Goal: Task Accomplishment & Management: Use online tool/utility

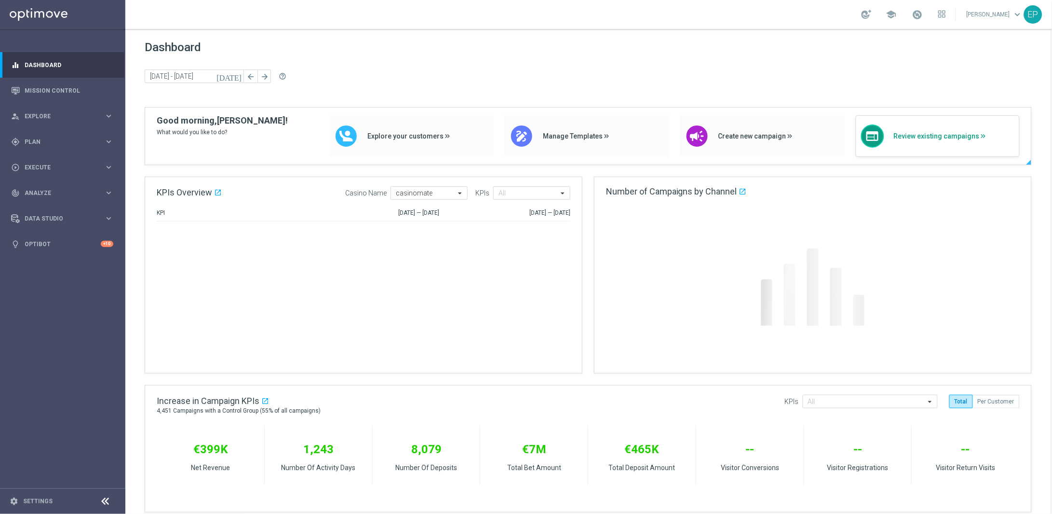
drag, startPoint x: 930, startPoint y: 136, endPoint x: 901, endPoint y: 142, distance: 30.1
click at [930, 136] on span "Review existing campaigns" at bounding box center [954, 136] width 121 height 8
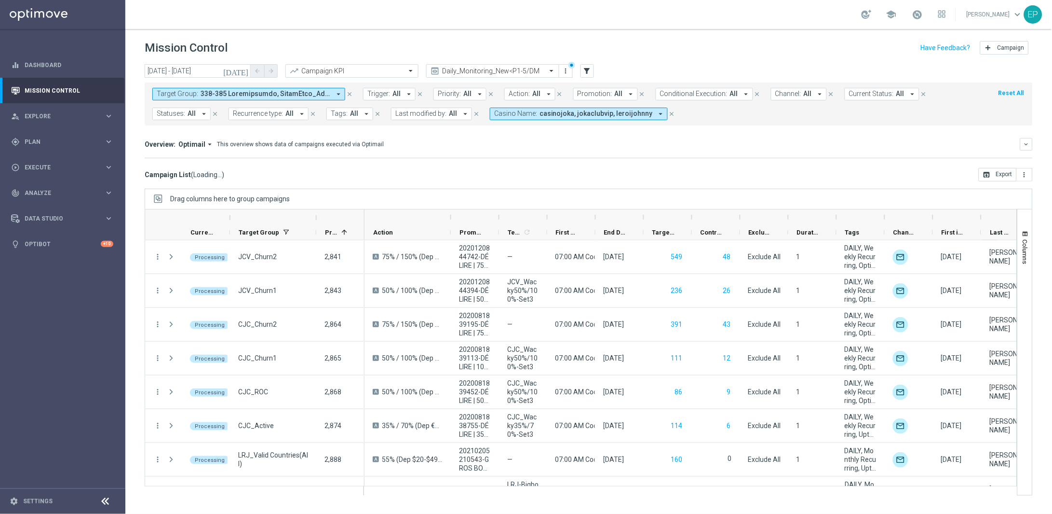
click at [105, 502] on icon at bounding box center [106, 501] width 12 height 12
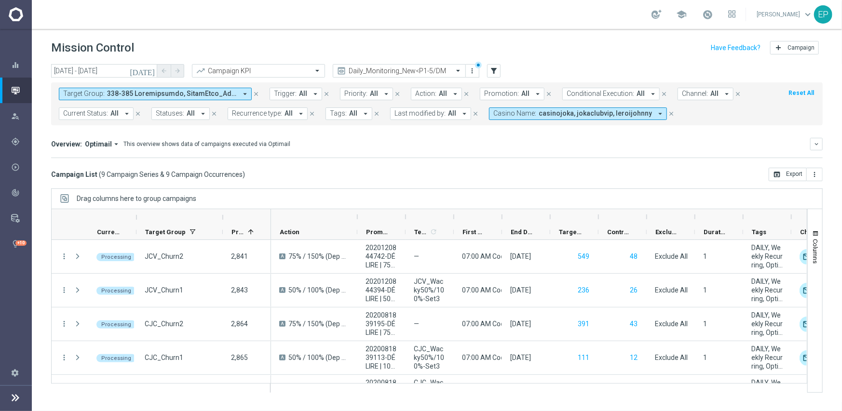
click at [613, 115] on span "casinojoka, jokaclubvip, leroijohnny" at bounding box center [595, 113] width 113 height 8
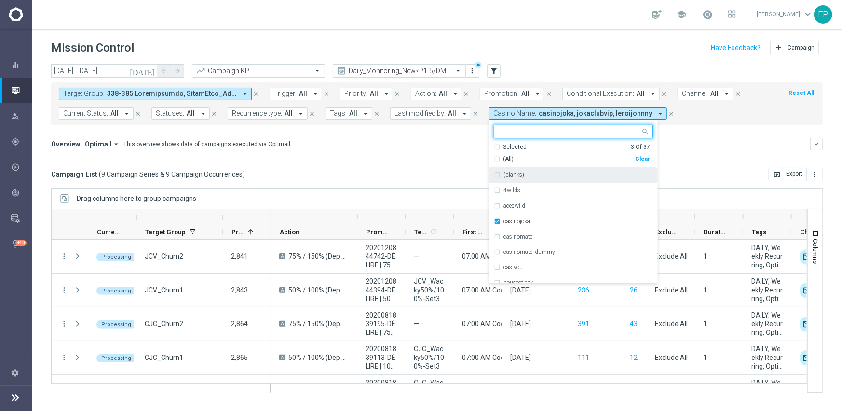
click at [0, 0] on div "Clear" at bounding box center [0, 0] width 0 height 0
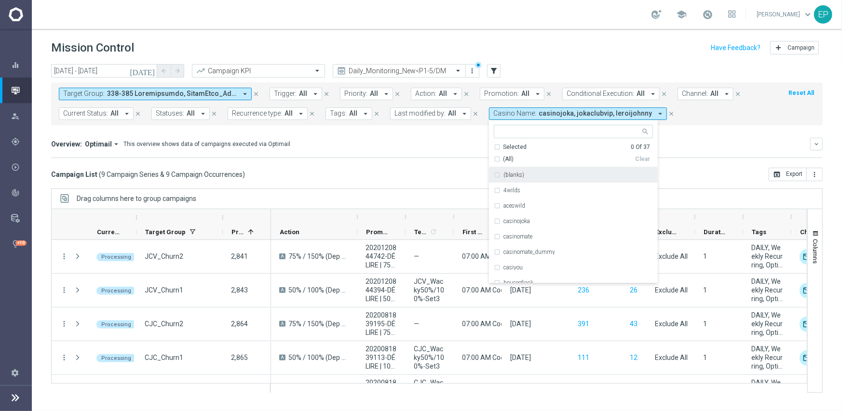
click at [417, 160] on mini-dashboard "Overview: Optimail arrow_drop_down This overview shows data of campaigns execut…" at bounding box center [437, 146] width 772 height 42
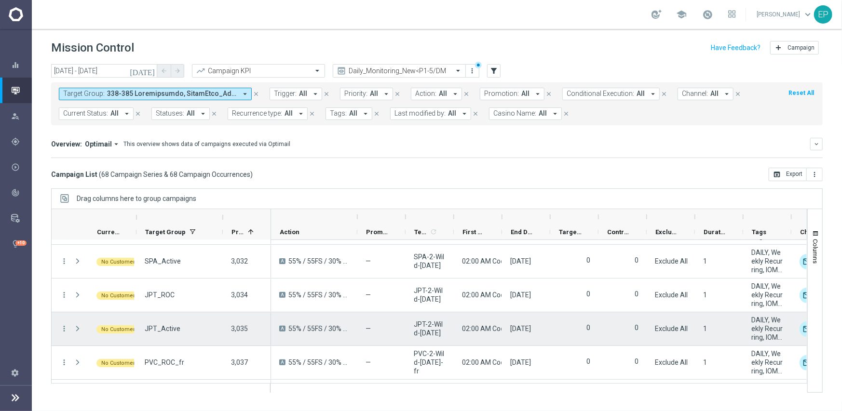
scroll to position [2152, 0]
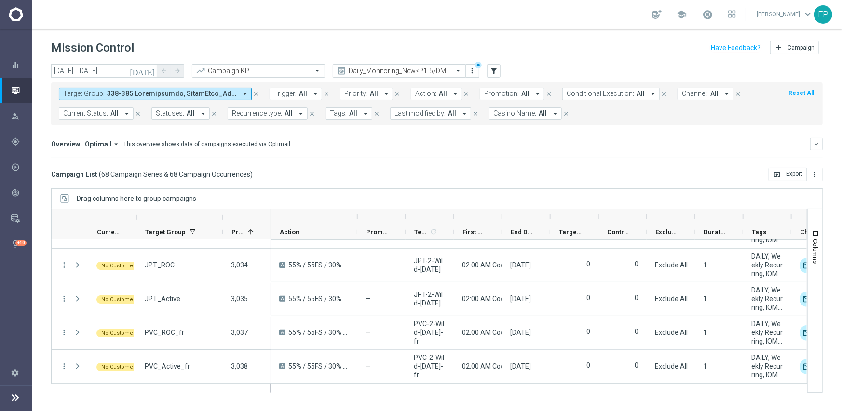
click at [408, 68] on input "text" at bounding box center [389, 71] width 103 height 8
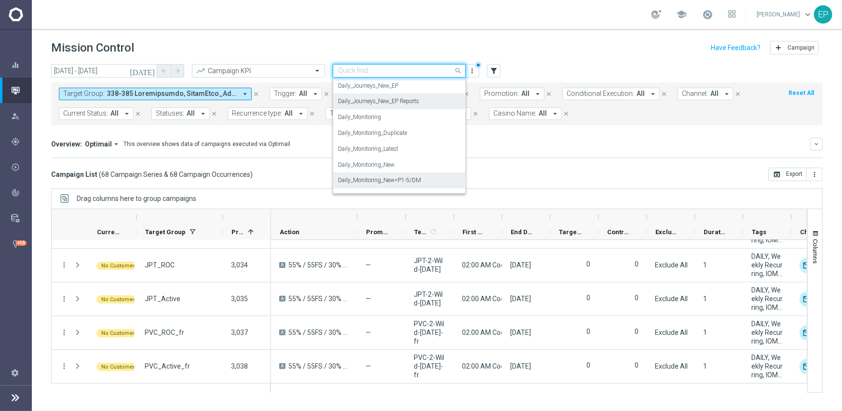
scroll to position [253, 0]
click at [401, 119] on div "Daily_Journeys_New" at bounding box center [399, 118] width 123 height 16
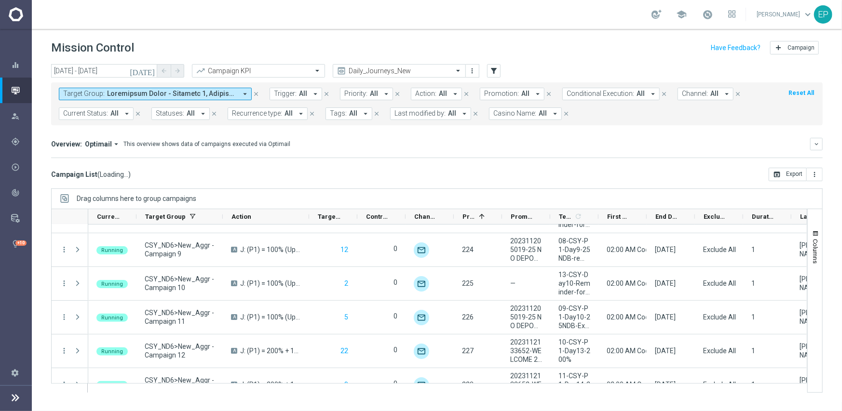
scroll to position [2133, 0]
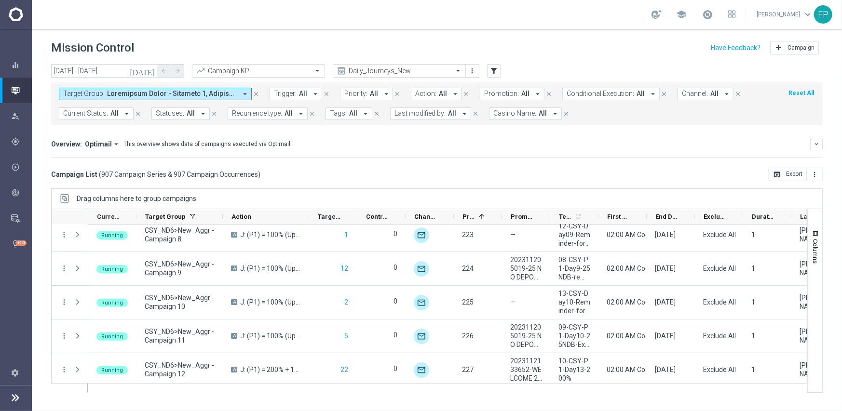
drag, startPoint x: 97, startPoint y: 115, endPoint x: 115, endPoint y: 105, distance: 20.8
click at [98, 115] on span "Current Status:" at bounding box center [85, 113] width 45 height 8
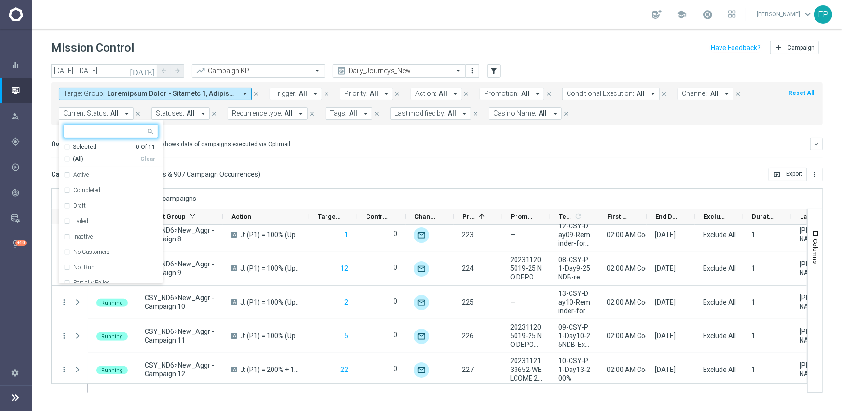
click at [86, 161] on div "(All)" at bounding box center [102, 159] width 77 height 8
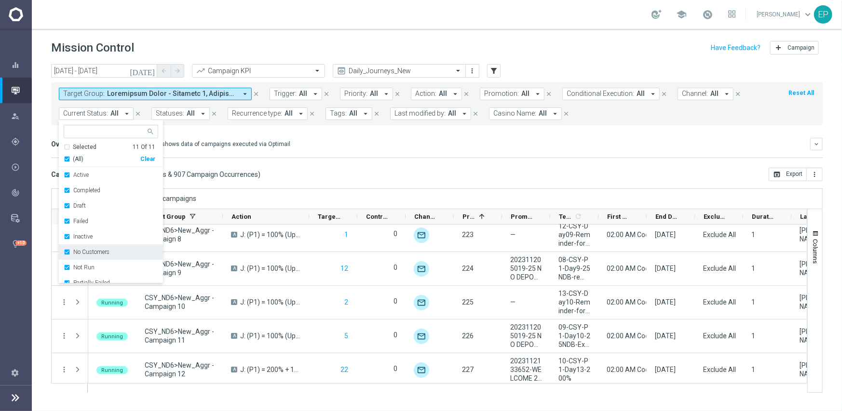
click at [96, 254] on label "No Customers" at bounding box center [91, 252] width 36 height 6
click at [94, 264] on label "Running" at bounding box center [84, 266] width 22 height 6
click at [312, 171] on div "Campaign List ( 907 Campaign Series & 907 Campaign Occurrences ) open_in_browse…" at bounding box center [437, 175] width 772 height 14
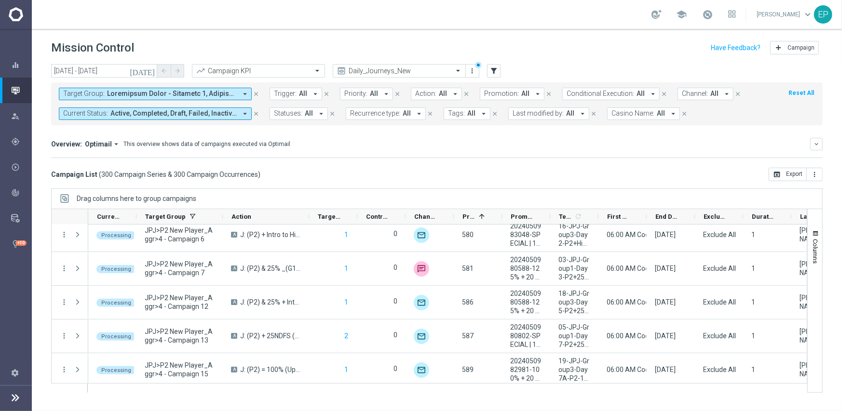
click at [190, 113] on span "Active, Completed, Draft, Failed, Inactive, Not Run, Partially Failed, Processi…" at bounding box center [173, 113] width 126 height 8
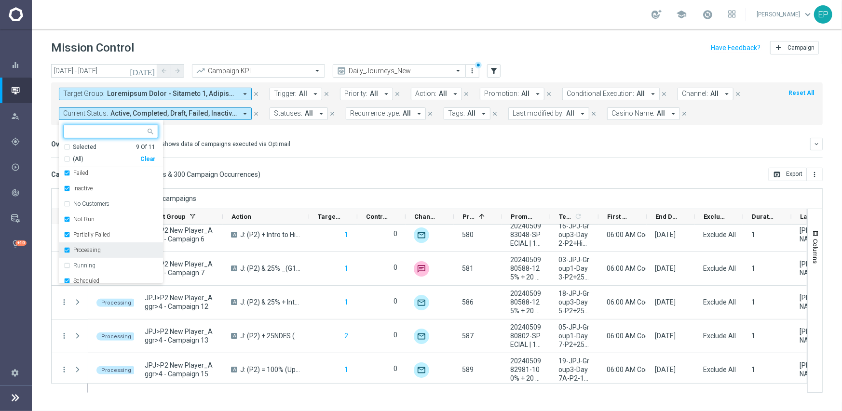
click at [85, 251] on label "Processing" at bounding box center [86, 250] width 27 height 6
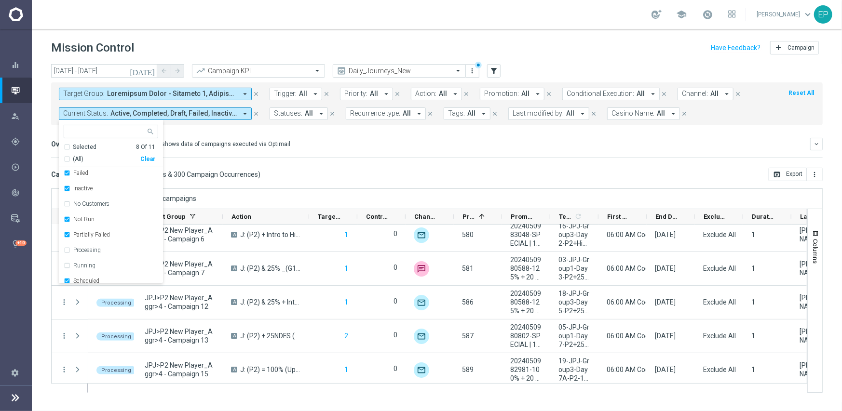
drag, startPoint x: 325, startPoint y: 176, endPoint x: 319, endPoint y: 166, distance: 11.7
click at [325, 176] on div "Campaign List ( 300 Campaign Series & 300 Campaign Occurrences ) open_in_browse…" at bounding box center [437, 175] width 772 height 14
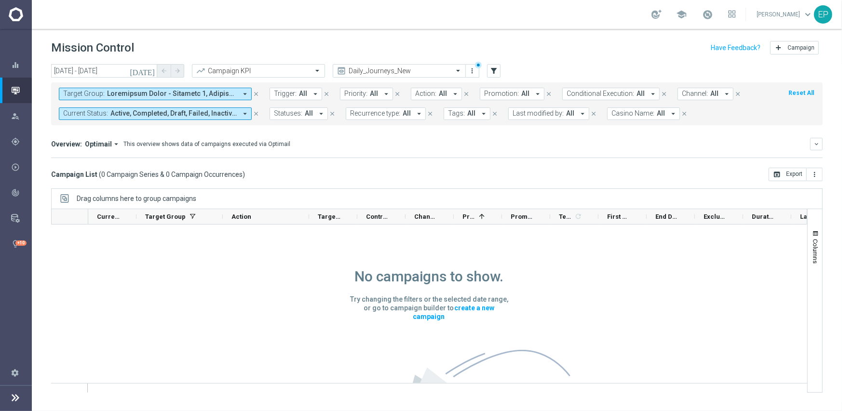
scroll to position [0, 0]
click at [381, 65] on div "Daily_Journeys_New" at bounding box center [399, 71] width 133 height 14
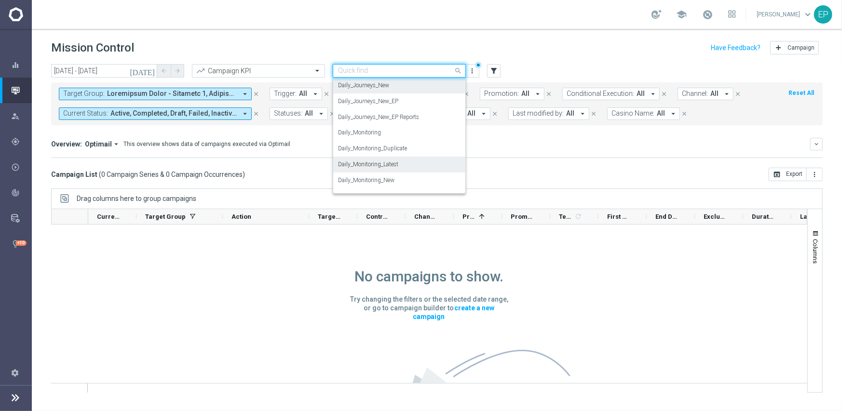
scroll to position [334, 0]
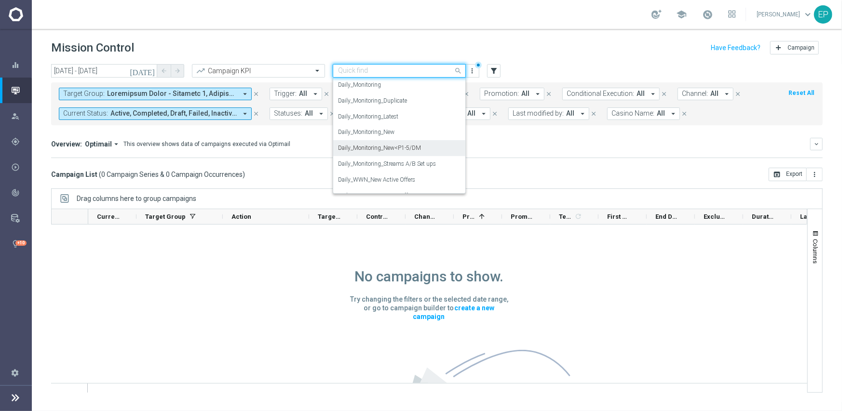
click at [410, 153] on div "Daily_Monitoring_New<P1-5/DM" at bounding box center [399, 148] width 123 height 16
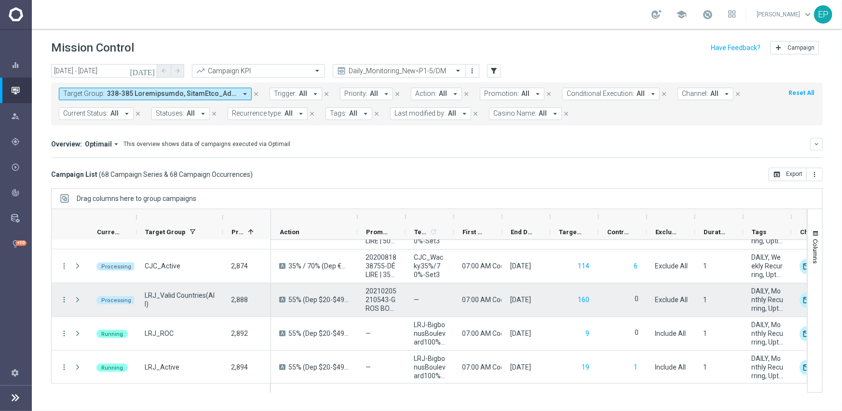
scroll to position [1051, 0]
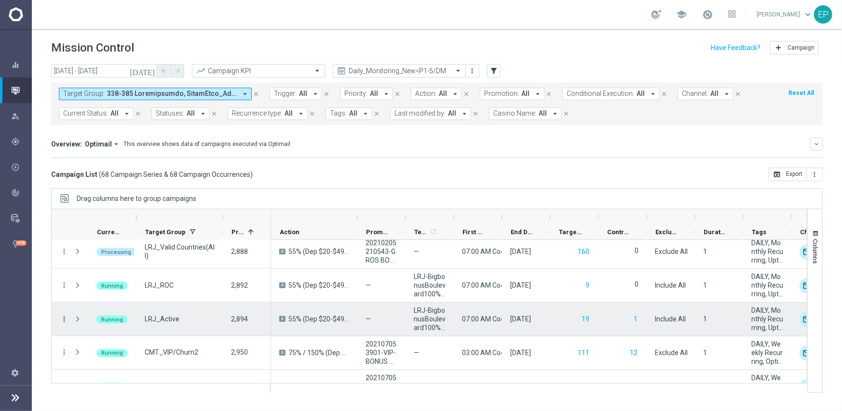
click at [67, 315] on icon "more_vert" at bounding box center [64, 319] width 9 height 9
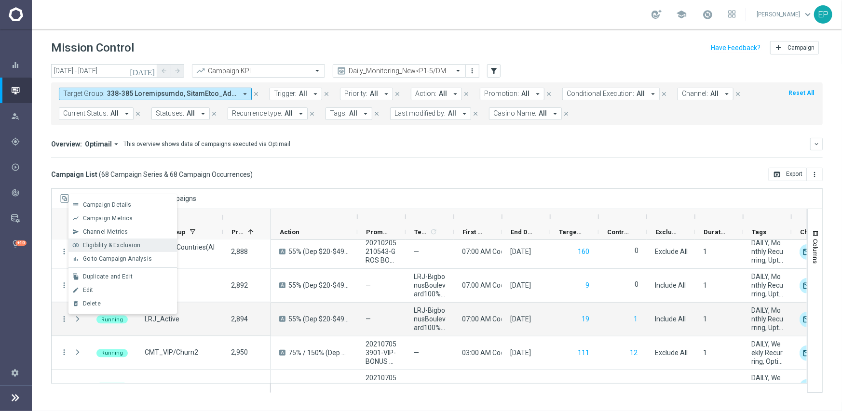
click at [117, 247] on span "Eligibility & Exclusion" at bounding box center [111, 245] width 57 height 7
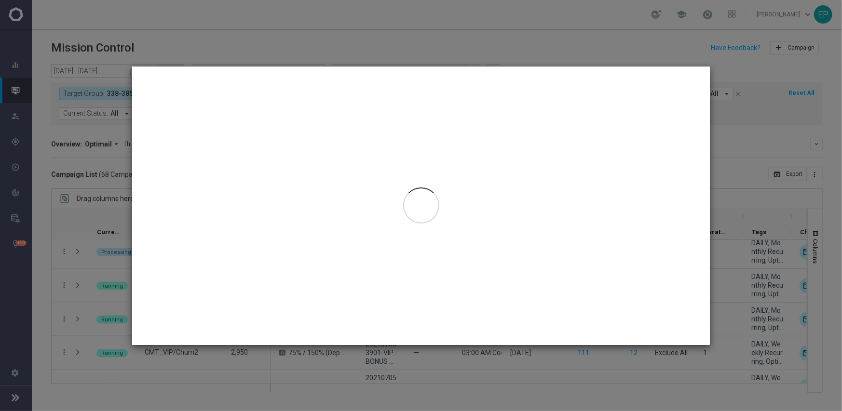
type input "27 Aug 2025 - 27 Aug 2025"
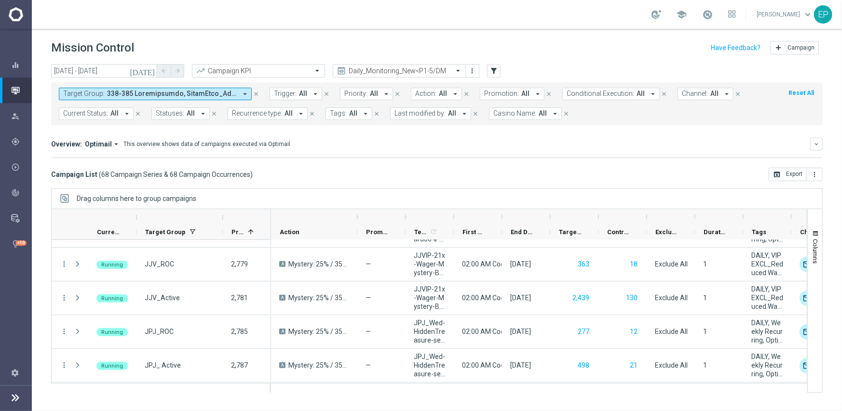
scroll to position [424, 0]
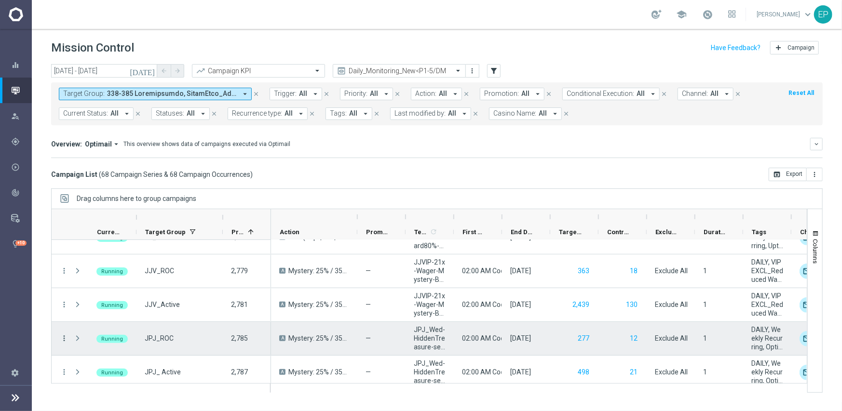
click at [64, 338] on icon "more_vert" at bounding box center [64, 338] width 9 height 9
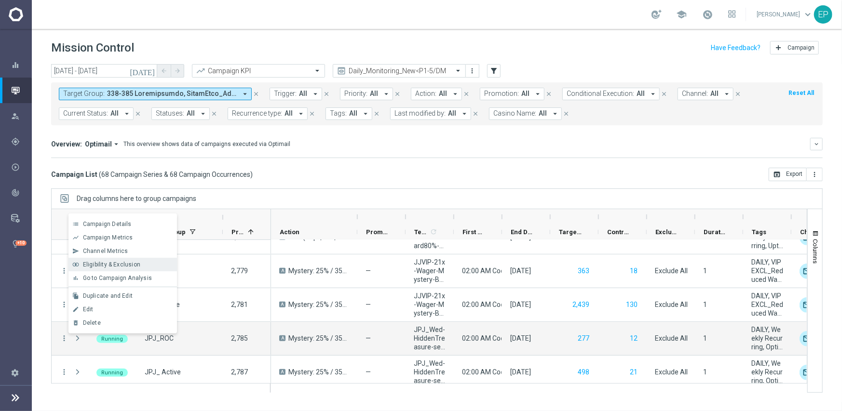
click at [118, 261] on span "Eligibility & Exclusion" at bounding box center [111, 264] width 57 height 7
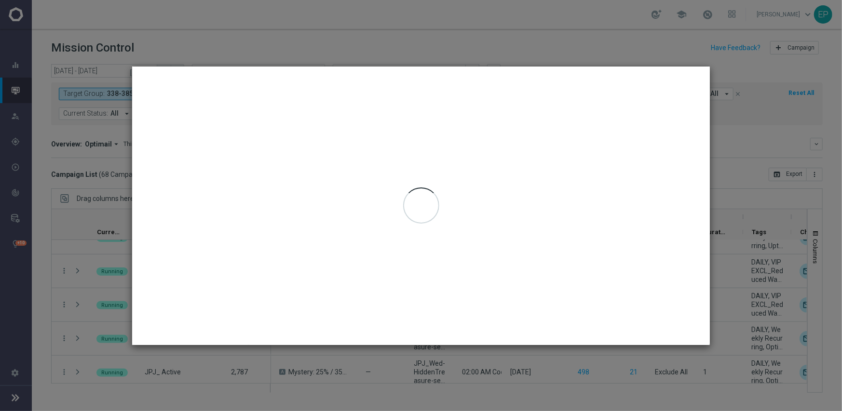
type input "27 Aug 2025 - 27 Aug 2025"
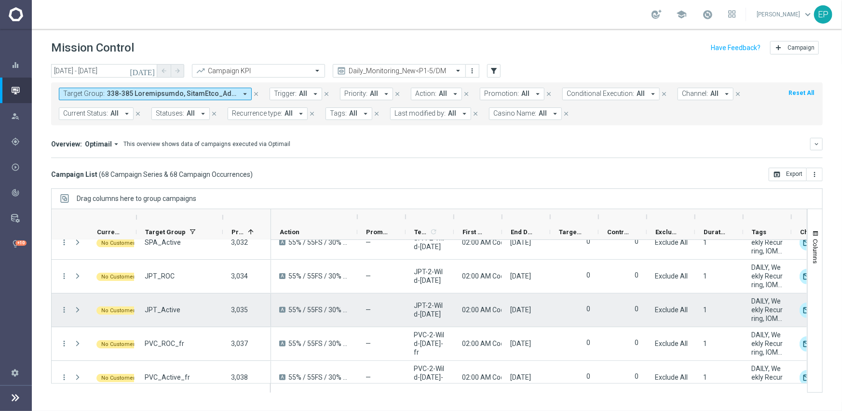
scroll to position [2152, 0]
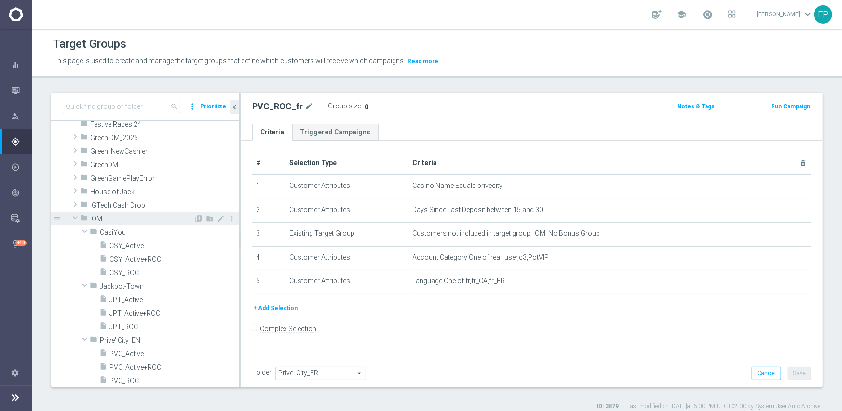
scroll to position [193, 0]
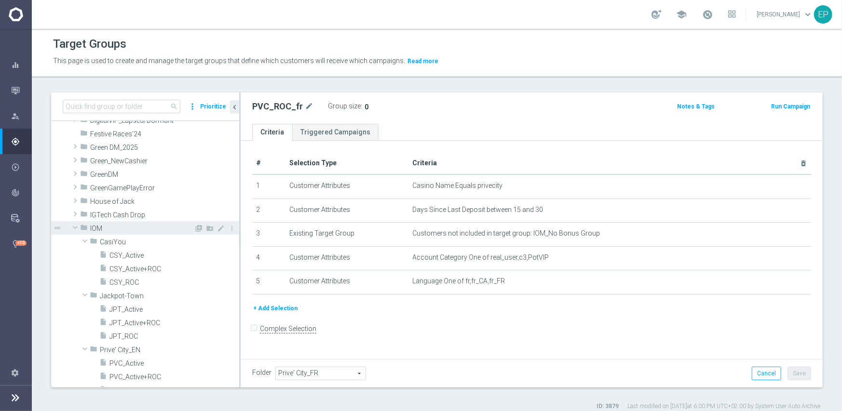
click at [73, 226] on span at bounding box center [75, 228] width 12 height 10
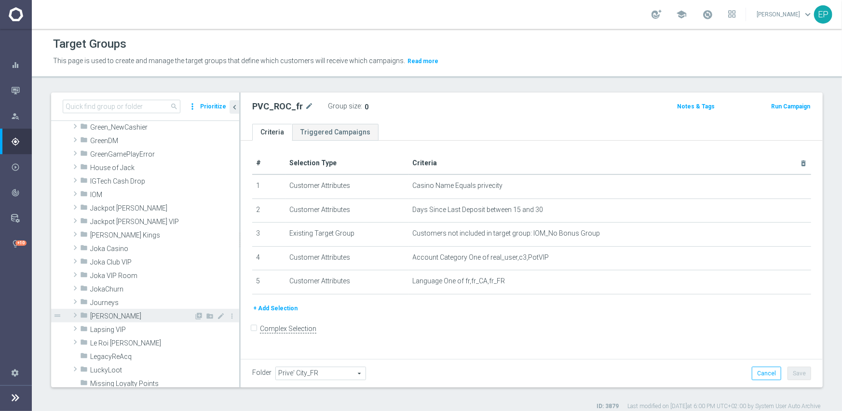
scroll to position [241, 0]
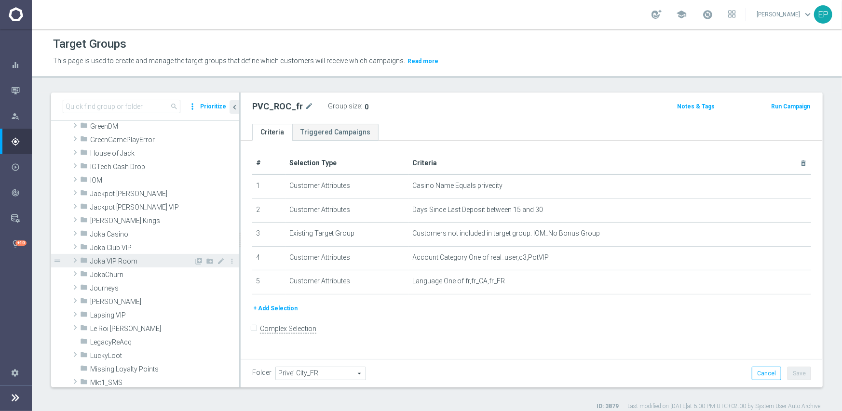
click at [127, 260] on span "Joka VIP Room" at bounding box center [142, 262] width 104 height 8
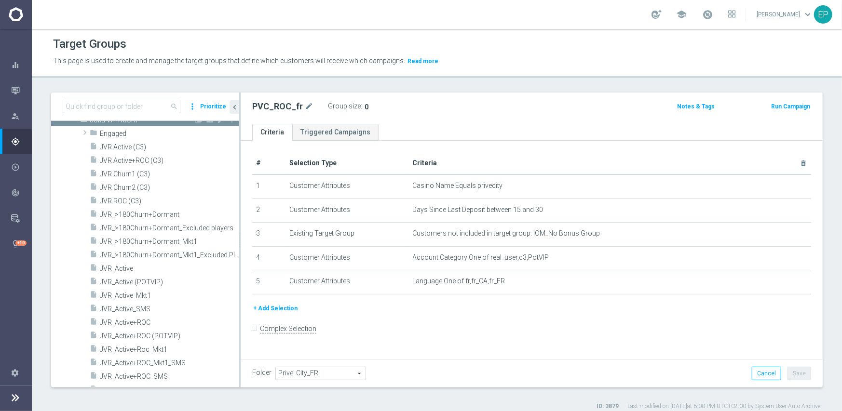
scroll to position [386, 0]
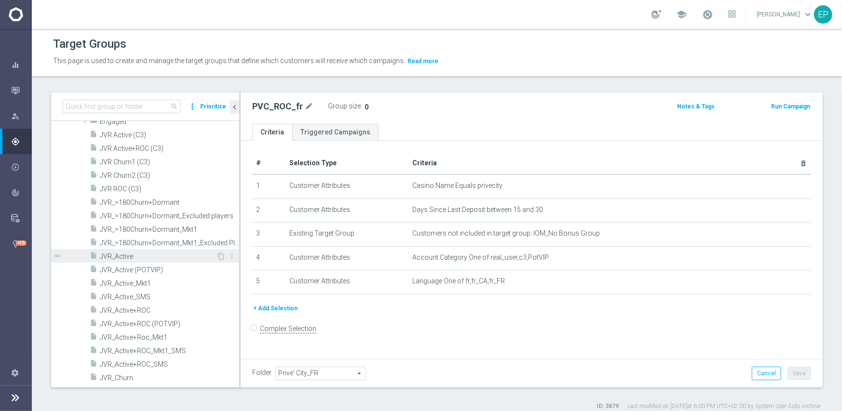
click at [132, 253] on span "JVR_Active" at bounding box center [158, 257] width 116 height 8
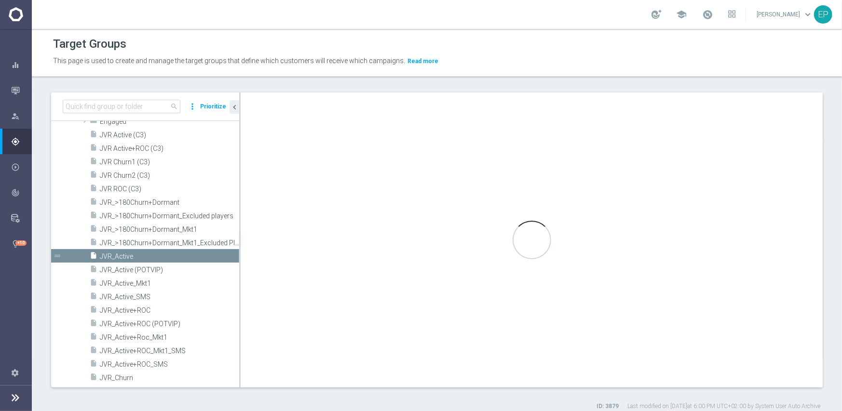
checkbox input "true"
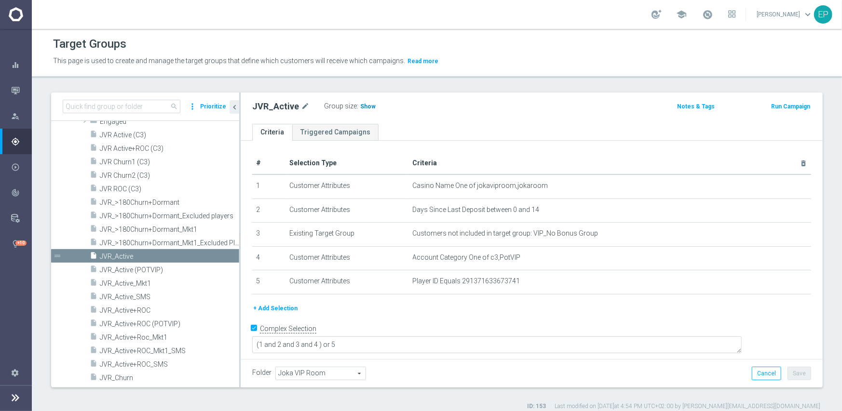
click at [362, 108] on span "Show" at bounding box center [367, 106] width 15 height 7
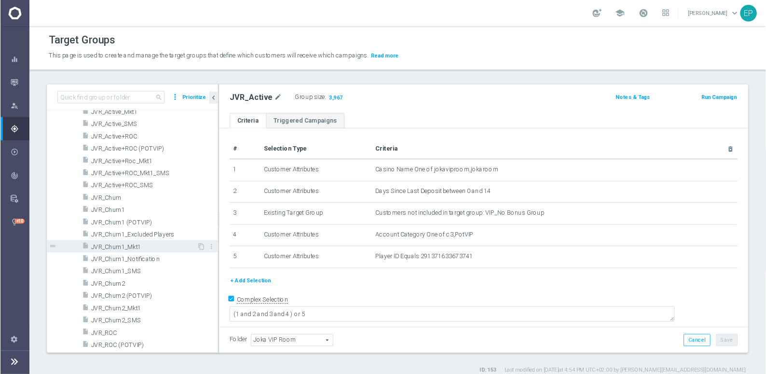
scroll to position [579, 0]
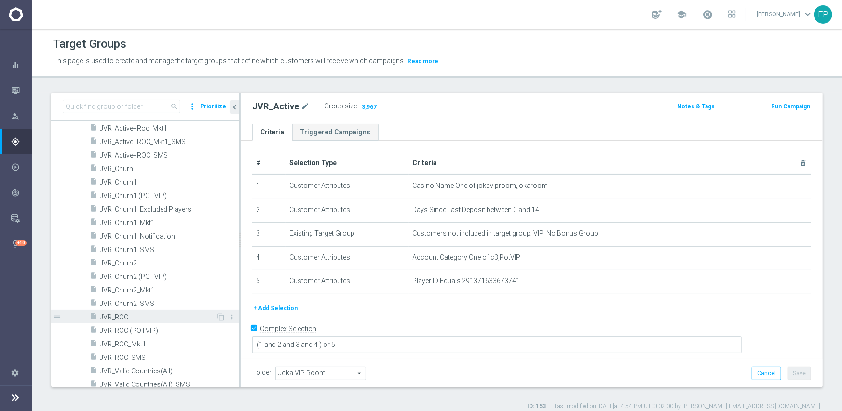
click at [123, 320] on span "JVR_ROC" at bounding box center [158, 317] width 116 height 8
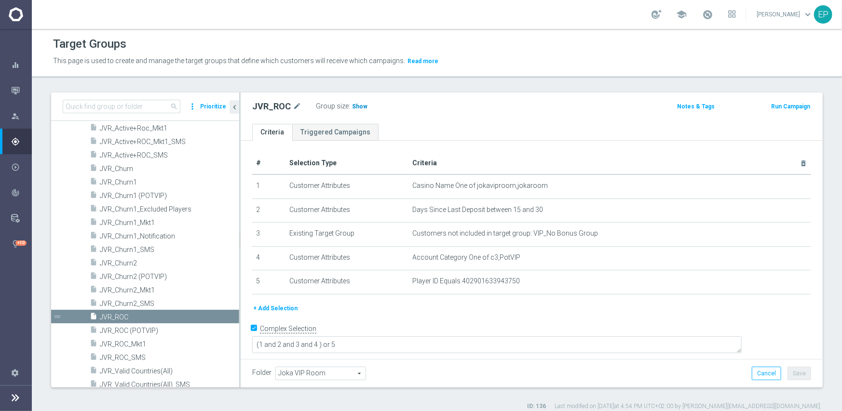
click at [352, 106] on span "Show" at bounding box center [359, 106] width 15 height 7
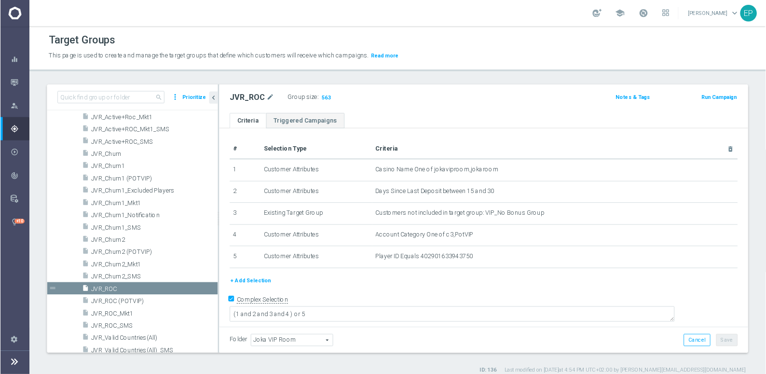
scroll to position [579, 0]
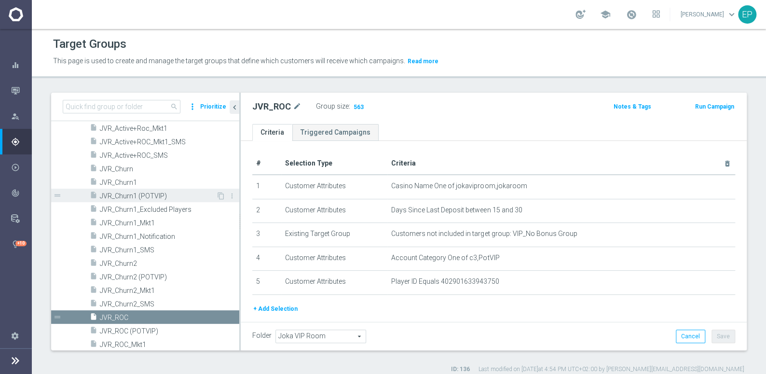
click at [133, 185] on span "JVR_Churn1" at bounding box center [169, 182] width 139 height 8
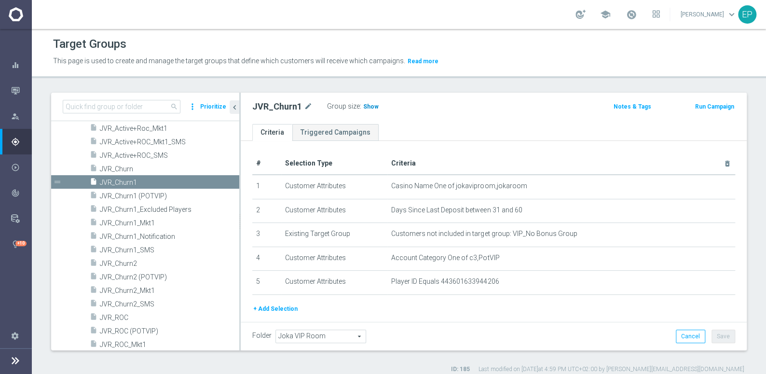
click at [366, 107] on span "Show" at bounding box center [370, 106] width 15 height 7
click at [150, 261] on span "JVR_Churn2" at bounding box center [158, 263] width 116 height 8
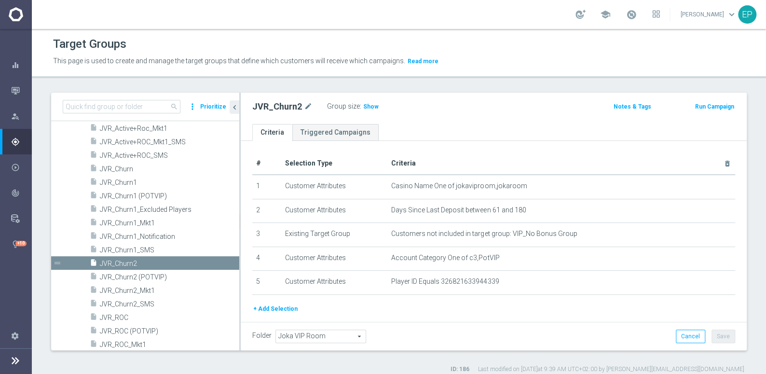
click at [376, 107] on div "Group size : Show" at bounding box center [375, 106] width 96 height 12
click at [365, 106] on span "Show" at bounding box center [370, 106] width 15 height 7
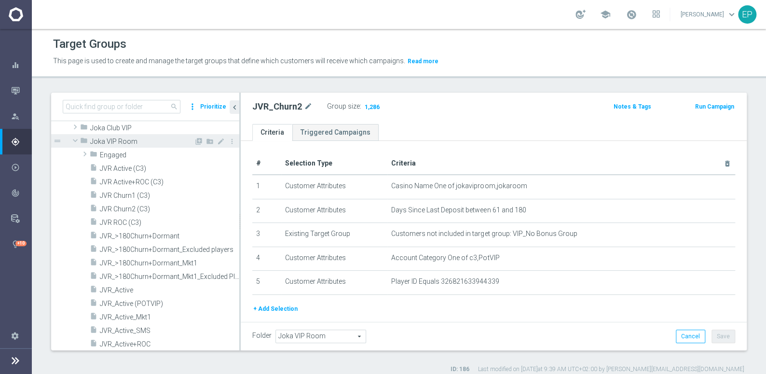
scroll to position [315, 0]
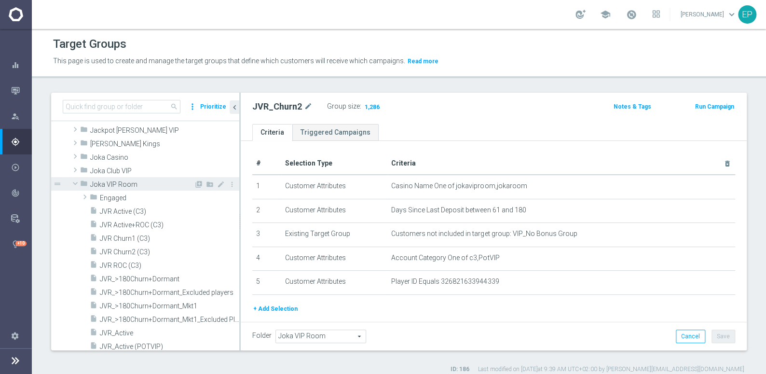
click at [76, 181] on span at bounding box center [75, 183] width 12 height 10
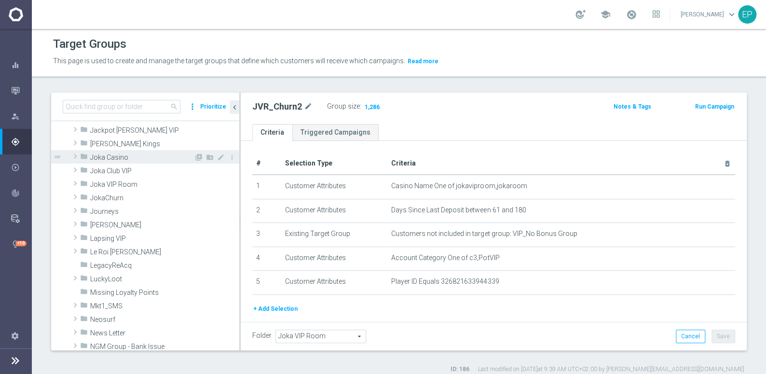
click at [140, 159] on span "Joka Casino" at bounding box center [142, 157] width 104 height 8
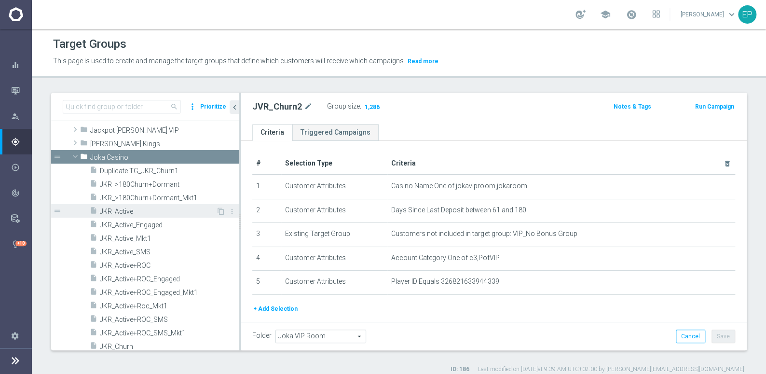
click at [147, 208] on span "JKR_Active" at bounding box center [158, 211] width 116 height 8
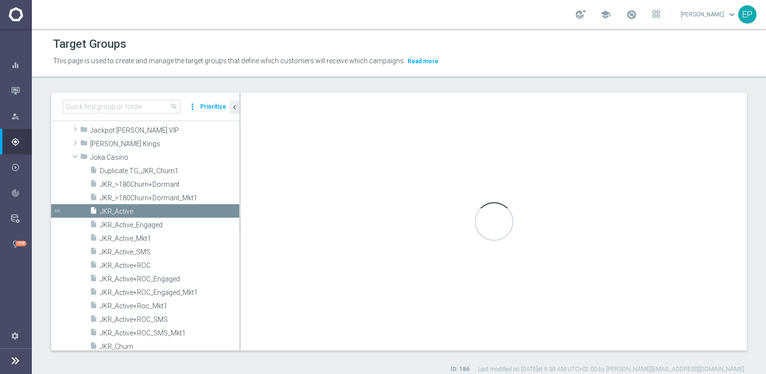
type input "Joka Casino"
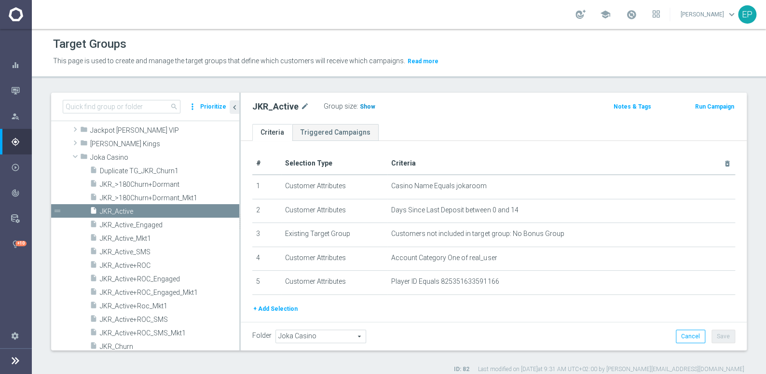
click at [365, 105] on span "Show" at bounding box center [367, 106] width 15 height 7
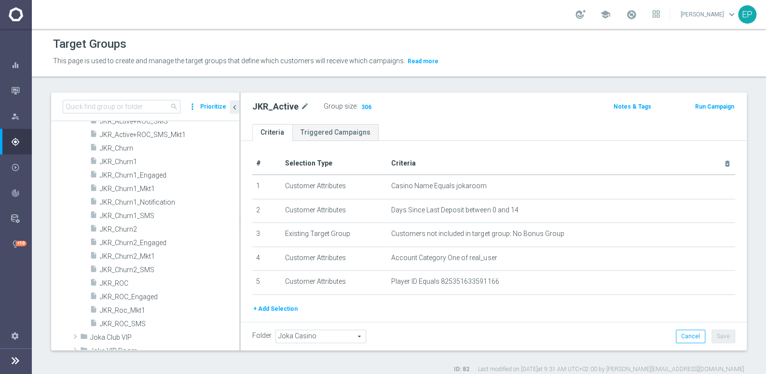
scroll to position [535, 0]
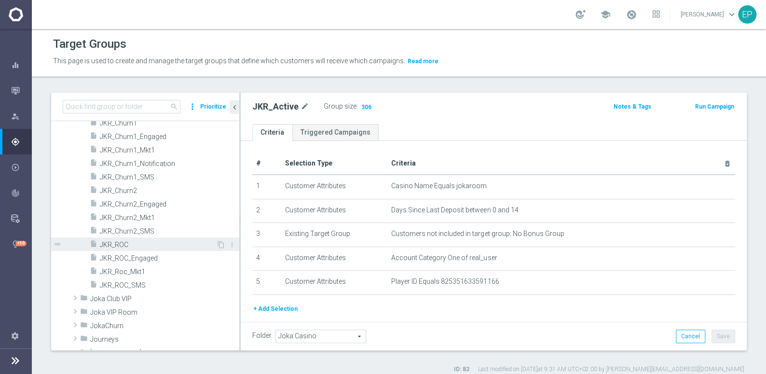
click at [141, 241] on span "JKR_ROC" at bounding box center [158, 245] width 116 height 8
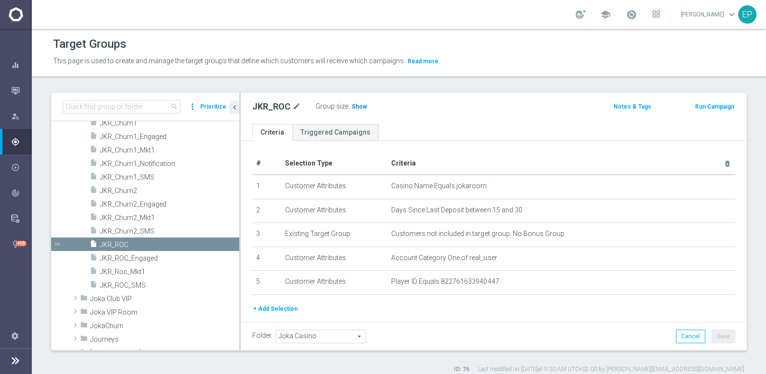
click at [357, 107] on span "Show" at bounding box center [359, 106] width 15 height 7
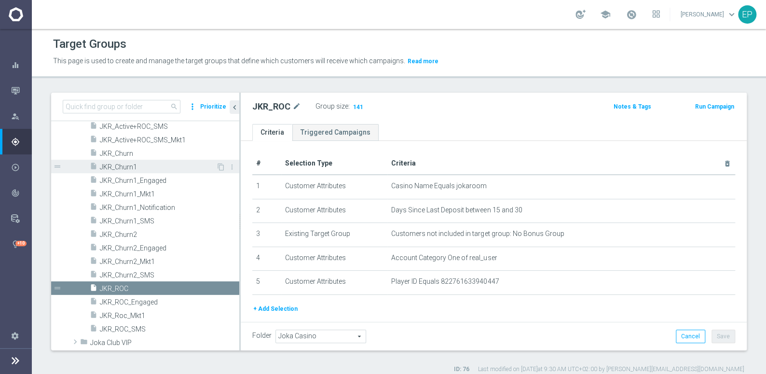
click at [147, 165] on span "JKR_Churn1" at bounding box center [158, 167] width 116 height 8
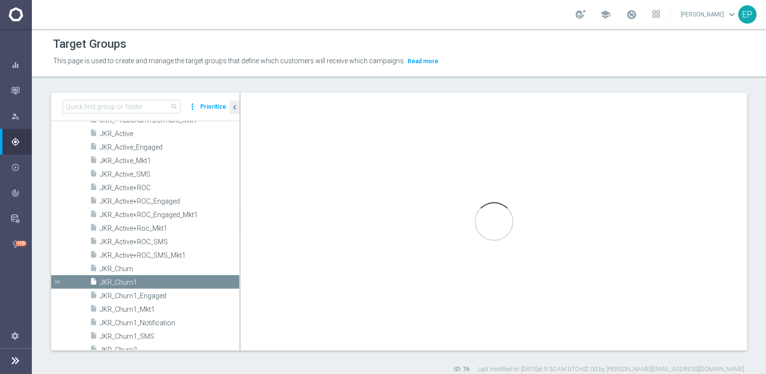
type textarea "(1 and 2 and 3 and 4 ) or 5"
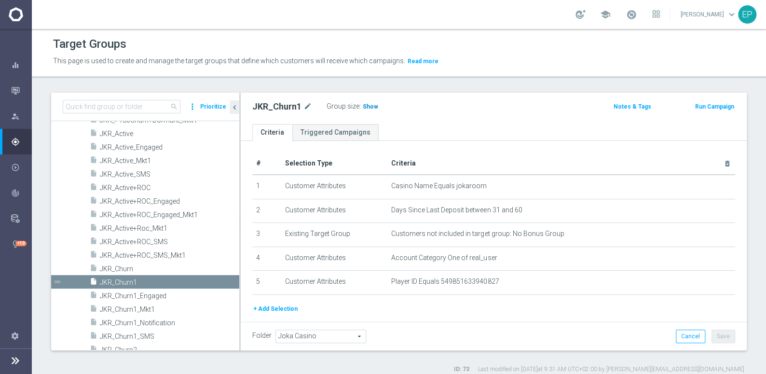
click at [369, 109] on span "Show" at bounding box center [370, 106] width 15 height 7
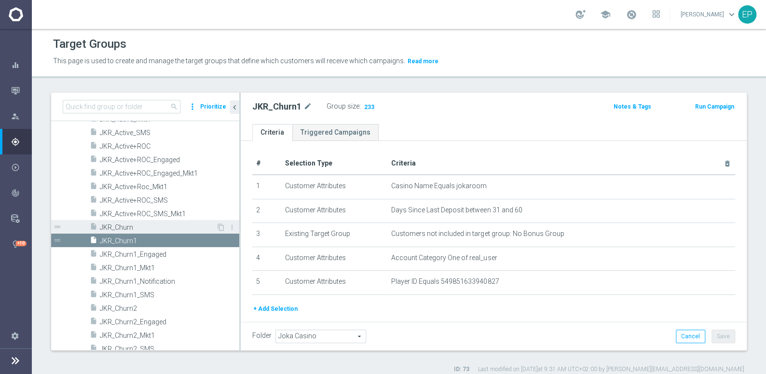
scroll to position [431, 0]
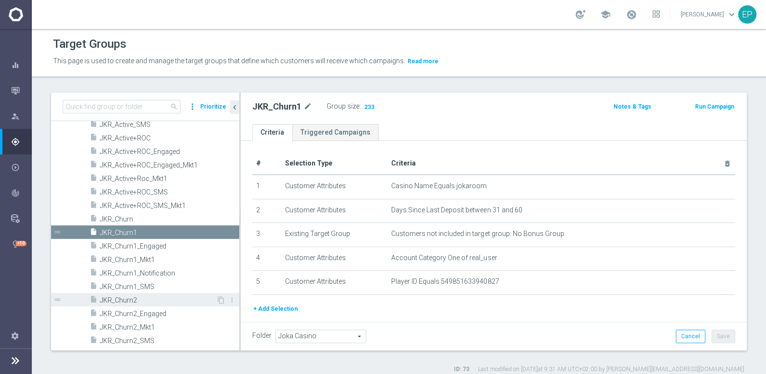
click at [133, 300] on span "JKR_Churn2" at bounding box center [158, 300] width 116 height 8
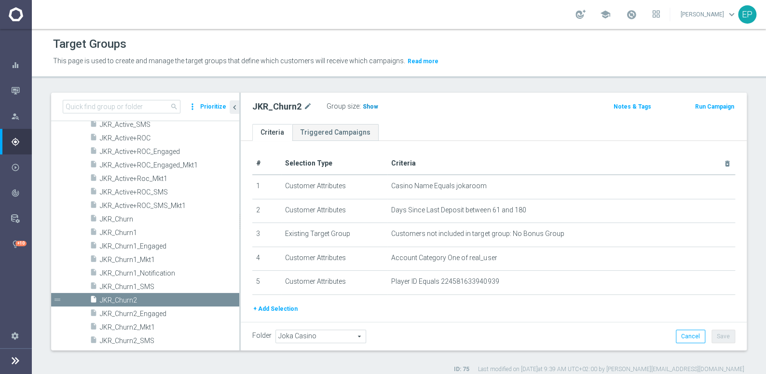
click at [365, 105] on span "Show" at bounding box center [370, 106] width 15 height 7
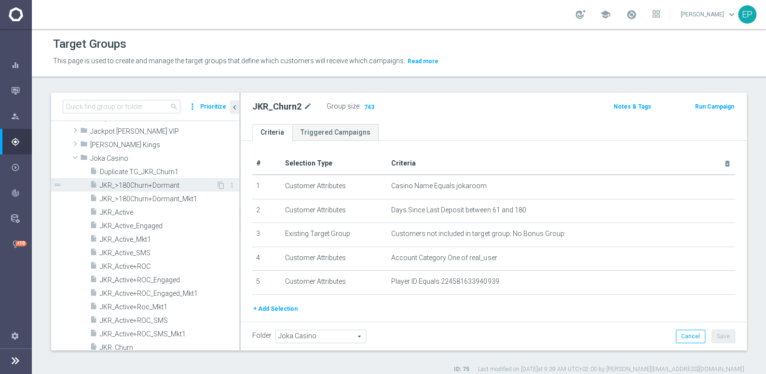
scroll to position [300, 0]
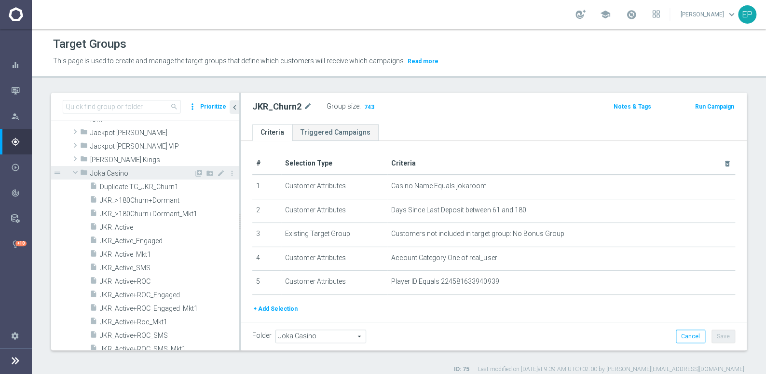
click at [94, 169] on span "Joka Casino" at bounding box center [142, 173] width 104 height 8
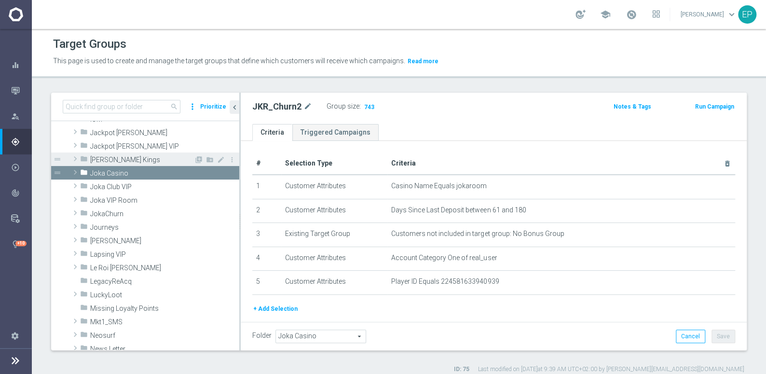
click at [103, 159] on span "[PERSON_NAME] Kings" at bounding box center [142, 160] width 104 height 8
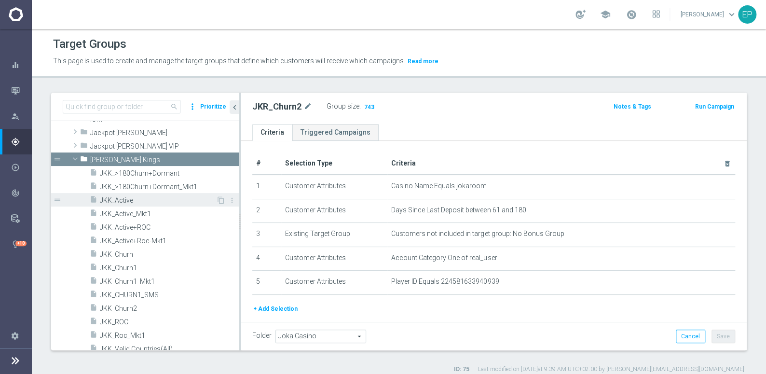
click at [127, 198] on span "JKK_Active" at bounding box center [158, 200] width 116 height 8
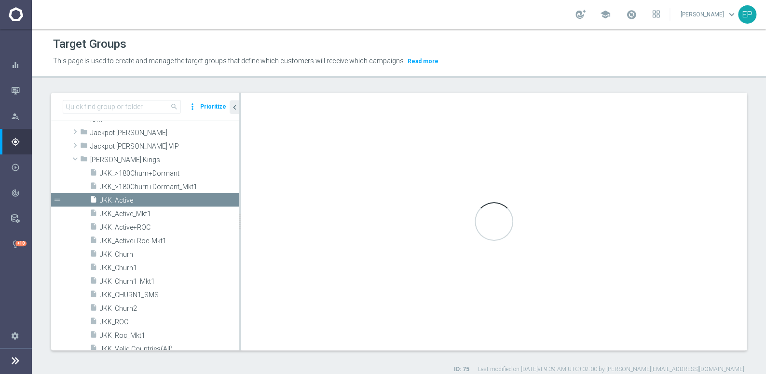
type input "[PERSON_NAME] Kings"
type textarea "(1 and 2 and 3 and 4) or 5"
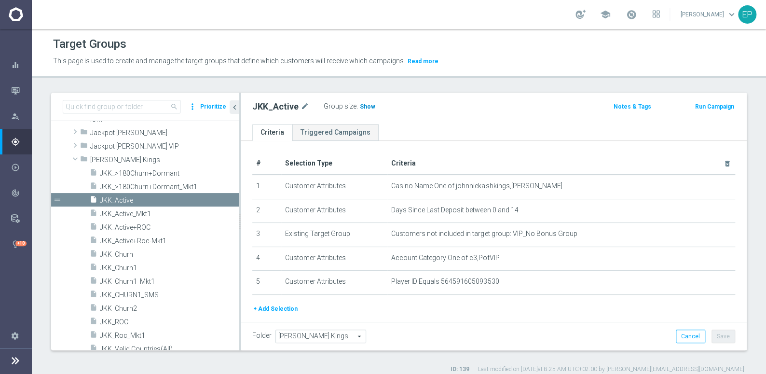
click at [362, 108] on span "Show" at bounding box center [367, 106] width 15 height 7
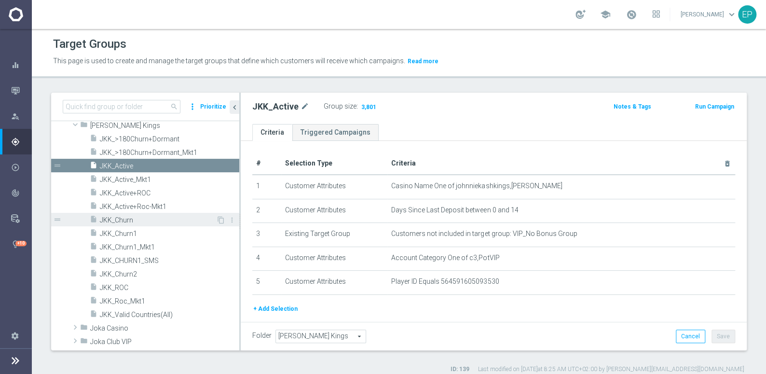
scroll to position [343, 0]
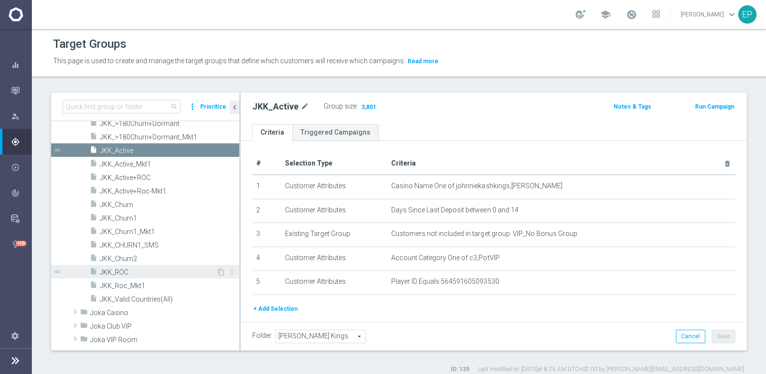
click at [127, 269] on span "JKK_ROC" at bounding box center [158, 272] width 116 height 8
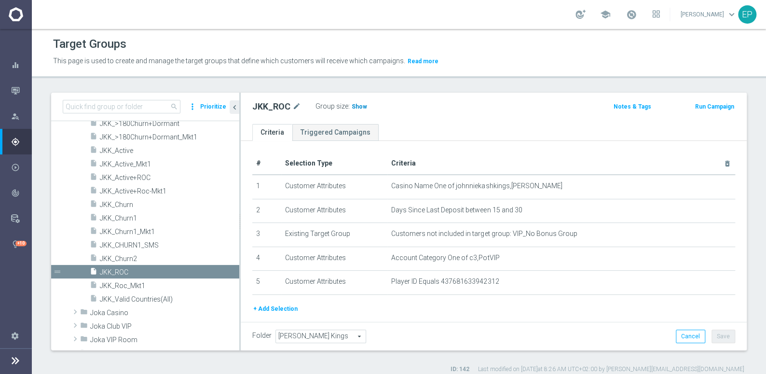
click at [355, 108] on span "Show" at bounding box center [359, 106] width 15 height 7
click at [144, 217] on span "JKK_Churn1" at bounding box center [158, 218] width 116 height 8
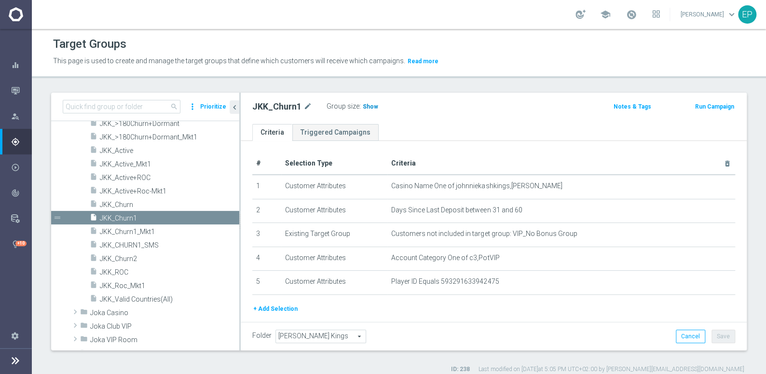
click at [366, 106] on span "Show" at bounding box center [370, 106] width 15 height 7
click at [149, 259] on span "JKK_Churn2" at bounding box center [158, 259] width 116 height 8
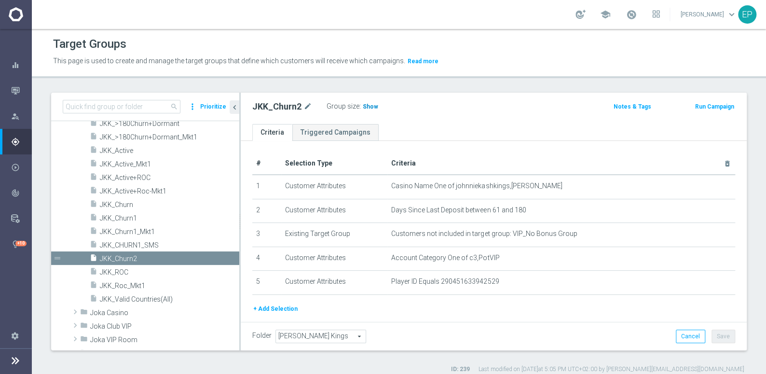
click at [368, 108] on span "Show" at bounding box center [370, 106] width 15 height 7
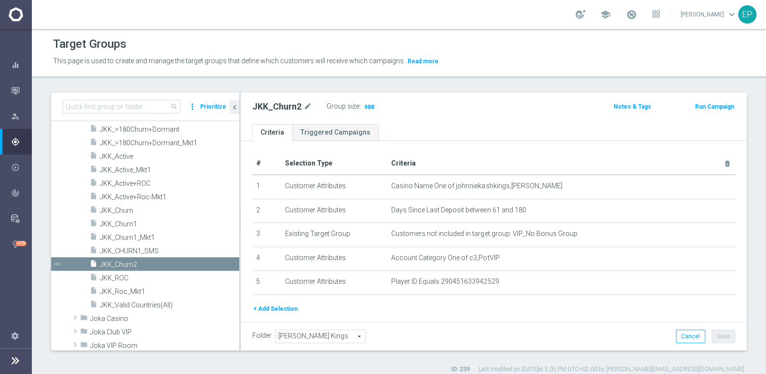
scroll to position [212, 0]
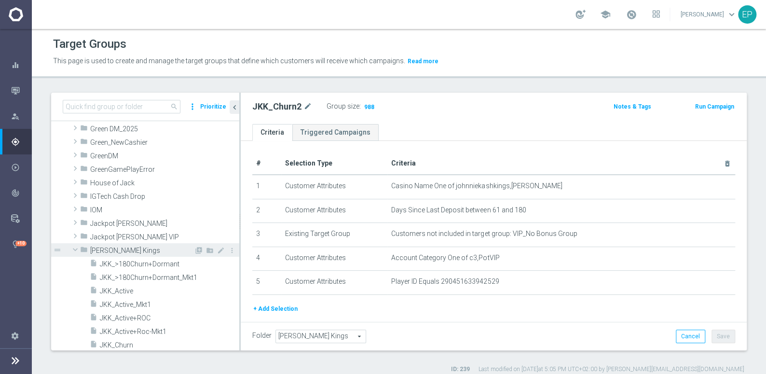
drag, startPoint x: 107, startPoint y: 248, endPoint x: 126, endPoint y: 246, distance: 19.9
click at [107, 248] on span "[PERSON_NAME] Kings" at bounding box center [142, 250] width 104 height 8
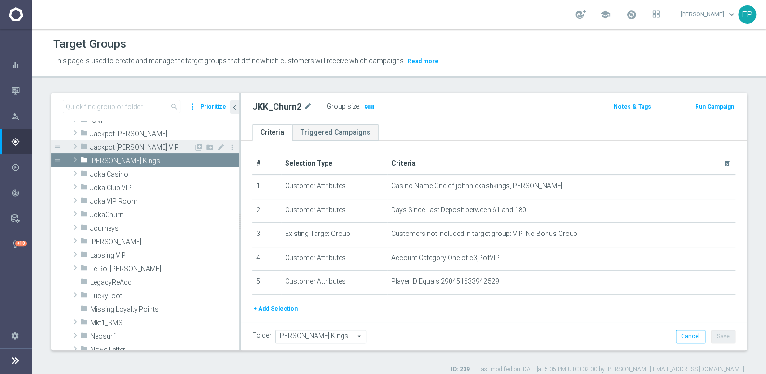
scroll to position [300, 0]
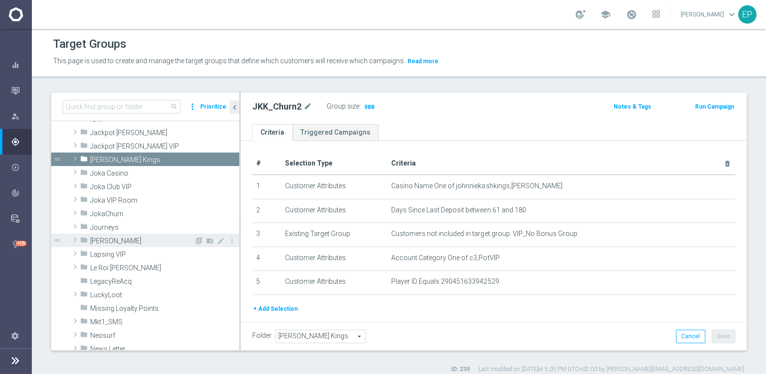
click at [106, 237] on span "[PERSON_NAME]" at bounding box center [142, 241] width 104 height 8
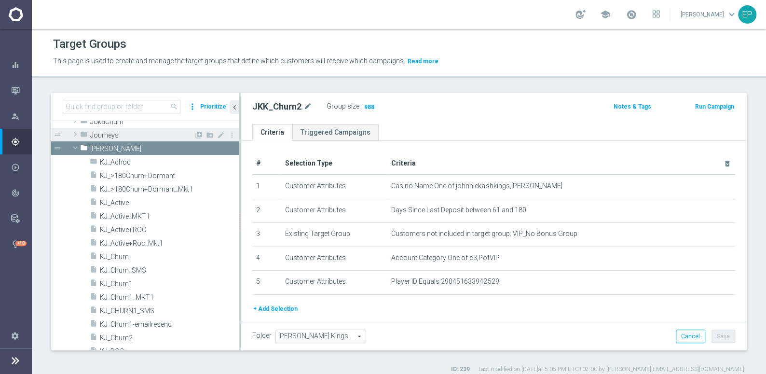
scroll to position [387, 0]
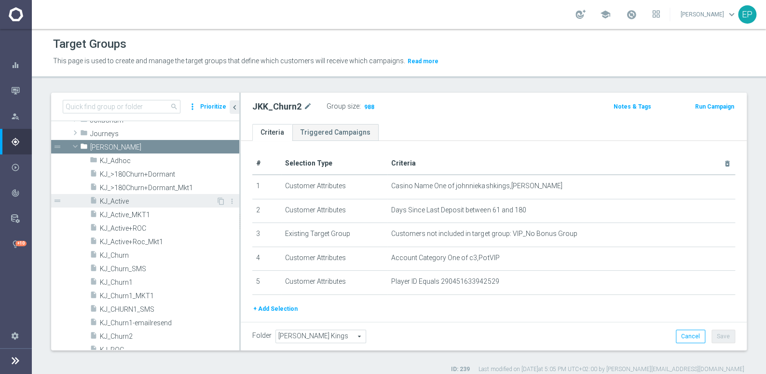
click at [128, 198] on span "KJ_Active" at bounding box center [158, 201] width 116 height 8
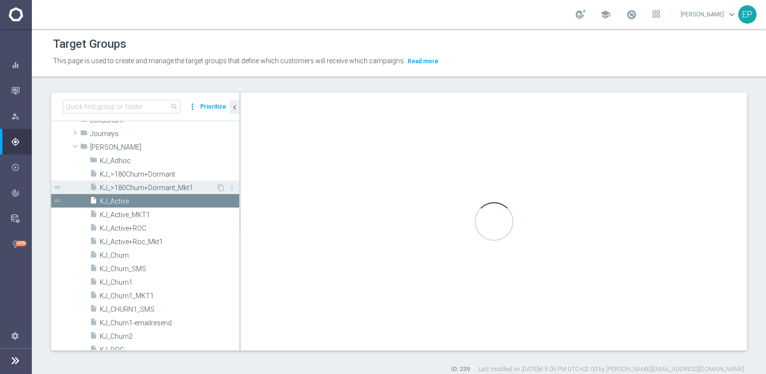
type input "[PERSON_NAME]"
type textarea "(1 and 2 and 3 and 4 ) or 5"
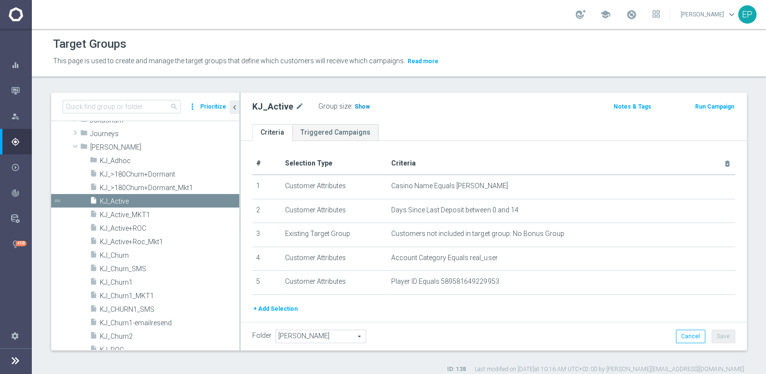
click at [358, 108] on span "Show" at bounding box center [361, 106] width 15 height 7
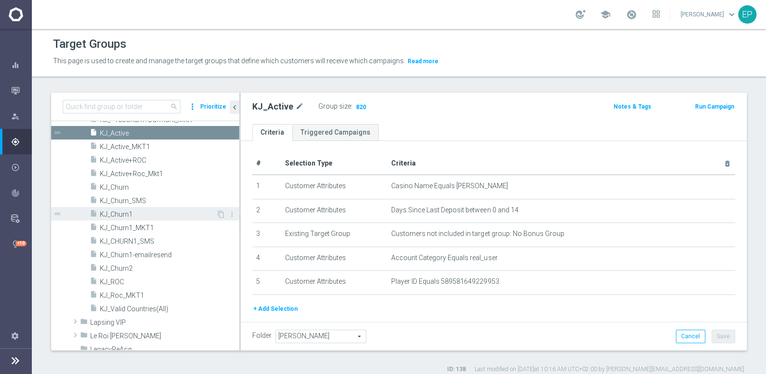
scroll to position [475, 0]
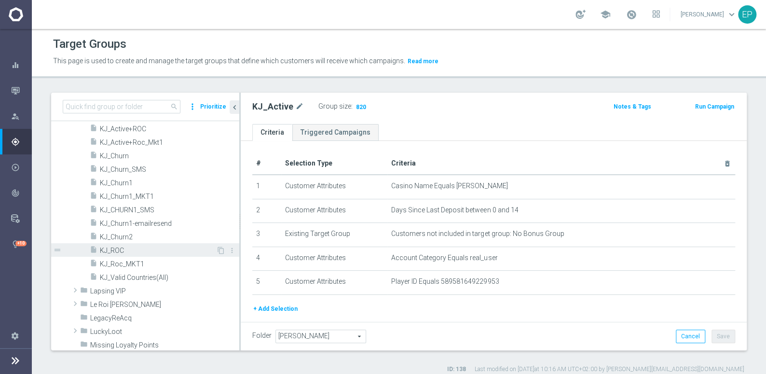
click at [129, 249] on span "KJ_ROC" at bounding box center [158, 250] width 116 height 8
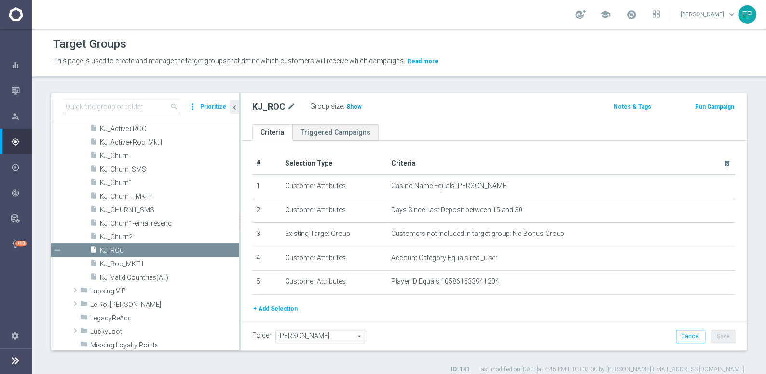
click at [346, 105] on span "Show" at bounding box center [353, 106] width 15 height 7
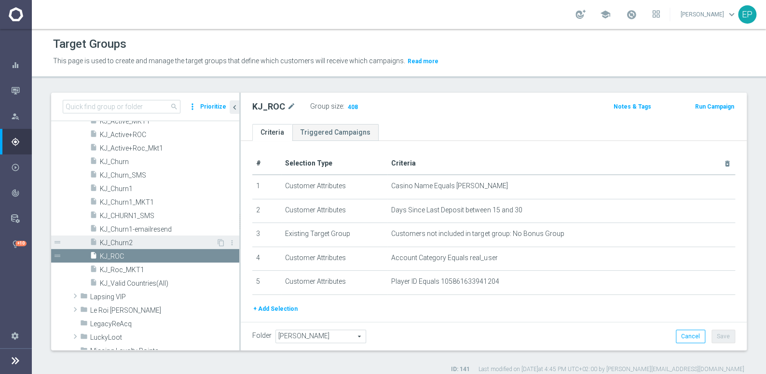
scroll to position [431, 0]
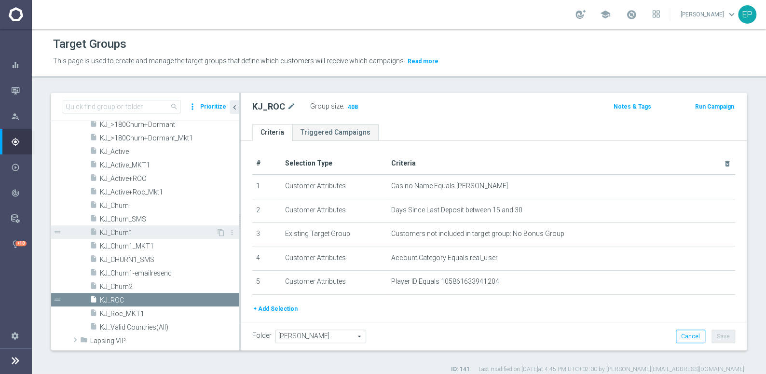
click at [133, 227] on div "insert_drive_file KJ_Churn1" at bounding box center [153, 232] width 126 height 14
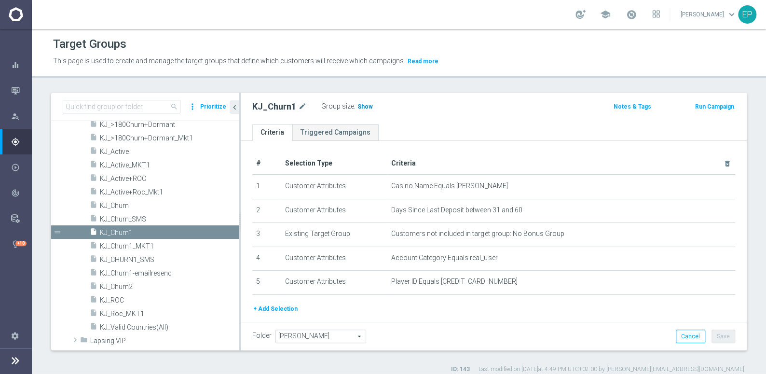
click at [359, 107] on span "Show" at bounding box center [364, 106] width 15 height 7
click at [133, 287] on span "KJ_Churn2" at bounding box center [158, 287] width 116 height 8
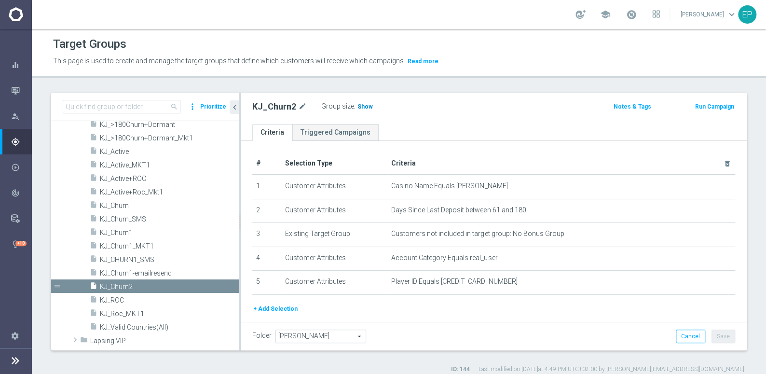
click at [360, 107] on span "Show" at bounding box center [364, 106] width 15 height 7
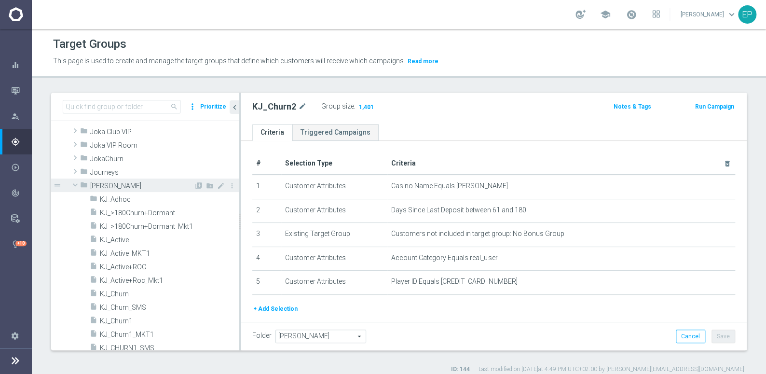
scroll to position [343, 0]
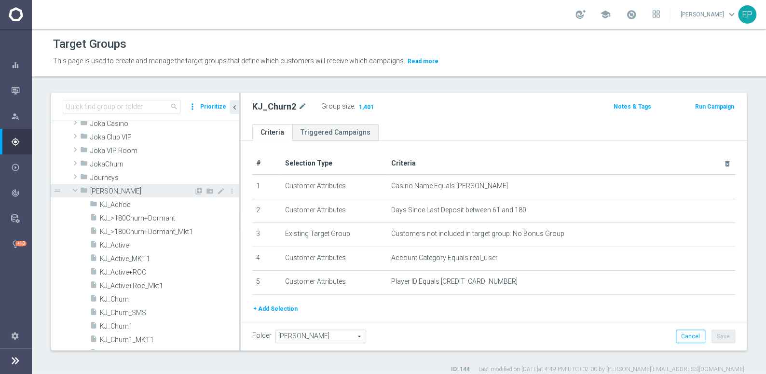
click at [73, 189] on span at bounding box center [75, 190] width 12 height 10
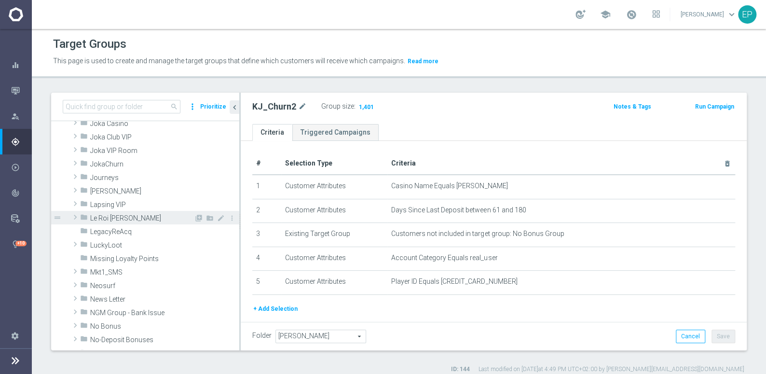
click at [107, 218] on span "Le Roi Johnny" at bounding box center [142, 218] width 104 height 8
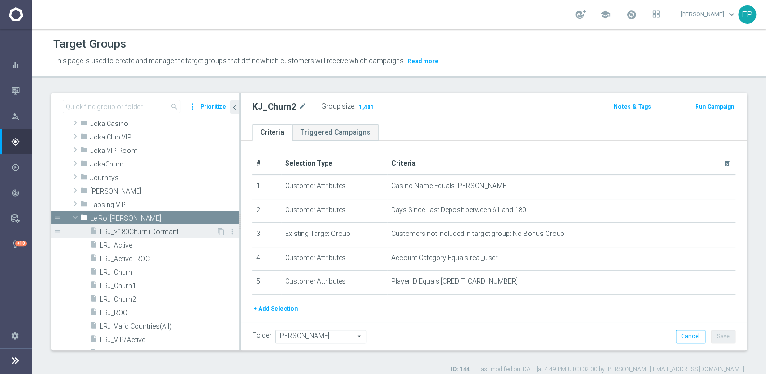
scroll to position [387, 0]
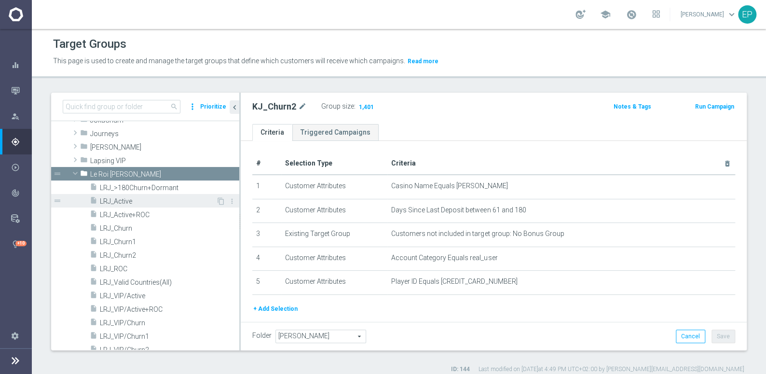
click at [123, 203] on span "LRJ_Active" at bounding box center [158, 201] width 116 height 8
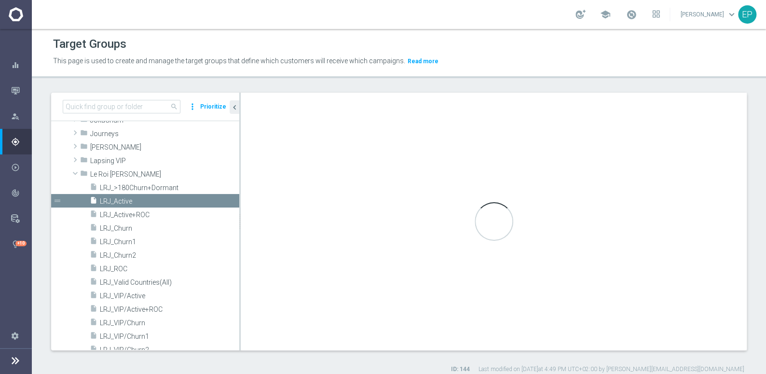
type input "Le Roi Johnny"
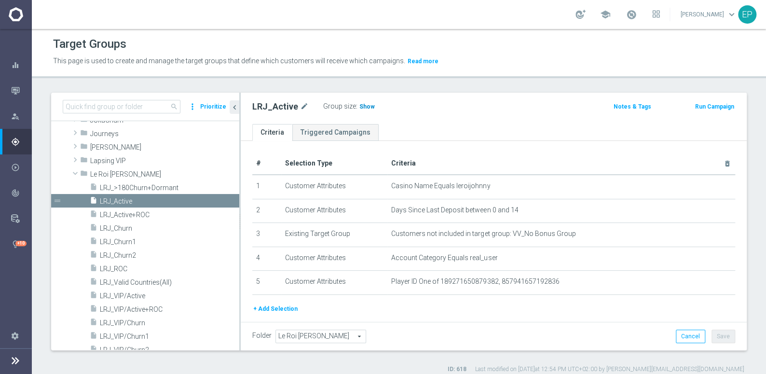
click at [363, 105] on span "Show" at bounding box center [366, 106] width 15 height 7
drag, startPoint x: 120, startPoint y: 268, endPoint x: 128, endPoint y: 267, distance: 8.3
click at [120, 268] on span "LRJ_ROC" at bounding box center [158, 269] width 116 height 8
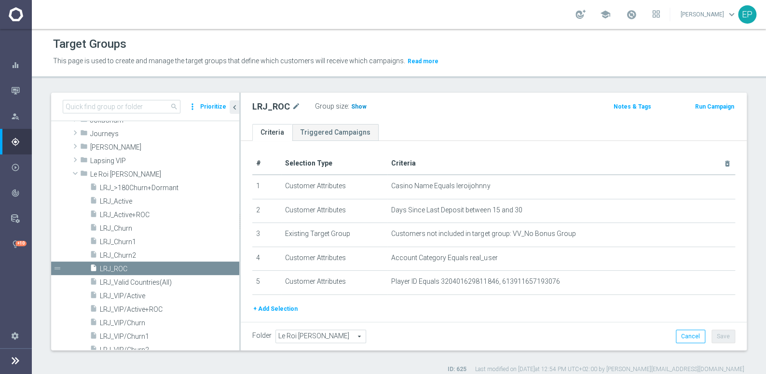
click at [357, 106] on span "Show" at bounding box center [358, 106] width 15 height 7
click at [123, 243] on span "LRJ_Churn1" at bounding box center [158, 242] width 116 height 8
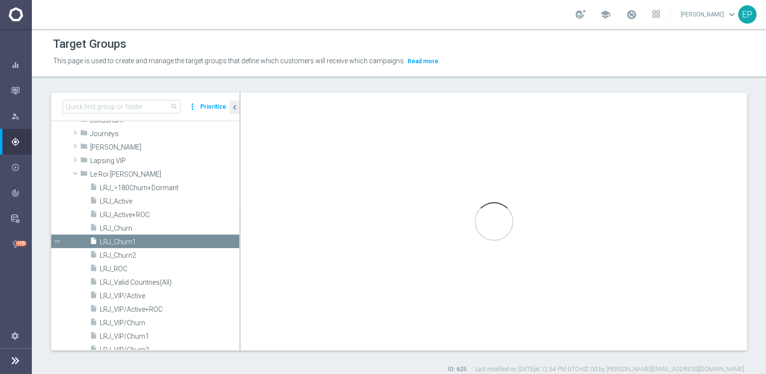
type textarea "(1 and 2 and 3 and 4) or 5"
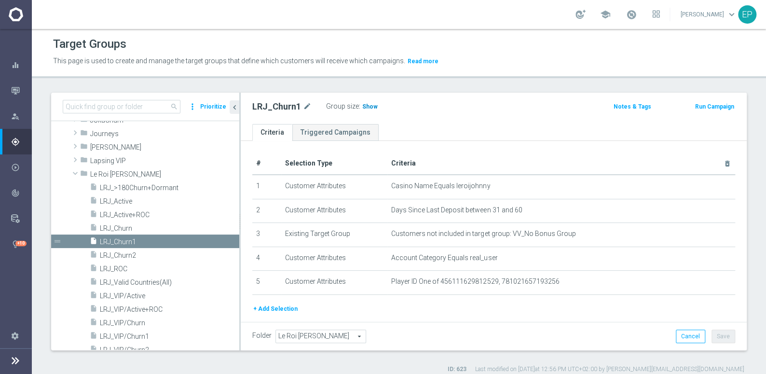
click at [368, 108] on span "Show" at bounding box center [369, 106] width 15 height 7
click at [126, 254] on span "LRJ_Churn2" at bounding box center [158, 255] width 116 height 8
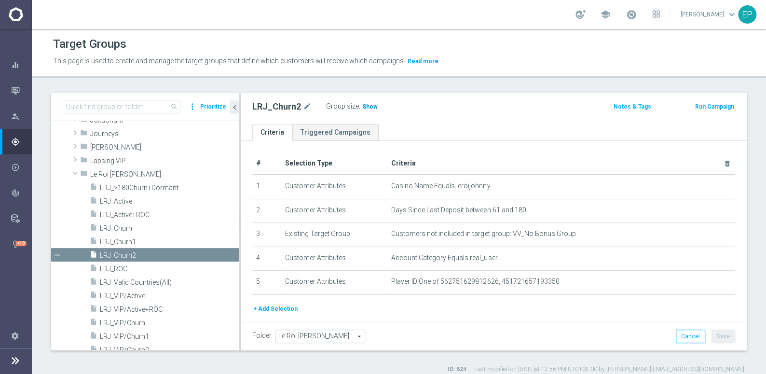
click at [367, 108] on span "Show" at bounding box center [369, 106] width 15 height 7
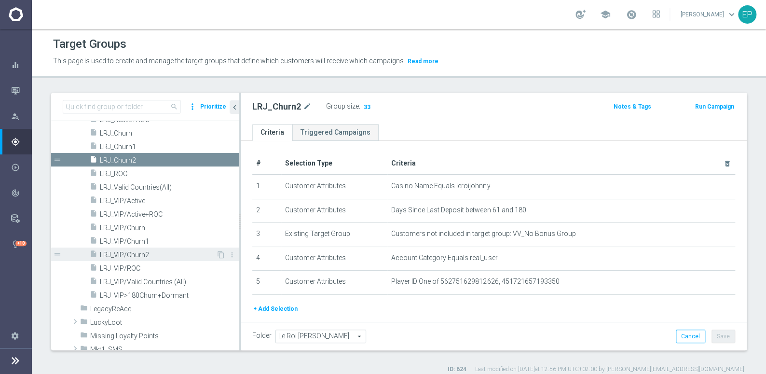
scroll to position [475, 0]
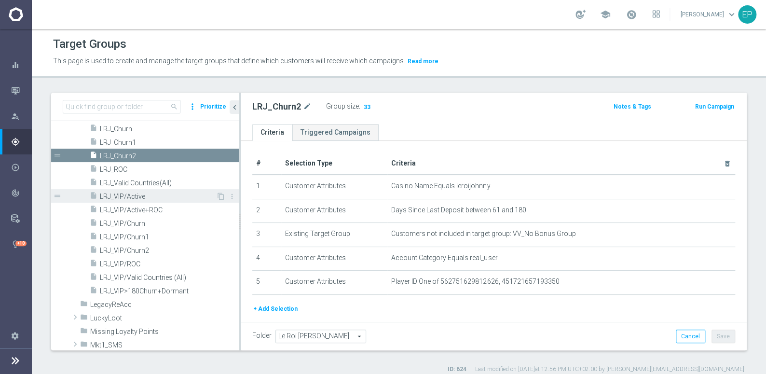
click at [146, 197] on span "LRJ_VIP/Active" at bounding box center [158, 196] width 116 height 8
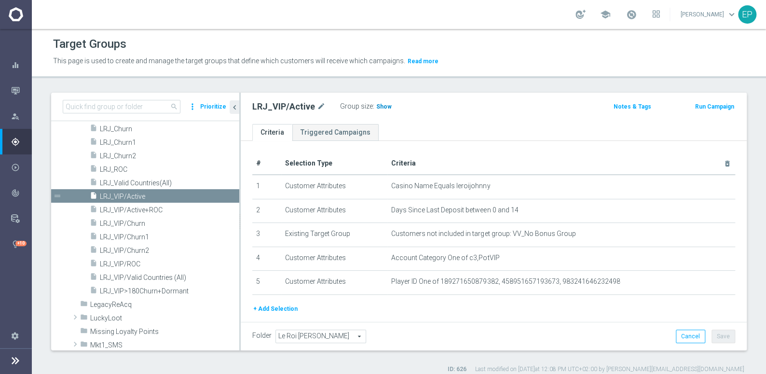
click at [378, 108] on span "Show" at bounding box center [383, 106] width 15 height 7
click at [136, 262] on span "LRJ_VIP/ROC" at bounding box center [158, 264] width 116 height 8
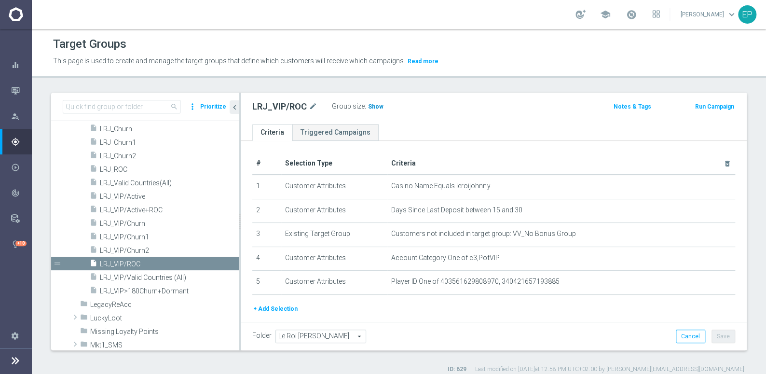
click at [374, 104] on span "Show" at bounding box center [375, 106] width 15 height 7
click at [151, 241] on div "insert_drive_file LRJ_VIP/Churn1" at bounding box center [153, 237] width 126 height 14
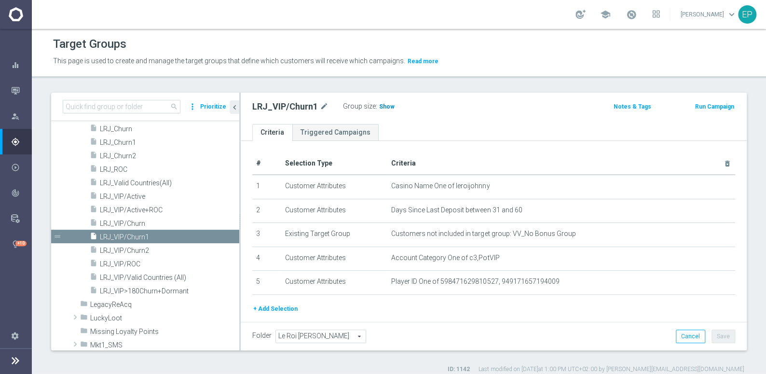
click at [383, 105] on span "Show" at bounding box center [386, 106] width 15 height 7
drag, startPoint x: 138, startPoint y: 250, endPoint x: 152, endPoint y: 250, distance: 13.5
click at [139, 250] on span "LRJ_VIP/Churn2" at bounding box center [158, 250] width 116 height 8
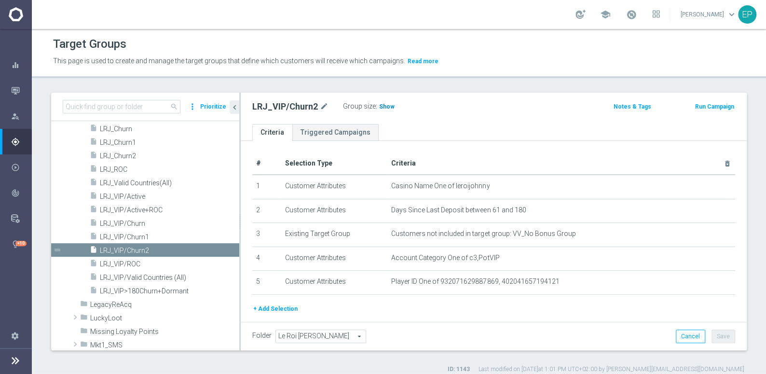
click at [382, 107] on span "Show" at bounding box center [386, 106] width 15 height 7
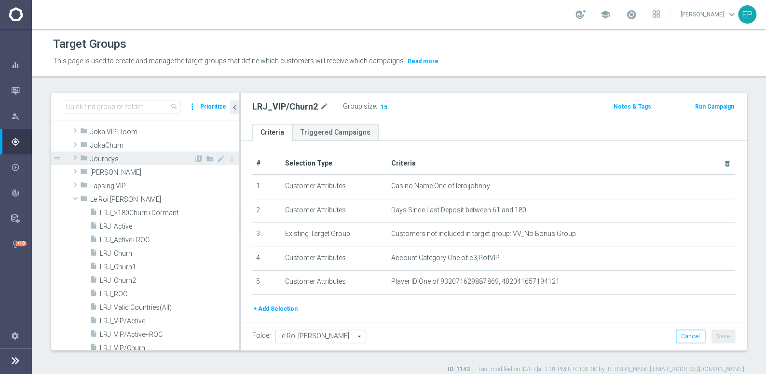
scroll to position [343, 0]
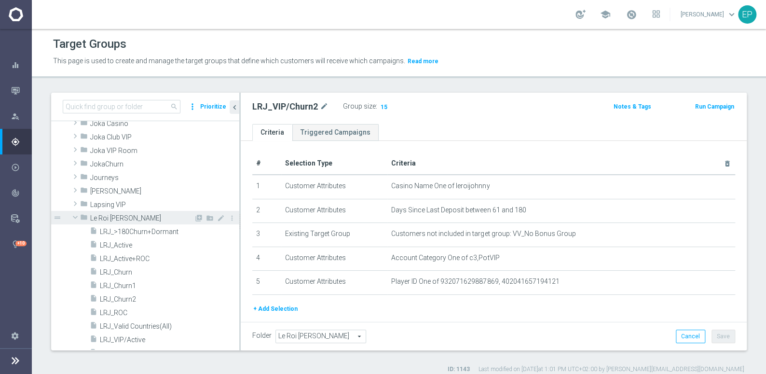
click at [72, 218] on span at bounding box center [75, 217] width 12 height 10
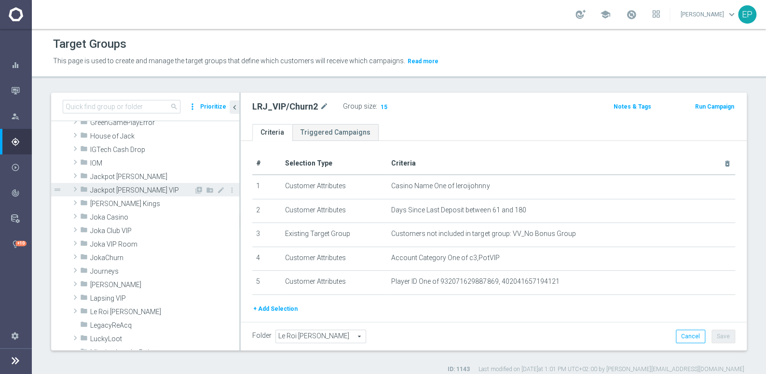
click at [120, 189] on span "Jackpot Jill VIP" at bounding box center [142, 190] width 104 height 8
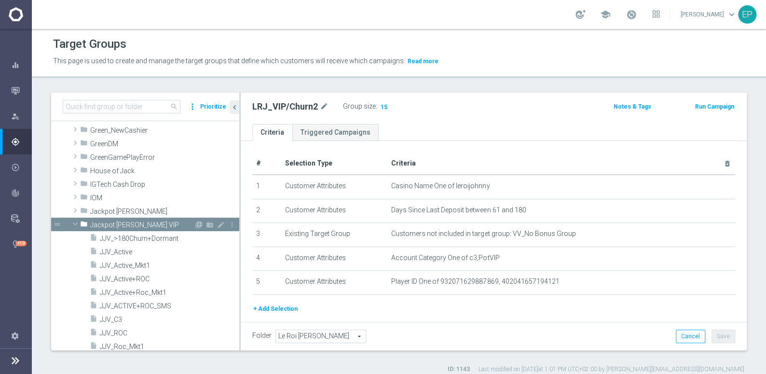
scroll to position [261, 0]
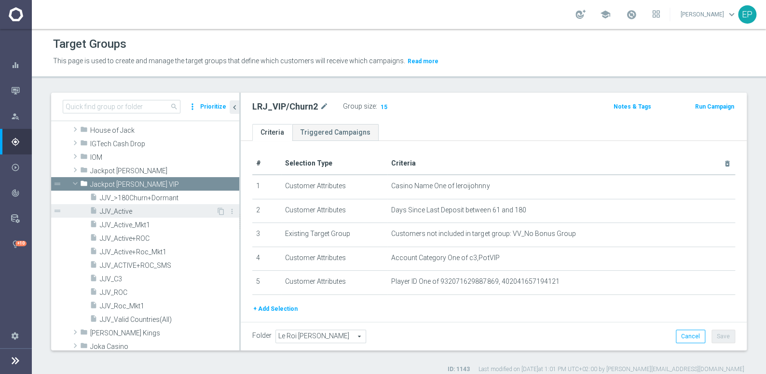
click at [120, 213] on span "JJV_Active" at bounding box center [158, 211] width 116 height 8
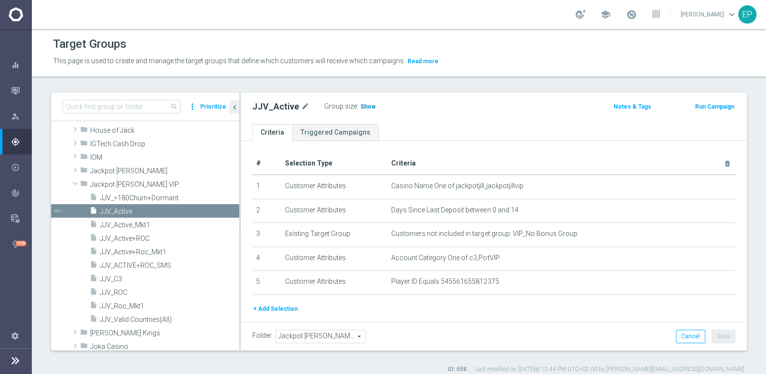
click at [367, 106] on span "Show" at bounding box center [367, 106] width 15 height 7
click at [128, 292] on span "JJV_ROC" at bounding box center [158, 292] width 116 height 8
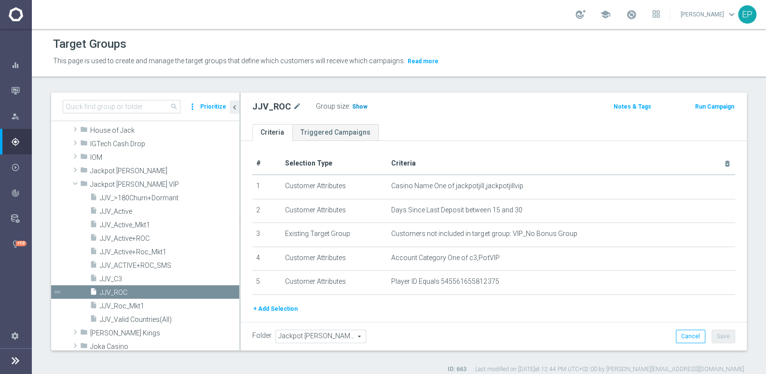
click at [352, 107] on span "Show" at bounding box center [359, 106] width 15 height 7
click at [122, 171] on span "Jackpot [PERSON_NAME]" at bounding box center [142, 171] width 104 height 8
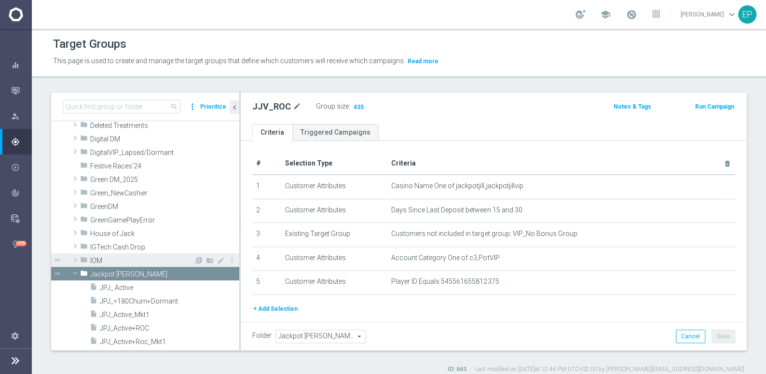
scroll to position [205, 0]
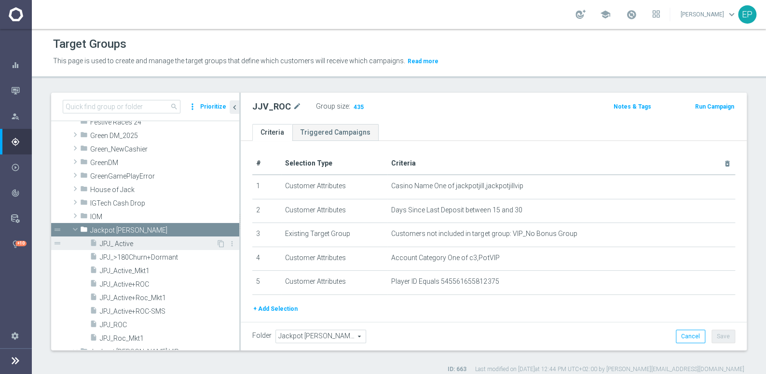
click at [122, 244] on span "JPJ_ Active" at bounding box center [158, 244] width 116 height 8
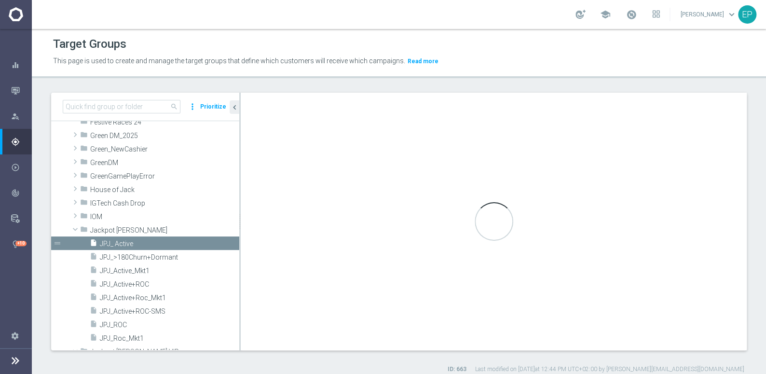
type input "Jackpot [PERSON_NAME]"
type textarea "(1 and 2 and 3 and 4 ) or 5"
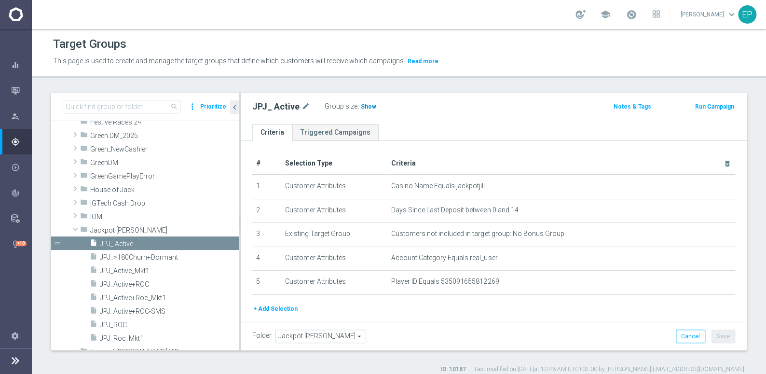
click at [361, 106] on span "Show" at bounding box center [368, 106] width 15 height 7
click at [119, 324] on span "JPJ_ROC" at bounding box center [158, 325] width 116 height 8
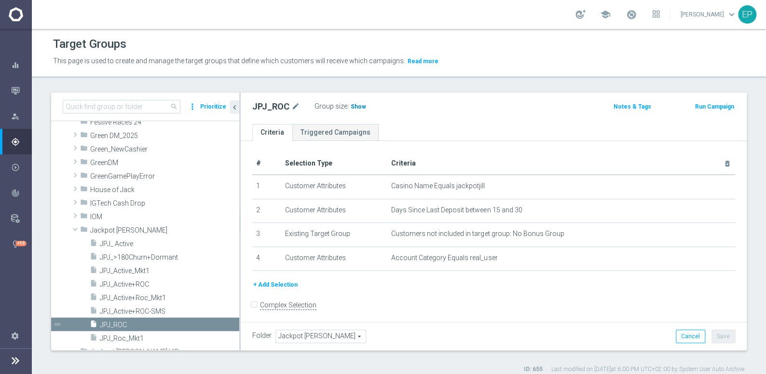
click at [359, 106] on span "Show" at bounding box center [358, 106] width 15 height 7
drag, startPoint x: 98, startPoint y: 231, endPoint x: 122, endPoint y: 231, distance: 23.2
click at [98, 231] on span "Jackpot [PERSON_NAME]" at bounding box center [142, 230] width 104 height 8
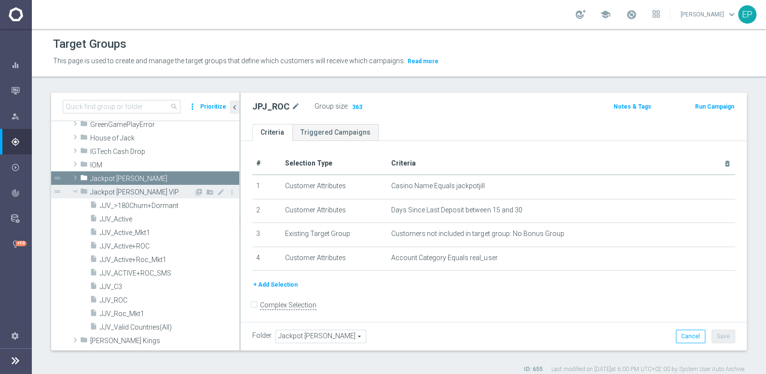
scroll to position [249, 0]
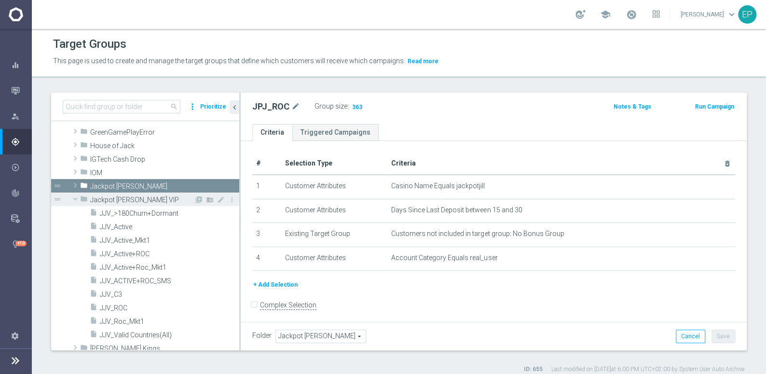
click at [102, 202] on span "Jackpot Jill VIP" at bounding box center [142, 200] width 104 height 8
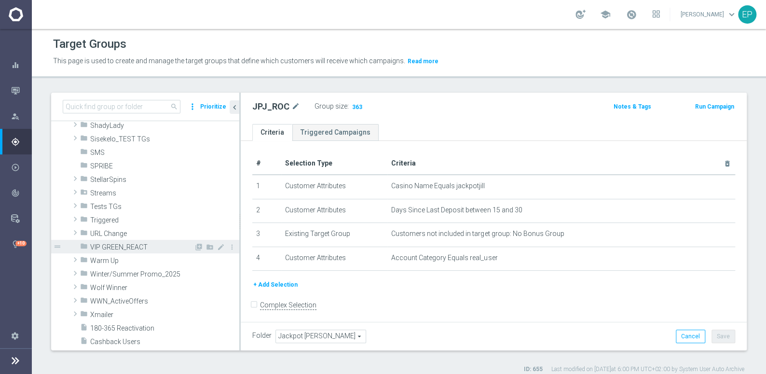
scroll to position [687, 0]
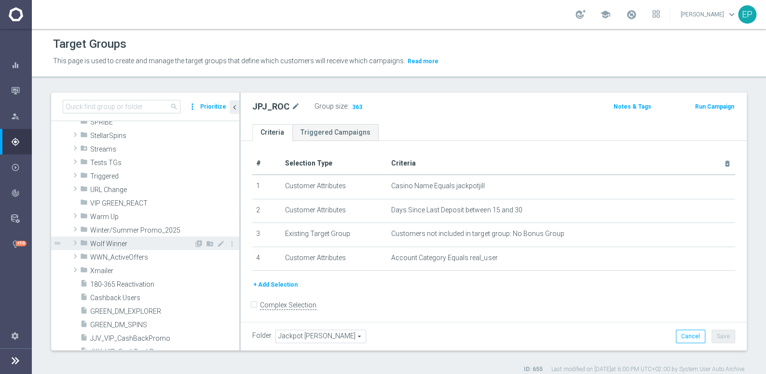
click at [109, 241] on span "Wolf Winner" at bounding box center [142, 244] width 104 height 8
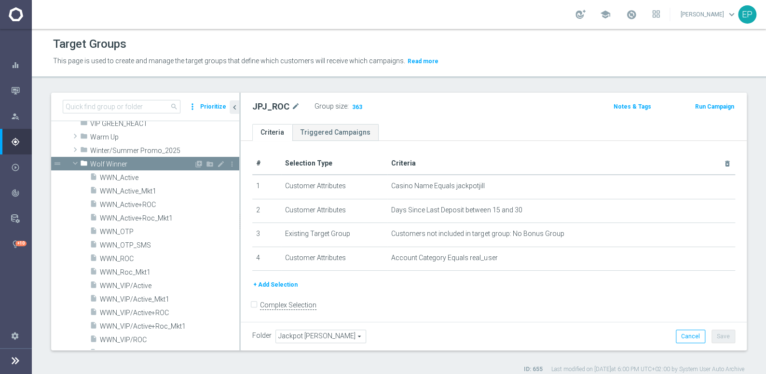
scroll to position [775, 0]
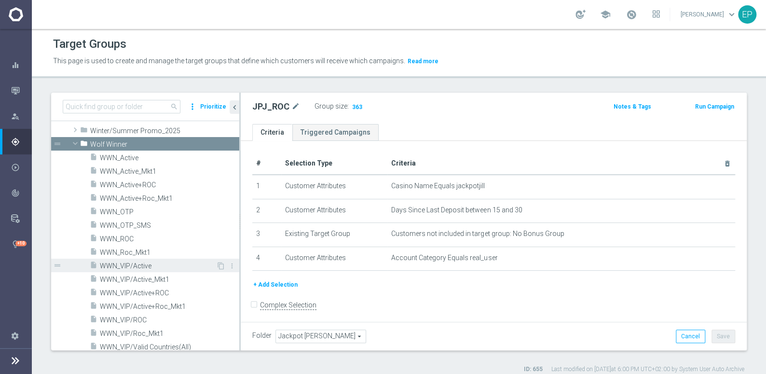
click at [136, 264] on span "WWN_VIP/Active" at bounding box center [158, 266] width 116 height 8
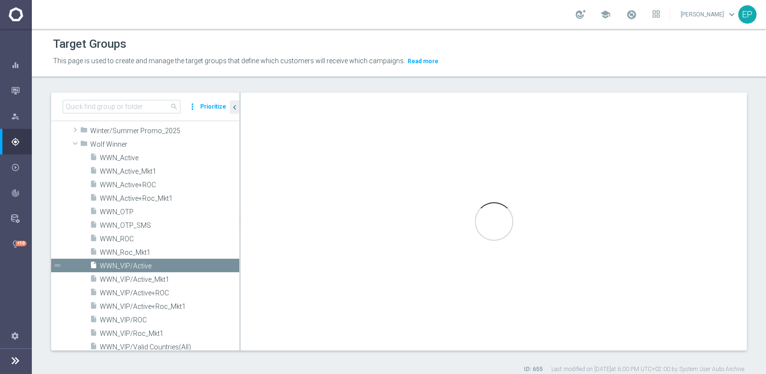
checkbox input "true"
type input "Wolf Winner"
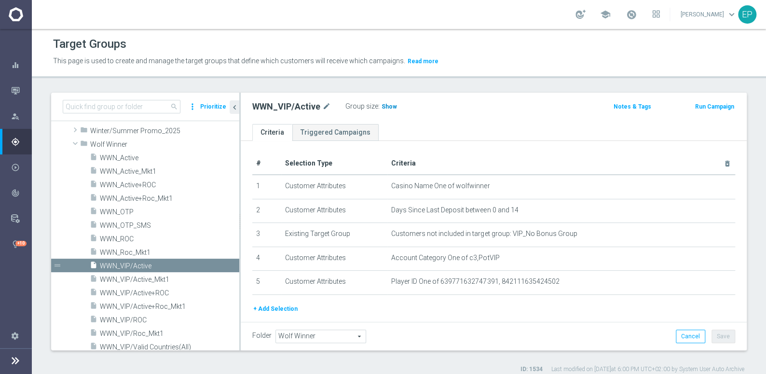
click at [381, 105] on span "Show" at bounding box center [388, 106] width 15 height 7
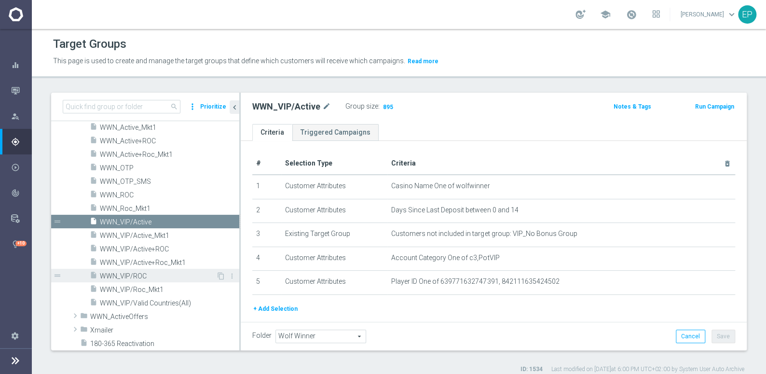
click at [126, 275] on span "WWN_VIP/ROC" at bounding box center [158, 276] width 116 height 8
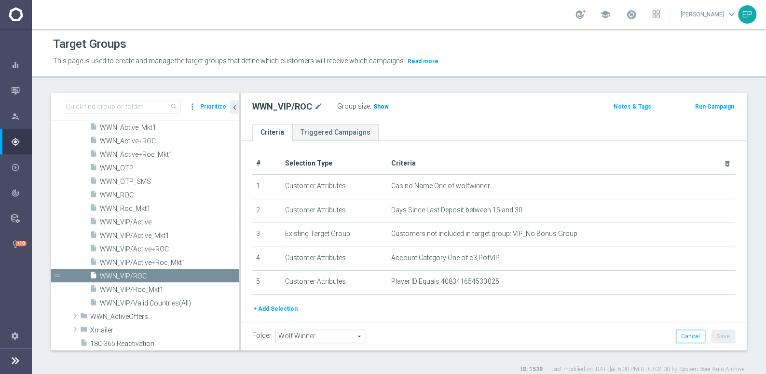
click at [380, 106] on span "Show" at bounding box center [380, 106] width 15 height 7
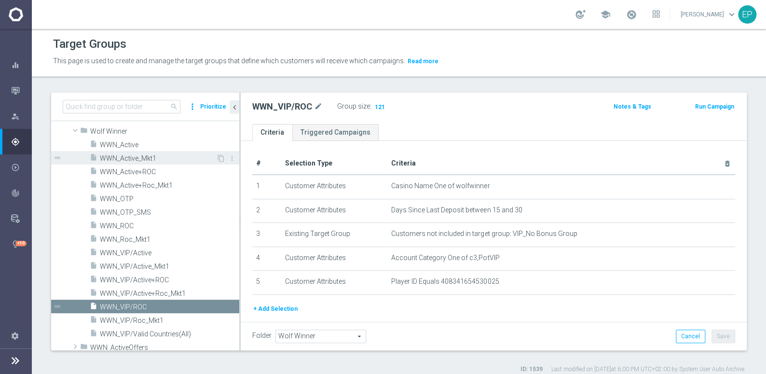
scroll to position [775, 0]
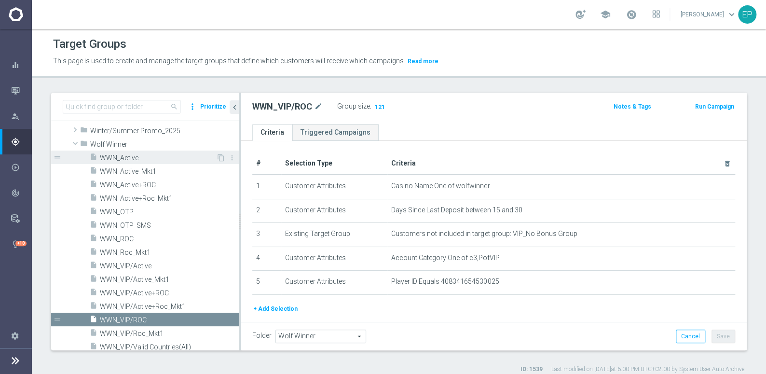
click at [163, 159] on span "WWN_Active" at bounding box center [158, 158] width 116 height 8
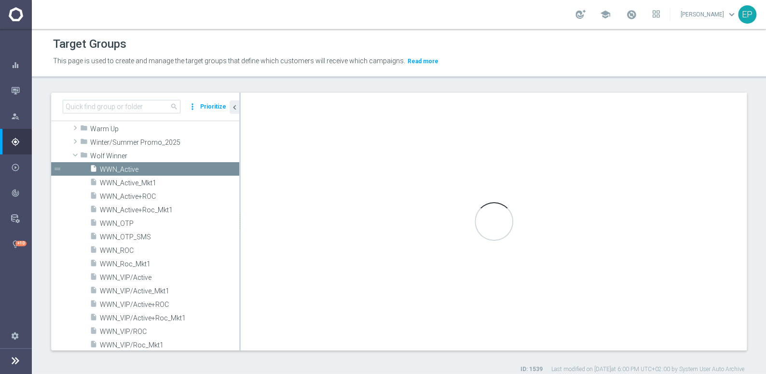
scroll to position [663, 0]
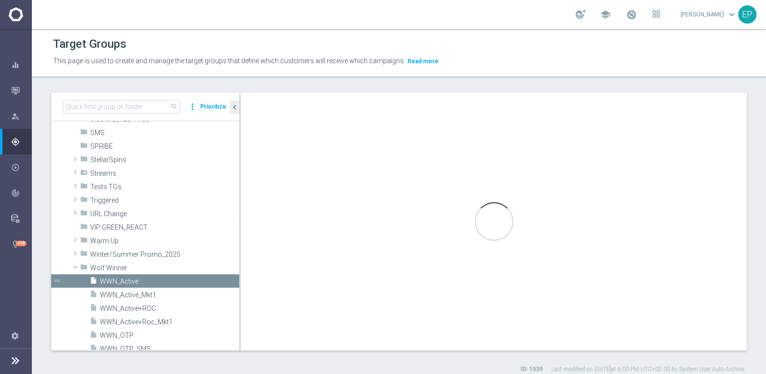
type textarea "(1 and 2 and 3 and 4 ) or 5"
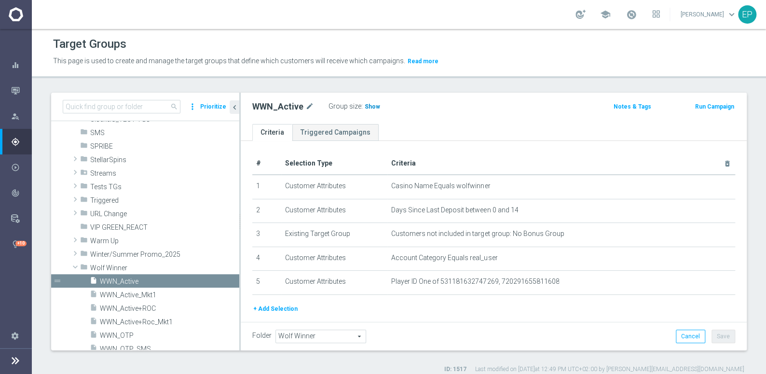
click at [372, 108] on span "Show" at bounding box center [372, 106] width 15 height 7
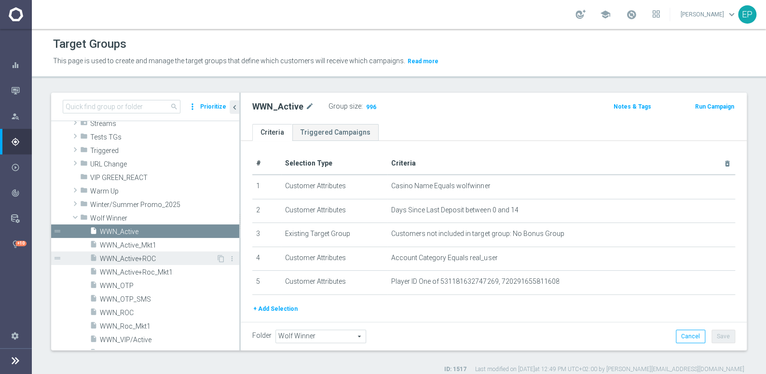
scroll to position [751, 0]
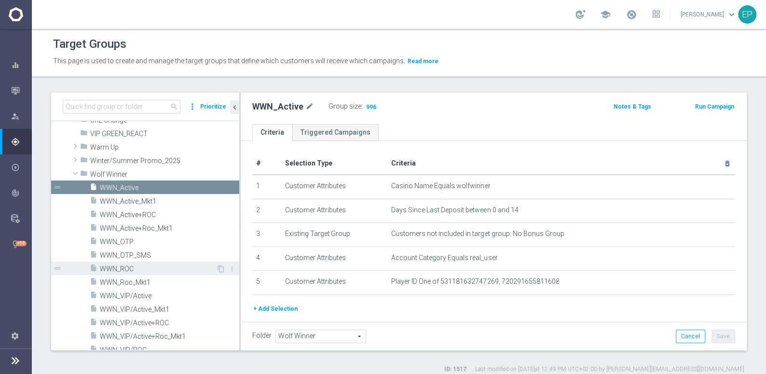
drag, startPoint x: 140, startPoint y: 266, endPoint x: 146, endPoint y: 266, distance: 5.8
click at [140, 267] on span "WWN_ROC" at bounding box center [158, 269] width 116 height 8
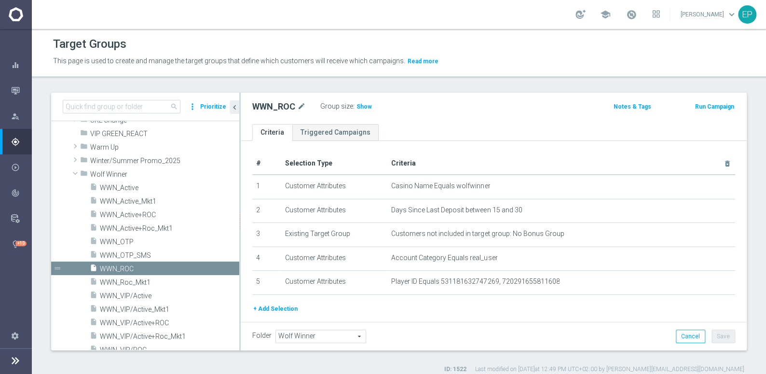
drag, startPoint x: 357, startPoint y: 108, endPoint x: 542, endPoint y: 143, distance: 188.1
click at [357, 108] on span "Show" at bounding box center [363, 106] width 15 height 7
click at [112, 173] on span "Wolf Winner" at bounding box center [142, 174] width 104 height 8
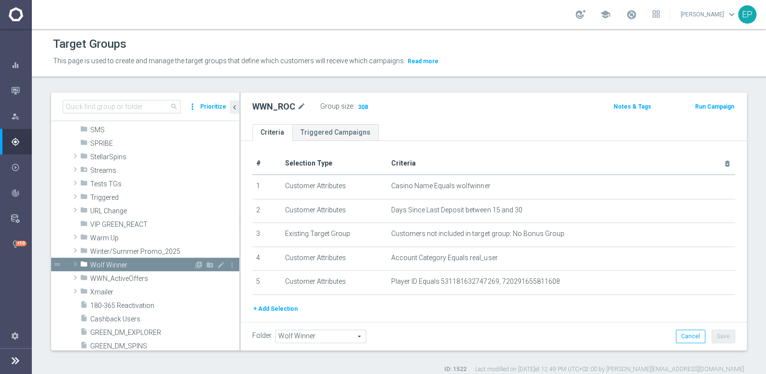
scroll to position [663, 0]
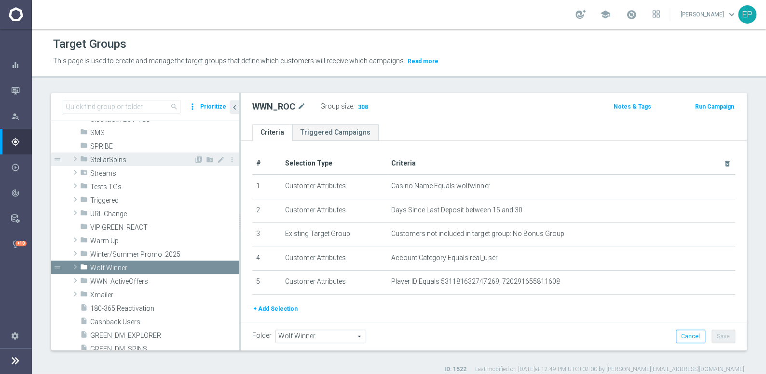
click at [121, 161] on span "StellarSpins" at bounding box center [142, 160] width 104 height 8
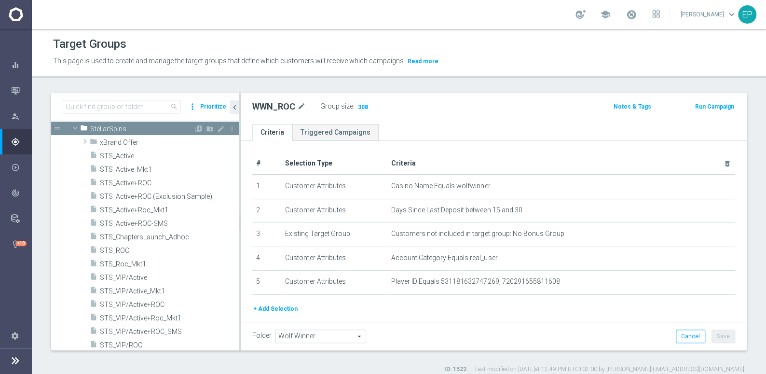
scroll to position [707, 0]
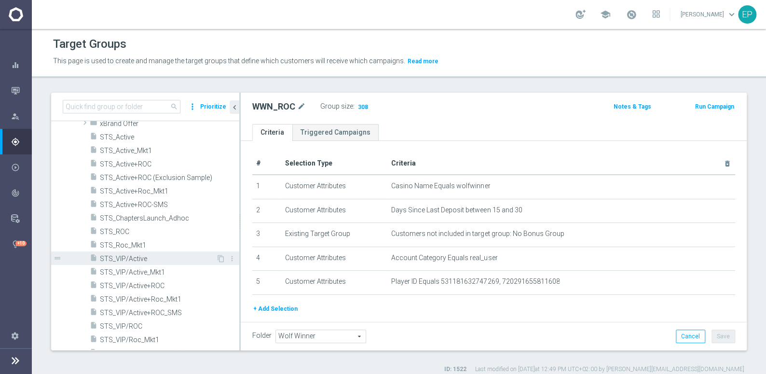
click at [138, 260] on span "STS_VIP/Active" at bounding box center [158, 259] width 116 height 8
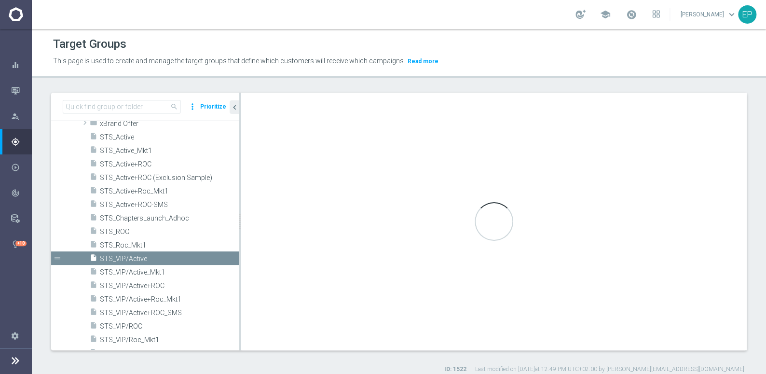
type input "StellarSpins"
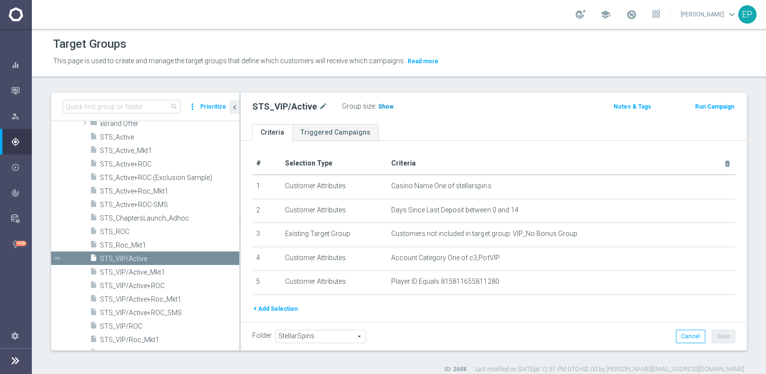
click at [380, 105] on span "Show" at bounding box center [385, 106] width 15 height 7
drag, startPoint x: 140, startPoint y: 322, endPoint x: 293, endPoint y: 285, distance: 157.2
click at [140, 322] on span "STS_VIP/ROC" at bounding box center [169, 326] width 139 height 8
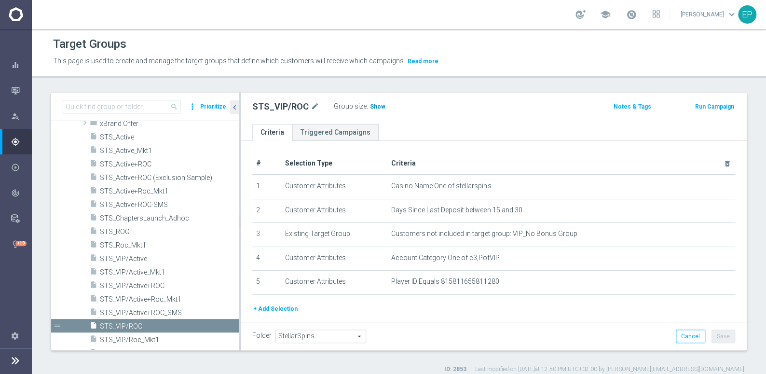
click at [370, 106] on span "Show" at bounding box center [377, 106] width 15 height 7
drag, startPoint x: 131, startPoint y: 137, endPoint x: 253, endPoint y: 138, distance: 122.5
click at [131, 137] on span "STS_Active" at bounding box center [169, 137] width 139 height 8
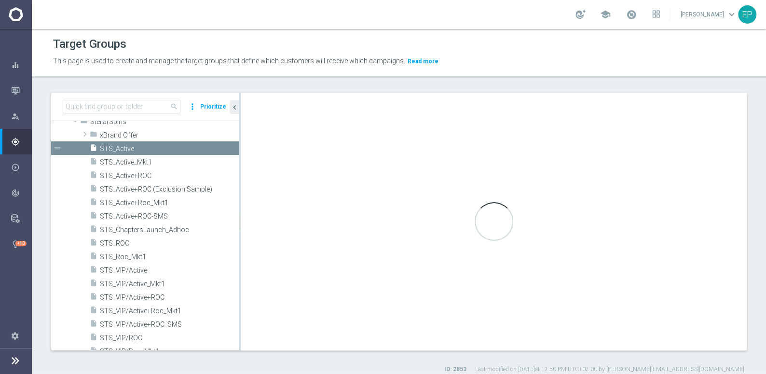
scroll to position [575, 0]
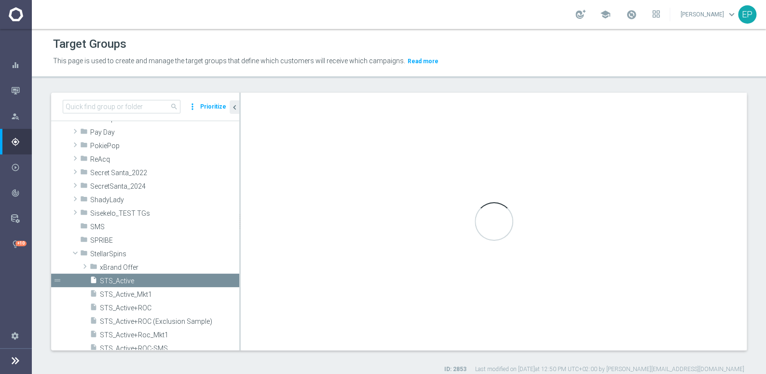
type textarea "(1 and 2 and 3 and 4 ) or 5"
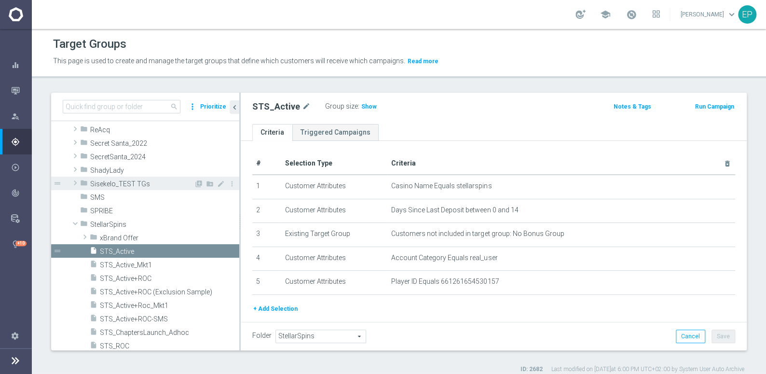
scroll to position [619, 0]
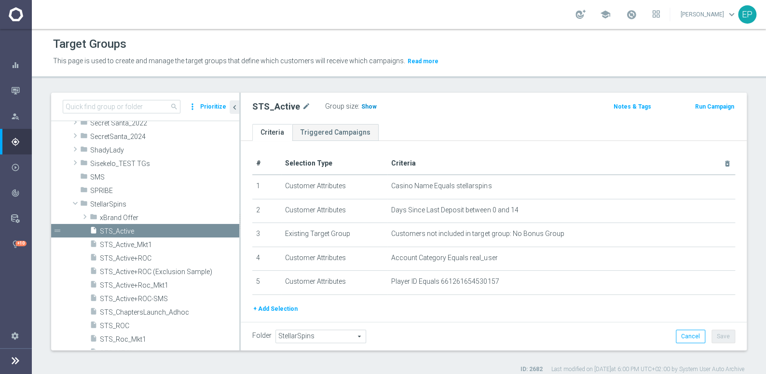
click at [363, 106] on span "Show" at bounding box center [368, 106] width 15 height 7
click at [120, 327] on span "STS_ROC" at bounding box center [158, 326] width 116 height 8
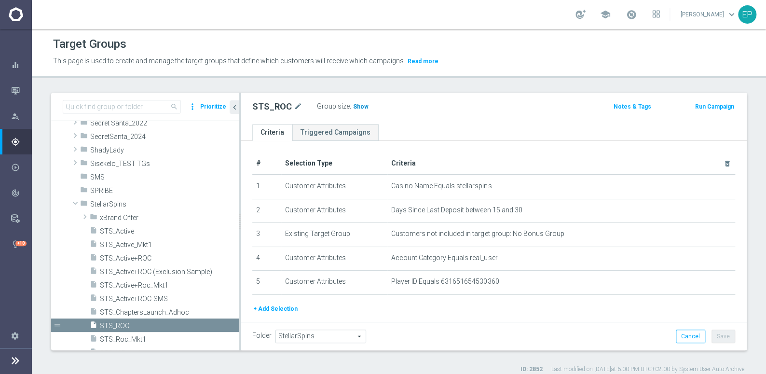
click at [354, 107] on span "Show" at bounding box center [360, 106] width 15 height 7
click at [110, 200] on span "StellarSpins" at bounding box center [142, 204] width 104 height 8
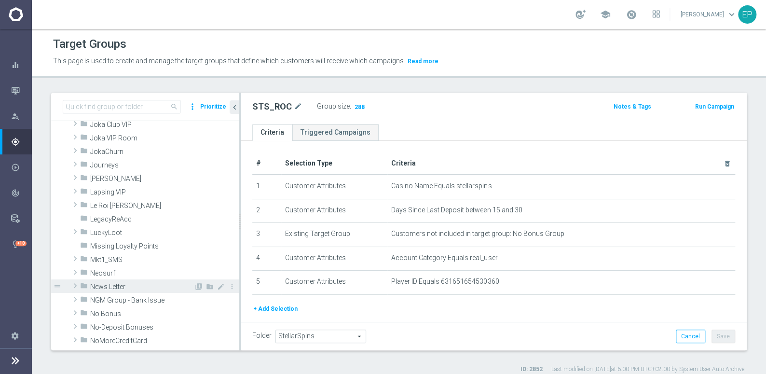
scroll to position [312, 0]
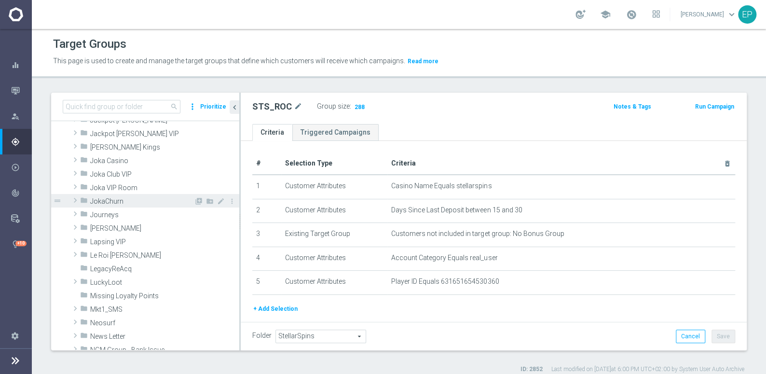
click at [119, 199] on span "JokaChurn" at bounding box center [142, 201] width 104 height 8
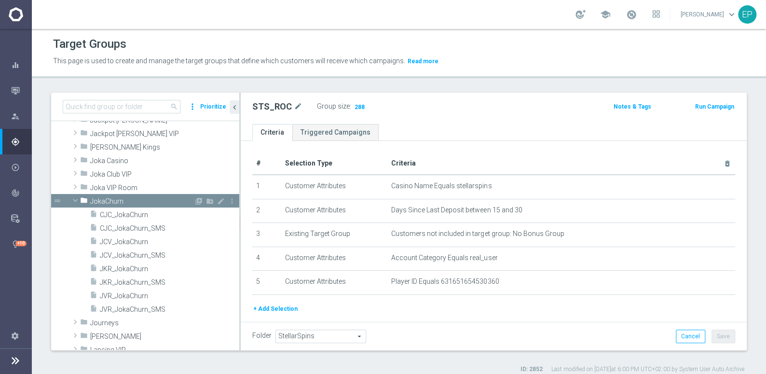
click at [116, 200] on span "JokaChurn" at bounding box center [142, 201] width 104 height 8
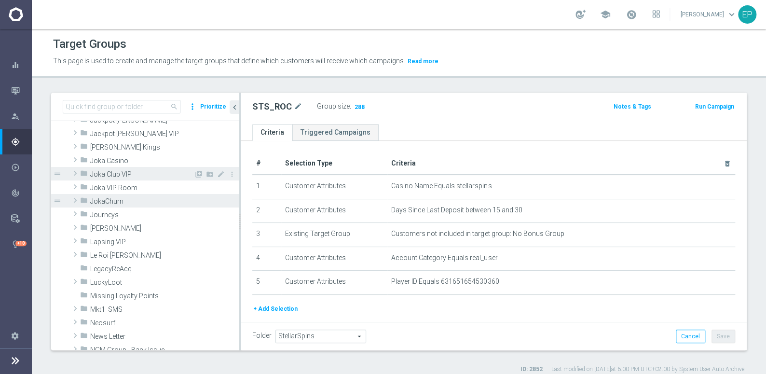
click at [117, 174] on span "Joka Club VIP" at bounding box center [142, 174] width 104 height 8
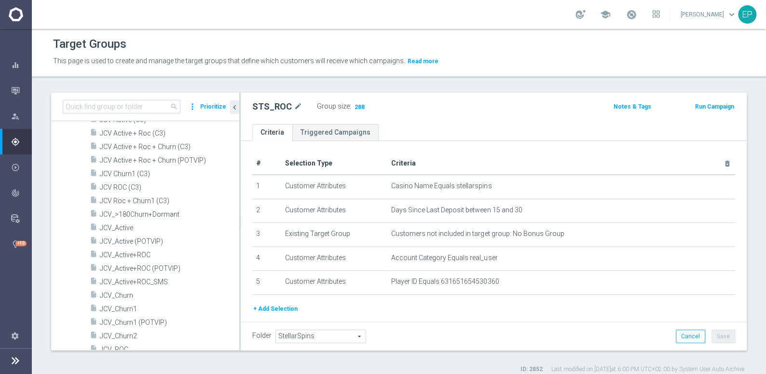
scroll to position [399, 0]
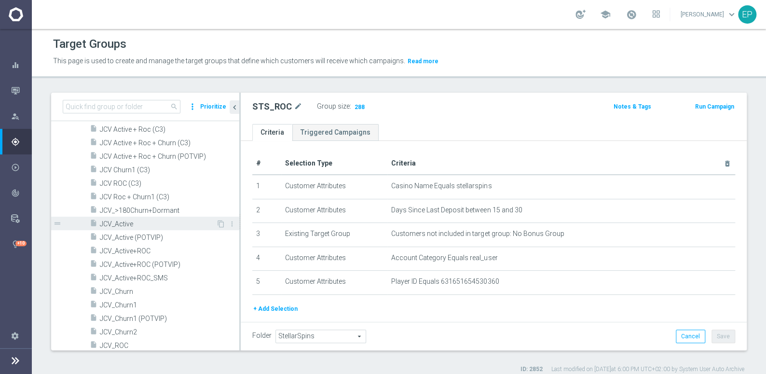
click at [124, 221] on span "JCV_Active" at bounding box center [158, 224] width 116 height 8
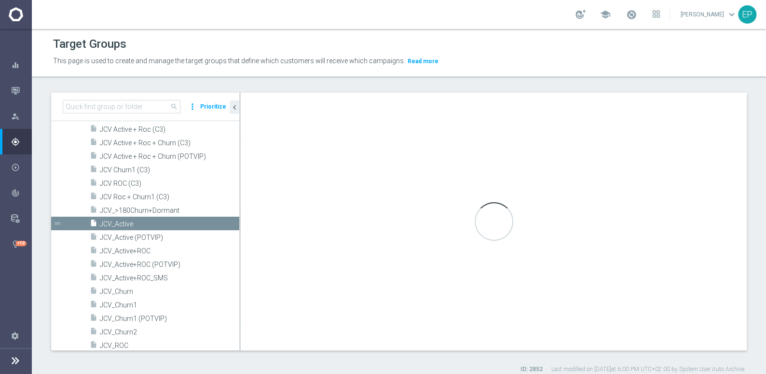
type input "Joka Club VIP"
type textarea "(1 and 2 and 3 and 4) or 5"
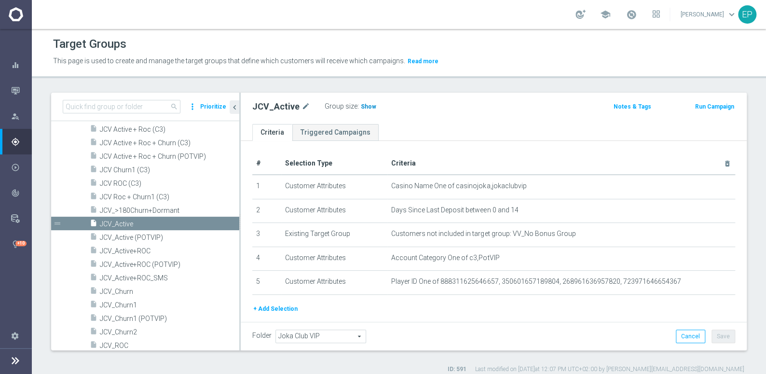
click at [361, 106] on span "Show" at bounding box center [368, 106] width 15 height 7
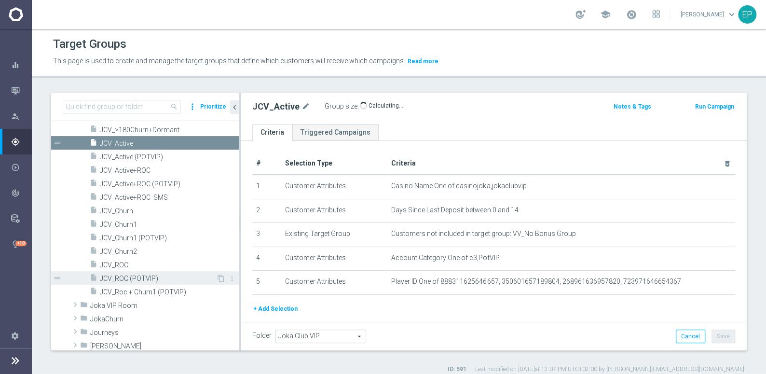
scroll to position [487, 0]
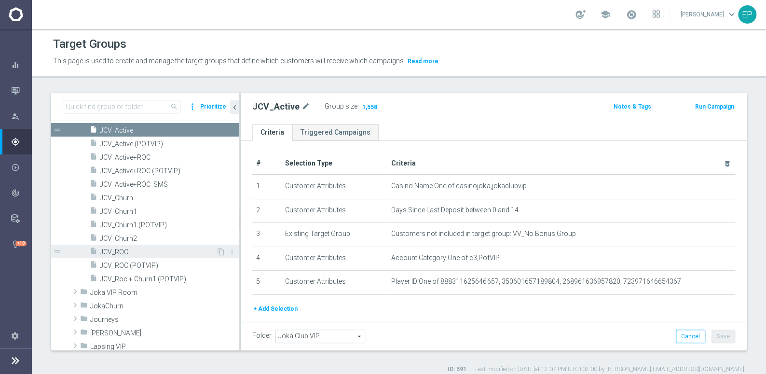
click at [121, 250] on span "JCV_ROC" at bounding box center [158, 252] width 116 height 8
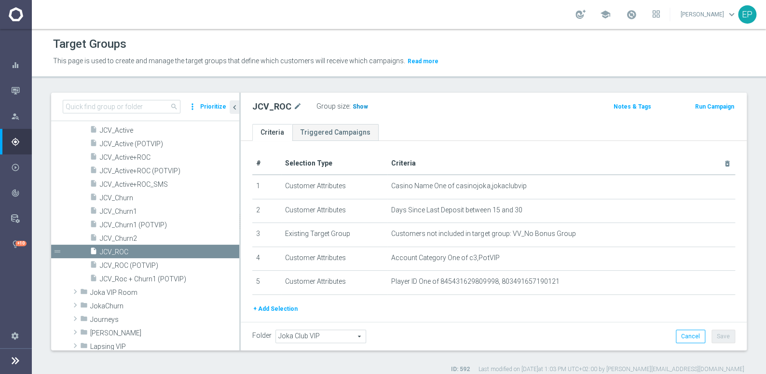
click at [355, 108] on span "Show" at bounding box center [360, 106] width 15 height 7
click at [130, 210] on span "JCV_Churn1" at bounding box center [158, 211] width 116 height 8
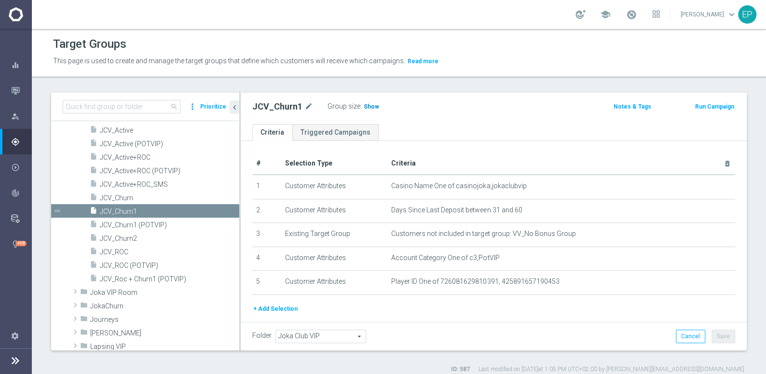
click at [365, 106] on span "Show" at bounding box center [371, 106] width 15 height 7
drag, startPoint x: 134, startPoint y: 236, endPoint x: 155, endPoint y: 232, distance: 21.2
click at [135, 236] on span "JCV_Churn2" at bounding box center [158, 238] width 116 height 8
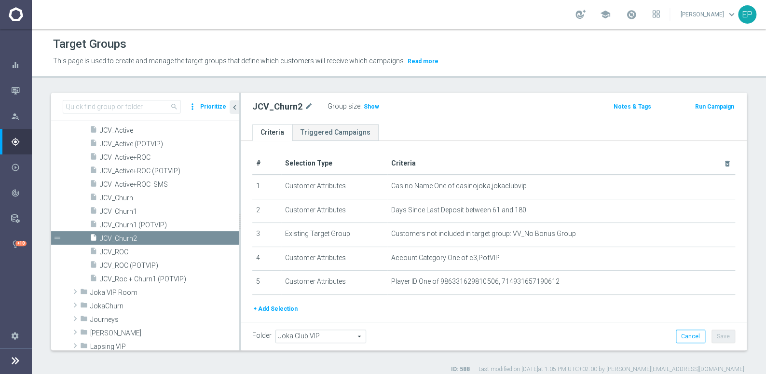
drag, startPoint x: 368, startPoint y: 108, endPoint x: 417, endPoint y: 118, distance: 49.8
click at [369, 107] on span "Show" at bounding box center [371, 106] width 15 height 7
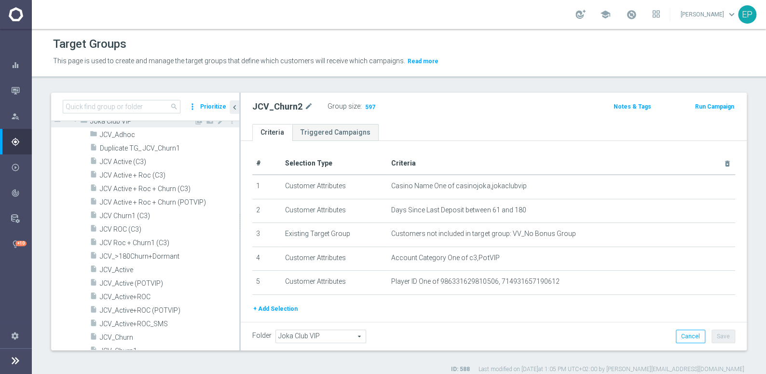
scroll to position [312, 0]
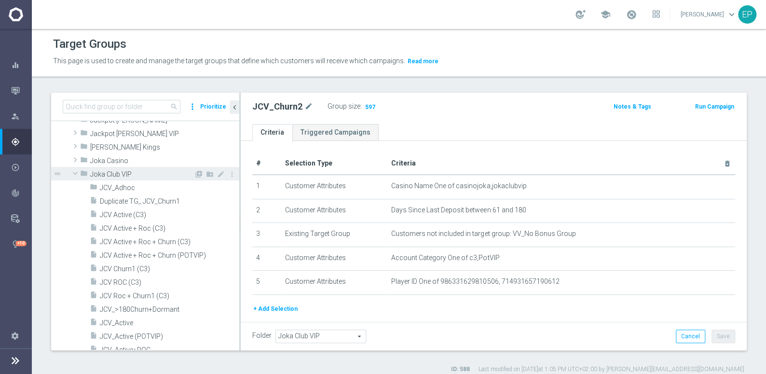
click at [73, 170] on span at bounding box center [75, 173] width 12 height 10
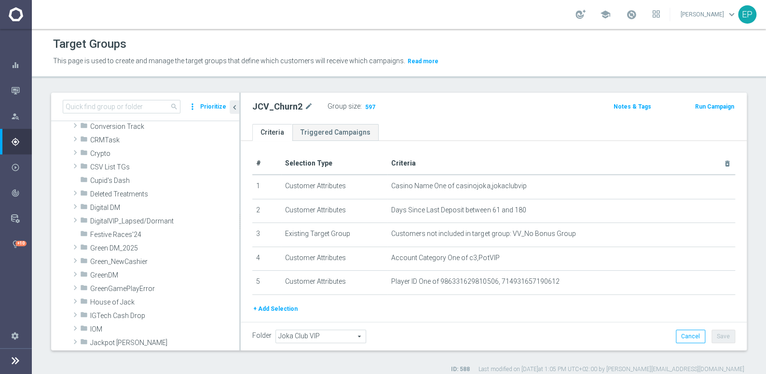
scroll to position [49, 0]
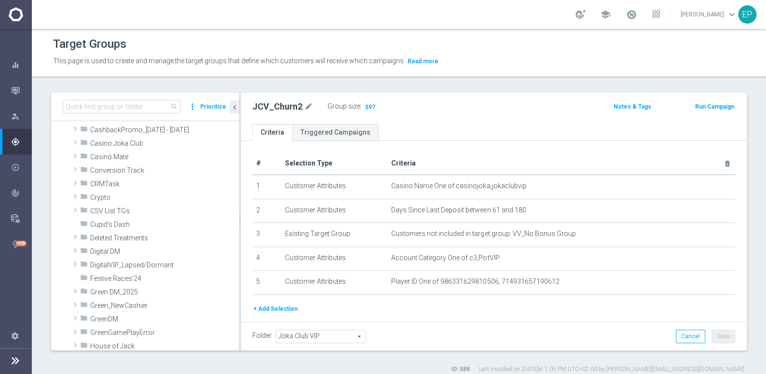
drag, startPoint x: 123, startPoint y: 139, endPoint x: 123, endPoint y: 147, distance: 8.2
click at [123, 139] on span "Casino Joka Club" at bounding box center [164, 143] width 149 height 8
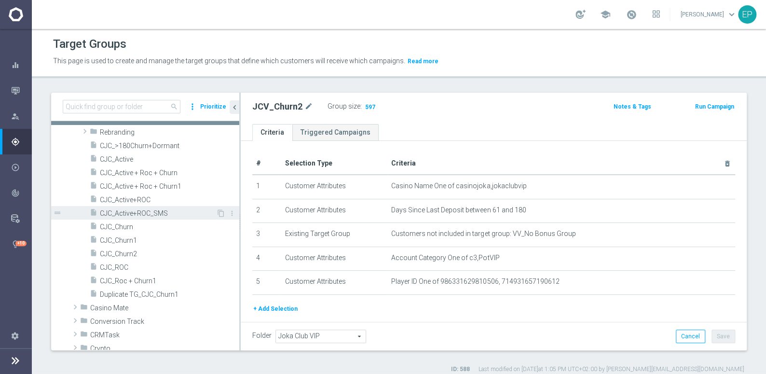
scroll to position [87, 0]
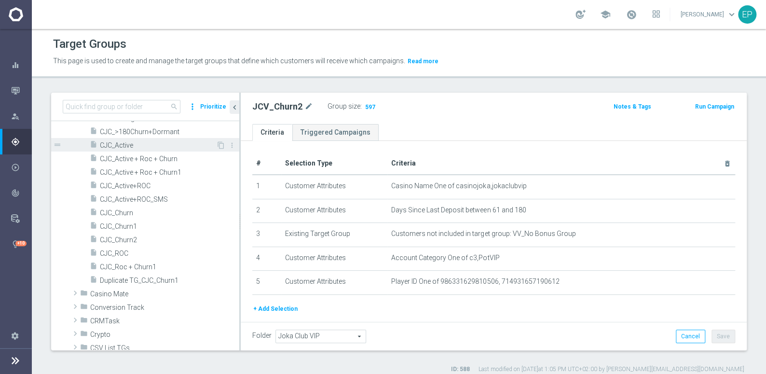
click at [126, 145] on span "CJC_Active" at bounding box center [158, 145] width 116 height 8
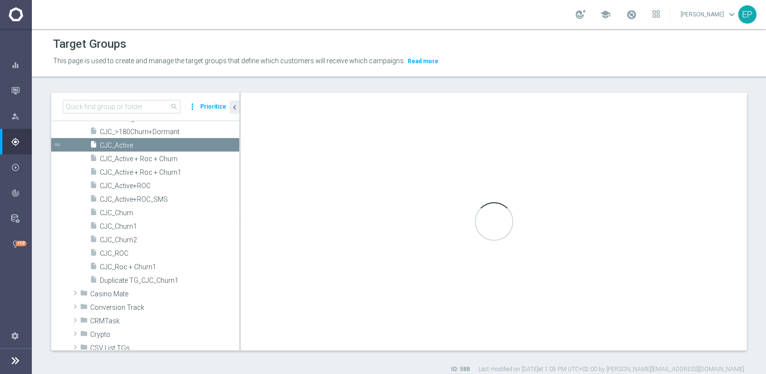
type input "Casino Joka Club"
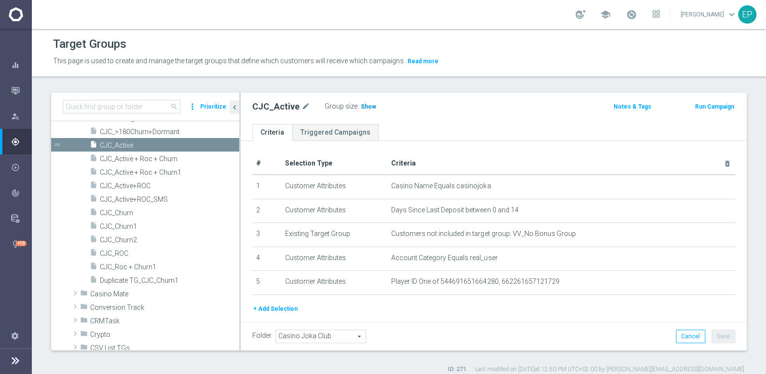
click at [363, 107] on span "Show" at bounding box center [368, 106] width 15 height 7
click at [121, 252] on span "CJC_ROC" at bounding box center [158, 253] width 116 height 8
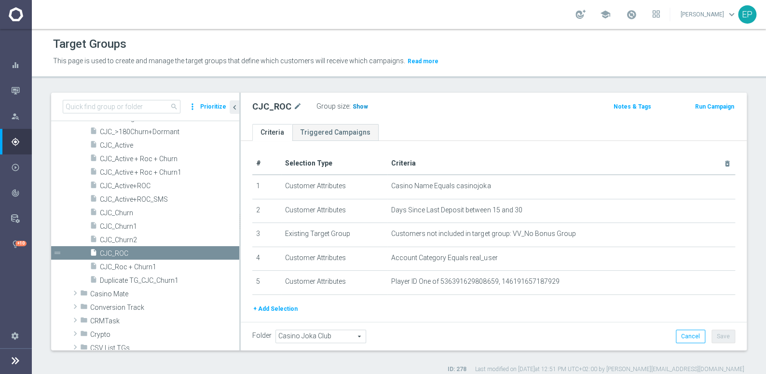
click at [359, 109] on span "Show" at bounding box center [360, 106] width 15 height 7
click at [124, 225] on span "CJC_Churn1" at bounding box center [158, 226] width 116 height 8
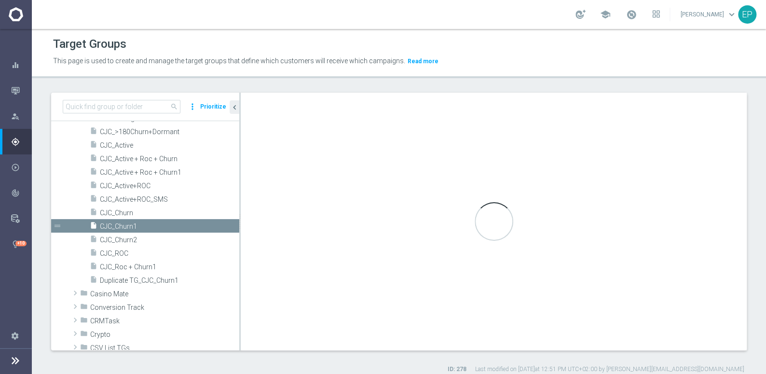
type textarea "(1 and 2 and 3 and 4) or 5"
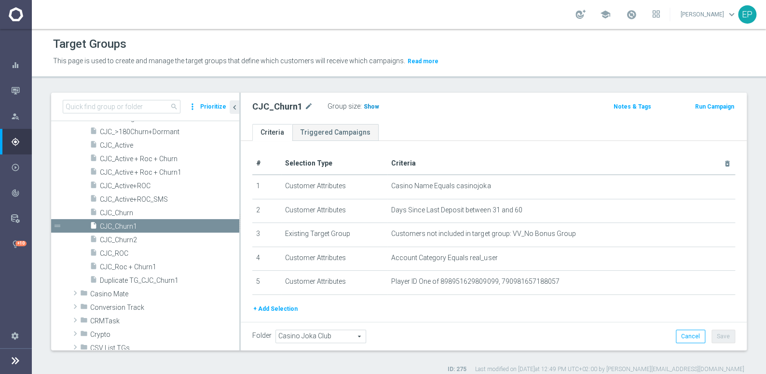
click at [364, 106] on span "Show" at bounding box center [371, 106] width 15 height 7
click at [128, 237] on span "CJC_Churn2" at bounding box center [158, 240] width 116 height 8
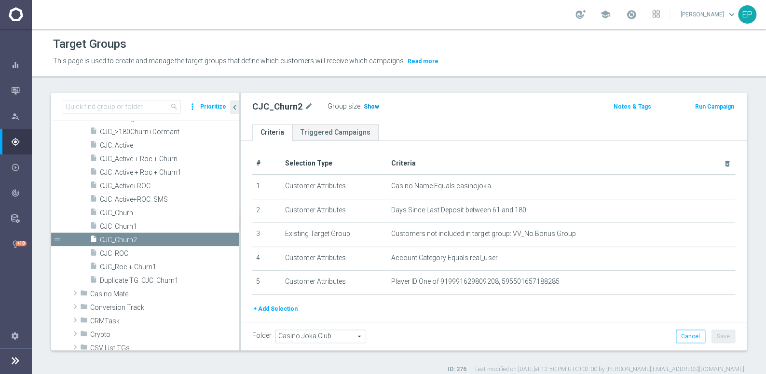
click at [366, 104] on span "Show" at bounding box center [371, 106] width 15 height 7
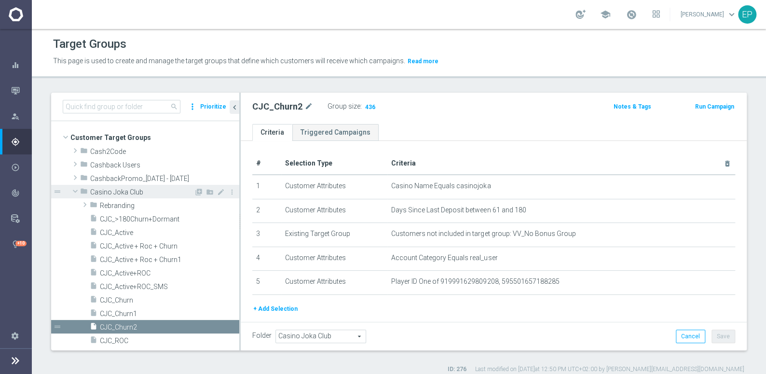
click at [103, 193] on span "Casino Joka Club" at bounding box center [142, 192] width 104 height 8
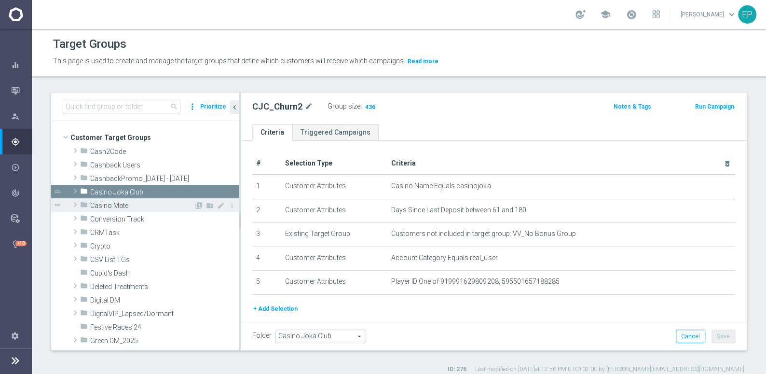
click at [103, 205] on span "Casino Mate" at bounding box center [142, 206] width 104 height 8
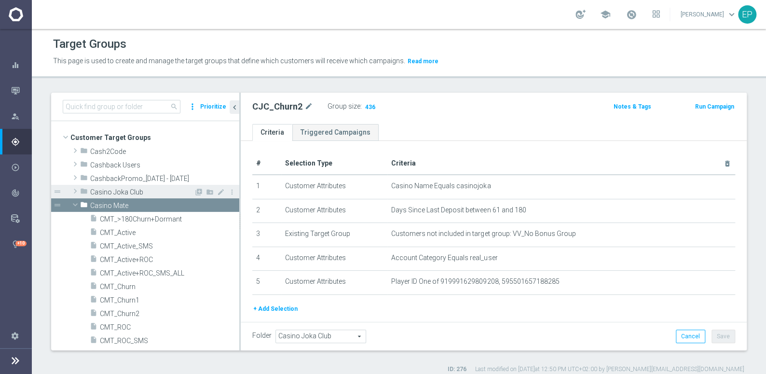
scroll to position [43, 0]
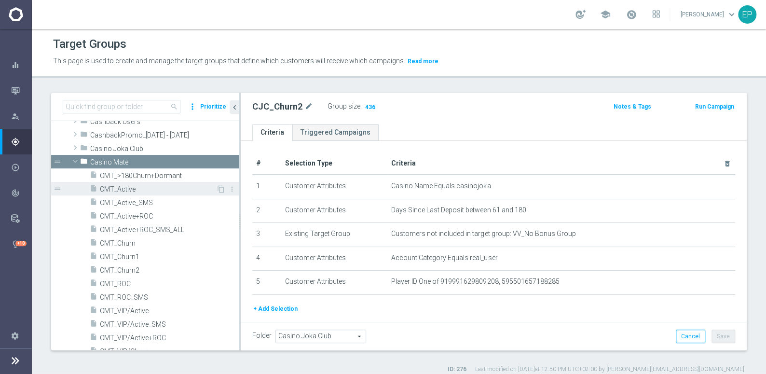
click at [119, 187] on span "CMT_Active" at bounding box center [158, 189] width 116 height 8
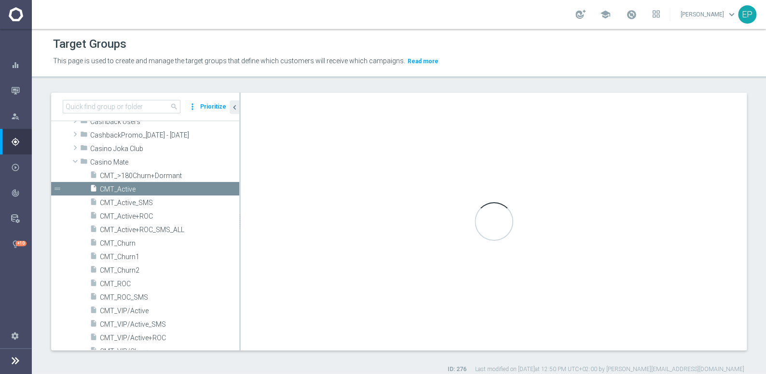
type input "Casino Mate"
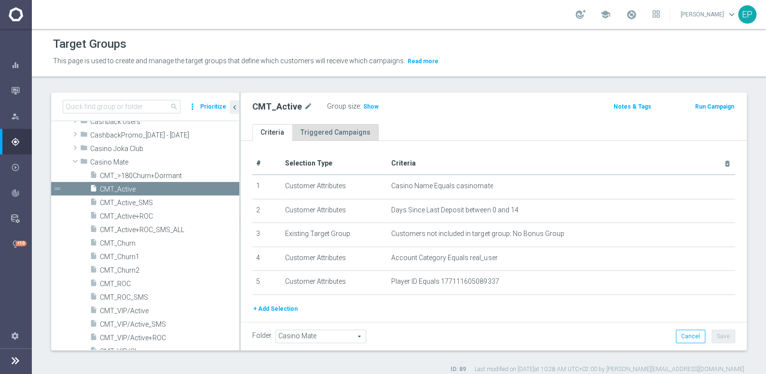
drag, startPoint x: 365, startPoint y: 105, endPoint x: 334, endPoint y: 123, distance: 36.6
click at [366, 106] on span "Show" at bounding box center [370, 106] width 15 height 7
click at [124, 282] on span "CMT_ROC" at bounding box center [158, 284] width 116 height 8
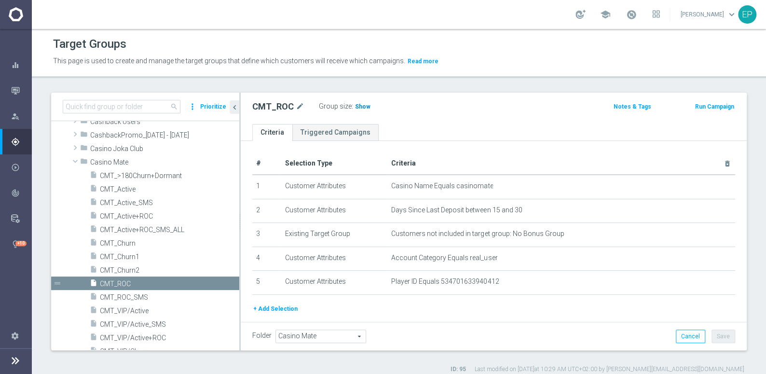
click at [360, 104] on span "Show" at bounding box center [362, 106] width 15 height 7
drag, startPoint x: 130, startPoint y: 255, endPoint x: 137, endPoint y: 251, distance: 8.6
click at [130, 256] on span "CMT_Churn1" at bounding box center [158, 257] width 116 height 8
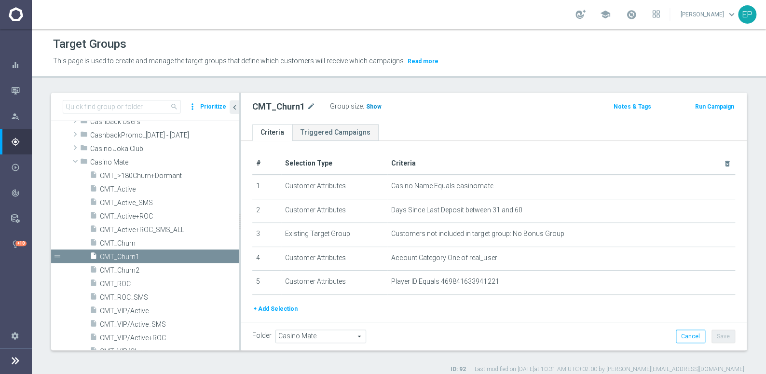
click at [368, 106] on span "Show" at bounding box center [373, 106] width 15 height 7
click at [151, 272] on span "CMT_Churn2" at bounding box center [158, 270] width 116 height 8
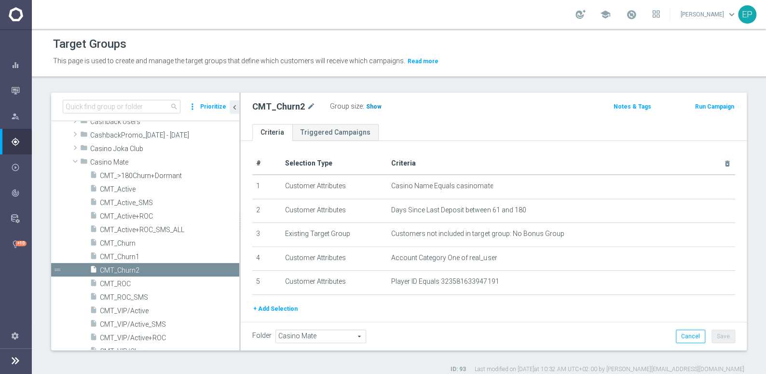
click at [371, 104] on span "Show" at bounding box center [373, 106] width 15 height 7
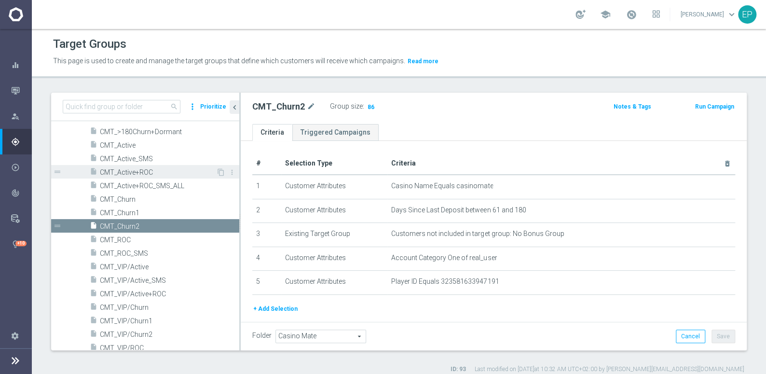
scroll to position [131, 0]
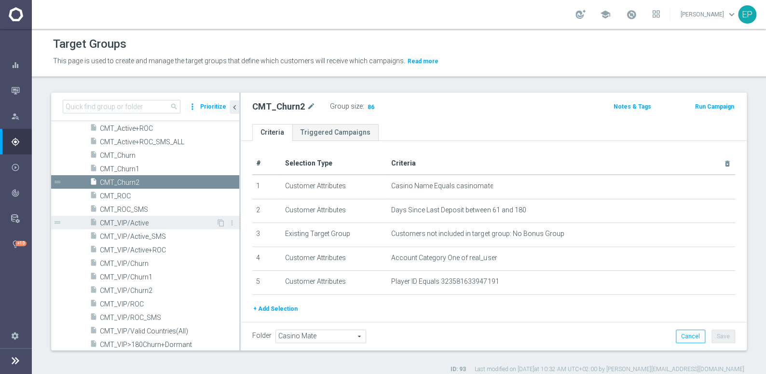
click at [142, 221] on span "CMT_VIP/Active" at bounding box center [158, 223] width 116 height 8
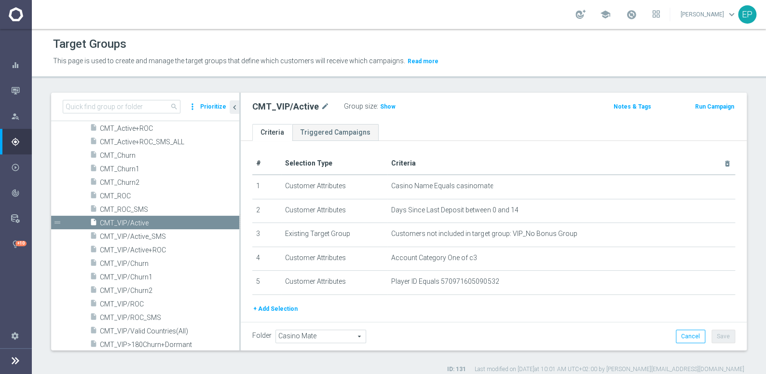
click at [381, 104] on span "Show" at bounding box center [387, 106] width 15 height 7
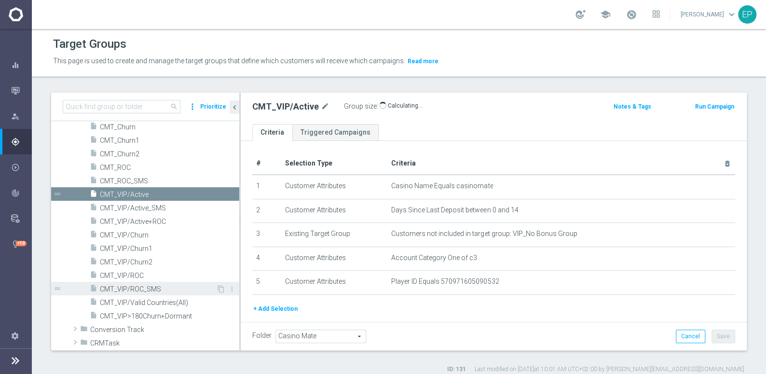
scroll to position [175, 0]
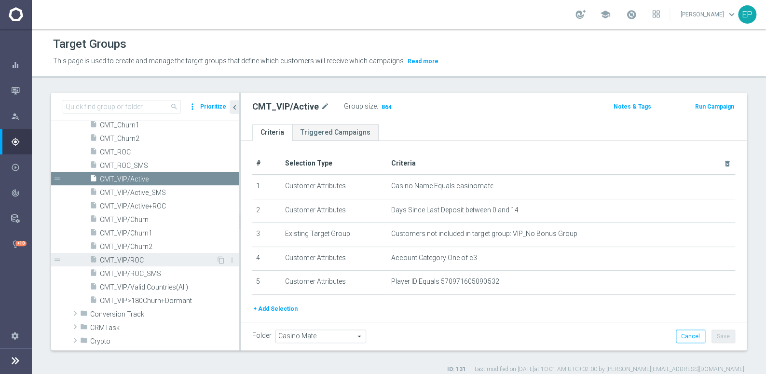
click at [137, 259] on span "CMT_VIP/ROC" at bounding box center [158, 260] width 116 height 8
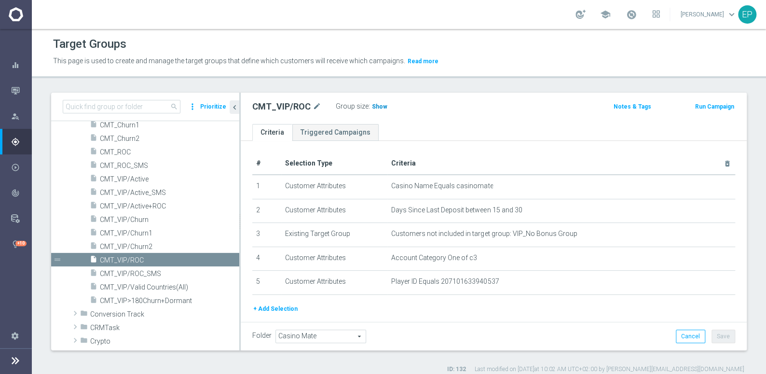
click at [378, 104] on span "Show" at bounding box center [379, 106] width 15 height 7
click at [144, 232] on span "CMT_VIP/Churn1" at bounding box center [158, 233] width 116 height 8
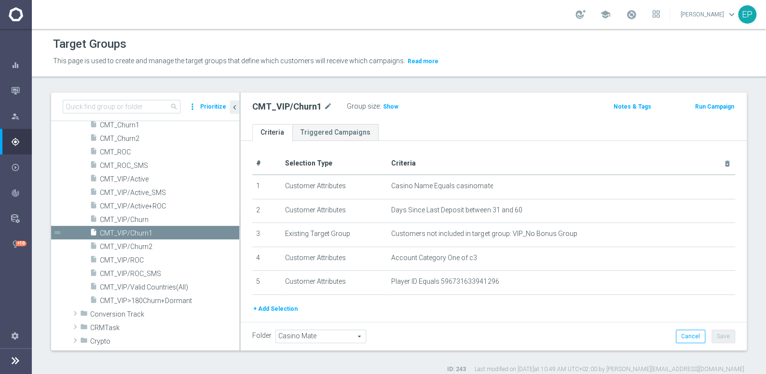
click at [373, 107] on label "Group size" at bounding box center [363, 106] width 33 height 8
drag, startPoint x: 384, startPoint y: 105, endPoint x: 486, endPoint y: 151, distance: 111.6
click at [385, 105] on span "Show" at bounding box center [390, 106] width 15 height 7
drag, startPoint x: 158, startPoint y: 248, endPoint x: 173, endPoint y: 246, distance: 15.1
click at [158, 248] on span "CMT_VIP/Churn2" at bounding box center [158, 247] width 116 height 8
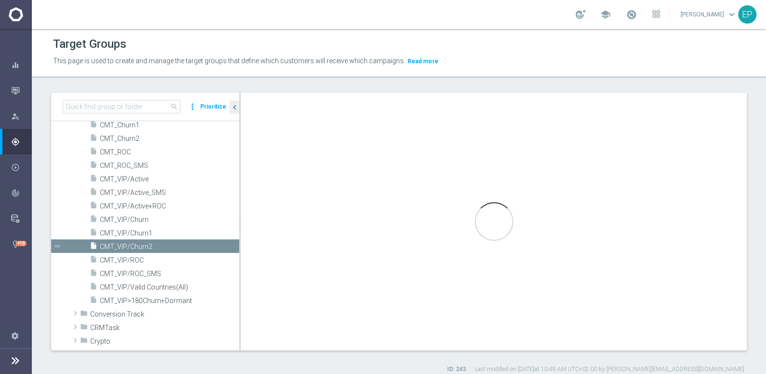
type textarea "(1 and 2 and 3 and 4) or 5"
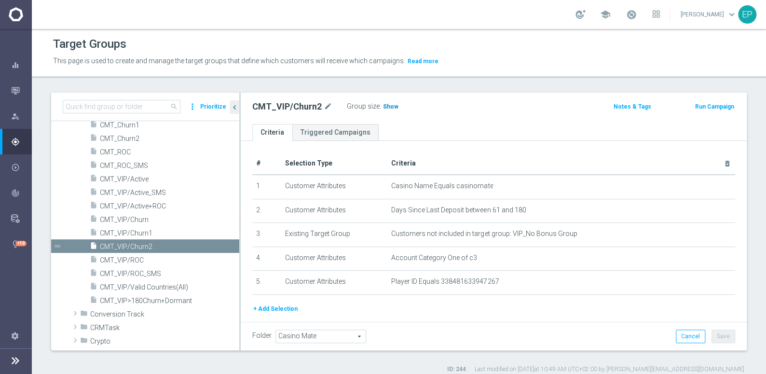
click at [383, 108] on span "Show" at bounding box center [390, 106] width 15 height 7
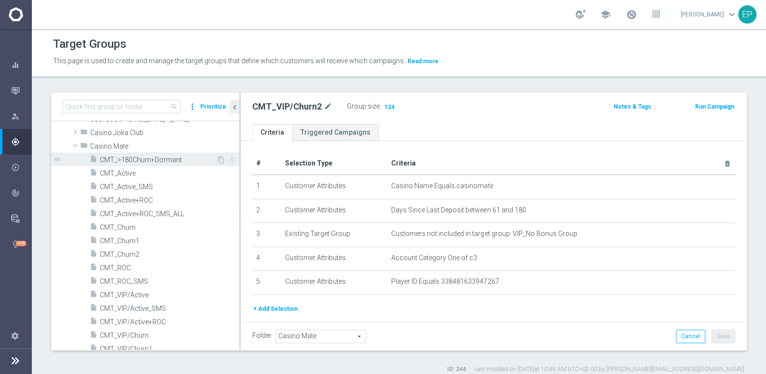
scroll to position [43, 0]
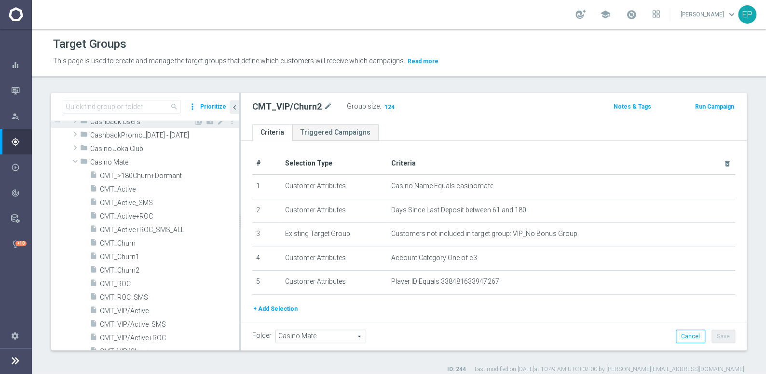
drag, startPoint x: 98, startPoint y: 161, endPoint x: 111, endPoint y: 168, distance: 14.2
click at [98, 161] on span "Casino Mate" at bounding box center [164, 162] width 149 height 8
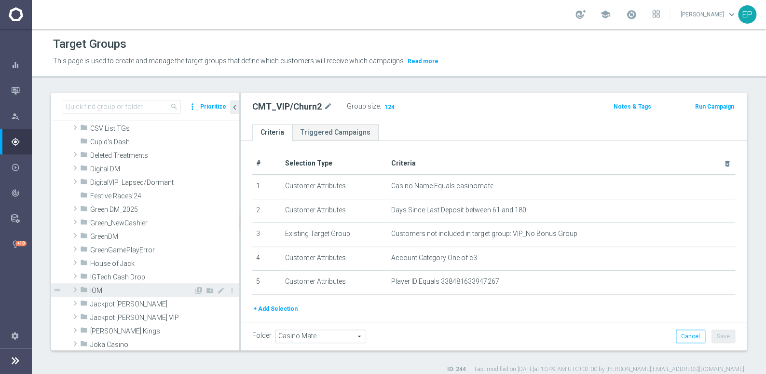
scroll to position [175, 0]
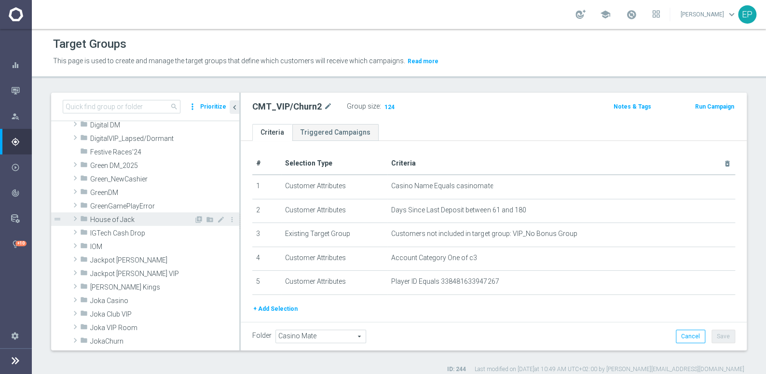
click at [118, 218] on span "House of Jack" at bounding box center [142, 220] width 104 height 8
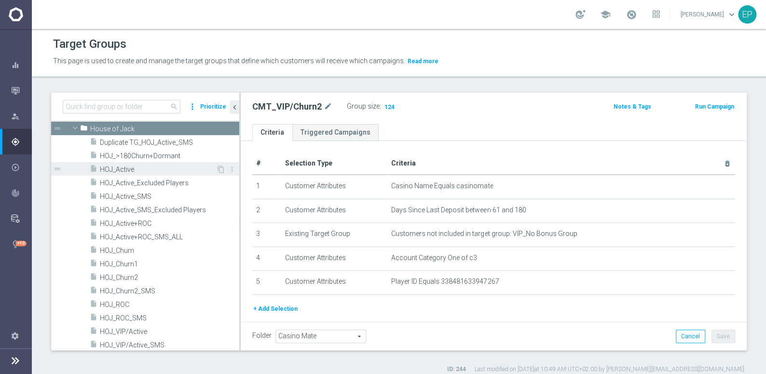
click at [117, 173] on div "insert_drive_file HOJ_Active" at bounding box center [153, 169] width 126 height 14
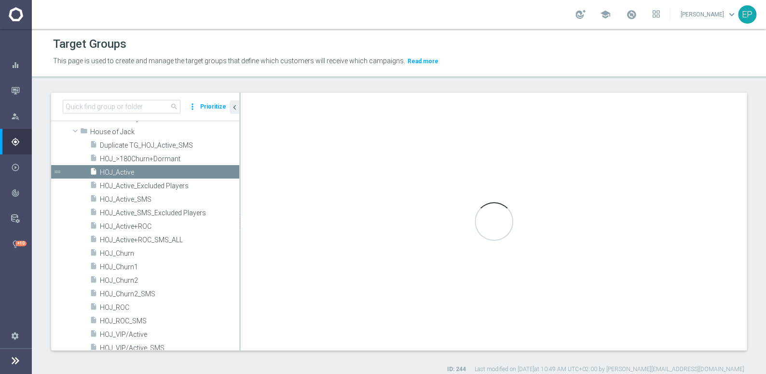
scroll to position [161, 0]
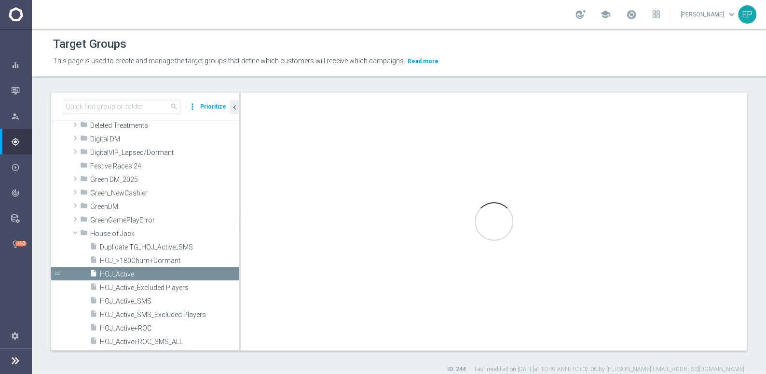
type input "House of Jack"
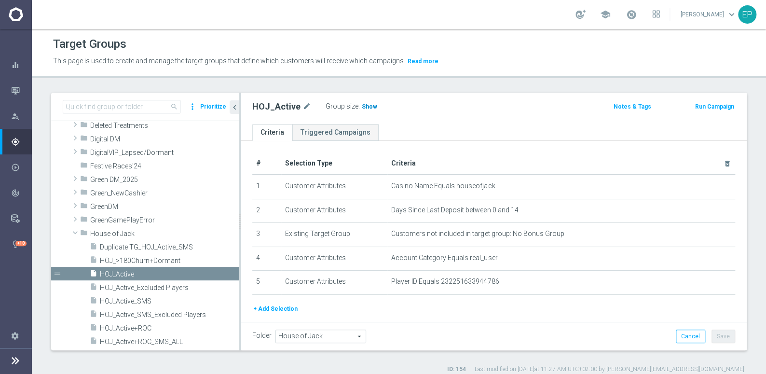
click at [365, 107] on span "Show" at bounding box center [369, 106] width 15 height 7
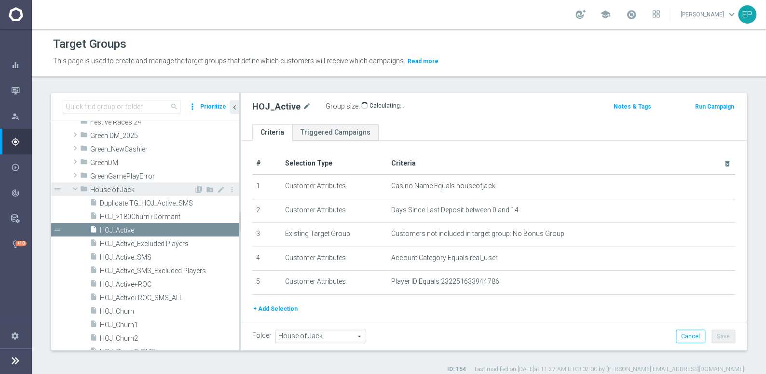
scroll to position [249, 0]
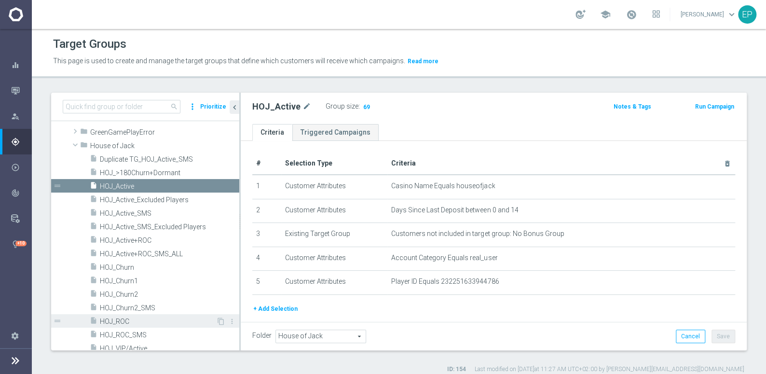
click at [122, 318] on span "HOJ_ROC" at bounding box center [158, 321] width 116 height 8
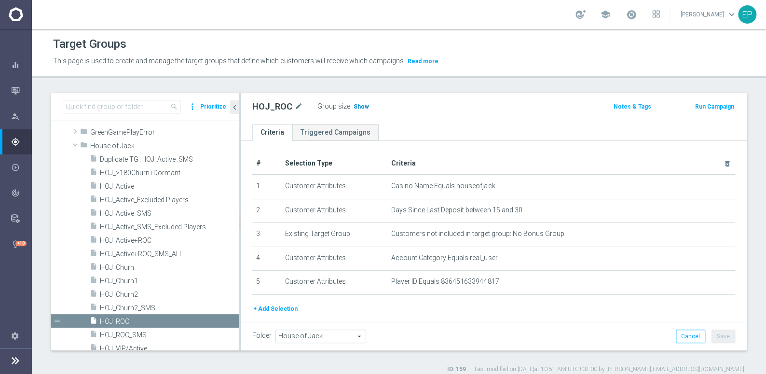
click at [354, 104] on span "Show" at bounding box center [361, 106] width 15 height 7
click at [127, 280] on span "HOJ_Churn1" at bounding box center [158, 281] width 116 height 8
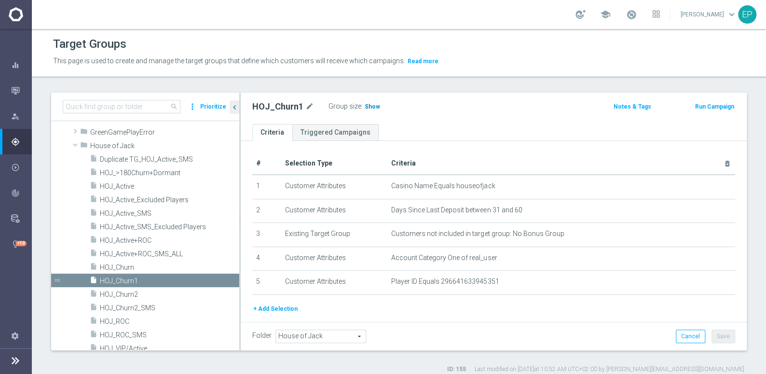
click at [372, 109] on span "Show" at bounding box center [372, 106] width 15 height 7
drag, startPoint x: 125, startPoint y: 293, endPoint x: 132, endPoint y: 291, distance: 6.4
click at [125, 293] on span "HOJ_Churn2" at bounding box center [158, 294] width 116 height 8
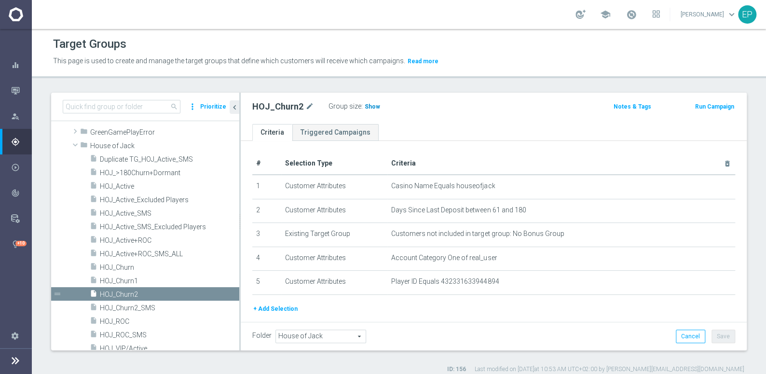
click at [367, 104] on span "Show" at bounding box center [372, 106] width 15 height 7
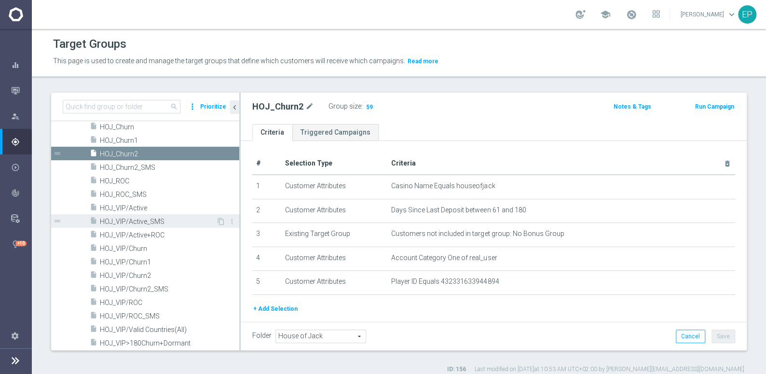
scroll to position [424, 0]
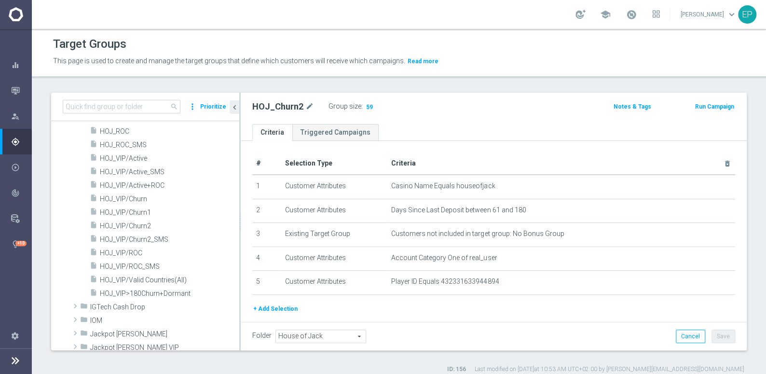
drag, startPoint x: 138, startPoint y: 156, endPoint x: 243, endPoint y: 189, distance: 110.1
click at [138, 156] on span "HOJ_VIP/Active" at bounding box center [169, 158] width 139 height 8
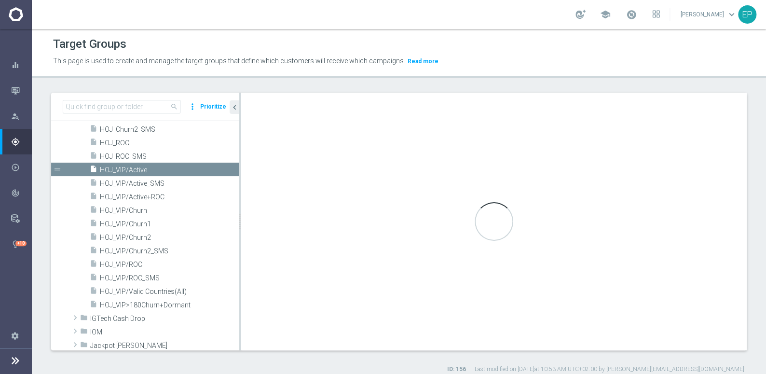
scroll to position [312, 0]
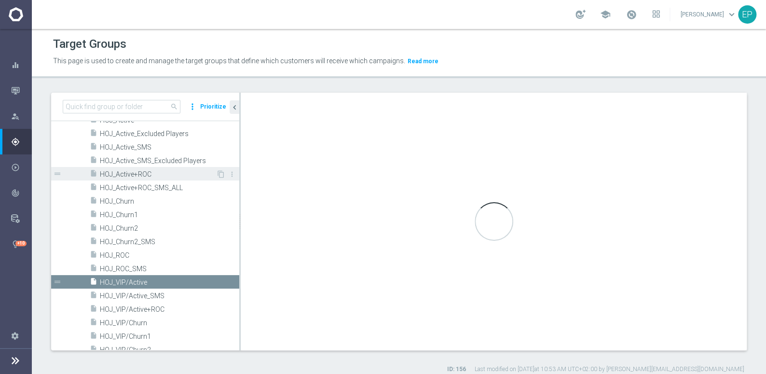
type textarea "(1 and 2 and 3 and 4) or 5"
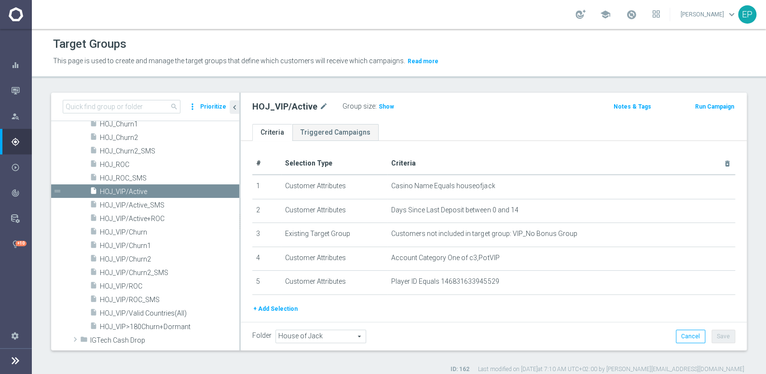
scroll to position [399, 0]
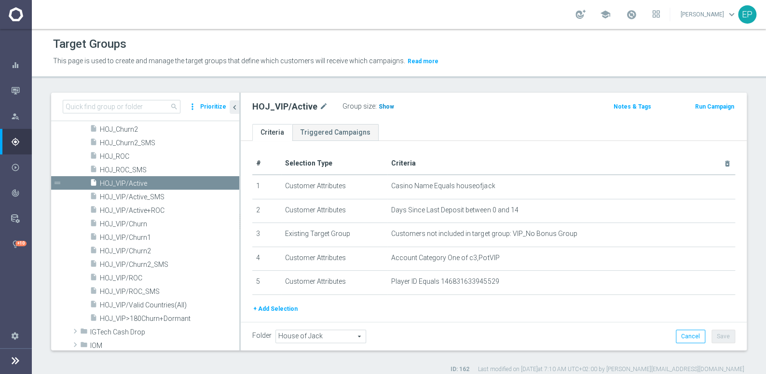
click at [381, 108] on span "Show" at bounding box center [386, 106] width 15 height 7
drag, startPoint x: 132, startPoint y: 277, endPoint x: 139, endPoint y: 275, distance: 7.5
click at [132, 277] on span "HOJ_VIP/ROC" at bounding box center [158, 278] width 116 height 8
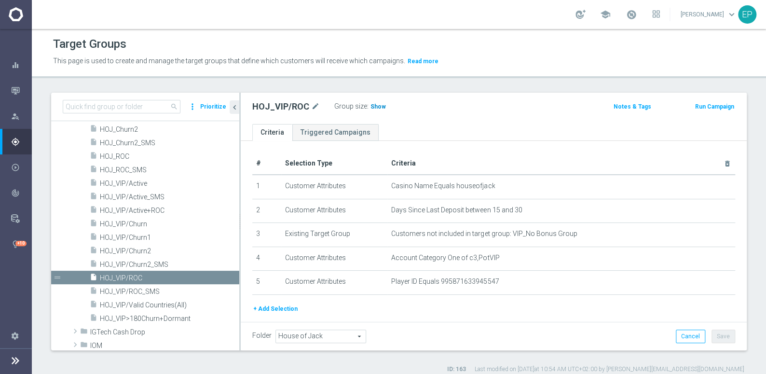
click at [376, 103] on span "Show" at bounding box center [377, 106] width 15 height 7
click at [140, 238] on span "HOJ_VIP/Churn1" at bounding box center [158, 237] width 116 height 8
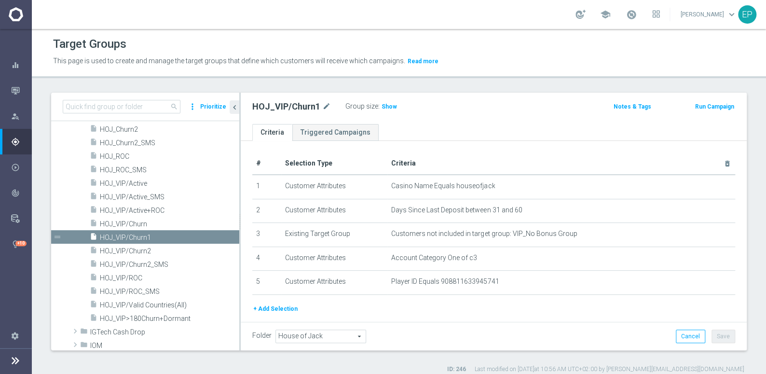
drag, startPoint x: 381, startPoint y: 109, endPoint x: 407, endPoint y: 123, distance: 29.6
click at [381, 108] on span "Show" at bounding box center [388, 106] width 15 height 7
click at [128, 247] on span "HOJ_VIP/Churn2" at bounding box center [158, 251] width 116 height 8
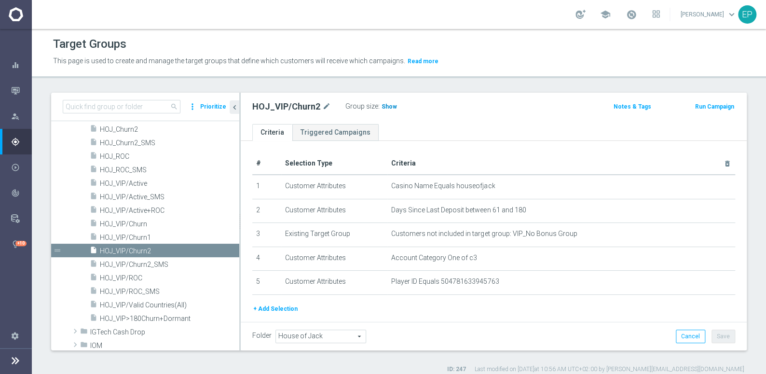
click at [383, 107] on span "Show" at bounding box center [388, 106] width 15 height 7
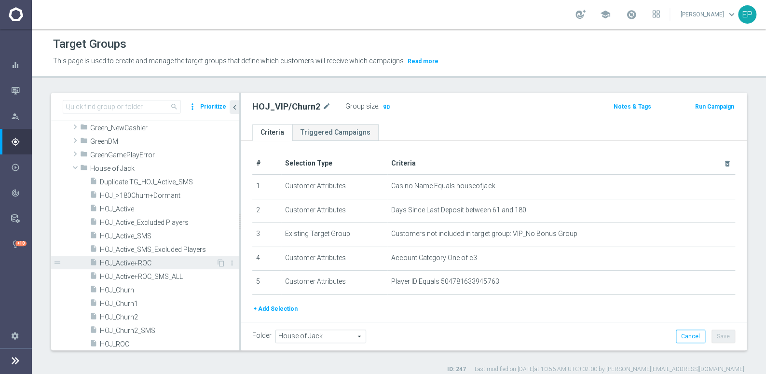
scroll to position [224, 0]
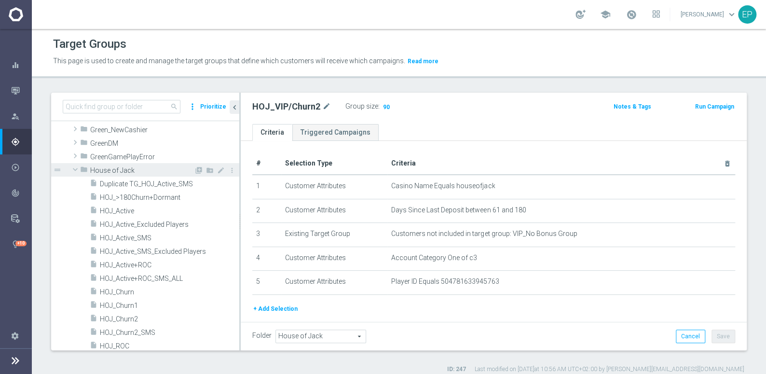
click at [96, 163] on div "folder House of Jack" at bounding box center [137, 170] width 114 height 14
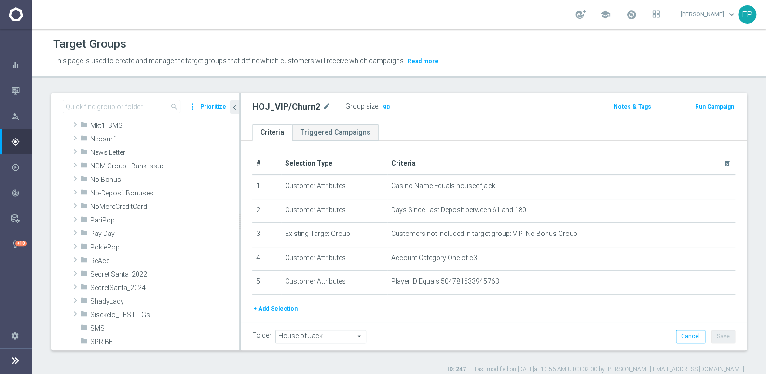
scroll to position [487, 0]
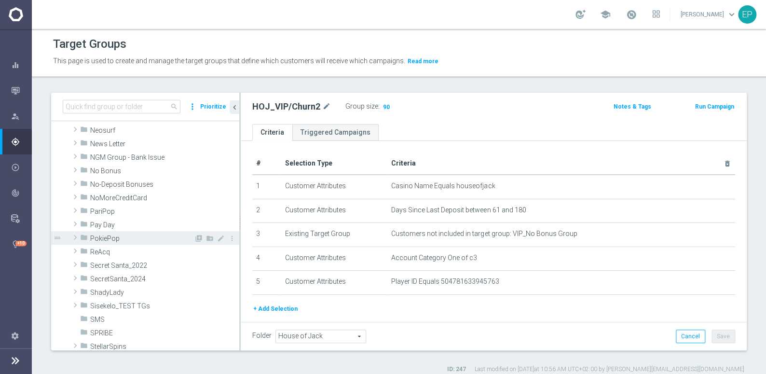
click at [114, 236] on span "PokiePop" at bounding box center [142, 238] width 104 height 8
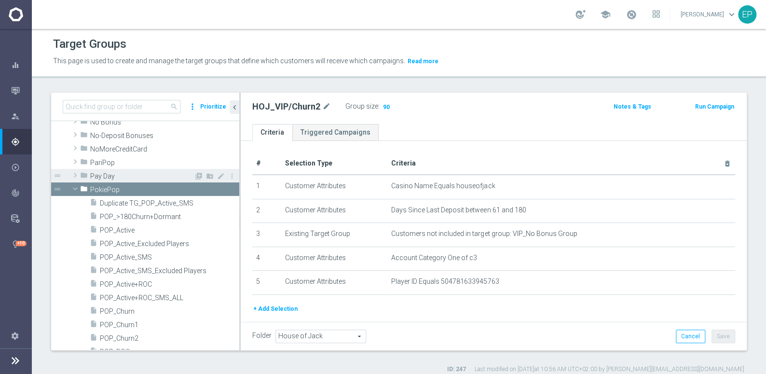
scroll to position [575, 0]
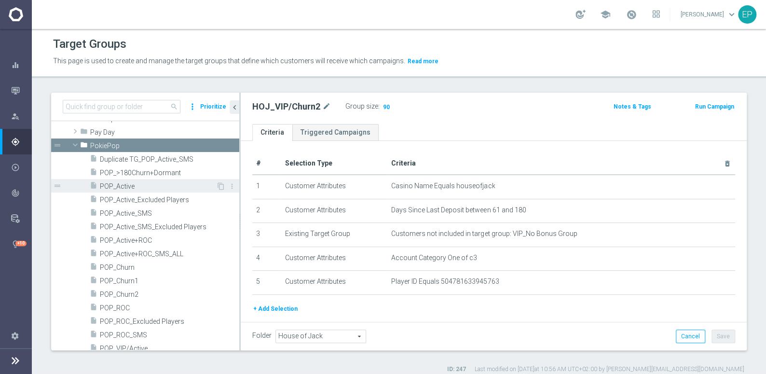
click at [131, 186] on span "POP_Active" at bounding box center [158, 186] width 116 height 8
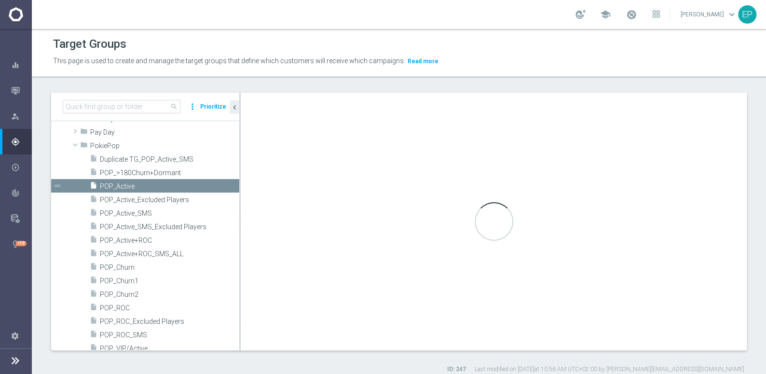
type input "PokiePop"
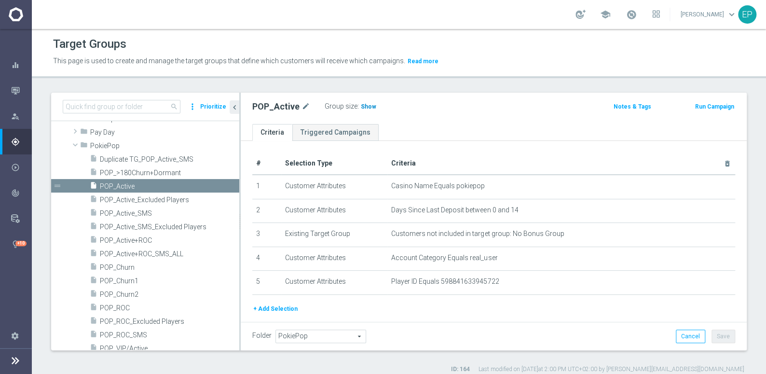
click at [367, 106] on span "Show" at bounding box center [368, 106] width 15 height 7
drag, startPoint x: 119, startPoint y: 309, endPoint x: 156, endPoint y: 289, distance: 41.8
click at [119, 309] on span "POP_ROC" at bounding box center [169, 308] width 139 height 8
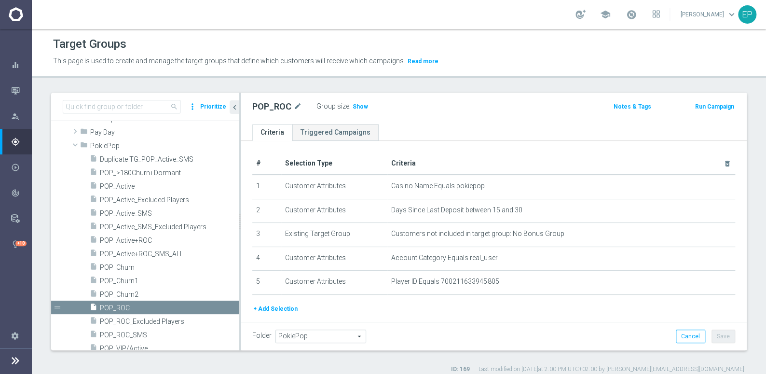
click at [368, 106] on div "Group size : Show" at bounding box center [364, 106] width 96 height 12
click at [357, 106] on span "Show" at bounding box center [360, 106] width 15 height 7
drag, startPoint x: 125, startPoint y: 280, endPoint x: 131, endPoint y: 279, distance: 5.9
click at [125, 280] on span "POP_Churn1" at bounding box center [158, 281] width 116 height 8
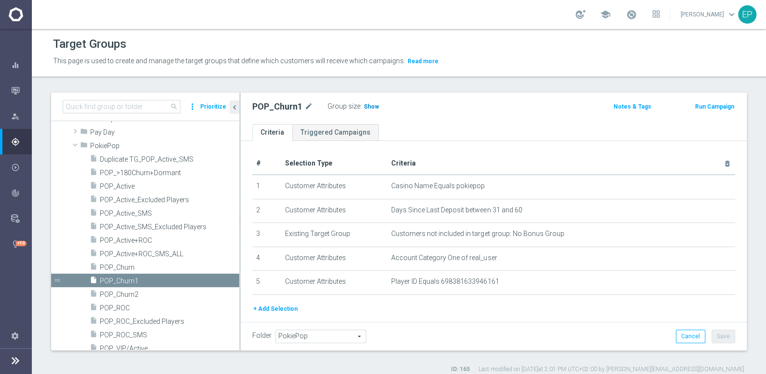
click at [366, 105] on span "Show" at bounding box center [371, 106] width 15 height 7
drag, startPoint x: 126, startPoint y: 295, endPoint x: 134, endPoint y: 294, distance: 7.3
click at [127, 295] on span "POP_Churn2" at bounding box center [158, 294] width 116 height 8
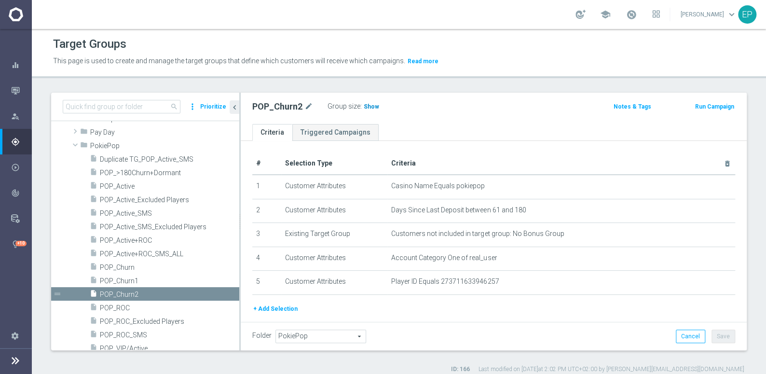
click at [369, 108] on span "Show" at bounding box center [371, 106] width 15 height 7
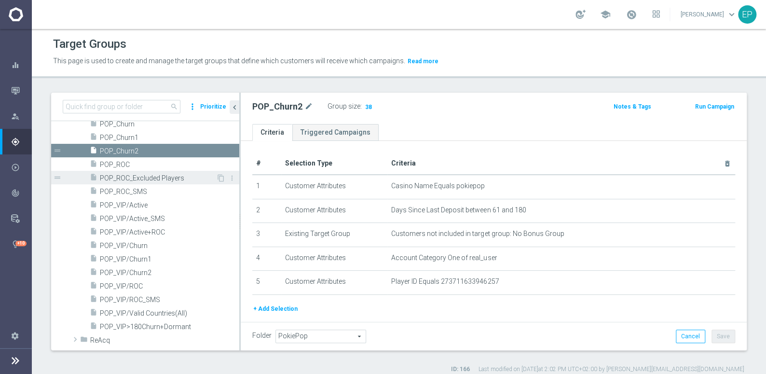
scroll to position [750, 0]
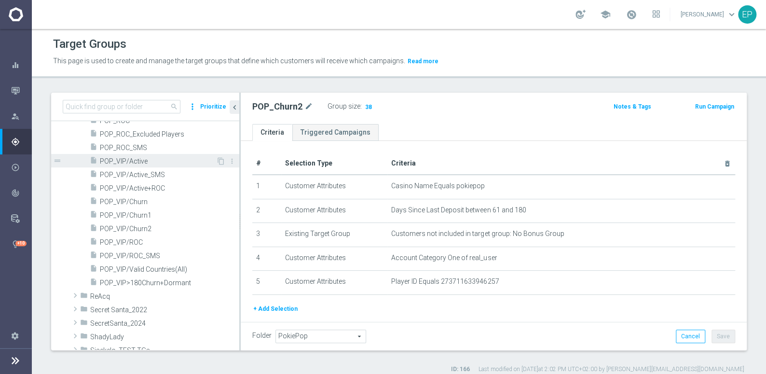
drag, startPoint x: 145, startPoint y: 160, endPoint x: 164, endPoint y: 161, distance: 19.3
click at [145, 160] on span "POP_VIP/Active" at bounding box center [158, 161] width 116 height 8
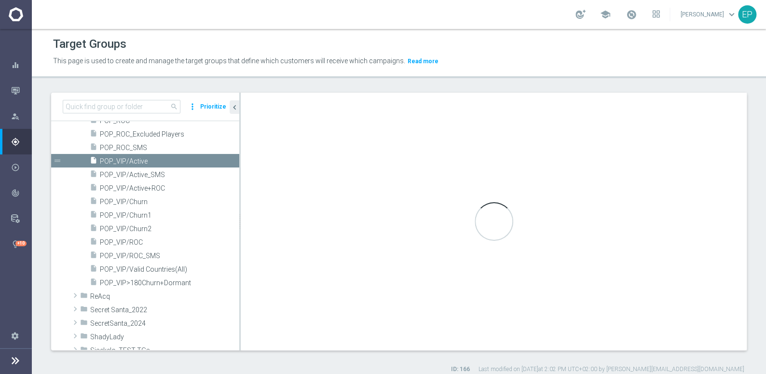
type textarea "(1 and 2 and 3 and 4) or 5"
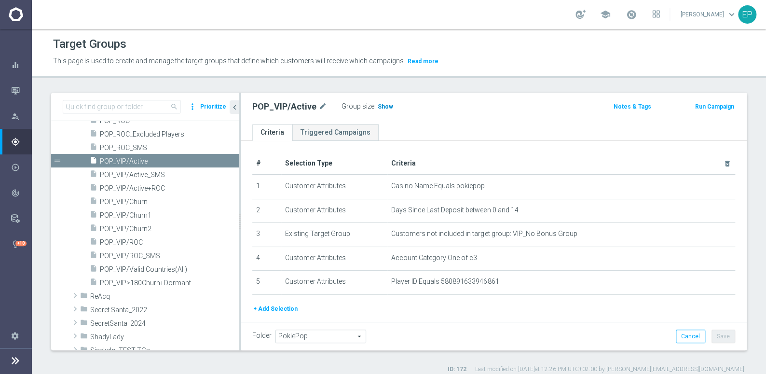
click at [385, 106] on span "Show" at bounding box center [385, 106] width 15 height 7
click at [132, 241] on span "POP_VIP/ROC" at bounding box center [158, 242] width 116 height 8
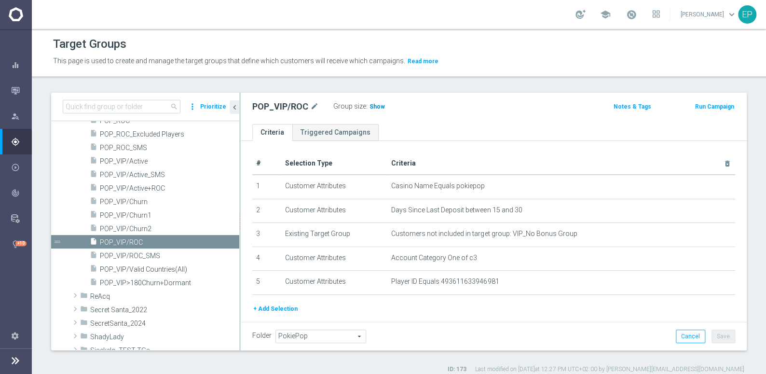
click at [377, 106] on span "Show" at bounding box center [376, 106] width 15 height 7
drag, startPoint x: 127, startPoint y: 213, endPoint x: 154, endPoint y: 205, distance: 28.2
click at [128, 212] on span "POP_VIP/Churn1" at bounding box center [169, 215] width 139 height 8
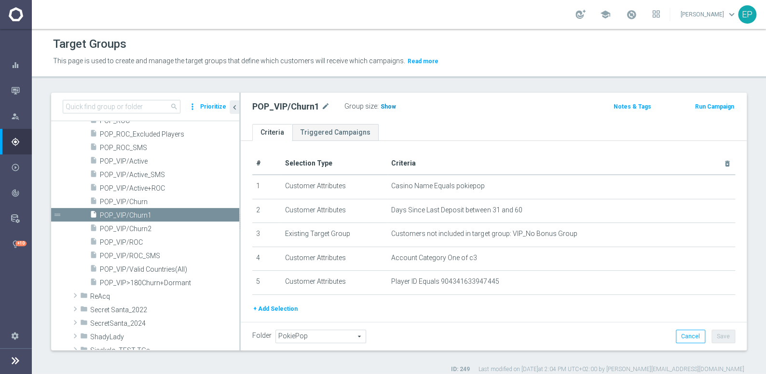
click at [385, 106] on span "Show" at bounding box center [388, 106] width 15 height 7
click at [138, 228] on span "POP_VIP/Churn2" at bounding box center [158, 229] width 116 height 8
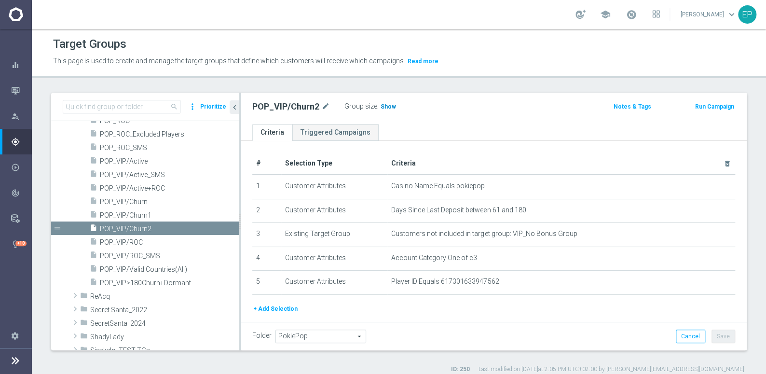
click at [387, 107] on span "Show" at bounding box center [388, 106] width 15 height 7
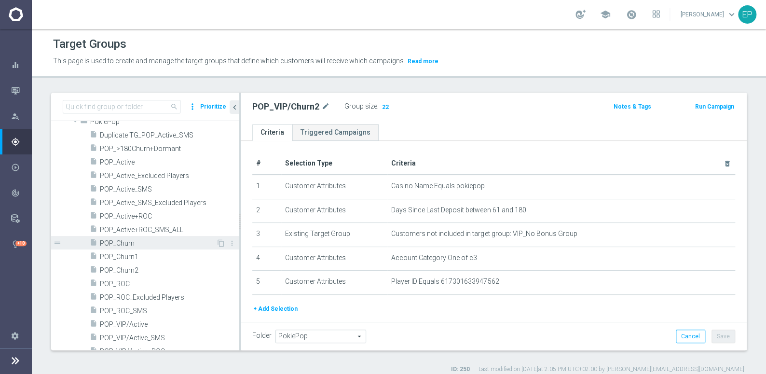
scroll to position [575, 0]
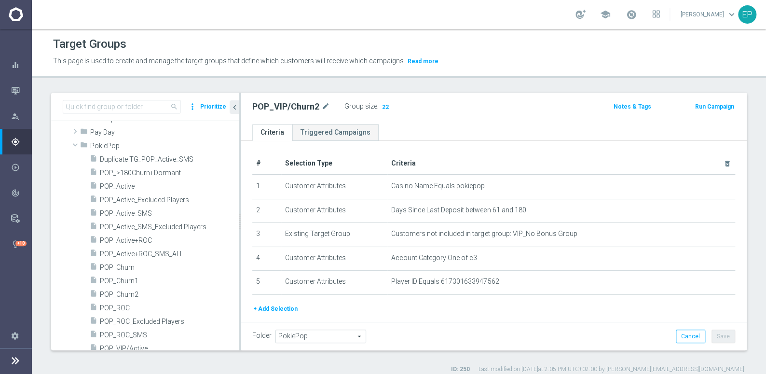
drag, startPoint x: 93, startPoint y: 140, endPoint x: 99, endPoint y: 143, distance: 6.9
click at [93, 141] on div "folder PokiePop" at bounding box center [159, 145] width 159 height 14
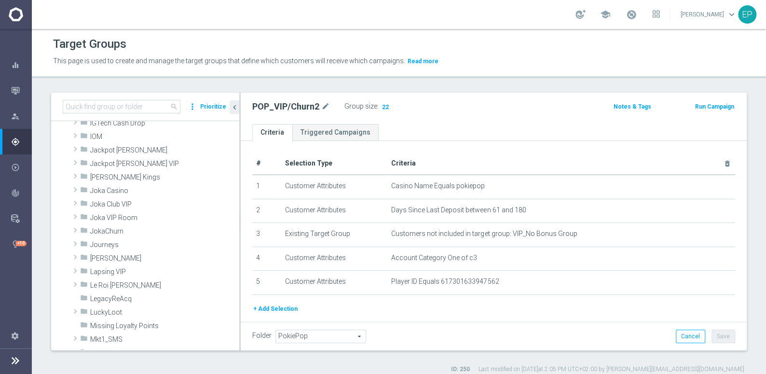
scroll to position [274, 0]
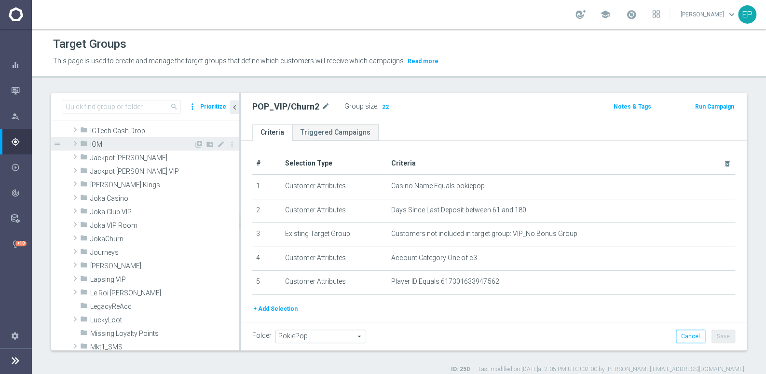
click at [95, 143] on span "IOM" at bounding box center [142, 144] width 104 height 8
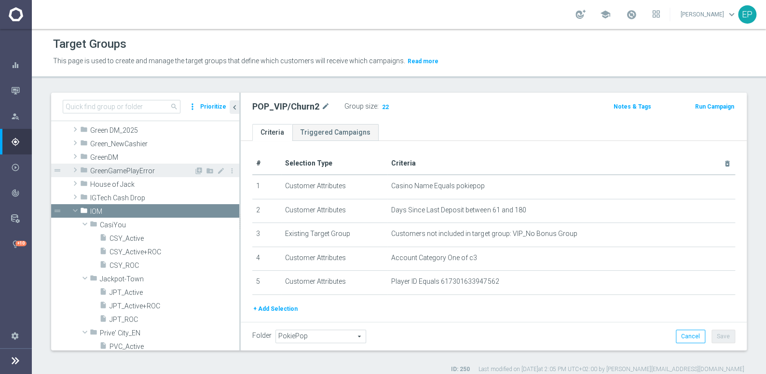
scroll to position [236, 0]
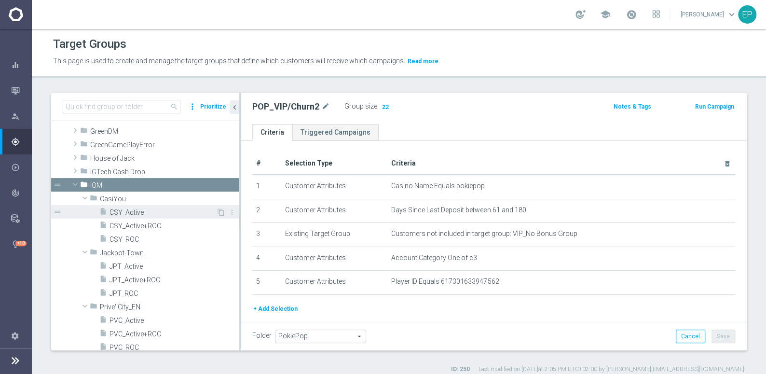
click at [131, 214] on span "CSY_Active" at bounding box center [162, 212] width 107 height 8
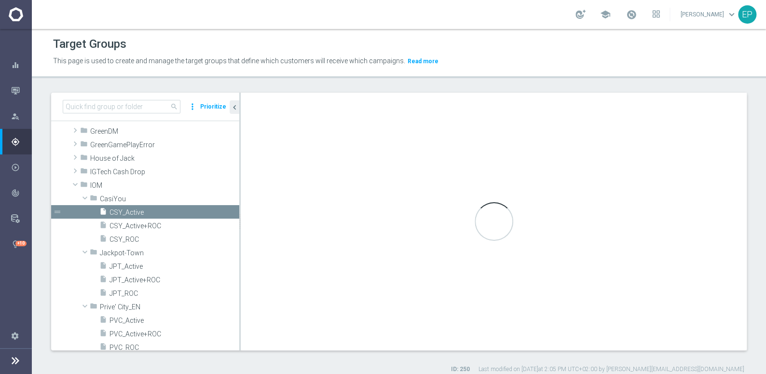
checkbox input "false"
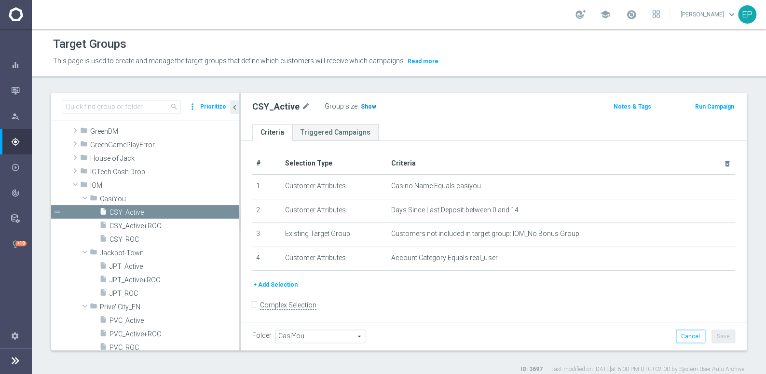
click at [364, 104] on span "Show" at bounding box center [368, 106] width 15 height 7
click at [129, 240] on span "CSY_ROC" at bounding box center [162, 239] width 107 height 8
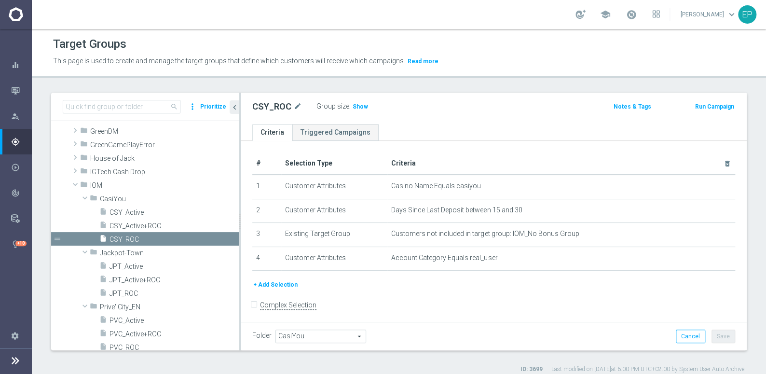
drag, startPoint x: 354, startPoint y: 106, endPoint x: 436, endPoint y: 131, distance: 86.2
click at [354, 106] on span "Show" at bounding box center [360, 106] width 15 height 7
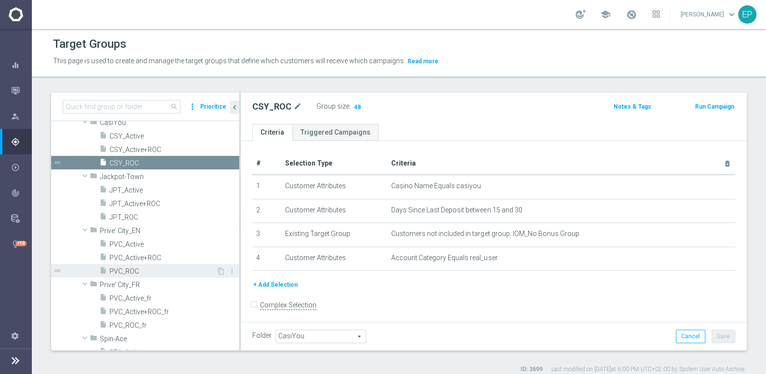
scroll to position [324, 0]
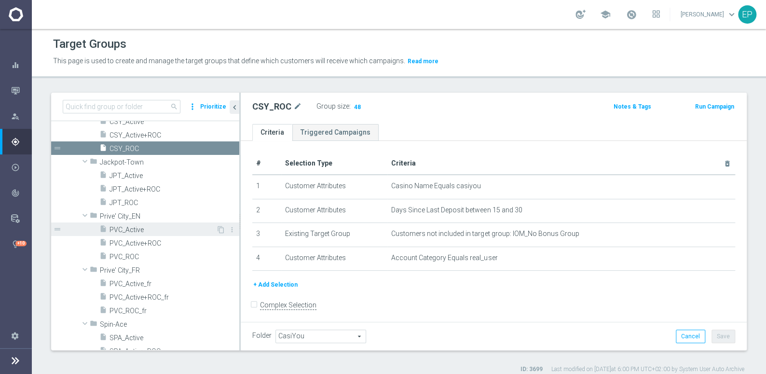
click at [136, 230] on span "PVC_Active" at bounding box center [162, 230] width 107 height 8
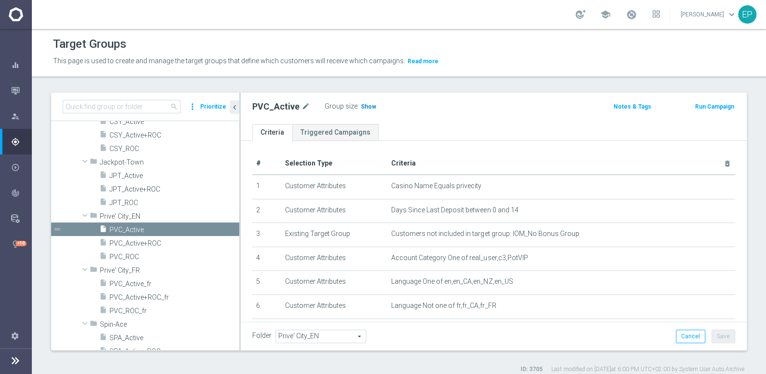
click at [361, 106] on span "Show" at bounding box center [368, 106] width 15 height 7
click at [129, 254] on span "PVC_ROC" at bounding box center [162, 257] width 107 height 8
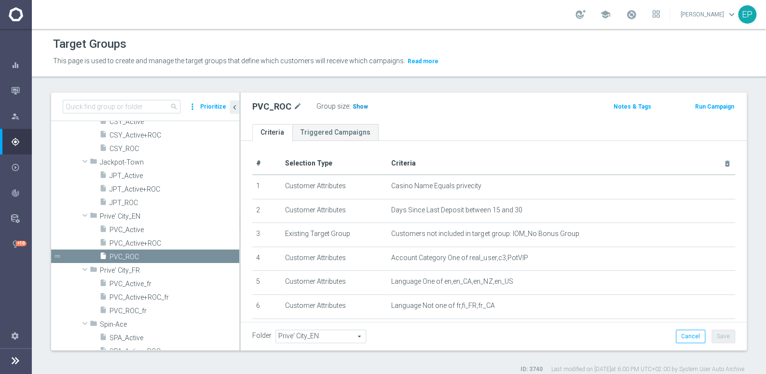
click at [354, 108] on span "Show" at bounding box center [360, 106] width 15 height 7
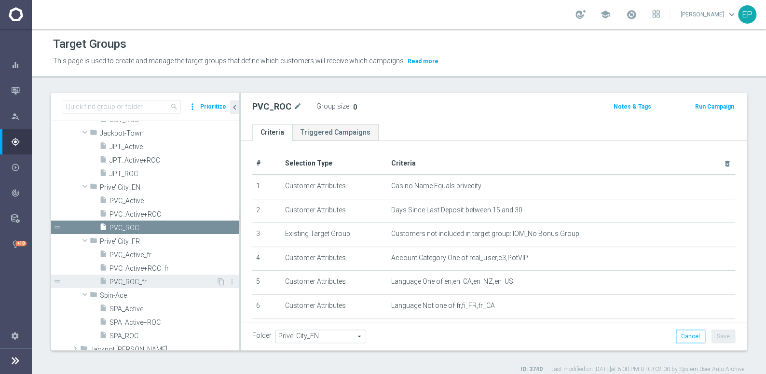
scroll to position [368, 0]
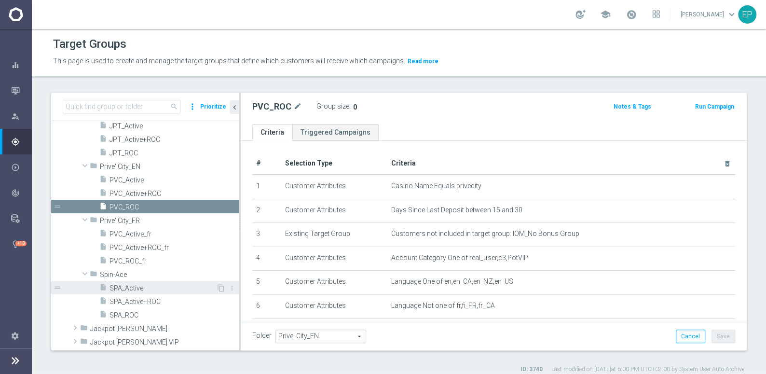
click at [121, 289] on span "SPA_Active" at bounding box center [162, 288] width 107 height 8
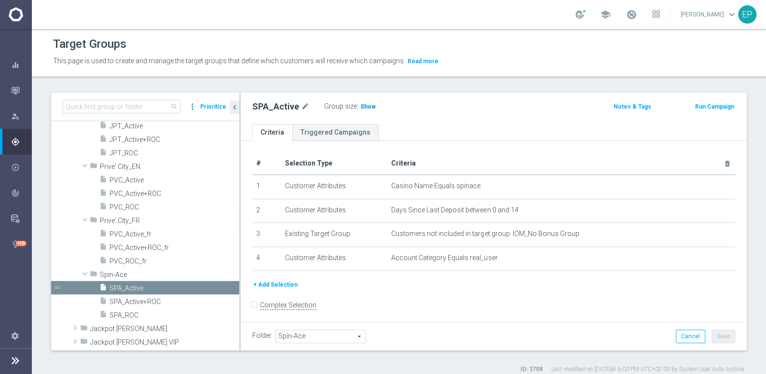
click at [365, 104] on span "Show" at bounding box center [367, 106] width 15 height 7
click at [127, 315] on span "SPA_ROC" at bounding box center [162, 315] width 107 height 8
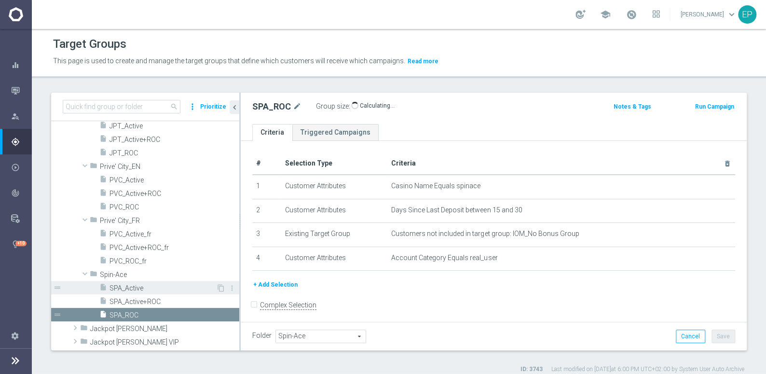
click at [125, 287] on span "SPA_Active" at bounding box center [162, 288] width 107 height 8
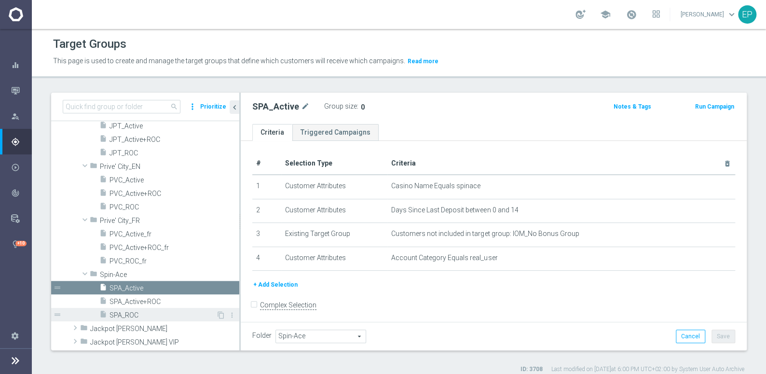
click at [133, 315] on span "SPA_ROC" at bounding box center [162, 315] width 107 height 8
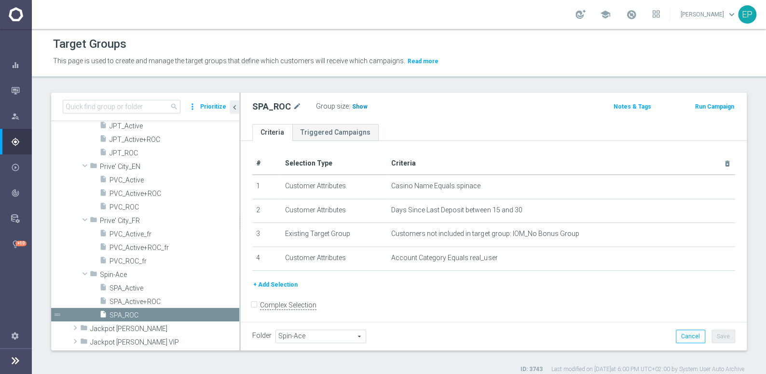
click at [355, 106] on span "Show" at bounding box center [359, 106] width 15 height 7
click at [132, 128] on span "JPT_Active" at bounding box center [174, 126] width 130 height 8
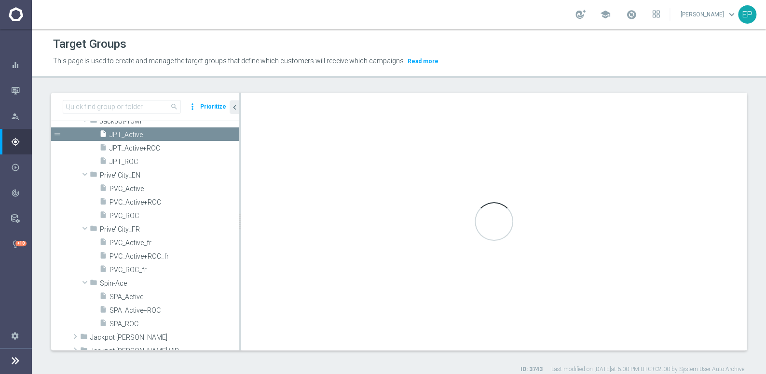
scroll to position [224, 0]
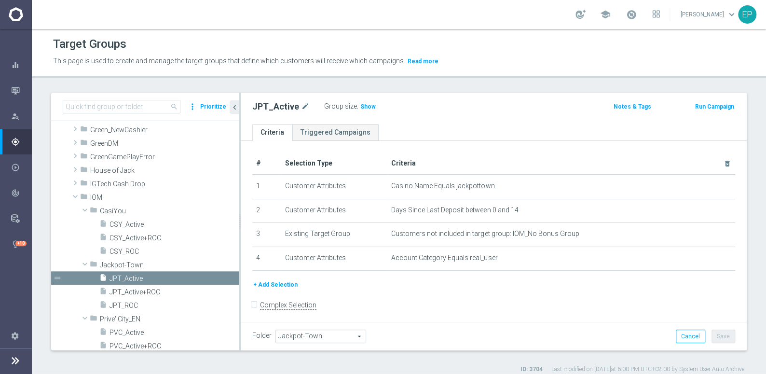
drag, startPoint x: 365, startPoint y: 107, endPoint x: 289, endPoint y: 168, distance: 97.5
click at [365, 107] on span "Show" at bounding box center [367, 106] width 15 height 7
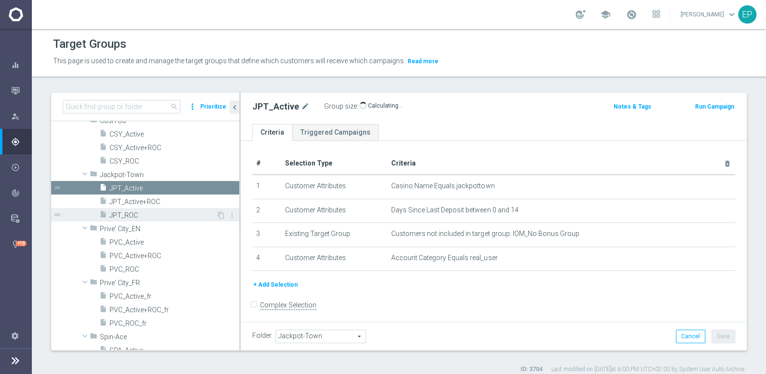
scroll to position [312, 0]
click at [133, 216] on span "JPT_ROC" at bounding box center [162, 215] width 107 height 8
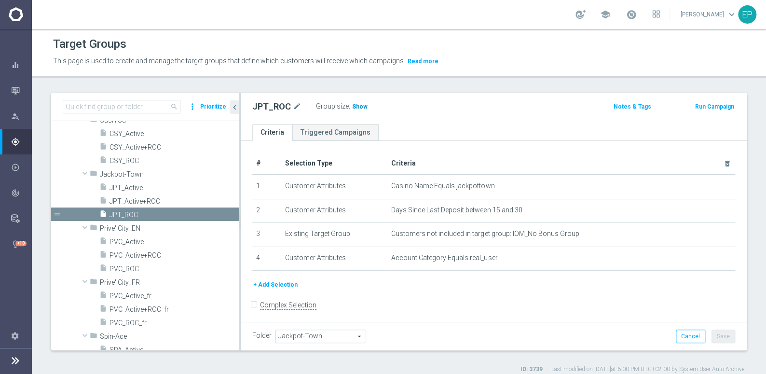
click at [355, 106] on span "Show" at bounding box center [359, 106] width 15 height 7
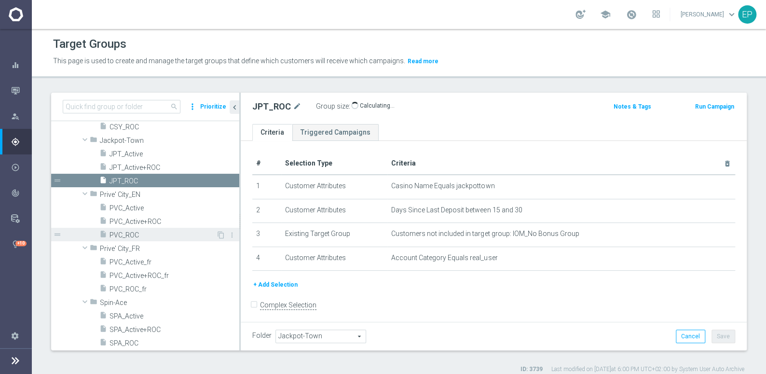
scroll to position [356, 0]
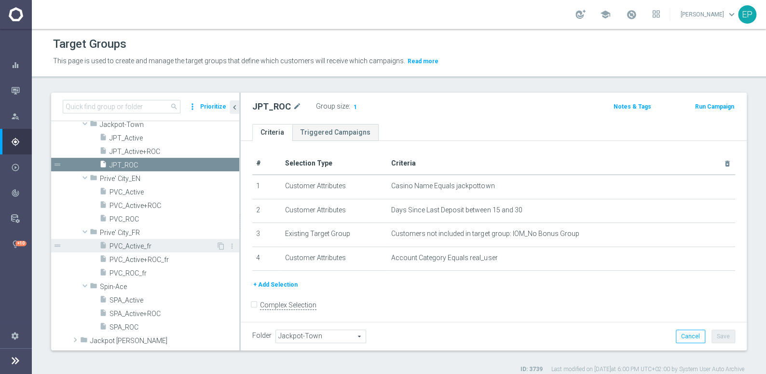
click at [138, 246] on span "PVC_Active_fr" at bounding box center [162, 246] width 107 height 8
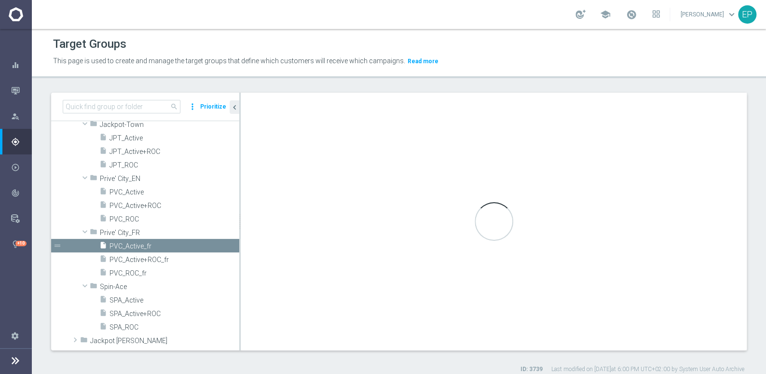
type input "Prive' City_FR"
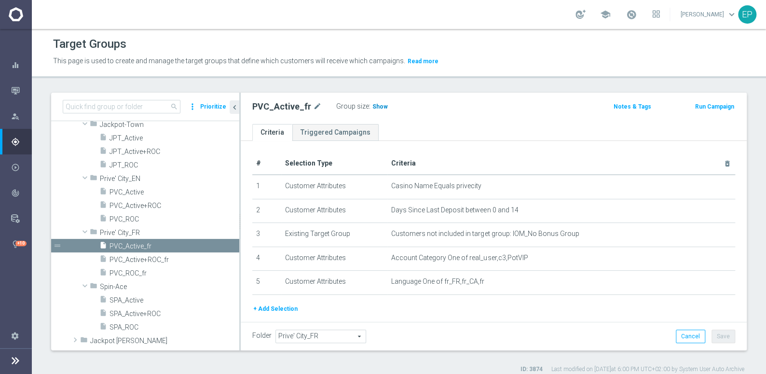
click at [374, 104] on span "Show" at bounding box center [379, 106] width 15 height 7
click at [137, 274] on span "PVC_ROC_fr" at bounding box center [162, 273] width 107 height 8
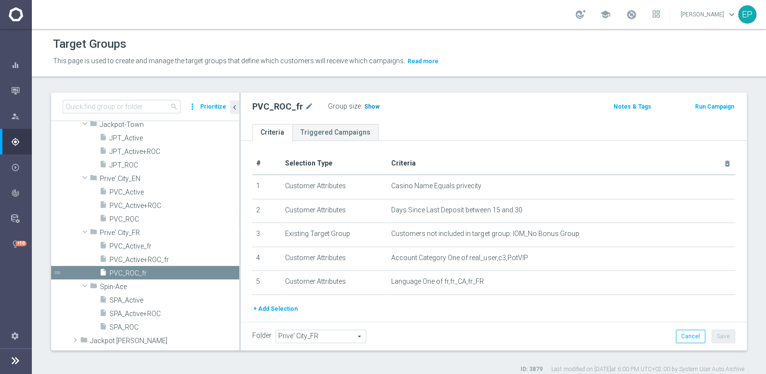
click at [371, 106] on span "Show" at bounding box center [371, 106] width 15 height 7
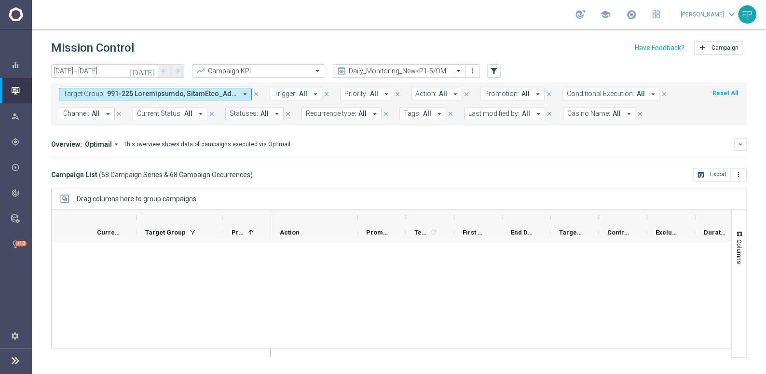
scroll to position [2152, 0]
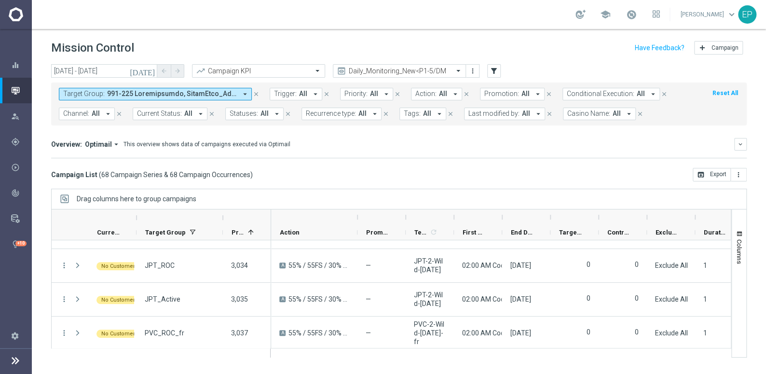
click at [443, 173] on div "Campaign List ( 68 Campaign Series & 68 Campaign Occurrences ) open_in_browser …" at bounding box center [398, 175] width 695 height 14
click at [87, 68] on input "[DATE] - [DATE]" at bounding box center [104, 71] width 106 height 14
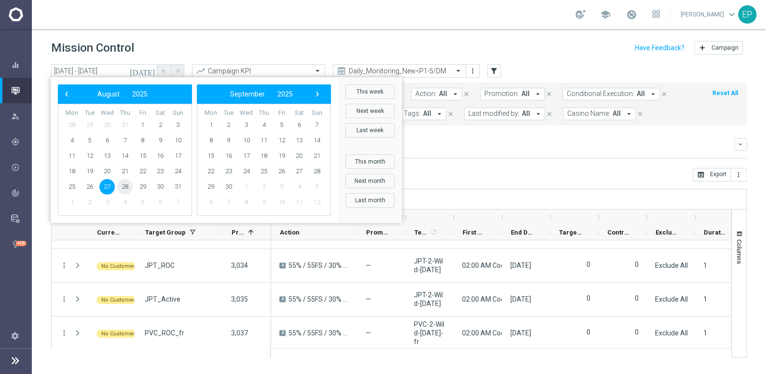
click at [124, 187] on span "28" at bounding box center [124, 186] width 15 height 15
type input "[DATE] - [DATE]"
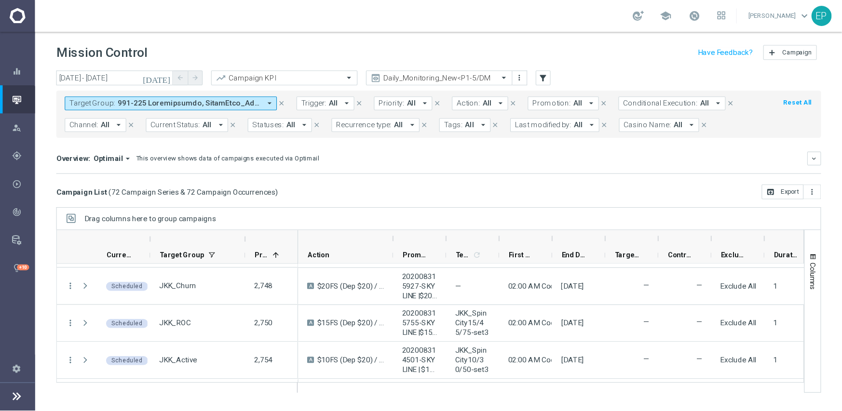
scroll to position [0, 0]
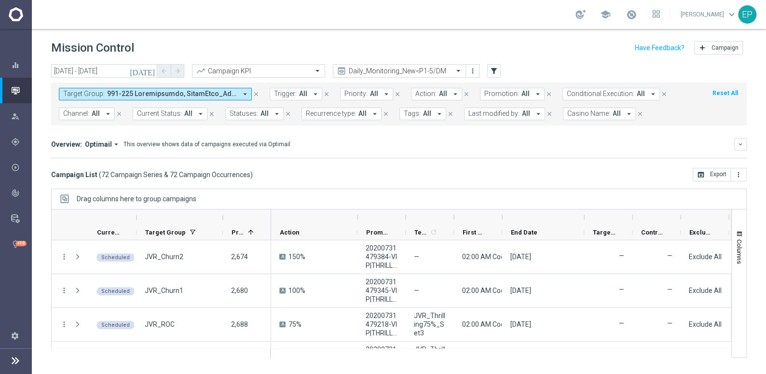
drag, startPoint x: 551, startPoint y: 218, endPoint x: 585, endPoint y: 218, distance: 33.8
click at [585, 218] on div at bounding box center [584, 216] width 4 height 15
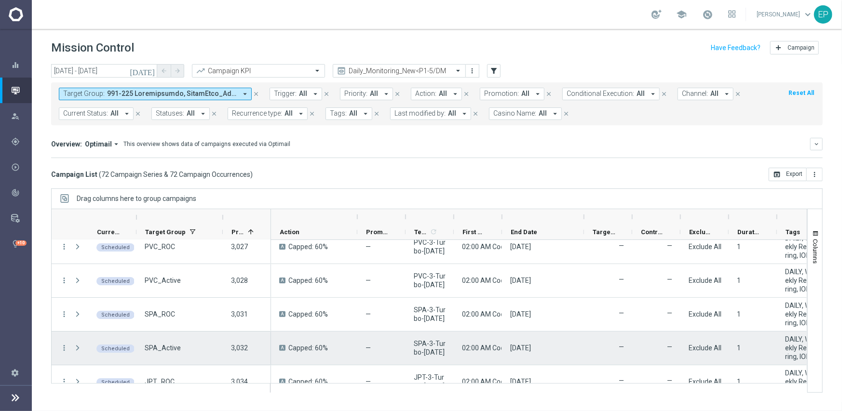
scroll to position [2287, 0]
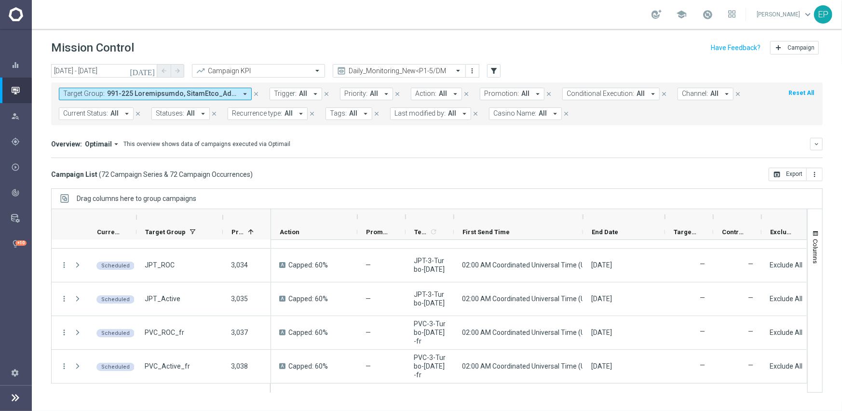
drag, startPoint x: 501, startPoint y: 217, endPoint x: 594, endPoint y: 245, distance: 97.2
click at [583, 220] on div at bounding box center [583, 216] width 4 height 15
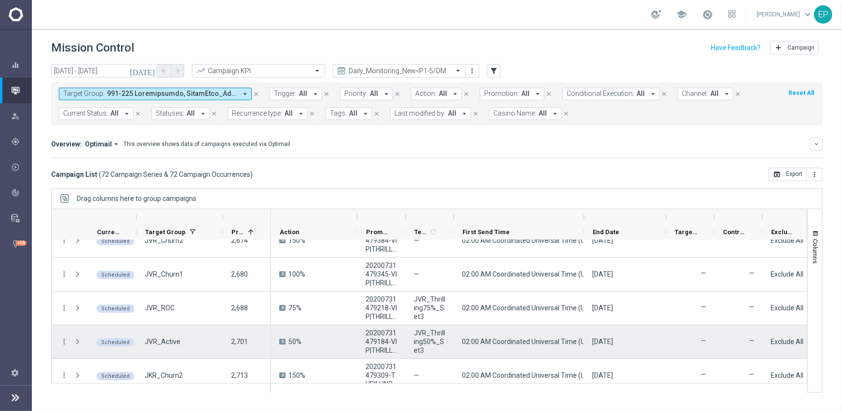
scroll to position [0, 0]
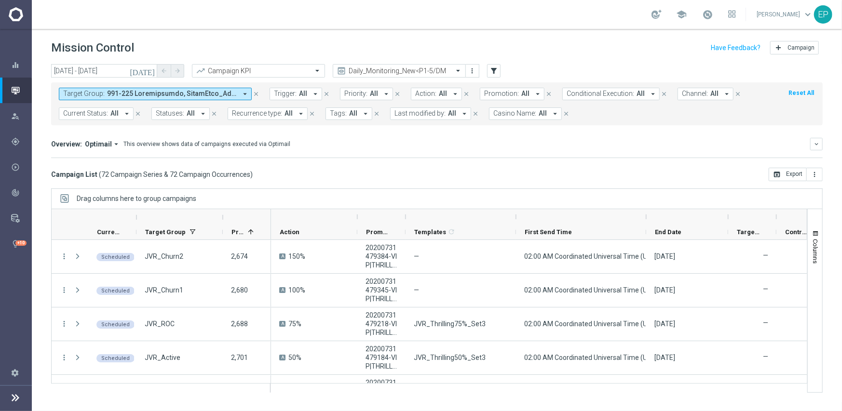
drag, startPoint x: 454, startPoint y: 217, endPoint x: 516, endPoint y: 223, distance: 62.6
click at [516, 223] on div at bounding box center [516, 216] width 4 height 15
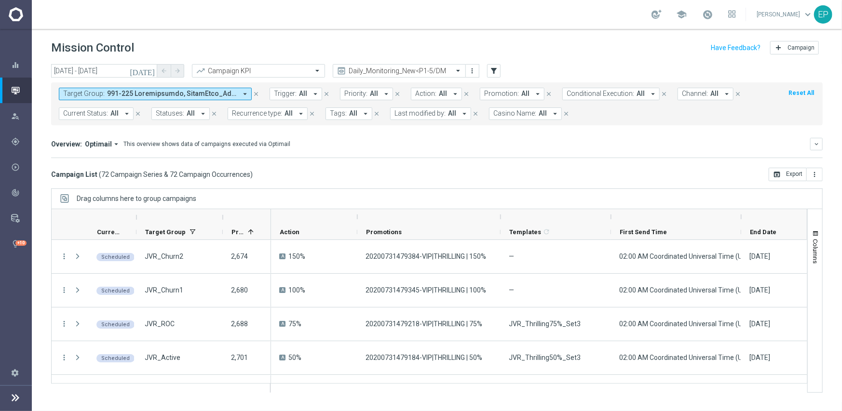
drag, startPoint x: 405, startPoint y: 216, endPoint x: 501, endPoint y: 219, distance: 96.1
click at [500, 218] on div at bounding box center [501, 216] width 4 height 15
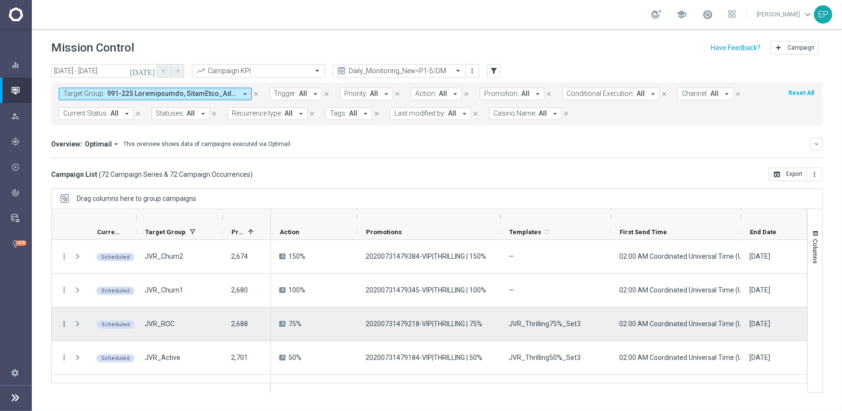
click at [60, 321] on icon "more_vert" at bounding box center [64, 324] width 9 height 9
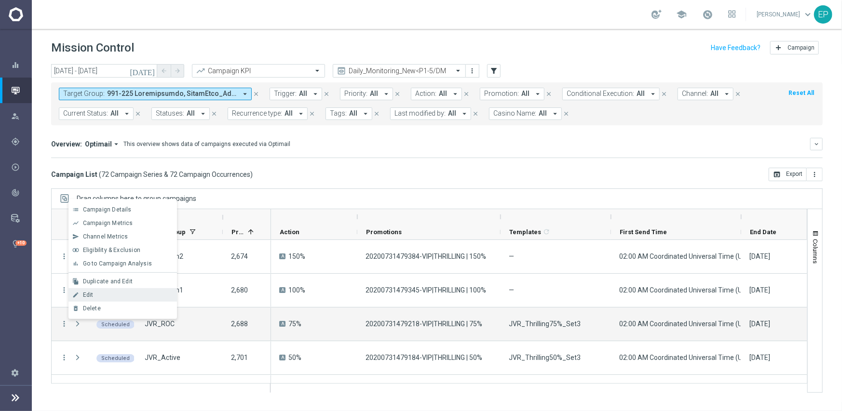
click at [92, 292] on span "Edit" at bounding box center [88, 295] width 11 height 7
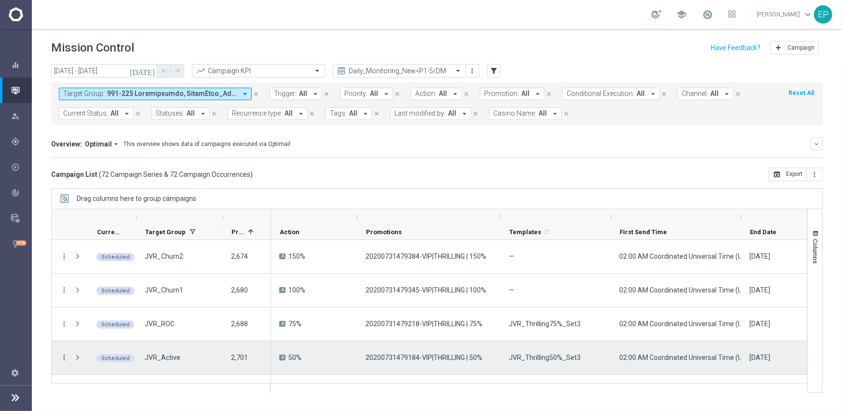
click at [64, 359] on icon "more_vert" at bounding box center [64, 358] width 9 height 9
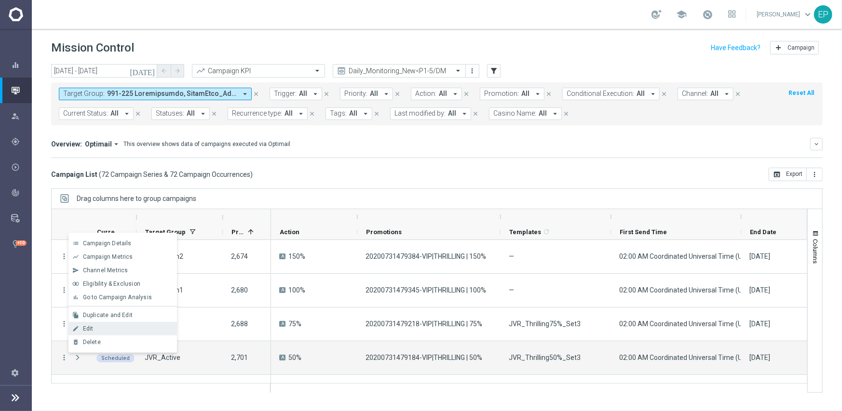
click at [100, 326] on div "Edit" at bounding box center [128, 329] width 90 height 7
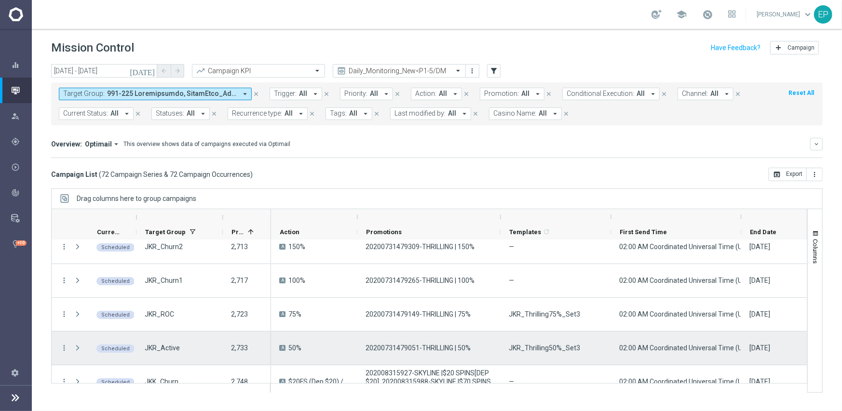
scroll to position [193, 0]
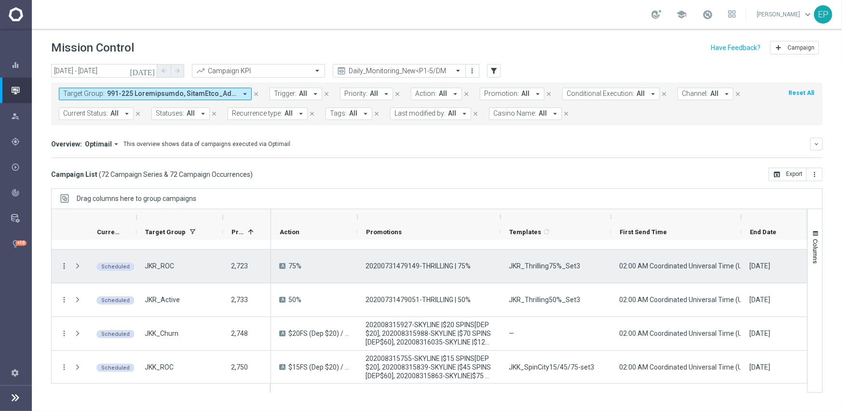
click at [65, 264] on icon "more_vert" at bounding box center [64, 266] width 9 height 9
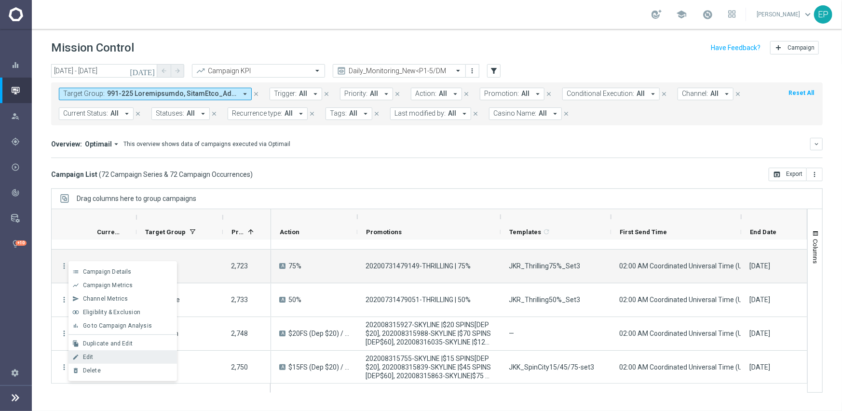
click at [122, 358] on div "Edit" at bounding box center [128, 357] width 90 height 7
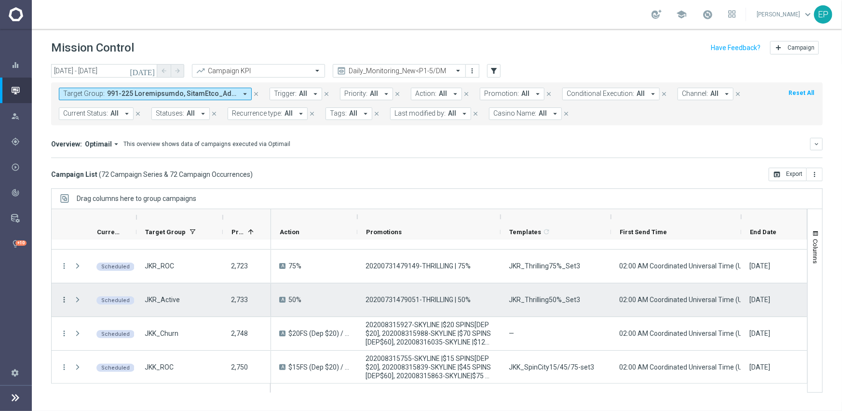
click at [64, 302] on icon "more_vert" at bounding box center [64, 300] width 9 height 9
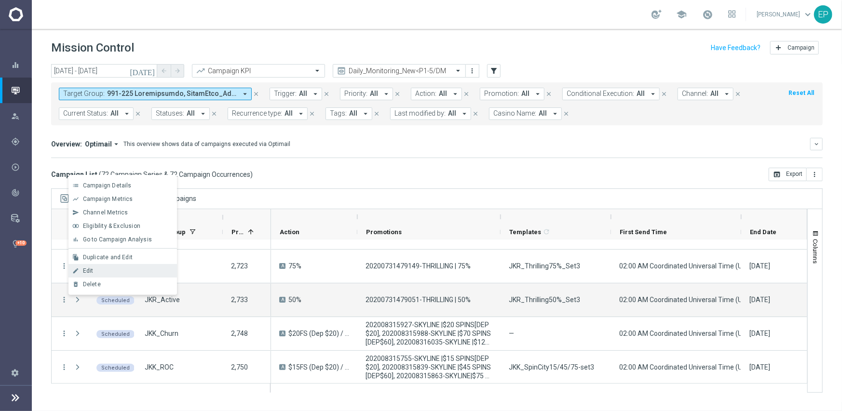
click at [102, 271] on div "Edit" at bounding box center [128, 271] width 90 height 7
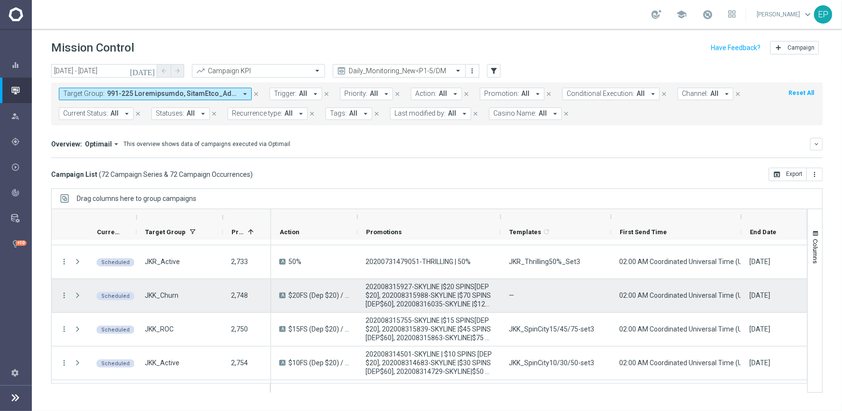
scroll to position [241, 0]
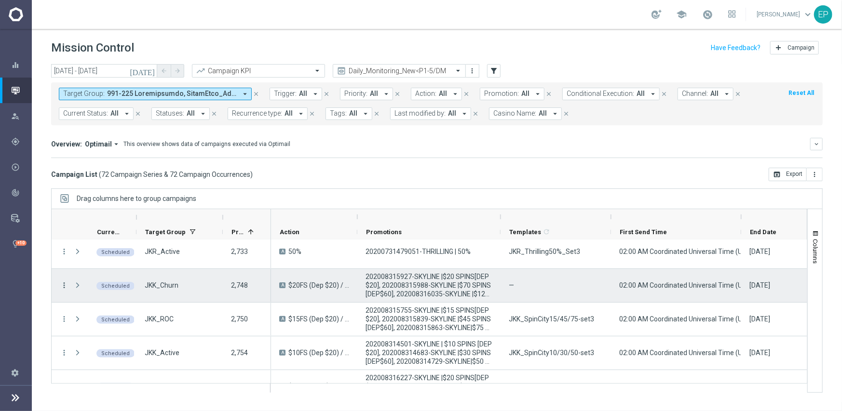
click at [64, 283] on icon "more_vert" at bounding box center [64, 285] width 9 height 9
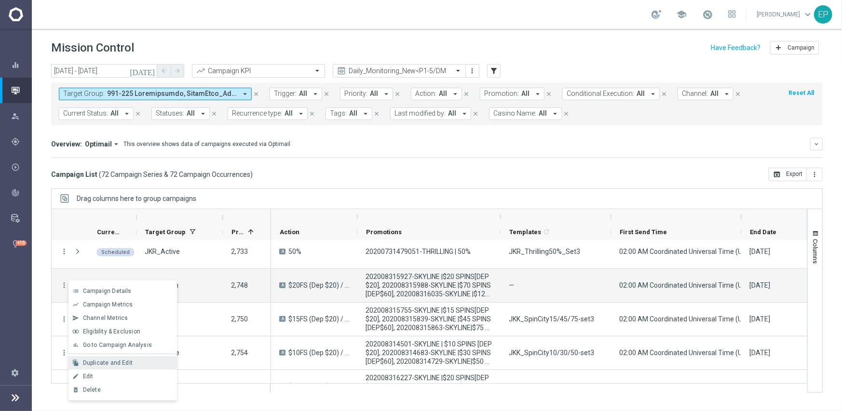
click at [127, 367] on div "file_copy Duplicate and Edit" at bounding box center [122, 363] width 109 height 14
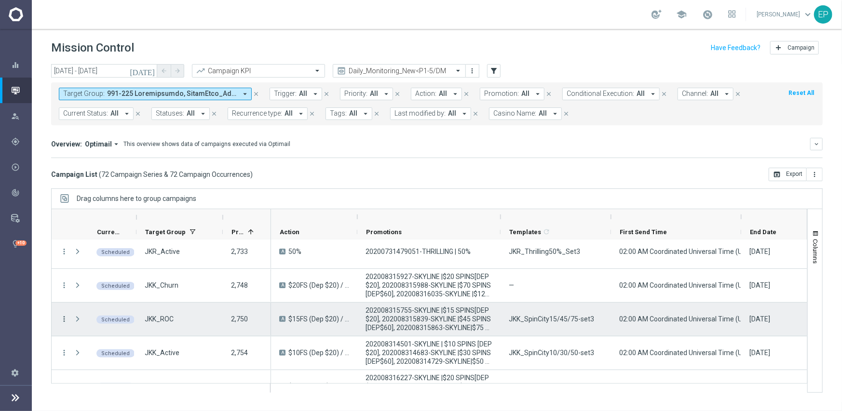
click at [64, 319] on icon "more_vert" at bounding box center [64, 319] width 9 height 9
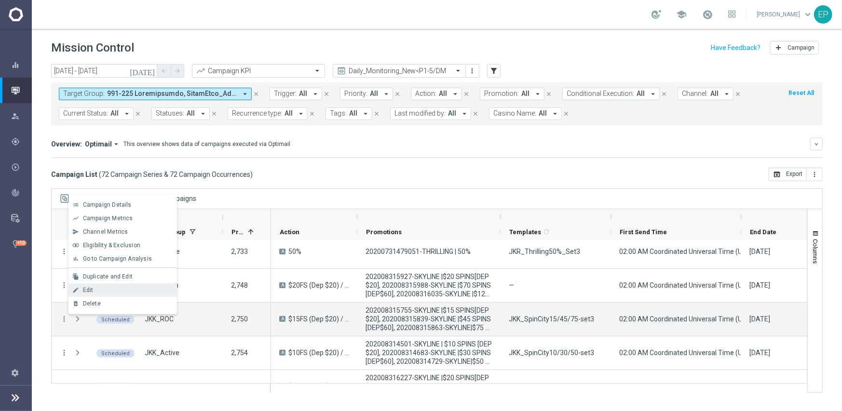
click at [90, 292] on span "Edit" at bounding box center [88, 290] width 11 height 7
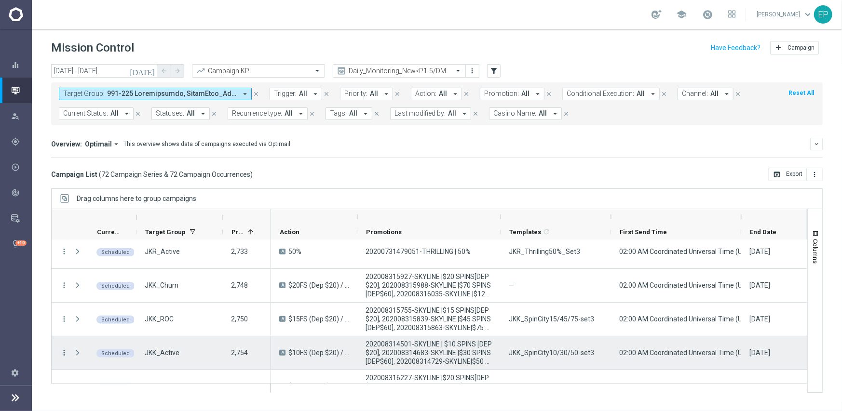
click at [67, 352] on icon "more_vert" at bounding box center [64, 353] width 9 height 9
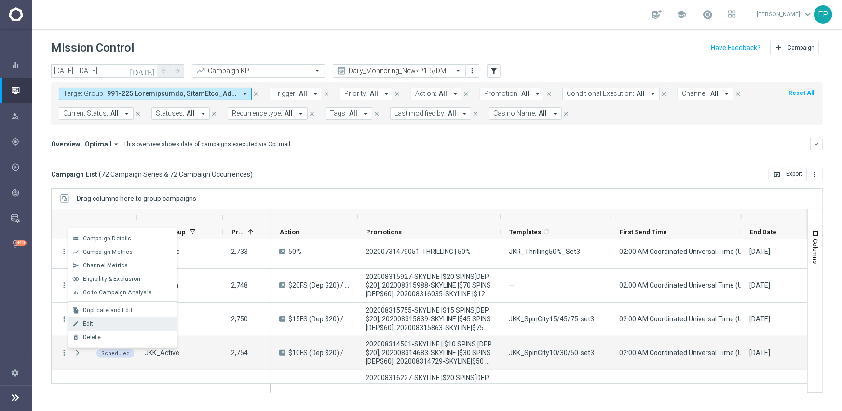
click at [94, 323] on div "Edit" at bounding box center [128, 324] width 90 height 7
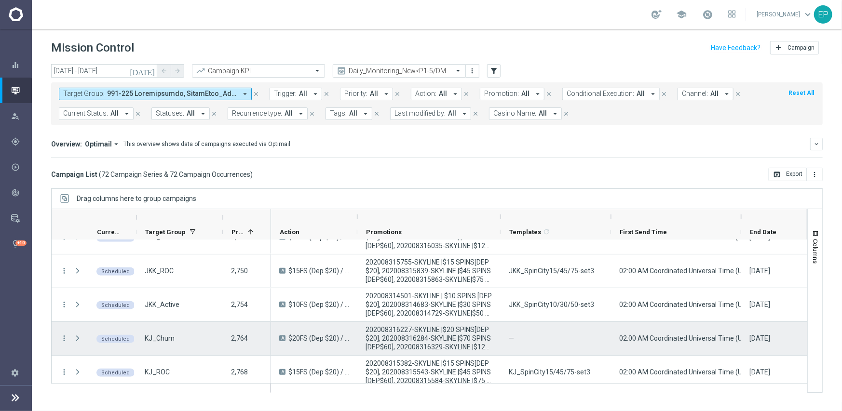
scroll to position [338, 0]
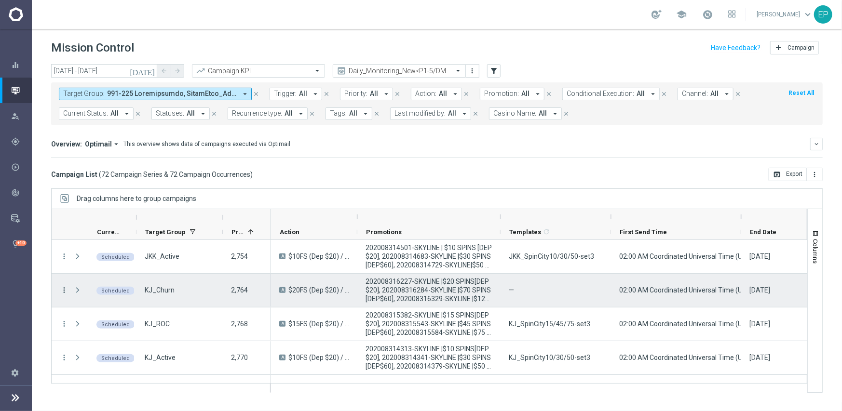
click at [62, 290] on icon "more_vert" at bounding box center [64, 290] width 9 height 9
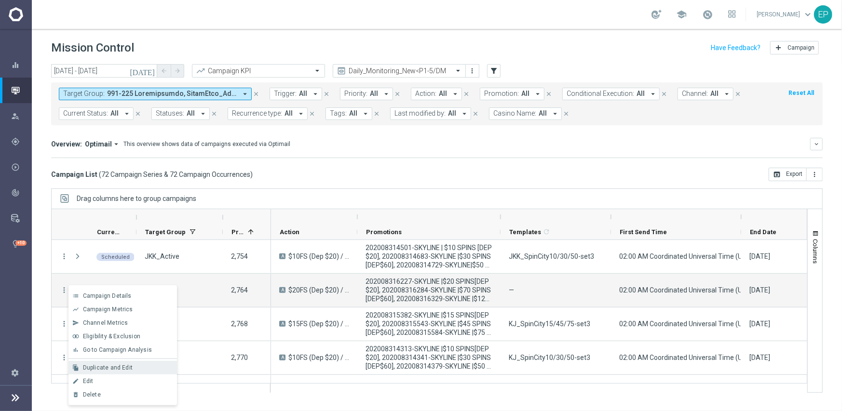
click at [123, 368] on span "Duplicate and Edit" at bounding box center [108, 368] width 50 height 7
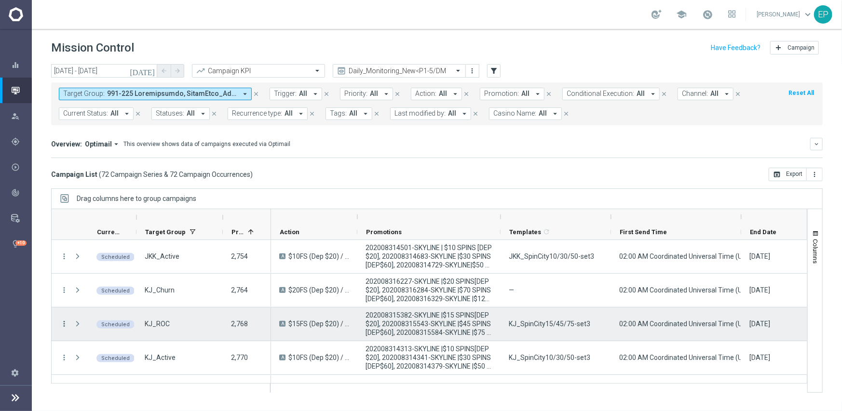
click at [63, 325] on icon "more_vert" at bounding box center [64, 324] width 9 height 9
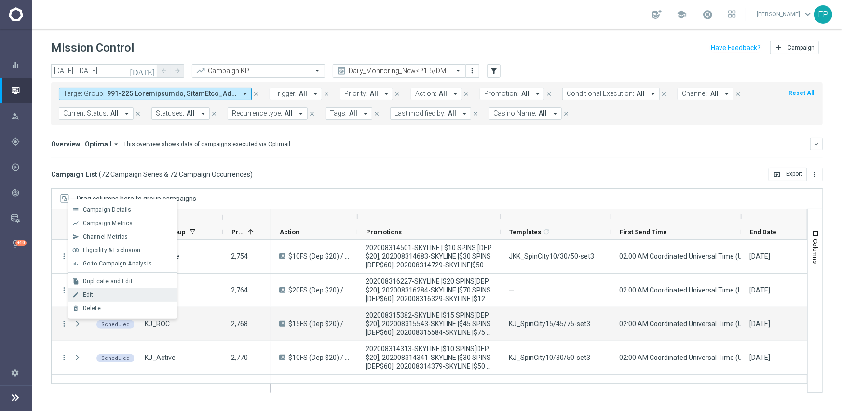
click at [108, 290] on div "edit Edit" at bounding box center [122, 295] width 109 height 14
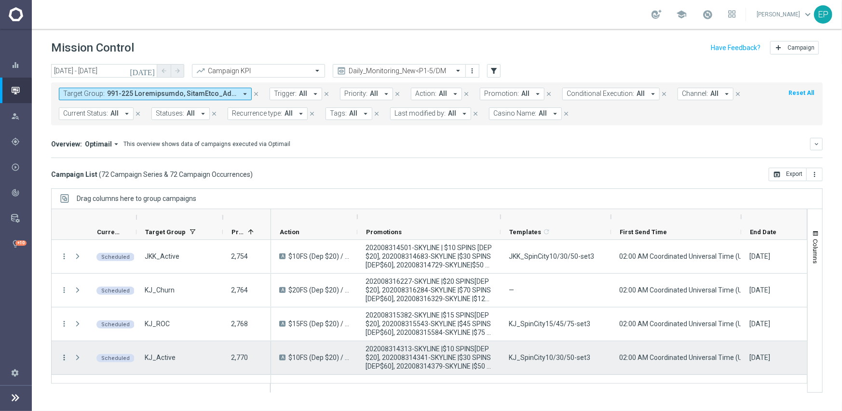
click at [62, 359] on icon "more_vert" at bounding box center [64, 358] width 9 height 9
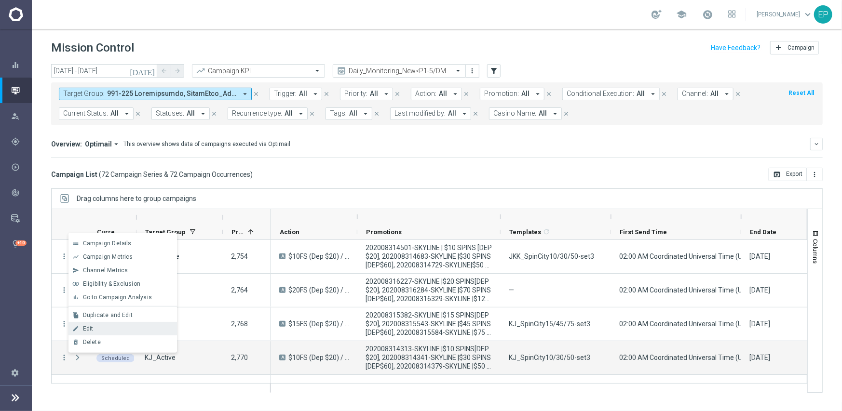
click at [99, 326] on div "Edit" at bounding box center [128, 329] width 90 height 7
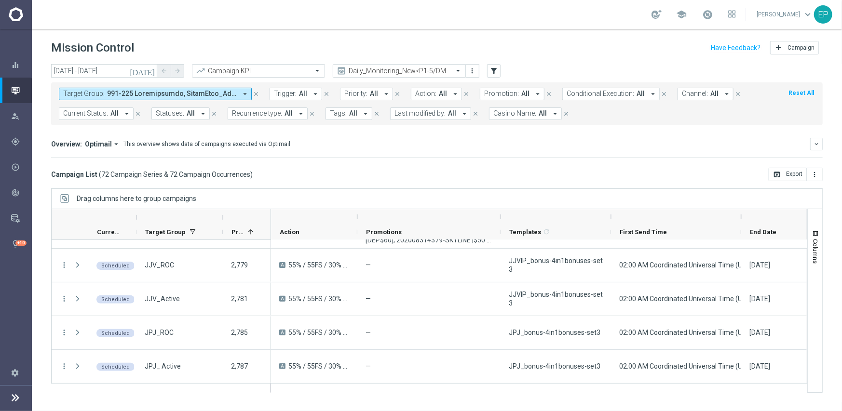
scroll to position [473, 0]
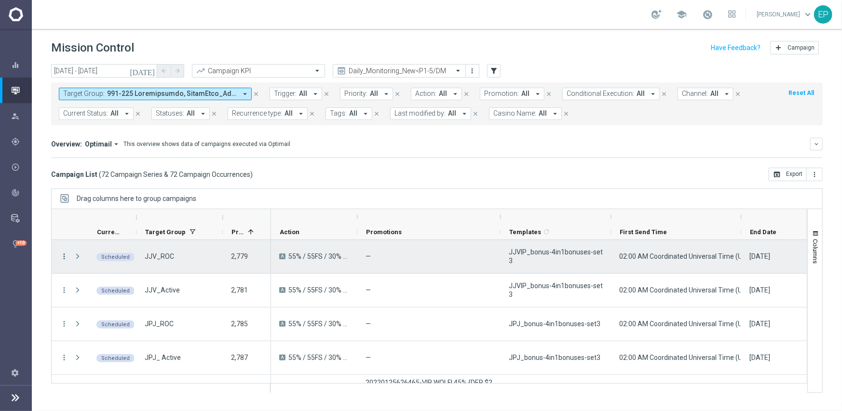
click at [65, 257] on icon "more_vert" at bounding box center [64, 256] width 9 height 9
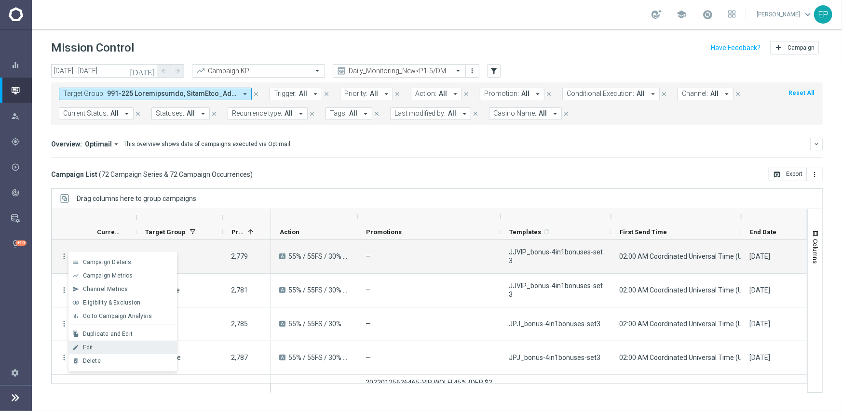
click at [128, 344] on div "Edit" at bounding box center [128, 347] width 90 height 7
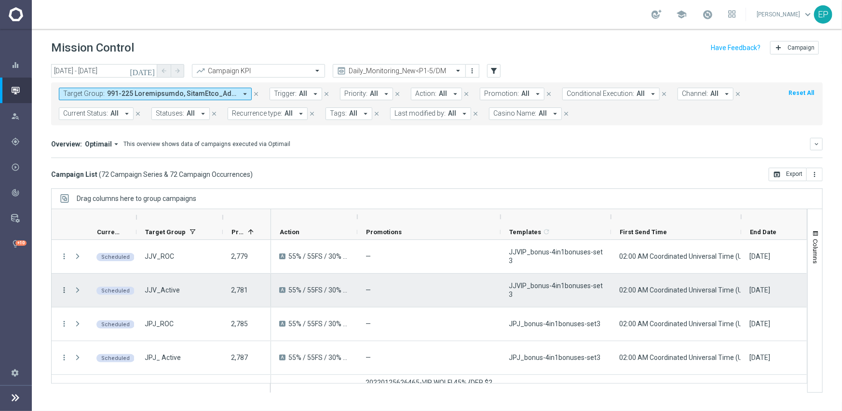
click at [64, 291] on icon "more_vert" at bounding box center [64, 290] width 9 height 9
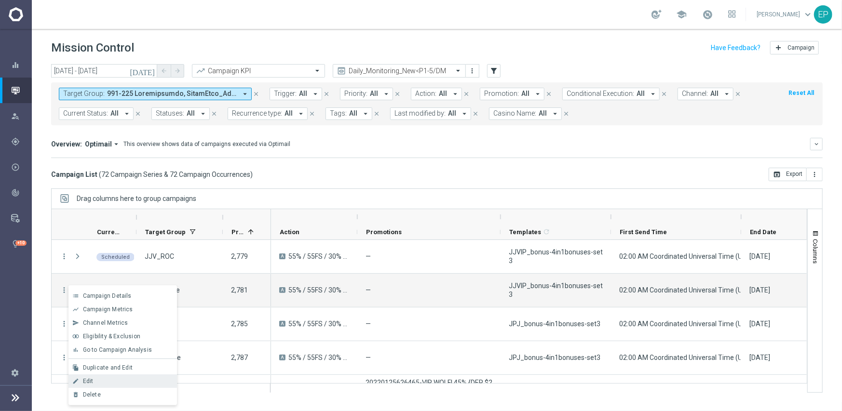
click at [121, 373] on div "edit Edit" at bounding box center [122, 382] width 109 height 14
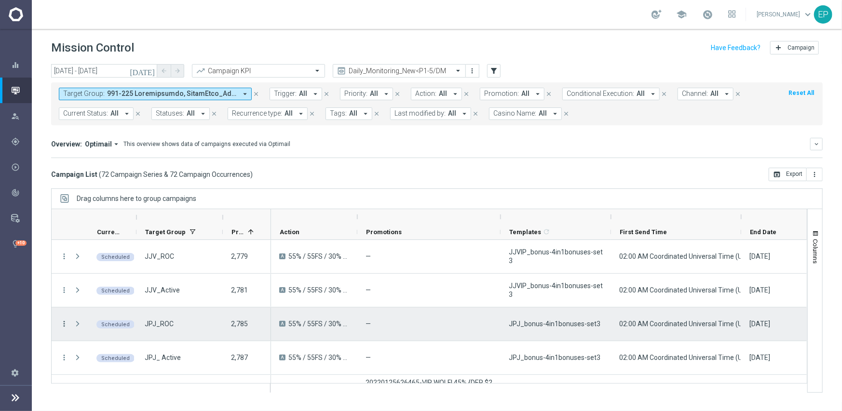
click at [67, 322] on icon "more_vert" at bounding box center [64, 324] width 9 height 9
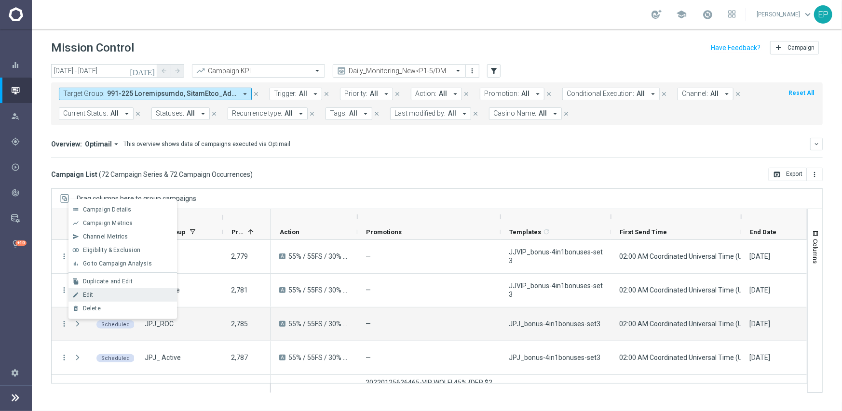
click at [111, 296] on div "Edit" at bounding box center [128, 295] width 90 height 7
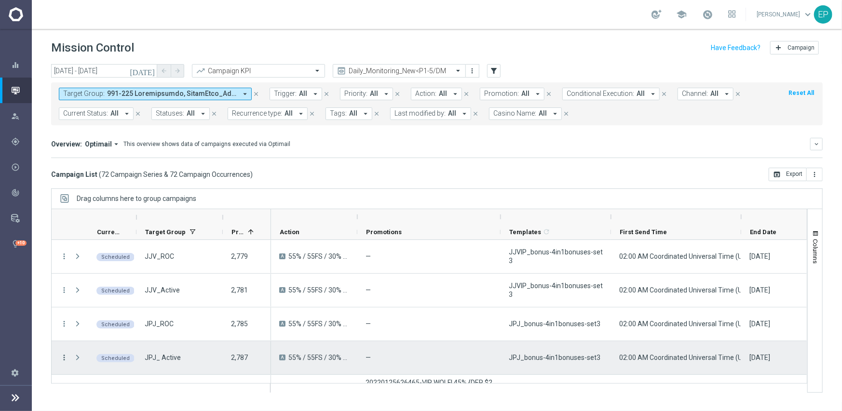
click at [62, 356] on icon "more_vert" at bounding box center [64, 358] width 9 height 9
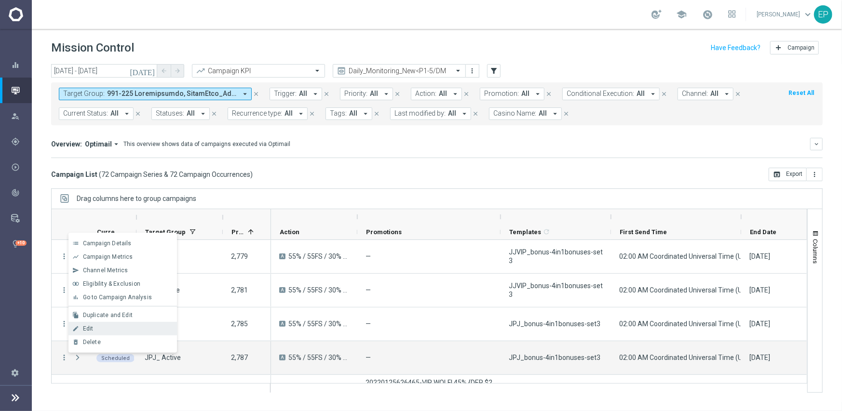
click at [94, 327] on div "Edit" at bounding box center [128, 329] width 90 height 7
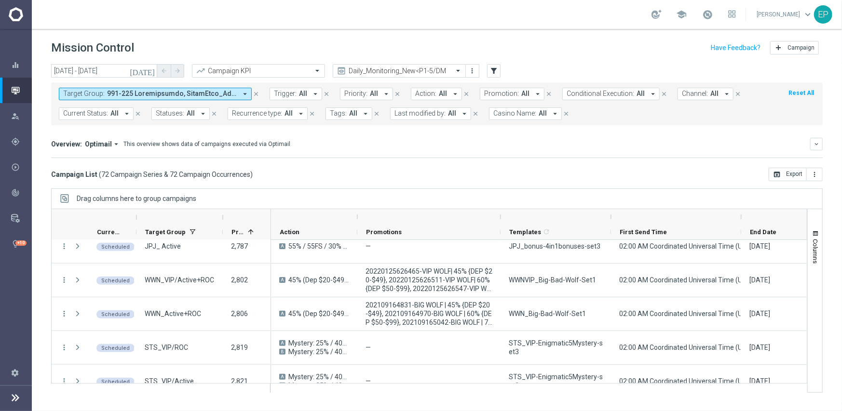
scroll to position [588, 0]
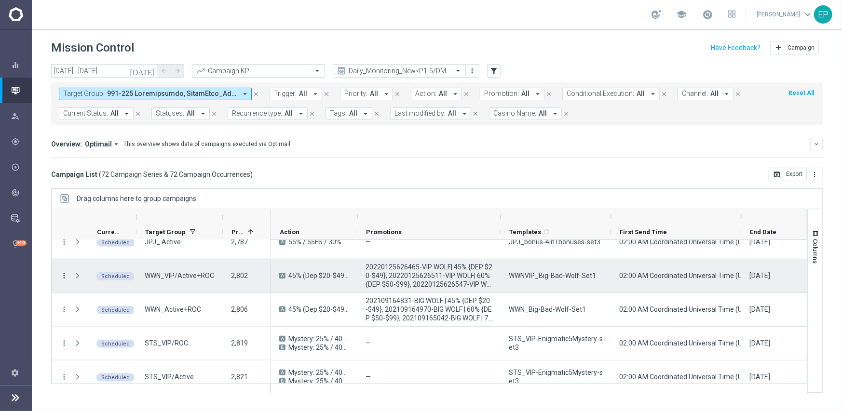
click at [63, 273] on icon "more_vert" at bounding box center [64, 276] width 9 height 9
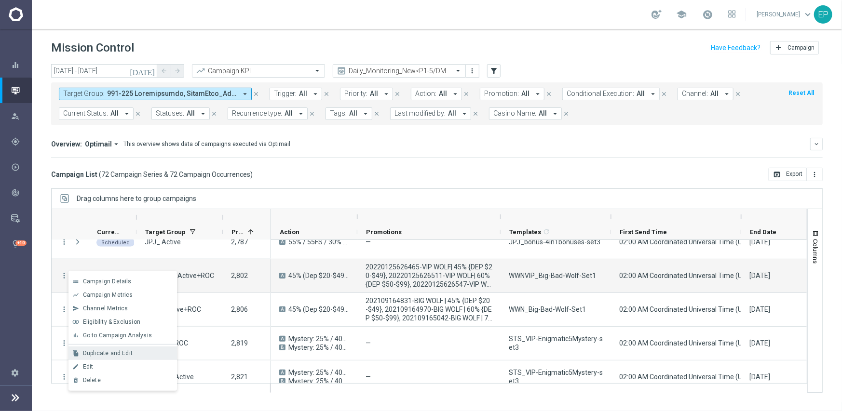
click at [140, 353] on div "Duplicate and Edit" at bounding box center [128, 353] width 90 height 7
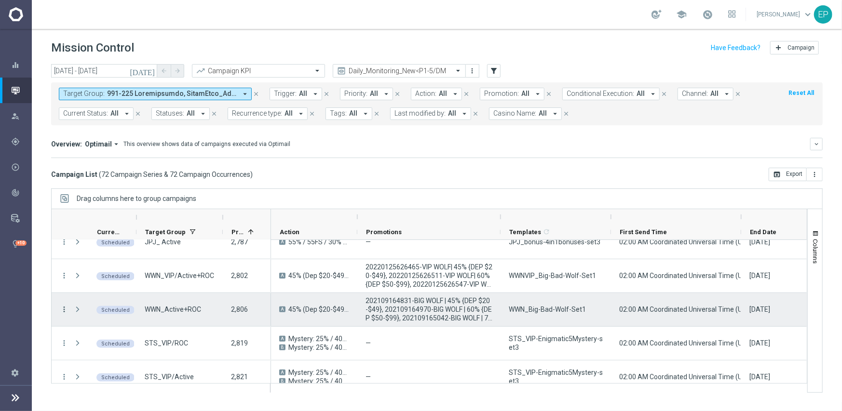
click at [66, 308] on icon "more_vert" at bounding box center [64, 309] width 9 height 9
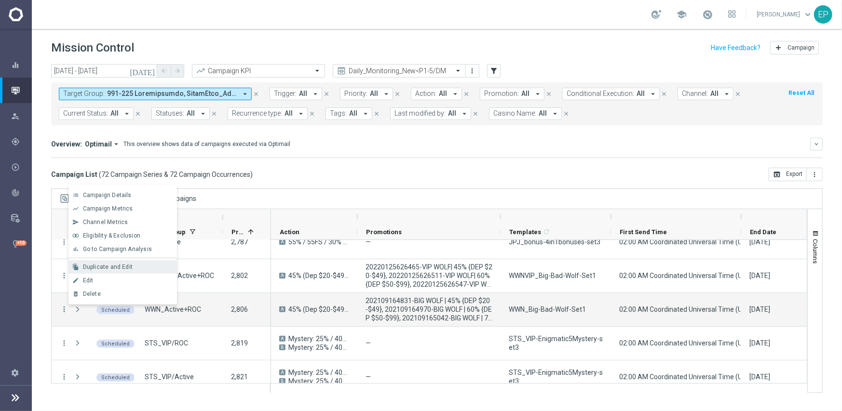
click at [103, 269] on span "Duplicate and Edit" at bounding box center [108, 267] width 50 height 7
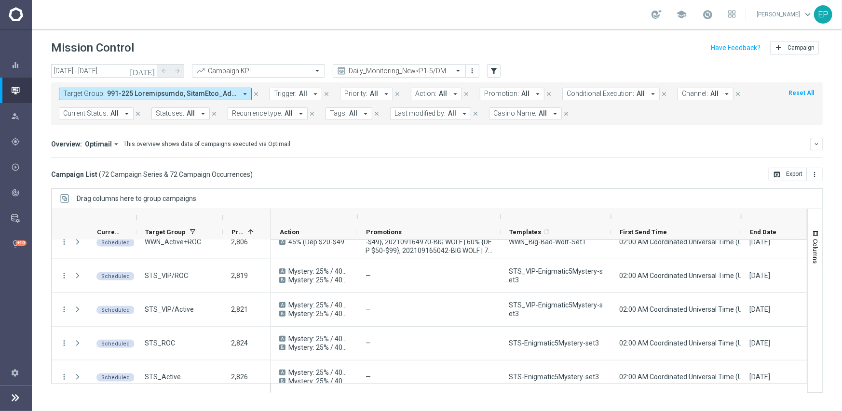
scroll to position [675, 0]
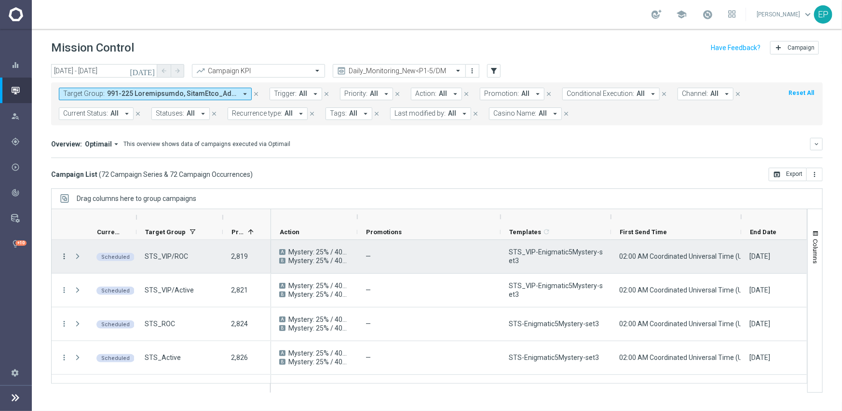
click at [63, 256] on icon "more_vert" at bounding box center [64, 256] width 9 height 9
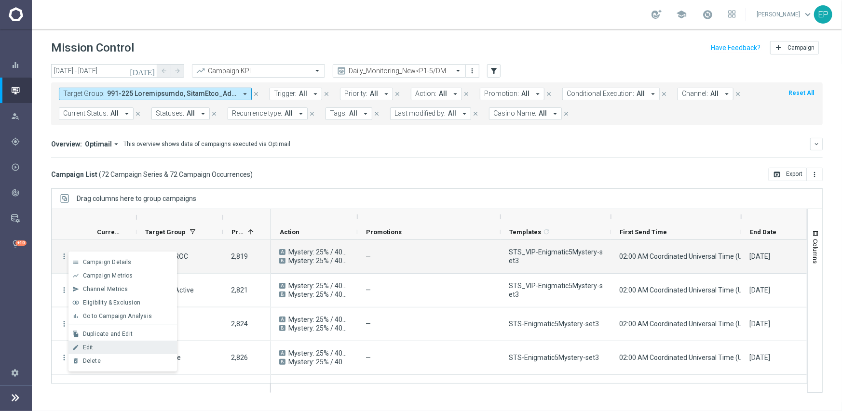
click at [110, 348] on div "Edit" at bounding box center [128, 347] width 90 height 7
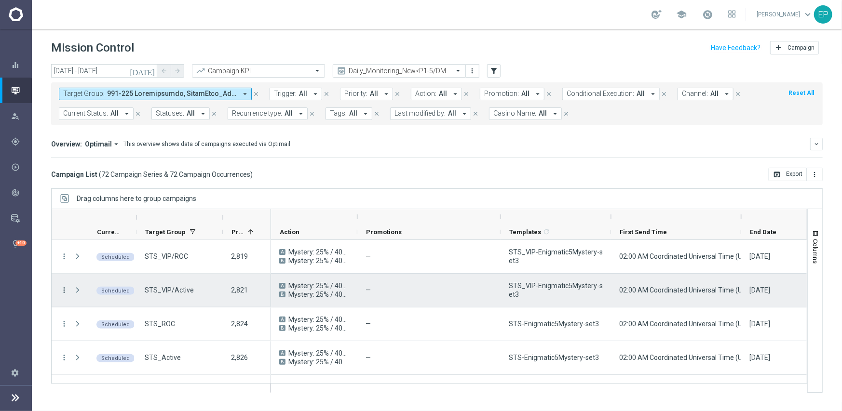
click at [65, 289] on icon "more_vert" at bounding box center [64, 290] width 9 height 9
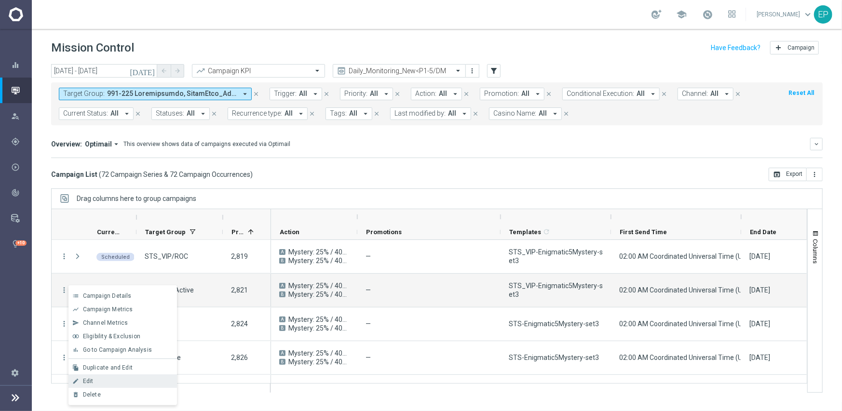
click at [115, 373] on div "Edit" at bounding box center [128, 381] width 90 height 7
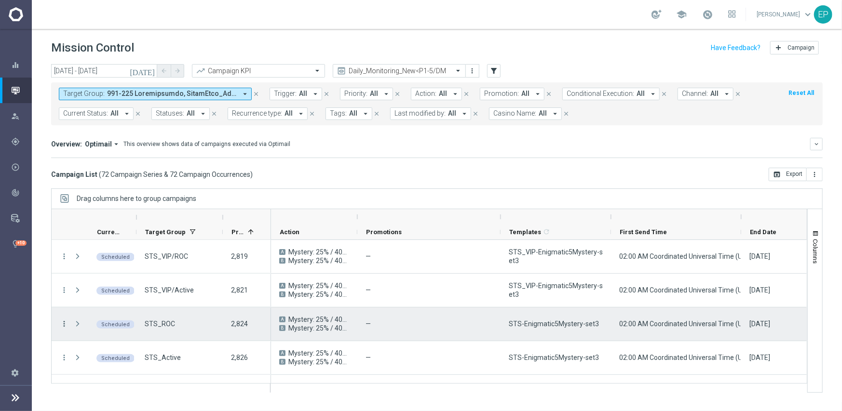
click at [66, 320] on icon "more_vert" at bounding box center [64, 324] width 9 height 9
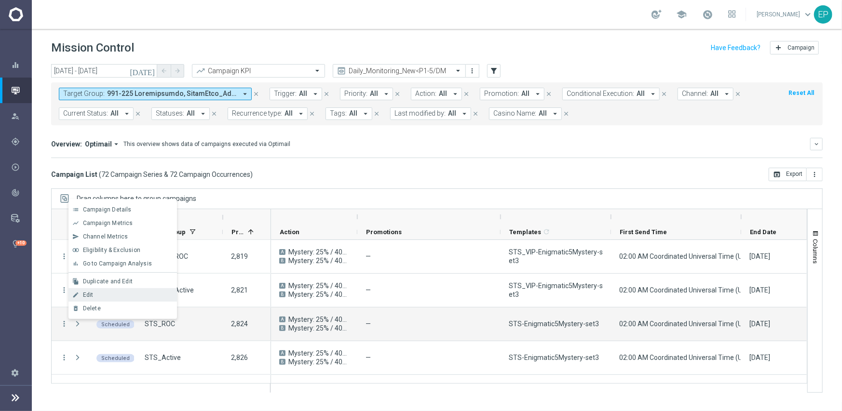
click at [87, 296] on span "Edit" at bounding box center [88, 295] width 11 height 7
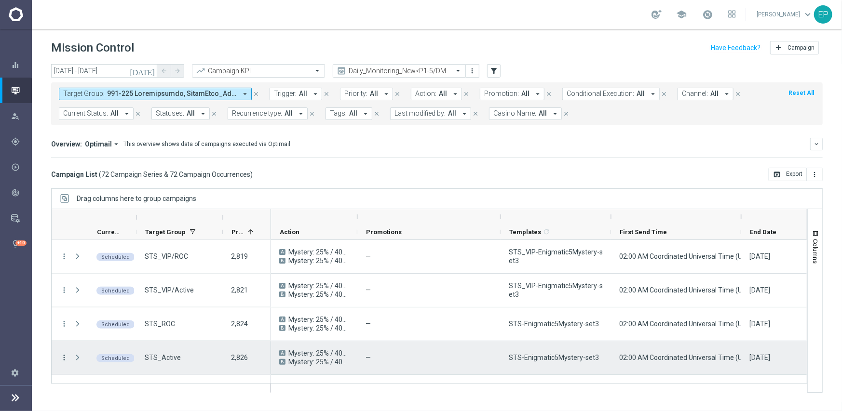
click at [65, 358] on icon "more_vert" at bounding box center [64, 358] width 9 height 9
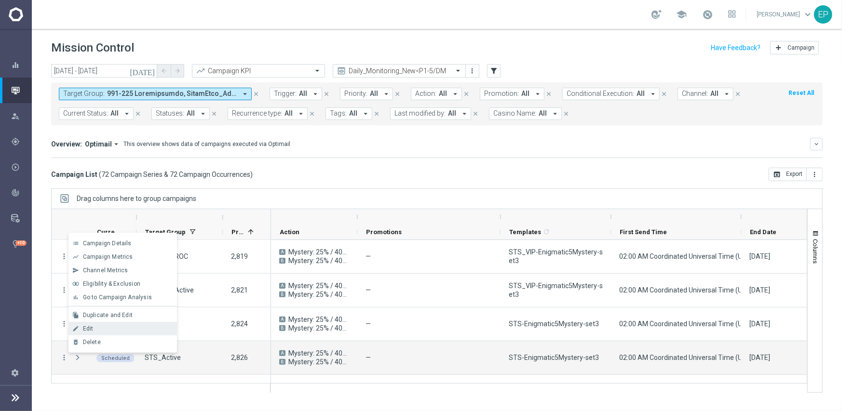
click at [104, 330] on div "Edit" at bounding box center [128, 329] width 90 height 7
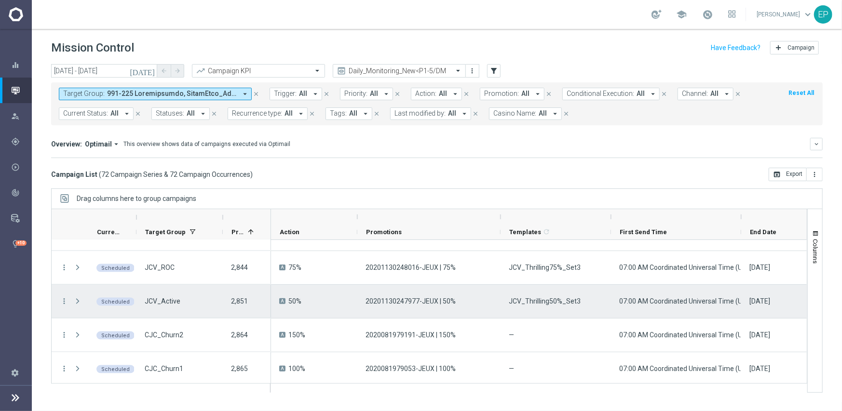
scroll to position [868, 0]
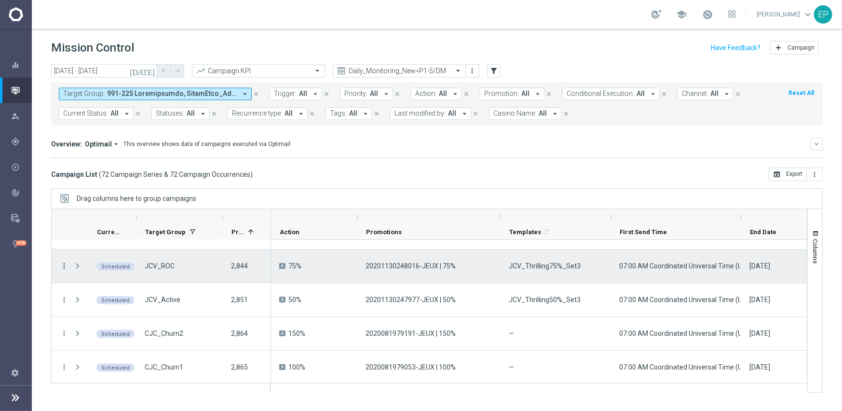
click at [65, 263] on icon "more_vert" at bounding box center [64, 266] width 9 height 9
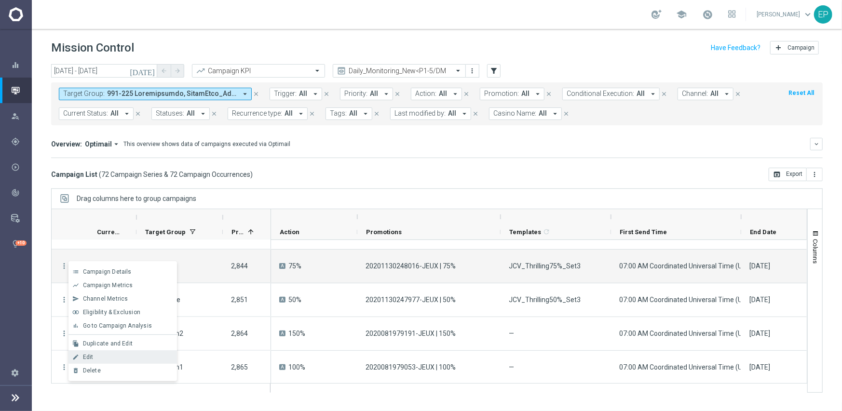
click at [103, 356] on div "Edit" at bounding box center [128, 357] width 90 height 7
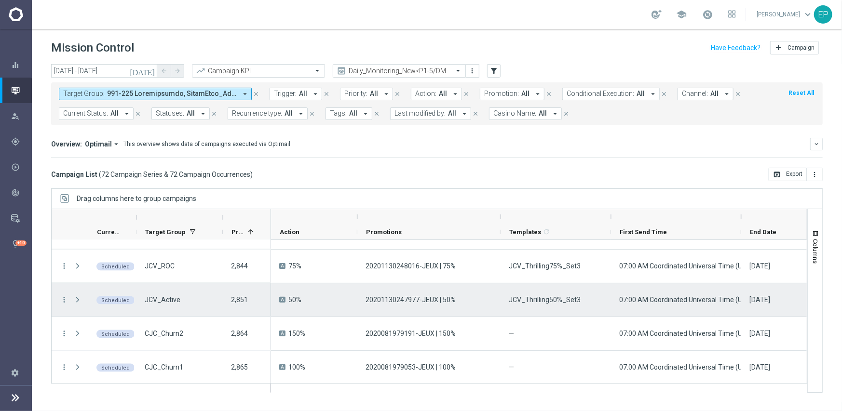
click at [68, 299] on div "more_vert" at bounding box center [60, 300] width 17 height 33
click at [64, 300] on icon "more_vert" at bounding box center [64, 300] width 9 height 9
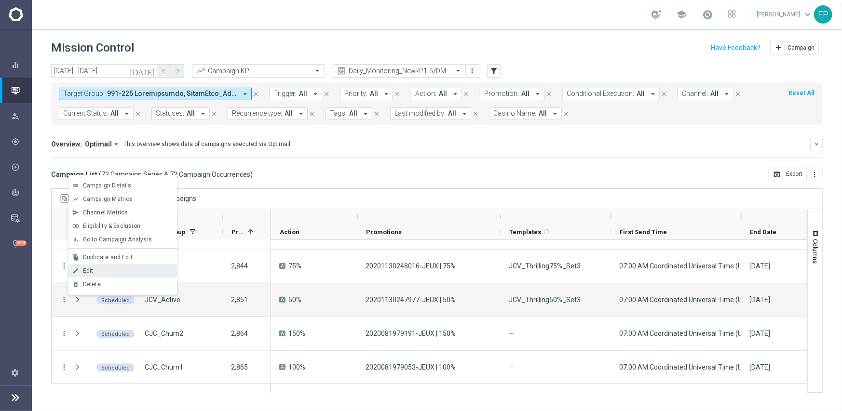
click at [106, 270] on div "Edit" at bounding box center [128, 271] width 90 height 7
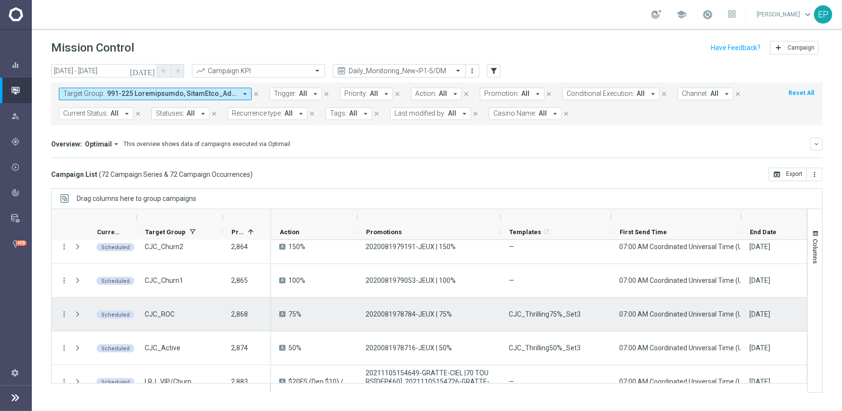
scroll to position [965, 0]
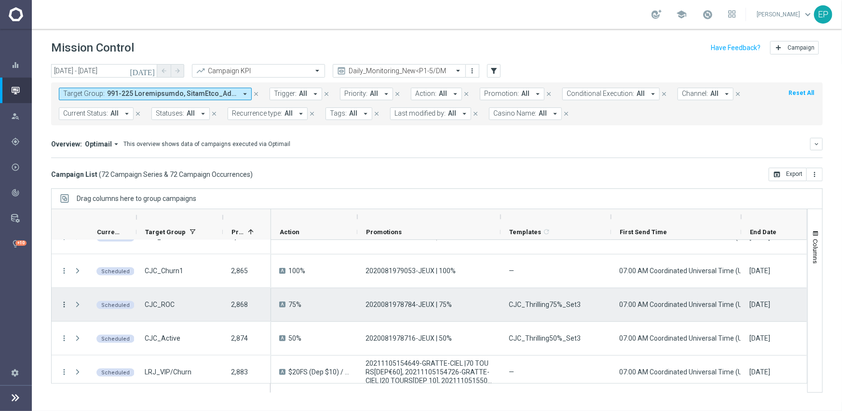
click at [65, 301] on icon "more_vert" at bounding box center [64, 304] width 9 height 9
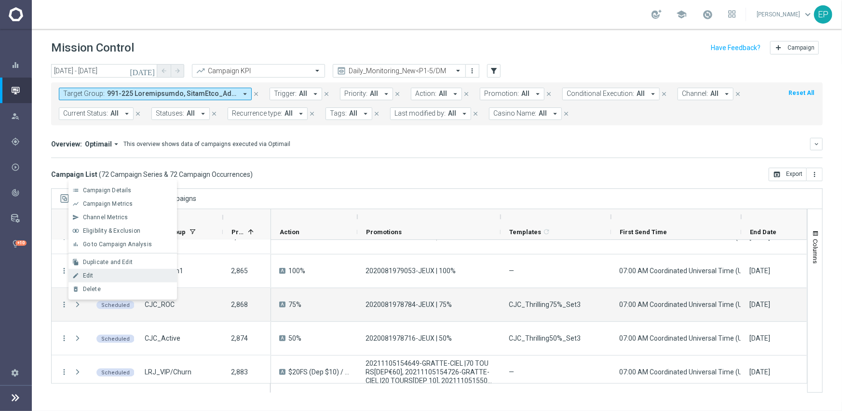
click at [96, 271] on div "edit Edit" at bounding box center [122, 276] width 109 height 14
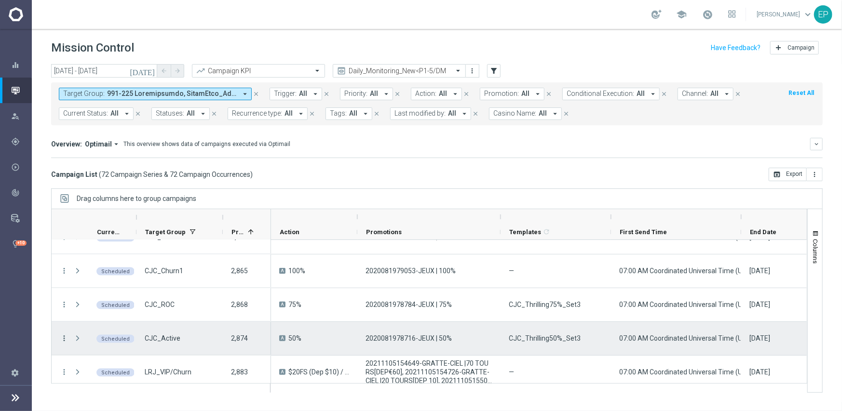
click at [64, 339] on icon "more_vert" at bounding box center [64, 338] width 9 height 9
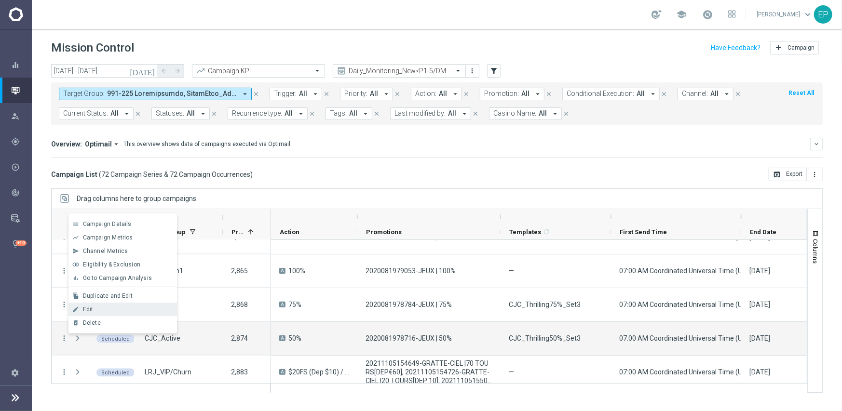
click at [96, 309] on div "Edit" at bounding box center [128, 309] width 90 height 7
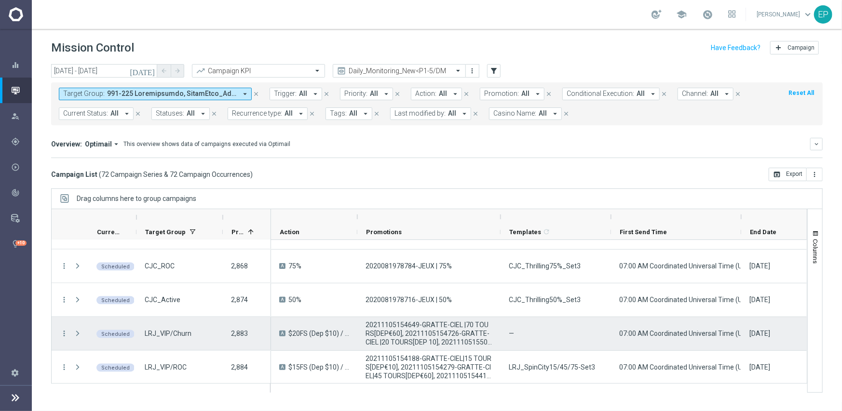
scroll to position [1013, 0]
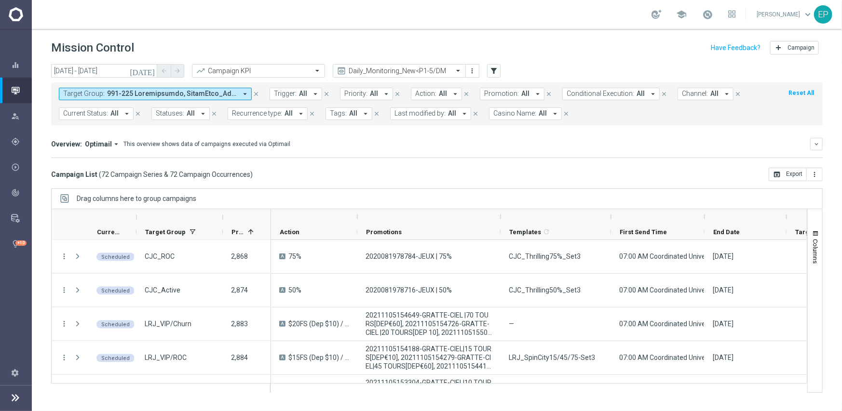
drag, startPoint x: 740, startPoint y: 216, endPoint x: 704, endPoint y: 215, distance: 36.7
click at [704, 215] on div at bounding box center [705, 216] width 4 height 15
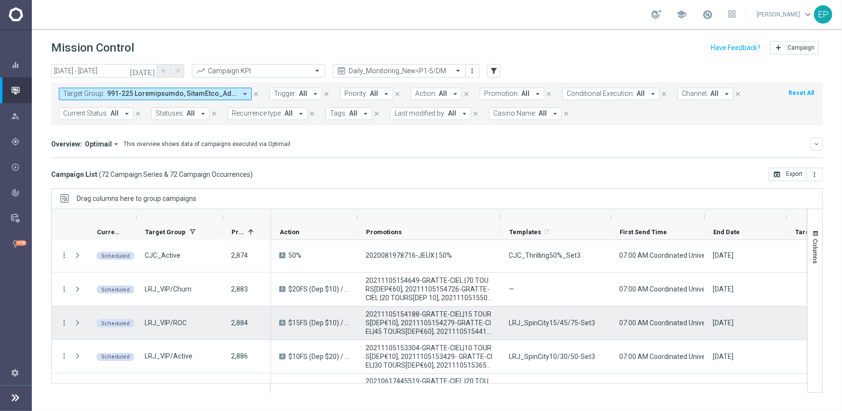
scroll to position [1061, 0]
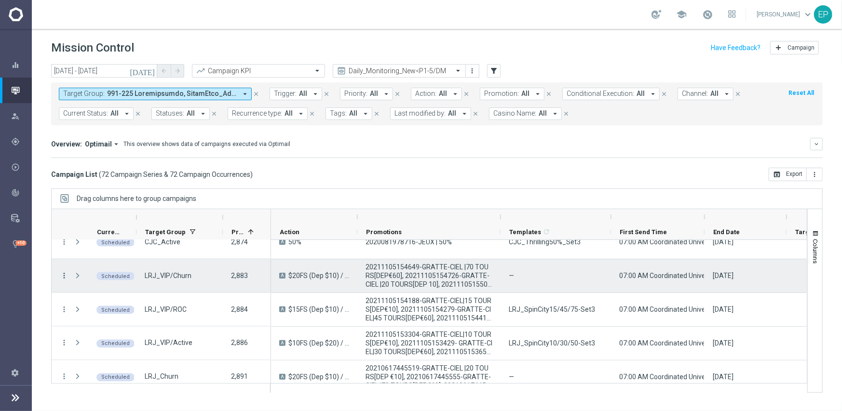
click at [63, 273] on icon "more_vert" at bounding box center [64, 276] width 9 height 9
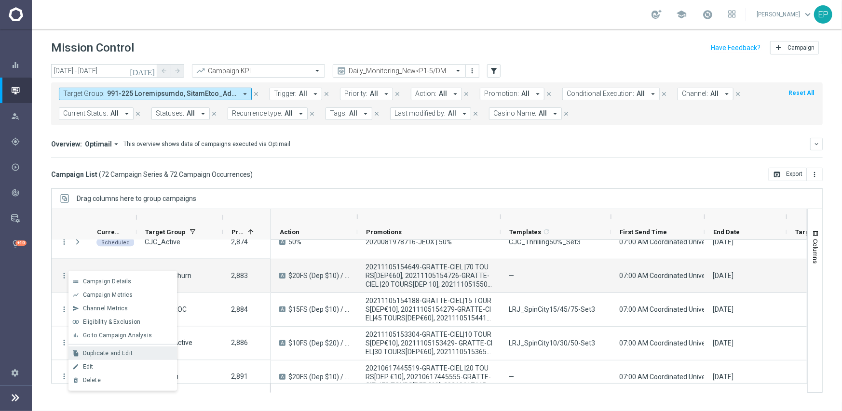
click at [116, 353] on span "Duplicate and Edit" at bounding box center [108, 353] width 50 height 7
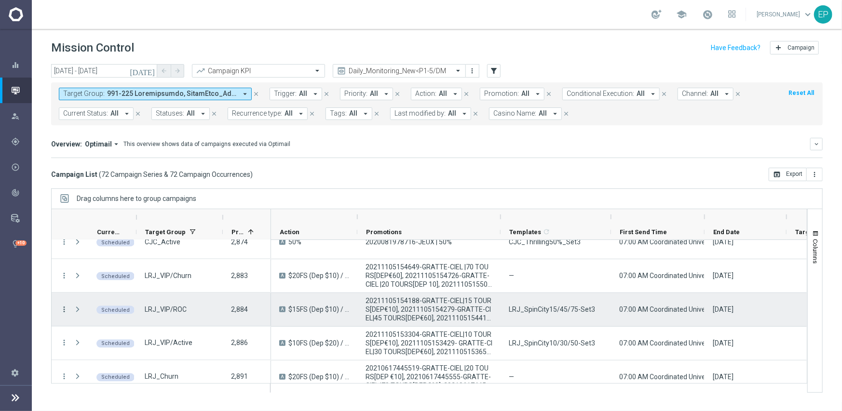
click at [66, 311] on icon "more_vert" at bounding box center [64, 309] width 9 height 9
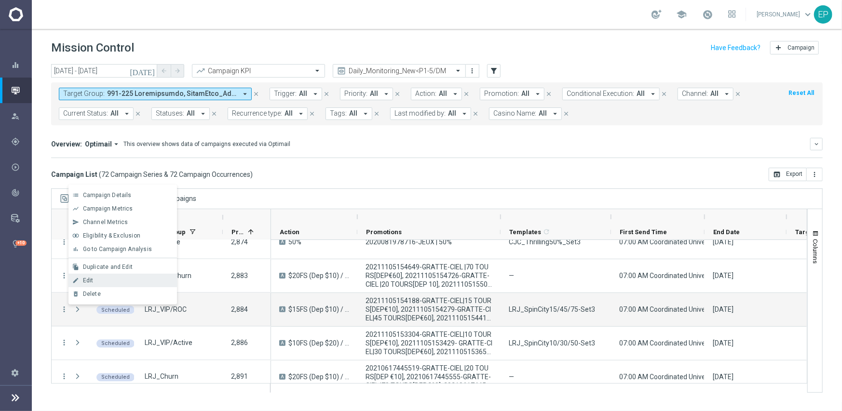
click at [103, 281] on div "Edit" at bounding box center [128, 280] width 90 height 7
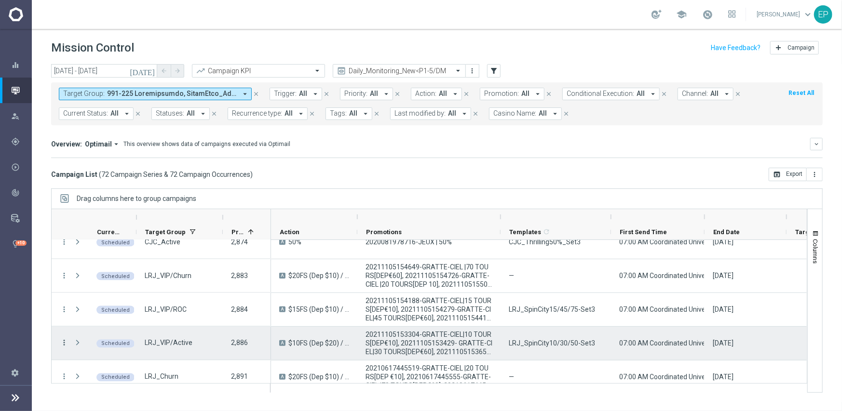
click at [63, 342] on icon "more_vert" at bounding box center [64, 343] width 9 height 9
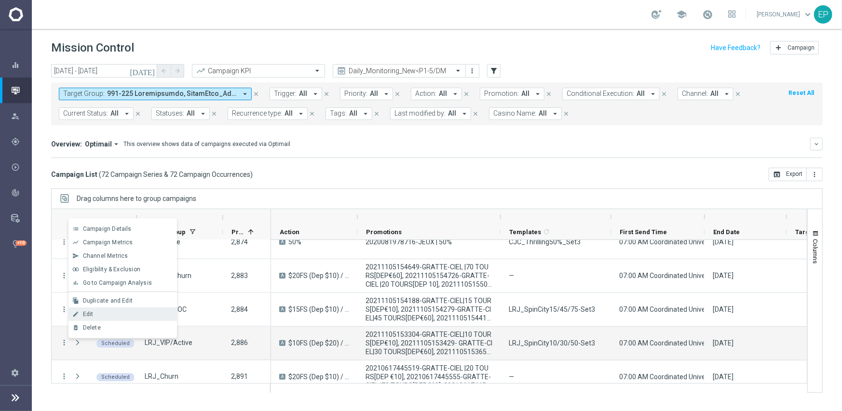
click at [107, 311] on div "Edit" at bounding box center [128, 314] width 90 height 7
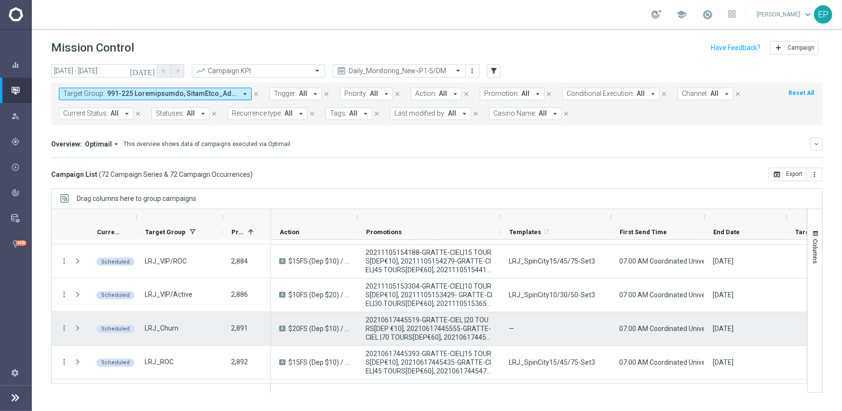
scroll to position [1158, 0]
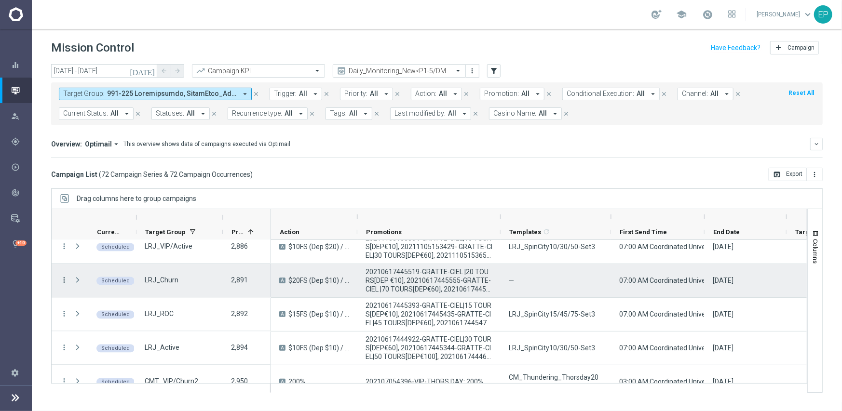
click at [67, 279] on icon "more_vert" at bounding box center [64, 280] width 9 height 9
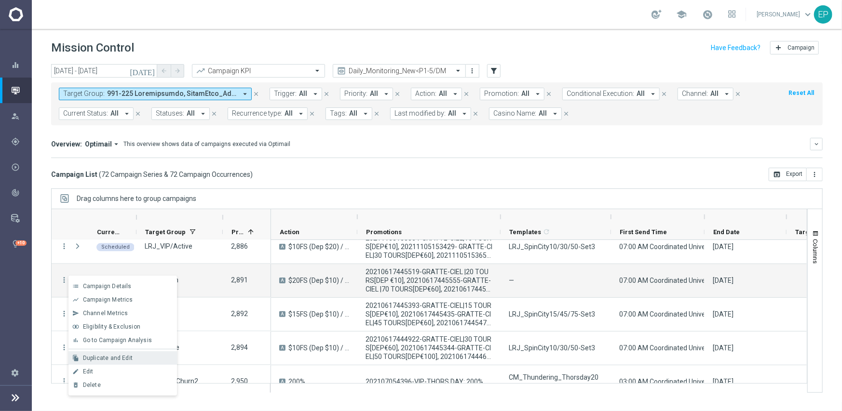
click at [125, 361] on span "Duplicate and Edit" at bounding box center [108, 358] width 50 height 7
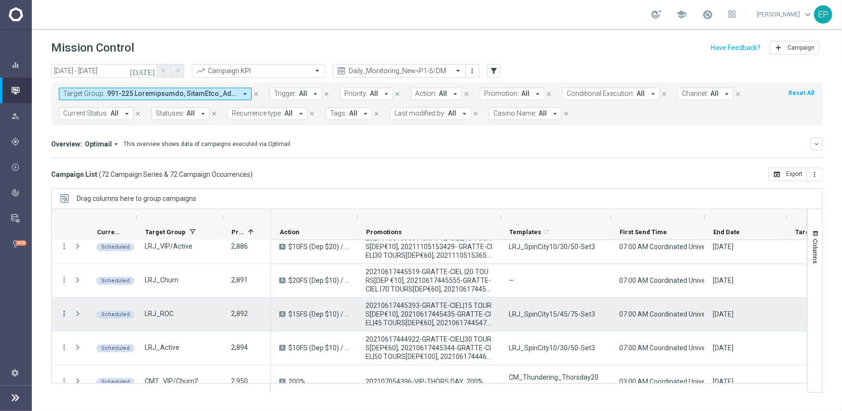
click at [63, 313] on icon "more_vert" at bounding box center [64, 314] width 9 height 9
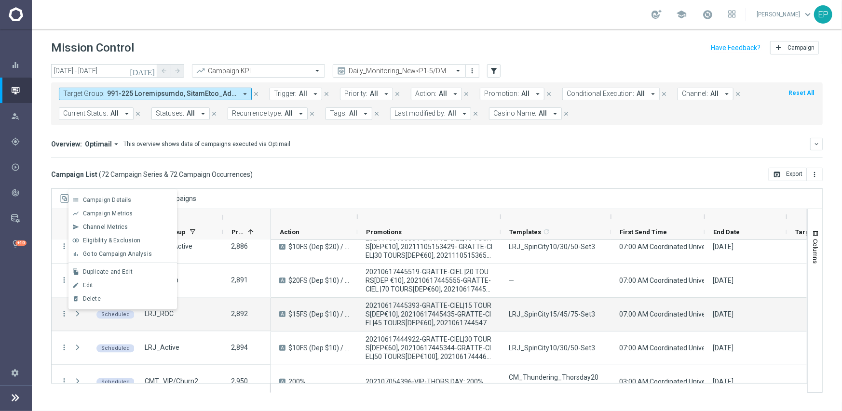
click at [84, 283] on span "Edit" at bounding box center [88, 285] width 11 height 7
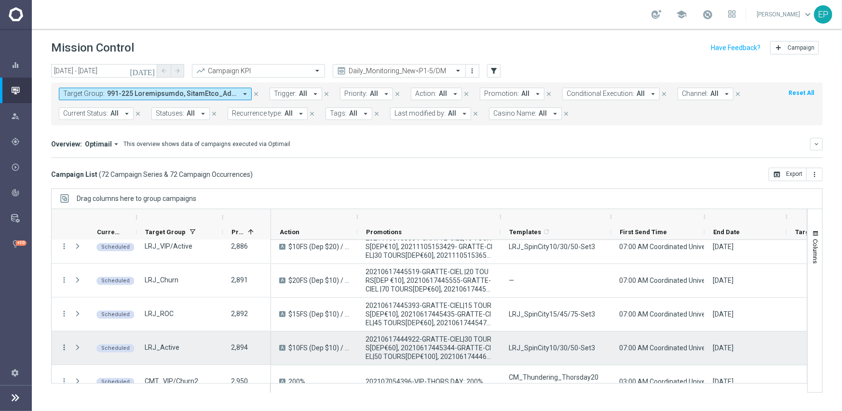
click at [63, 348] on icon "more_vert" at bounding box center [64, 348] width 9 height 9
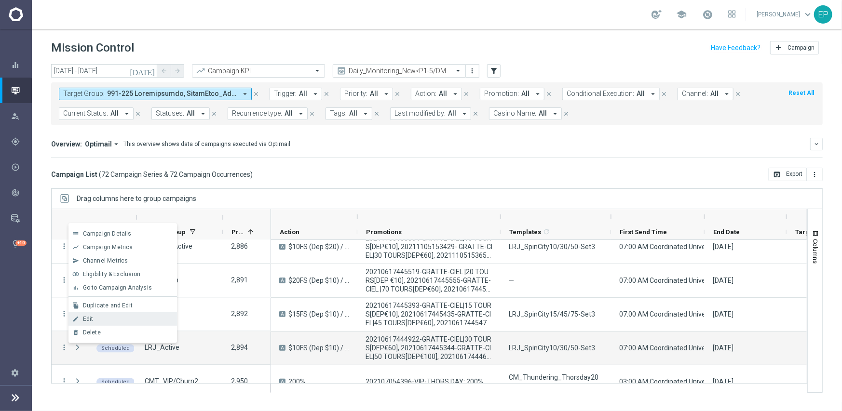
click at [89, 321] on span "Edit" at bounding box center [88, 319] width 11 height 7
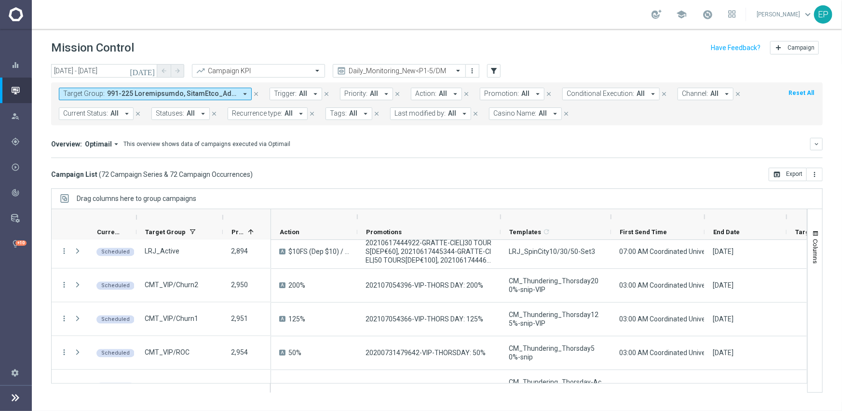
scroll to position [1273, 0]
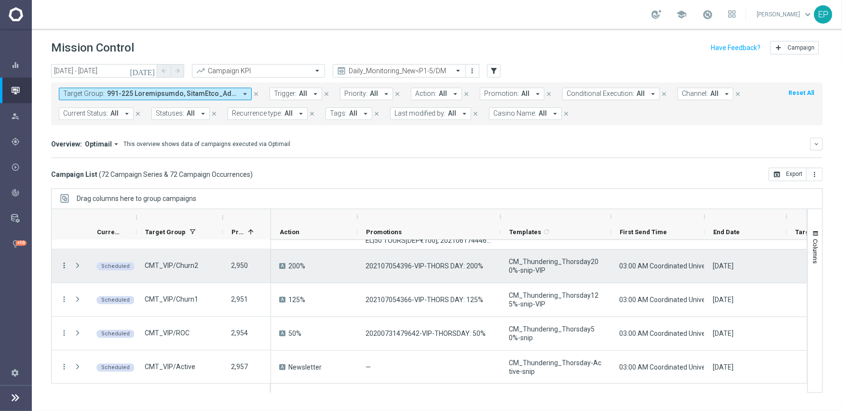
click at [67, 264] on icon "more_vert" at bounding box center [64, 266] width 9 height 9
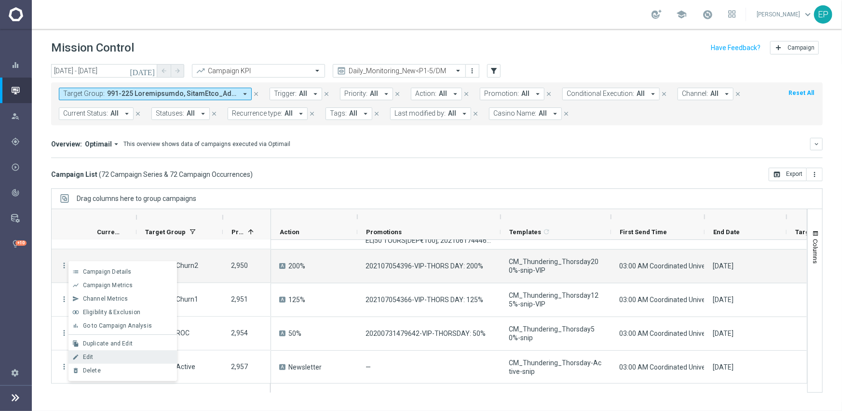
click at [107, 358] on div "Edit" at bounding box center [128, 357] width 90 height 7
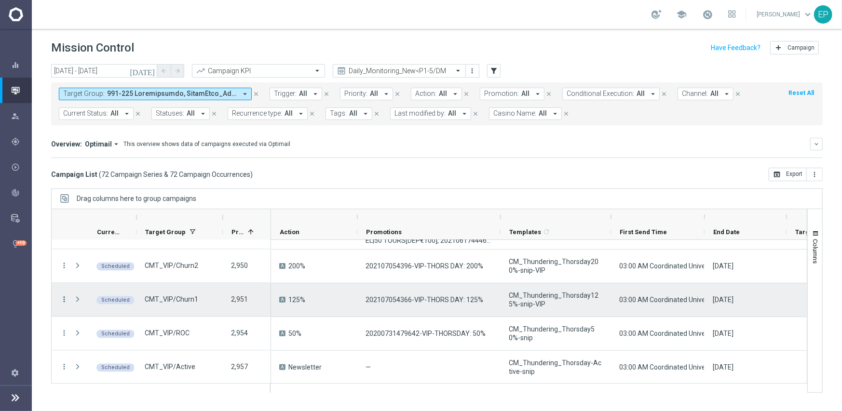
click at [61, 300] on icon "more_vert" at bounding box center [64, 300] width 9 height 9
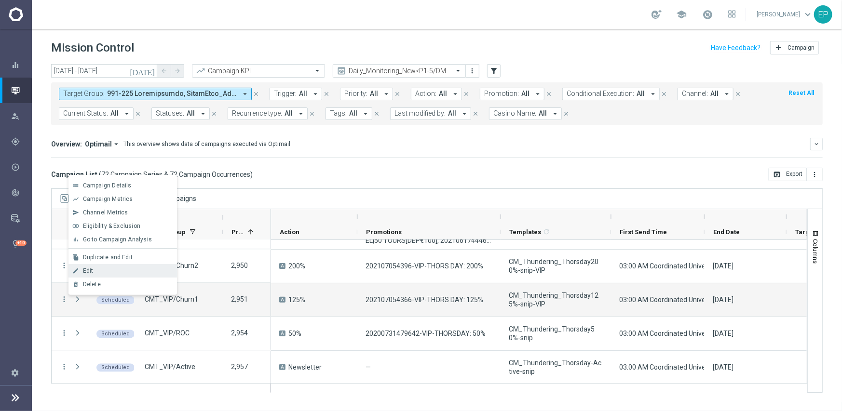
click at [102, 271] on div "Edit" at bounding box center [128, 271] width 90 height 7
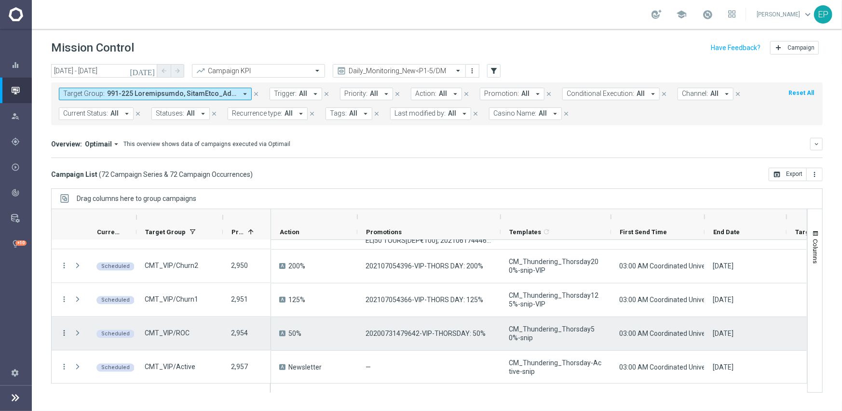
click at [65, 333] on icon "more_vert" at bounding box center [64, 333] width 9 height 9
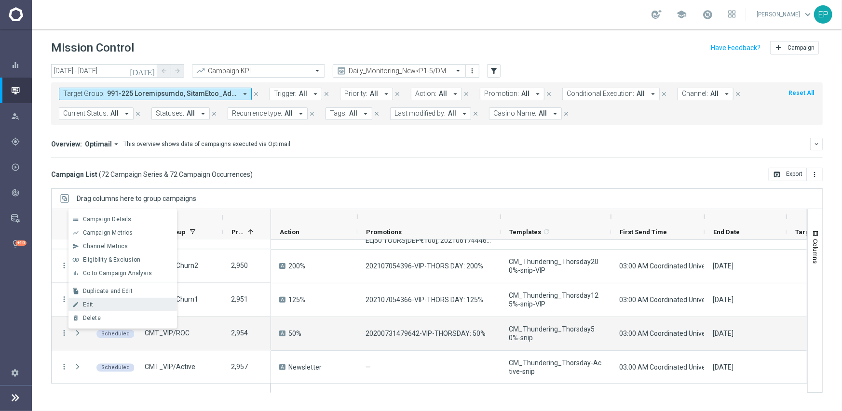
click at [90, 307] on span "Edit" at bounding box center [88, 304] width 11 height 7
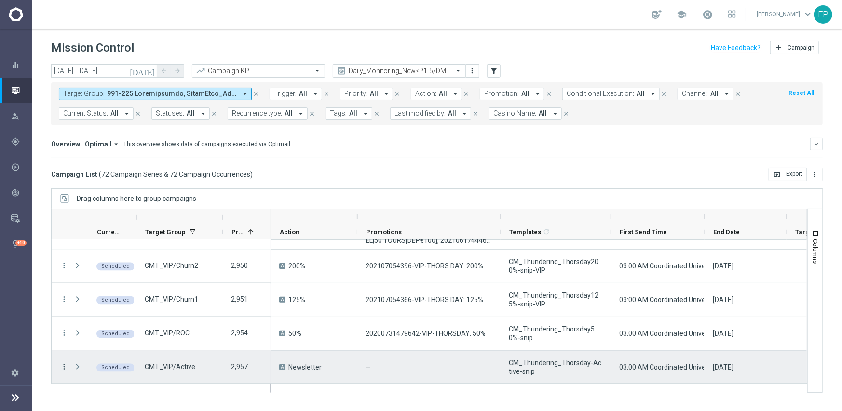
click at [67, 368] on icon "more_vert" at bounding box center [64, 367] width 9 height 9
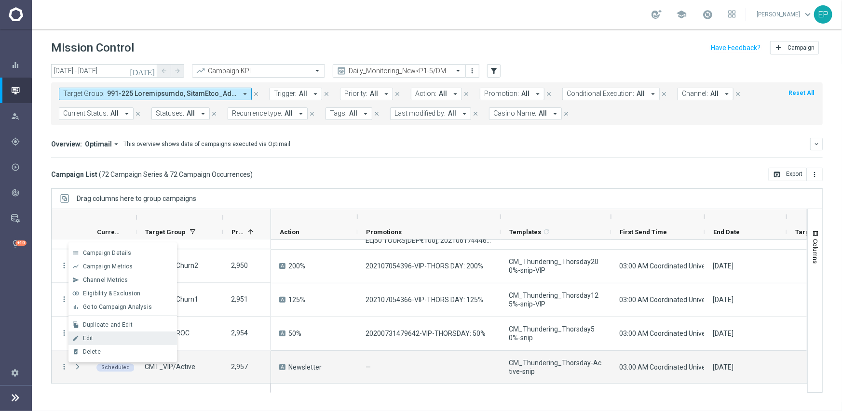
click at [91, 341] on span "Edit" at bounding box center [88, 338] width 11 height 7
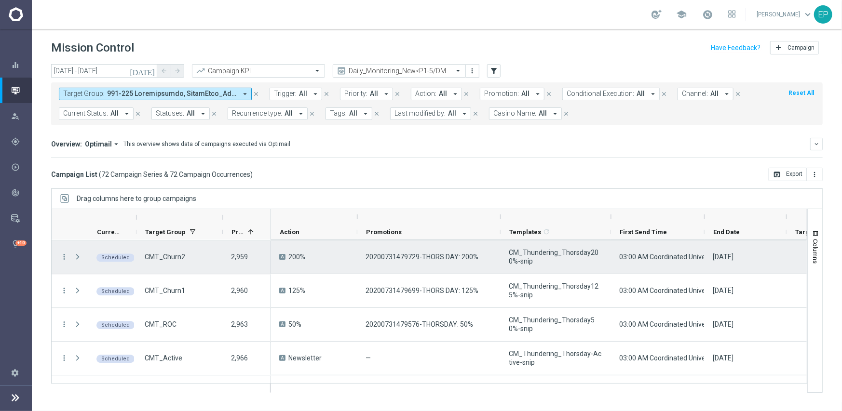
scroll to position [1418, 0]
click at [66, 254] on icon "more_vert" at bounding box center [64, 256] width 9 height 9
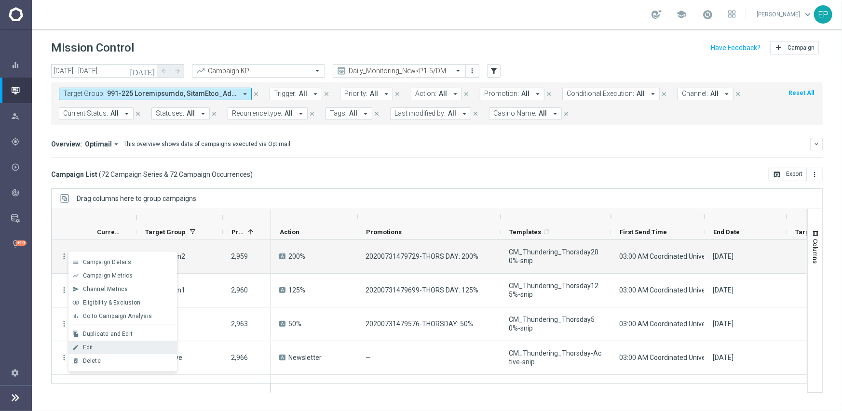
click at [119, 351] on div "edit Edit" at bounding box center [122, 348] width 109 height 14
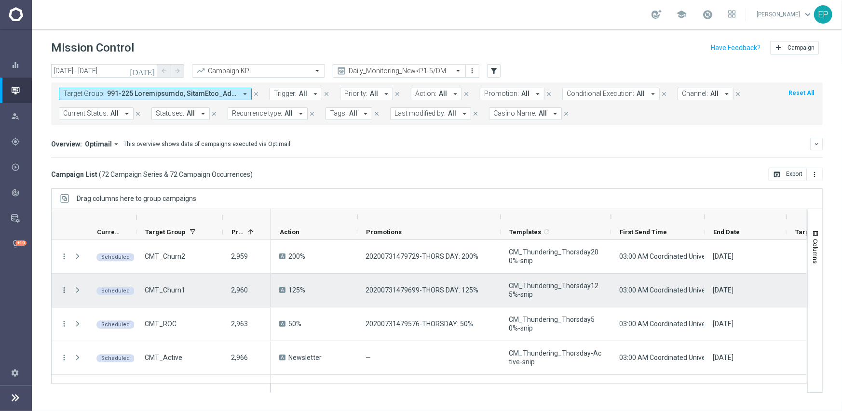
click at [67, 289] on icon "more_vert" at bounding box center [64, 290] width 9 height 9
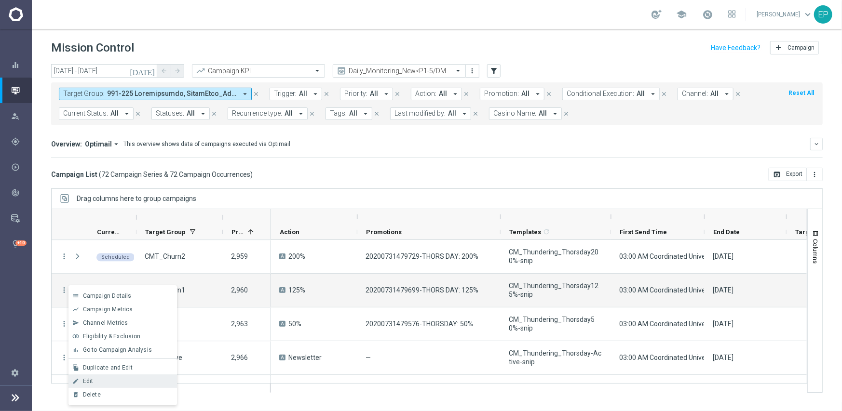
click at [110, 373] on div "Edit" at bounding box center [128, 381] width 90 height 7
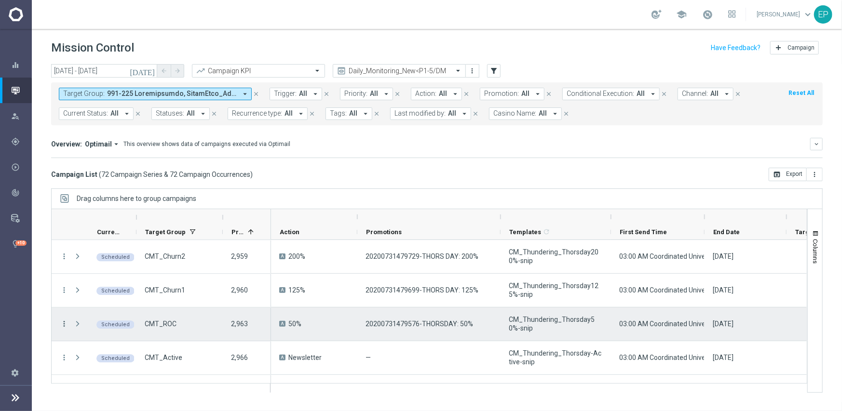
click at [63, 323] on icon "more_vert" at bounding box center [64, 324] width 9 height 9
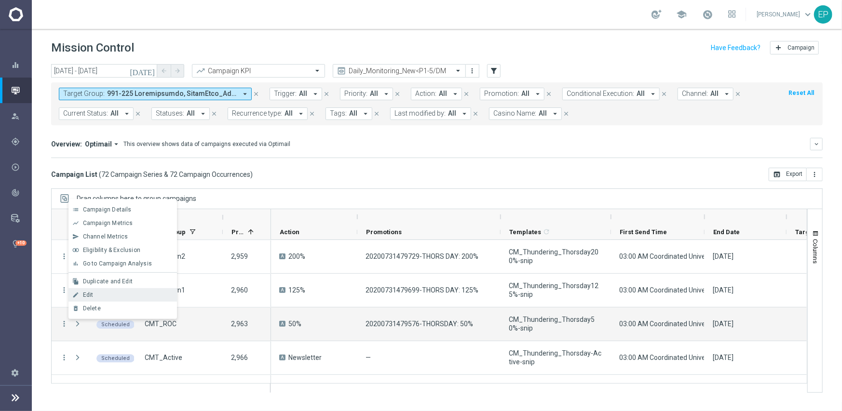
click at [100, 295] on div "Edit" at bounding box center [128, 295] width 90 height 7
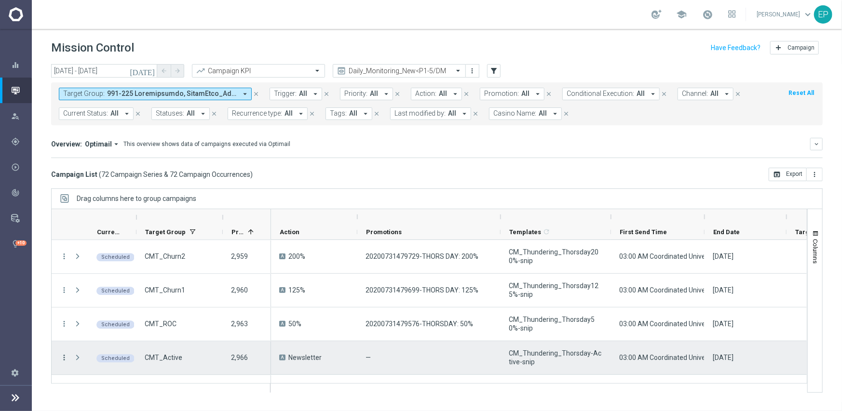
click at [63, 357] on icon "more_vert" at bounding box center [64, 358] width 9 height 9
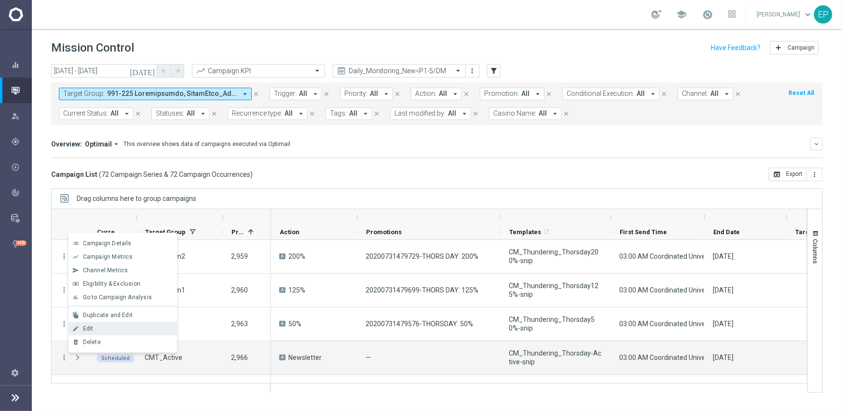
click at [96, 328] on div "Edit" at bounding box center [128, 329] width 90 height 7
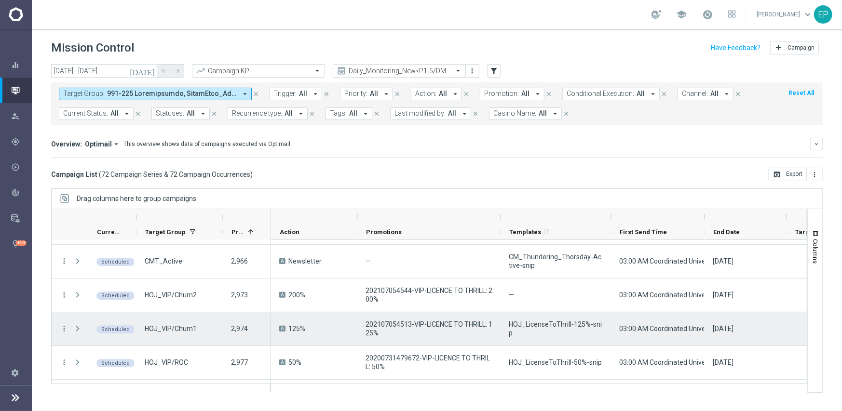
scroll to position [1563, 0]
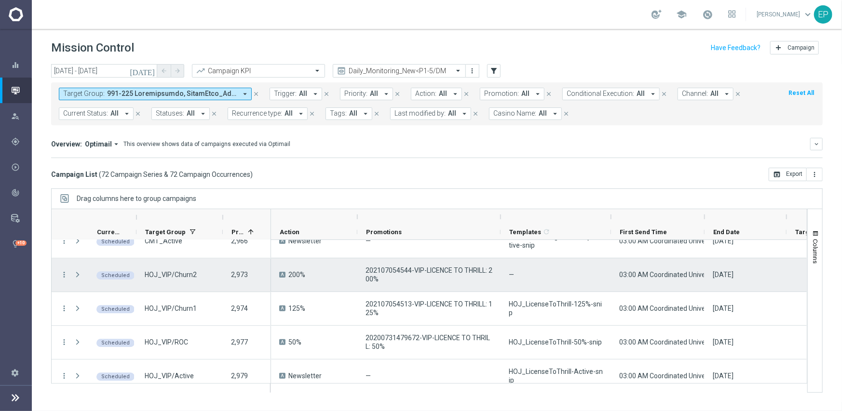
scroll to position [1543, 0]
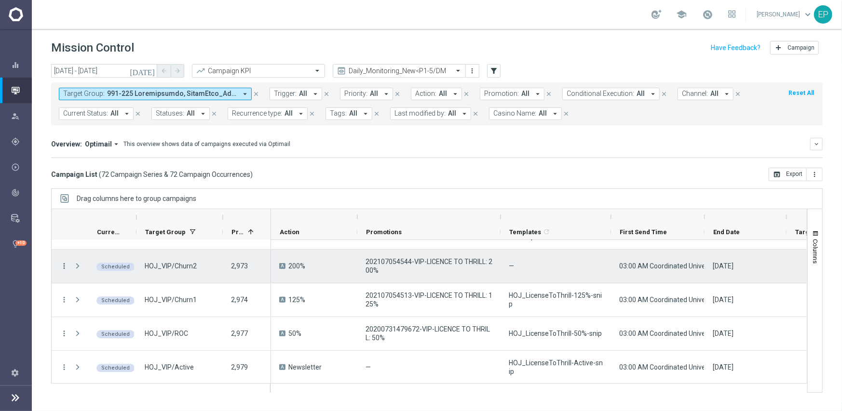
click at [64, 265] on icon "more_vert" at bounding box center [64, 266] width 9 height 9
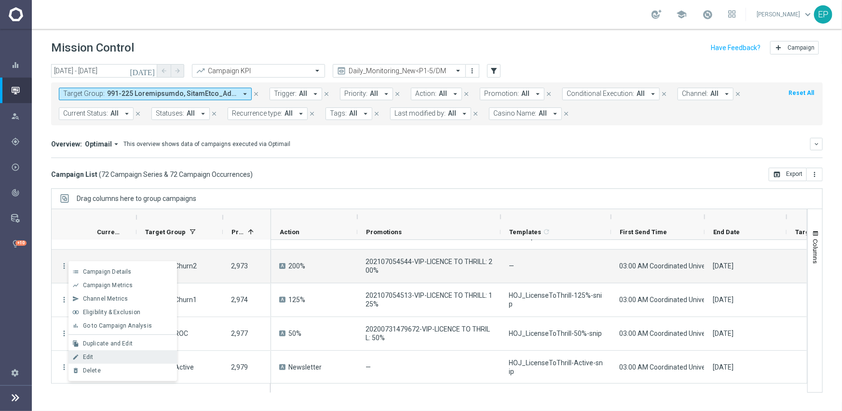
click at [104, 351] on div "edit Edit" at bounding box center [122, 358] width 109 height 14
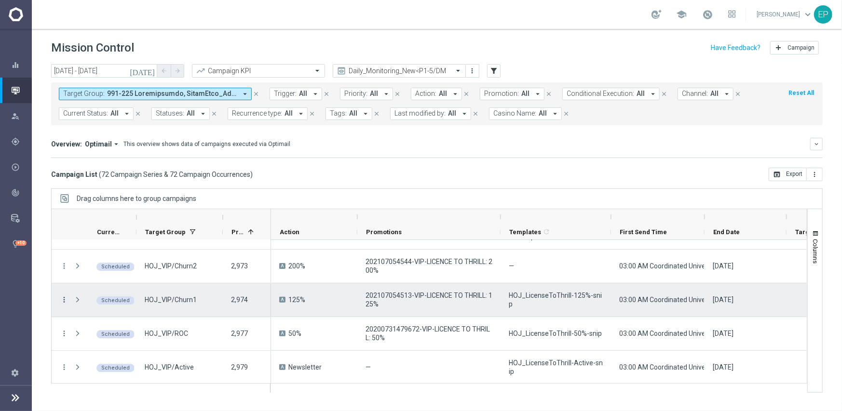
click at [63, 296] on icon "more_vert" at bounding box center [64, 300] width 9 height 9
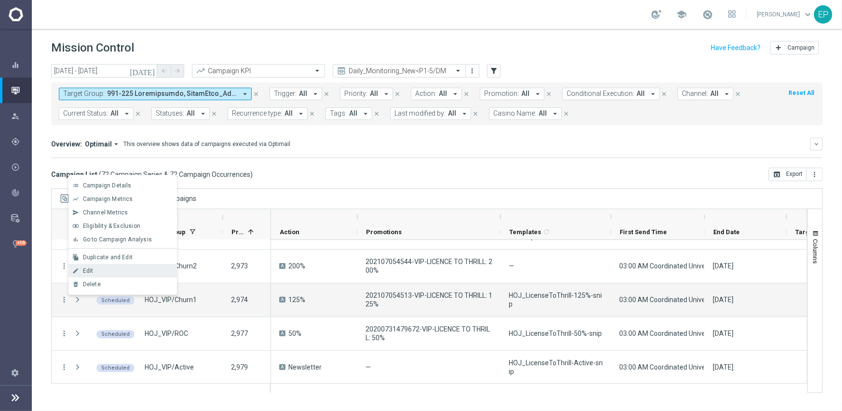
click at [88, 269] on span "Edit" at bounding box center [88, 271] width 11 height 7
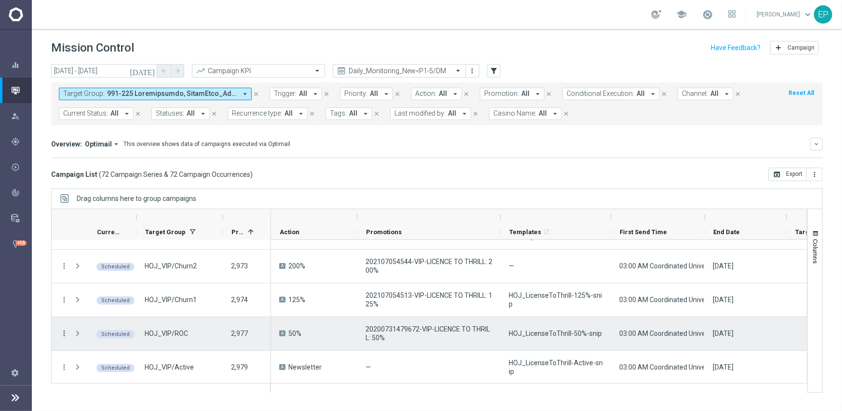
click at [62, 332] on icon "more_vert" at bounding box center [64, 333] width 9 height 9
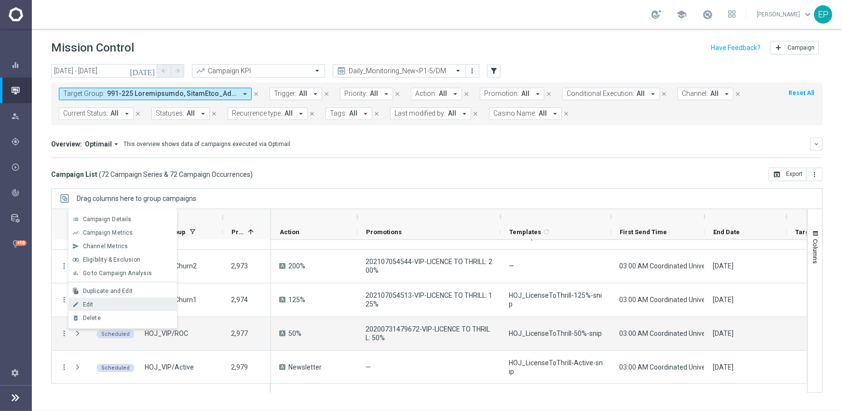
click at [102, 306] on div "Edit" at bounding box center [128, 304] width 90 height 7
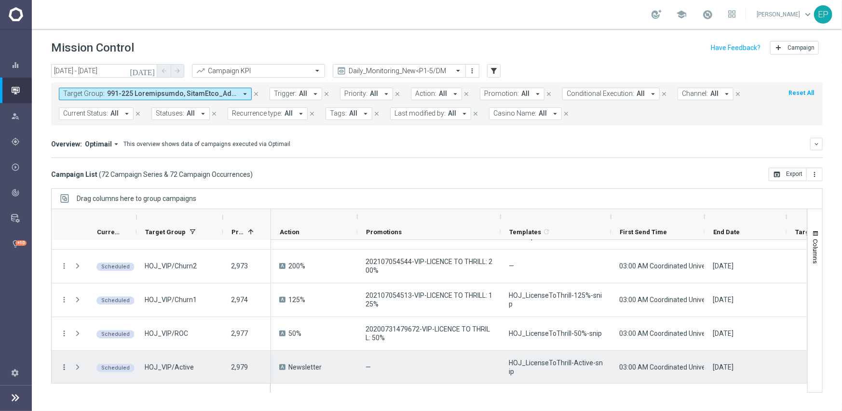
click at [64, 369] on icon "more_vert" at bounding box center [64, 367] width 9 height 9
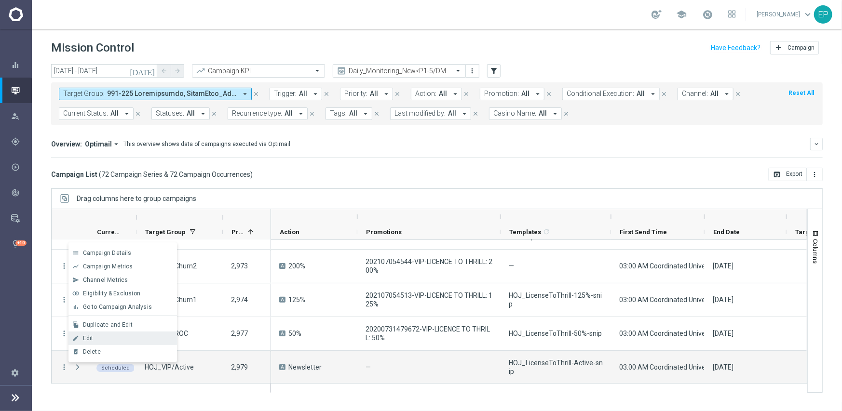
click at [91, 341] on div "Edit" at bounding box center [128, 338] width 90 height 7
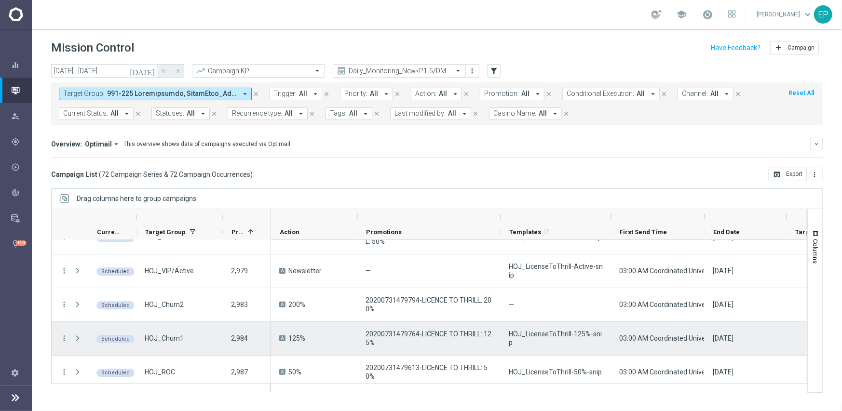
scroll to position [1688, 0]
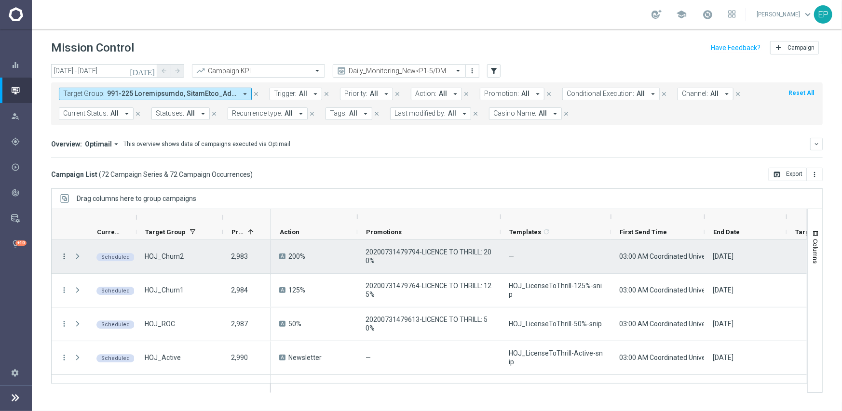
click at [63, 255] on icon "more_vert" at bounding box center [64, 256] width 9 height 9
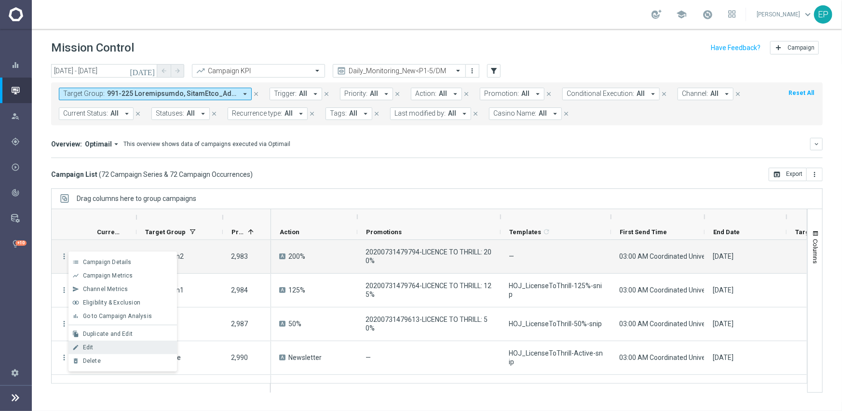
click at [95, 348] on div "Edit" at bounding box center [128, 347] width 90 height 7
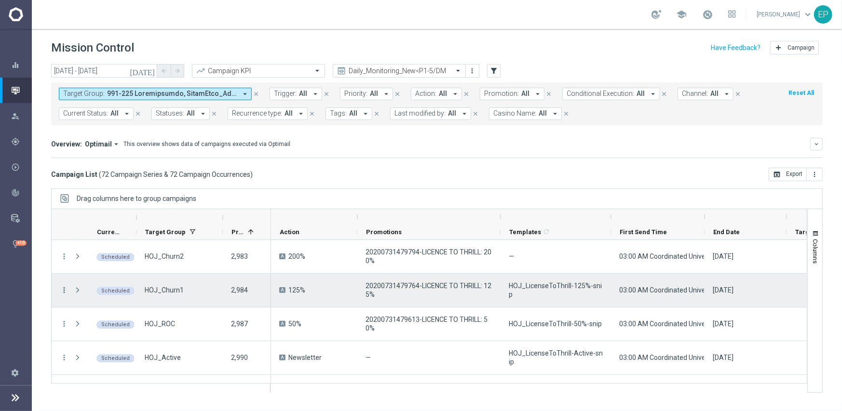
click at [66, 289] on icon "more_vert" at bounding box center [64, 290] width 9 height 9
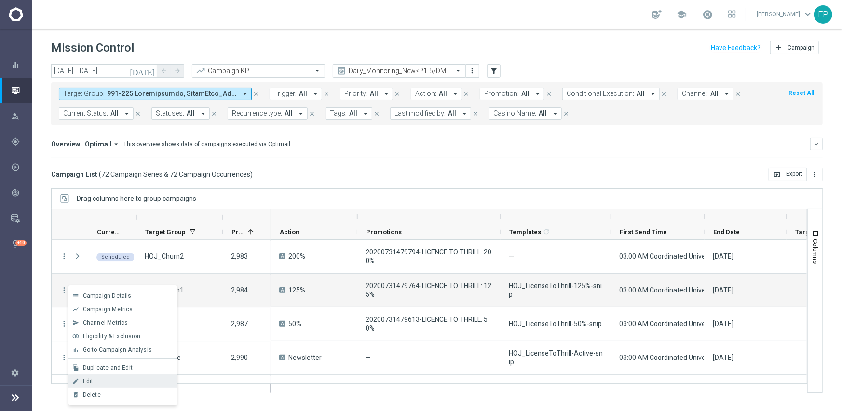
click at [101, 373] on div "Edit" at bounding box center [128, 381] width 90 height 7
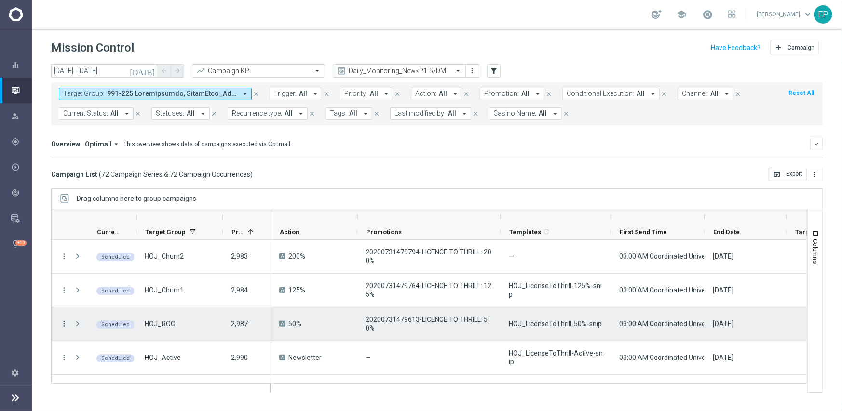
click at [62, 323] on icon "more_vert" at bounding box center [64, 324] width 9 height 9
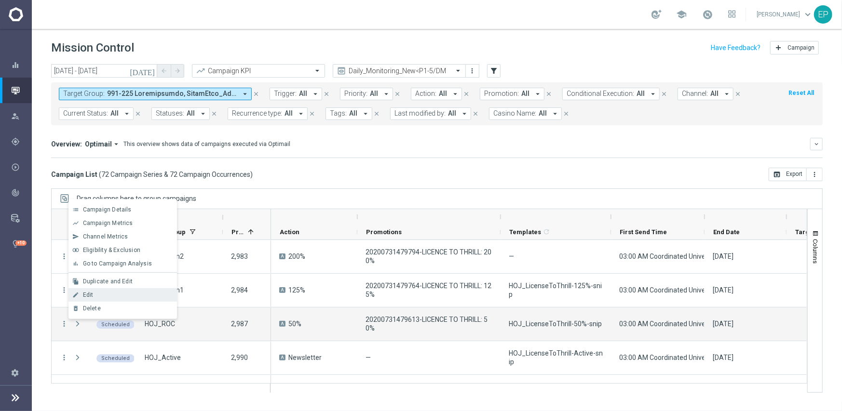
click at [90, 295] on span "Edit" at bounding box center [88, 295] width 11 height 7
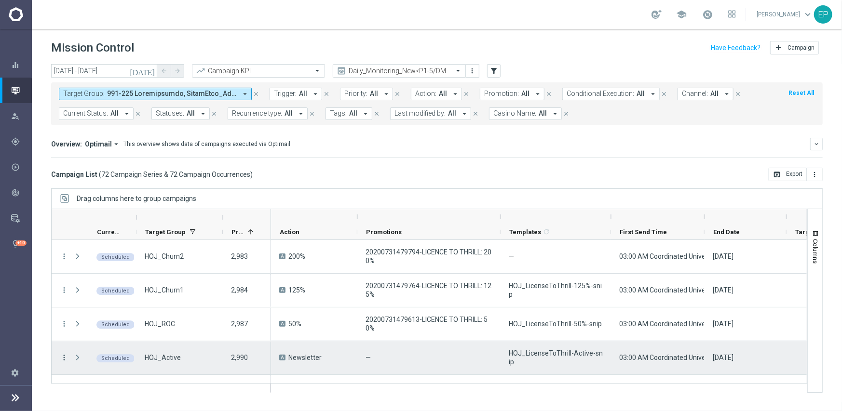
click at [64, 358] on icon "more_vert" at bounding box center [64, 358] width 9 height 9
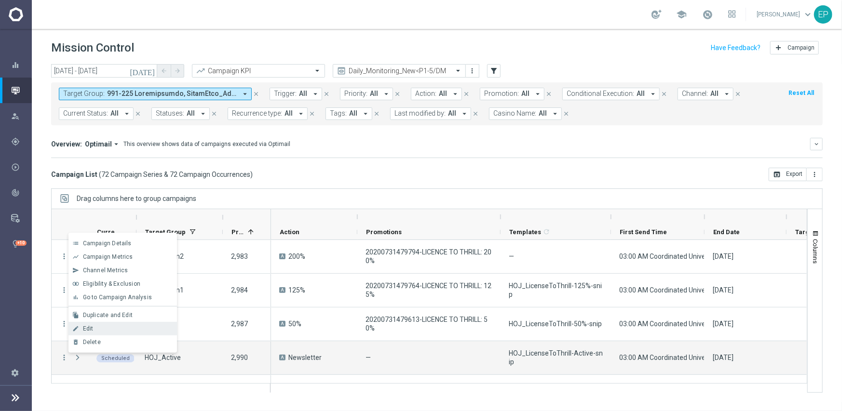
click at [92, 333] on div "edit Edit" at bounding box center [122, 329] width 109 height 14
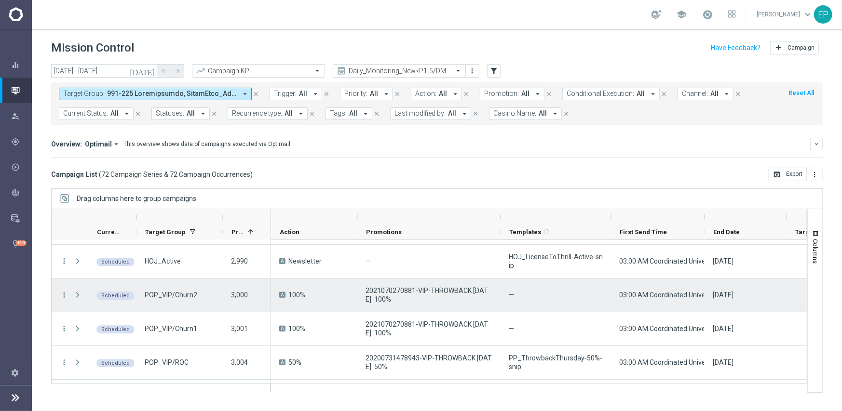
scroll to position [1833, 0]
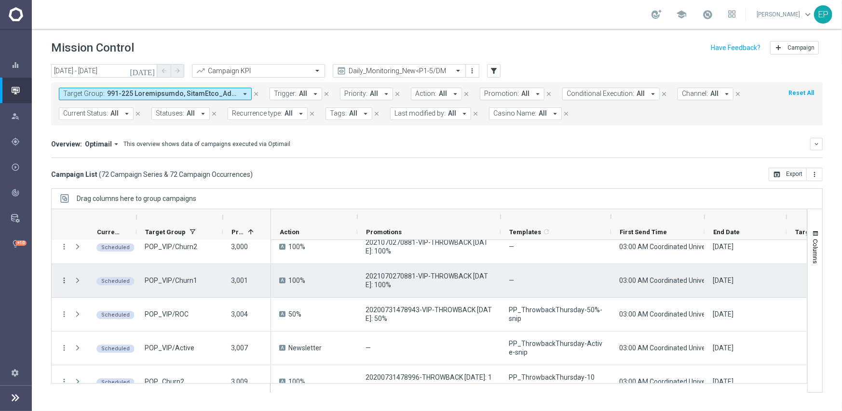
click at [62, 281] on icon "more_vert" at bounding box center [64, 280] width 9 height 9
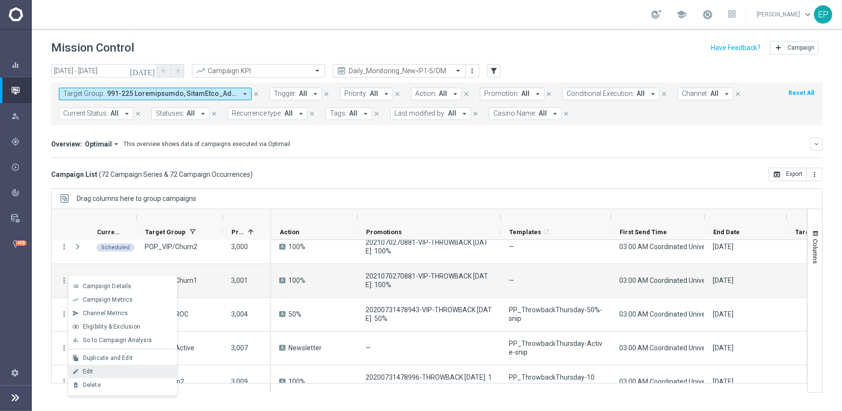
click at [87, 370] on span "Edit" at bounding box center [88, 371] width 11 height 7
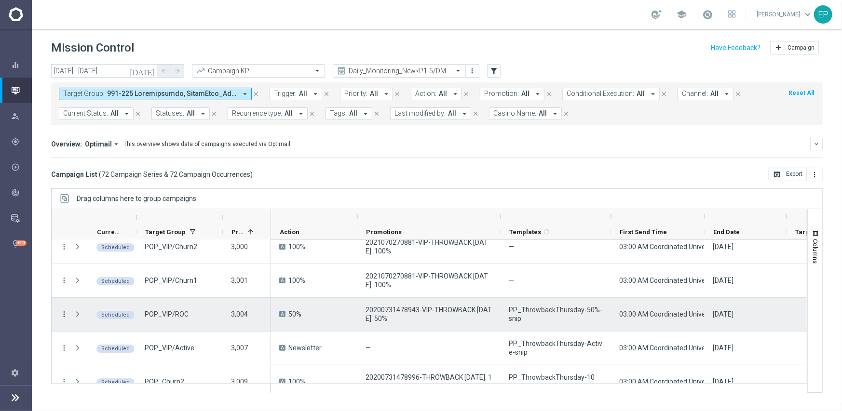
click at [66, 313] on icon "more_vert" at bounding box center [64, 314] width 9 height 9
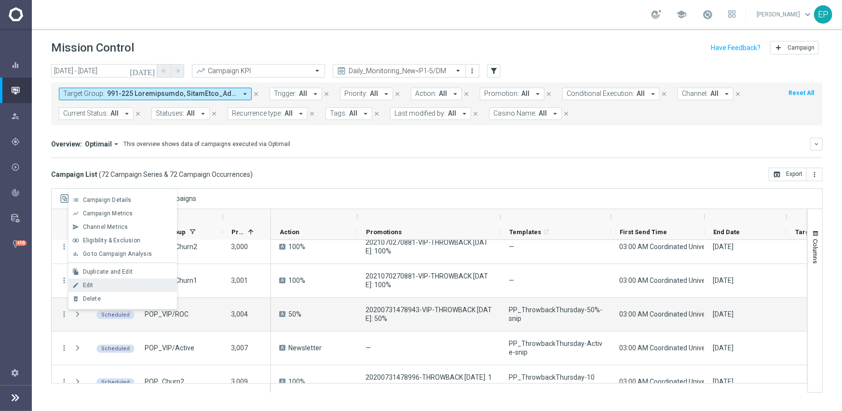
click at [87, 287] on span "Edit" at bounding box center [88, 285] width 11 height 7
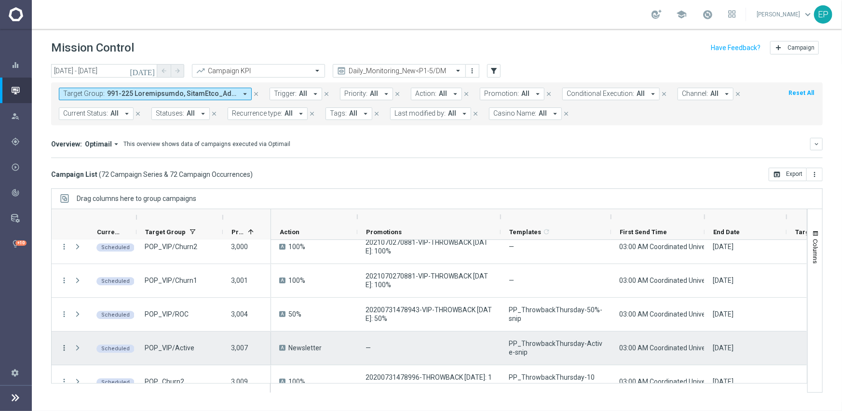
click at [65, 345] on icon "more_vert" at bounding box center [64, 348] width 9 height 9
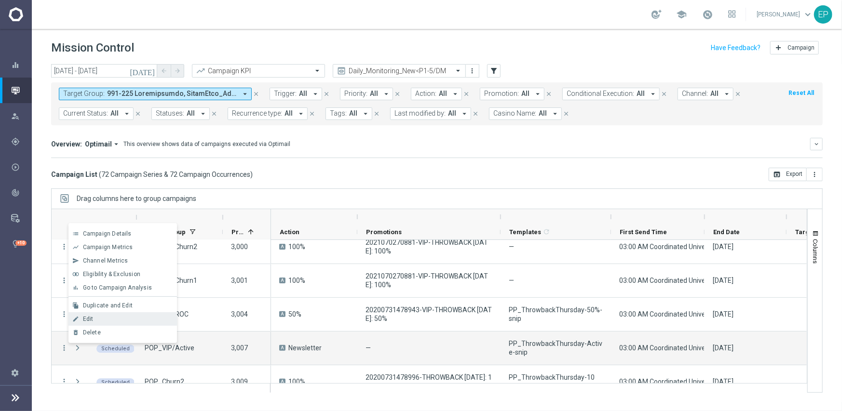
click at [96, 319] on div "Edit" at bounding box center [128, 319] width 90 height 7
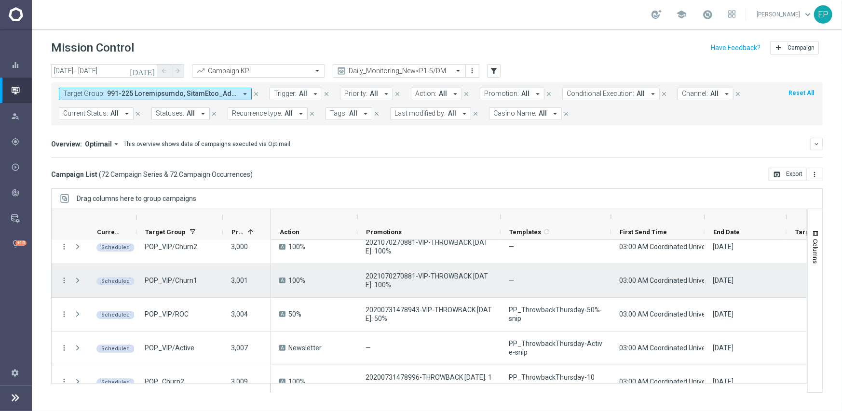
scroll to position [1784, 0]
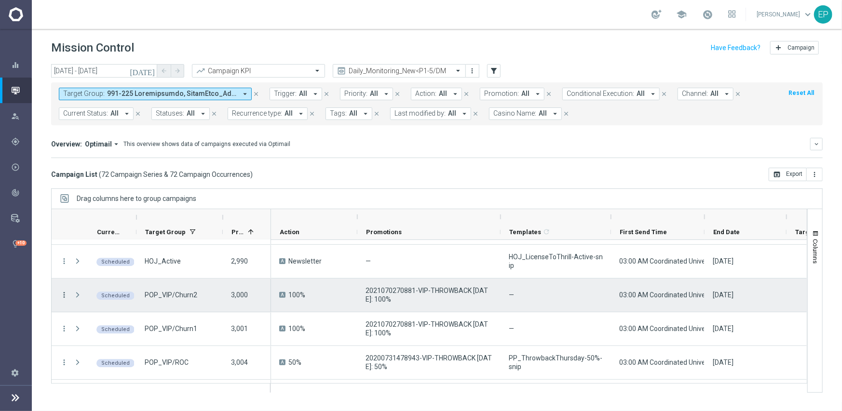
click at [66, 297] on icon "more_vert" at bounding box center [64, 295] width 9 height 9
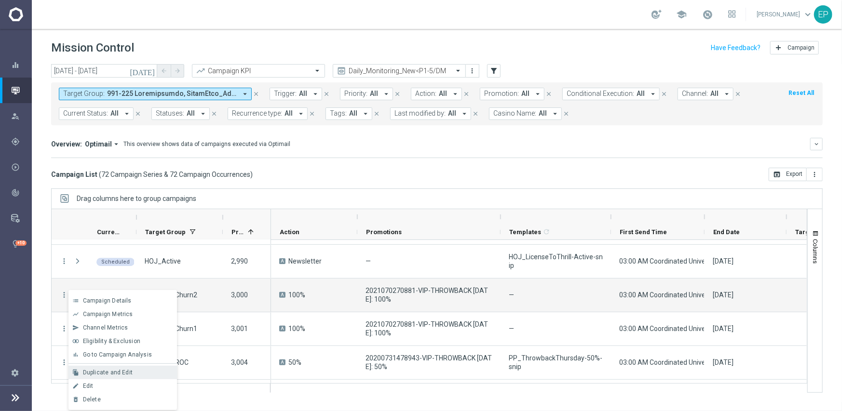
click at [125, 373] on span "Duplicate and Edit" at bounding box center [108, 372] width 50 height 7
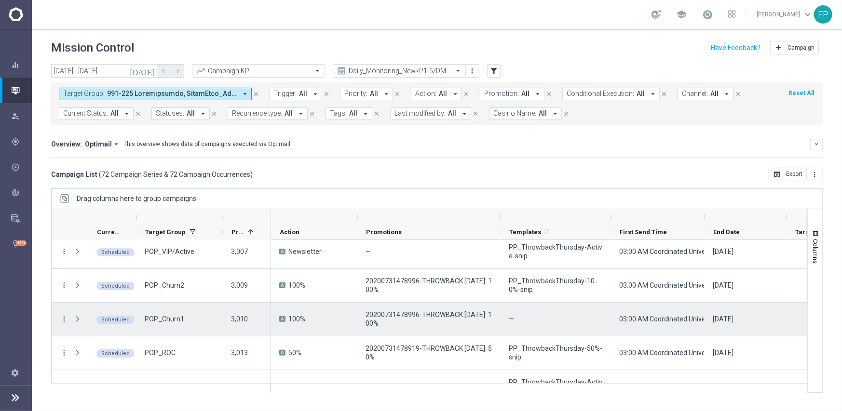
scroll to position [1977, 0]
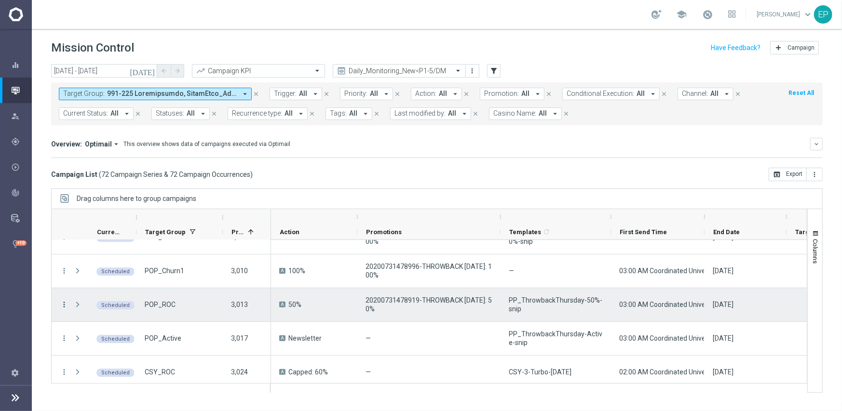
click at [67, 304] on icon "more_vert" at bounding box center [64, 304] width 9 height 9
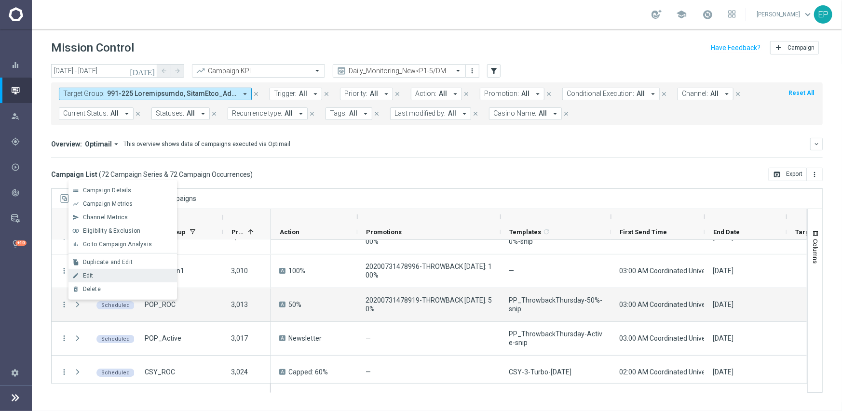
click at [98, 277] on div "Edit" at bounding box center [128, 275] width 90 height 7
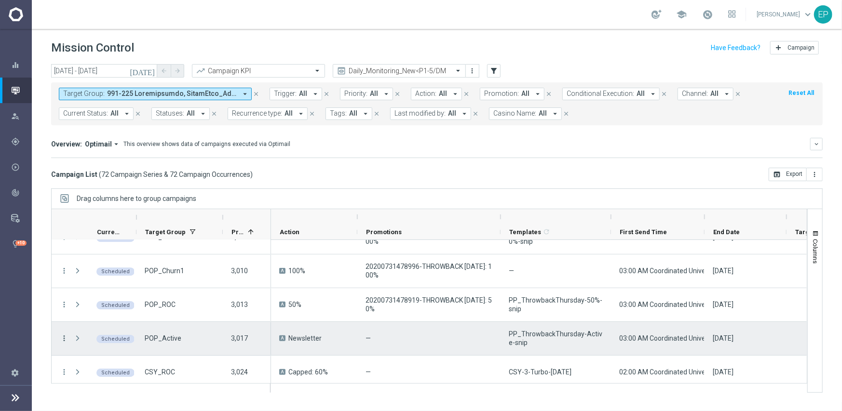
click at [65, 339] on icon "more_vert" at bounding box center [64, 338] width 9 height 9
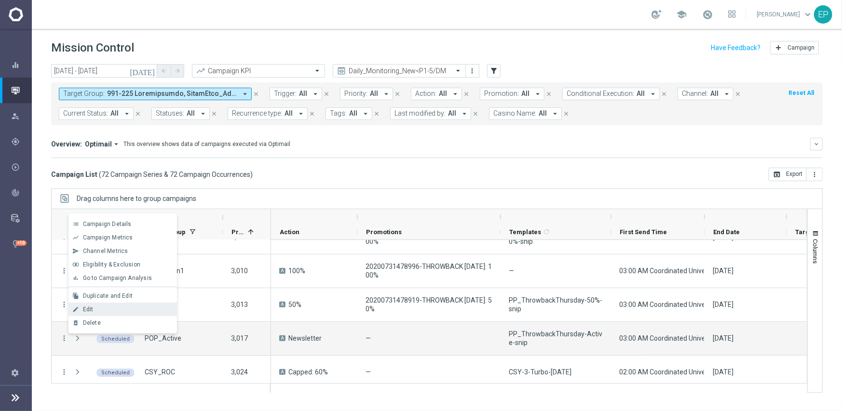
click at [87, 311] on span "Edit" at bounding box center [88, 309] width 11 height 7
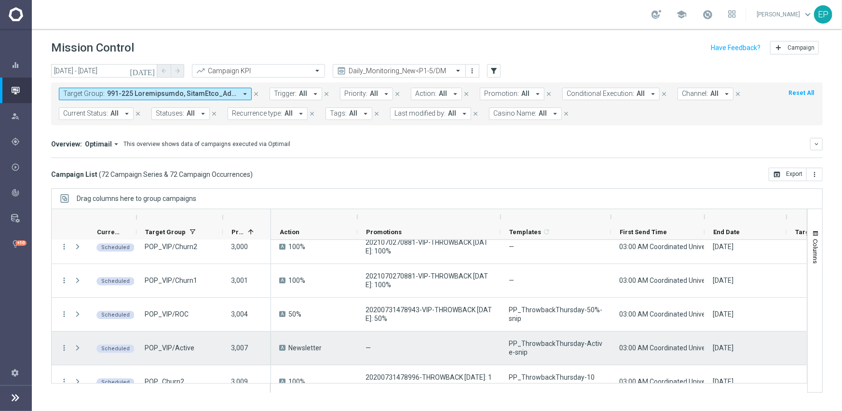
scroll to position [1881, 0]
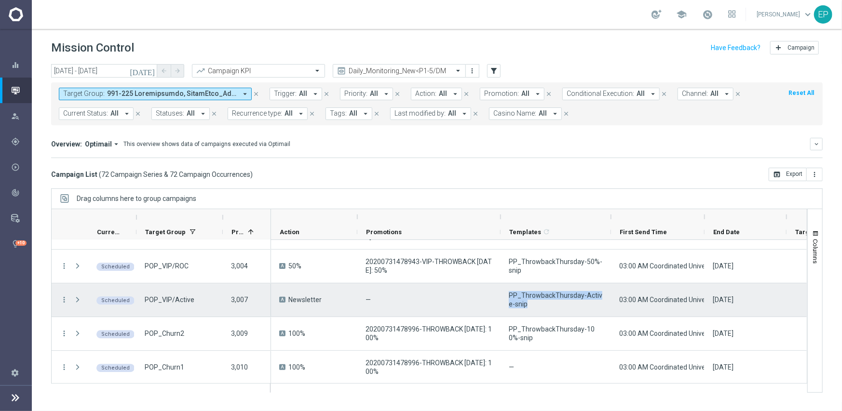
drag, startPoint x: 529, startPoint y: 308, endPoint x: 506, endPoint y: 297, distance: 24.6
click at [506, 297] on div "PP_ThrowbackThursday-Active-snip" at bounding box center [556, 300] width 110 height 33
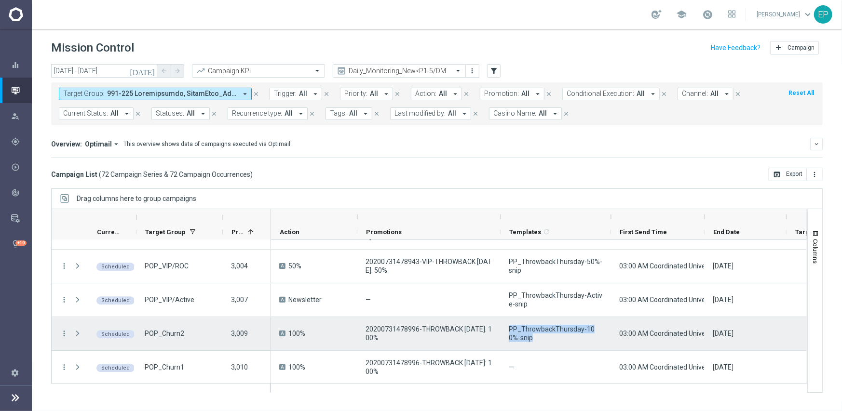
drag, startPoint x: 526, startPoint y: 340, endPoint x: 502, endPoint y: 331, distance: 25.6
click at [502, 331] on div "PP_ThrowbackThursday-100%-snip" at bounding box center [556, 333] width 110 height 33
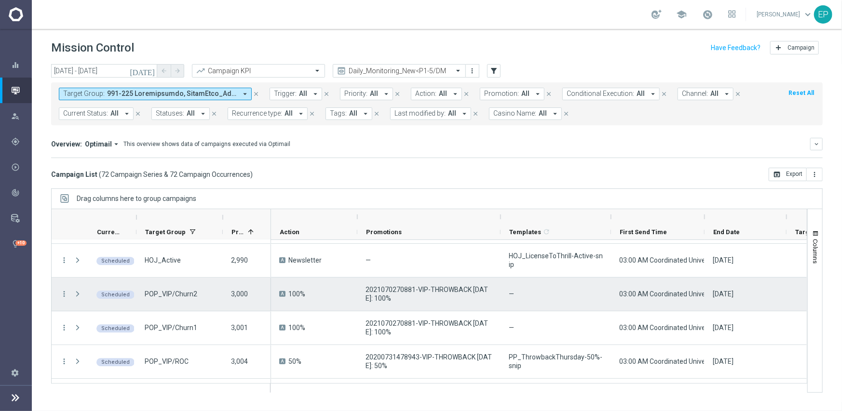
scroll to position [1784, 0]
click at [61, 297] on icon "more_vert" at bounding box center [64, 295] width 9 height 9
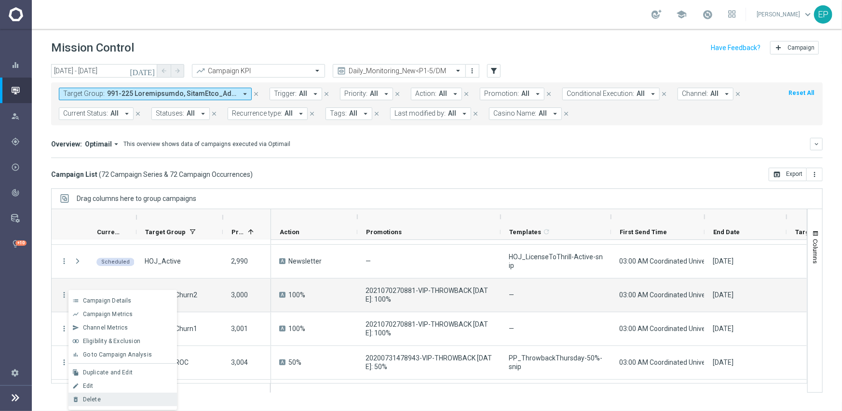
click at [115, 373] on div "Delete" at bounding box center [128, 399] width 90 height 7
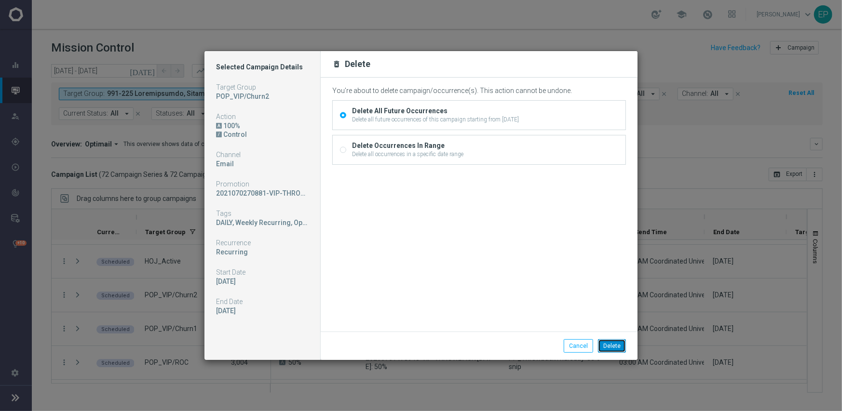
click at [609, 346] on button "Delete" at bounding box center [612, 347] width 28 height 14
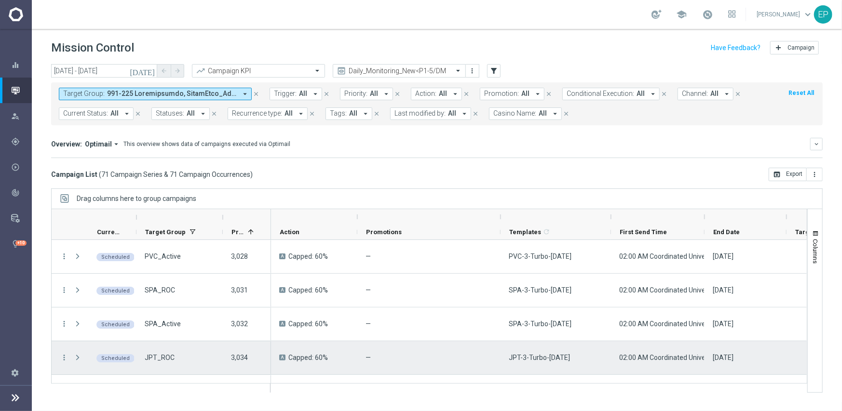
scroll to position [2170, 0]
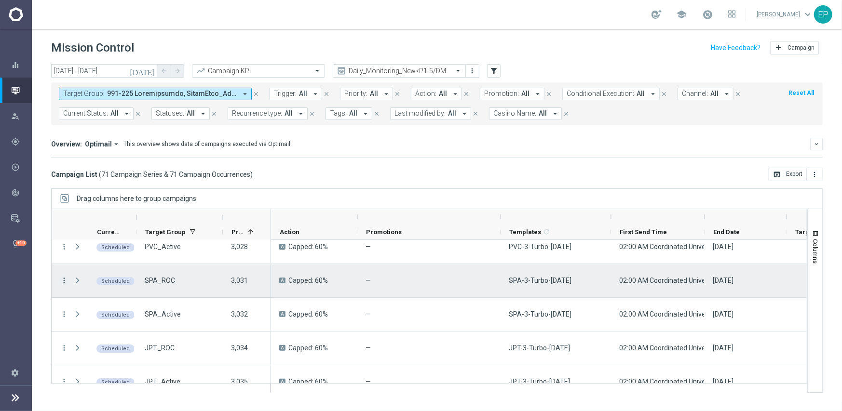
click at [63, 281] on icon "more_vert" at bounding box center [64, 280] width 9 height 9
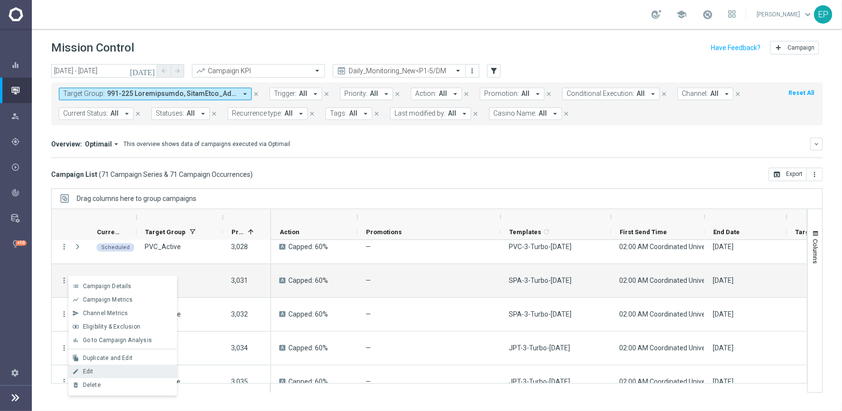
click at [117, 370] on div "Edit" at bounding box center [128, 371] width 90 height 7
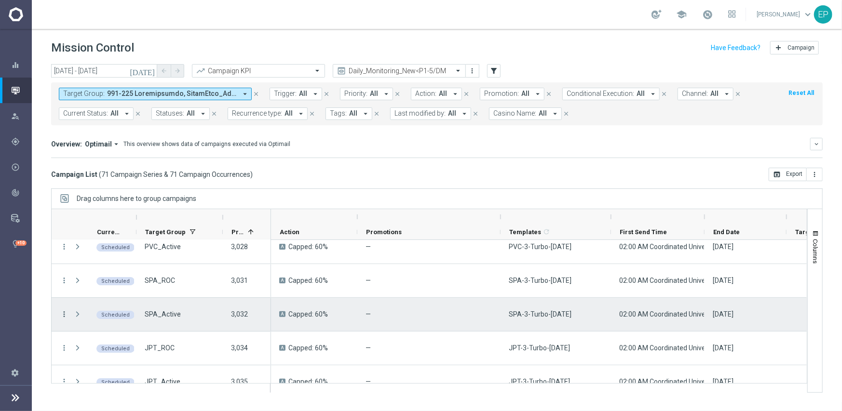
click at [66, 312] on icon "more_vert" at bounding box center [64, 314] width 9 height 9
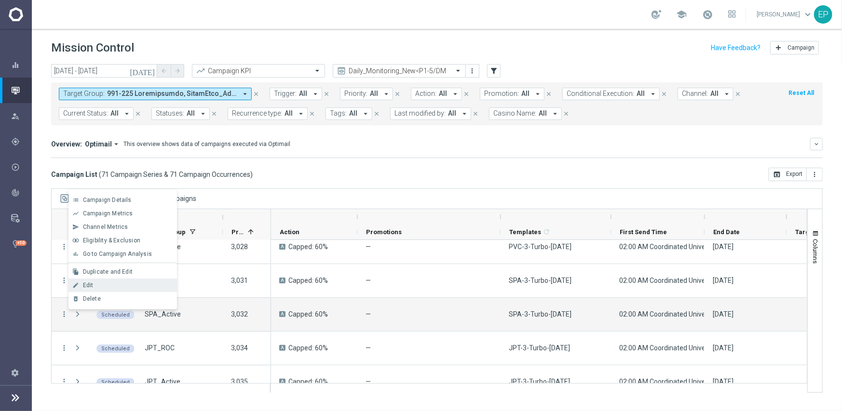
click at [103, 282] on div "Edit" at bounding box center [128, 285] width 90 height 7
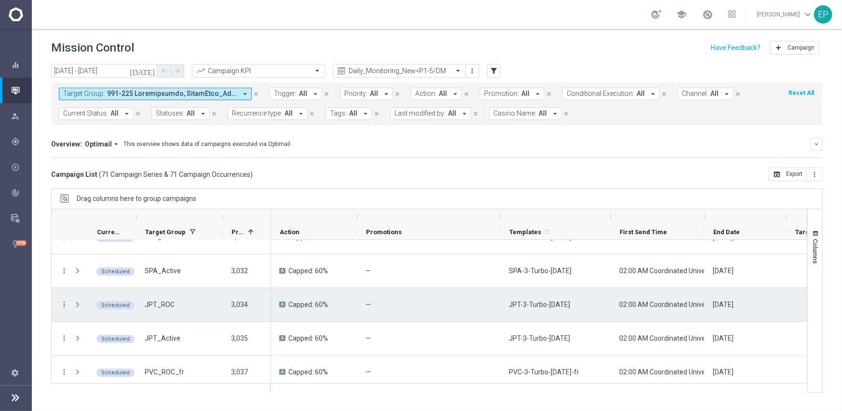
scroll to position [2219, 0]
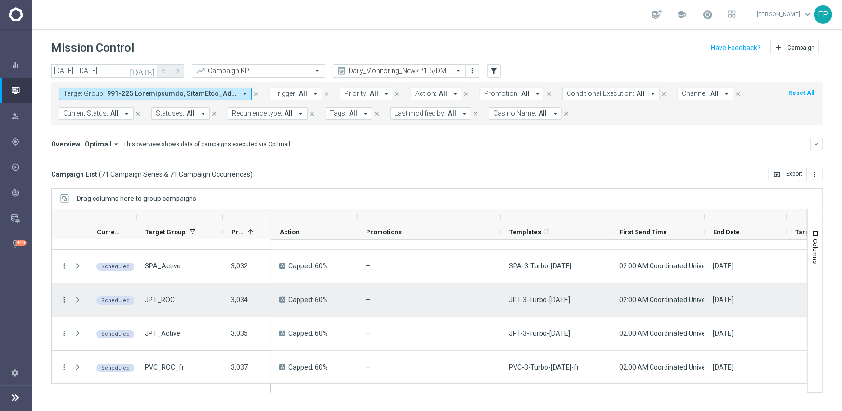
click at [63, 300] on icon "more_vert" at bounding box center [64, 300] width 9 height 9
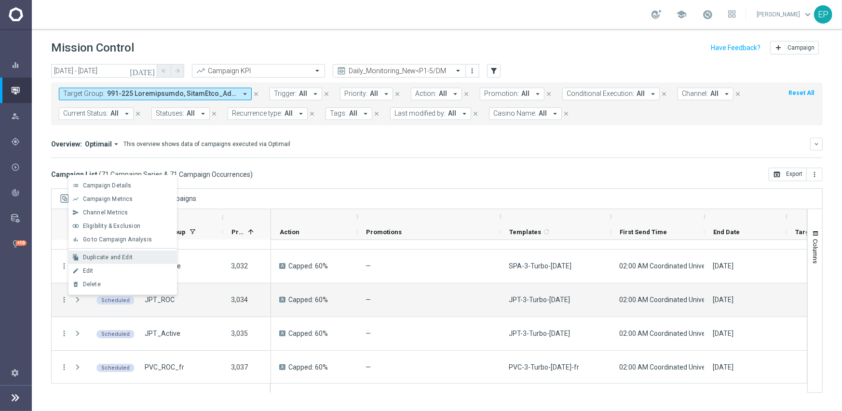
click at [92, 262] on div "file_copy Duplicate and Edit" at bounding box center [122, 258] width 109 height 14
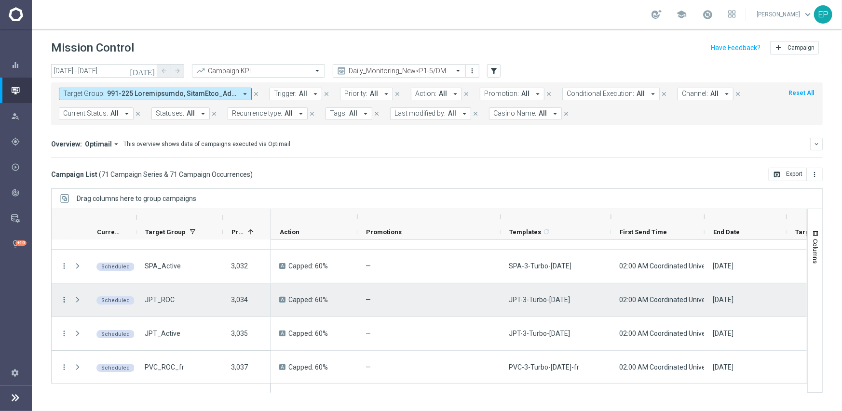
click at [61, 300] on icon "more_vert" at bounding box center [64, 300] width 9 height 9
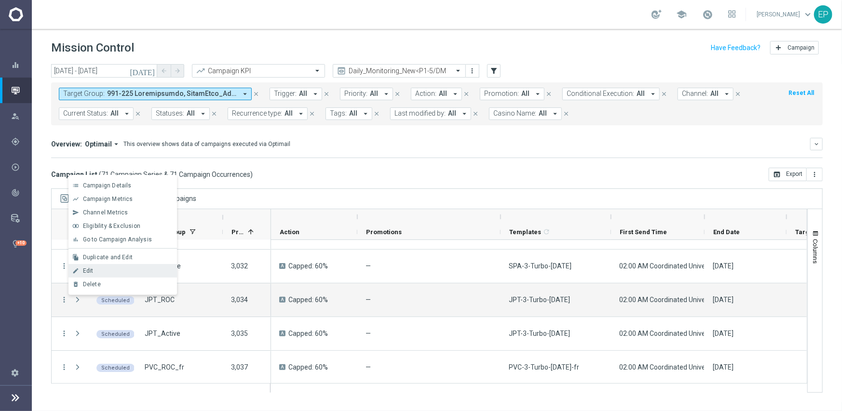
click at [102, 270] on div "Edit" at bounding box center [128, 271] width 90 height 7
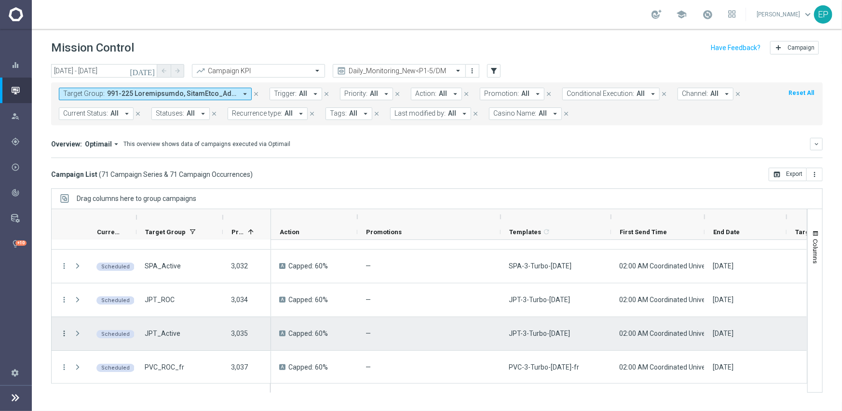
click at [63, 334] on icon "more_vert" at bounding box center [64, 333] width 9 height 9
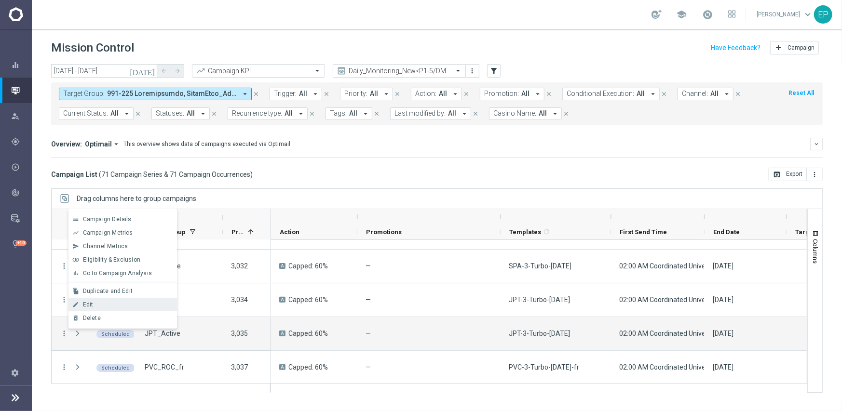
click at [99, 305] on div "Edit" at bounding box center [128, 304] width 90 height 7
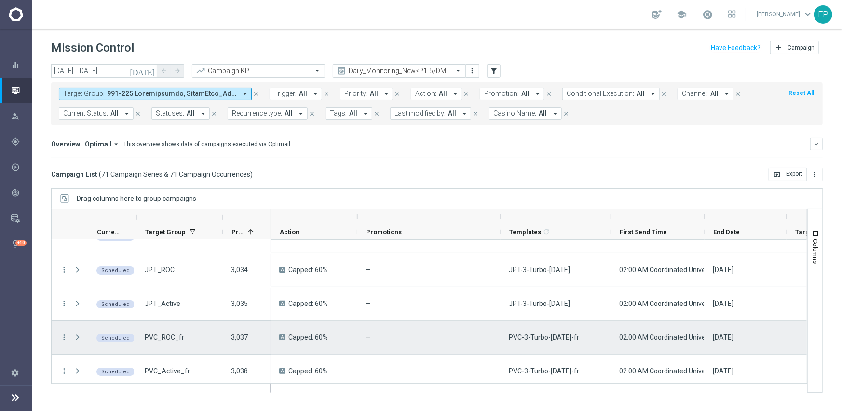
scroll to position [2253, 0]
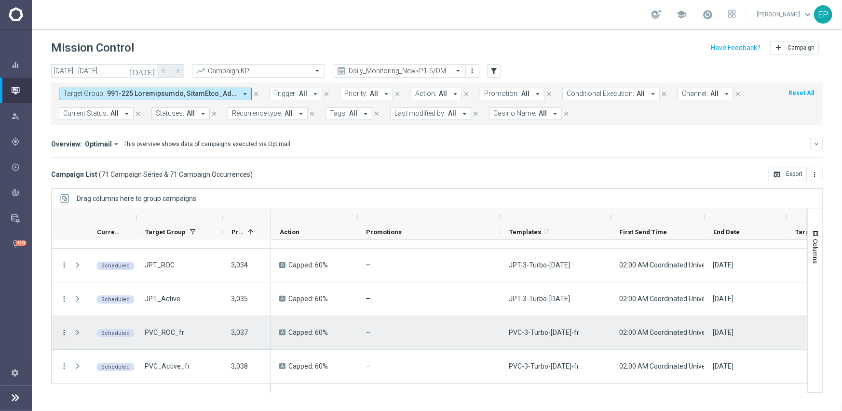
click at [62, 333] on icon "more_vert" at bounding box center [64, 332] width 9 height 9
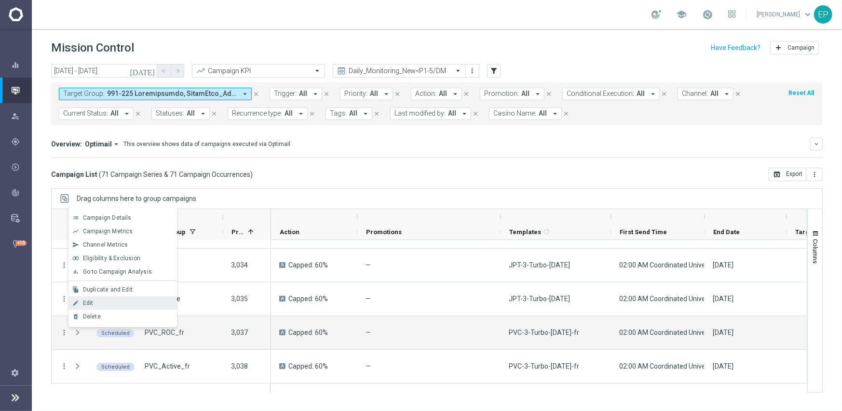
click at [102, 301] on div "Edit" at bounding box center [128, 303] width 90 height 7
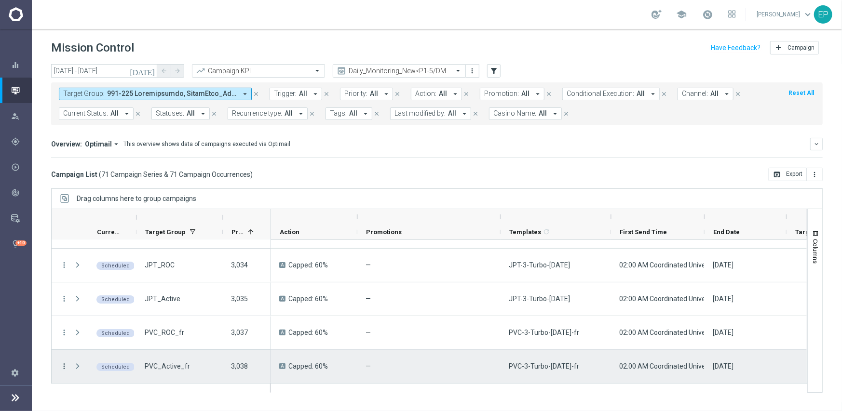
click at [62, 365] on icon "more_vert" at bounding box center [64, 366] width 9 height 9
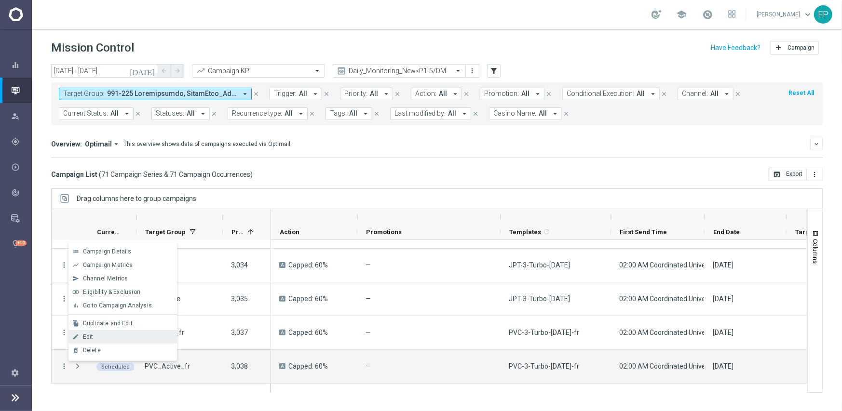
click at [95, 337] on div "Edit" at bounding box center [128, 337] width 90 height 7
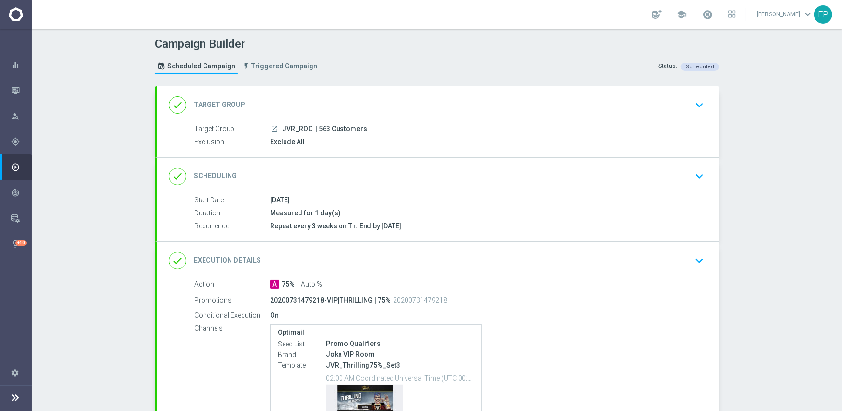
click at [409, 171] on div "done Scheduling keyboard_arrow_down" at bounding box center [438, 176] width 539 height 18
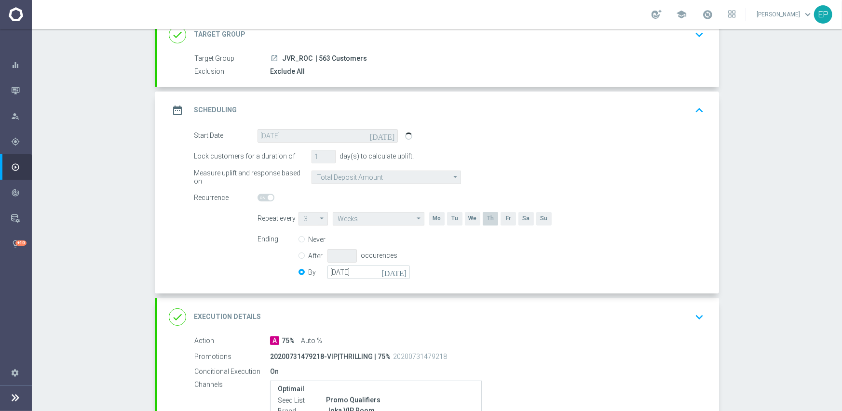
scroll to position [145, 0]
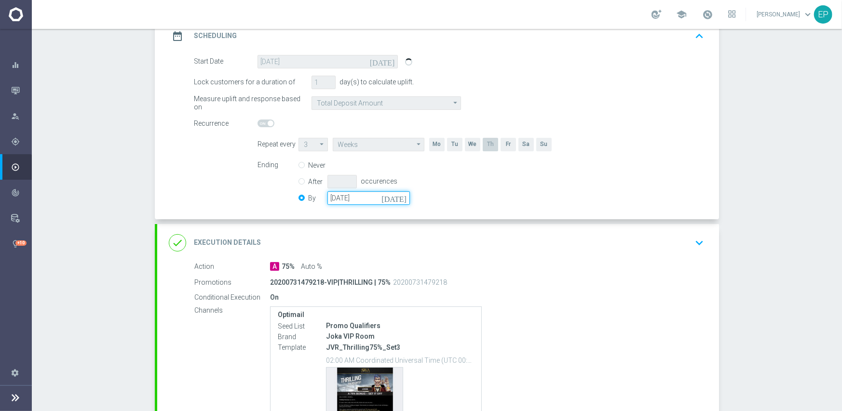
click at [370, 197] on input "31 Oct 2025" at bounding box center [368, 198] width 82 height 14
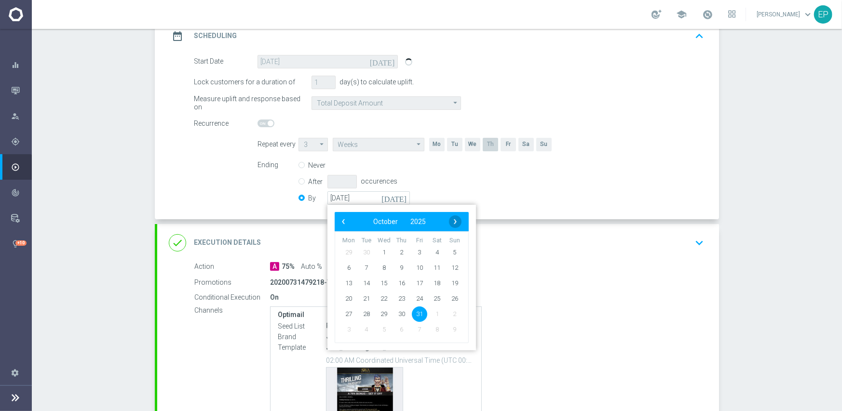
click at [450, 222] on span "›" at bounding box center [455, 222] width 13 height 13
click at [449, 313] on span "30" at bounding box center [454, 313] width 15 height 15
type input "30 Nov 2025"
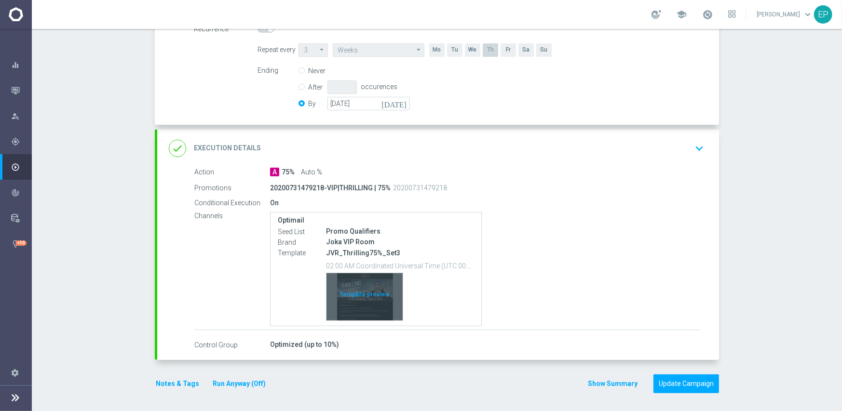
scroll to position [240, 0]
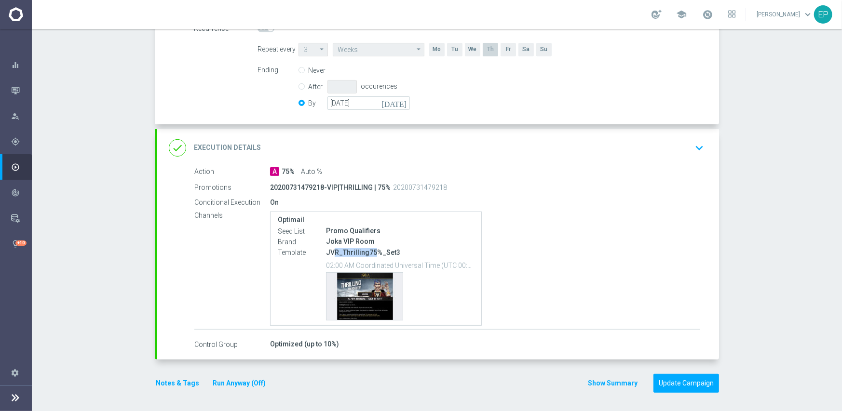
drag, startPoint x: 328, startPoint y: 254, endPoint x: 369, endPoint y: 253, distance: 41.0
click at [369, 253] on p "JVR_Thrilling75%_Set3" at bounding box center [400, 252] width 148 height 9
copy p "R_Thrilling75"
drag, startPoint x: 443, startPoint y: 154, endPoint x: 455, endPoint y: 159, distance: 12.8
click at [444, 154] on div "done Execution Details keyboard_arrow_down" at bounding box center [438, 148] width 539 height 18
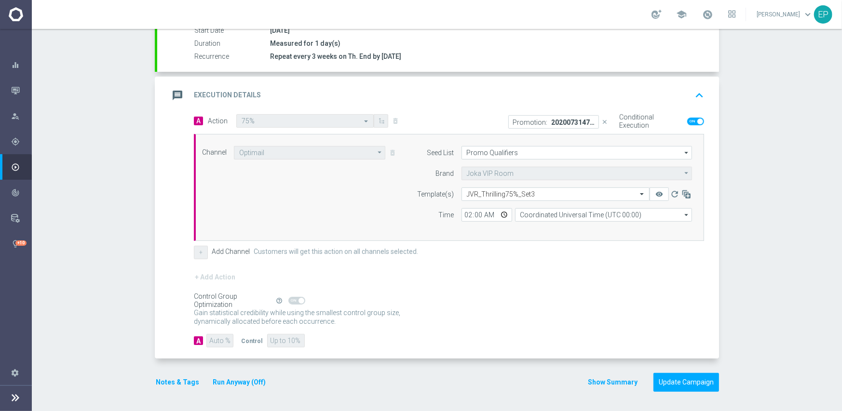
scroll to position [169, 0]
click at [534, 195] on input "text" at bounding box center [546, 195] width 158 height 8
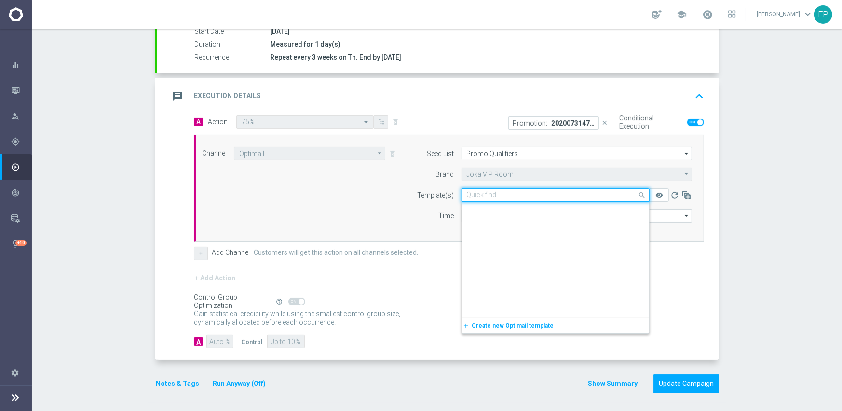
scroll to position [0, 0]
paste input "R_Thrilling75"
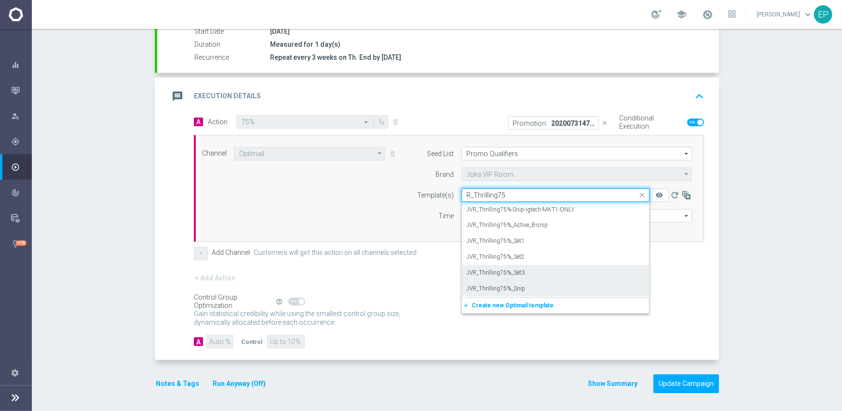
click at [516, 289] on label "JVR_Thrilling75%_Snip" at bounding box center [496, 289] width 59 height 8
type input "R_Thrilling75"
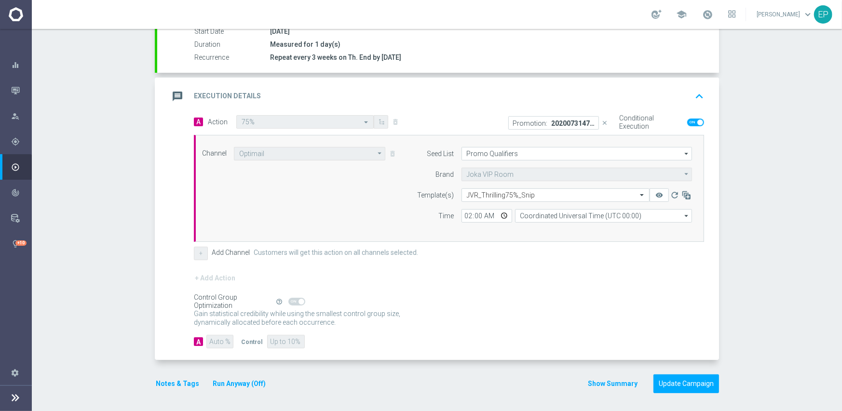
click at [508, 297] on div "Control Group Optimization Self Optimizing Campaign help_outline" at bounding box center [449, 302] width 510 height 11
click at [675, 388] on button "Update Campaign" at bounding box center [687, 384] width 66 height 19
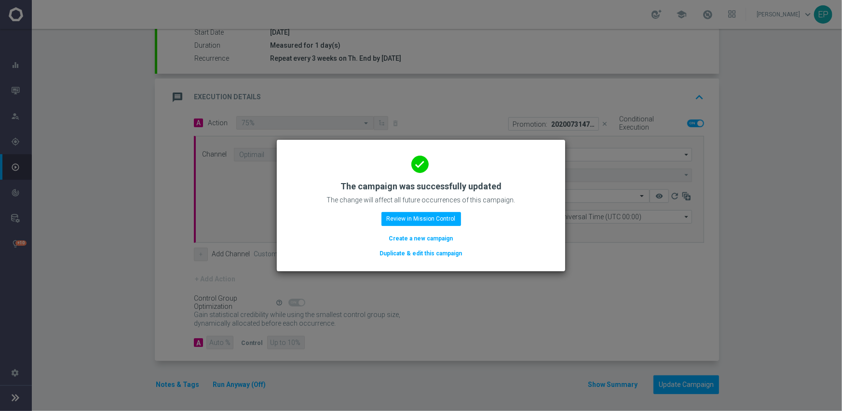
scroll to position [169, 0]
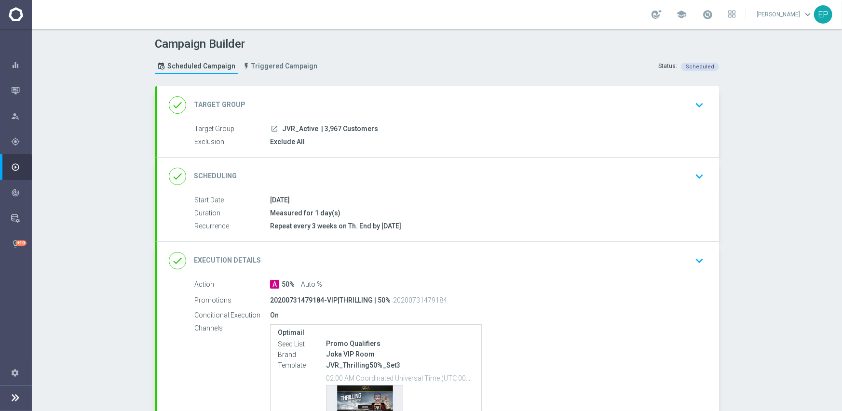
click at [431, 177] on div "done Scheduling keyboard_arrow_down" at bounding box center [438, 176] width 539 height 18
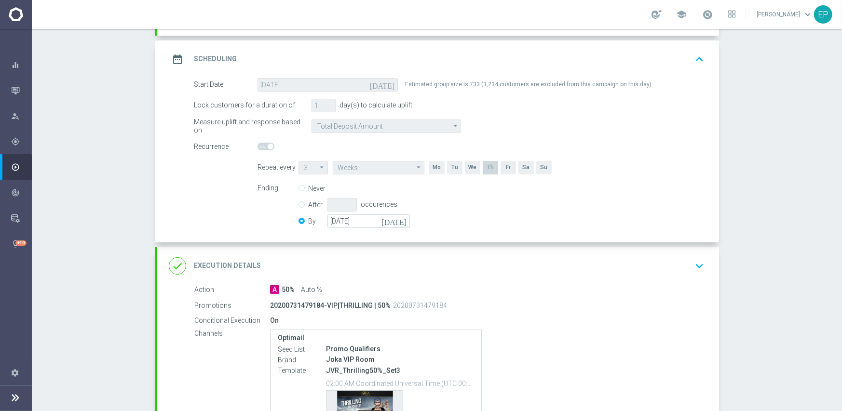
scroll to position [145, 0]
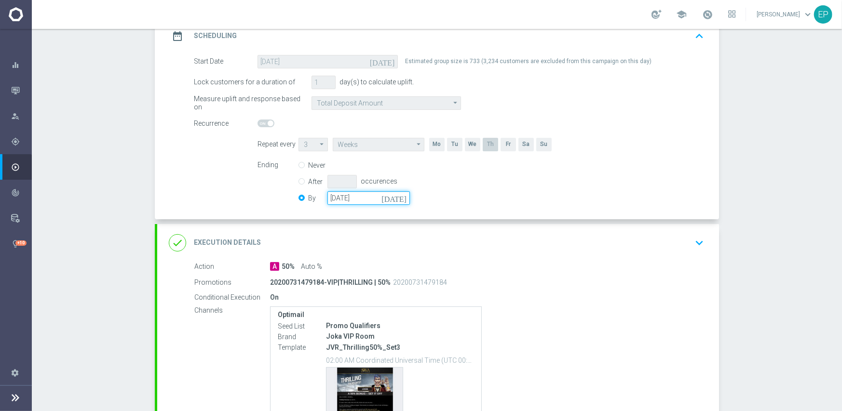
click at [353, 195] on input "[DATE]" at bounding box center [368, 198] width 82 height 14
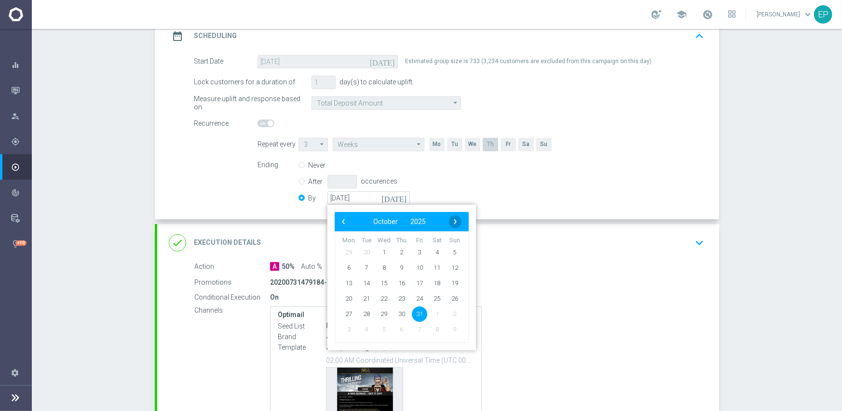
click at [456, 219] on span "›" at bounding box center [455, 222] width 13 height 13
click at [451, 315] on span "30" at bounding box center [454, 313] width 15 height 15
type input "[DATE]"
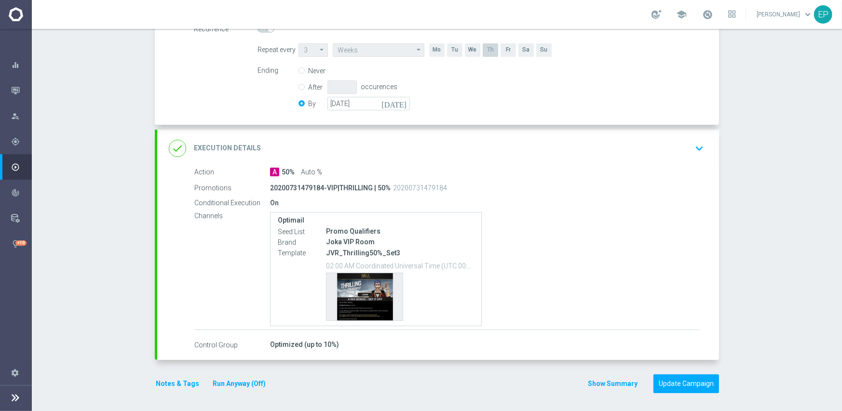
scroll to position [240, 0]
drag, startPoint x: 327, startPoint y: 251, endPoint x: 370, endPoint y: 250, distance: 42.9
click at [370, 250] on p "JVR_Thrilling50%_Set3" at bounding box center [400, 252] width 148 height 9
copy p "VR_Thrilling50"
drag, startPoint x: 440, startPoint y: 144, endPoint x: 484, endPoint y: 156, distance: 44.9
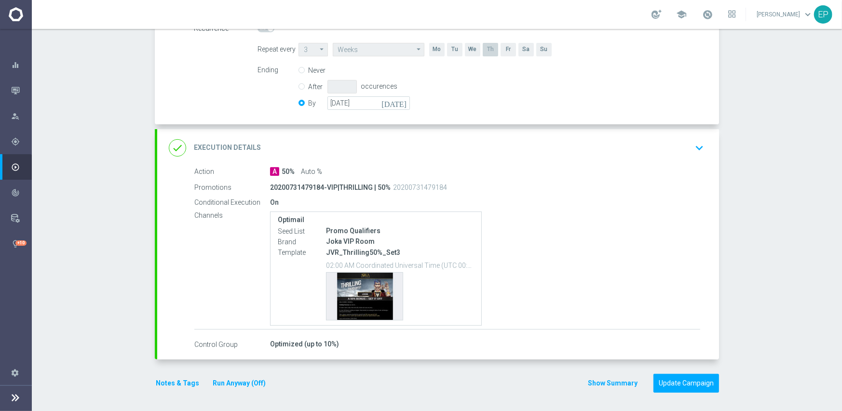
click at [444, 144] on div "done Execution Details keyboard_arrow_down" at bounding box center [438, 148] width 539 height 18
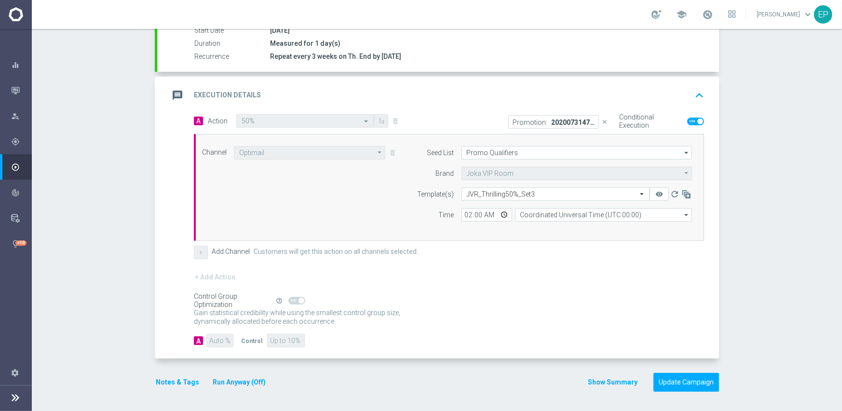
scroll to position [169, 0]
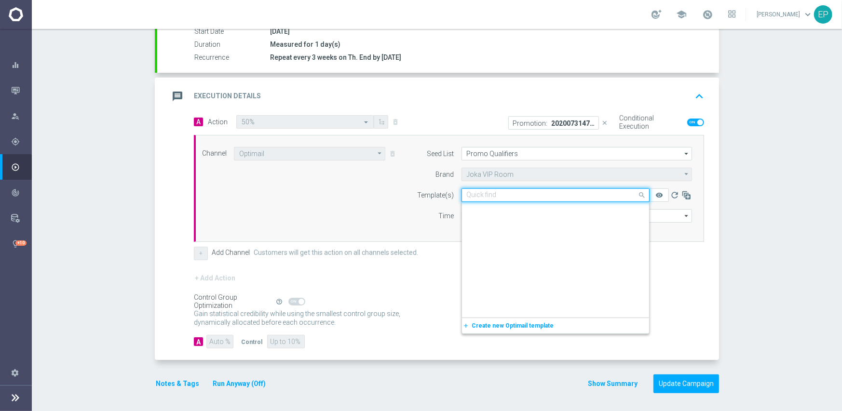
click at [540, 192] on input "text" at bounding box center [546, 195] width 158 height 8
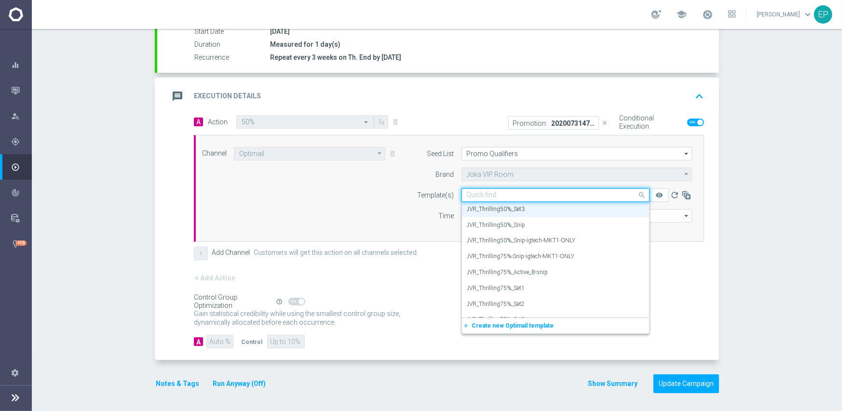
paste input "VR_Thrilling50"
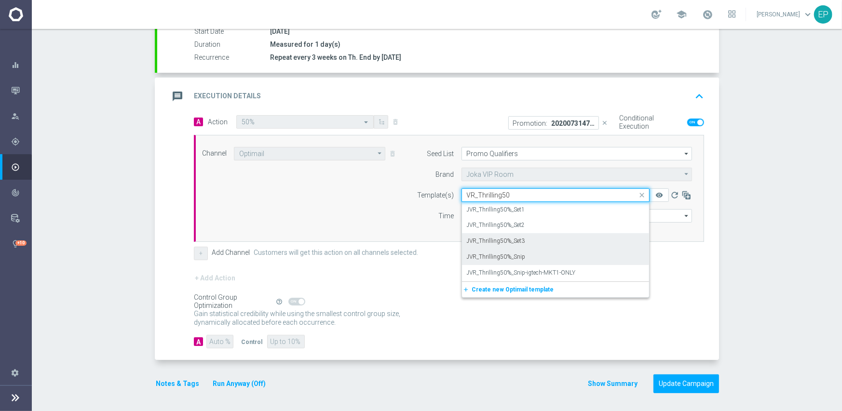
click at [516, 255] on label "JVR_Thrilling50%_Snip" at bounding box center [496, 257] width 59 height 8
type input "VR_Thrilling50"
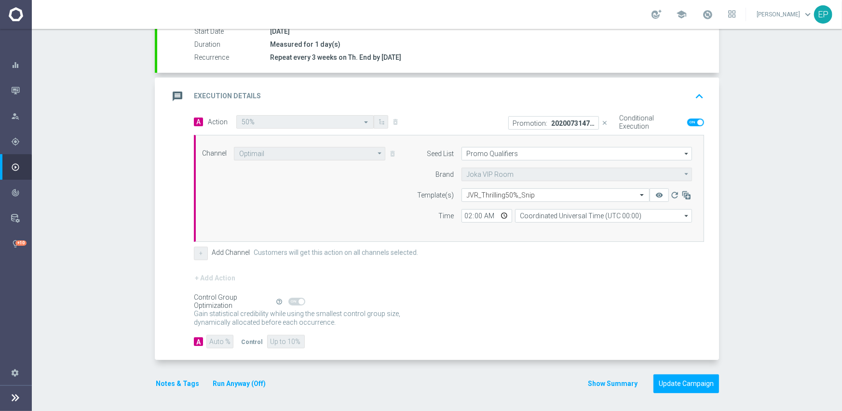
click at [519, 305] on div "Control Group Optimization Self Optimizing Campaign help_outline" at bounding box center [449, 302] width 510 height 11
drag, startPoint x: 686, startPoint y: 378, endPoint x: 685, endPoint y: 371, distance: 7.4
click at [686, 378] on button "Update Campaign" at bounding box center [687, 384] width 66 height 19
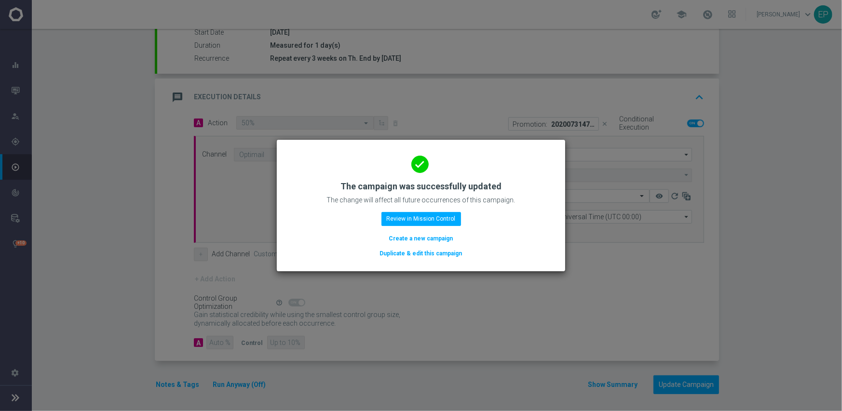
scroll to position [169, 0]
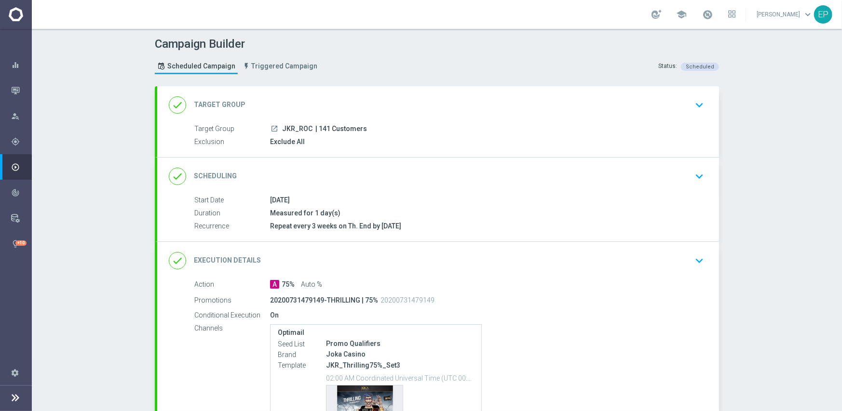
click at [439, 175] on div "done Scheduling keyboard_arrow_down" at bounding box center [438, 176] width 539 height 18
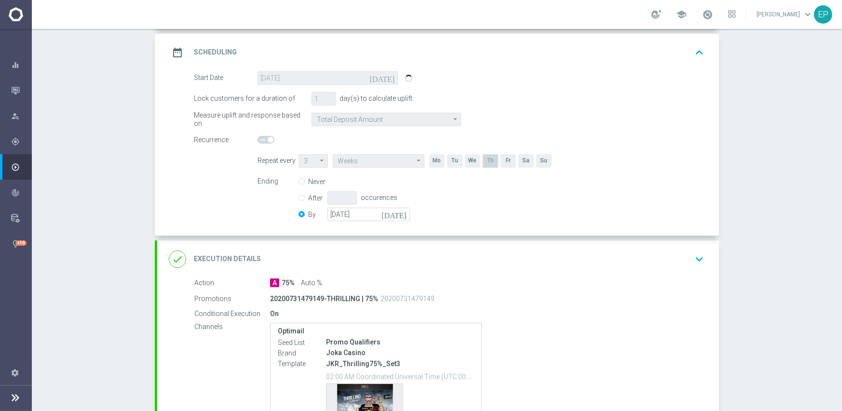
scroll to position [145, 0]
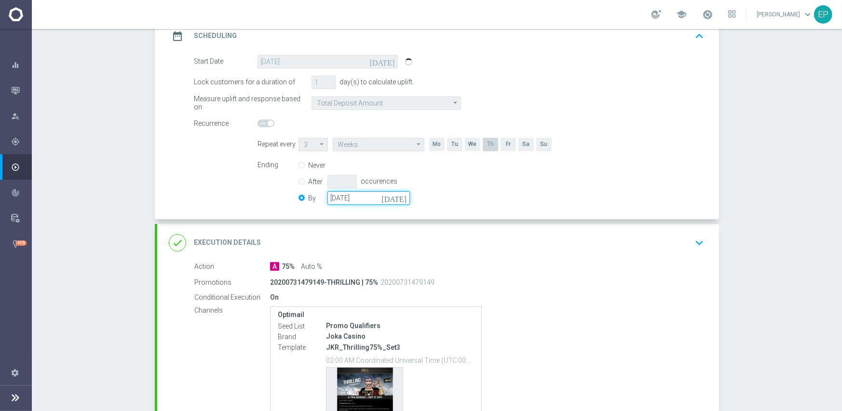
drag, startPoint x: 357, startPoint y: 194, endPoint x: 408, endPoint y: 198, distance: 51.3
click at [357, 194] on input "[DATE]" at bounding box center [368, 198] width 82 height 14
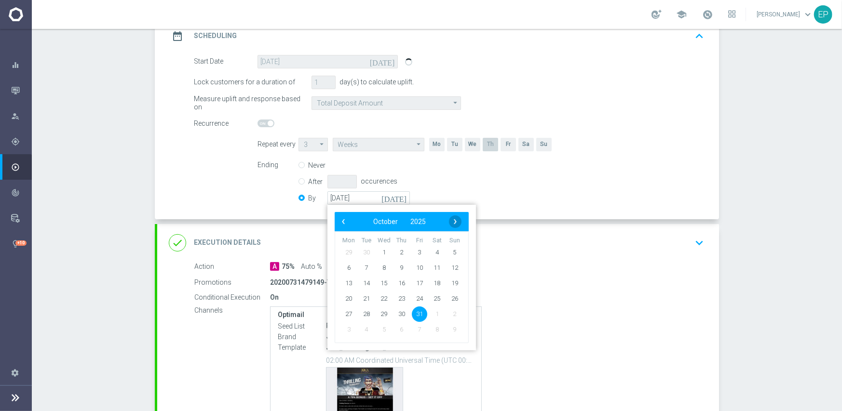
click at [449, 222] on span "›" at bounding box center [455, 222] width 13 height 13
click at [447, 315] on span "30" at bounding box center [454, 313] width 15 height 15
type input "[DATE]"
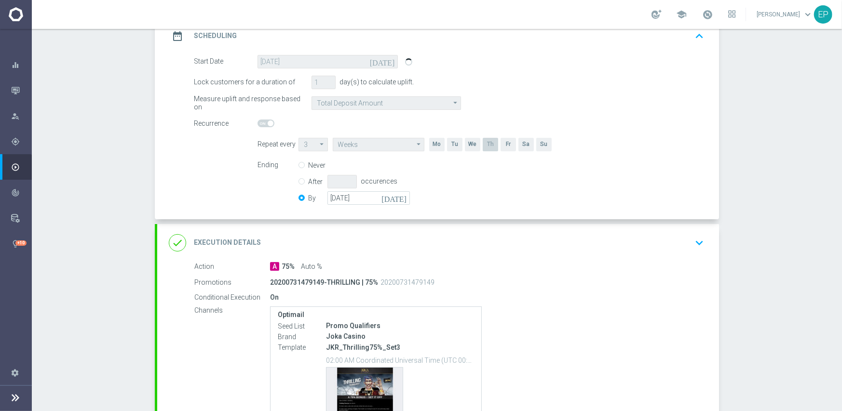
scroll to position [240, 0]
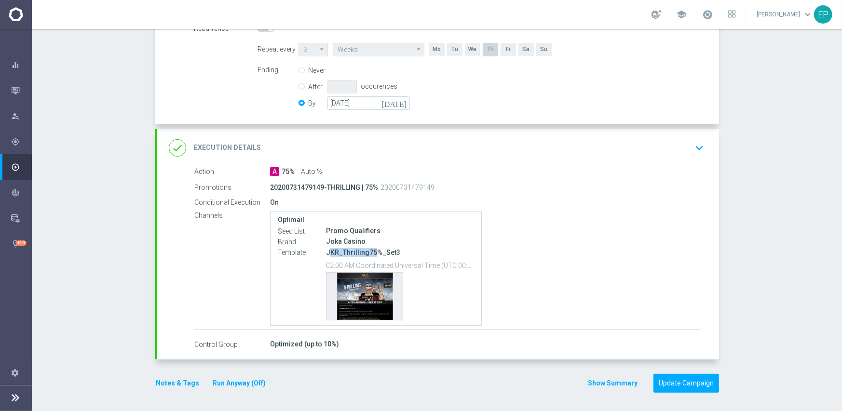
drag, startPoint x: 327, startPoint y: 253, endPoint x: 371, endPoint y: 253, distance: 43.9
click at [371, 253] on p "JKR_Thrilling75%_Set3" at bounding box center [400, 252] width 148 height 9
copy p "KR_Thrilling75"
click at [450, 144] on div "done Execution Details keyboard_arrow_down" at bounding box center [438, 148] width 539 height 18
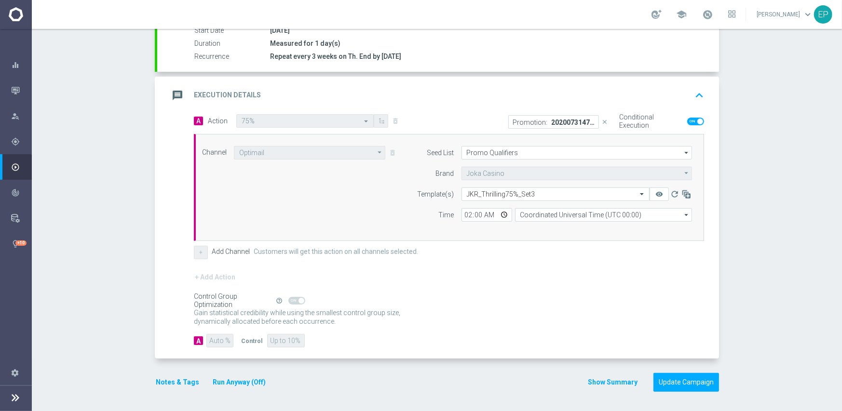
scroll to position [169, 0]
click at [543, 193] on input "text" at bounding box center [546, 195] width 158 height 8
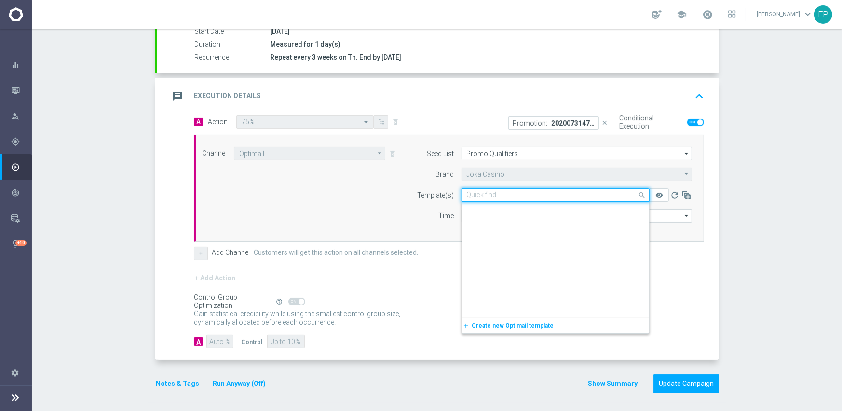
scroll to position [3486, 0]
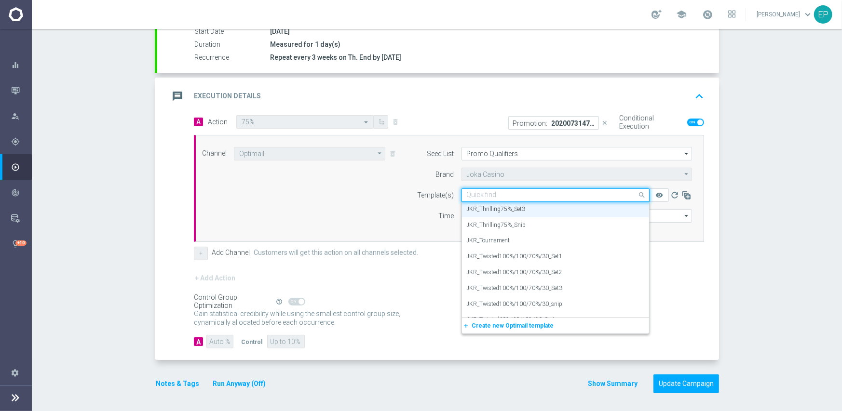
paste input "KR_Thrilling75"
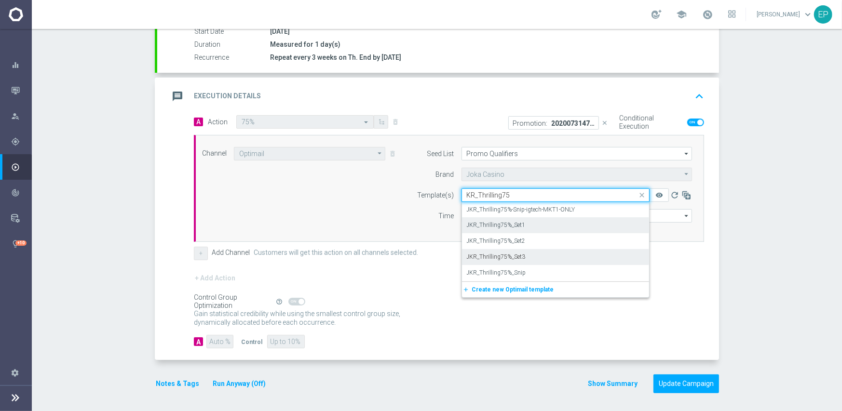
scroll to position [0, 0]
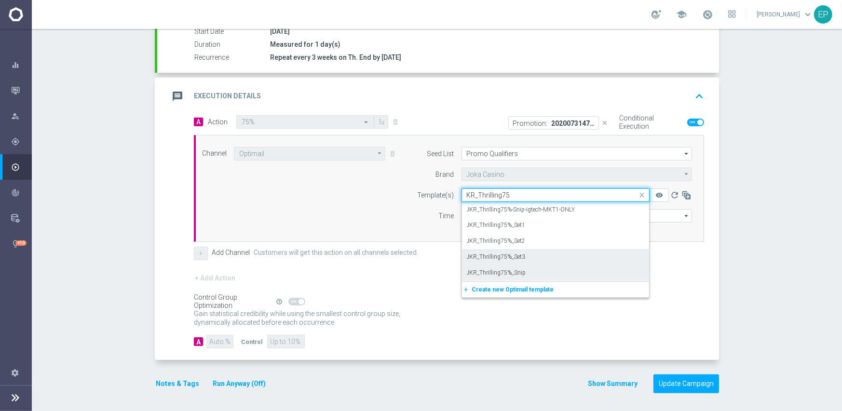
click at [521, 267] on div "JKR_Thrilling75%_Snip" at bounding box center [555, 273] width 177 height 16
type input "KR_Thrilling75"
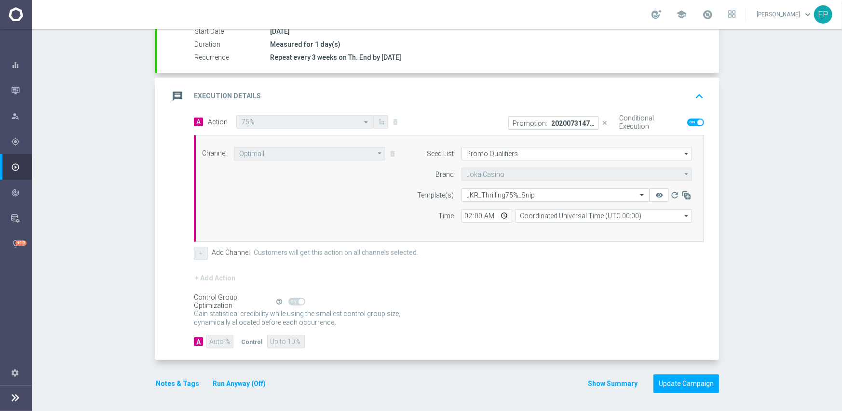
click at [543, 286] on div "+ Add Action" at bounding box center [449, 284] width 510 height 24
click at [679, 381] on button "Update Campaign" at bounding box center [687, 384] width 66 height 19
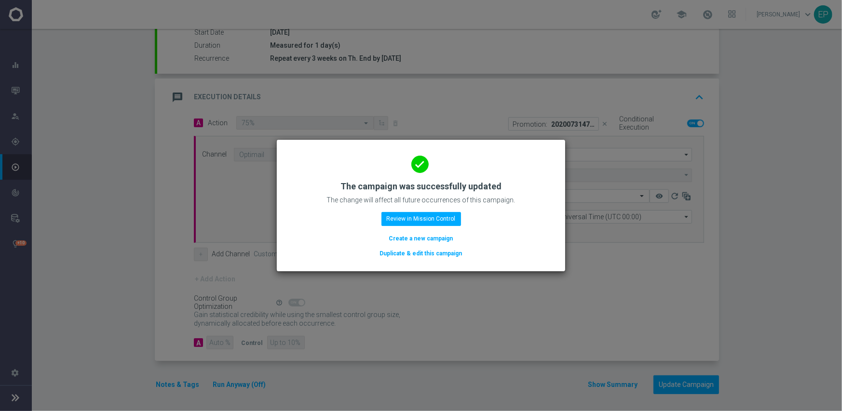
scroll to position [169, 0]
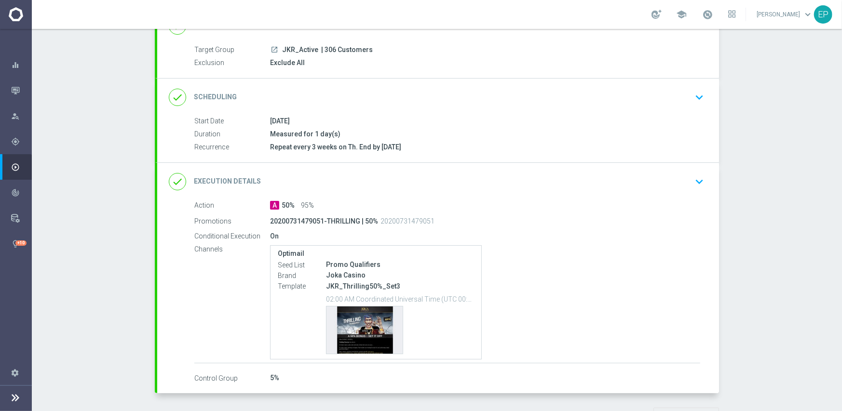
scroll to position [96, 0]
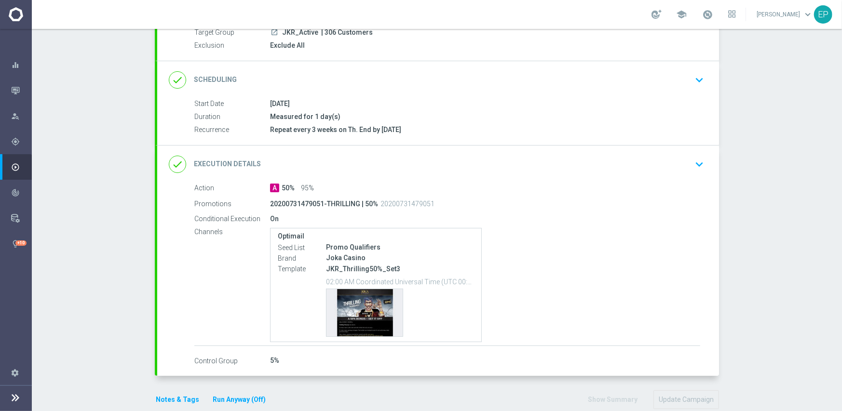
drag, startPoint x: 397, startPoint y: 76, endPoint x: 451, endPoint y: 86, distance: 55.0
click at [398, 76] on div "done Scheduling keyboard_arrow_down" at bounding box center [438, 80] width 539 height 18
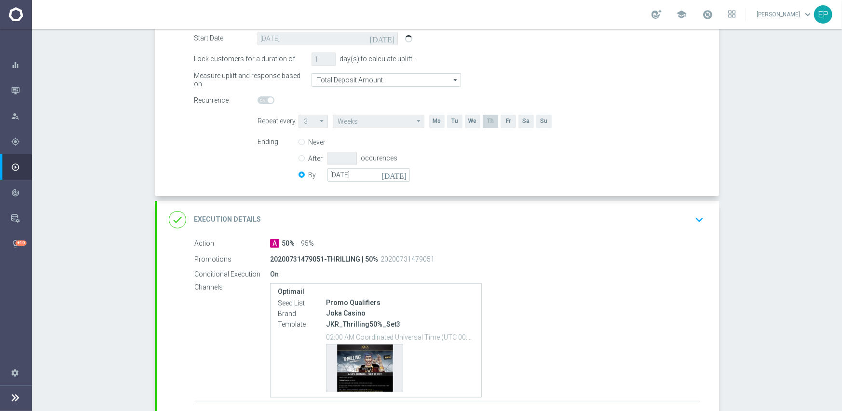
scroll to position [193, 0]
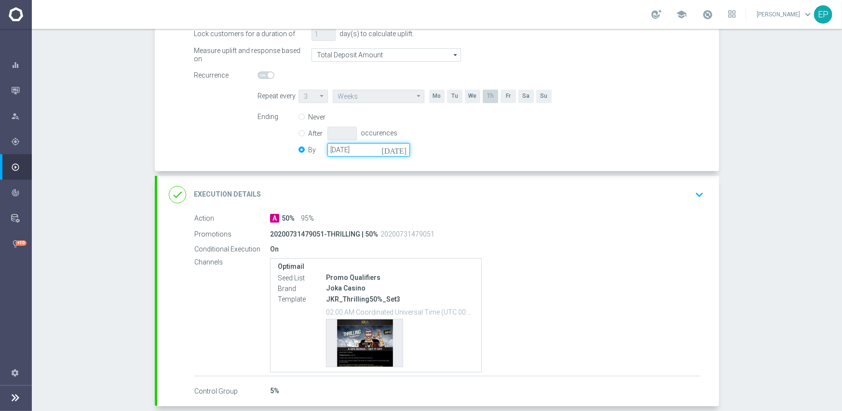
drag, startPoint x: 376, startPoint y: 148, endPoint x: 407, endPoint y: 152, distance: 30.6
click at [378, 148] on input "[DATE]" at bounding box center [368, 150] width 82 height 14
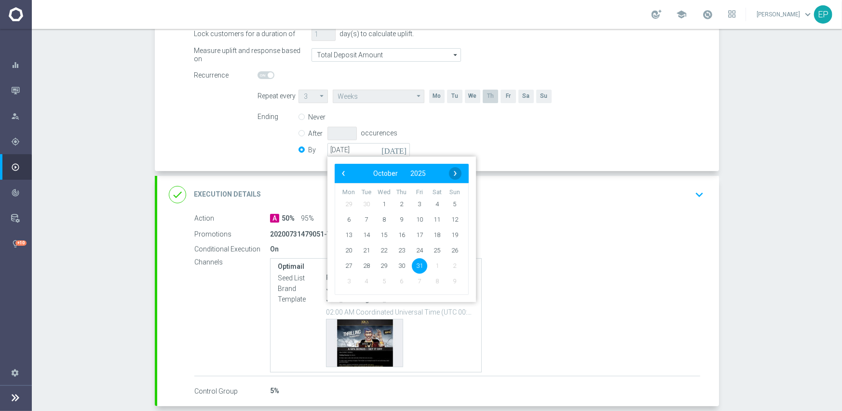
click at [449, 171] on span "›" at bounding box center [455, 173] width 13 height 13
click at [452, 262] on span "30" at bounding box center [454, 265] width 15 height 15
type input "[DATE]"
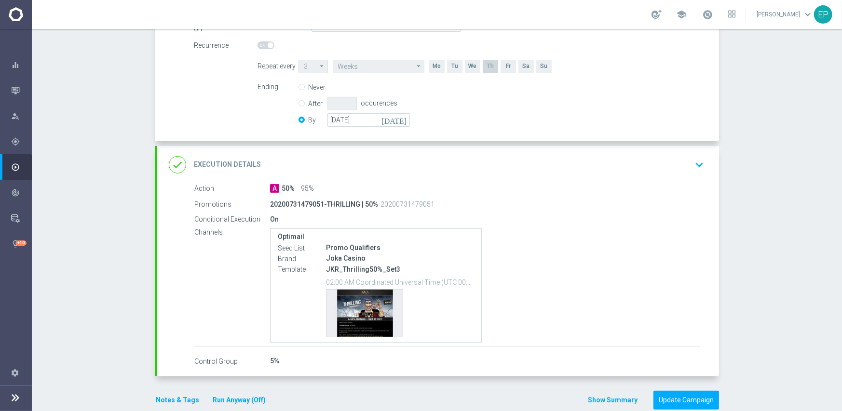
scroll to position [240, 0]
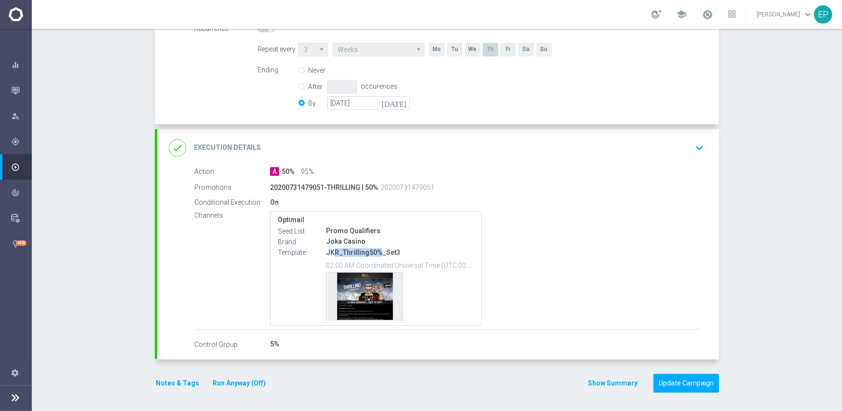
drag, startPoint x: 328, startPoint y: 252, endPoint x: 372, endPoint y: 254, distance: 43.9
click at [372, 254] on p "JKR_Thrilling50%_Set3" at bounding box center [400, 252] width 148 height 9
copy p "R_Thrilling50%"
click at [455, 145] on div "done Execution Details keyboard_arrow_down" at bounding box center [438, 148] width 539 height 18
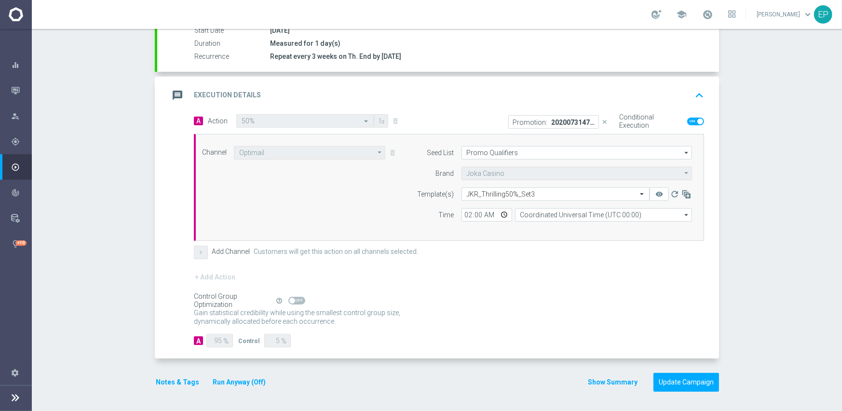
scroll to position [169, 0]
click at [513, 197] on input "text" at bounding box center [546, 195] width 158 height 8
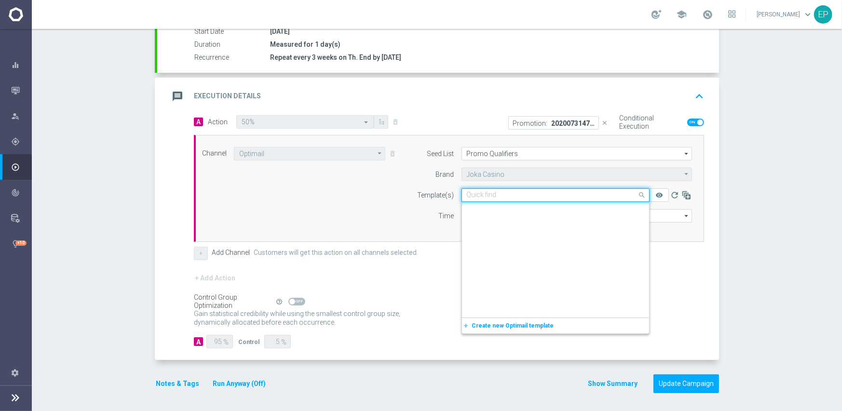
scroll to position [3390, 0]
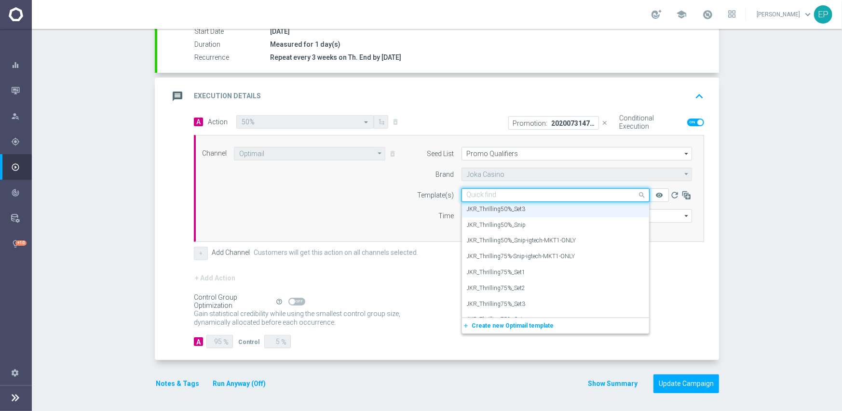
paste input "R_Thrilling50%"
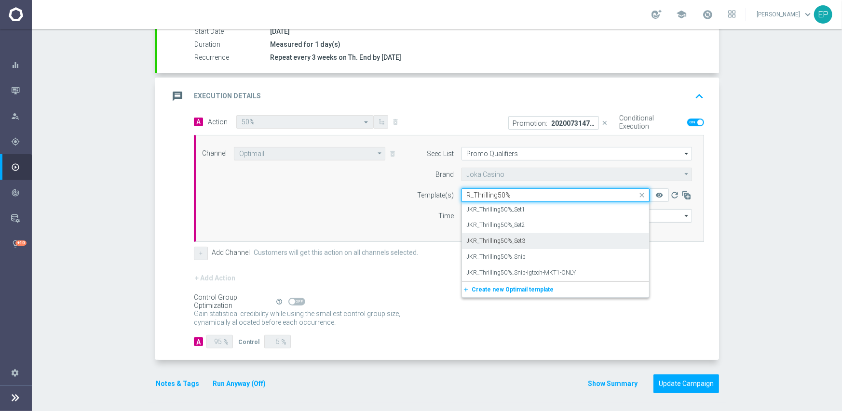
scroll to position [0, 0]
click at [505, 258] on label "JKR_Thrilling50%_Snip" at bounding box center [496, 257] width 59 height 8
type input "R_Thrilling50%"
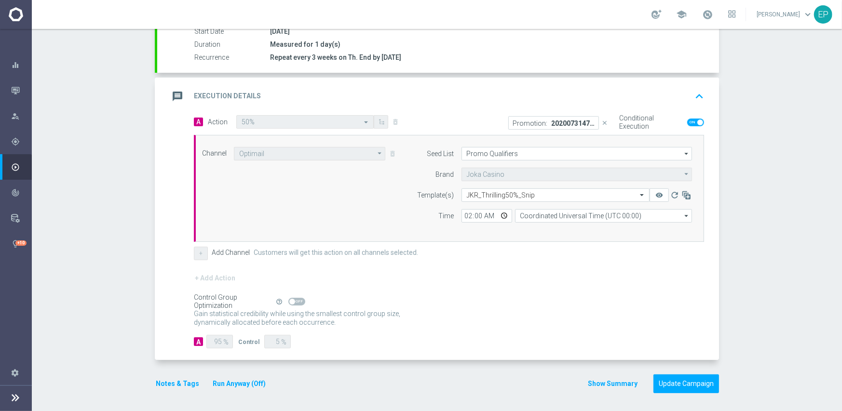
click at [523, 281] on div "+ Add Action" at bounding box center [449, 284] width 510 height 24
drag, startPoint x: 669, startPoint y: 379, endPoint x: 666, endPoint y: 372, distance: 7.5
click at [669, 379] on button "Update Campaign" at bounding box center [687, 384] width 66 height 19
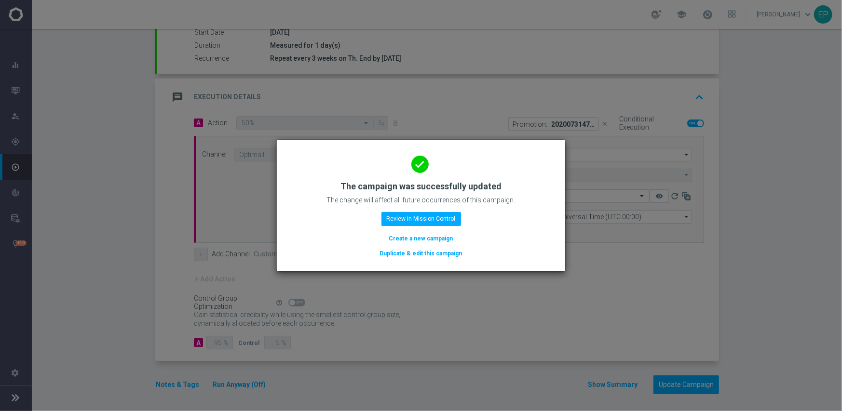
scroll to position [169, 0]
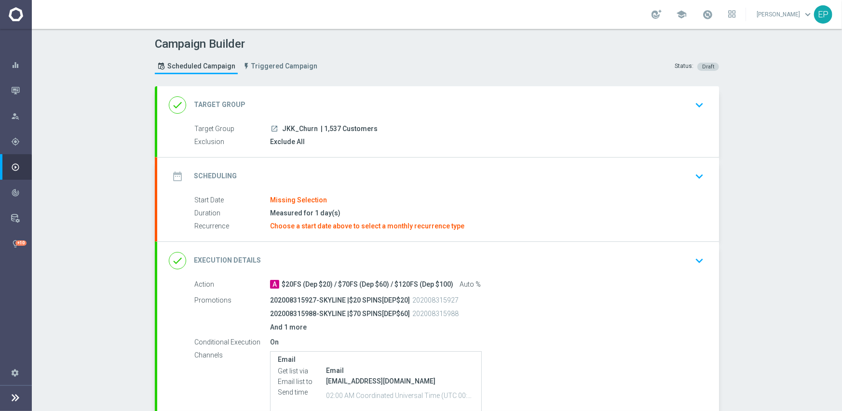
drag, startPoint x: 280, startPoint y: 130, endPoint x: 301, endPoint y: 130, distance: 21.2
click at [301, 130] on span "JKK_Churn" at bounding box center [300, 129] width 36 height 9
copy span "KK_Ch"
click at [320, 101] on div "done Target Group keyboard_arrow_down" at bounding box center [438, 105] width 539 height 18
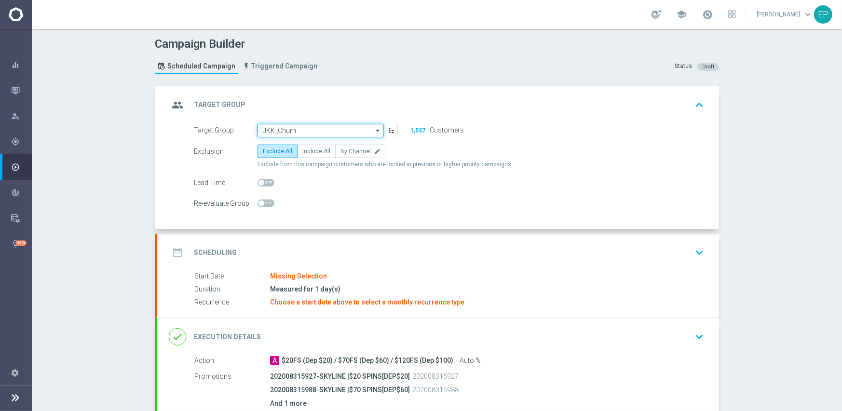
click at [310, 130] on input "JKK_Churn" at bounding box center [321, 131] width 126 height 14
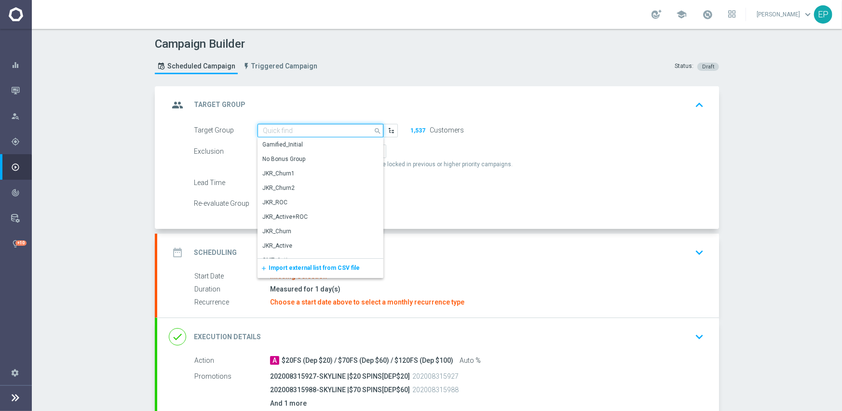
paste input "KK_Ch"
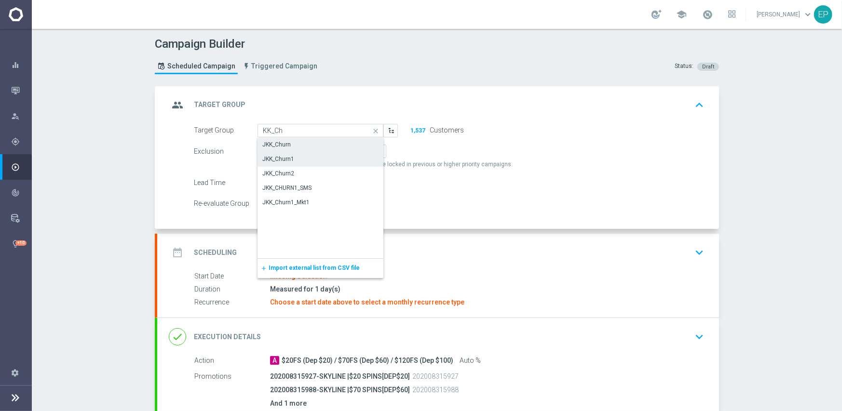
click at [286, 163] on div "JKK_Churn1" at bounding box center [278, 159] width 32 height 9
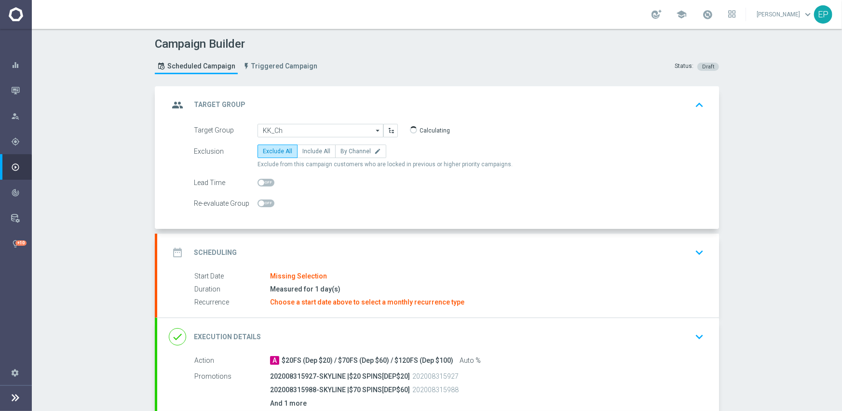
type input "JKK_Churn1"
click at [350, 253] on div "date_range Scheduling keyboard_arrow_down" at bounding box center [438, 253] width 539 height 18
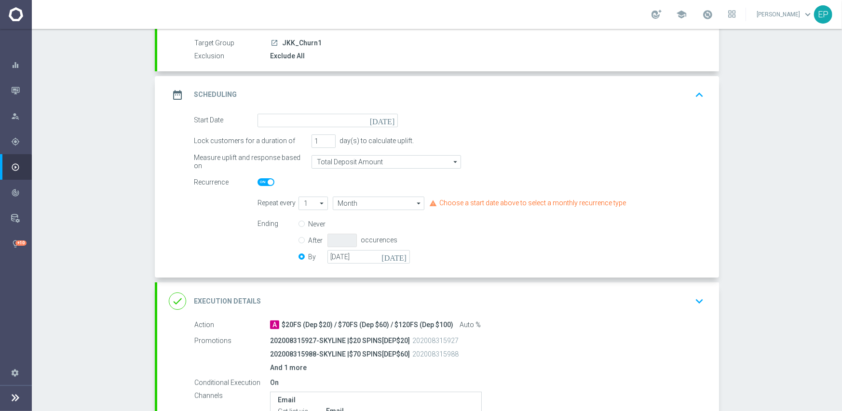
scroll to position [96, 0]
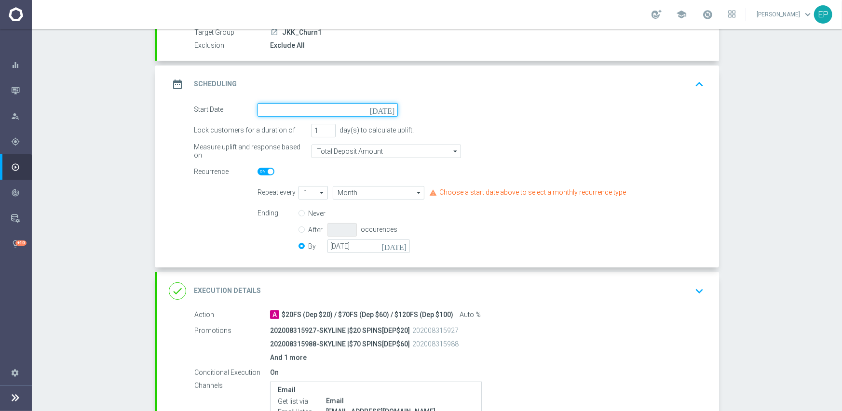
click at [324, 108] on input at bounding box center [328, 110] width 140 height 14
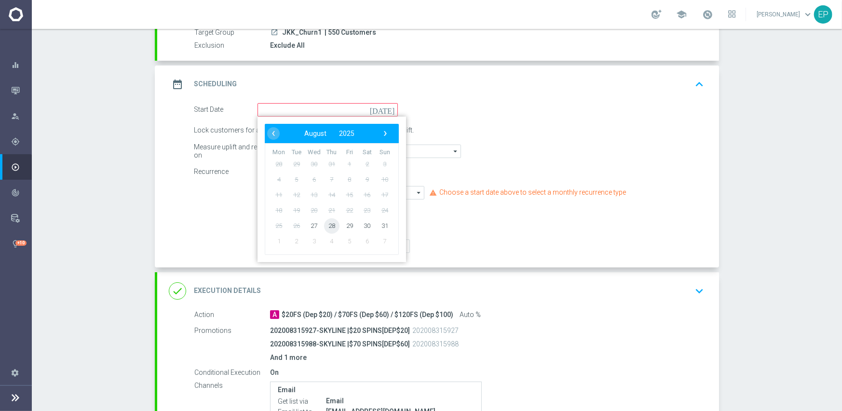
click at [324, 223] on span "28" at bounding box center [331, 225] width 15 height 15
type input "28 Aug 2025"
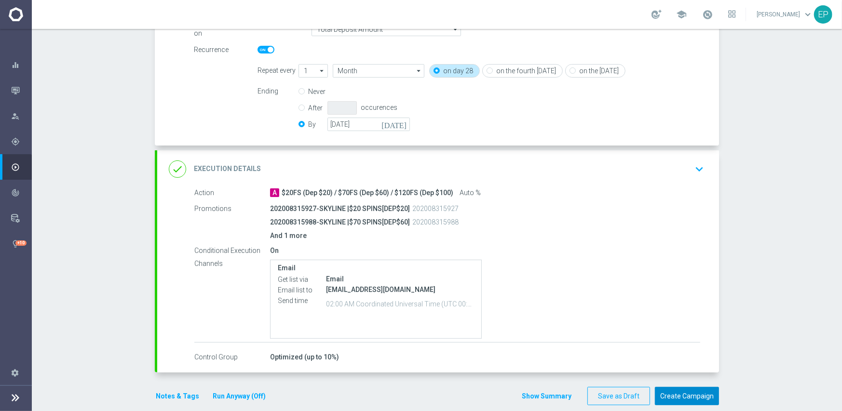
scroll to position [232, 0]
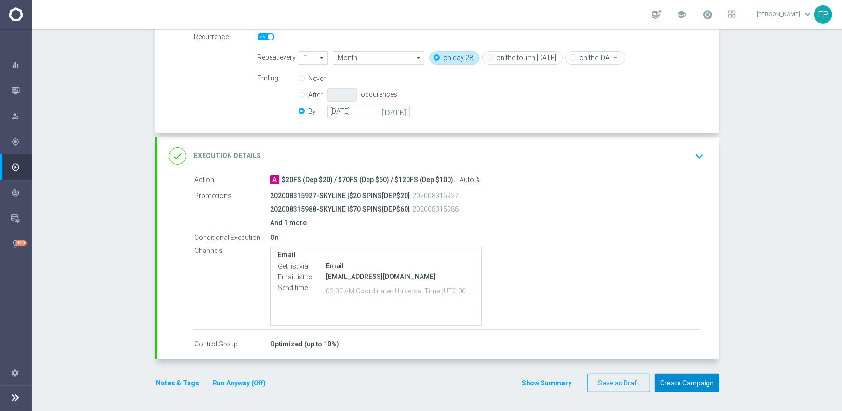
click at [686, 386] on button "Create Campaign" at bounding box center [687, 383] width 64 height 19
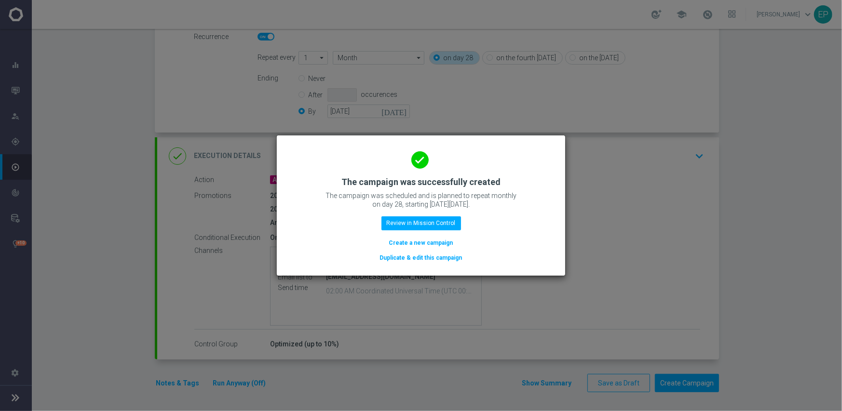
click at [433, 257] on button "Duplicate & edit this campaign" at bounding box center [421, 258] width 84 height 11
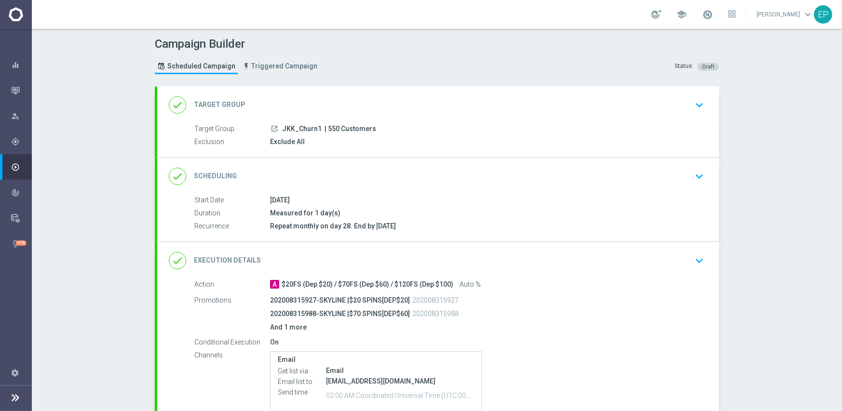
drag, startPoint x: 300, startPoint y: 129, endPoint x: 305, endPoint y: 129, distance: 4.8
click at [305, 129] on span "JKK_Churn1" at bounding box center [302, 129] width 40 height 9
copy span "KK_Chu"
drag, startPoint x: 334, startPoint y: 103, endPoint x: 371, endPoint y: 128, distance: 44.8
click at [334, 103] on div "done Target Group keyboard_arrow_down" at bounding box center [438, 105] width 539 height 18
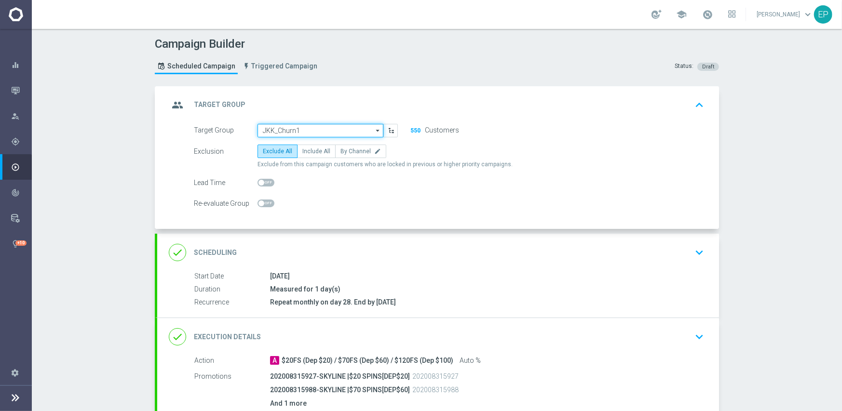
click at [349, 130] on input "JKK_Churn1" at bounding box center [321, 131] width 126 height 14
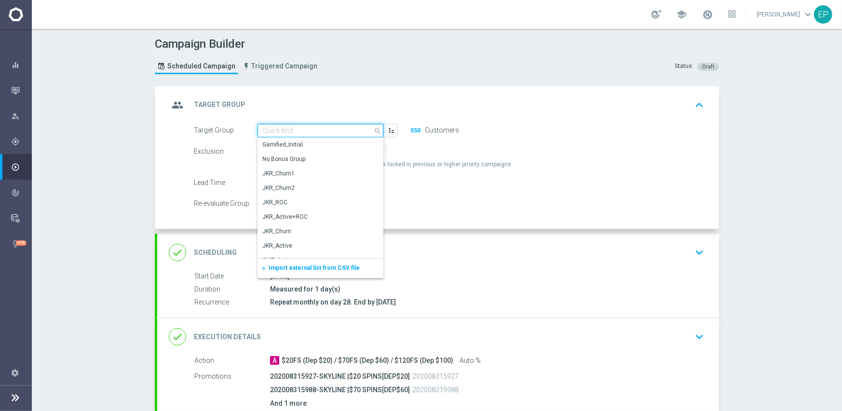
paste input "KK_Chu"
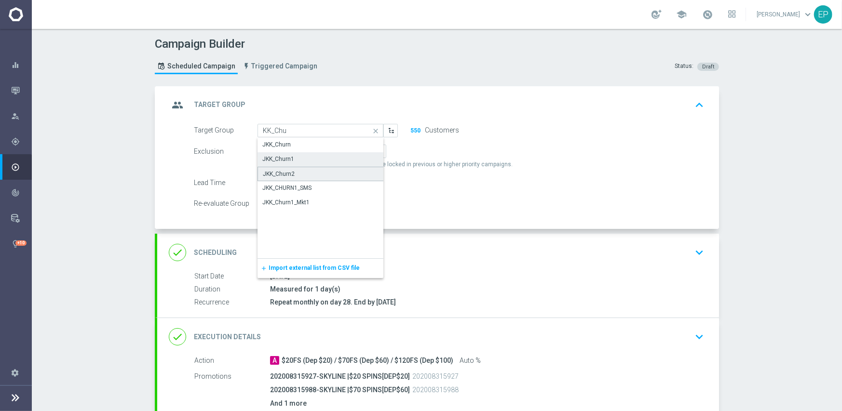
click at [294, 170] on div "JKK_Churn2" at bounding box center [321, 174] width 126 height 14
type input "JKK_Churn2"
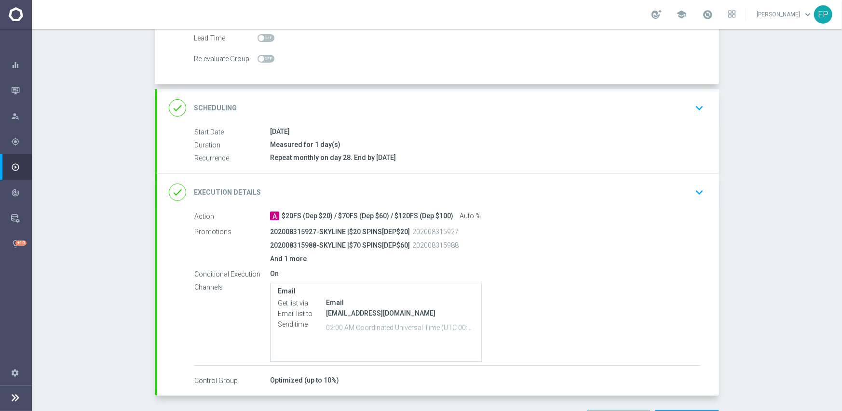
scroll to position [181, 0]
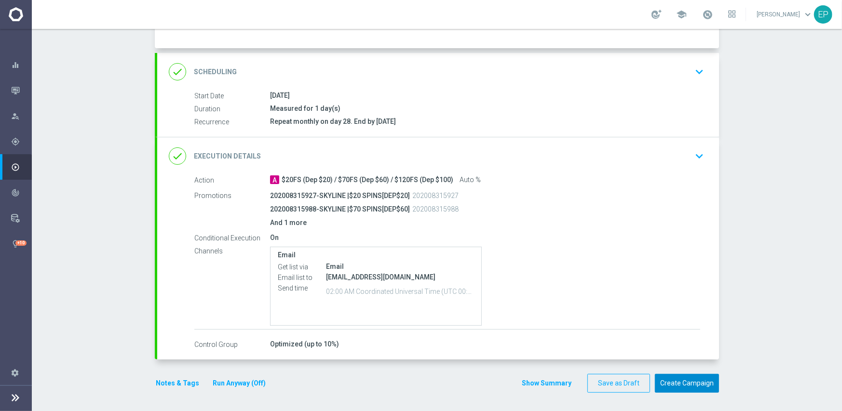
drag, startPoint x: 680, startPoint y: 383, endPoint x: 677, endPoint y: 319, distance: 64.2
click at [679, 383] on button "Create Campaign" at bounding box center [687, 383] width 64 height 19
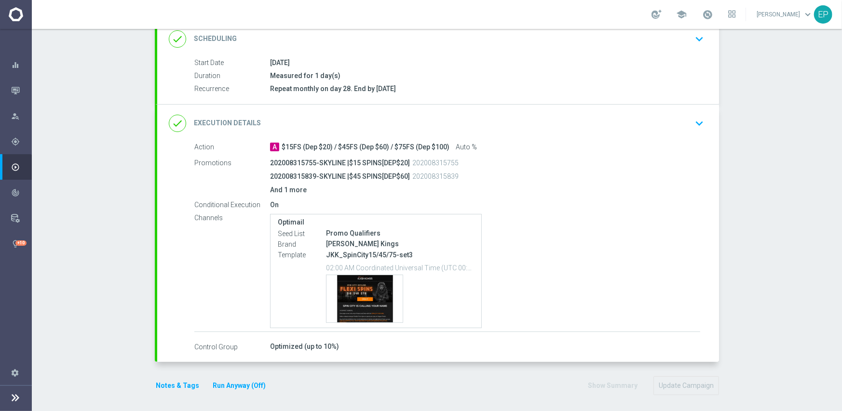
scroll to position [140, 0]
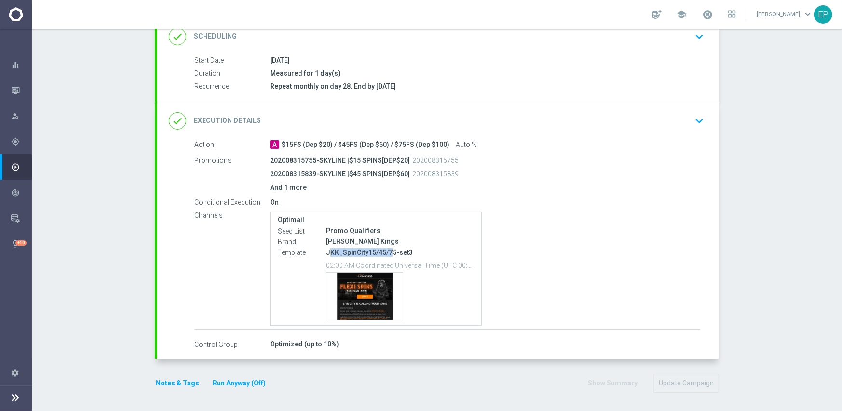
drag, startPoint x: 326, startPoint y: 250, endPoint x: 385, endPoint y: 254, distance: 59.5
click at [385, 254] on p "JKK_SpinCity15/45/75-set3" at bounding box center [400, 252] width 148 height 9
copy p "KK_SpinCity15/45/7"
click at [425, 112] on div "done Execution Details keyboard_arrow_down" at bounding box center [438, 121] width 539 height 18
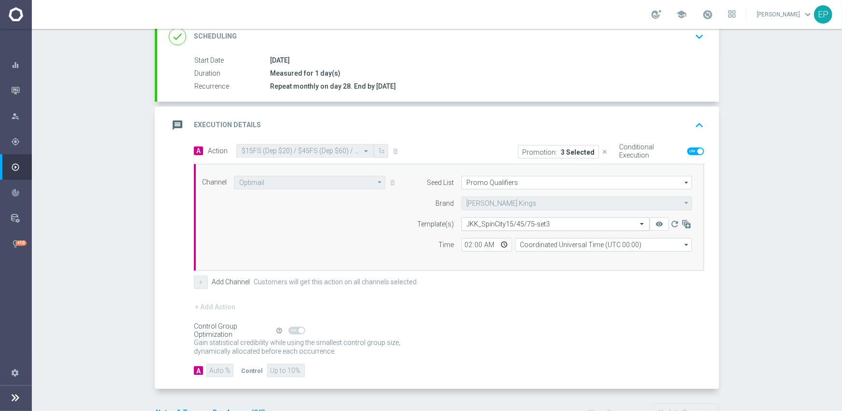
click at [509, 222] on input "text" at bounding box center [546, 224] width 158 height 8
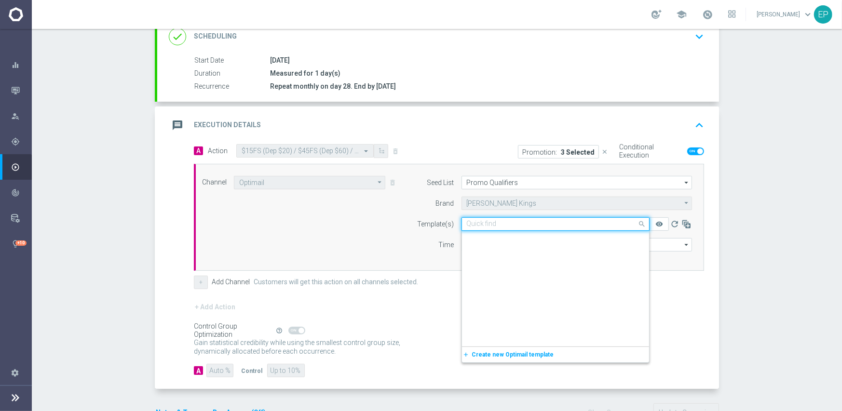
scroll to position [9279, 0]
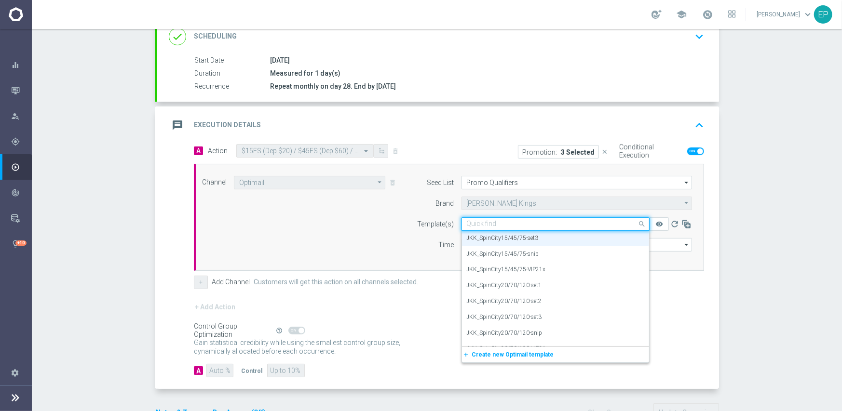
paste input "KK_SpinCity15/45/7"
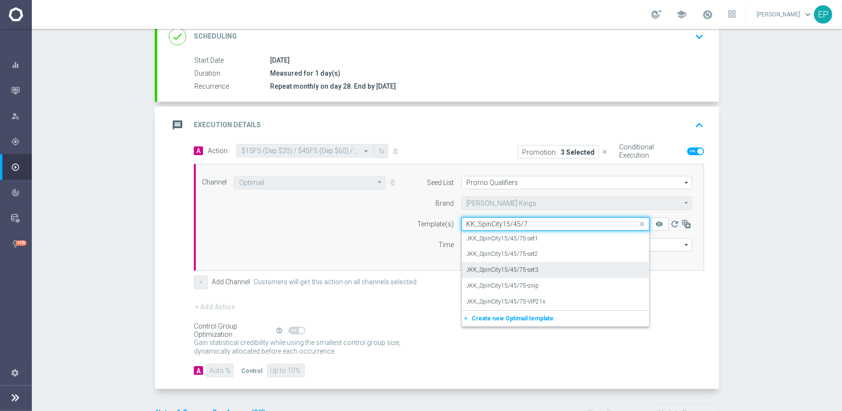
scroll to position [0, 0]
click at [523, 286] on label "JKK_SpinCity15/45/75-snip" at bounding box center [503, 286] width 72 height 8
type input "KK_SpinCity15/45/7"
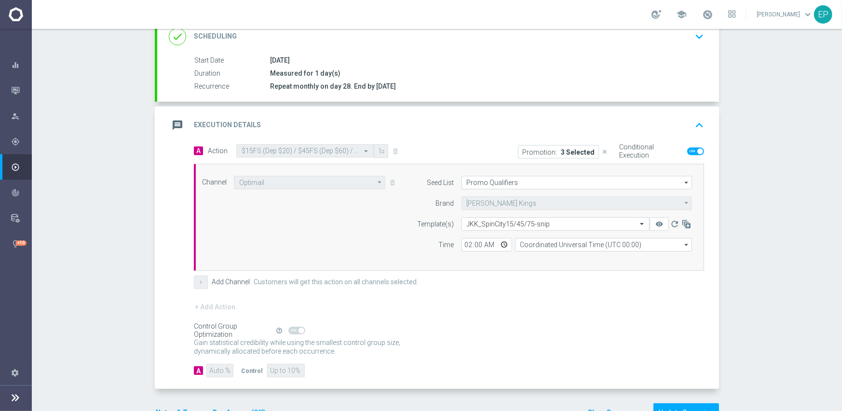
click at [540, 297] on form "A Action Select action $15FS (Dep $20) / $45FS (Dep $60) / $75FS (Dep $100) del…" at bounding box center [449, 261] width 510 height 234
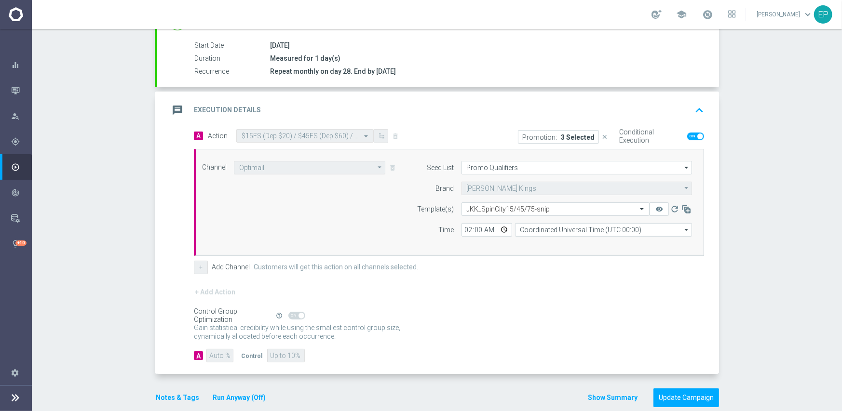
scroll to position [169, 0]
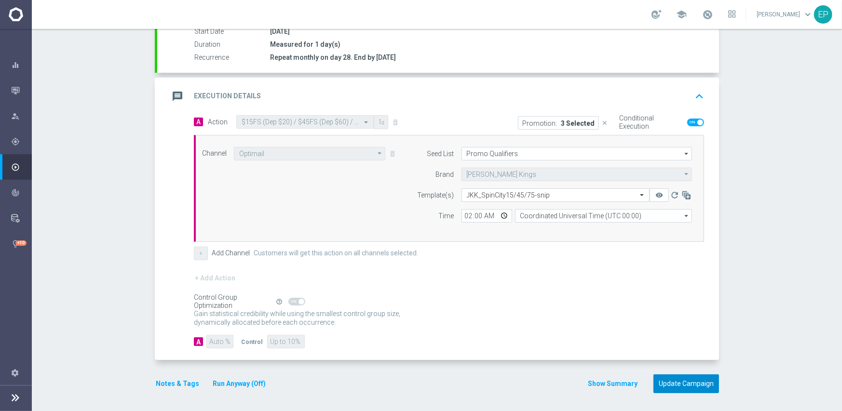
click at [669, 380] on button "Update Campaign" at bounding box center [687, 384] width 66 height 19
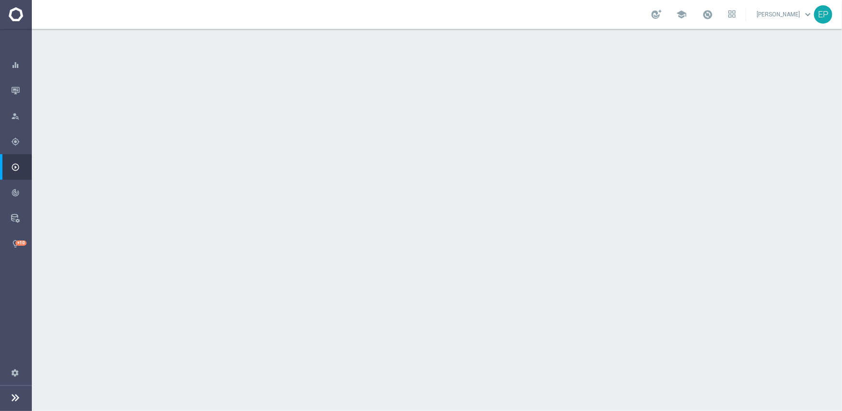
scroll to position [140, 0]
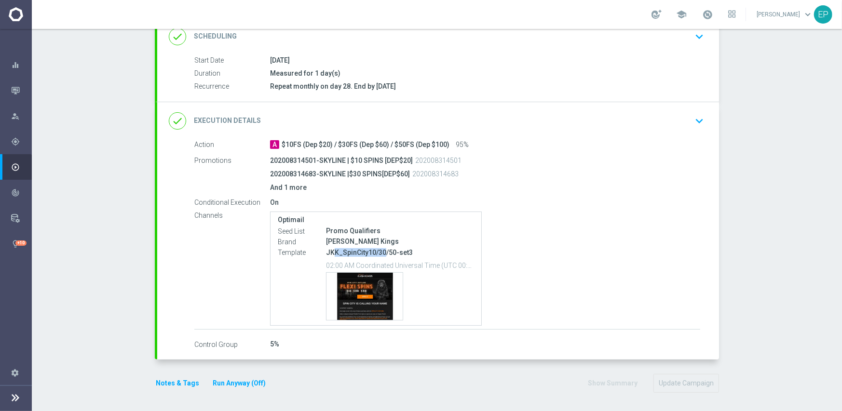
drag, startPoint x: 328, startPoint y: 253, endPoint x: 381, endPoint y: 253, distance: 52.6
click at [381, 253] on p "JKK_SpinCity10/30/50-set3" at bounding box center [400, 252] width 148 height 9
copy p "K_SpinCity10/30"
drag, startPoint x: 425, startPoint y: 107, endPoint x: 457, endPoint y: 120, distance: 34.1
click at [426, 107] on div "done Execution Details keyboard_arrow_down" at bounding box center [438, 121] width 562 height 38
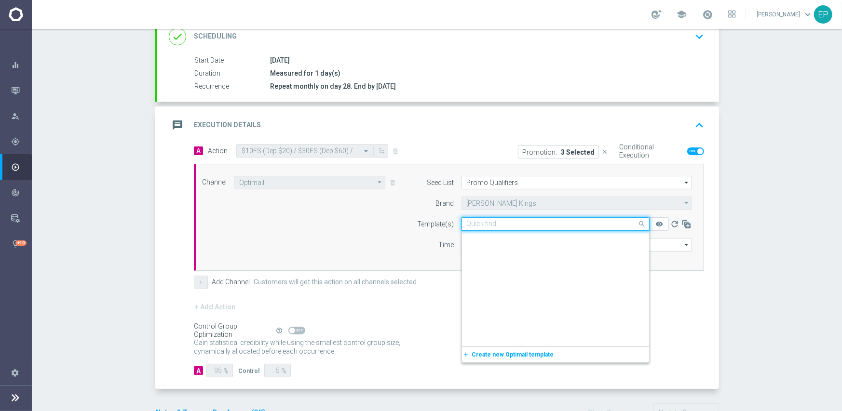
click at [523, 221] on input "text" at bounding box center [546, 224] width 158 height 8
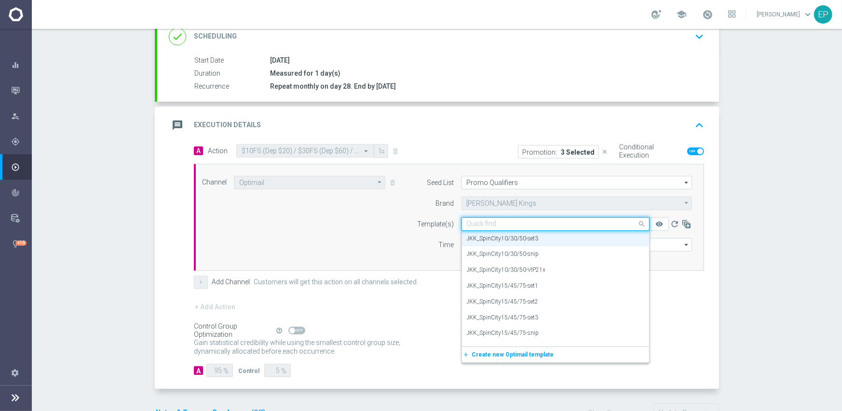
paste input "K_SpinCity10/30"
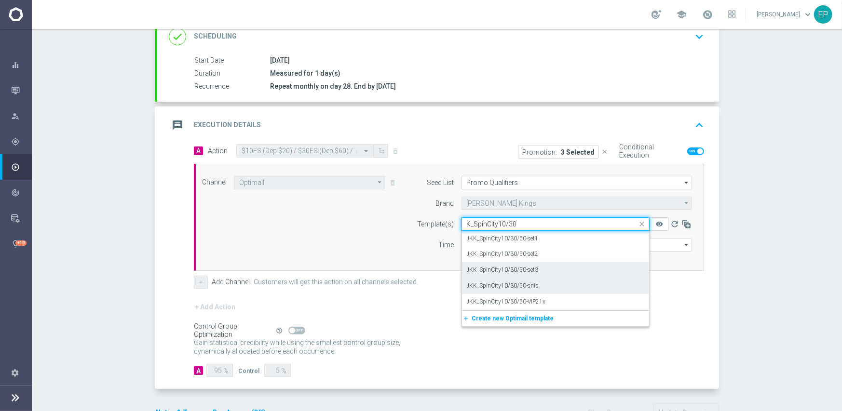
click at [519, 286] on label "JKK_SpinCity10/30/50-snip" at bounding box center [503, 286] width 72 height 8
type input "K_SpinCity10/30"
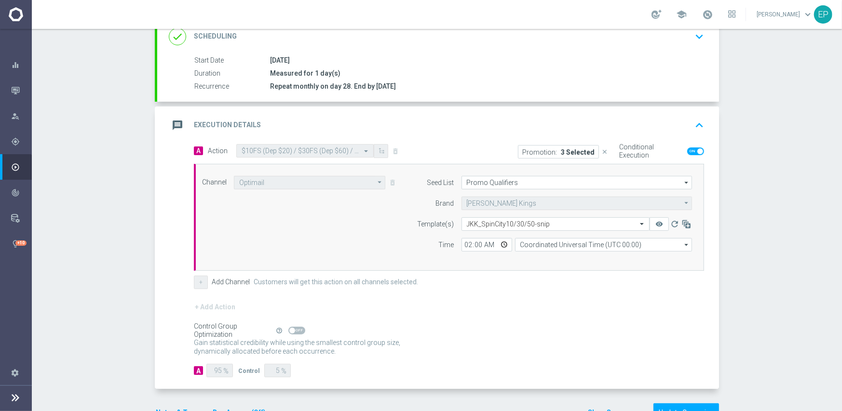
click at [548, 300] on form "A Action Select action $10FS (Dep $20) / $30FS (Dep $60) / $50FS (Dep $100) del…" at bounding box center [449, 261] width 510 height 234
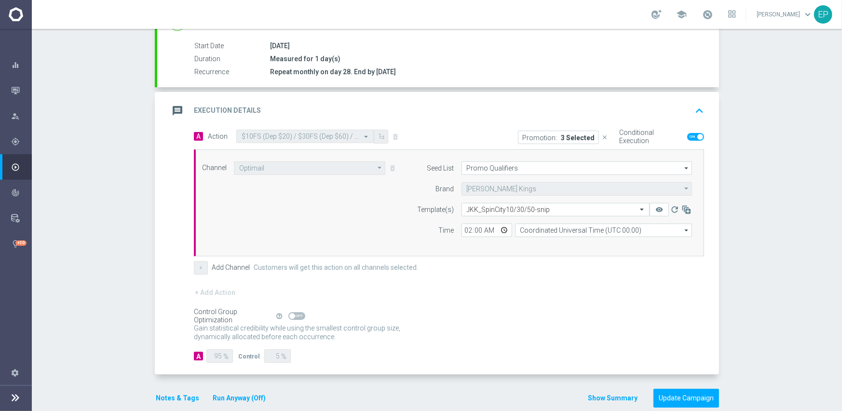
scroll to position [169, 0]
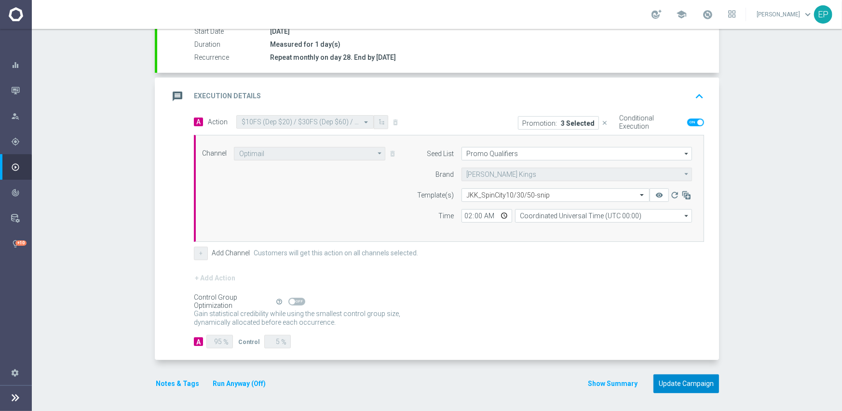
click at [673, 381] on button "Update Campaign" at bounding box center [687, 384] width 66 height 19
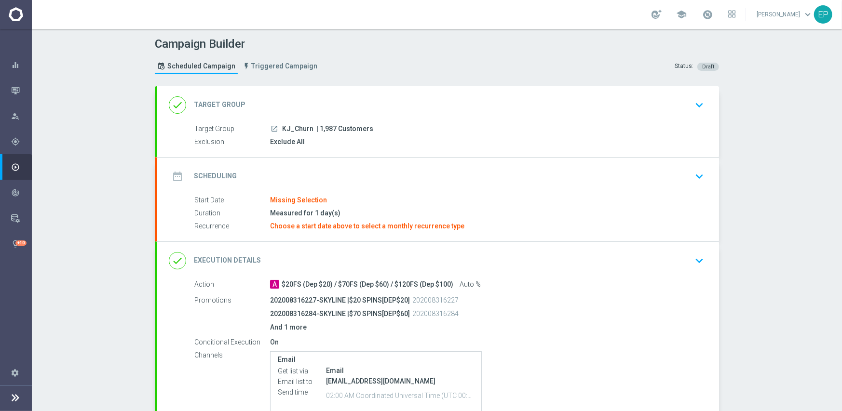
drag, startPoint x: 279, startPoint y: 130, endPoint x: 299, endPoint y: 132, distance: 19.9
click at [299, 132] on span "KJ_Churn" at bounding box center [297, 129] width 31 height 9
copy span "KJ_Chu"
click at [370, 91] on div "done Target Group keyboard_arrow_down" at bounding box center [438, 105] width 562 height 38
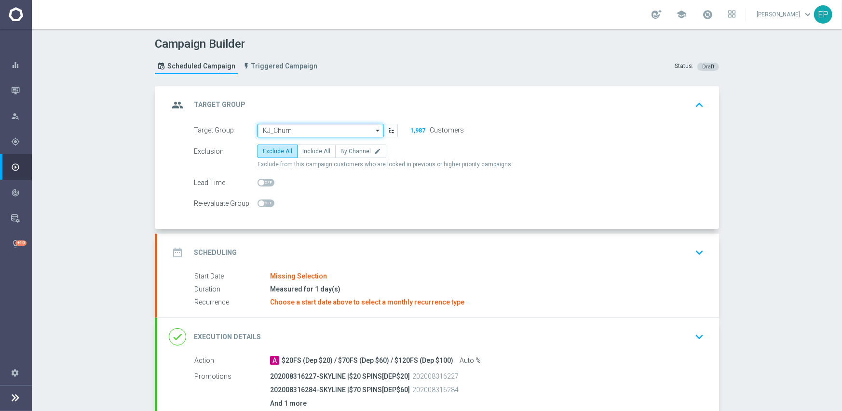
click at [315, 133] on input "KJ_Churn" at bounding box center [321, 131] width 126 height 14
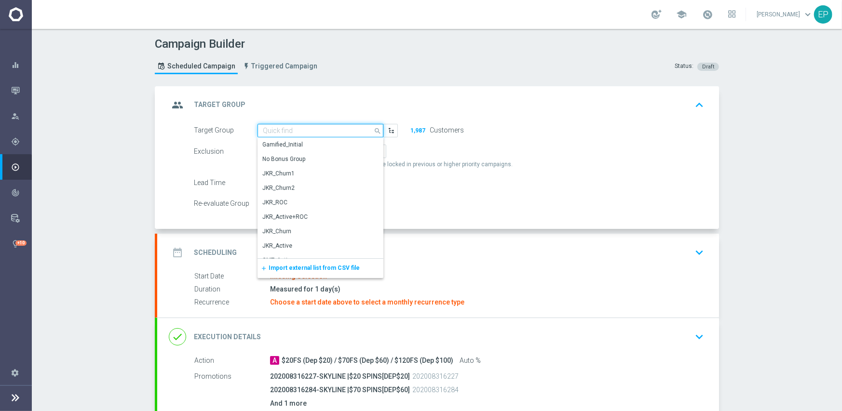
paste input "KJ_Chu"
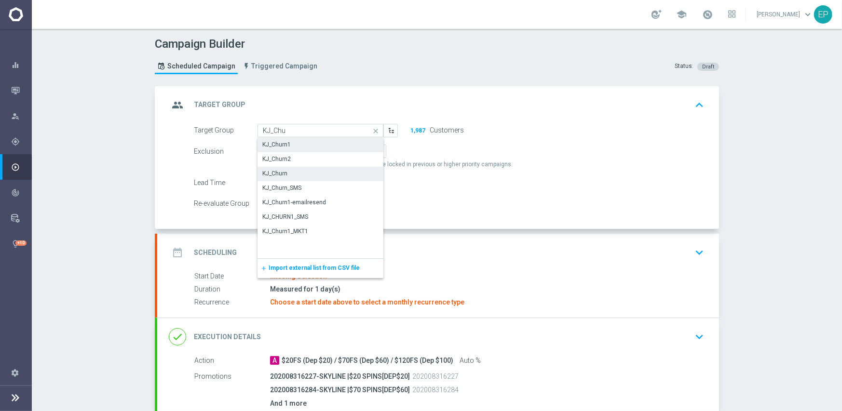
click at [288, 147] on div "KJ_Churn1" at bounding box center [321, 145] width 126 height 14
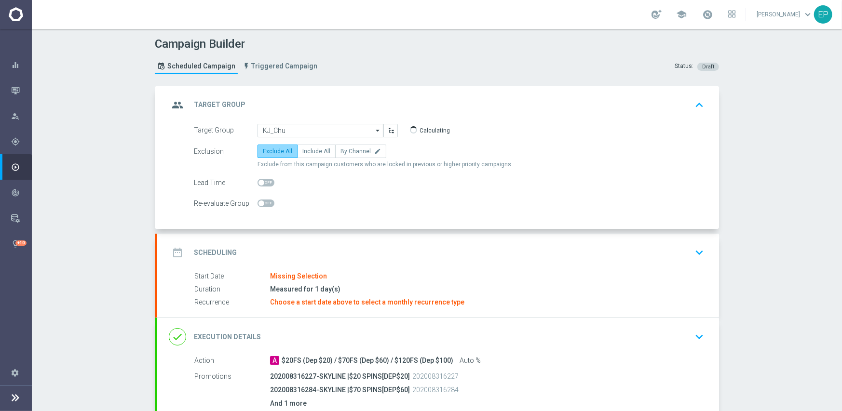
type input "KJ_Churn1"
click at [337, 247] on div "date_range Scheduling keyboard_arrow_down" at bounding box center [438, 253] width 539 height 18
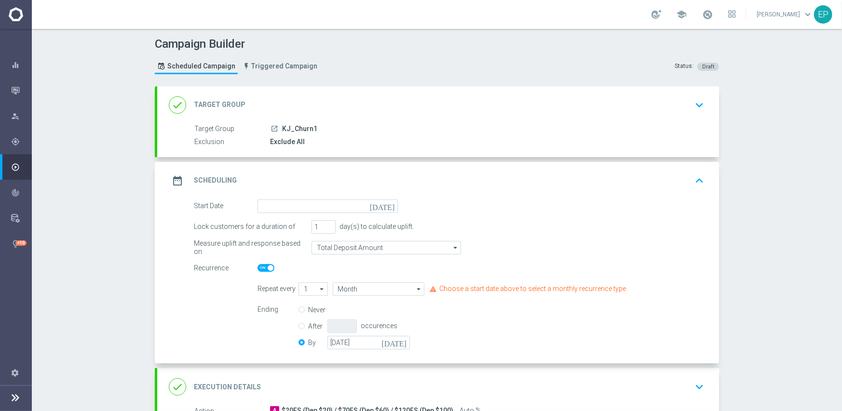
scroll to position [96, 0]
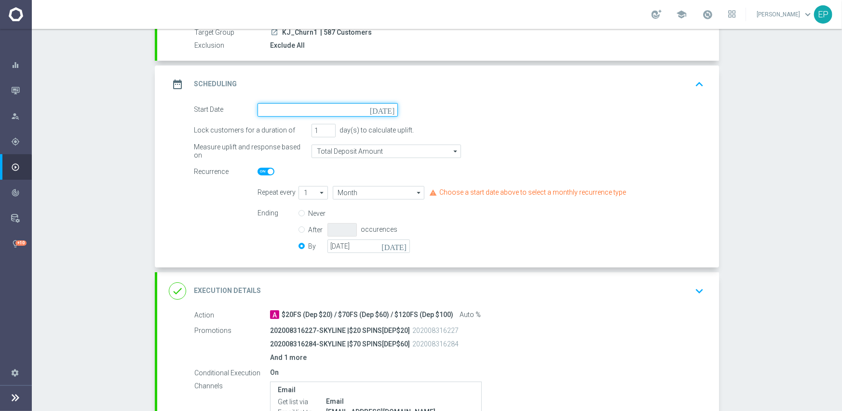
click at [327, 106] on input at bounding box center [328, 110] width 140 height 14
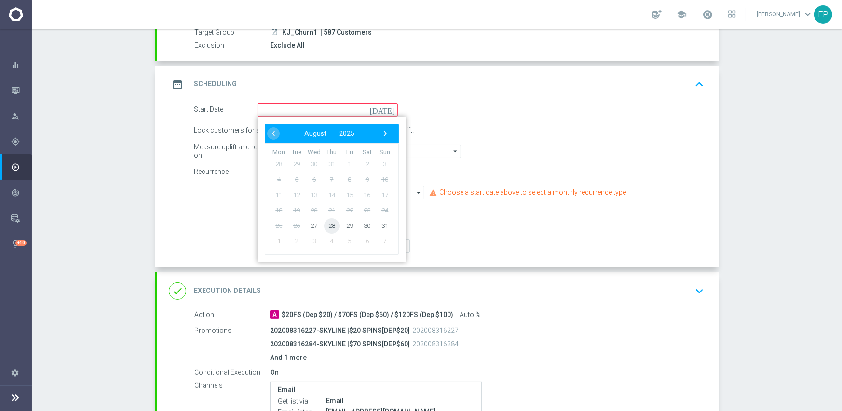
click at [327, 228] on span "28" at bounding box center [331, 225] width 15 height 15
type input "[DATE]"
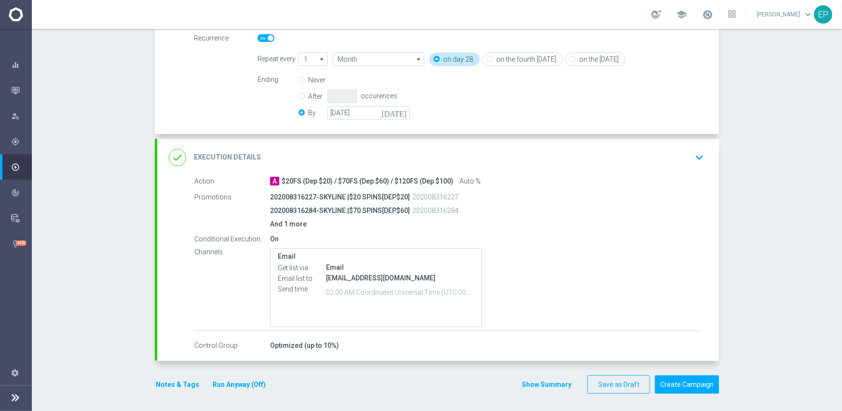
scroll to position [232, 0]
click at [685, 384] on button "Create Campaign" at bounding box center [687, 383] width 64 height 19
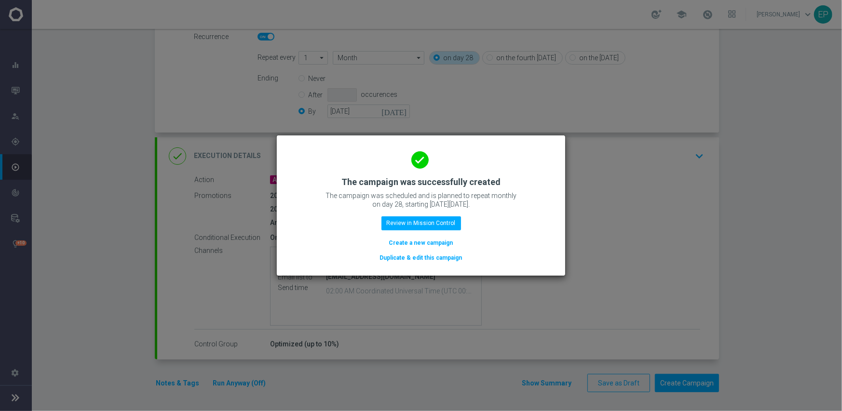
click at [425, 259] on button "Duplicate & edit this campaign" at bounding box center [421, 258] width 84 height 11
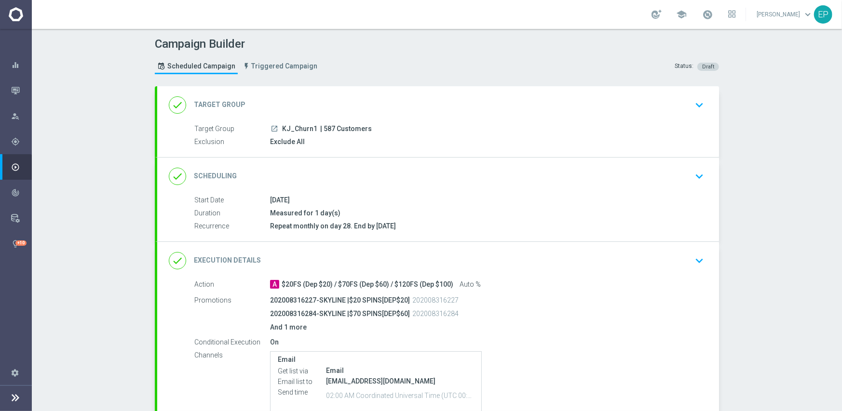
drag, startPoint x: 278, startPoint y: 128, endPoint x: 299, endPoint y: 130, distance: 20.8
click at [299, 130] on span "KJ_Churn1" at bounding box center [299, 129] width 35 height 9
copy span "KJ_Chu"
click at [317, 101] on div "done Target Group keyboard_arrow_down" at bounding box center [438, 105] width 539 height 18
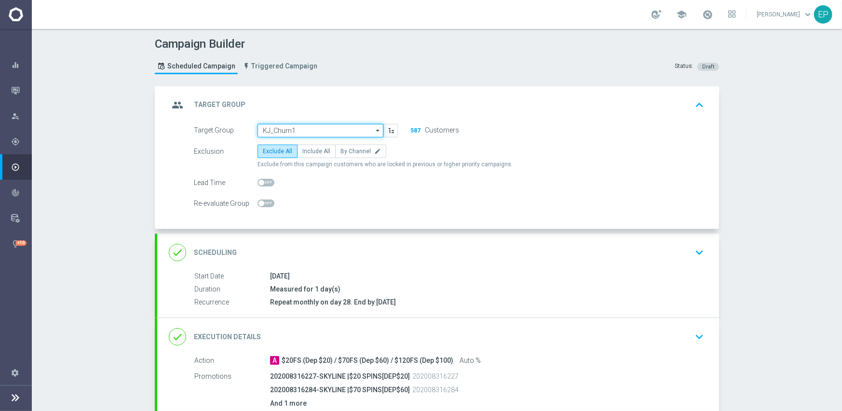
click at [323, 127] on input "KJ_Churn1" at bounding box center [321, 131] width 126 height 14
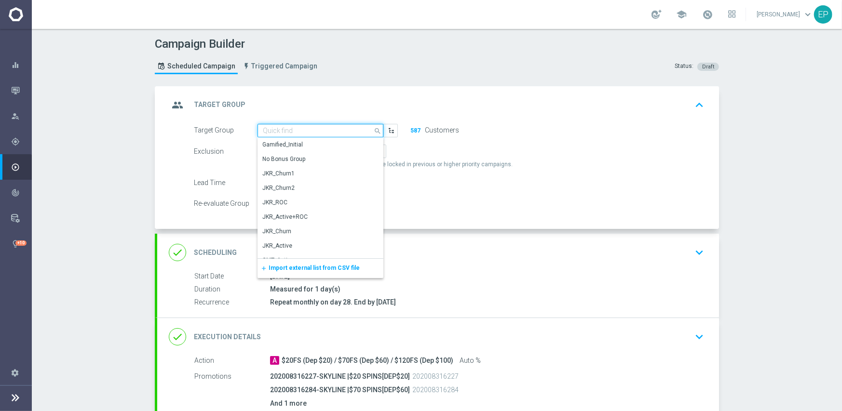
paste input "KJ_Chu"
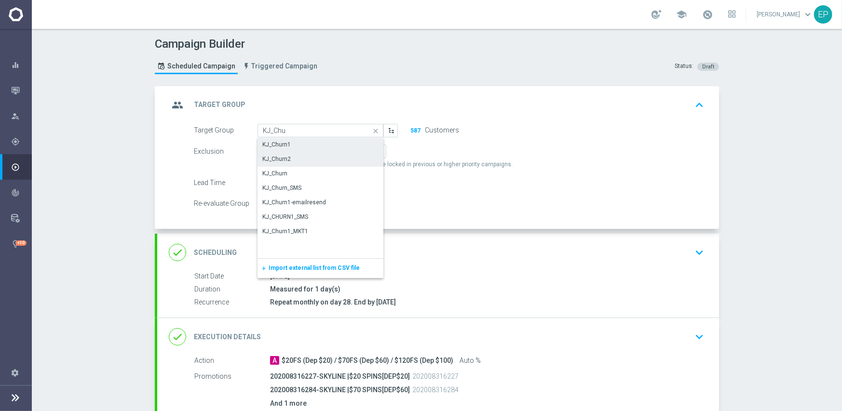
click at [293, 161] on div "KJ_Churn2" at bounding box center [321, 159] width 126 height 14
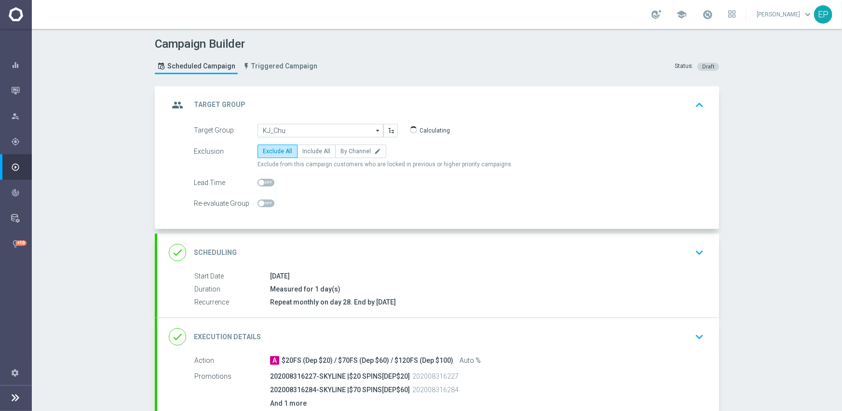
type input "KJ_Churn2"
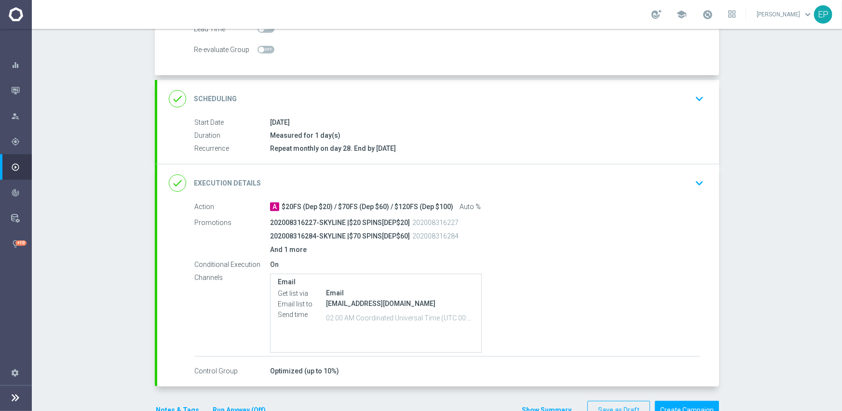
scroll to position [181, 0]
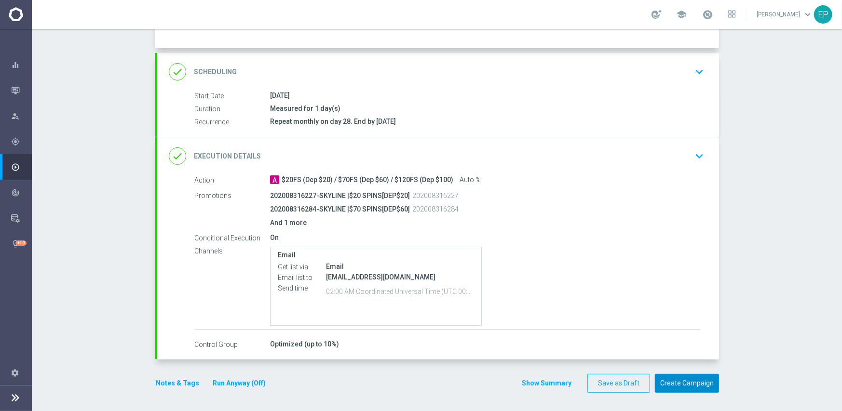
click at [680, 381] on button "Create Campaign" at bounding box center [687, 383] width 64 height 19
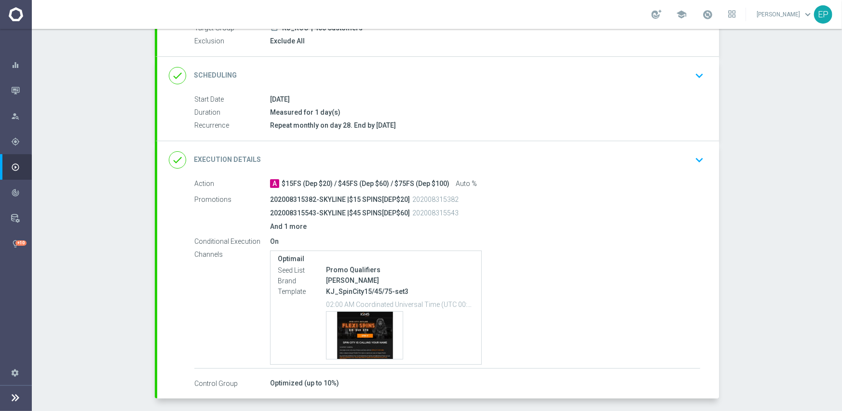
scroll to position [140, 0]
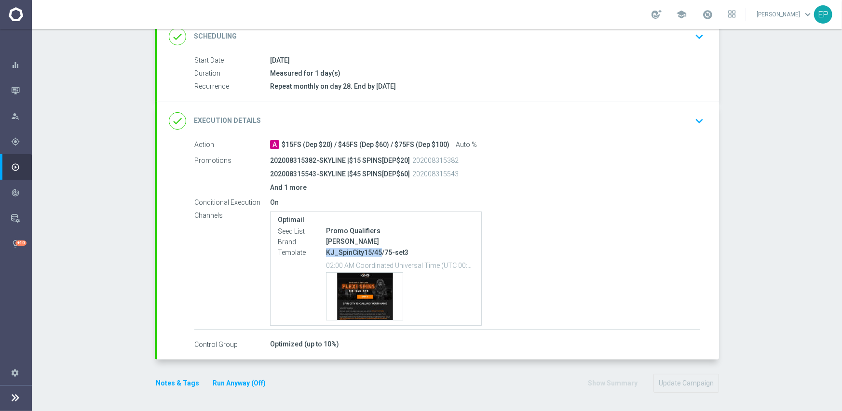
drag, startPoint x: 324, startPoint y: 253, endPoint x: 377, endPoint y: 254, distance: 53.5
click at [377, 254] on p "KJ_SpinCity15/45/75-set3" at bounding box center [400, 252] width 148 height 9
copy p "KJ_SpinCity15/45"
click at [448, 119] on div "done Execution Details keyboard_arrow_down" at bounding box center [438, 121] width 539 height 18
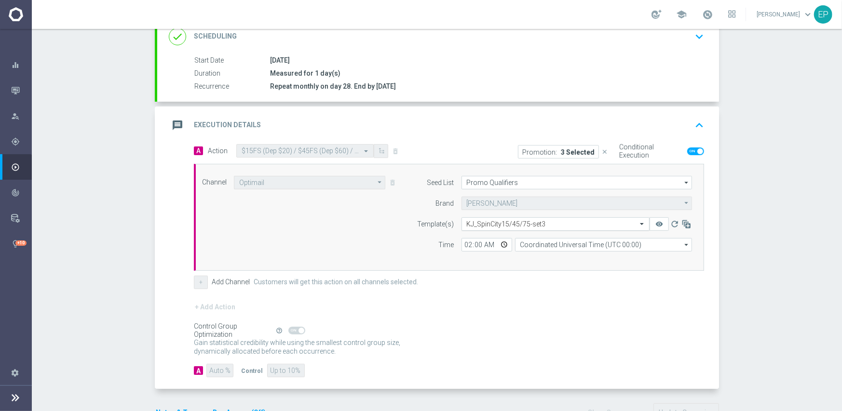
click at [544, 223] on input "text" at bounding box center [546, 224] width 158 height 8
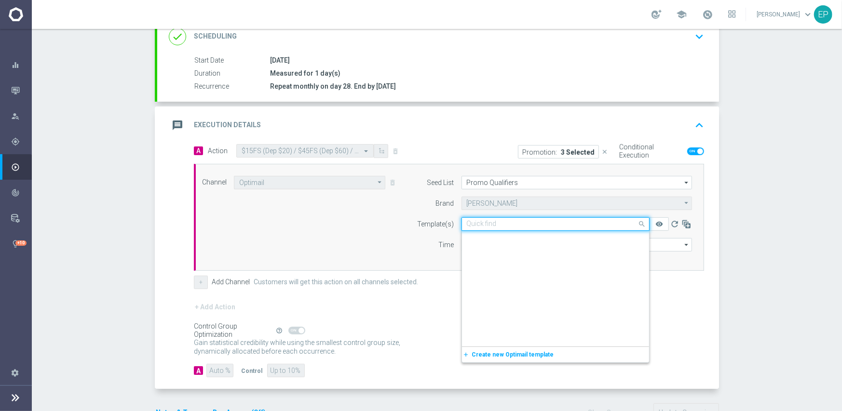
scroll to position [9422, 0]
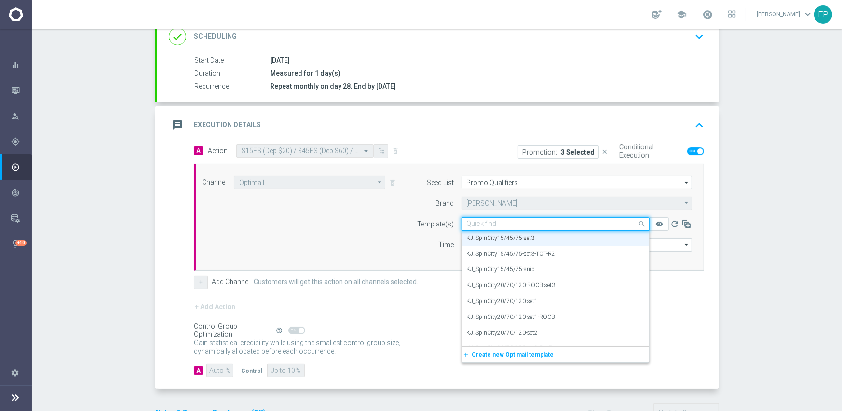
paste input "KJ_SpinCity15/45"
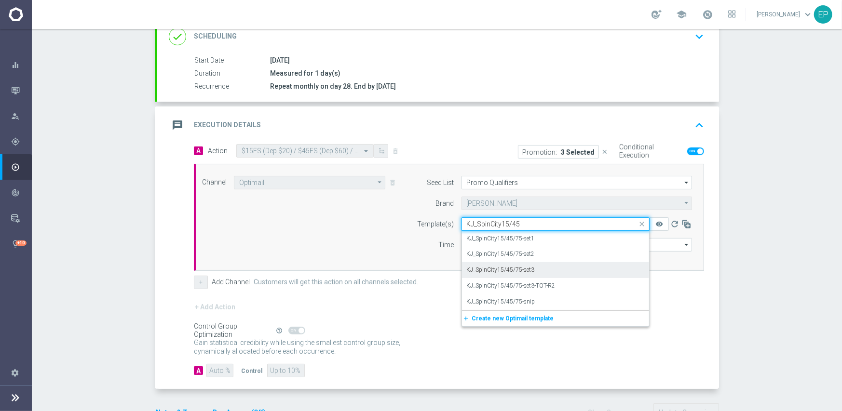
scroll to position [0, 0]
click at [527, 303] on label "KJ_SpinCity15/45/75-snip" at bounding box center [501, 302] width 68 height 8
type input "KJ_SpinCity15/45"
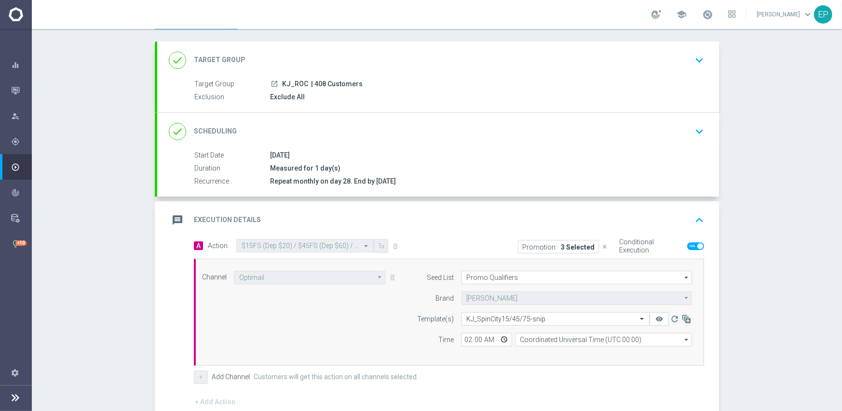
scroll to position [43, 0]
click at [423, 124] on div "done Scheduling keyboard_arrow_down" at bounding box center [438, 133] width 539 height 18
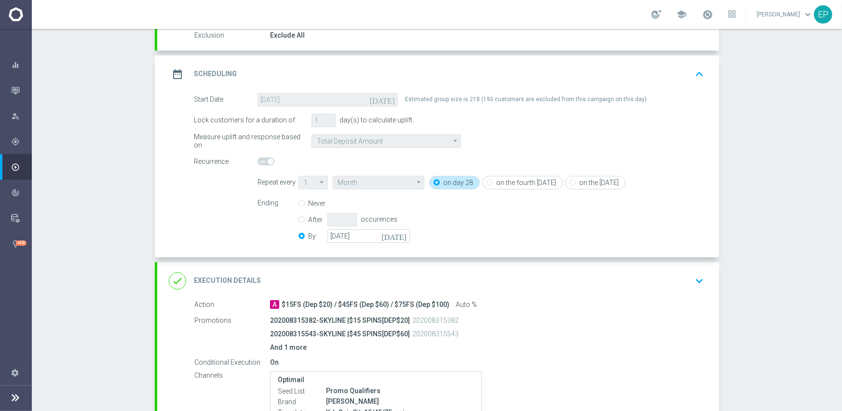
scroll to position [188, 0]
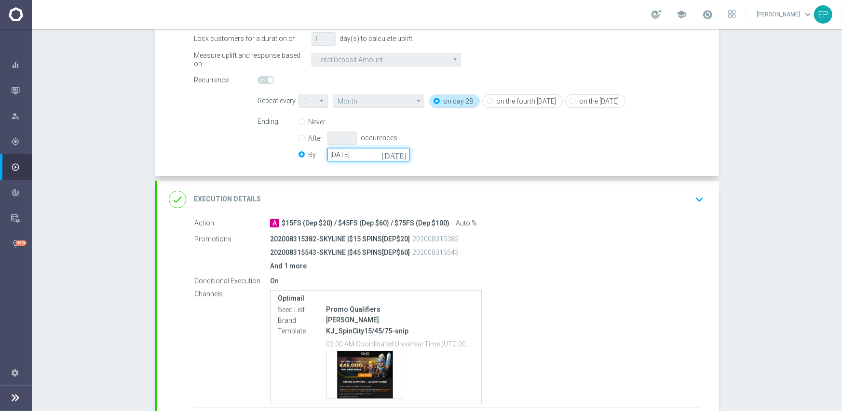
drag, startPoint x: 364, startPoint y: 158, endPoint x: 381, endPoint y: 158, distance: 17.4
click at [364, 157] on input "[DATE]" at bounding box center [368, 155] width 82 height 14
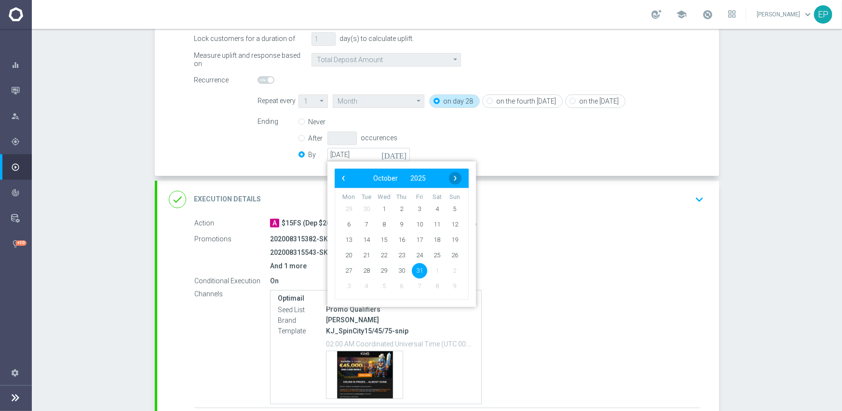
click at [453, 177] on span "›" at bounding box center [455, 178] width 13 height 13
click at [448, 270] on span "30" at bounding box center [454, 270] width 15 height 15
type input "[DATE]"
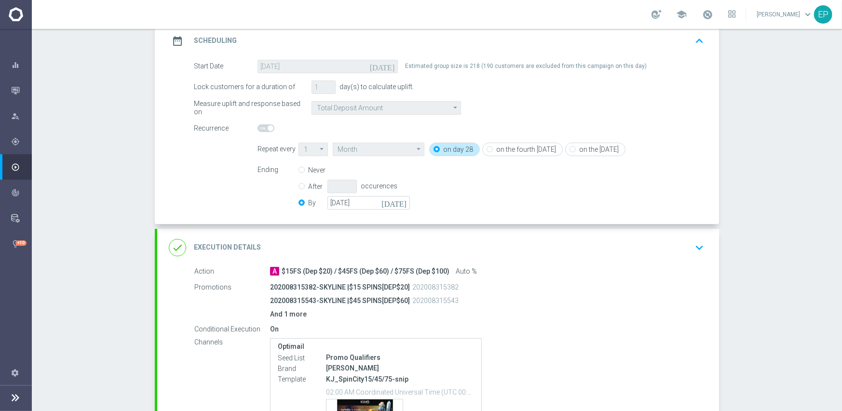
scroll to position [267, 0]
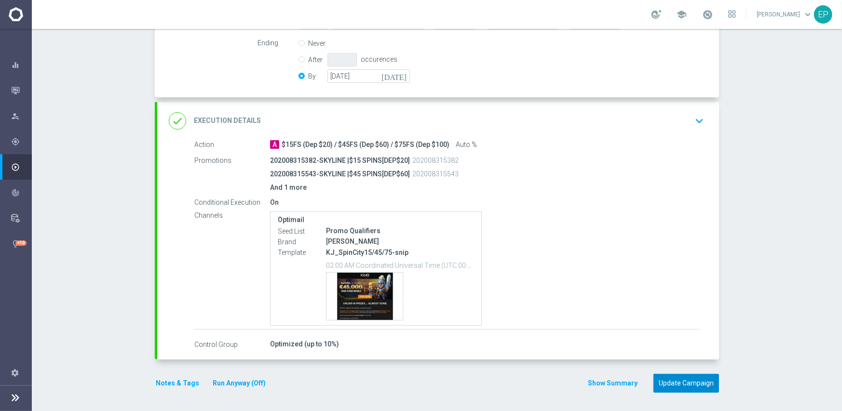
click at [681, 384] on button "Update Campaign" at bounding box center [687, 383] width 66 height 19
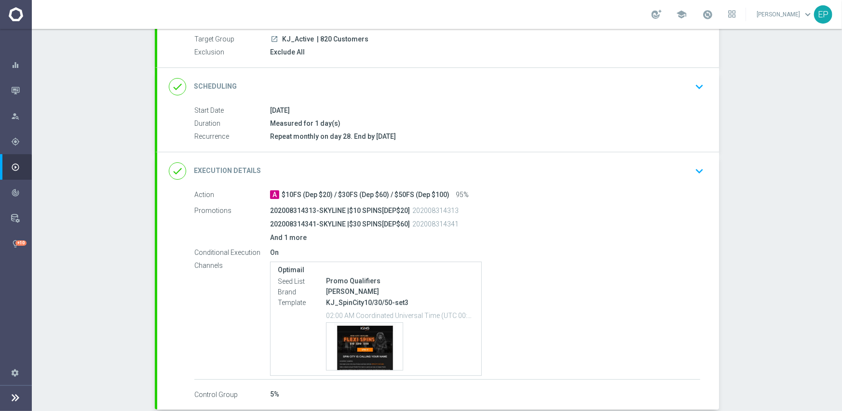
scroll to position [96, 0]
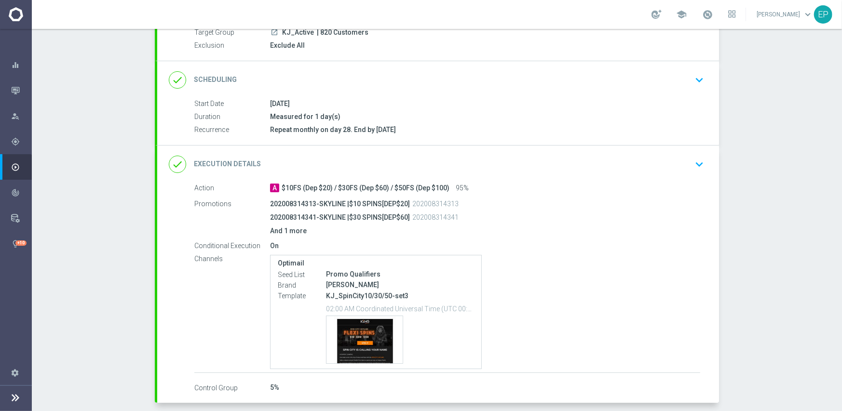
drag, startPoint x: 410, startPoint y: 72, endPoint x: 442, endPoint y: 72, distance: 31.4
click at [411, 72] on div "done Scheduling keyboard_arrow_down" at bounding box center [438, 80] width 539 height 18
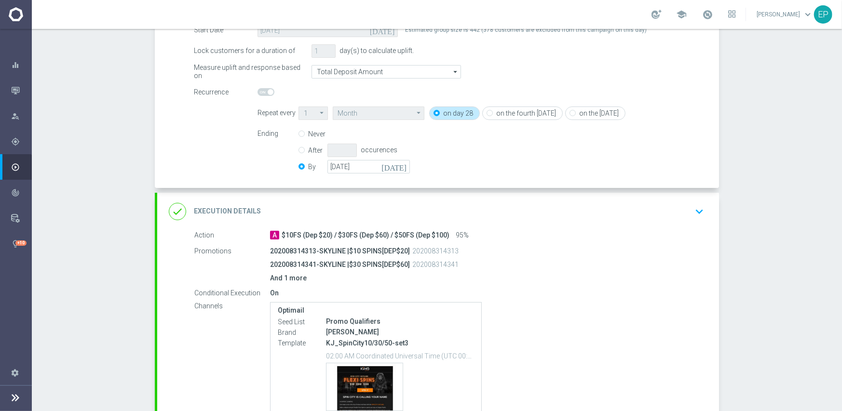
scroll to position [193, 0]
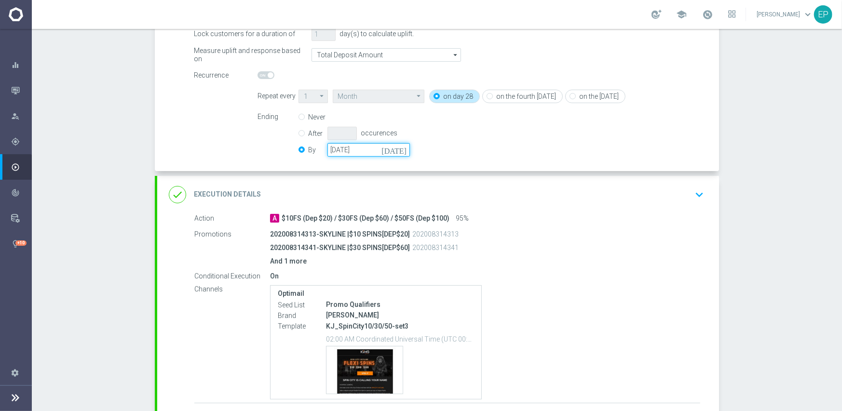
click at [367, 149] on input "[DATE]" at bounding box center [368, 150] width 82 height 14
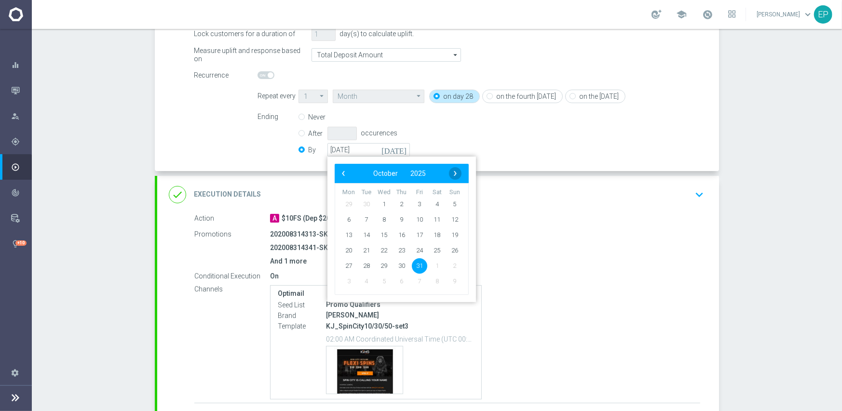
click at [451, 171] on span "›" at bounding box center [455, 173] width 13 height 13
click at [449, 263] on span "30" at bounding box center [454, 265] width 15 height 15
type input "[DATE]"
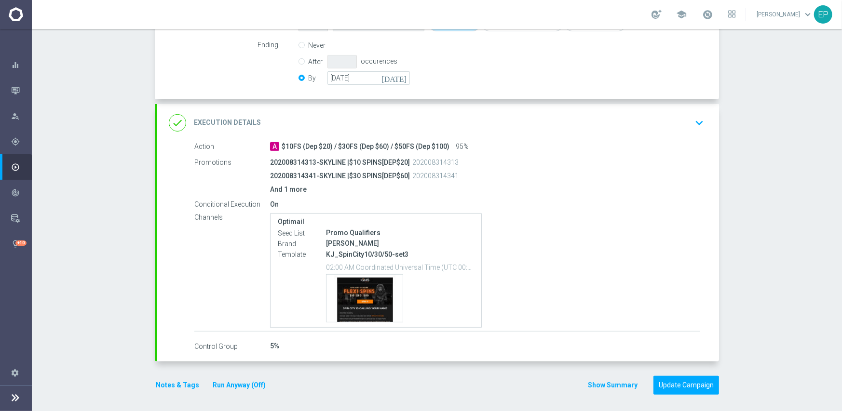
scroll to position [267, 0]
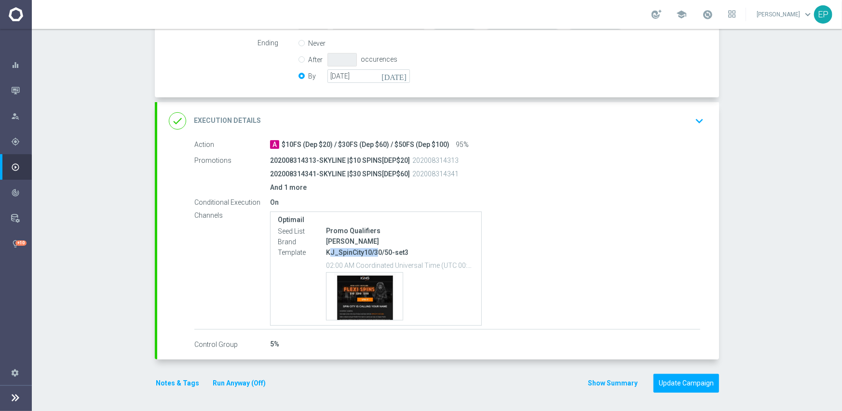
drag, startPoint x: 325, startPoint y: 253, endPoint x: 371, endPoint y: 252, distance: 46.3
click at [371, 252] on p "KJ_SpinCity10/30/50-set3" at bounding box center [400, 252] width 148 height 9
copy p "J_SpinCity10/3"
drag, startPoint x: 459, startPoint y: 120, endPoint x: 465, endPoint y: 122, distance: 6.7
click at [459, 119] on div "done Execution Details keyboard_arrow_down" at bounding box center [438, 121] width 539 height 18
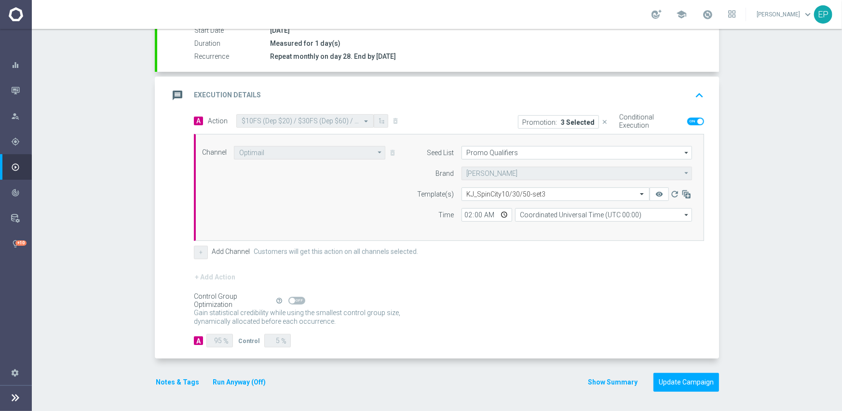
scroll to position [169, 0]
click at [509, 195] on input "text" at bounding box center [546, 195] width 158 height 8
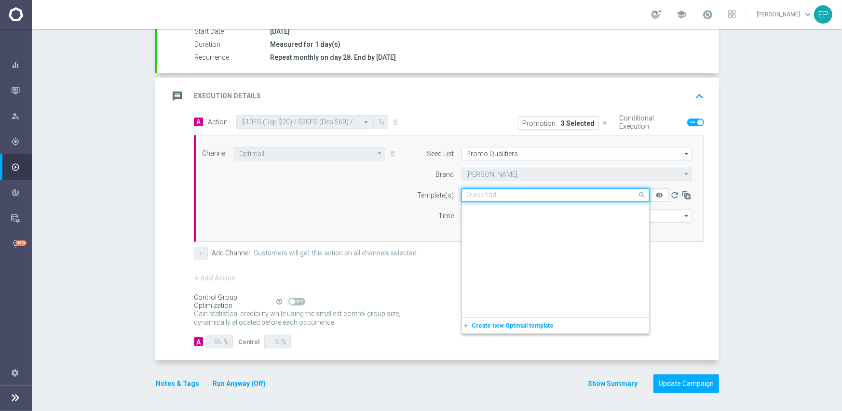
scroll to position [9342, 0]
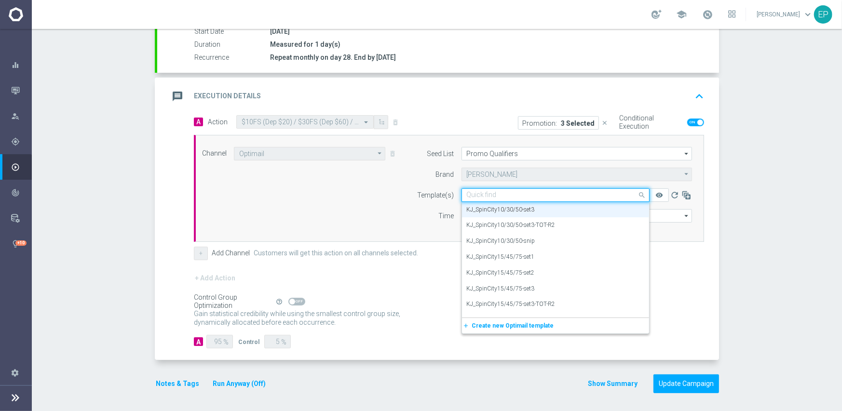
paste input "J_SpinCity10/3"
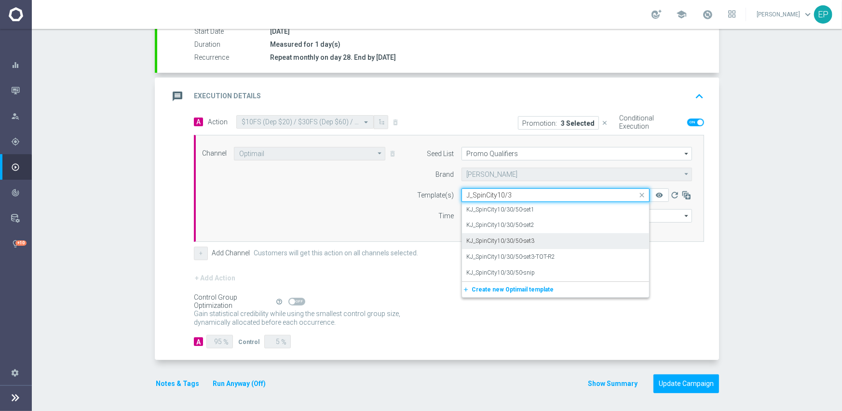
scroll to position [0, 0]
click at [526, 272] on label "KJ_SpinCity10/30/50-snip" at bounding box center [501, 273] width 68 height 8
type input "J_SpinCity10/3"
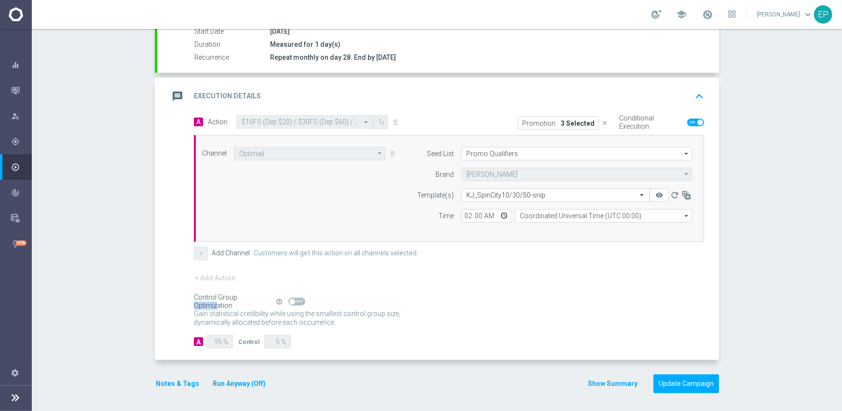
click at [526, 272] on div "+ Add Action" at bounding box center [449, 284] width 510 height 24
click at [696, 386] on button "Update Campaign" at bounding box center [687, 384] width 66 height 19
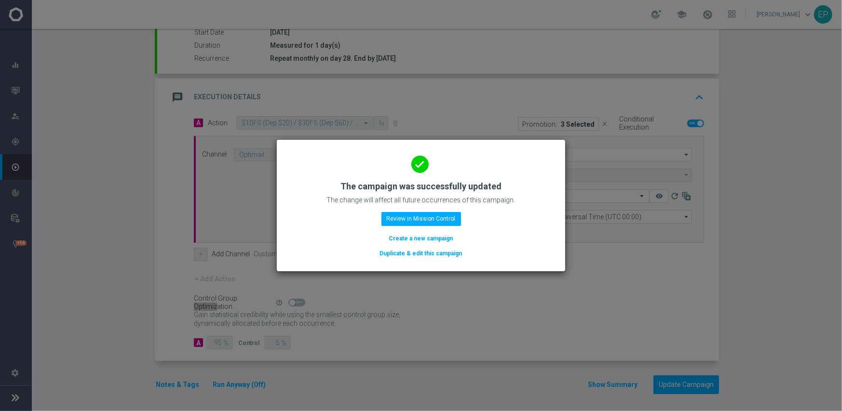
scroll to position [169, 0]
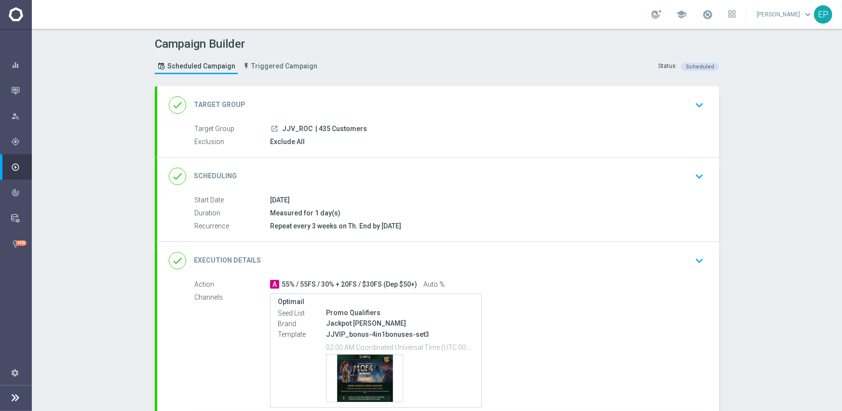
click at [426, 171] on div "done Scheduling keyboard_arrow_down" at bounding box center [438, 176] width 539 height 18
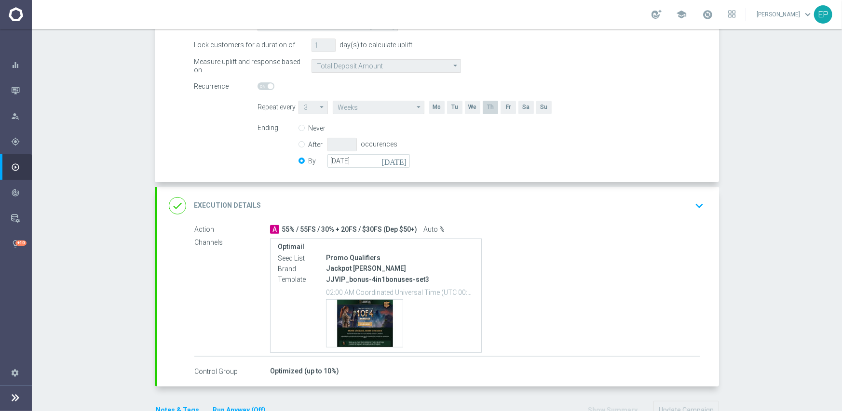
scroll to position [193, 0]
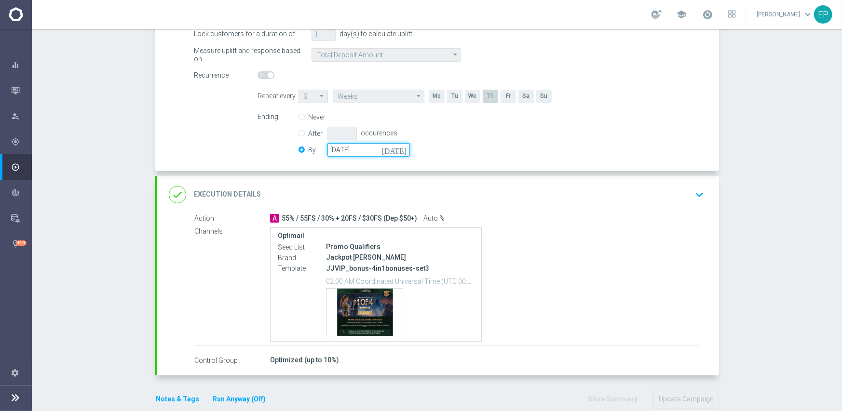
drag, startPoint x: 366, startPoint y: 148, endPoint x: 394, endPoint y: 149, distance: 28.0
click at [367, 147] on input "[DATE]" at bounding box center [368, 150] width 82 height 14
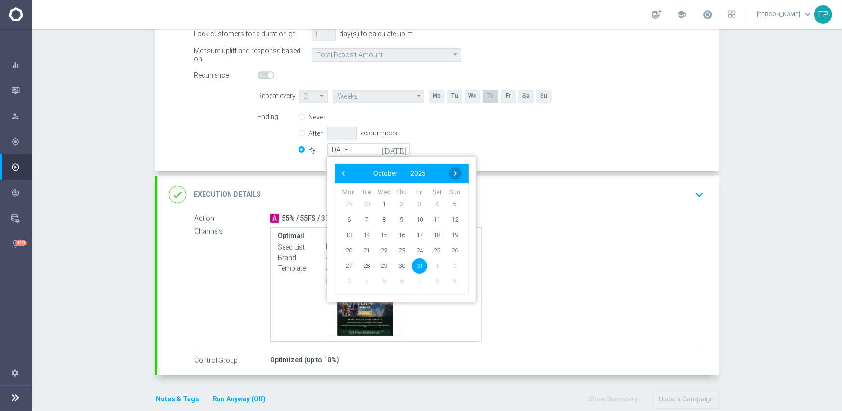
click at [454, 170] on span "›" at bounding box center [455, 173] width 13 height 13
click at [453, 265] on span "30" at bounding box center [454, 265] width 15 height 15
type input "[DATE]"
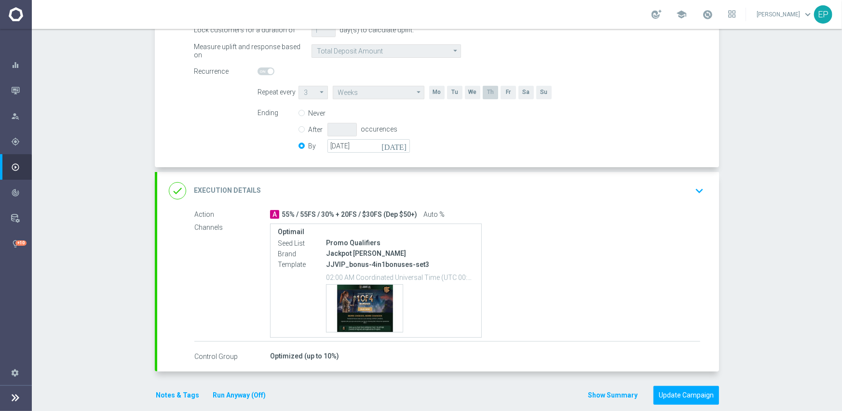
scroll to position [209, 0]
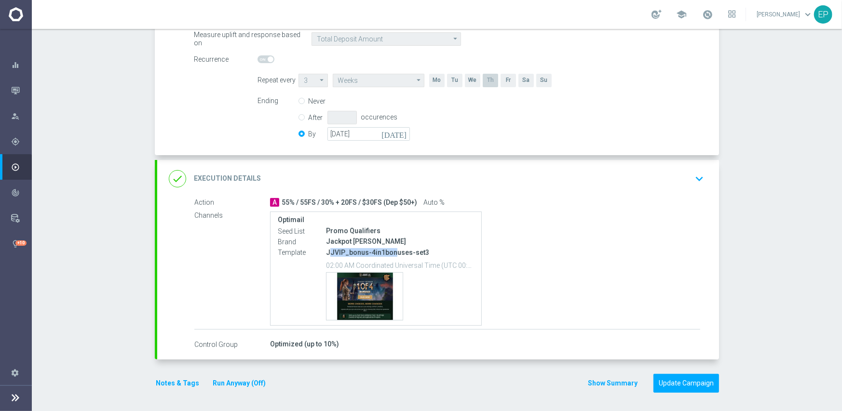
drag, startPoint x: 354, startPoint y: 252, endPoint x: 388, endPoint y: 251, distance: 33.3
click at [388, 251] on p "JJVIP_bonus-4in1bonuses-set3" at bounding box center [400, 252] width 148 height 9
copy p "JVIP_bonus-4in1bon"
drag, startPoint x: 424, startPoint y: 170, endPoint x: 465, endPoint y: 182, distance: 43.2
click at [427, 170] on div "done Execution Details keyboard_arrow_down" at bounding box center [438, 179] width 539 height 18
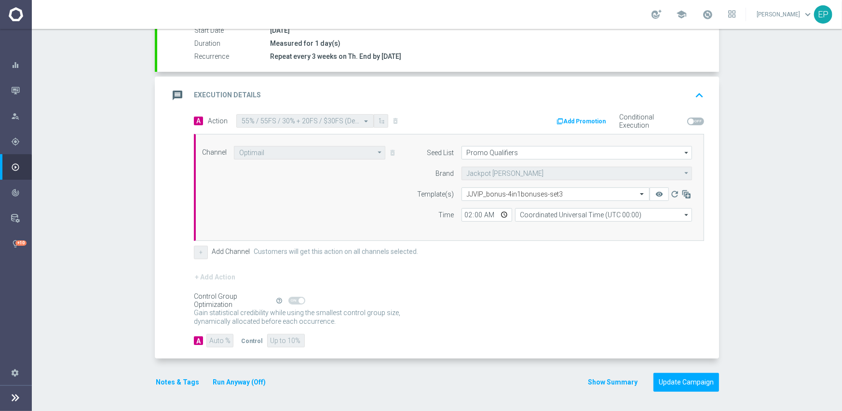
scroll to position [169, 0]
click at [504, 198] on div "Select template JJVIP_bonus-4in1bonuses-set3" at bounding box center [556, 196] width 188 height 14
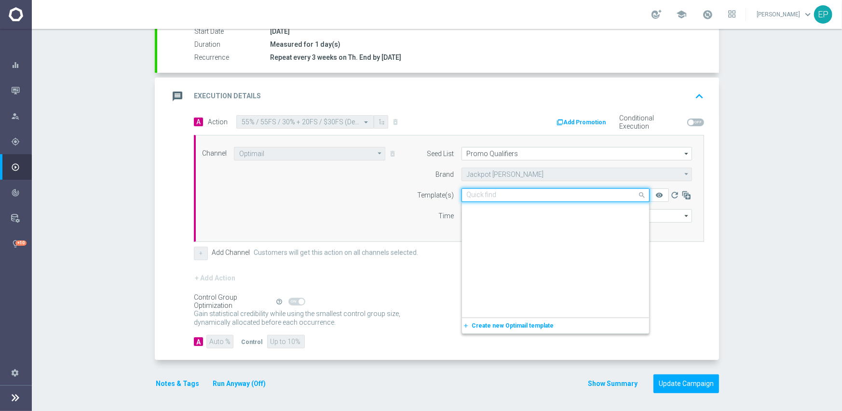
scroll to position [6939, 0]
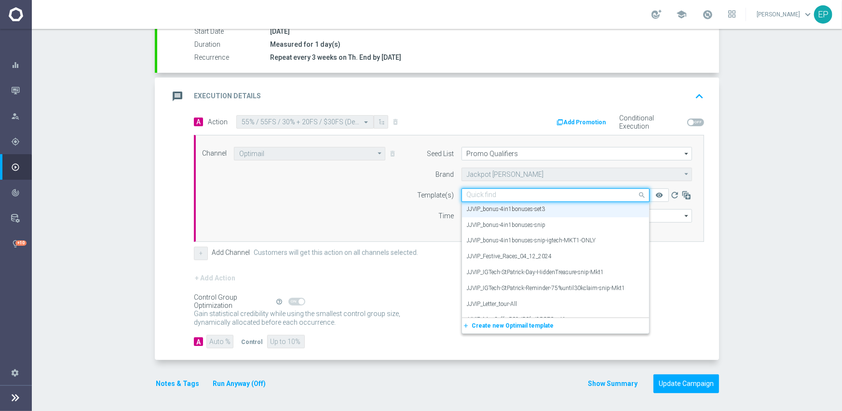
paste input "JVIP_bonus-4in1bon"
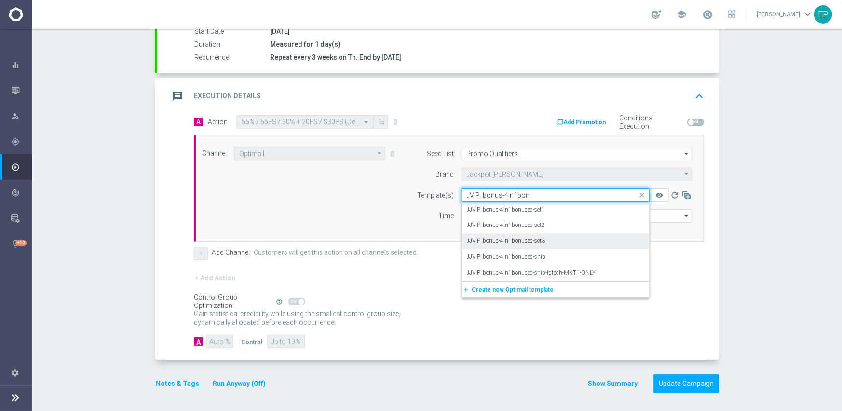
scroll to position [0, 0]
click at [535, 257] on label "JJVIP_bonus-4in1bonuses-snip" at bounding box center [506, 257] width 79 height 8
type input "JVIP_bonus-4in1bon"
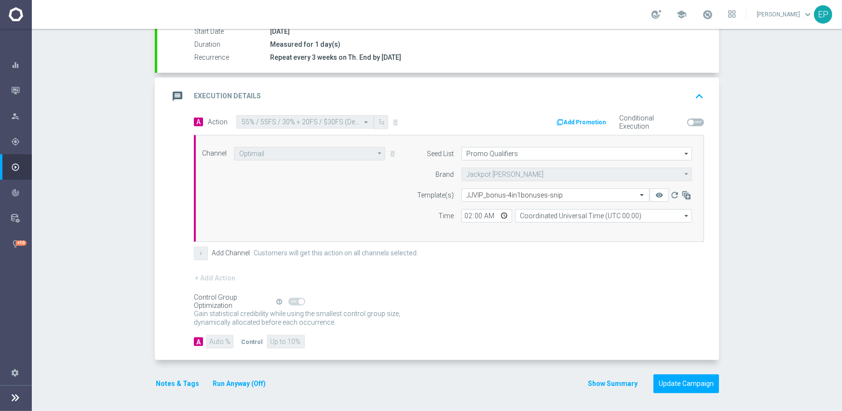
click at [560, 302] on div "Control Group Optimization Self Optimizing Campaign help_outline" at bounding box center [449, 302] width 510 height 11
click at [681, 385] on button "Update Campaign" at bounding box center [687, 384] width 66 height 19
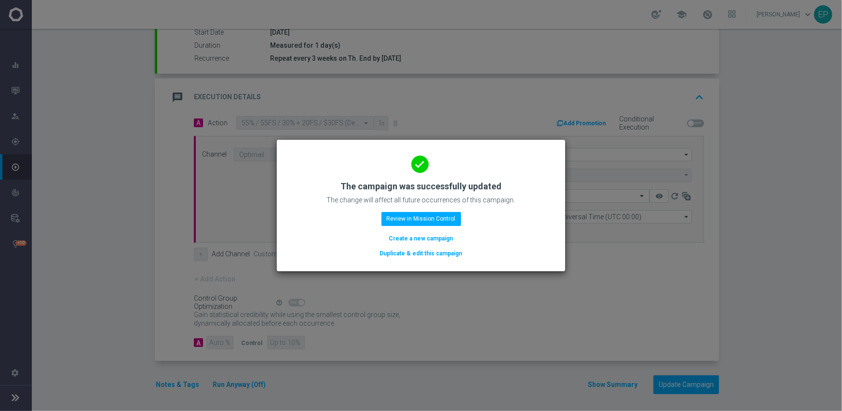
scroll to position [169, 0]
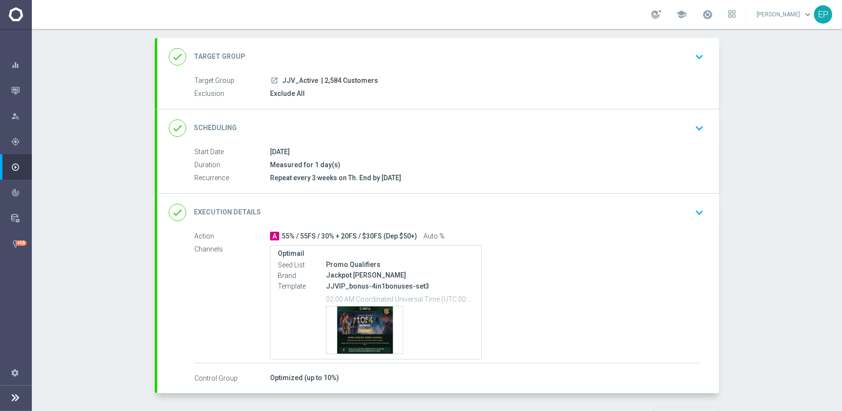
click at [381, 127] on div "done Scheduling keyboard_arrow_down" at bounding box center [438, 128] width 539 height 18
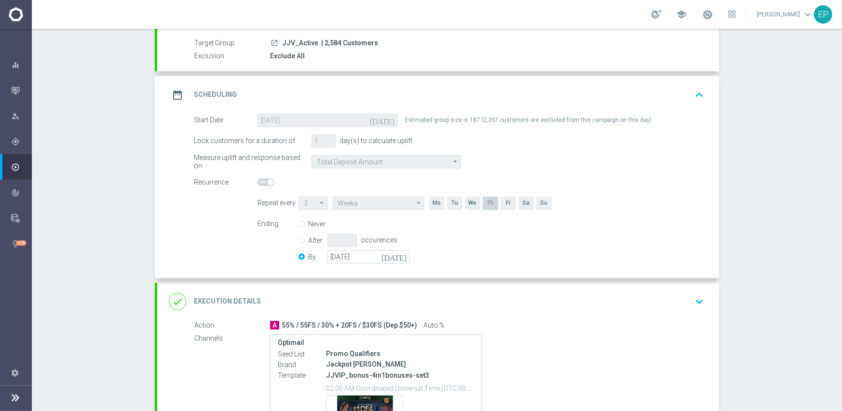
scroll to position [145, 0]
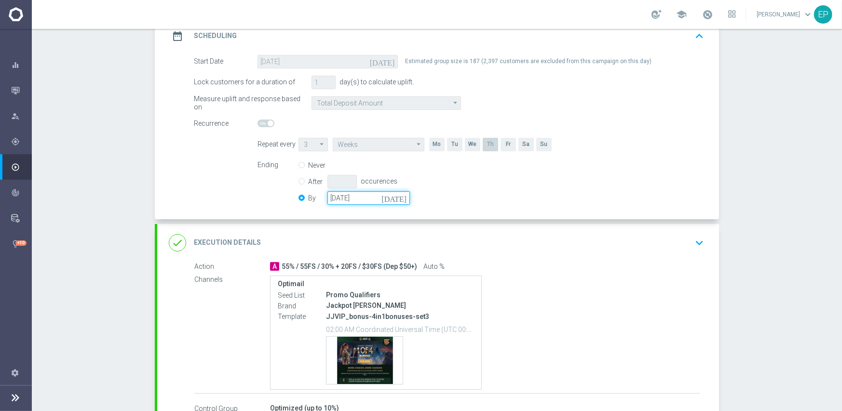
click at [374, 200] on input "[DATE]" at bounding box center [368, 198] width 82 height 14
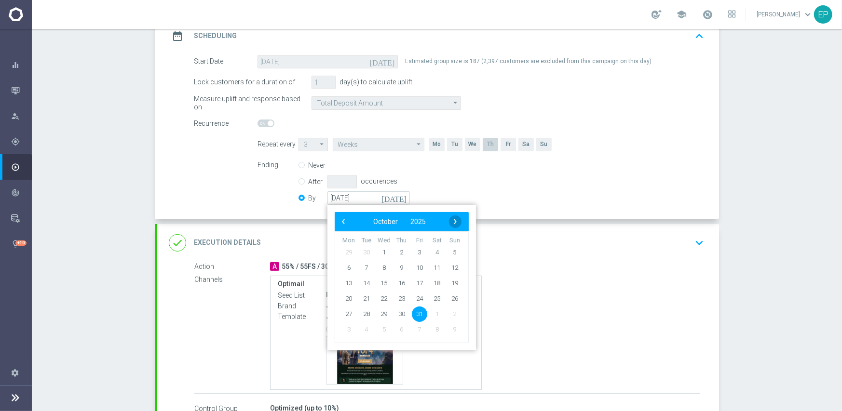
click at [455, 223] on span "›" at bounding box center [455, 222] width 13 height 13
click at [448, 314] on span "30" at bounding box center [454, 313] width 15 height 15
type input "[DATE]"
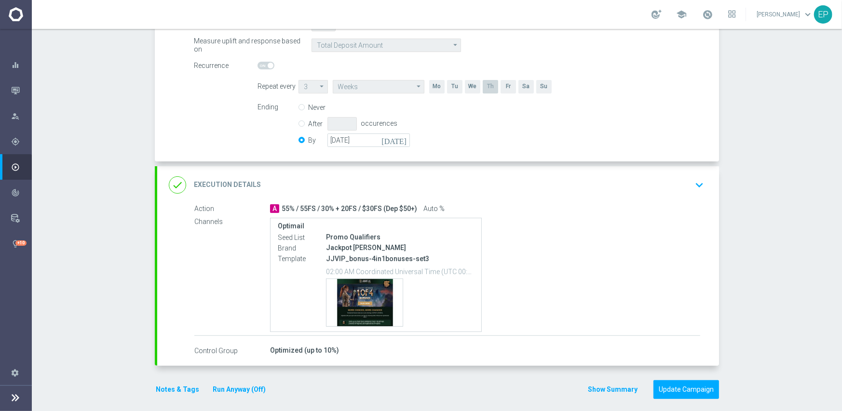
scroll to position [209, 0]
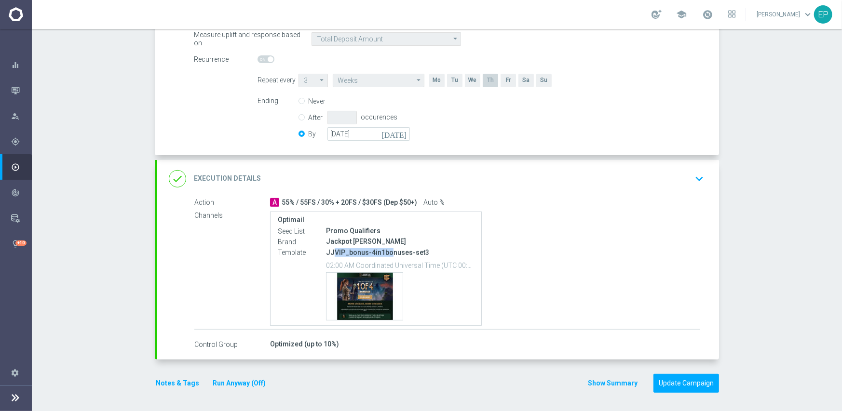
drag, startPoint x: 330, startPoint y: 254, endPoint x: 386, endPoint y: 254, distance: 55.9
click at [386, 254] on p "JJVIP_bonus-4in1bonuses-set3" at bounding box center [400, 252] width 148 height 9
copy p "VIP_bonus-4in1bo"
drag, startPoint x: 465, startPoint y: 167, endPoint x: 479, endPoint y: 171, distance: 14.6
click at [466, 167] on div "done Execution Details keyboard_arrow_down" at bounding box center [438, 179] width 562 height 38
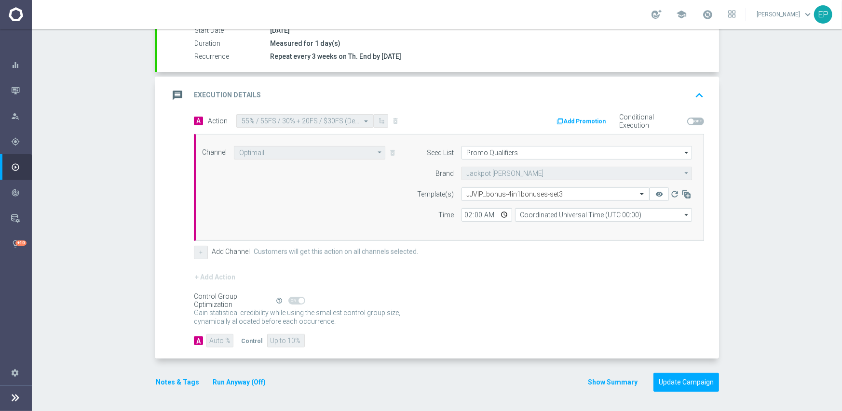
scroll to position [169, 0]
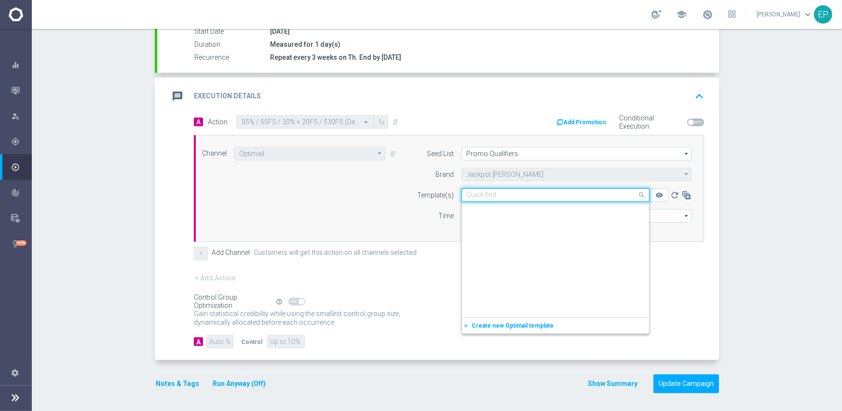
click at [554, 192] on input "text" at bounding box center [546, 195] width 158 height 8
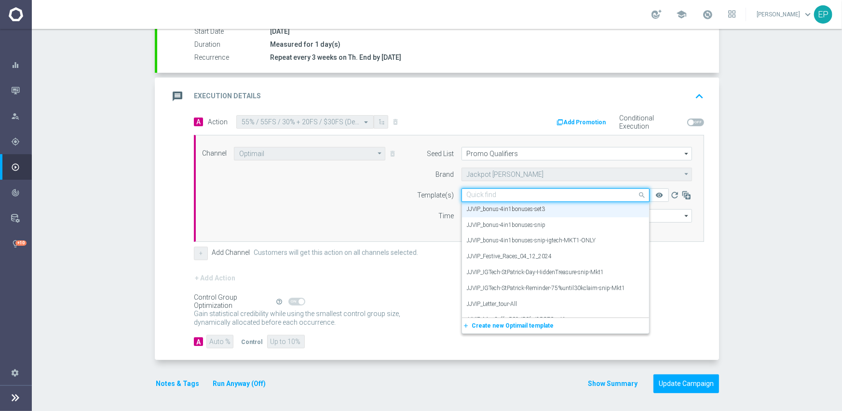
paste input "VIP_bonus-4in1bo"
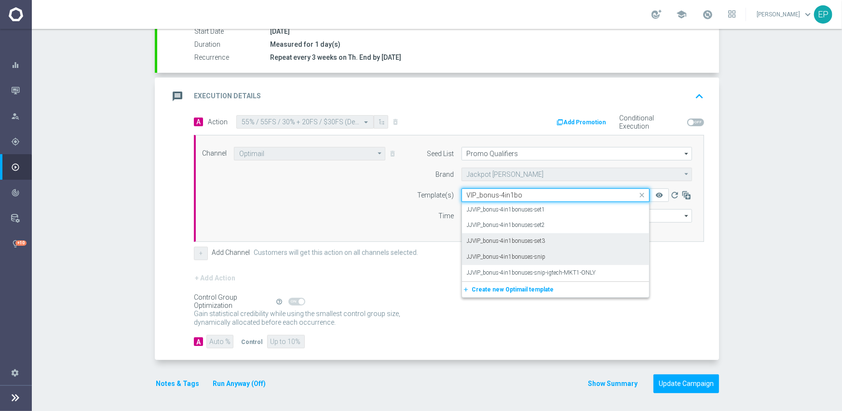
click at [536, 259] on label "JJVIP_bonus-4in1bonuses-snip" at bounding box center [506, 257] width 79 height 8
type input "VIP_bonus-4in1bo"
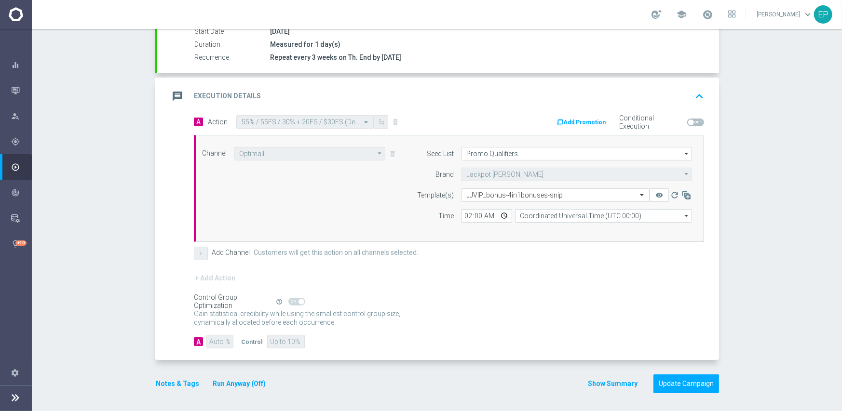
click at [535, 293] on div "+ Add Action" at bounding box center [449, 284] width 510 height 24
click at [687, 380] on button "Update Campaign" at bounding box center [687, 384] width 66 height 19
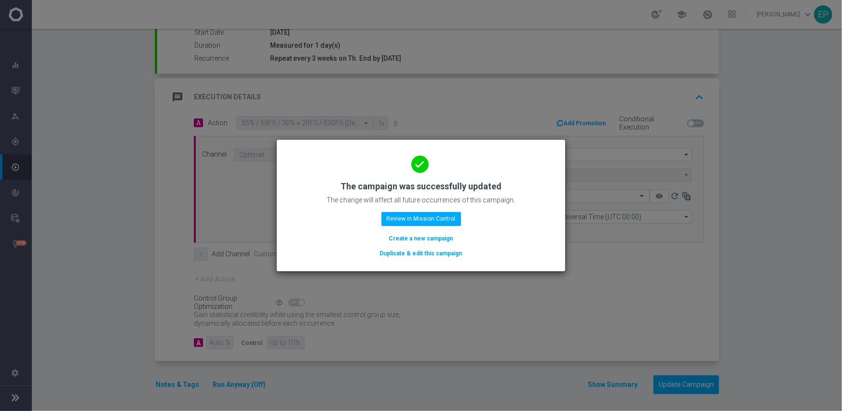
scroll to position [169, 0]
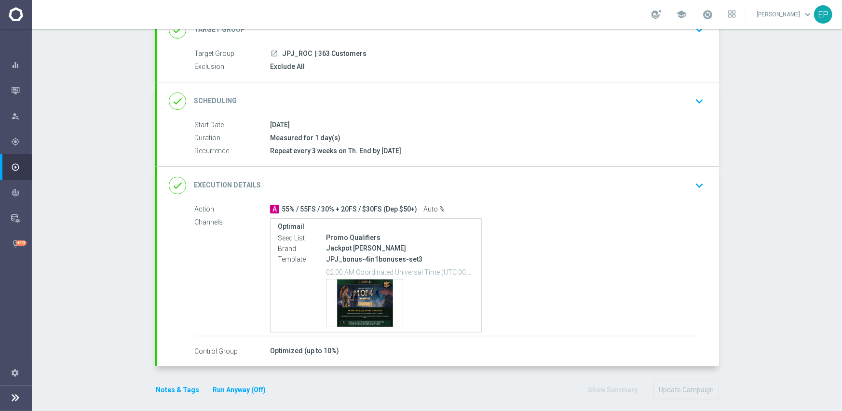
scroll to position [82, 0]
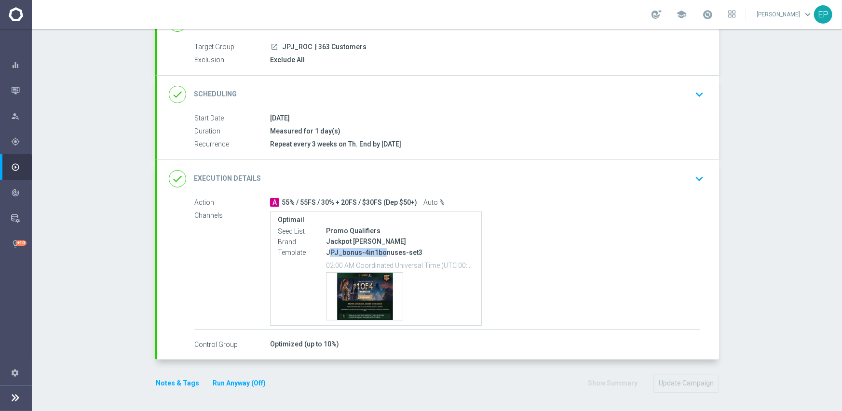
drag, startPoint x: 327, startPoint y: 250, endPoint x: 379, endPoint y: 252, distance: 51.6
click at [379, 252] on p "JPJ_bonus-4in1bonuses-set3" at bounding box center [400, 252] width 148 height 9
copy p "PJ_bonus-4in1bo"
click at [492, 177] on div "done Execution Details keyboard_arrow_down" at bounding box center [438, 179] width 539 height 18
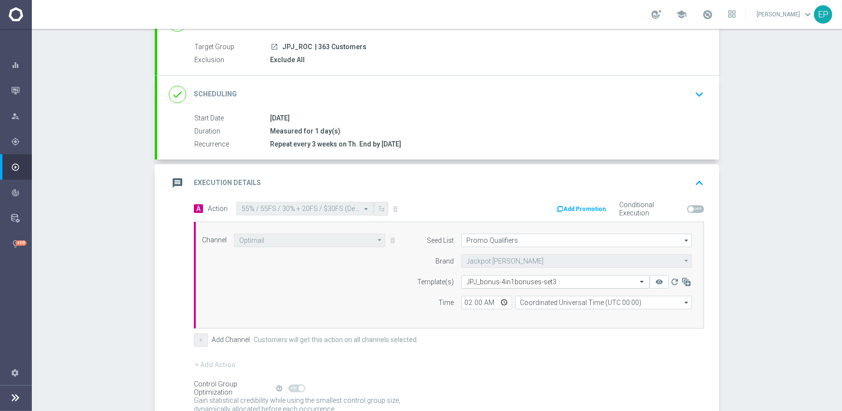
click at [553, 281] on input "text" at bounding box center [546, 282] width 158 height 8
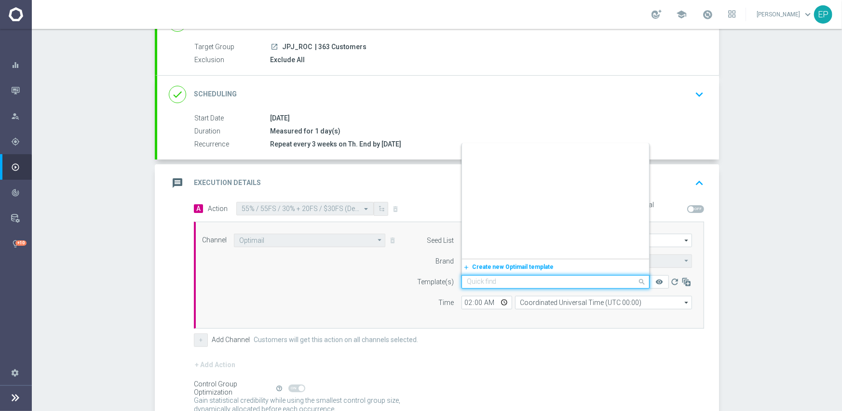
scroll to position [11475, 0]
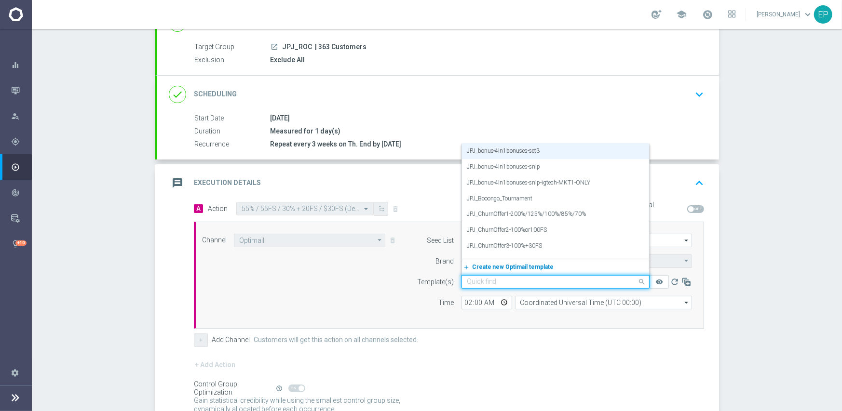
paste input "PJ_bonus-4in1bo"
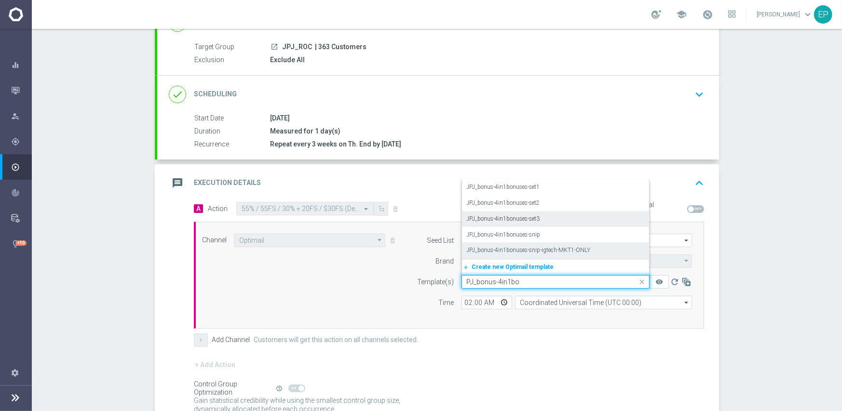
scroll to position [0, 0]
click at [536, 233] on label "JPJ_bonus-4in1bonuses-snip" at bounding box center [504, 235] width 74 height 8
type input "PJ_bonus-4in1bo"
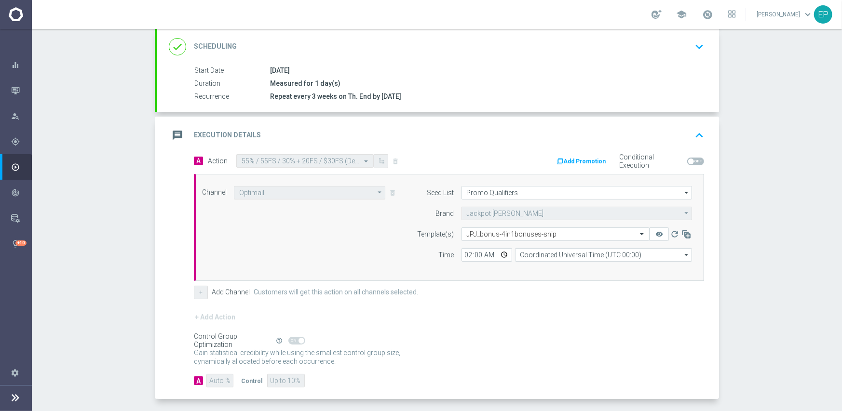
scroll to position [169, 0]
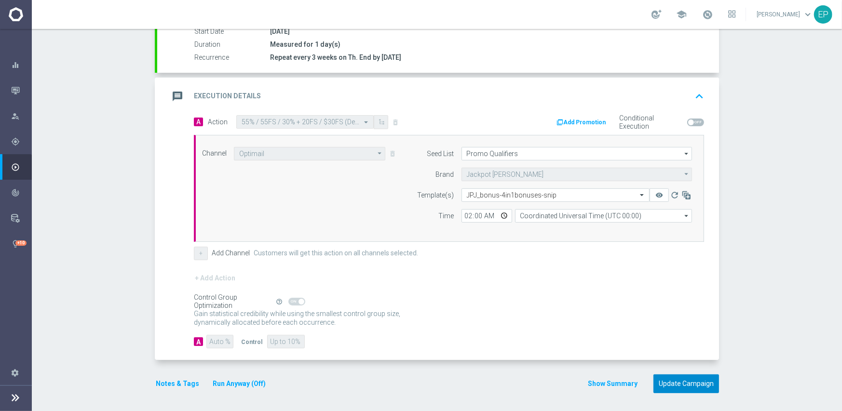
click at [681, 384] on button "Update Campaign" at bounding box center [687, 384] width 66 height 19
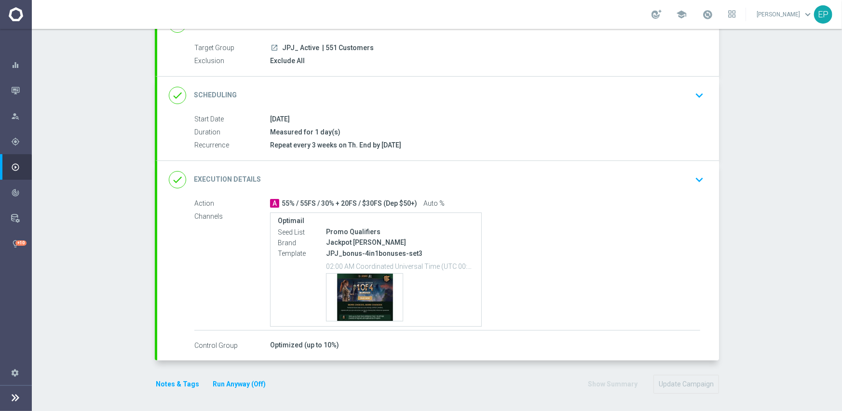
scroll to position [82, 0]
drag, startPoint x: 325, startPoint y: 252, endPoint x: 383, endPoint y: 253, distance: 57.9
click at [382, 252] on p "JPJ_bonus-4in1bonuses-set3" at bounding box center [400, 252] width 148 height 9
copy p "PJ_bonus-4in1bon"
click at [433, 175] on div "done Execution Details keyboard_arrow_down" at bounding box center [438, 179] width 539 height 18
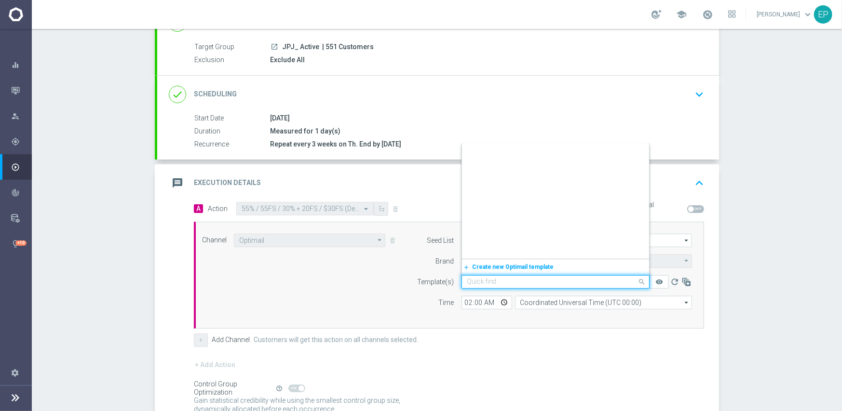
click at [553, 278] on input "text" at bounding box center [546, 282] width 158 height 8
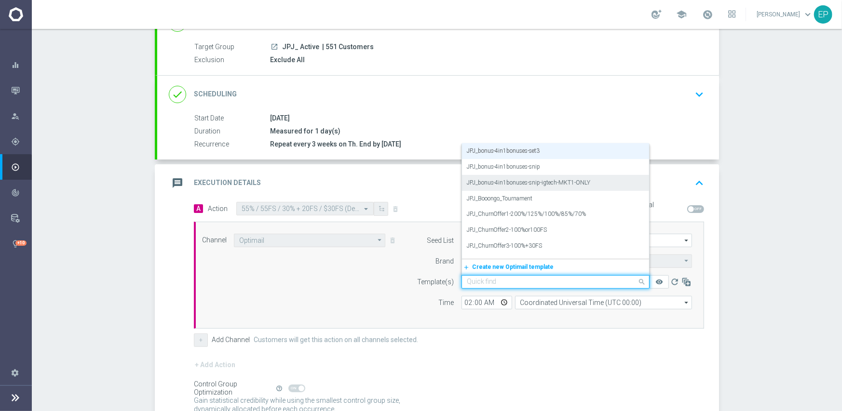
paste input "PJ_bonus-4in1bon"
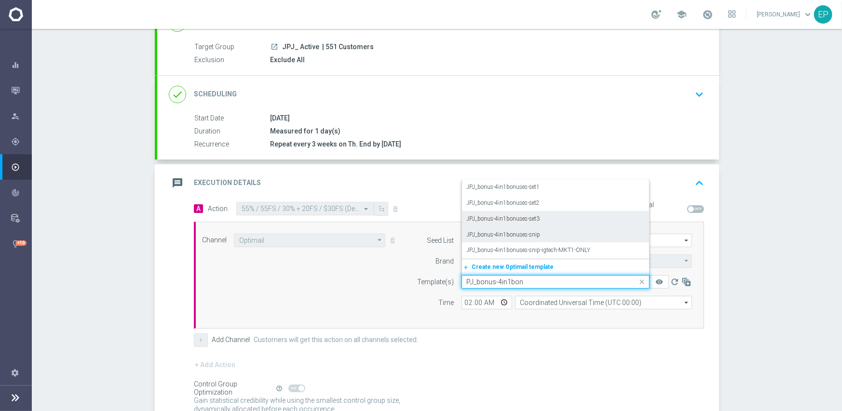
click at [535, 235] on label "JPJ_bonus-4in1bonuses-snip" at bounding box center [504, 235] width 74 height 8
type input "PJ_bonus-4in1bon"
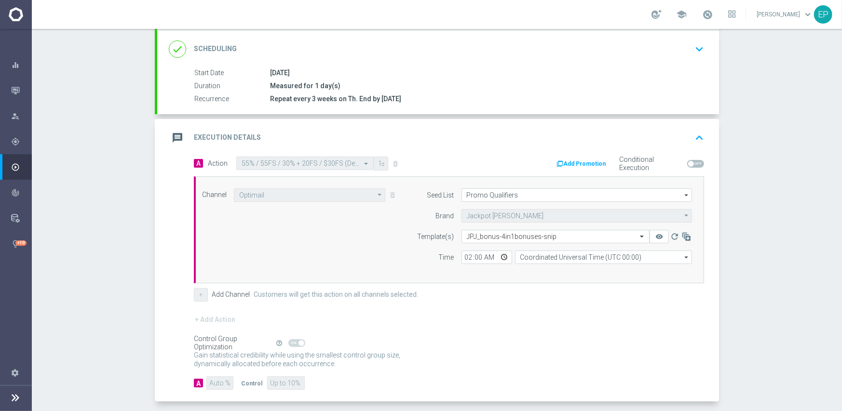
scroll to position [169, 0]
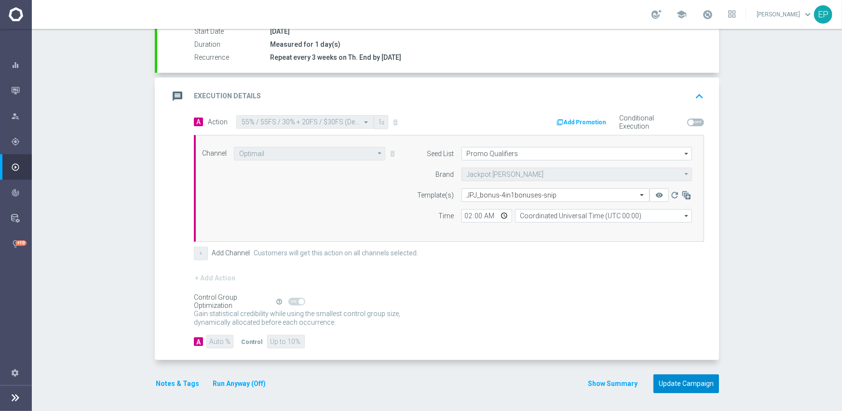
click at [683, 379] on button "Update Campaign" at bounding box center [687, 384] width 66 height 19
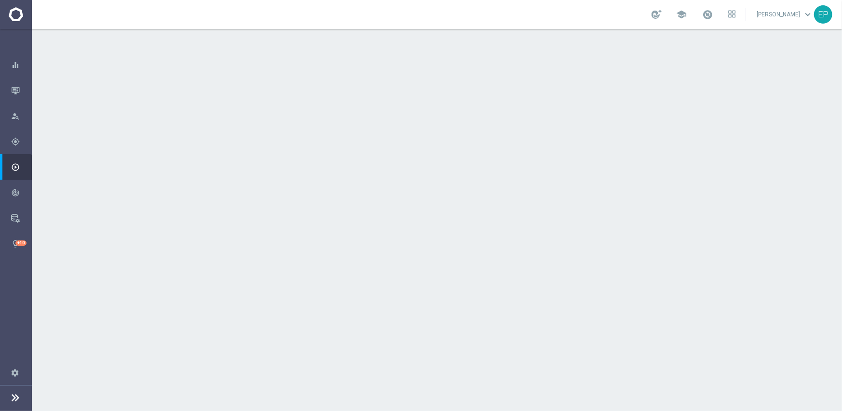
drag, startPoint x: 286, startPoint y: 128, endPoint x: 321, endPoint y: 129, distance: 35.7
click at [321, 129] on span "WWN_VIP/Active+ROC" at bounding box center [317, 129] width 70 height 9
copy span "WN_VIP/Act"
click at [329, 101] on div "done Target Group keyboard_arrow_down" at bounding box center [438, 105] width 539 height 18
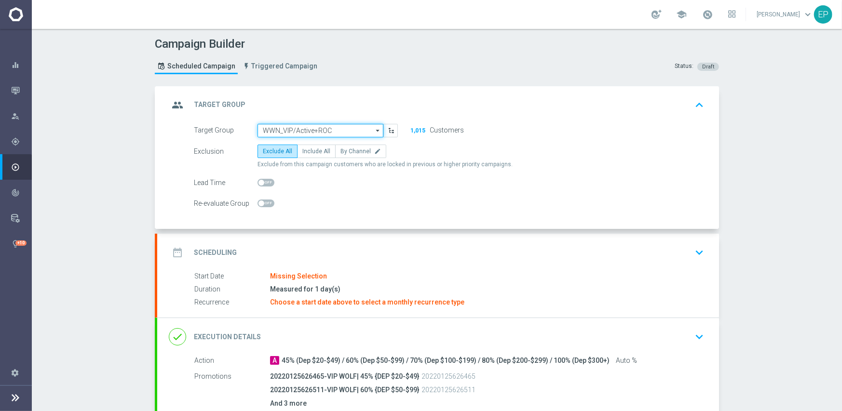
click at [316, 124] on input "WWN_VIP/Active+ROC" at bounding box center [321, 131] width 126 height 14
paste input "WN_VIP/Act"
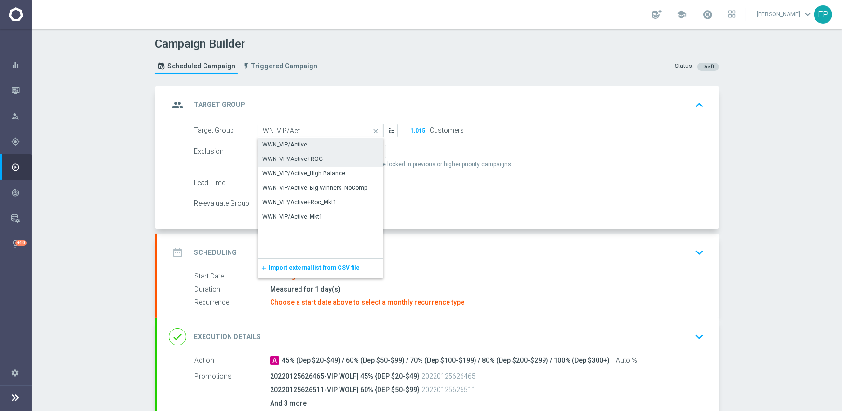
click at [300, 146] on div "WWN_VIP/Active" at bounding box center [284, 144] width 45 height 9
type input "WWN_VIP/Active"
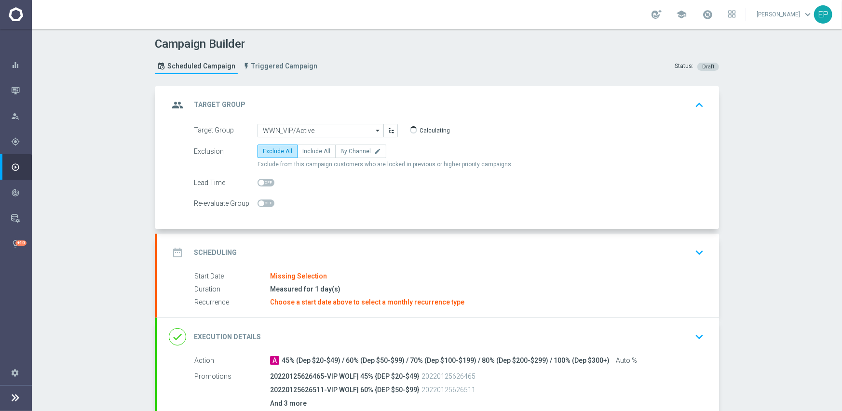
click at [318, 259] on div "date_range Scheduling keyboard_arrow_down" at bounding box center [438, 253] width 539 height 18
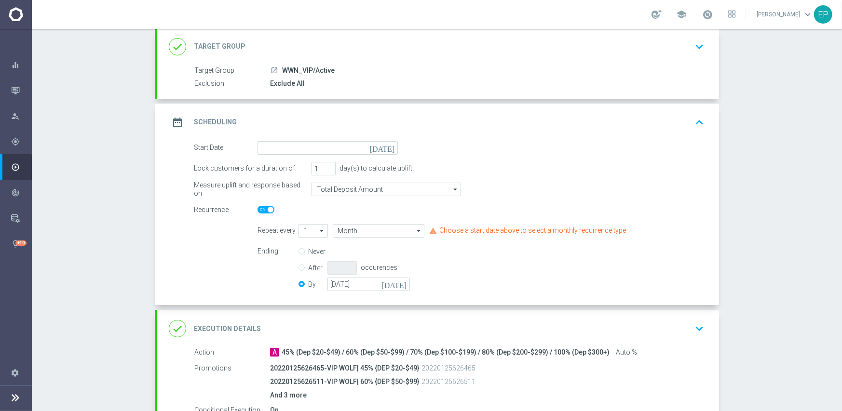
scroll to position [96, 0]
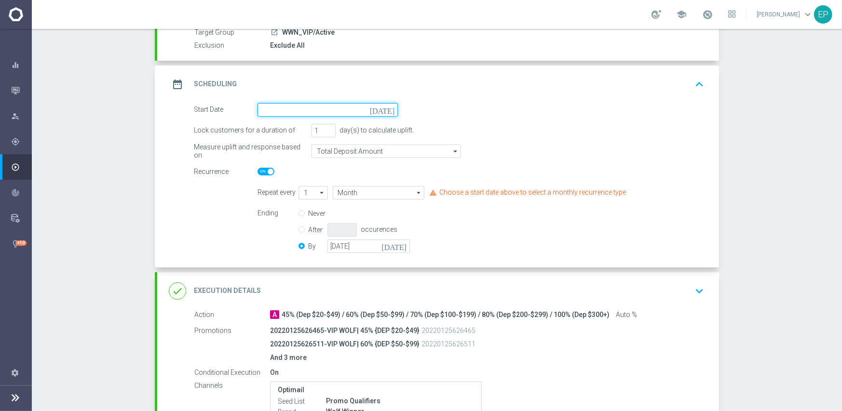
drag, startPoint x: 313, startPoint y: 108, endPoint x: 339, endPoint y: 113, distance: 26.2
click at [313, 108] on input at bounding box center [328, 110] width 140 height 14
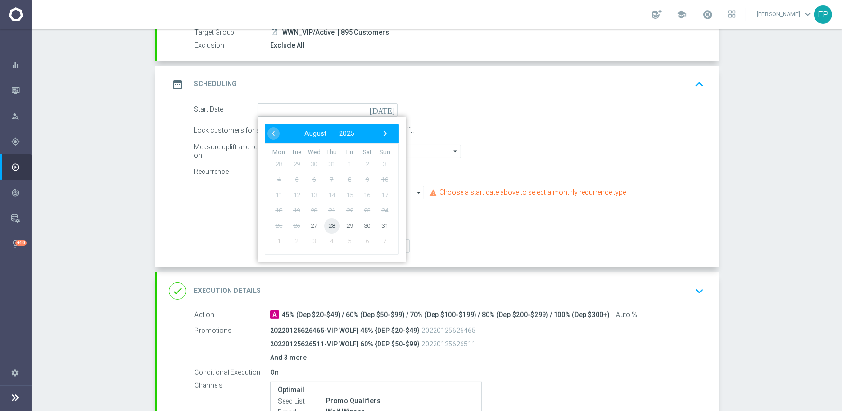
click at [329, 227] on span "28" at bounding box center [331, 225] width 15 height 15
type input "[DATE]"
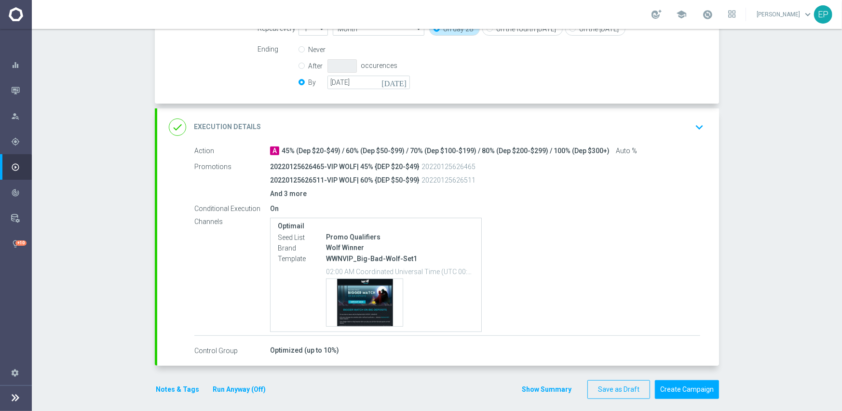
scroll to position [267, 0]
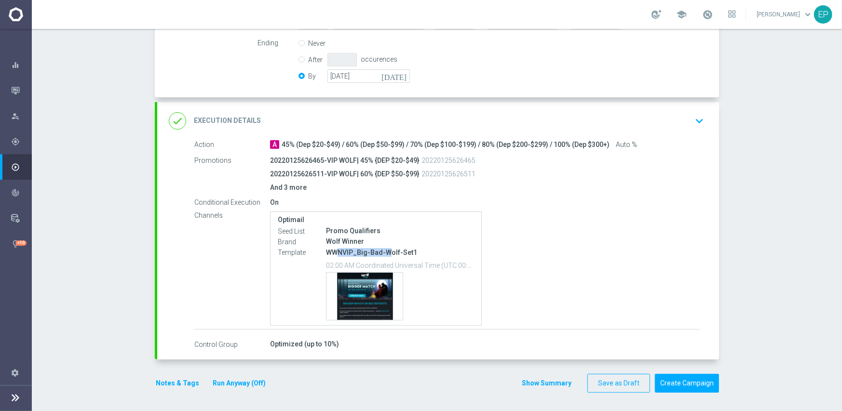
drag, startPoint x: 334, startPoint y: 251, endPoint x: 383, endPoint y: 251, distance: 49.2
click at [383, 251] on p "WWNVIP_Big-Bad-Wolf-Set1" at bounding box center [400, 252] width 148 height 9
copy p "NVIP_Big-Bad-W"
click at [444, 123] on div "done Execution Details keyboard_arrow_down" at bounding box center [438, 121] width 539 height 18
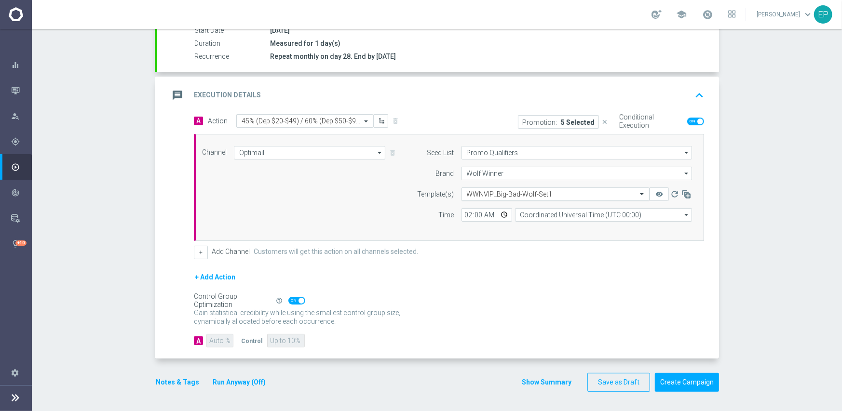
scroll to position [169, 0]
click at [529, 194] on input "text" at bounding box center [546, 195] width 158 height 8
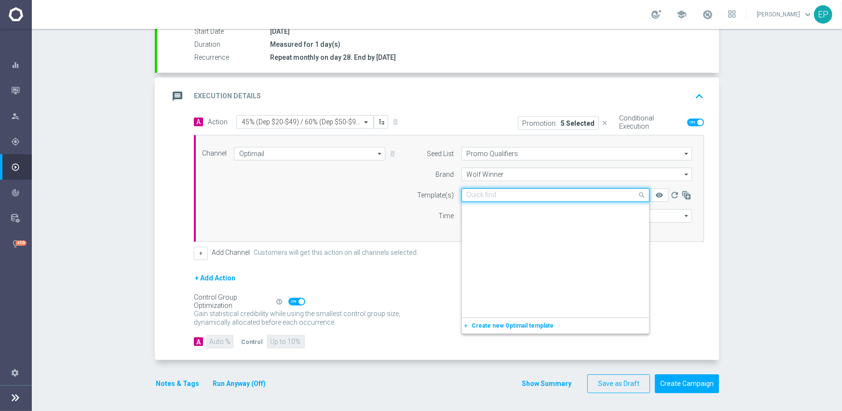
paste input "NVIP_Big-Bad-W"
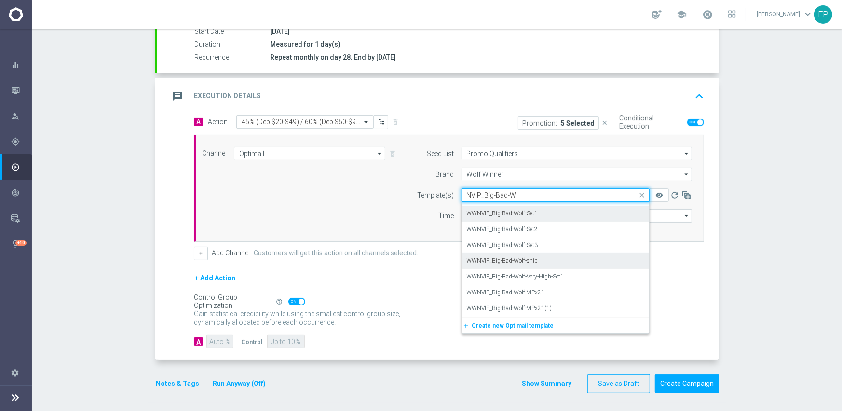
click at [515, 259] on label "WWNVIP_Big-Bad-Wolf-snip" at bounding box center [502, 261] width 71 height 8
type input "NVIP_Big-Bad-W"
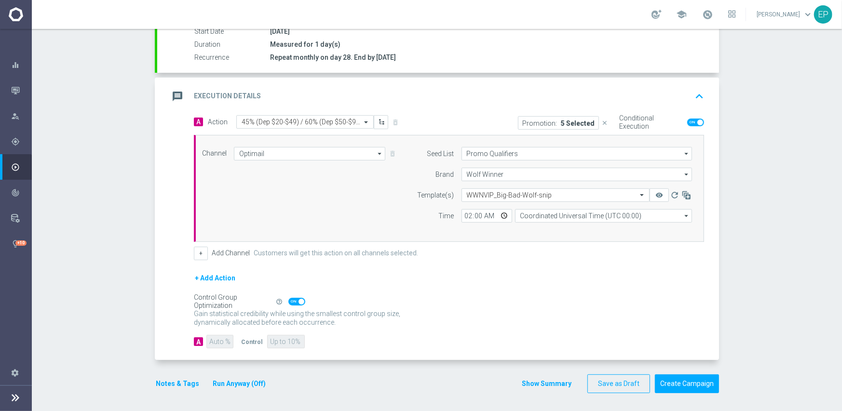
click at [497, 287] on div "+ Add Action" at bounding box center [449, 284] width 510 height 24
click at [671, 378] on button "Create Campaign" at bounding box center [687, 384] width 64 height 19
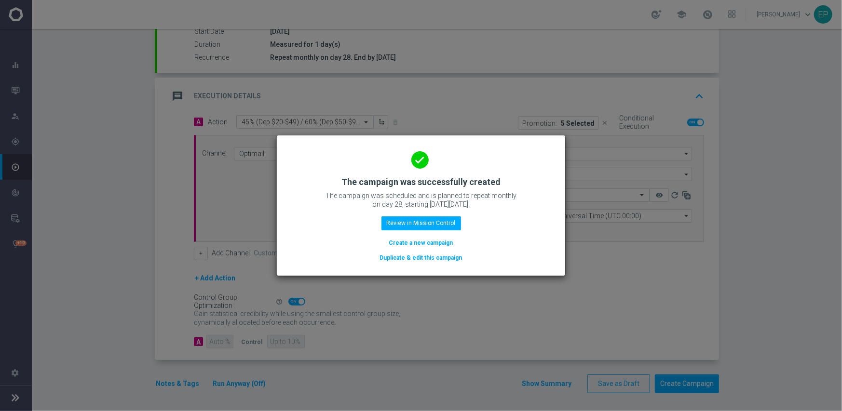
click at [418, 256] on button "Duplicate & edit this campaign" at bounding box center [421, 258] width 84 height 11
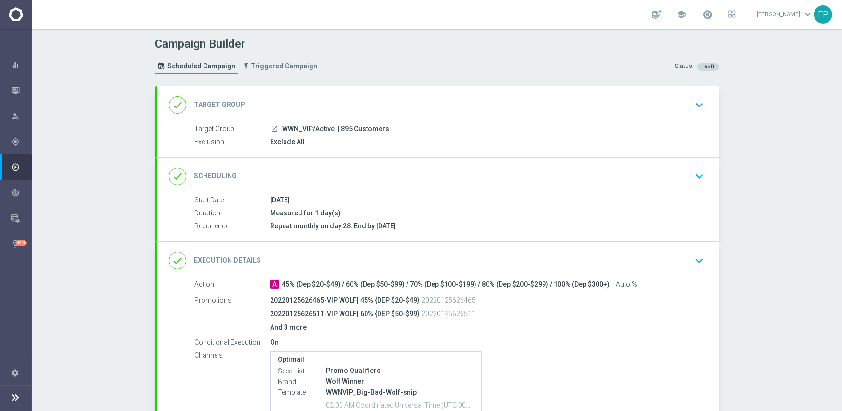
drag, startPoint x: 276, startPoint y: 127, endPoint x: 310, endPoint y: 130, distance: 34.4
click at [310, 130] on div "launch WWN_VIP/Active | 895 Customers" at bounding box center [485, 129] width 430 height 10
copy div "WWN_VIP/"
click at [327, 96] on div "done Target Group keyboard_arrow_down" at bounding box center [438, 105] width 539 height 18
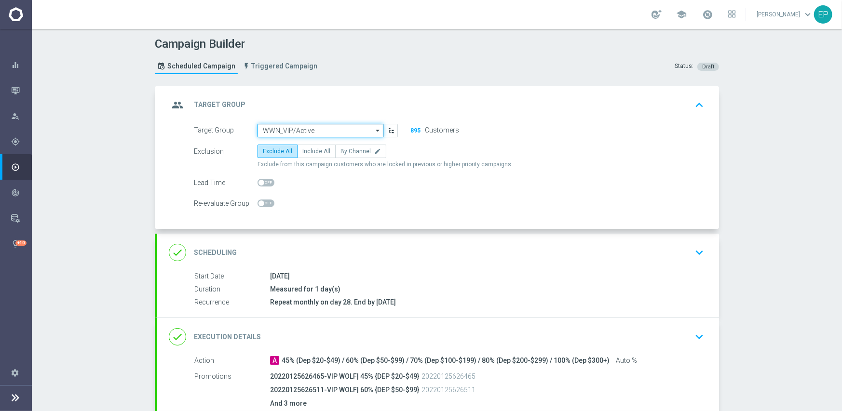
click at [319, 130] on input "WWN_VIP/Active" at bounding box center [321, 131] width 126 height 14
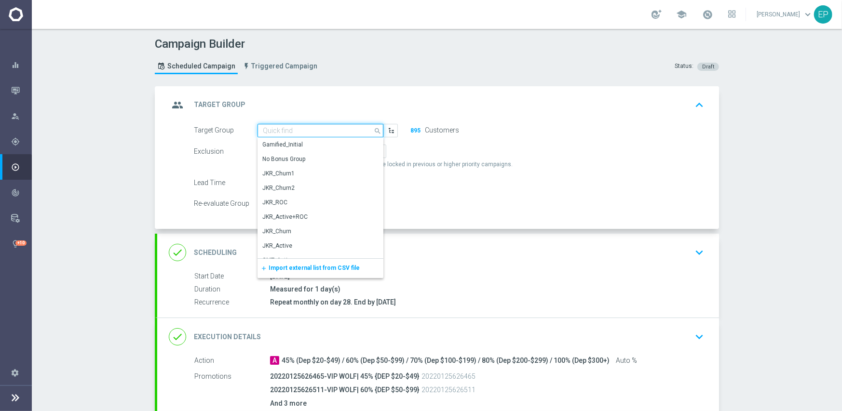
paste input "WWN_VIP/"
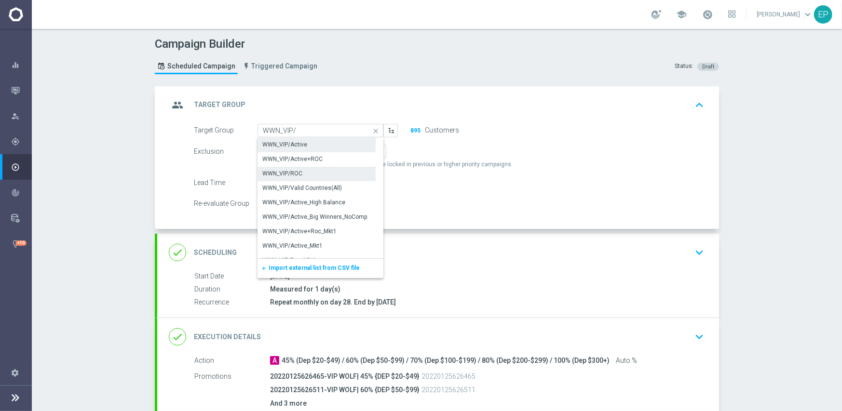
click at [291, 170] on div "WWN_VIP/ROC" at bounding box center [282, 173] width 40 height 9
type input "WWN_VIP/ROC"
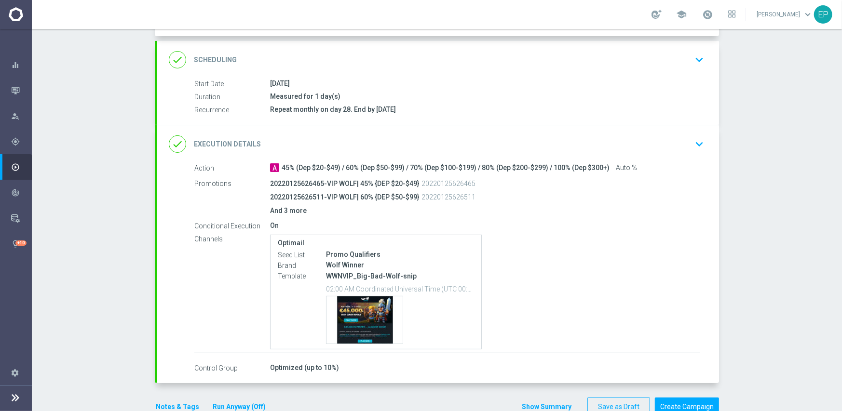
scroll to position [217, 0]
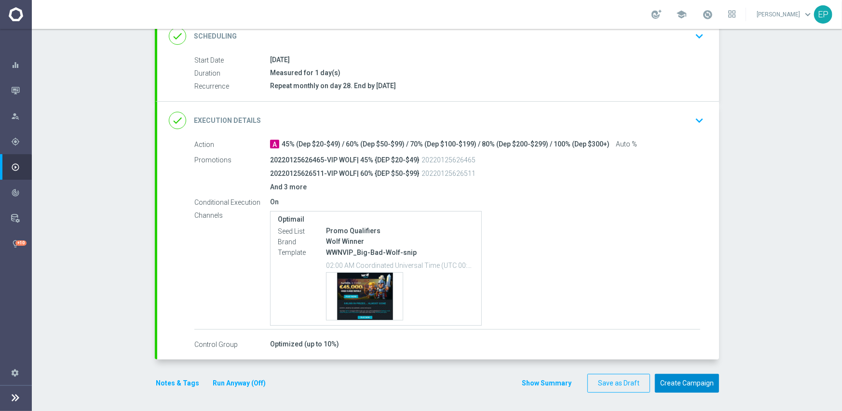
click at [678, 382] on button "Create Campaign" at bounding box center [687, 383] width 64 height 19
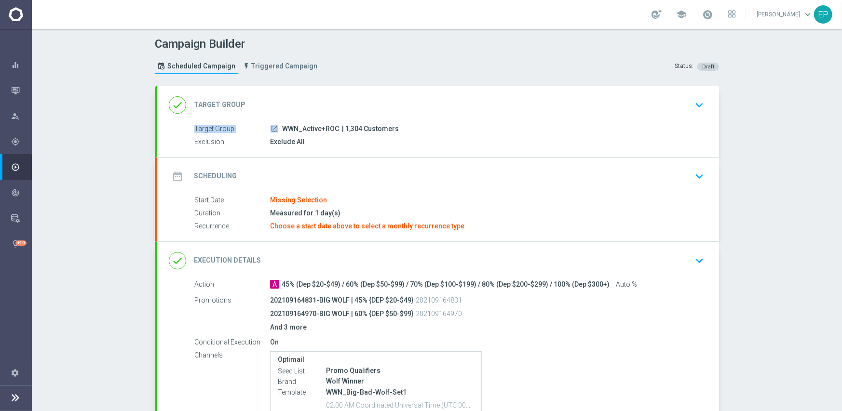
drag, startPoint x: 280, startPoint y: 124, endPoint x: 305, endPoint y: 123, distance: 25.6
click at [305, 124] on div "launch WWN_Active+ROC | 1,304 Customers" at bounding box center [485, 129] width 430 height 10
click at [288, 126] on span "WWN_Active+ROC" at bounding box center [310, 129] width 57 height 9
drag, startPoint x: 286, startPoint y: 128, endPoint x: 307, endPoint y: 128, distance: 20.7
click at [307, 128] on span "WWN_Active+ROC" at bounding box center [310, 129] width 57 height 9
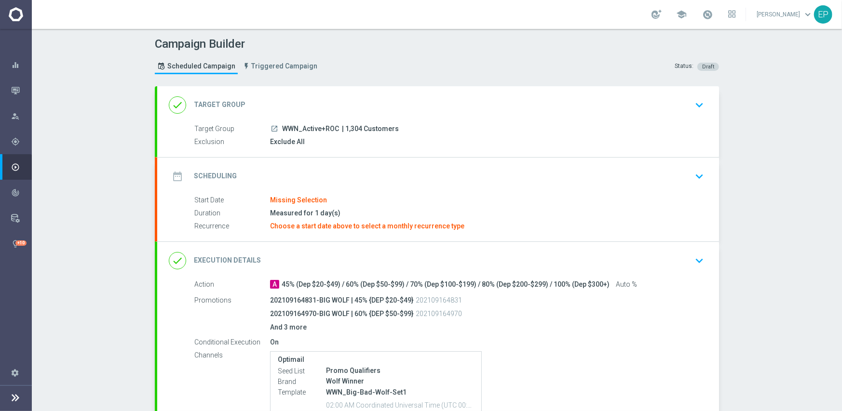
copy span "WN_Act"
click at [318, 98] on div "done Target Group keyboard_arrow_down" at bounding box center [438, 105] width 539 height 18
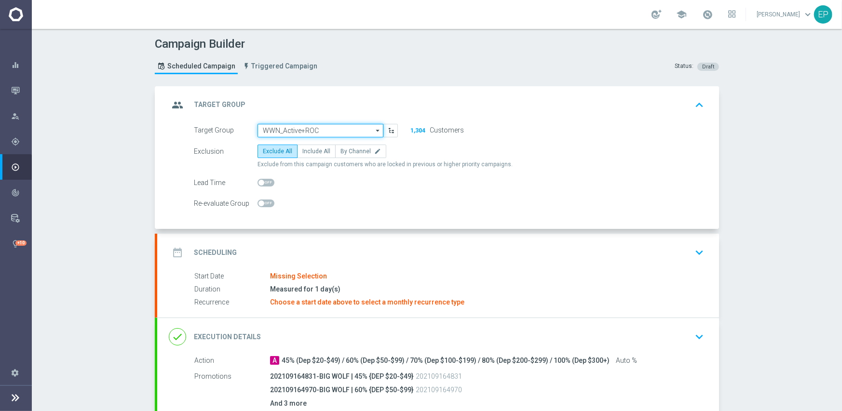
click at [307, 128] on input "WWN_Active+ROC" at bounding box center [321, 131] width 126 height 14
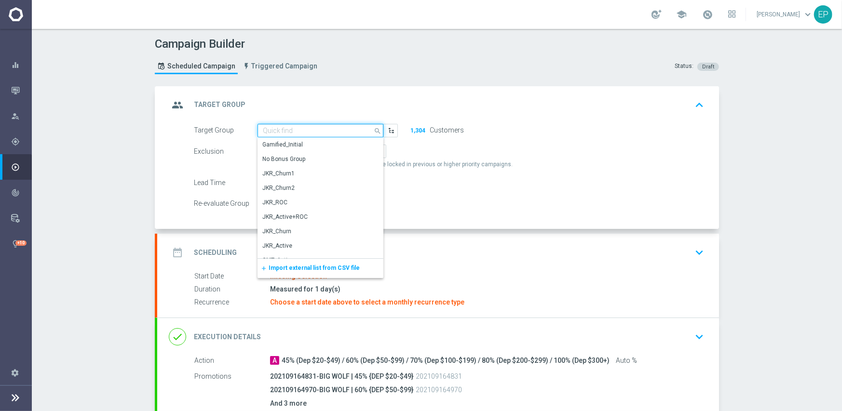
paste input "WN_Act"
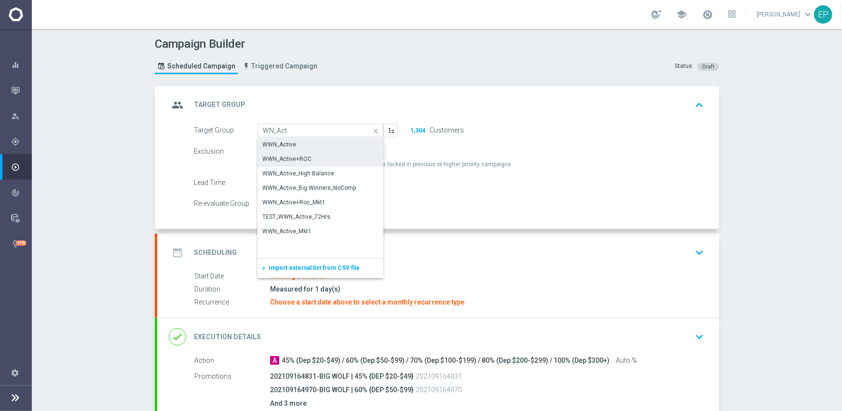
click at [285, 145] on div "WWN_Active" at bounding box center [279, 144] width 34 height 9
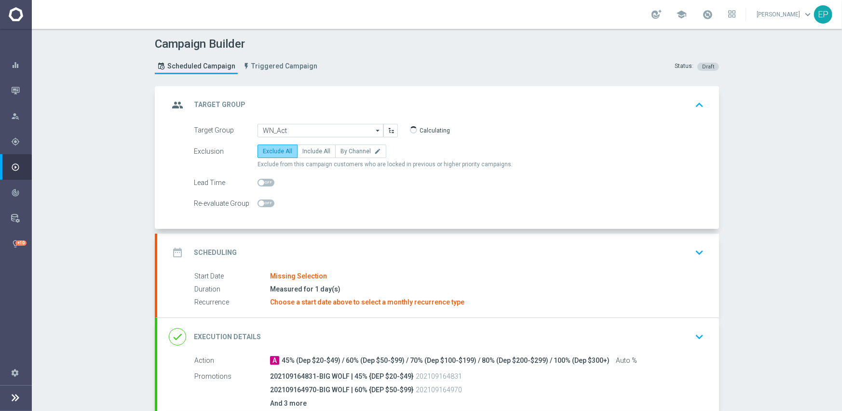
type input "WWN_Active"
click at [362, 261] on div "date_range Scheduling keyboard_arrow_down" at bounding box center [438, 253] width 562 height 38
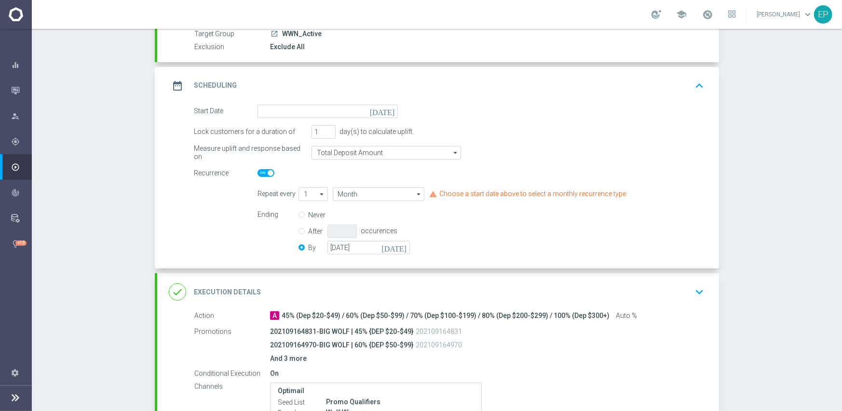
scroll to position [96, 0]
click at [328, 103] on input at bounding box center [328, 110] width 140 height 14
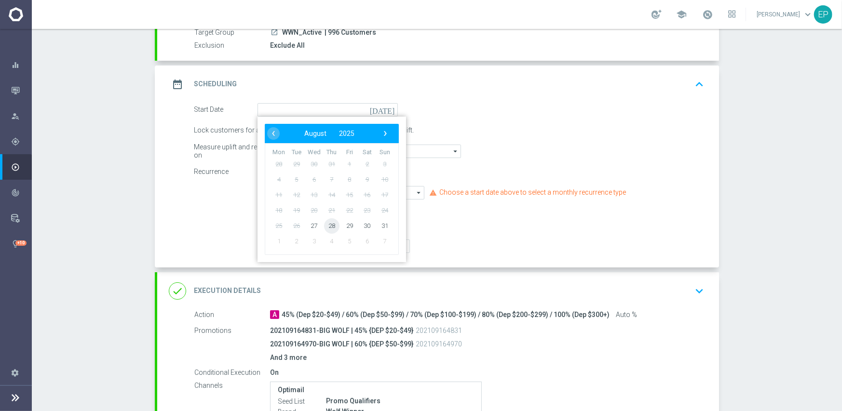
drag, startPoint x: 328, startPoint y: 226, endPoint x: 334, endPoint y: 228, distance: 6.1
click at [328, 227] on span "28" at bounding box center [331, 225] width 15 height 15
type input "[DATE]"
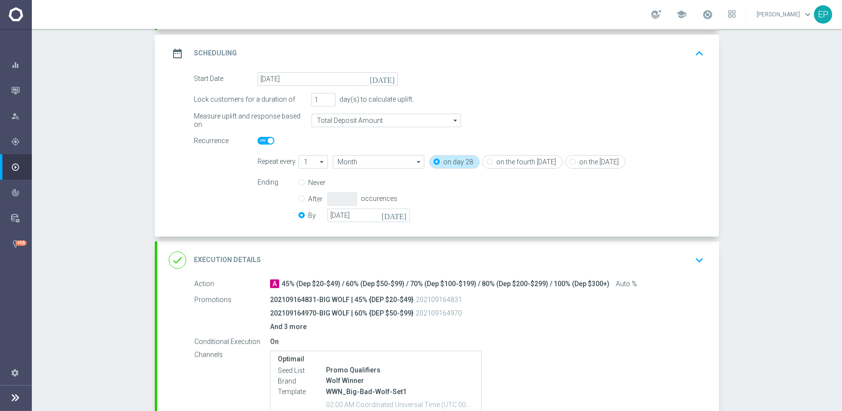
scroll to position [145, 0]
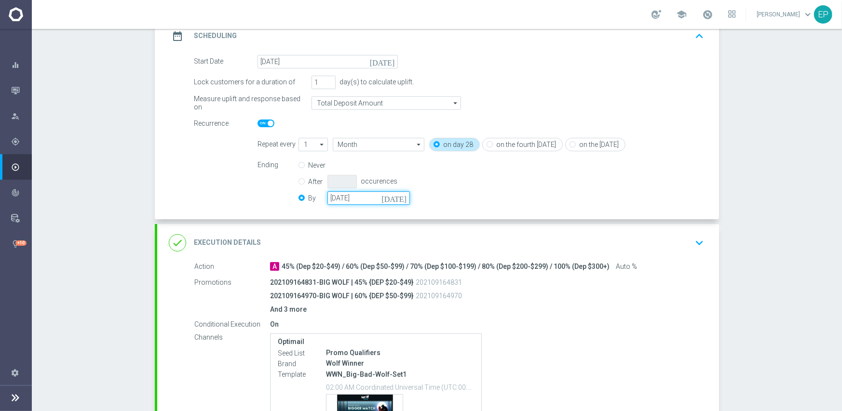
drag, startPoint x: 353, startPoint y: 201, endPoint x: 390, endPoint y: 200, distance: 37.2
click at [355, 201] on input "[DATE]" at bounding box center [368, 198] width 82 height 14
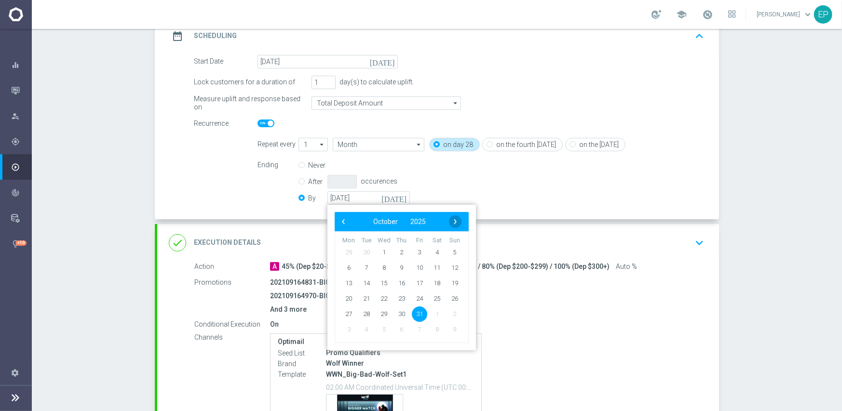
click at [449, 223] on span "›" at bounding box center [455, 222] width 13 height 13
click at [449, 313] on span "30" at bounding box center [454, 313] width 15 height 15
type input "[DATE]"
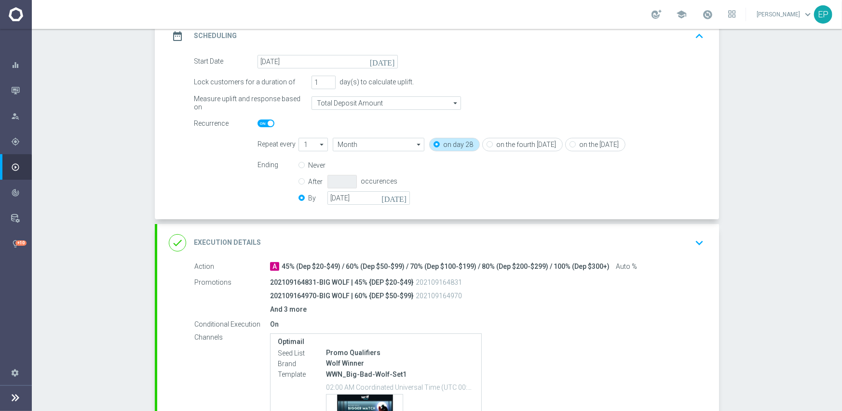
scroll to position [267, 0]
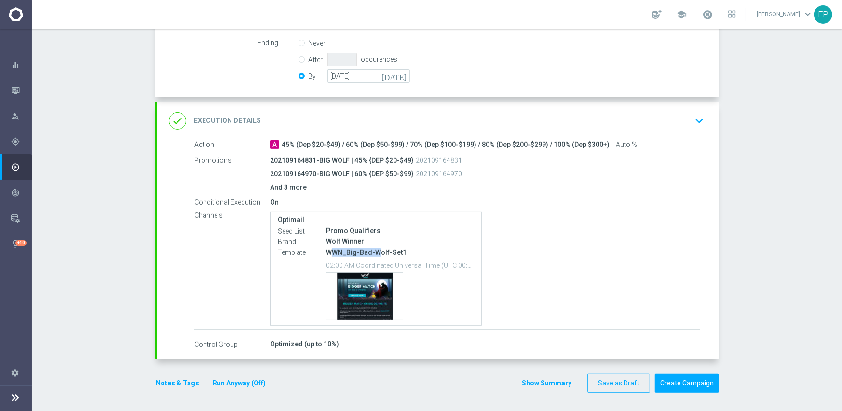
drag, startPoint x: 331, startPoint y: 251, endPoint x: 373, endPoint y: 251, distance: 42.0
click at [373, 251] on p "WWN_Big-Bad-Wolf-Set1" at bounding box center [400, 252] width 148 height 9
copy p "WN_Big-Bad-W"
click at [418, 123] on div "done Execution Details keyboard_arrow_down" at bounding box center [438, 121] width 539 height 18
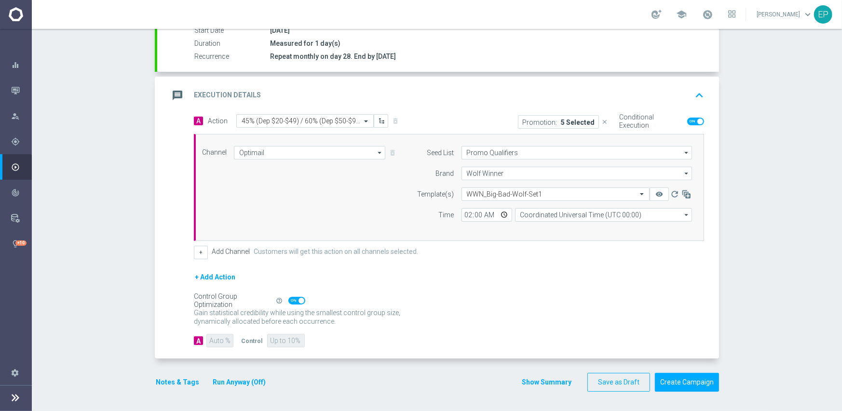
scroll to position [169, 0]
click at [503, 193] on input "text" at bounding box center [546, 195] width 158 height 8
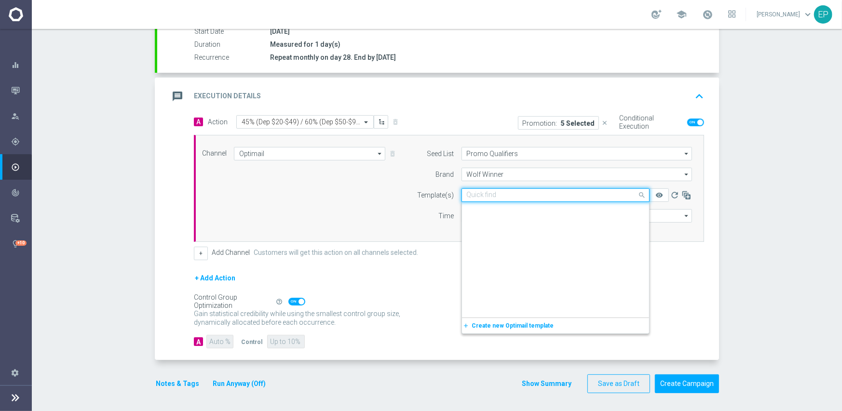
scroll to position [27, 0]
paste input "WN_Big-Bad-W"
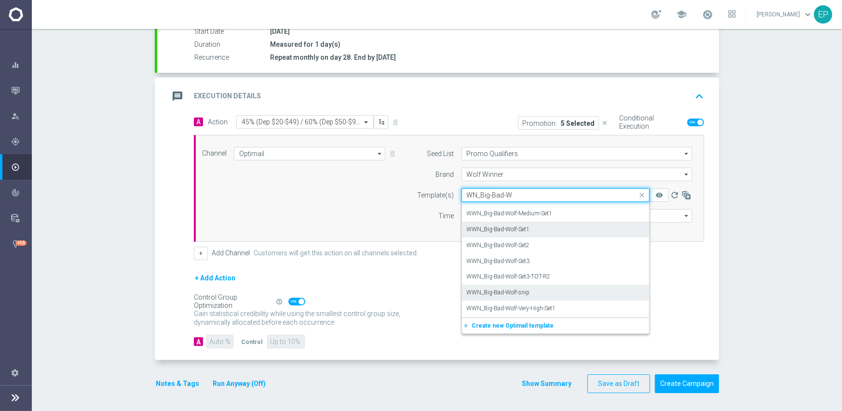
click at [522, 290] on label "WWN_Big-Bad-Wolf-snip" at bounding box center [498, 293] width 63 height 8
type input "WN_Big-Bad-W"
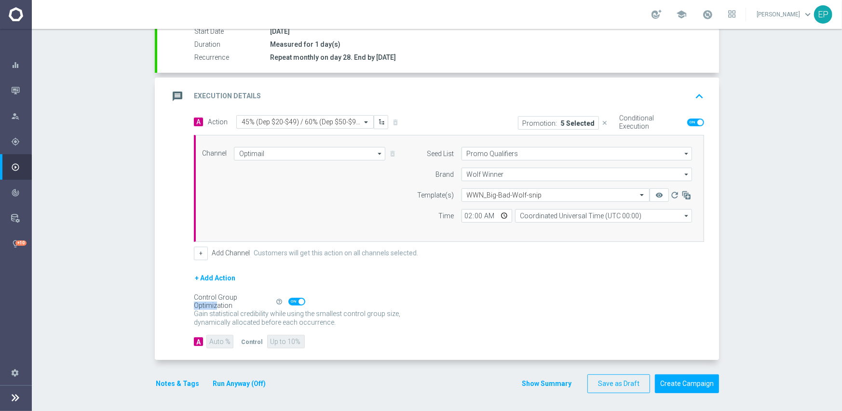
click at [522, 290] on div "+ Add Action" at bounding box center [449, 284] width 510 height 24
click at [562, 290] on div "+ Add Action" at bounding box center [449, 284] width 510 height 24
click at [677, 381] on button "Create Campaign" at bounding box center [687, 384] width 64 height 19
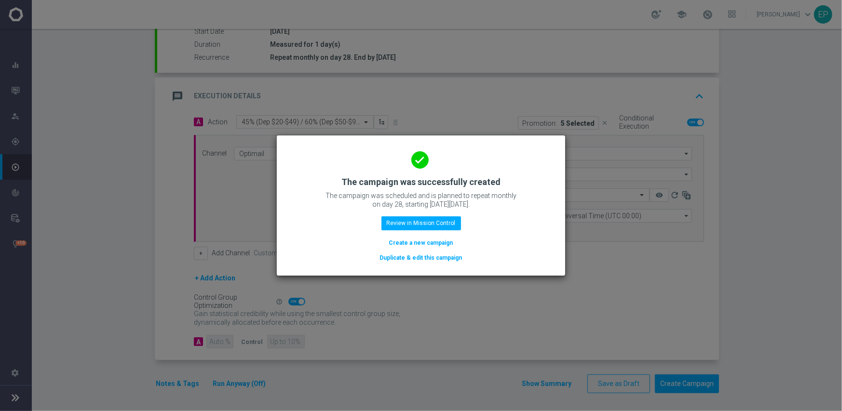
click at [422, 258] on button "Duplicate & edit this campaign" at bounding box center [421, 258] width 84 height 11
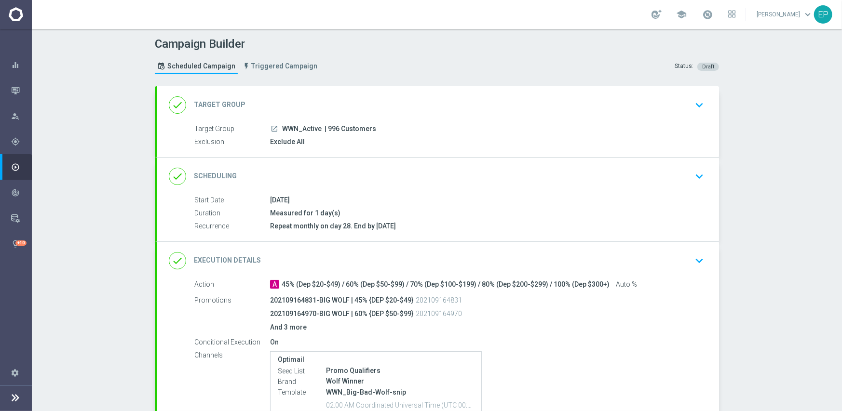
drag, startPoint x: 279, startPoint y: 128, endPoint x: 298, endPoint y: 131, distance: 19.0
click at [298, 131] on span "WWN_Active" at bounding box center [302, 129] width 40 height 9
copy span "WWN_"
click at [313, 95] on div "done Target Group keyboard_arrow_down" at bounding box center [438, 105] width 562 height 38
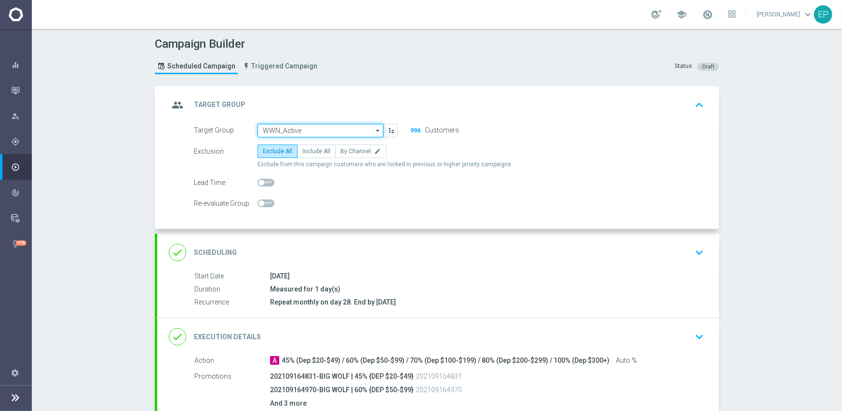
click at [304, 129] on input "WWN_Active" at bounding box center [321, 131] width 126 height 14
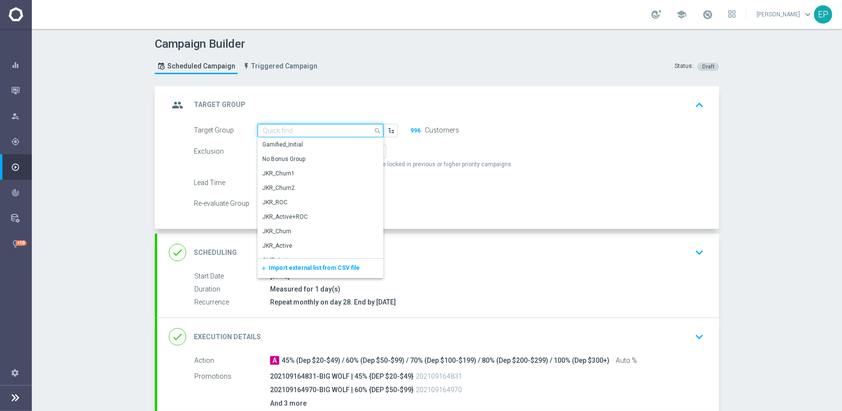
paste input "WWN_"
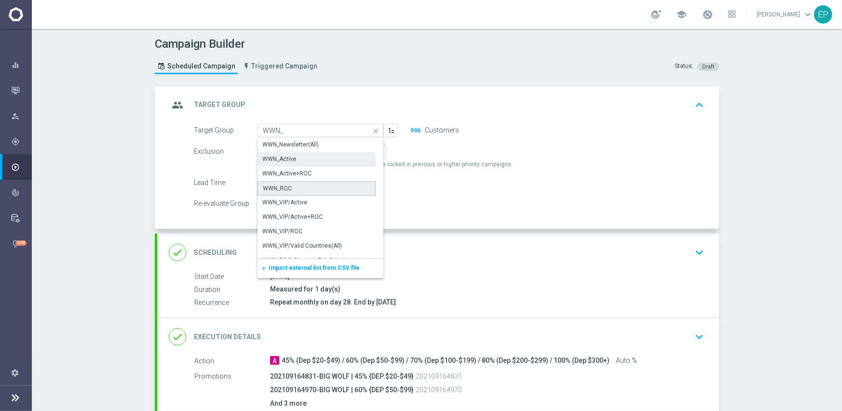
click at [284, 185] on div "WWN_ROC" at bounding box center [277, 188] width 29 height 9
type input "WWN_ROC"
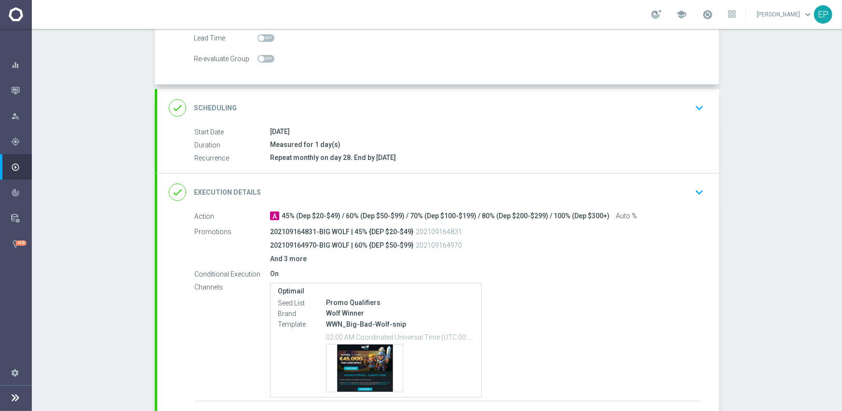
scroll to position [217, 0]
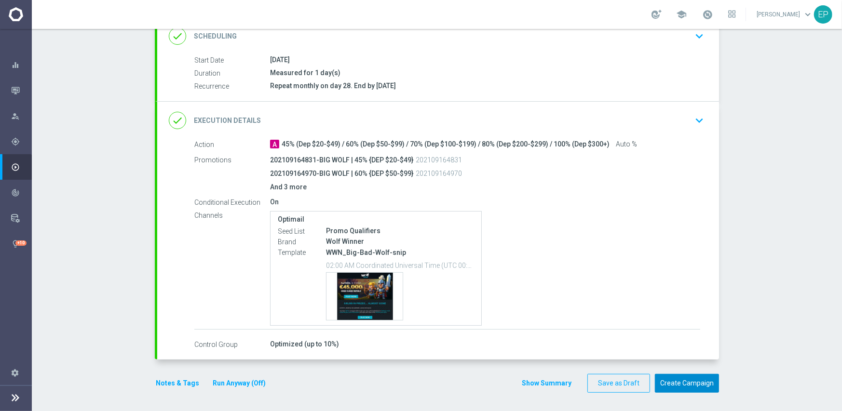
click at [674, 381] on button "Create Campaign" at bounding box center [687, 383] width 64 height 19
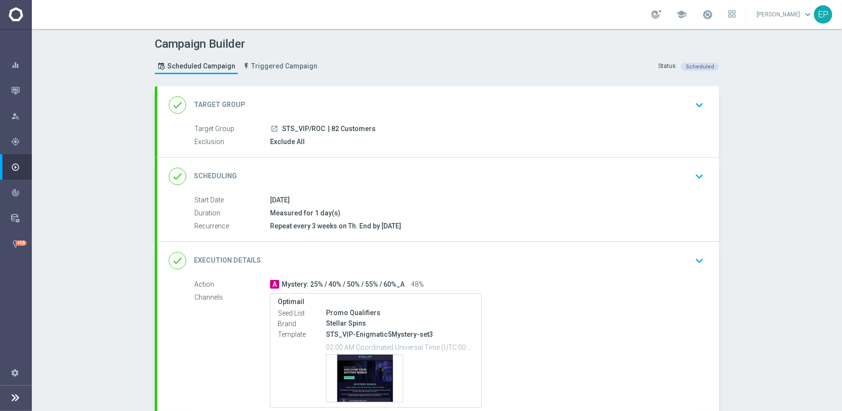
click at [418, 183] on div "done Scheduling keyboard_arrow_down" at bounding box center [438, 176] width 539 height 18
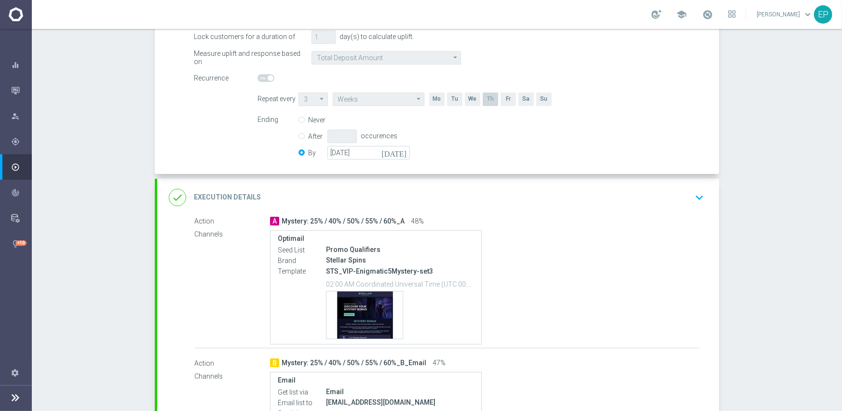
scroll to position [193, 0]
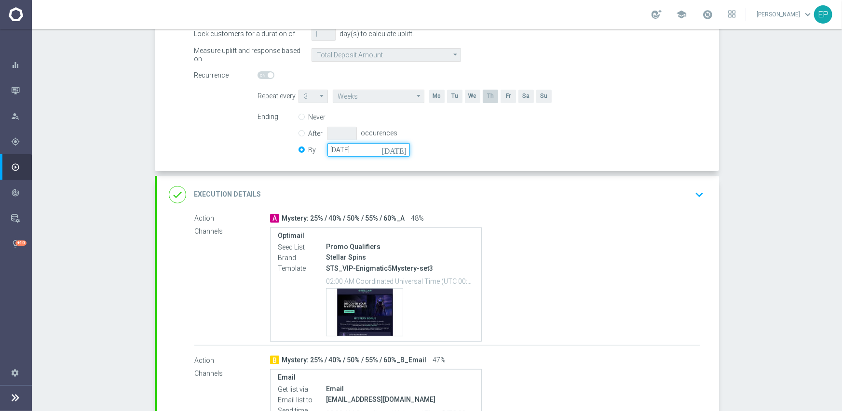
click at [369, 152] on input "[DATE]" at bounding box center [368, 150] width 82 height 14
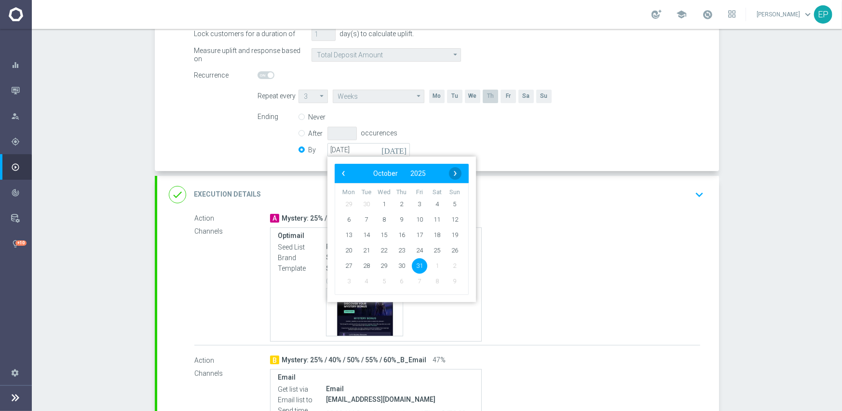
click at [453, 170] on span "›" at bounding box center [455, 173] width 13 height 13
click at [452, 263] on span "30" at bounding box center [454, 265] width 15 height 15
type input "[DATE]"
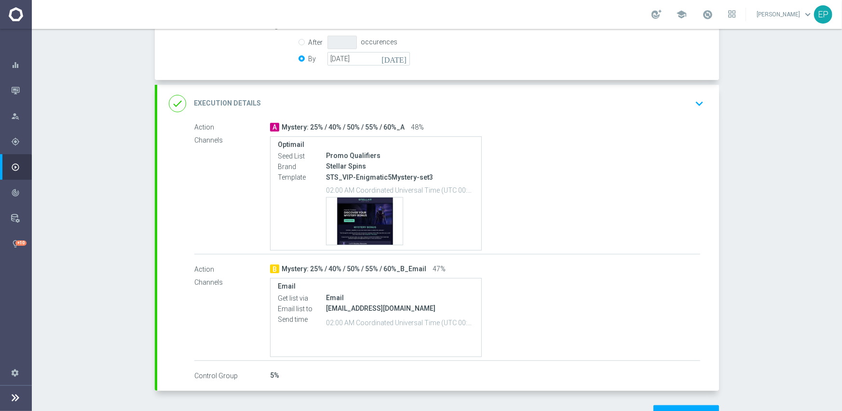
scroll to position [315, 0]
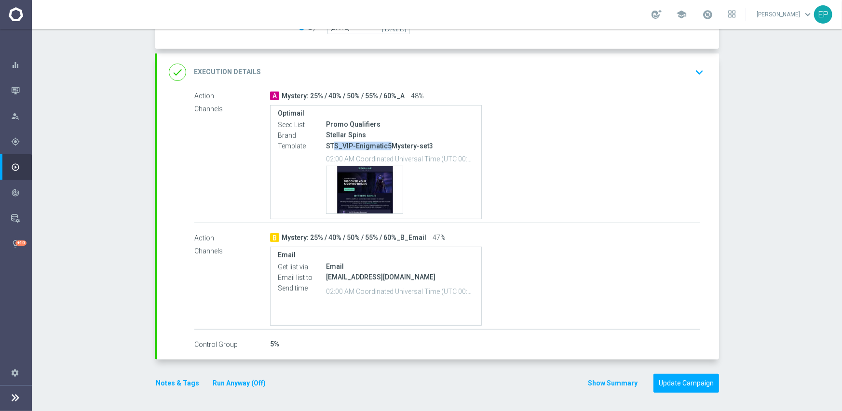
drag, startPoint x: 328, startPoint y: 144, endPoint x: 385, endPoint y: 146, distance: 56.9
click at [385, 146] on p "STS_VIP-Enigmatic5Mystery-set3" at bounding box center [400, 146] width 148 height 9
copy p "S_VIP-Enigmatic5"
click at [508, 68] on div "done Execution Details keyboard_arrow_down" at bounding box center [438, 72] width 539 height 18
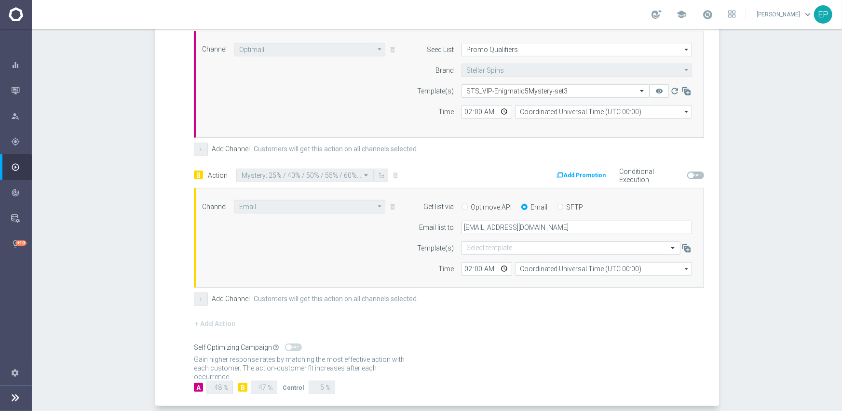
scroll to position [256, 0]
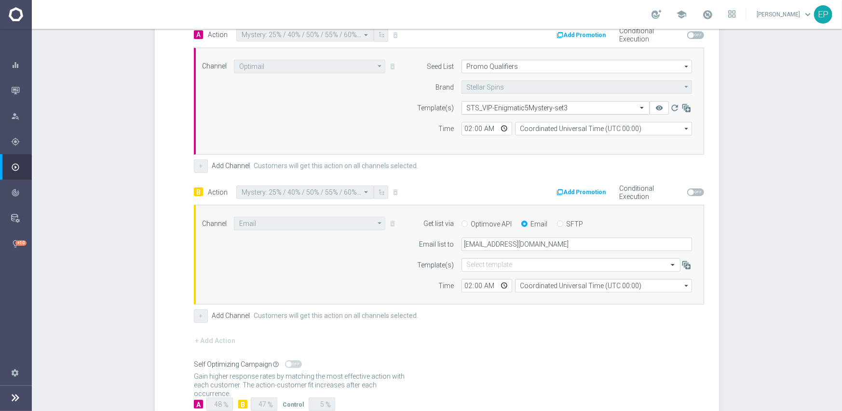
click at [545, 105] on input "text" at bounding box center [546, 108] width 158 height 8
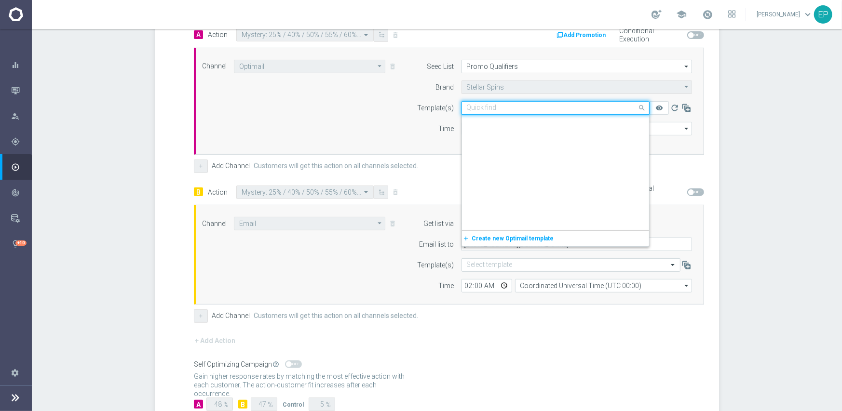
scroll to position [7321, 0]
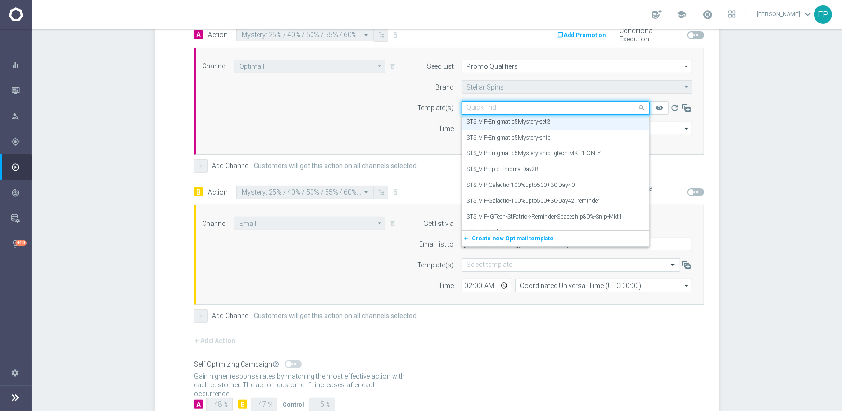
paste input "S_VIP-Enigmatic5"
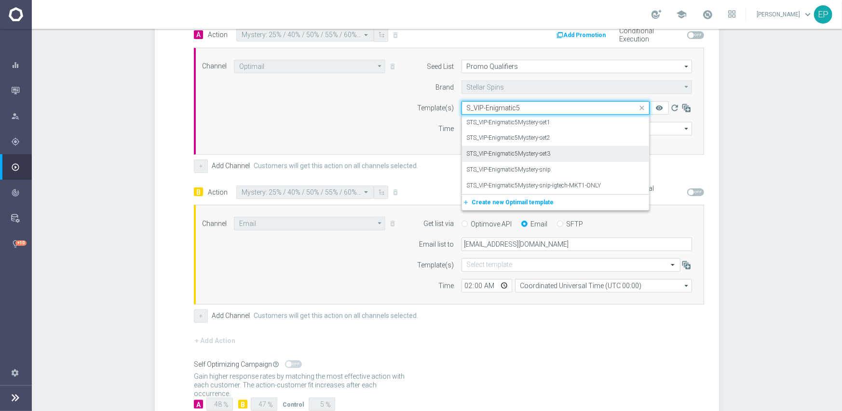
scroll to position [0, 0]
click at [538, 170] on label "STS_VIP-Enigmatic5Mystery-snip" at bounding box center [509, 170] width 84 height 8
type input "S_VIP-Enigmatic5"
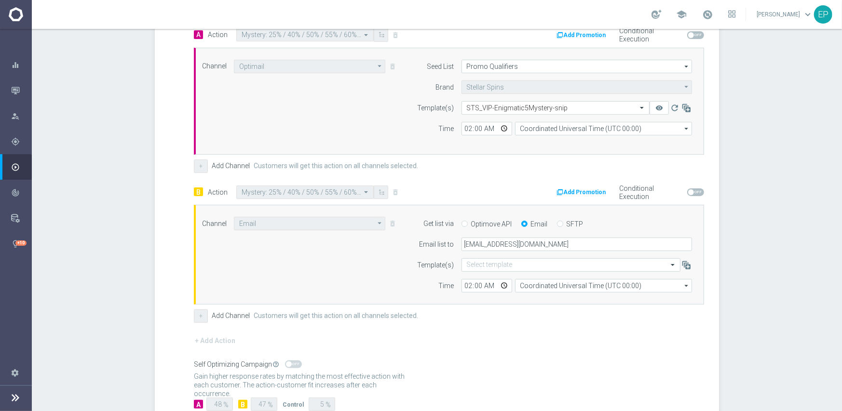
click at [563, 332] on form "A Action Select action Mystery: 25% / 40% / 50% / 55% / 60%_A delete_forever Ad…" at bounding box center [449, 220] width 510 height 384
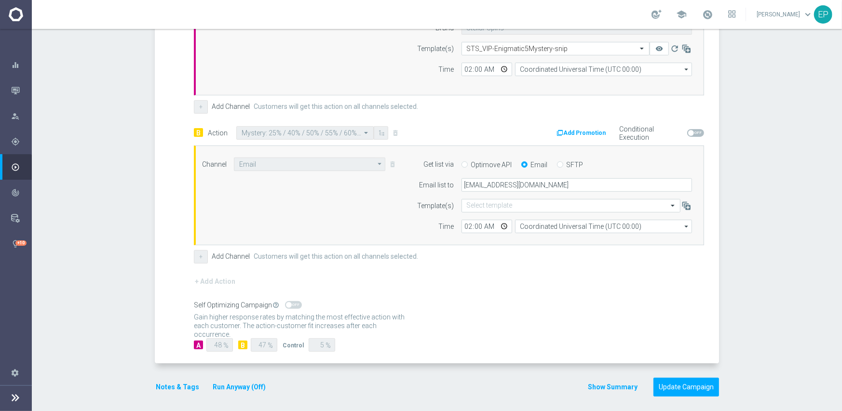
scroll to position [319, 0]
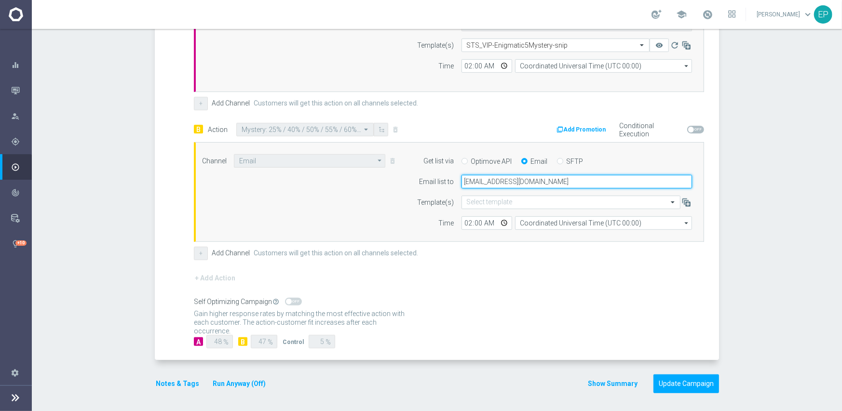
drag, startPoint x: 599, startPoint y: 179, endPoint x: 453, endPoint y: 184, distance: 146.2
click at [454, 184] on div "[EMAIL_ADDRESS][DOMAIN_NAME]" at bounding box center [576, 182] width 245 height 14
type input "[EMAIL_ADDRESS][DOMAIN_NAME]"
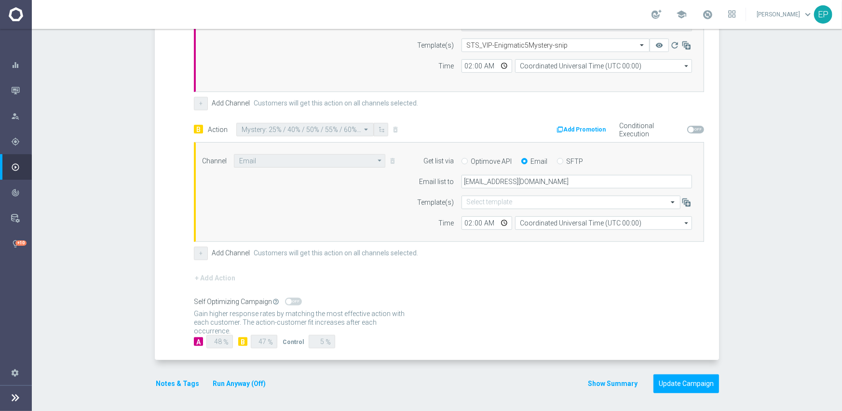
click at [534, 297] on div "Control Group Optimization Self Optimizing Campaign help_outline" at bounding box center [449, 302] width 510 height 11
click at [677, 380] on button "Update Campaign" at bounding box center [687, 384] width 66 height 19
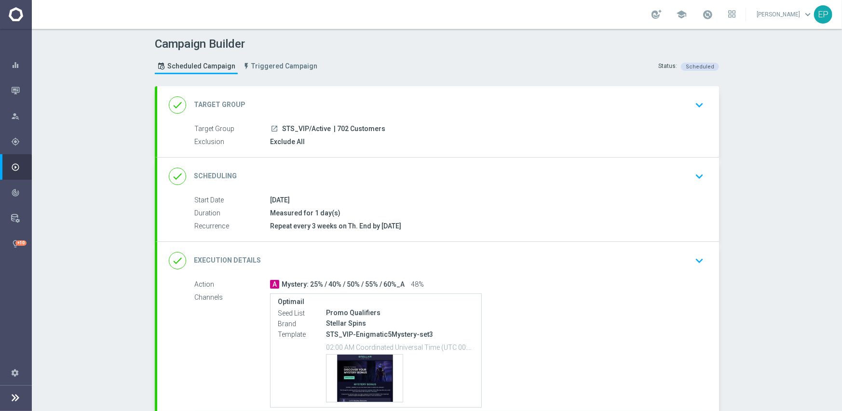
click at [429, 170] on div "done Scheduling keyboard_arrow_down" at bounding box center [438, 176] width 539 height 18
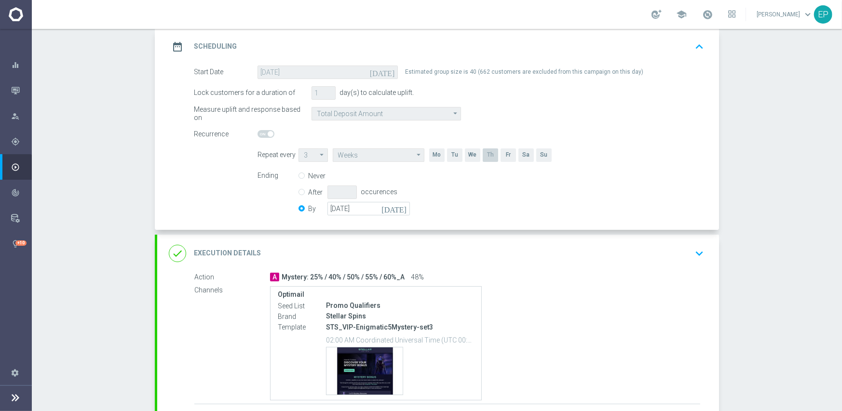
scroll to position [145, 0]
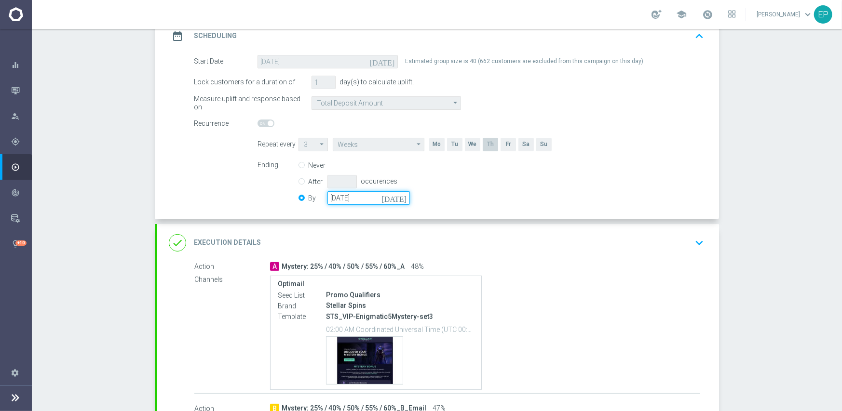
click at [359, 199] on input "[DATE]" at bounding box center [368, 198] width 82 height 14
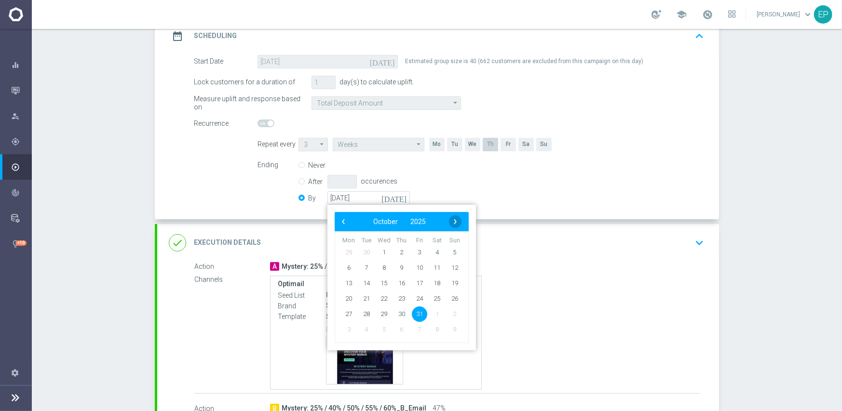
click at [454, 221] on span "›" at bounding box center [455, 222] width 13 height 13
click at [450, 311] on span "30" at bounding box center [454, 313] width 15 height 15
type input "[DATE]"
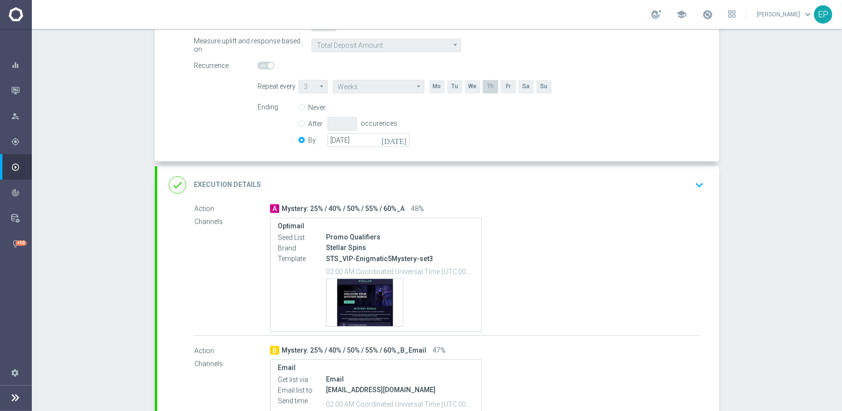
scroll to position [289, 0]
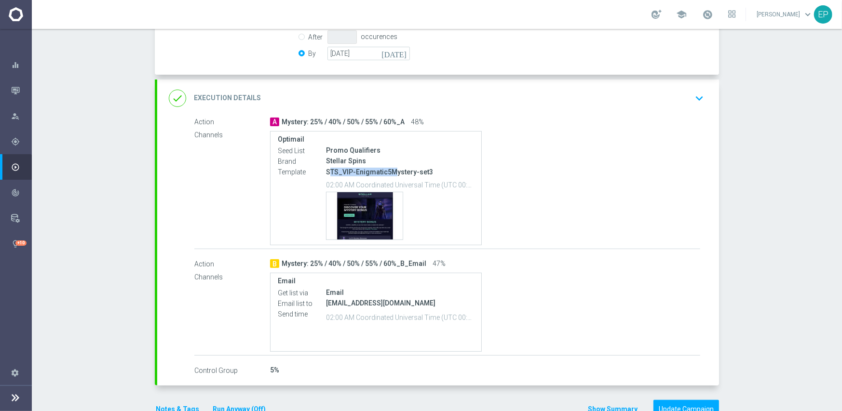
drag, startPoint x: 340, startPoint y: 170, endPoint x: 389, endPoint y: 170, distance: 49.2
click at [389, 170] on p "STS_VIP-Enigmatic5Mystery-set3" at bounding box center [400, 172] width 148 height 9
click at [481, 93] on div "done Execution Details keyboard_arrow_down" at bounding box center [438, 98] width 539 height 18
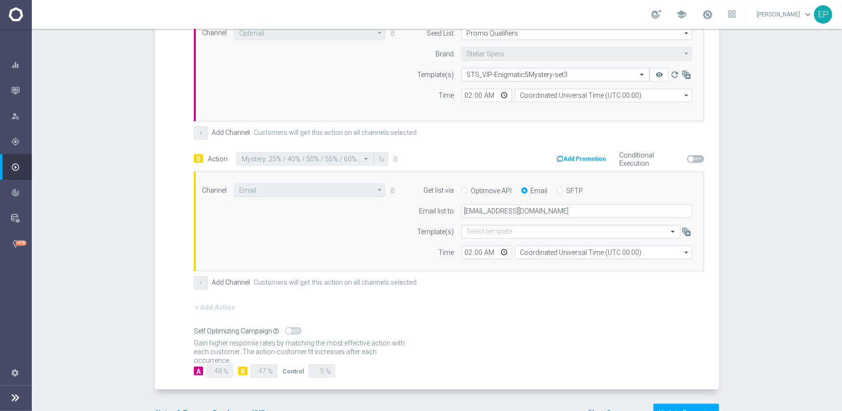
click at [516, 73] on input "text" at bounding box center [546, 75] width 158 height 8
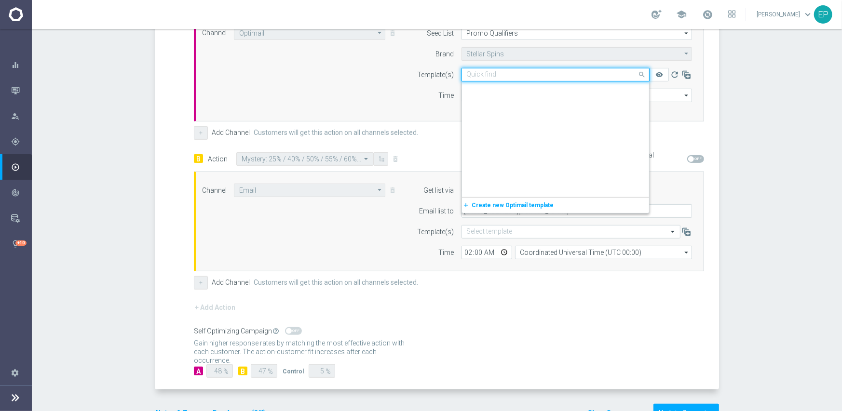
scroll to position [7321, 0]
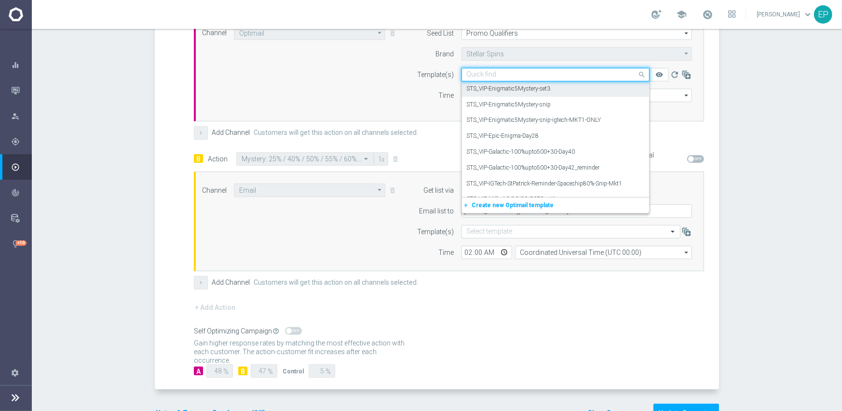
paste input "S_VIP-Enigmatic5"
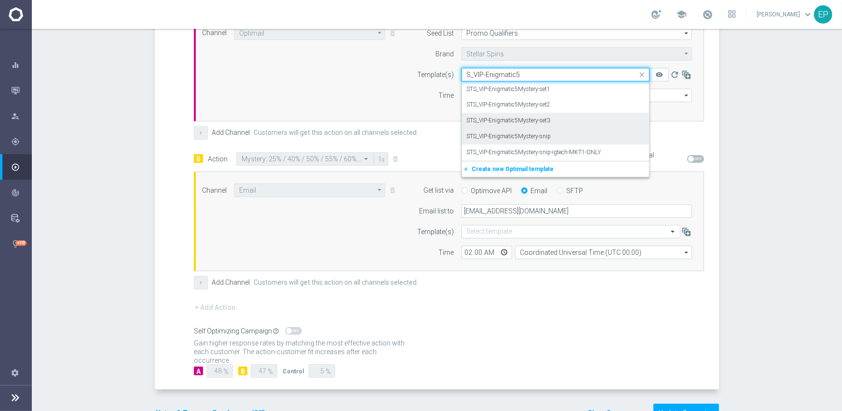
click at [525, 137] on label "STS_VIP-Enigmatic5Mystery-snip" at bounding box center [509, 137] width 84 height 8
type input "S_VIP-Enigmatic5"
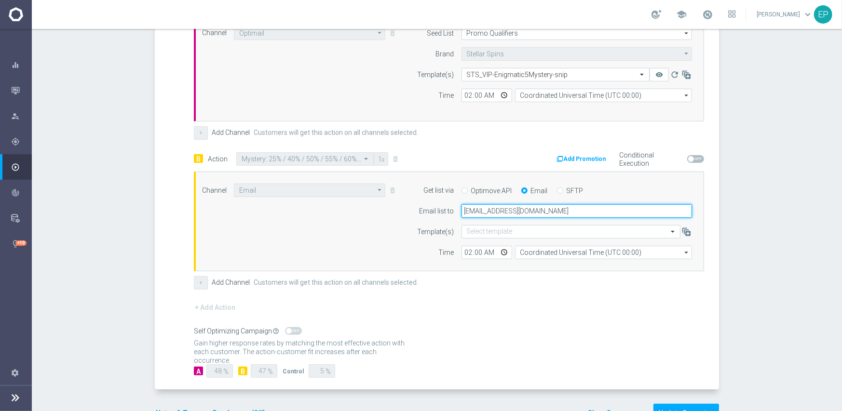
drag, startPoint x: 592, startPoint y: 209, endPoint x: 442, endPoint y: 212, distance: 149.5
click at [442, 212] on div "Email list to promoqualifiers@goldmedialab.com" at bounding box center [552, 211] width 294 height 14
type input "[EMAIL_ADDRESS][DOMAIN_NAME]"
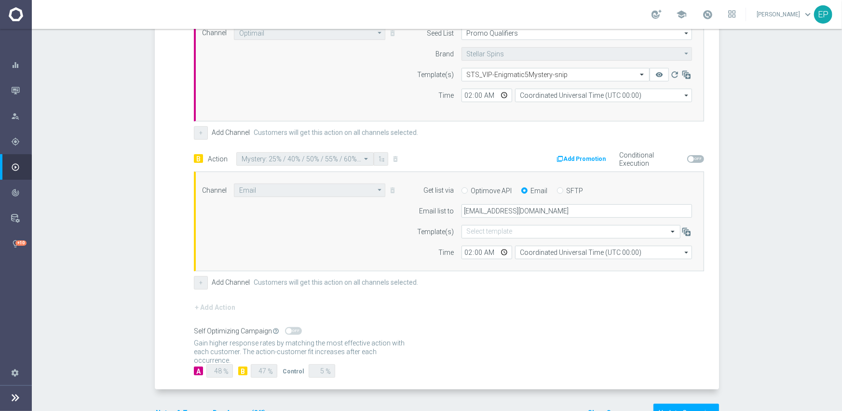
click at [491, 310] on div "+ Add Action" at bounding box center [449, 314] width 510 height 24
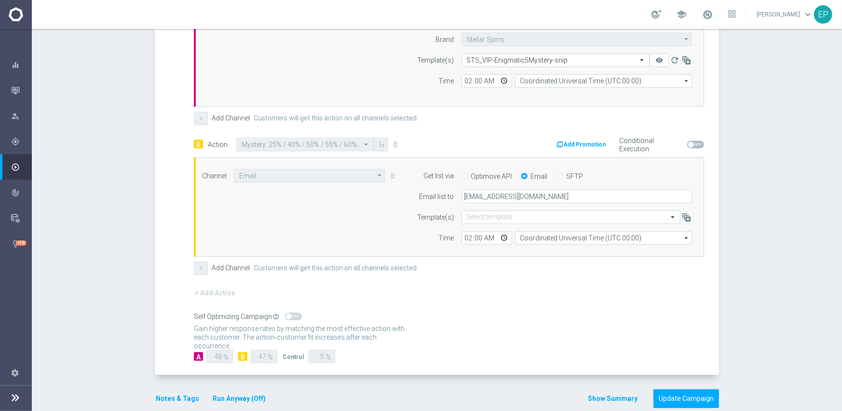
scroll to position [319, 0]
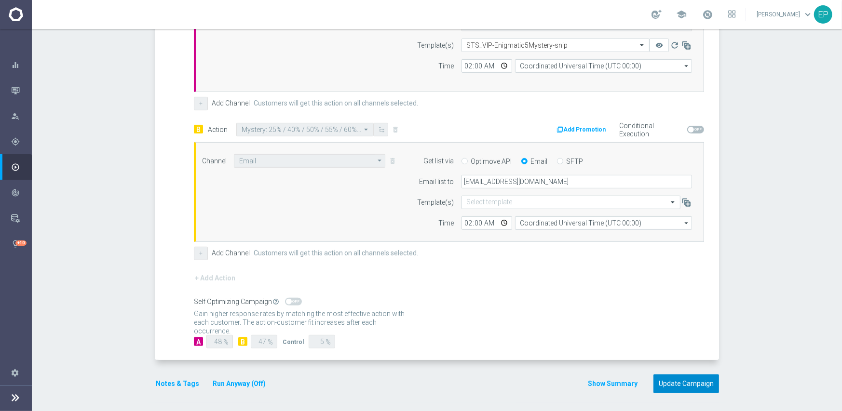
click at [680, 380] on button "Update Campaign" at bounding box center [687, 384] width 66 height 19
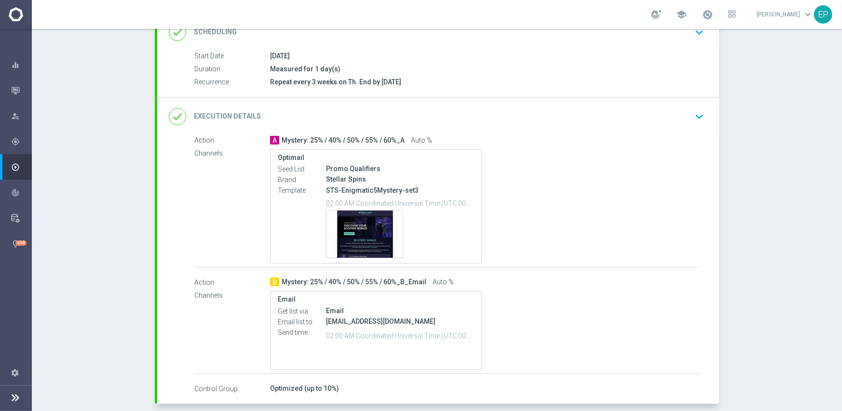
scroll to position [145, 0]
drag, startPoint x: 362, startPoint y: 190, endPoint x: 380, endPoint y: 191, distance: 18.4
click at [380, 191] on p "STS-Enigmatic5Mystery-set3" at bounding box center [400, 190] width 148 height 9
copy p "TS-Enigmatic5My"
drag, startPoint x: 439, startPoint y: 110, endPoint x: 460, endPoint y: 118, distance: 22.3
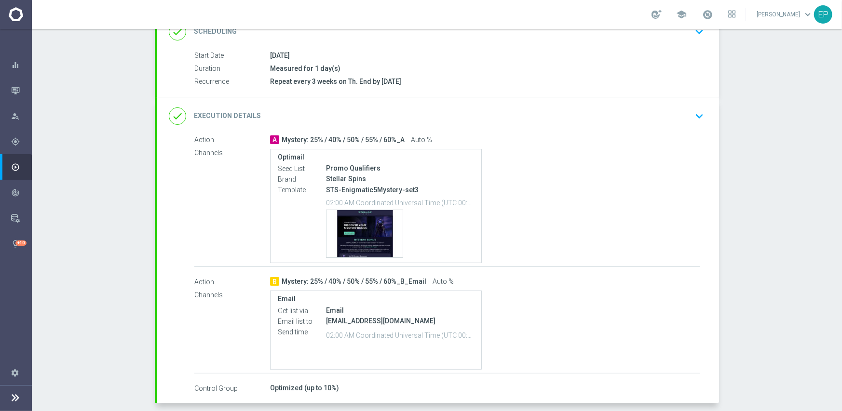
click at [440, 109] on div "done Execution Details keyboard_arrow_down" at bounding box center [438, 116] width 539 height 18
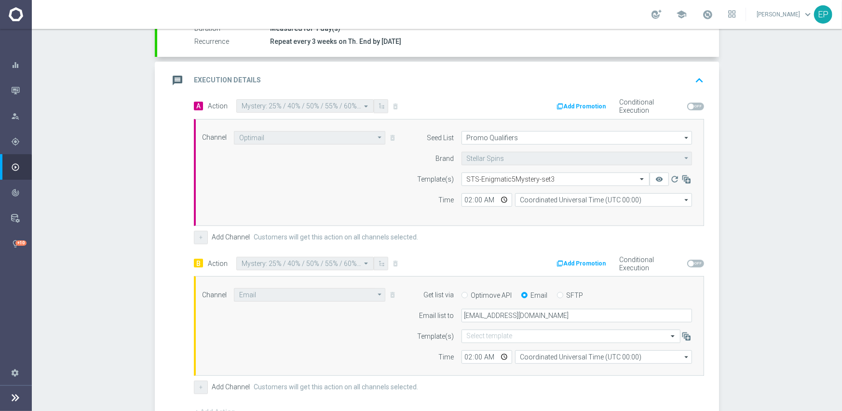
scroll to position [241, 0]
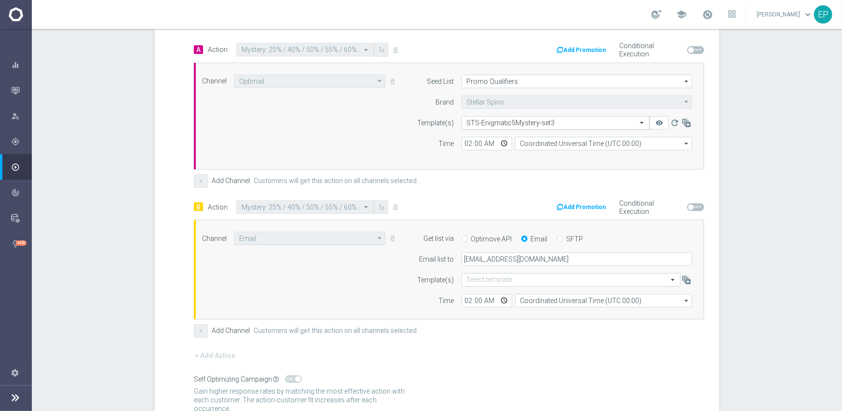
click at [519, 122] on input "text" at bounding box center [546, 123] width 158 height 8
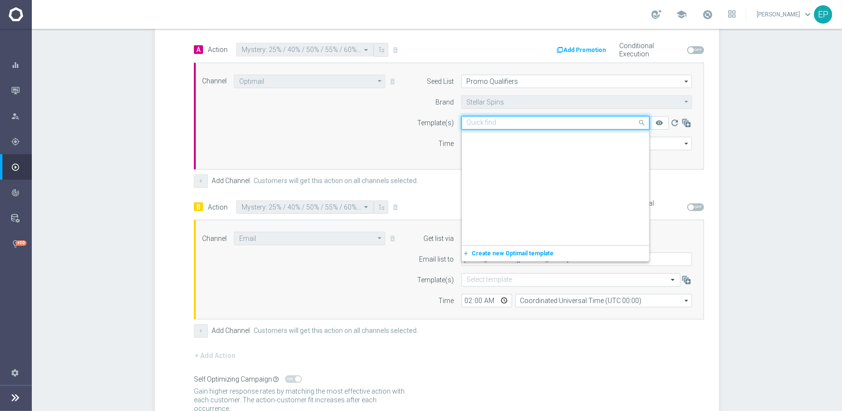
scroll to position [2594, 0]
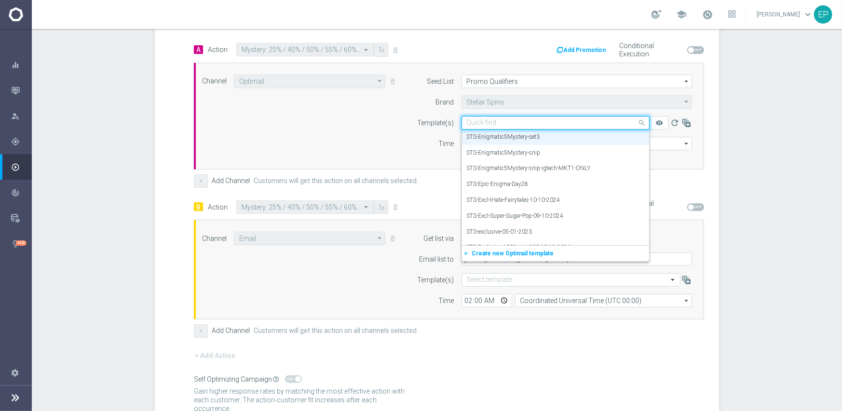
paste input "TS-Enigmatic5My"
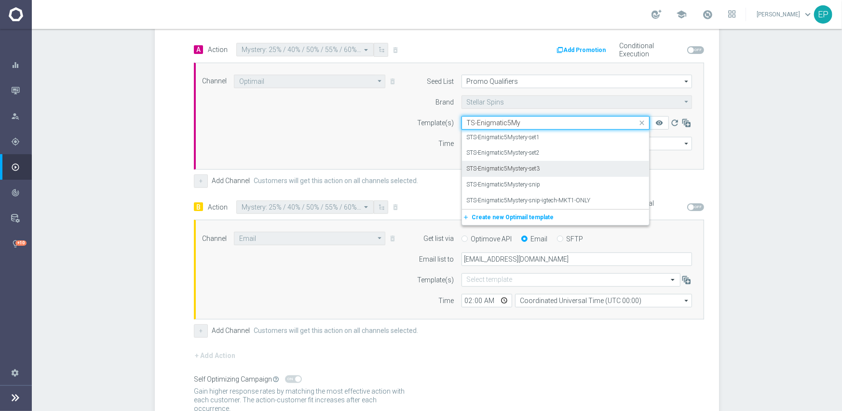
scroll to position [0, 0]
click at [519, 189] on div "STS-Enigmatic5Mystery-snip" at bounding box center [555, 185] width 177 height 16
type input "TS-Enigmatic5My"
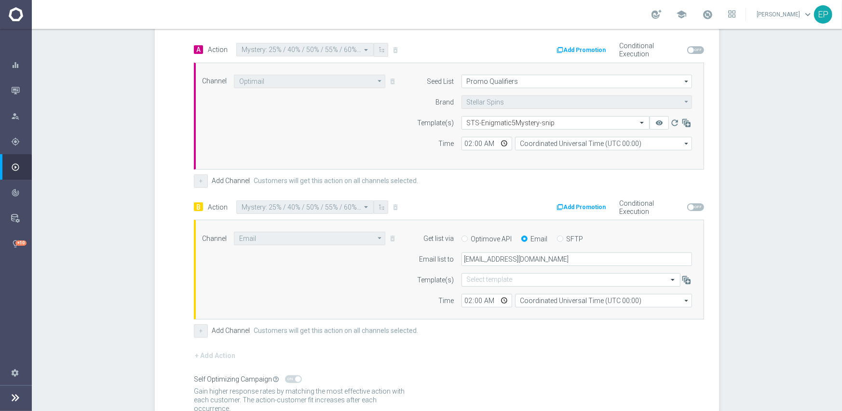
scroll to position [319, 0]
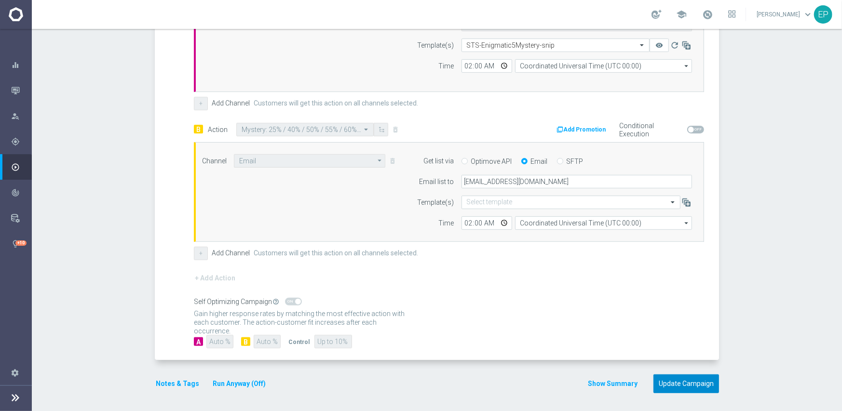
click at [682, 381] on button "Update Campaign" at bounding box center [687, 384] width 66 height 19
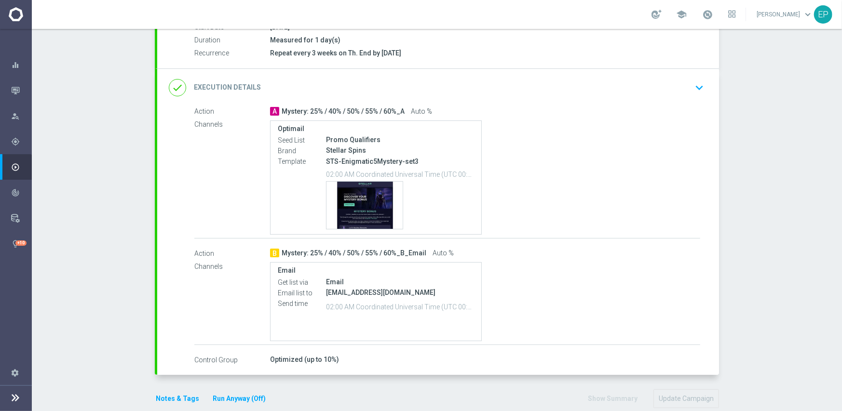
scroll to position [188, 0]
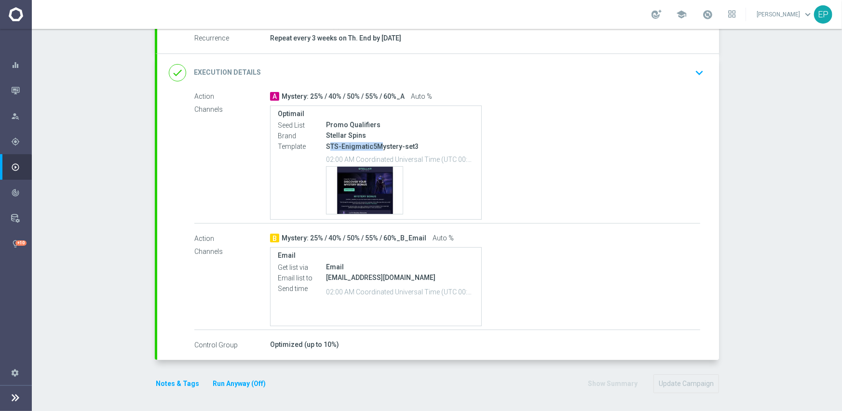
drag, startPoint x: 326, startPoint y: 145, endPoint x: 374, endPoint y: 148, distance: 48.8
click at [374, 148] on p "STS-Enigmatic5Mystery-set3" at bounding box center [400, 146] width 148 height 9
copy p "TS-Enigmatic5M"
click at [504, 67] on div "done Execution Details keyboard_arrow_down" at bounding box center [438, 73] width 539 height 18
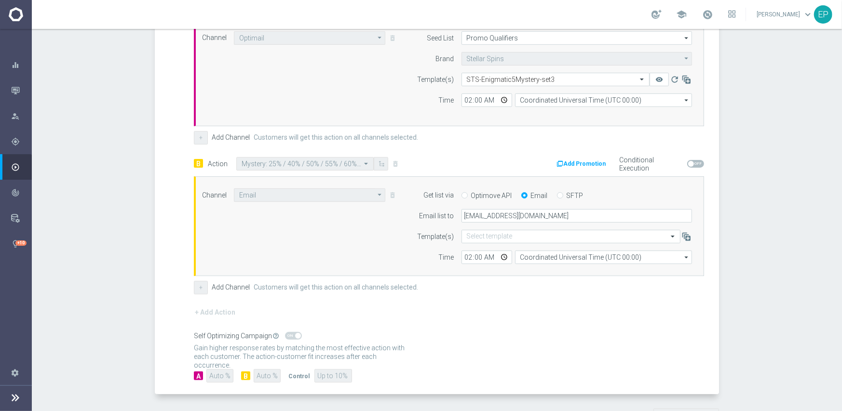
scroll to position [285, 0]
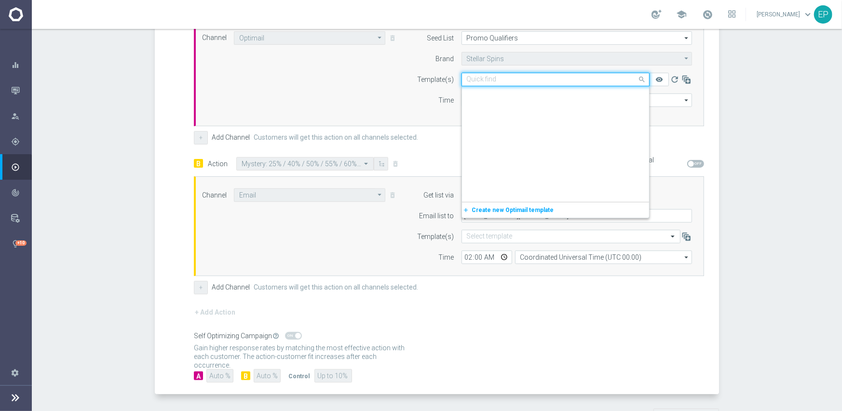
click at [528, 79] on input "text" at bounding box center [546, 80] width 158 height 8
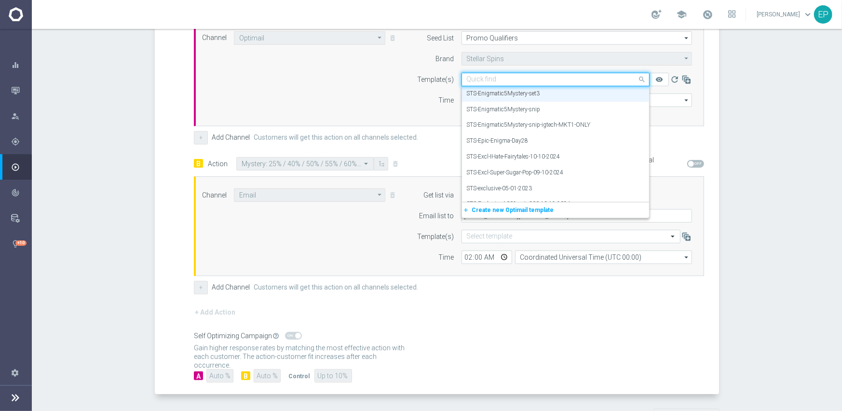
paste input "TS-Enigmatic5M"
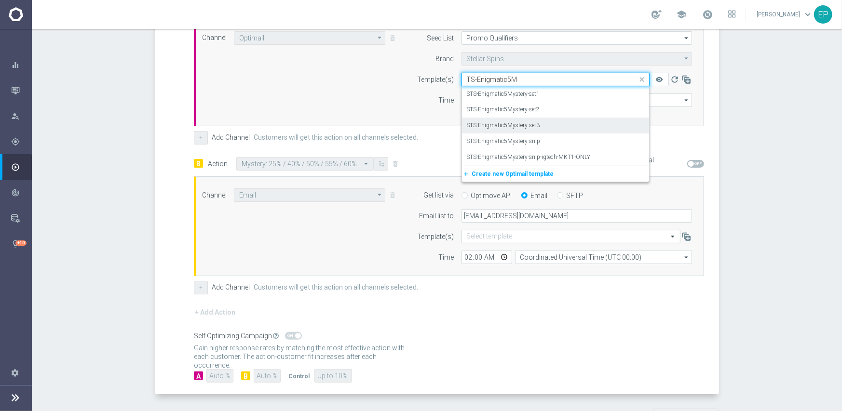
scroll to position [0, 0]
click at [518, 140] on label "STS-Enigmatic5Mystery-snip" at bounding box center [504, 141] width 74 height 8
type input "TS-Enigmatic5M"
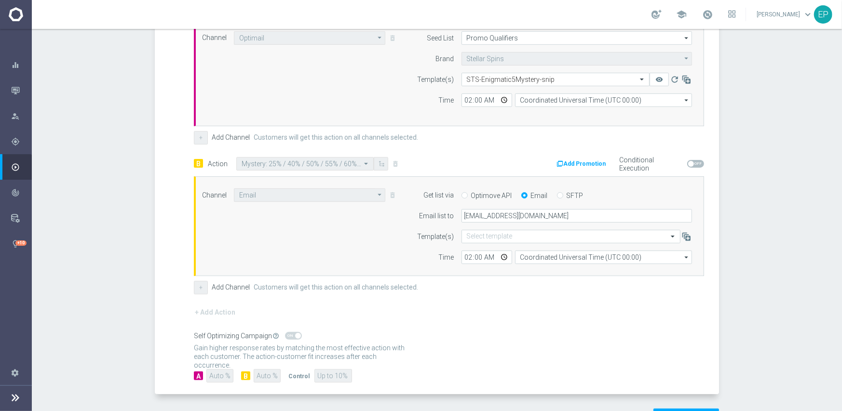
click at [375, 216] on div "Channel Email Email arrow_drop_down Show Selected 1 of 21 Facebook Custom Audie…" at bounding box center [447, 227] width 504 height 76
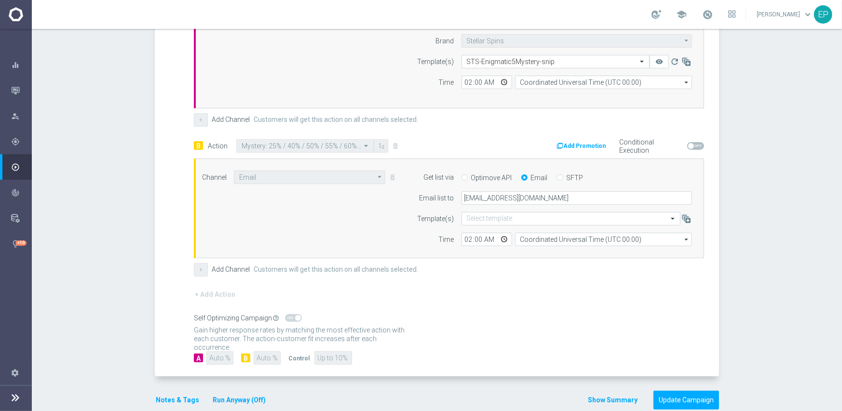
scroll to position [319, 0]
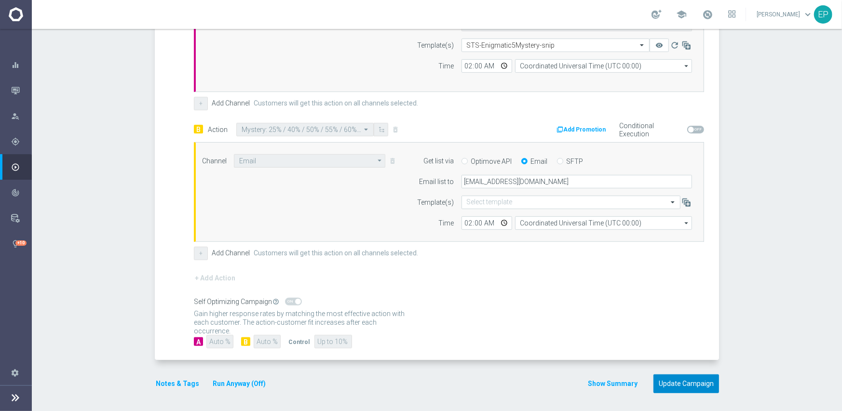
click at [684, 385] on button "Update Campaign" at bounding box center [687, 384] width 66 height 19
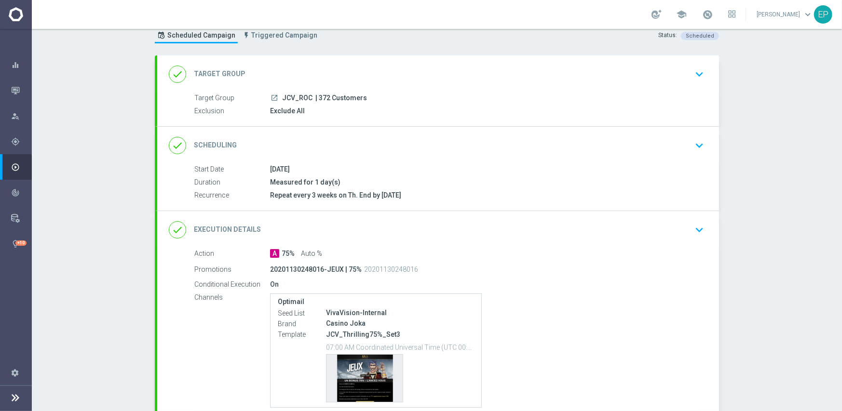
scroll to position [48, 0]
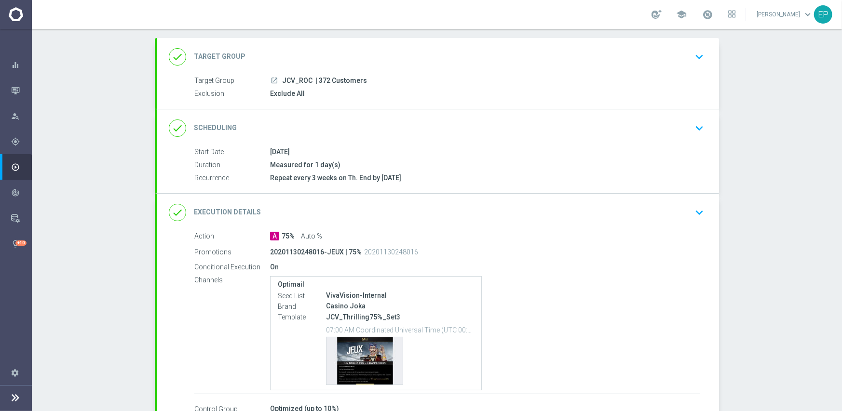
click at [376, 129] on div "done Scheduling keyboard_arrow_down" at bounding box center [438, 128] width 539 height 18
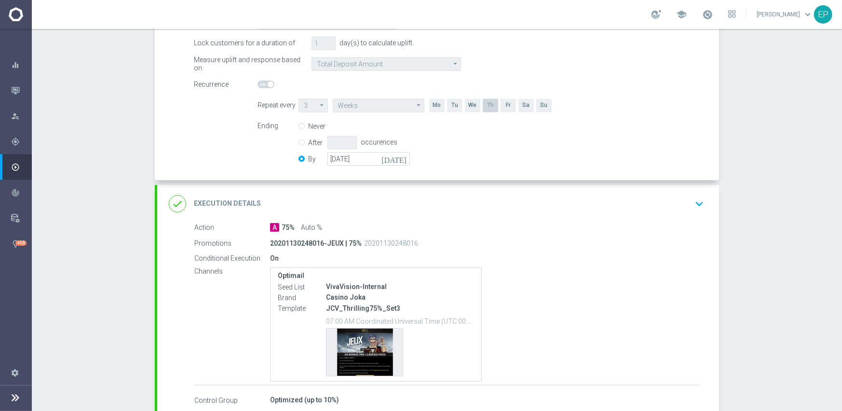
scroll to position [193, 0]
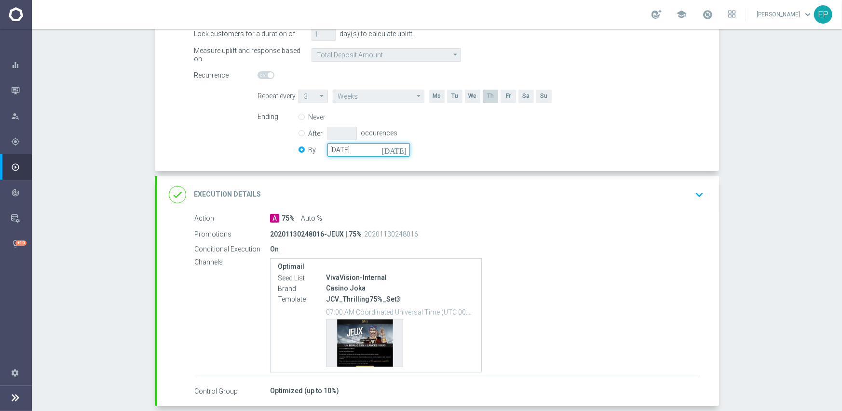
click at [350, 149] on input "[DATE]" at bounding box center [368, 150] width 82 height 14
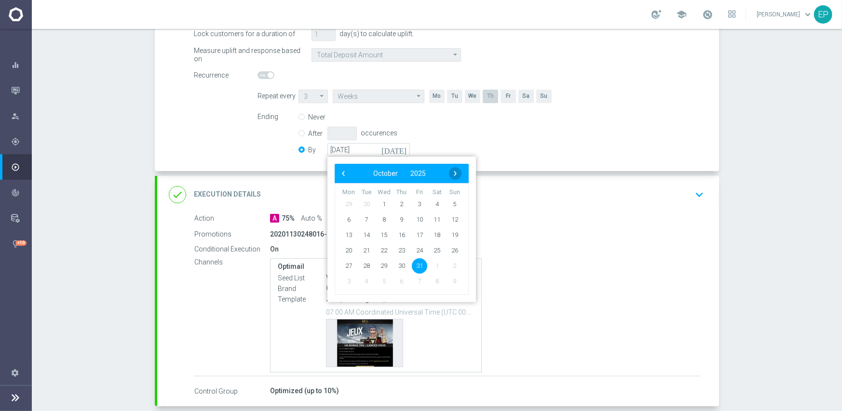
click at [453, 173] on span "›" at bounding box center [455, 173] width 13 height 13
click at [449, 265] on span "30" at bounding box center [454, 265] width 15 height 15
type input "[DATE]"
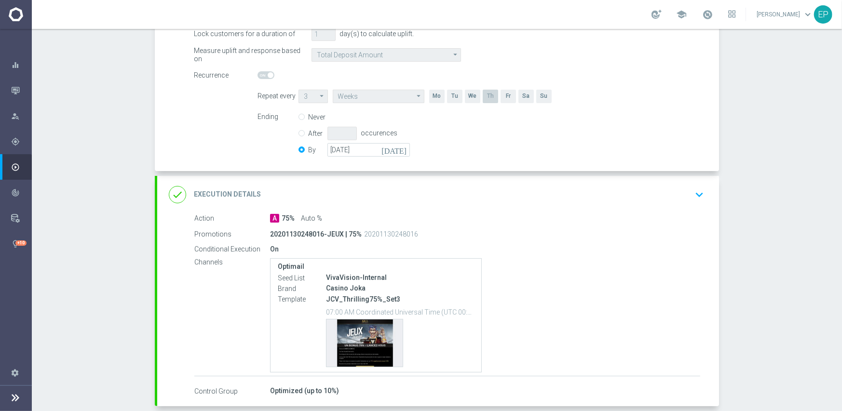
scroll to position [240, 0]
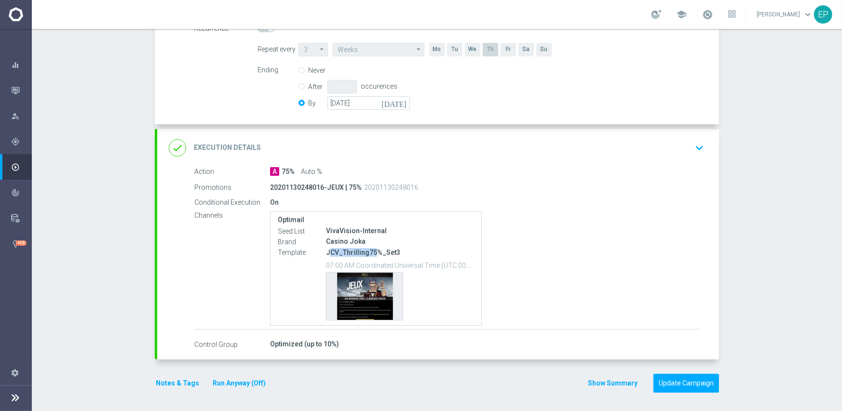
drag, startPoint x: 328, startPoint y: 250, endPoint x: 369, endPoint y: 250, distance: 41.5
click at [369, 250] on p "JCV_Thrilling75%_Set3" at bounding box center [400, 252] width 148 height 9
copy p "CV_Thrilling75"
drag, startPoint x: 421, startPoint y: 156, endPoint x: 442, endPoint y: 159, distance: 21.8
click at [421, 156] on div "done Execution Details keyboard_arrow_down" at bounding box center [438, 148] width 562 height 38
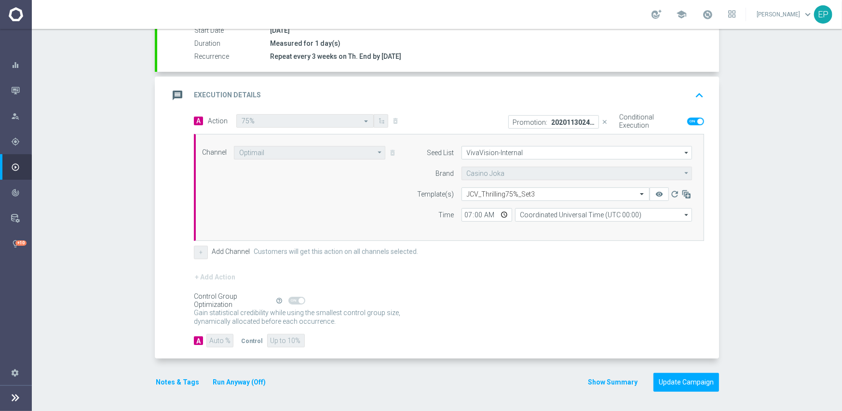
scroll to position [169, 0]
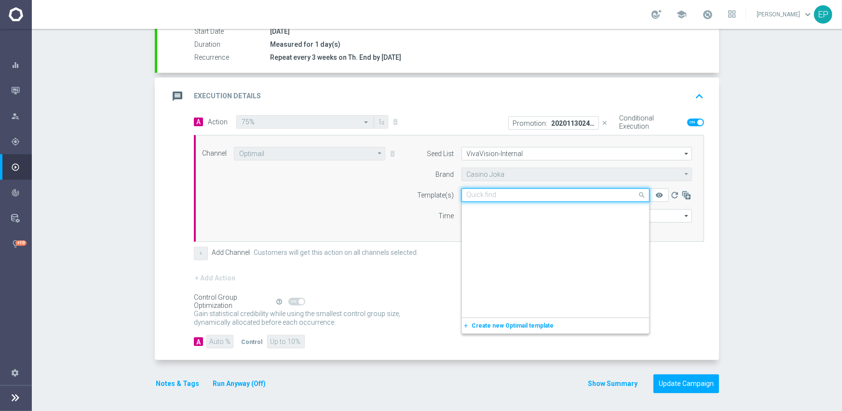
click at [562, 192] on input "text" at bounding box center [546, 195] width 158 height 8
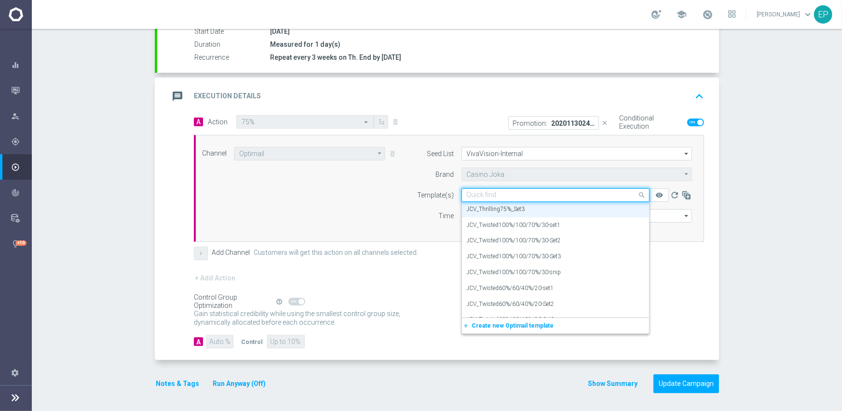
paste input "CV_Thrilling75"
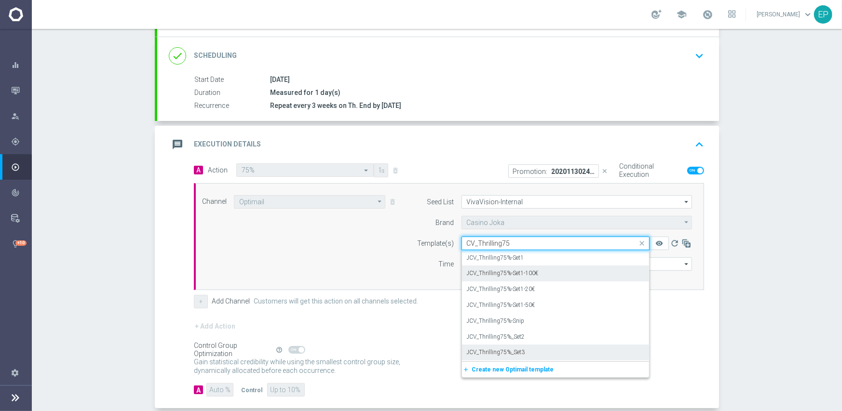
scroll to position [169, 0]
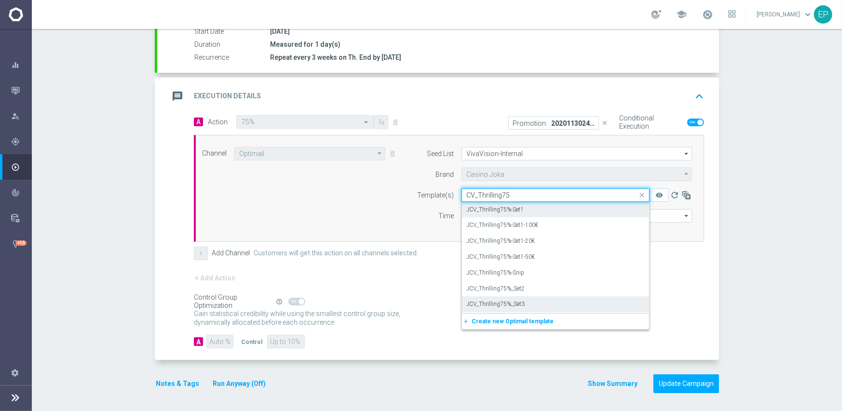
click at [475, 197] on input "CV_Thrilling75" at bounding box center [546, 195] width 158 height 8
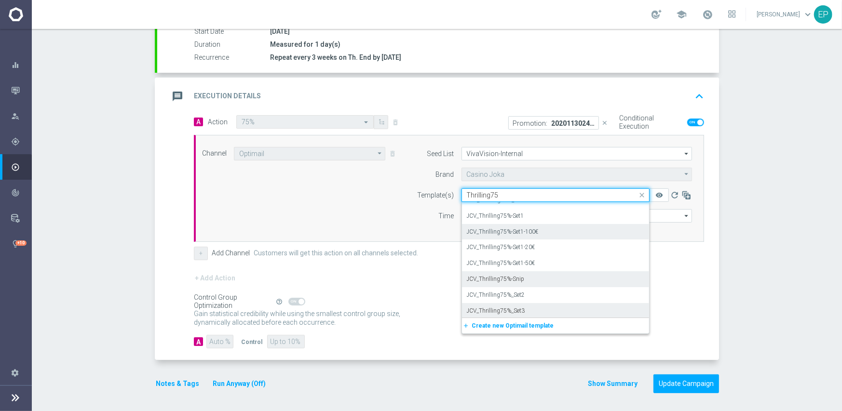
scroll to position [59, 0]
drag, startPoint x: 511, startPoint y: 196, endPoint x: 458, endPoint y: 196, distance: 53.1
click at [462, 196] on div "Thrilling75" at bounding box center [555, 195] width 187 height 8
paste input "CV_"
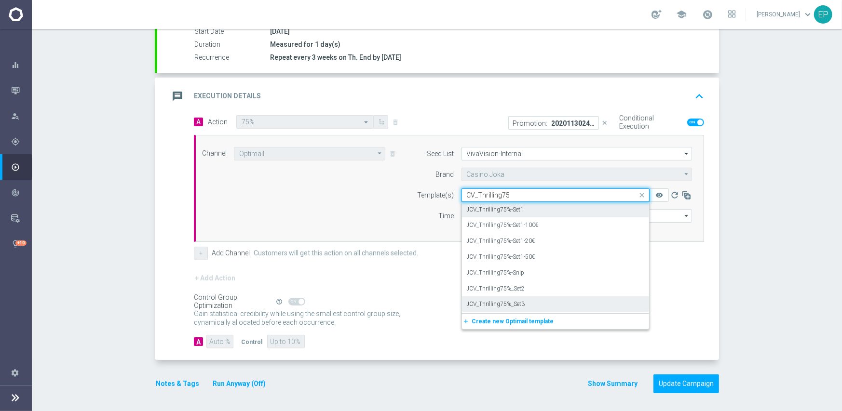
click at [467, 195] on input "CV_Thrilling75" at bounding box center [546, 195] width 158 height 8
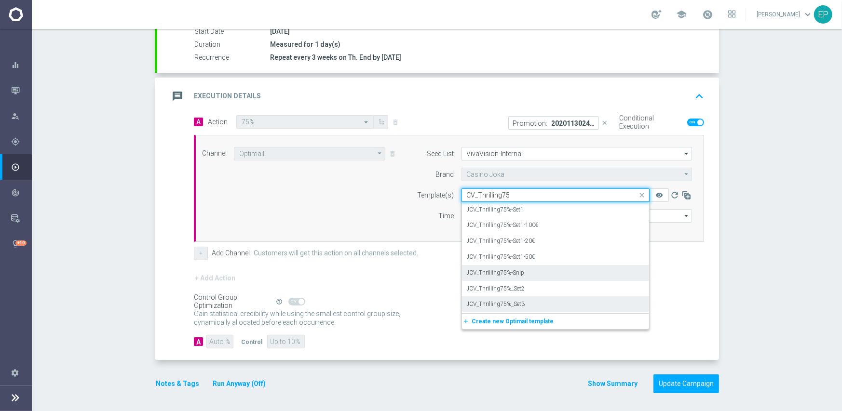
click at [502, 275] on label "JCV_Thrilling75%-Snip" at bounding box center [496, 273] width 58 height 8
type input "CV_Thrilling75"
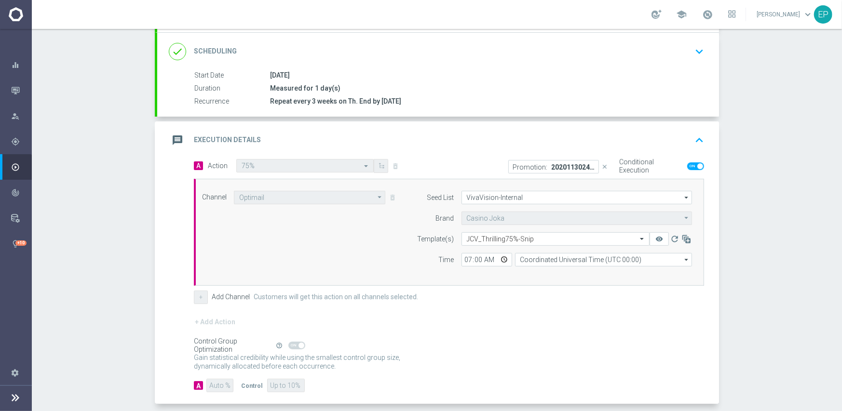
scroll to position [169, 0]
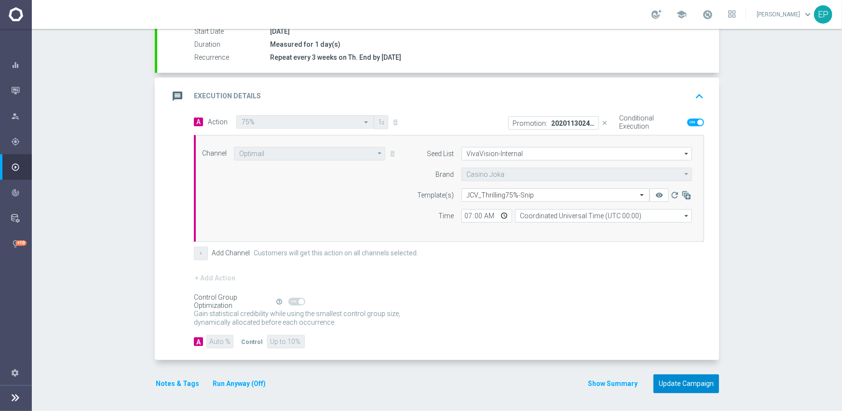
click at [679, 383] on button "Update Campaign" at bounding box center [687, 384] width 66 height 19
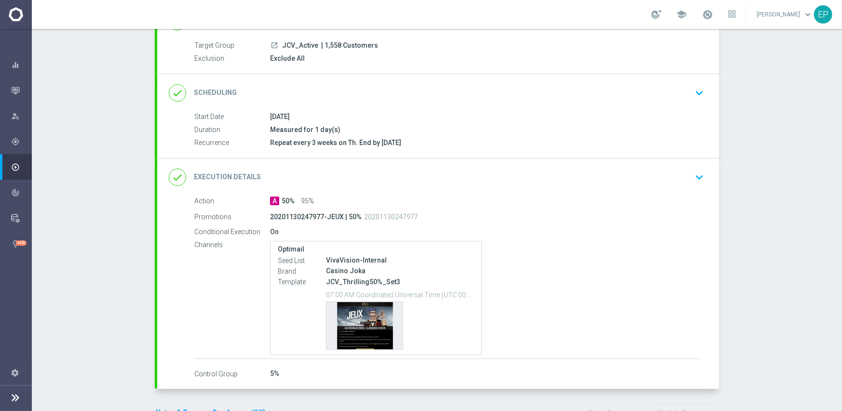
scroll to position [96, 0]
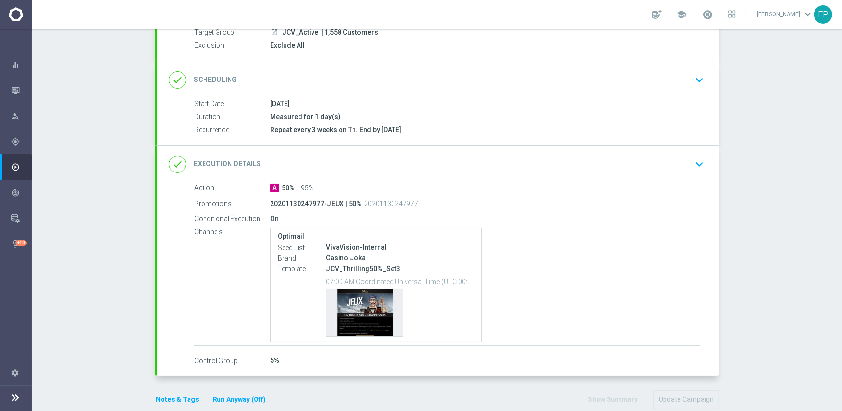
click at [403, 82] on div "done Scheduling keyboard_arrow_down" at bounding box center [438, 80] width 539 height 18
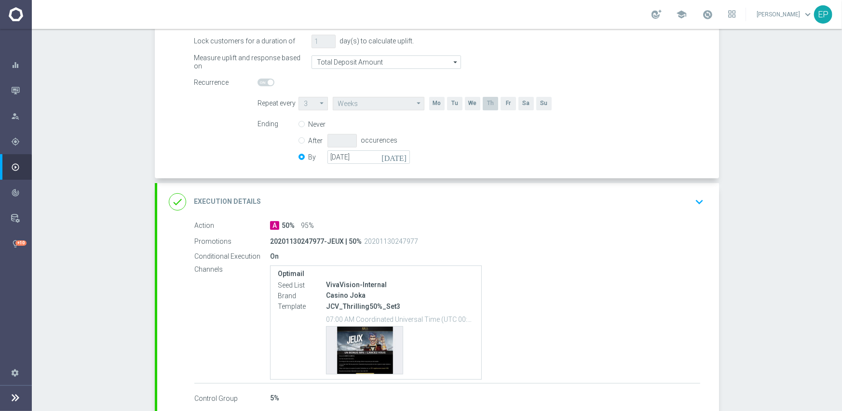
scroll to position [193, 0]
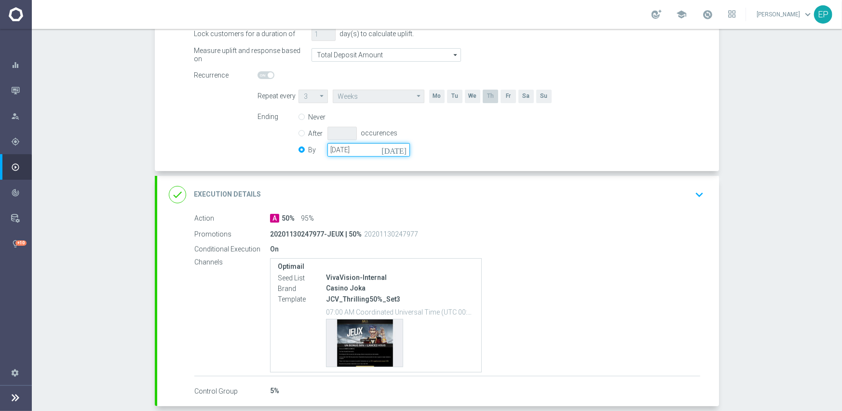
click at [367, 146] on input "[DATE]" at bounding box center [368, 150] width 82 height 14
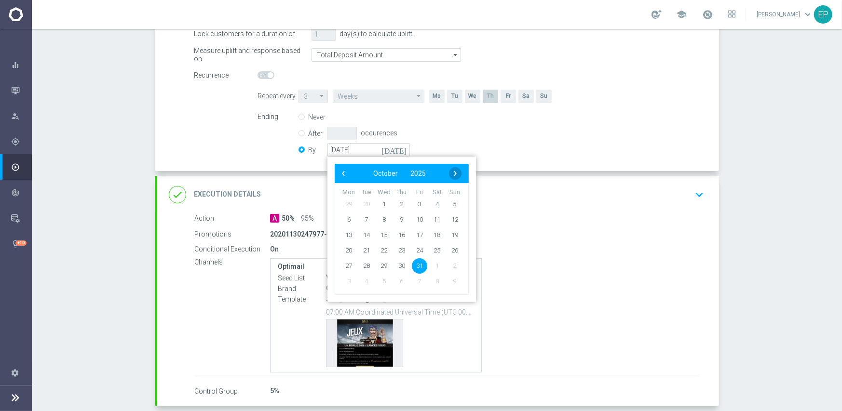
click at [455, 171] on span "›" at bounding box center [455, 173] width 13 height 13
click at [451, 267] on span "30" at bounding box center [454, 265] width 15 height 15
type input "[DATE]"
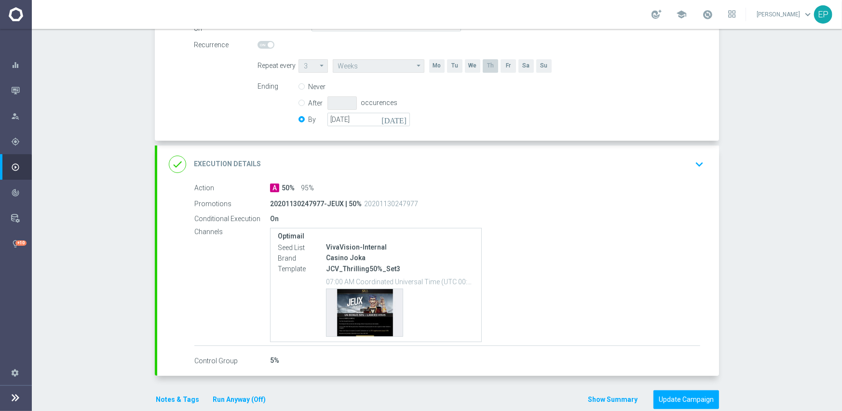
scroll to position [240, 0]
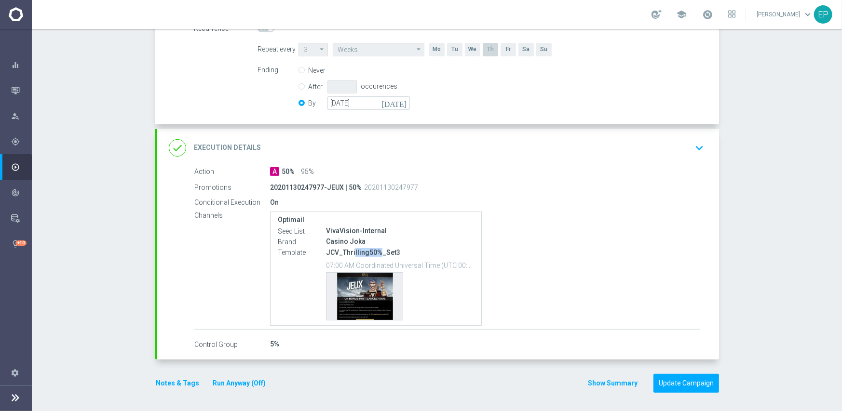
drag, startPoint x: 349, startPoint y: 253, endPoint x: 376, endPoint y: 254, distance: 27.0
click at [376, 254] on p "JCV_Thrilling50%_Set3" at bounding box center [400, 252] width 148 height 9
copy p "lling50%"
click at [419, 143] on div "done Execution Details keyboard_arrow_down" at bounding box center [438, 148] width 539 height 18
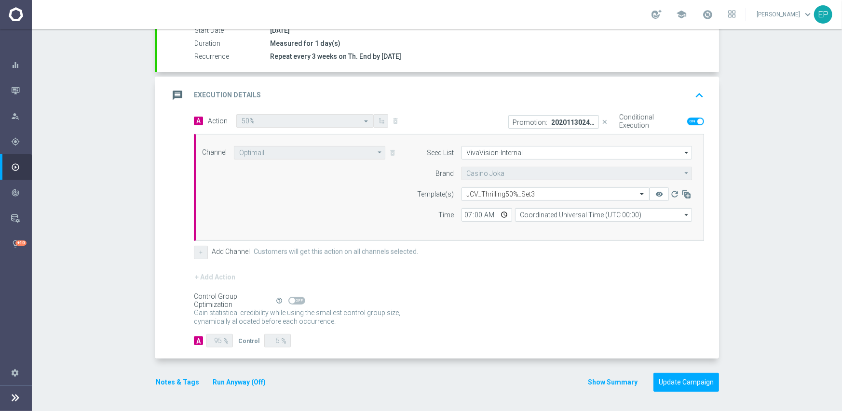
scroll to position [169, 0]
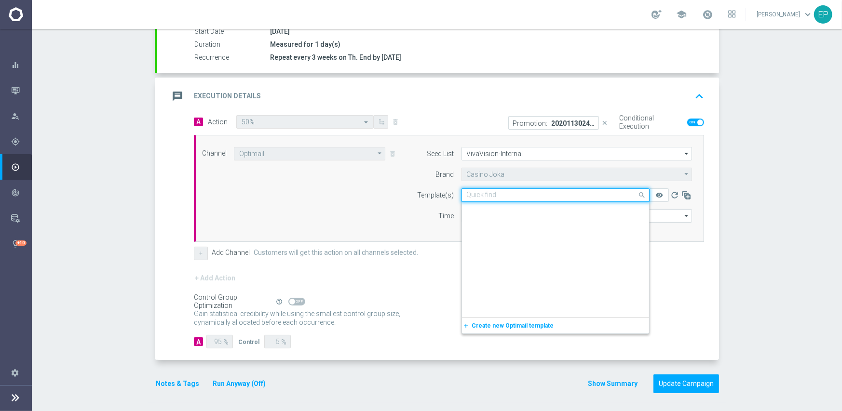
click at [487, 195] on input "text" at bounding box center [546, 195] width 158 height 8
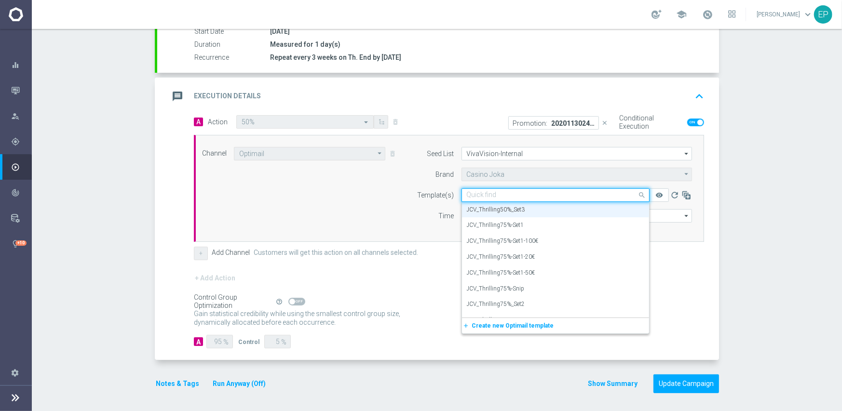
paste input "lling50%"
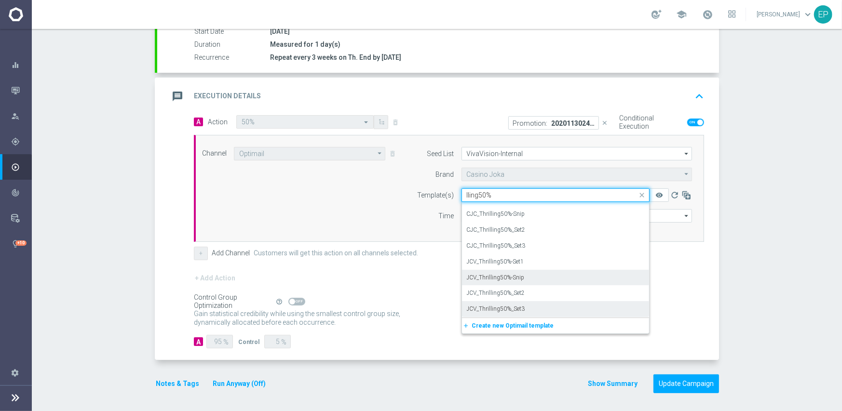
click at [521, 282] on div "JCV_Thrilling50%-Snip" at bounding box center [555, 278] width 177 height 16
type input "lling50%"
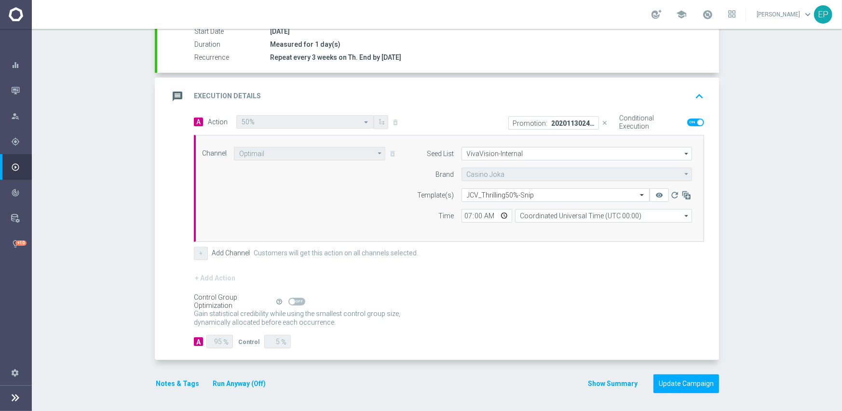
click at [485, 291] on div "+ Add Action" at bounding box center [449, 284] width 510 height 24
click at [671, 380] on button "Update Campaign" at bounding box center [687, 384] width 66 height 19
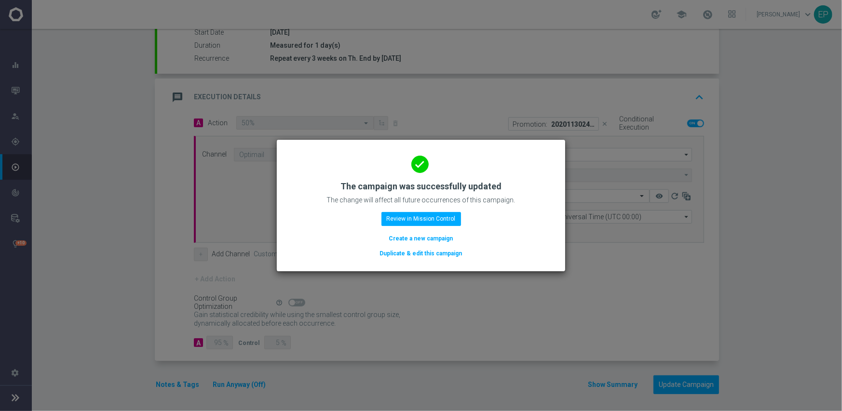
scroll to position [169, 0]
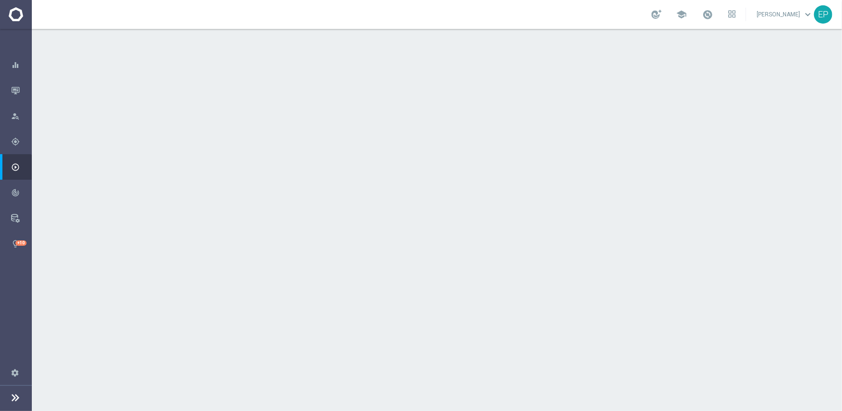
click at [420, 167] on div "done Scheduling keyboard_arrow_down" at bounding box center [438, 176] width 539 height 18
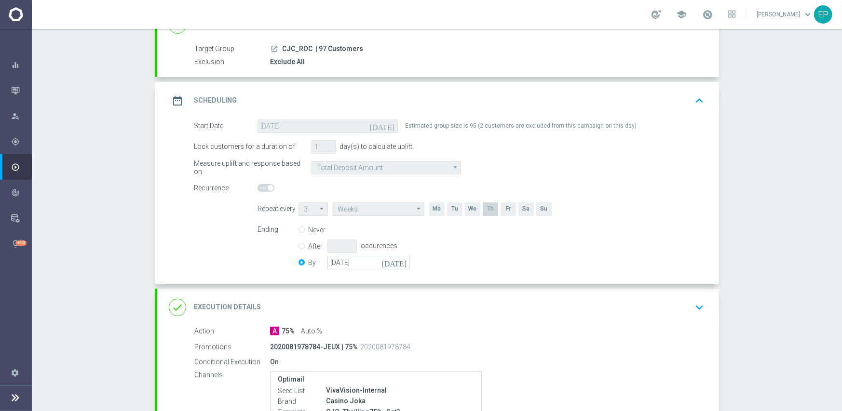
scroll to position [96, 0]
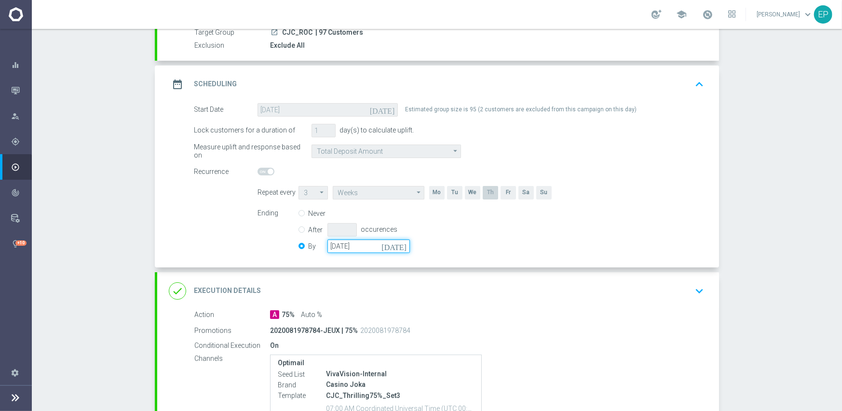
click at [358, 245] on input "[DATE]" at bounding box center [368, 247] width 82 height 14
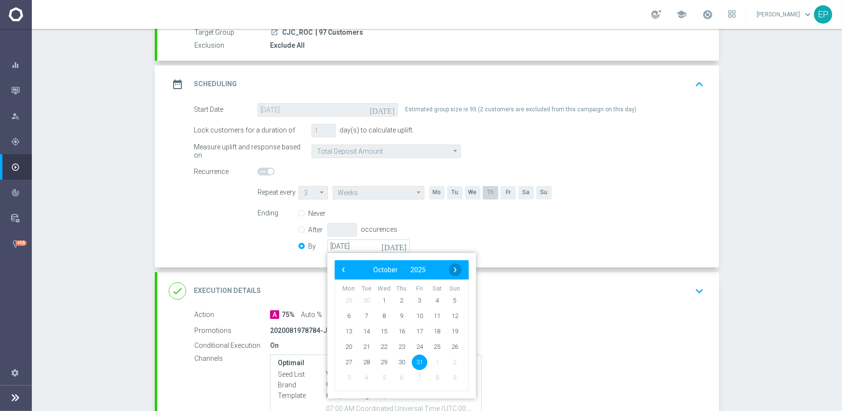
click at [454, 268] on span "›" at bounding box center [455, 270] width 13 height 13
click at [450, 360] on span "30" at bounding box center [454, 361] width 15 height 15
type input "[DATE]"
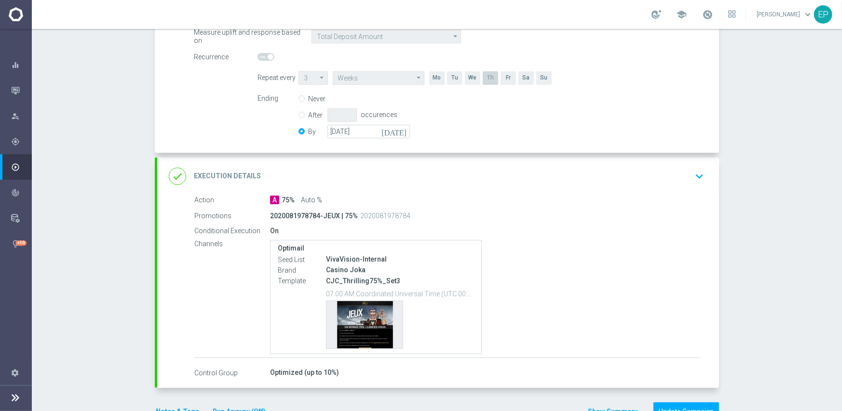
scroll to position [240, 0]
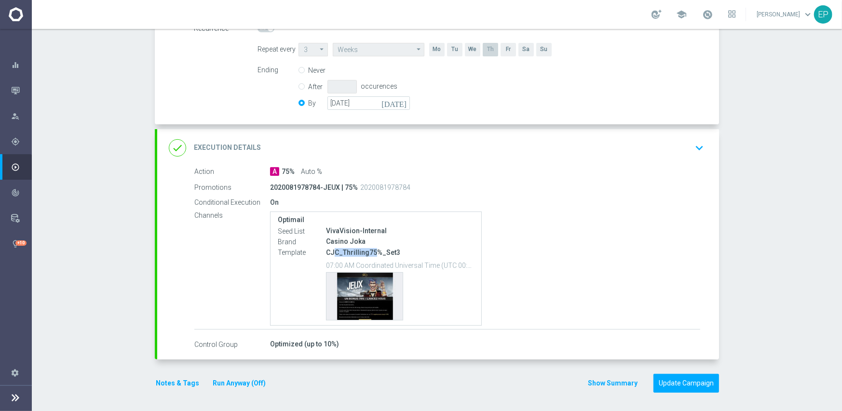
drag, startPoint x: 329, startPoint y: 253, endPoint x: 370, endPoint y: 252, distance: 41.5
click at [370, 252] on p "CJC_Thrilling75%_Set3" at bounding box center [400, 252] width 148 height 9
copy p "C_Thrilling75"
click at [450, 139] on div "done Execution Details keyboard_arrow_down" at bounding box center [438, 148] width 539 height 18
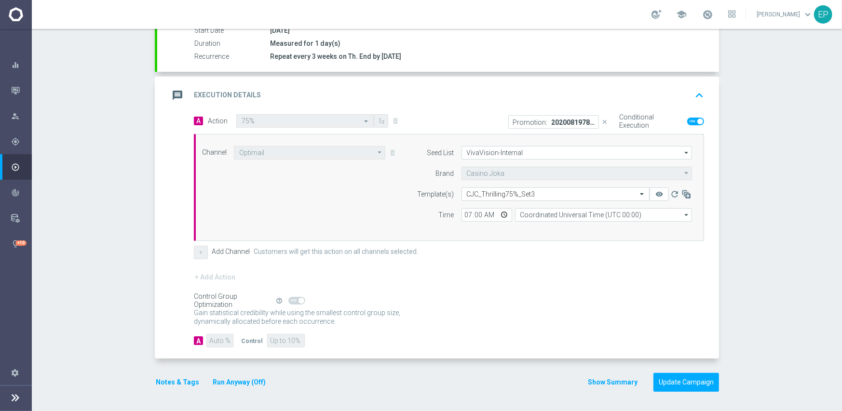
scroll to position [169, 0]
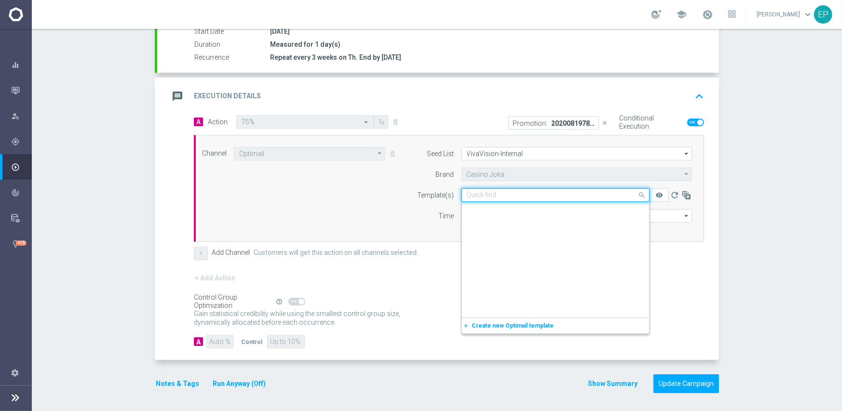
click at [501, 195] on input "text" at bounding box center [546, 195] width 158 height 8
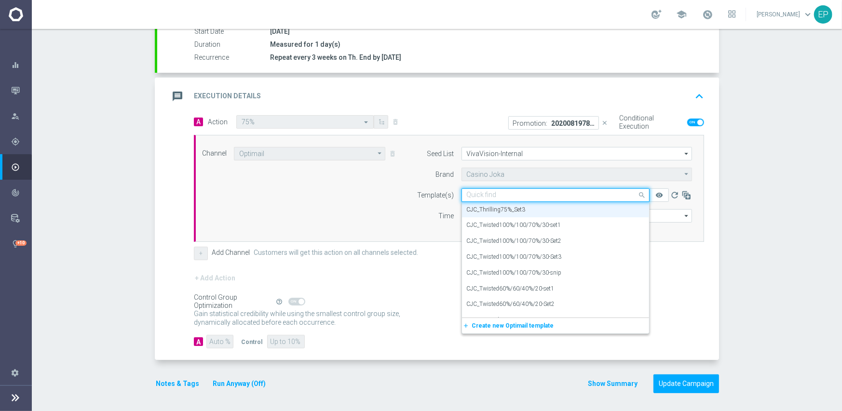
paste input "C_Thrilling75"
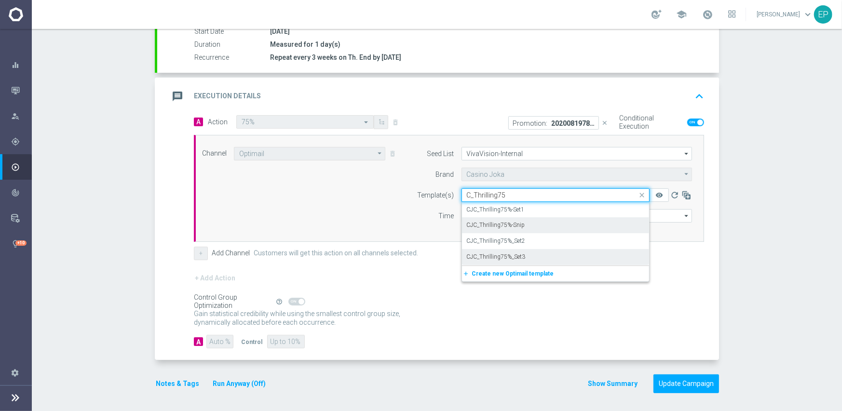
click at [517, 226] on label "CJC_Thrilling75%-Snip" at bounding box center [496, 225] width 58 height 8
type input "C_Thrilling75"
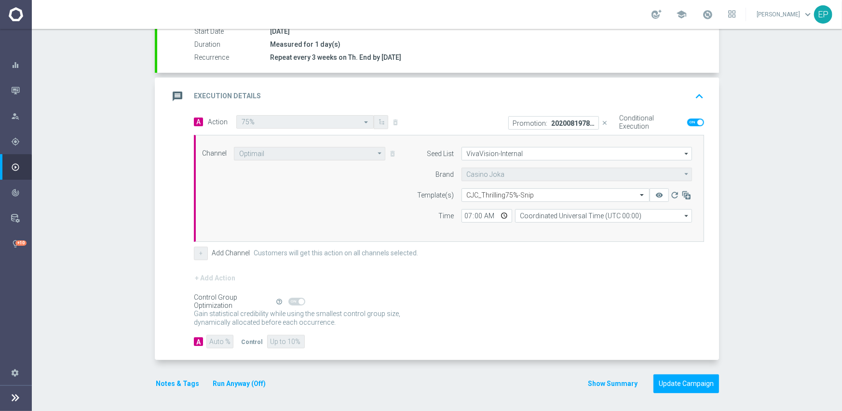
click at [552, 320] on div "Gain statistical credibility while using the smallest control group size, dynam…" at bounding box center [449, 318] width 510 height 23
click at [682, 384] on button "Update Campaign" at bounding box center [687, 384] width 66 height 19
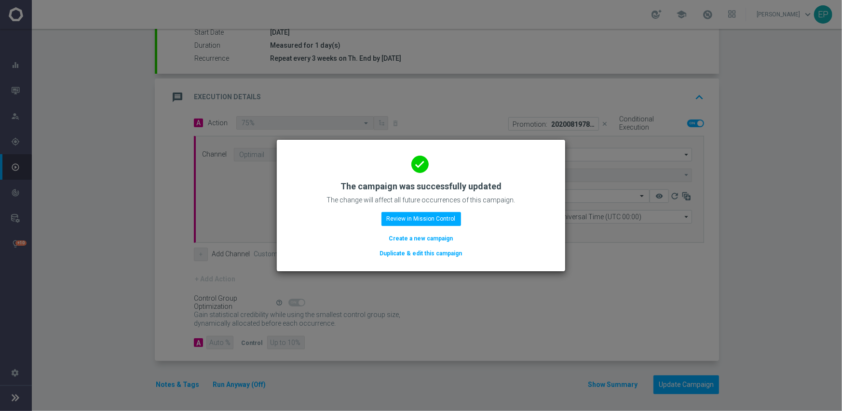
scroll to position [169, 0]
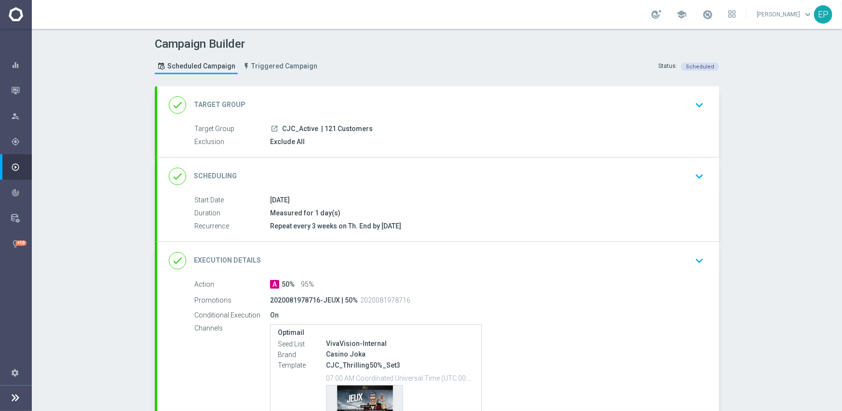
scroll to position [48, 0]
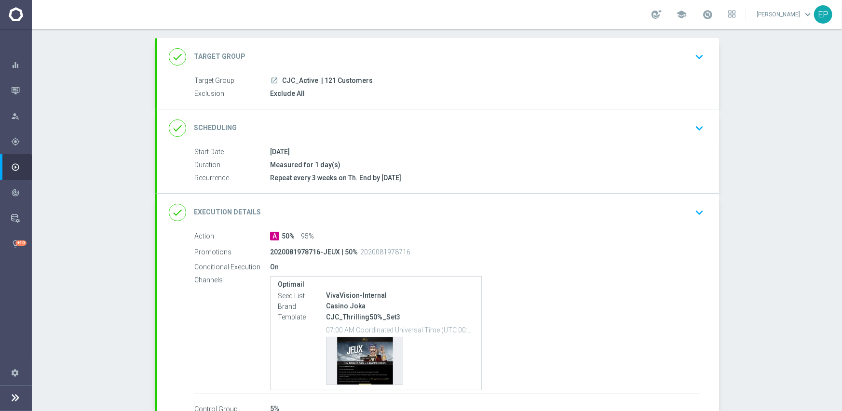
drag, startPoint x: 403, startPoint y: 127, endPoint x: 424, endPoint y: 126, distance: 21.2
click at [404, 126] on div "done Scheduling keyboard_arrow_down" at bounding box center [438, 128] width 539 height 18
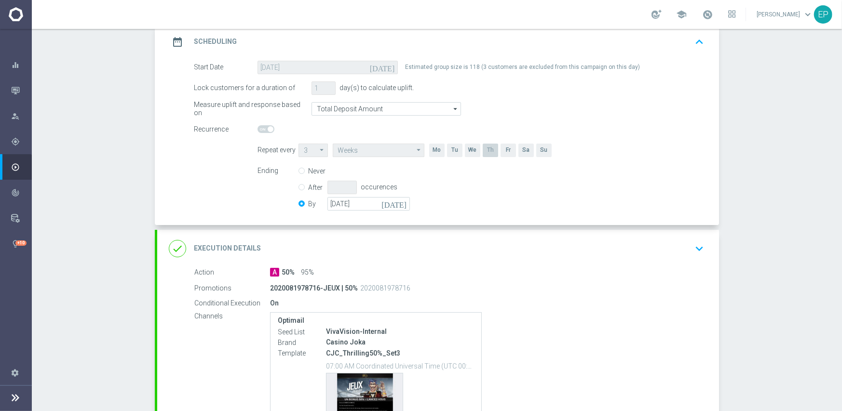
scroll to position [145, 0]
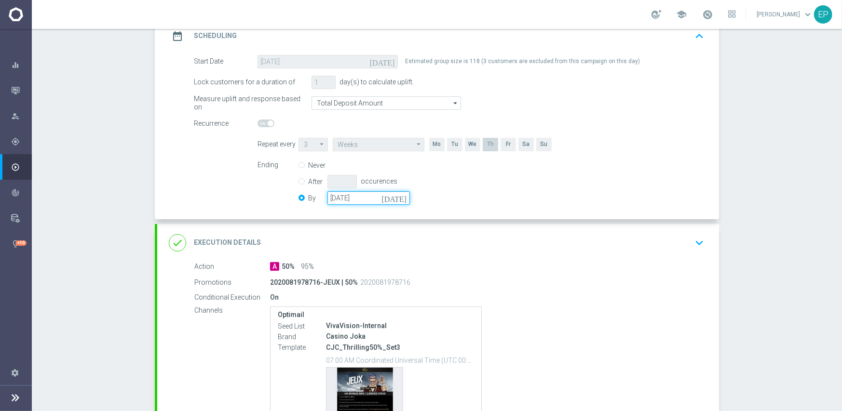
click at [376, 199] on input "[DATE]" at bounding box center [368, 198] width 82 height 14
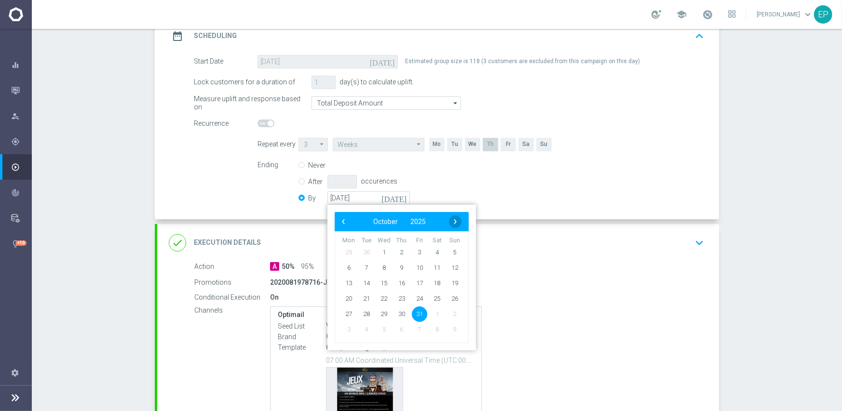
click at [455, 218] on span "›" at bounding box center [455, 222] width 13 height 13
click at [455, 315] on span "30" at bounding box center [454, 313] width 15 height 15
type input "[DATE]"
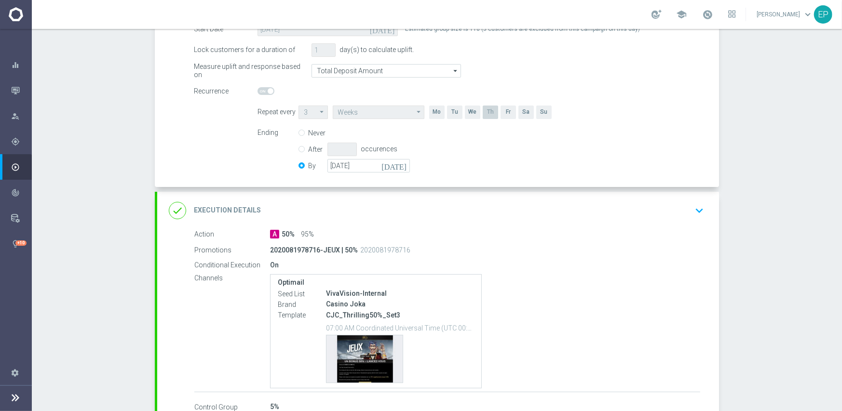
scroll to position [240, 0]
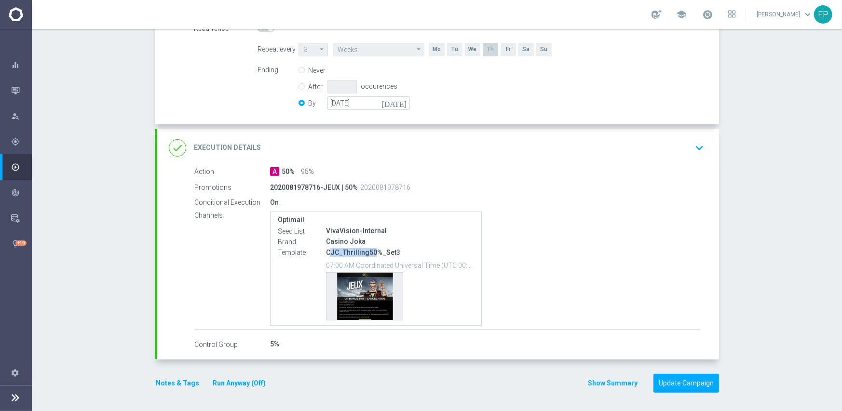
drag, startPoint x: 327, startPoint y: 256, endPoint x: 368, endPoint y: 254, distance: 41.5
click at [368, 254] on p "CJC_Thrilling50%_Set3" at bounding box center [400, 252] width 148 height 9
copy p "JC_Thrilling50"
click at [440, 147] on div "done Execution Details keyboard_arrow_down" at bounding box center [438, 148] width 539 height 18
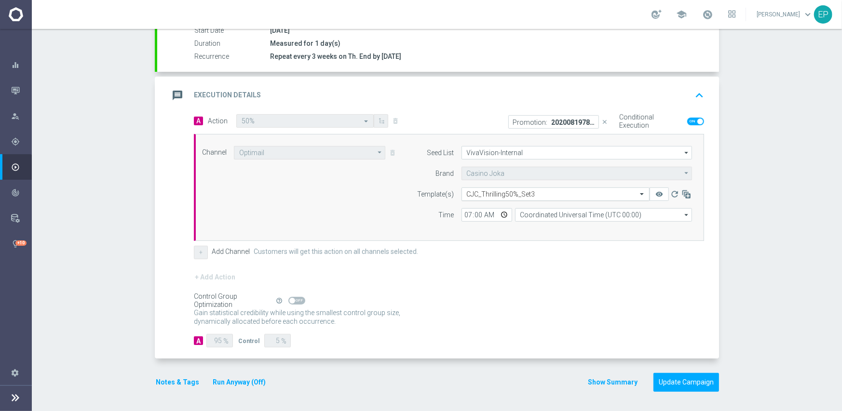
scroll to position [169, 0]
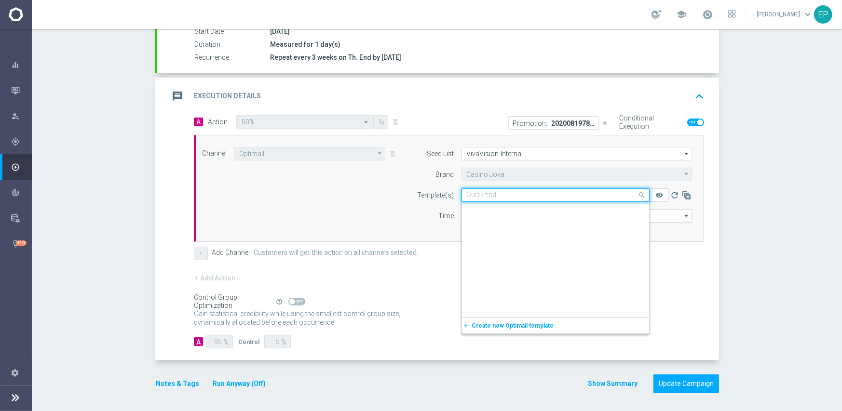
click at [533, 194] on input "text" at bounding box center [546, 195] width 158 height 8
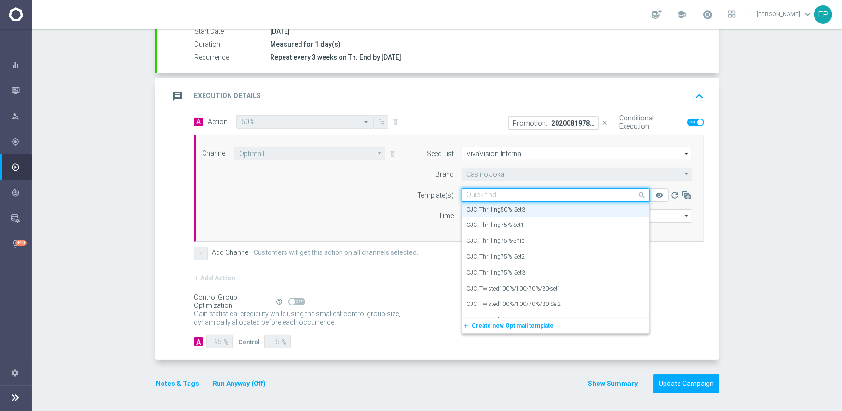
paste input "JC_Thrilling50"
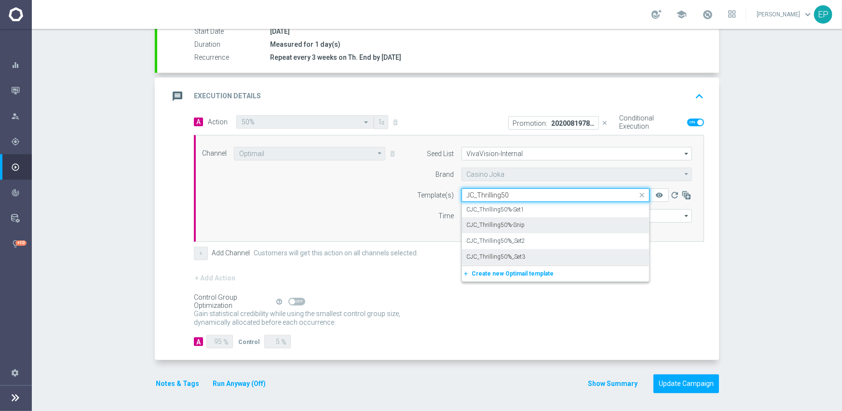
click at [527, 224] on div "CJC_Thrilling50%-Snip" at bounding box center [555, 226] width 177 height 16
type input "JC_Thrilling50"
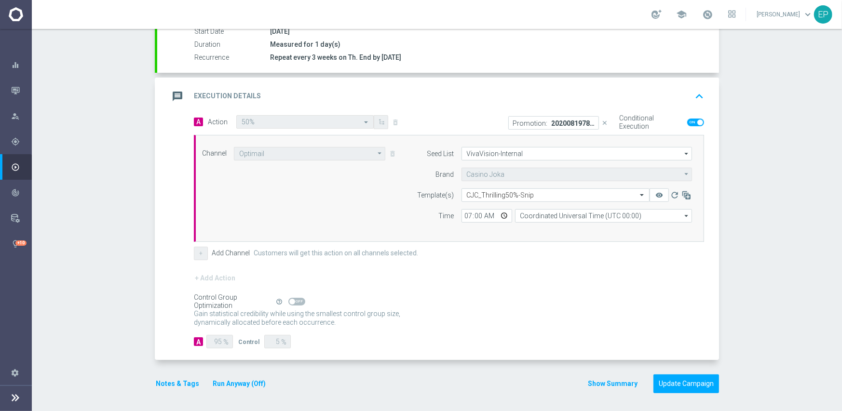
click at [533, 301] on div "Control Group Optimization Self Optimizing Campaign help_outline" at bounding box center [449, 302] width 510 height 11
click at [695, 381] on button "Update Campaign" at bounding box center [687, 384] width 66 height 19
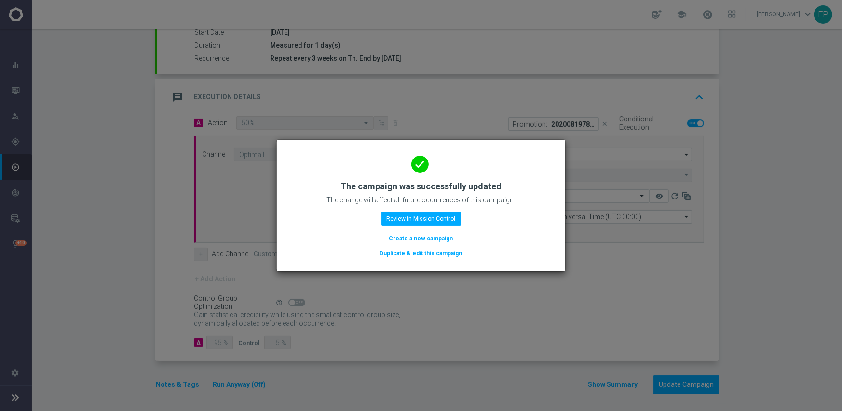
scroll to position [169, 0]
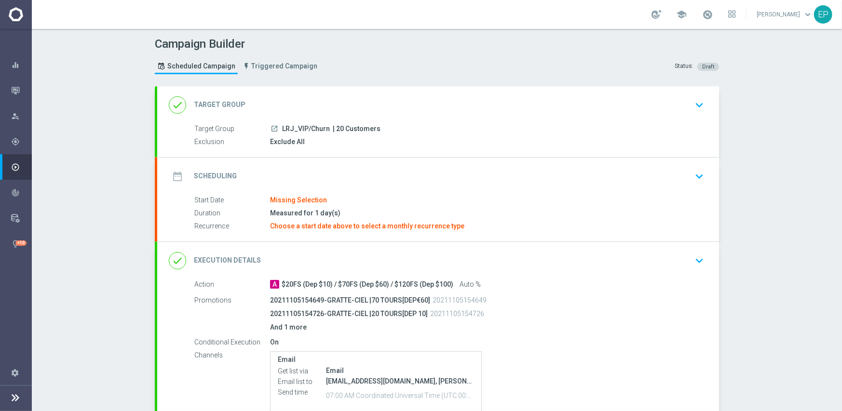
drag, startPoint x: 279, startPoint y: 129, endPoint x: 313, endPoint y: 130, distance: 34.2
click at [313, 130] on span "LRJ_VIP/Churn" at bounding box center [306, 129] width 48 height 9
copy span "LRJ_VIP/Ch"
click at [339, 99] on div "done Target Group keyboard_arrow_down" at bounding box center [438, 105] width 539 height 18
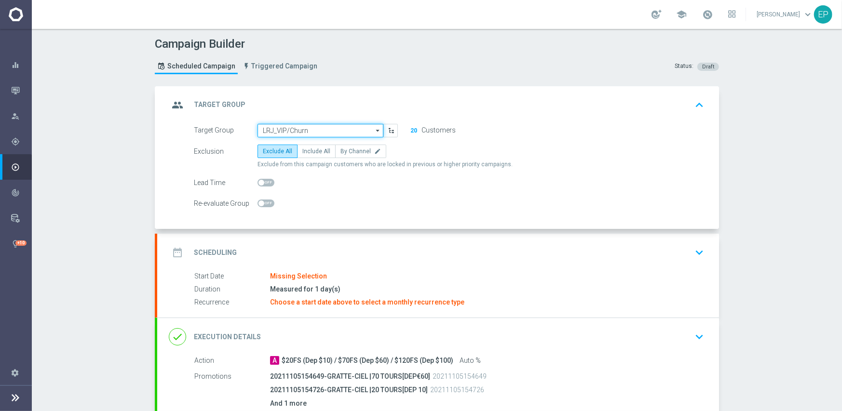
click at [329, 127] on input "LRJ_VIP/Churn" at bounding box center [321, 131] width 126 height 14
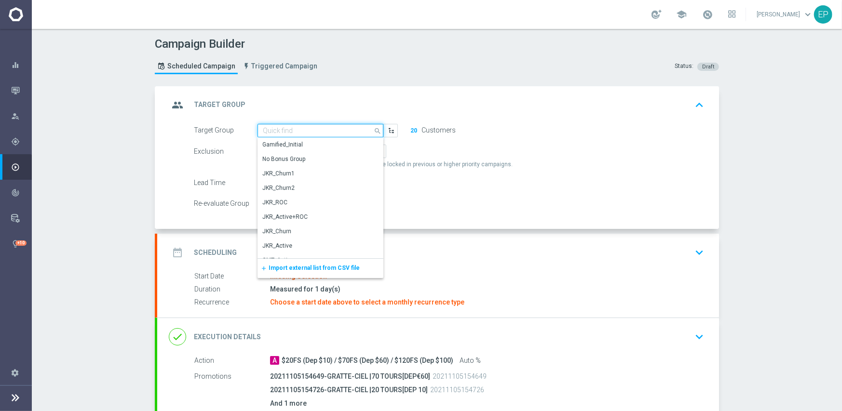
paste input "LRJ_VIP/Ch"
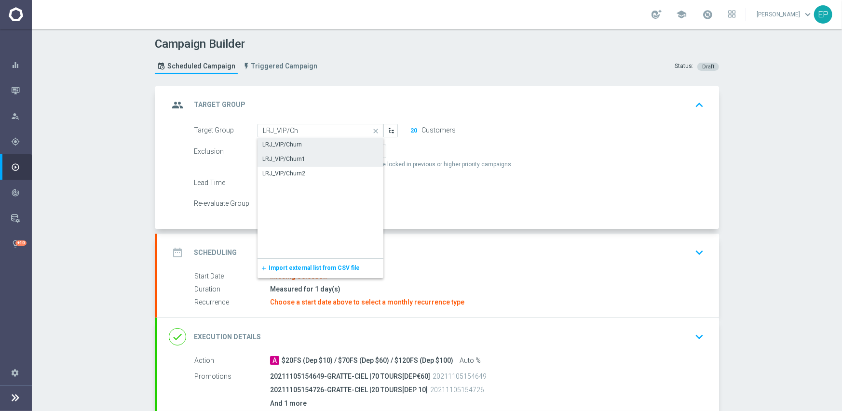
click at [304, 153] on div "LRJ_VIP/Churn1" at bounding box center [321, 159] width 126 height 14
type input "LRJ_VIP/Churn1"
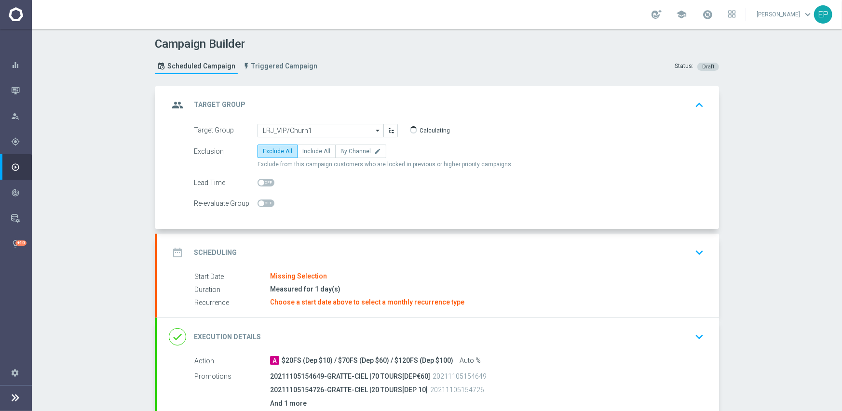
drag, startPoint x: 424, startPoint y: 241, endPoint x: 429, endPoint y: 241, distance: 4.8
click at [424, 241] on div "date_range Scheduling keyboard_arrow_down" at bounding box center [438, 253] width 562 height 38
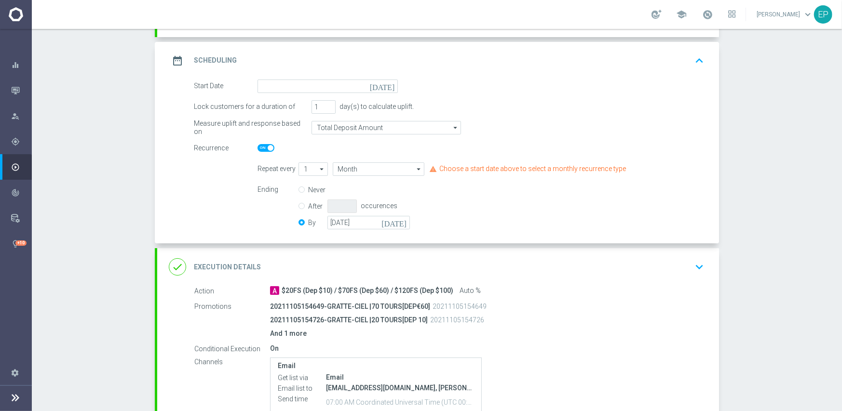
scroll to position [145, 0]
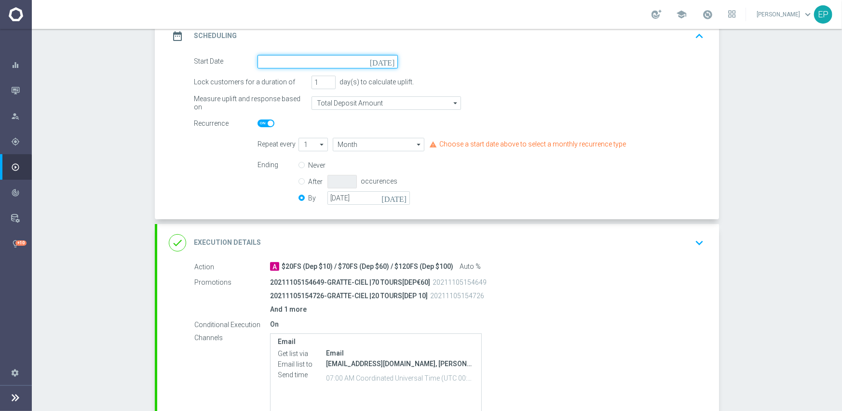
drag, startPoint x: 320, startPoint y: 56, endPoint x: 347, endPoint y: 66, distance: 29.3
click at [320, 56] on input at bounding box center [328, 62] width 140 height 14
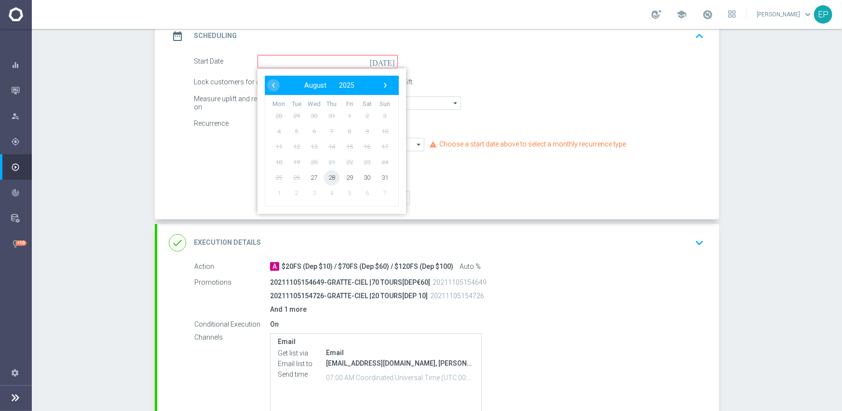
click at [326, 177] on span "28" at bounding box center [331, 177] width 15 height 15
type input "[DATE]"
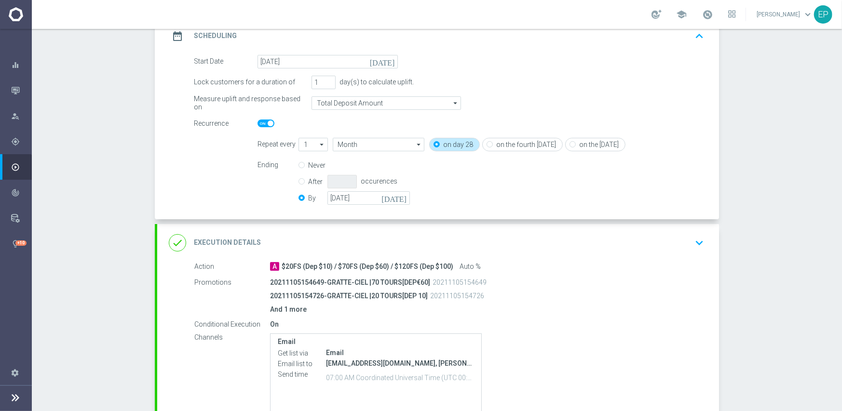
scroll to position [232, 0]
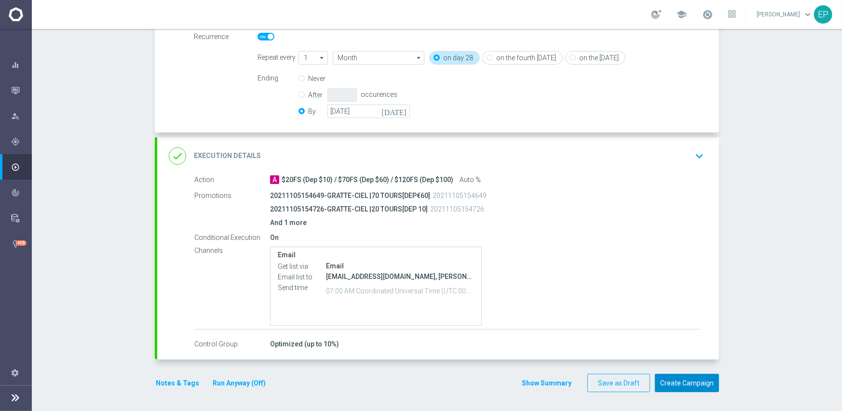
drag, startPoint x: 700, startPoint y: 382, endPoint x: 691, endPoint y: 358, distance: 25.8
click at [700, 382] on button "Create Campaign" at bounding box center [687, 383] width 64 height 19
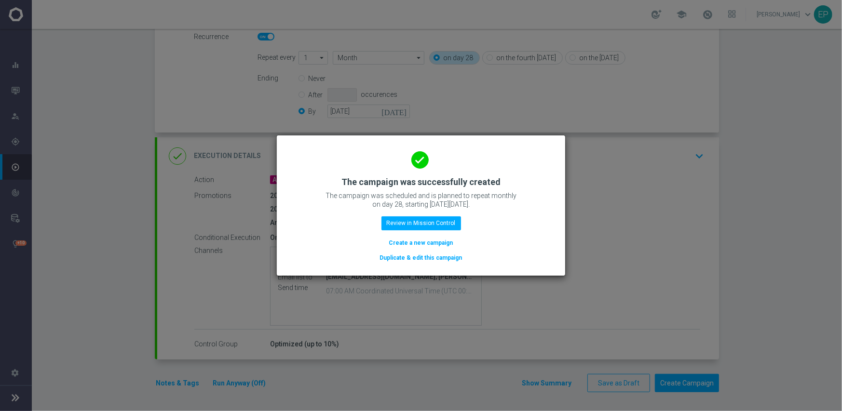
click at [442, 259] on button "Duplicate & edit this campaign" at bounding box center [421, 258] width 84 height 11
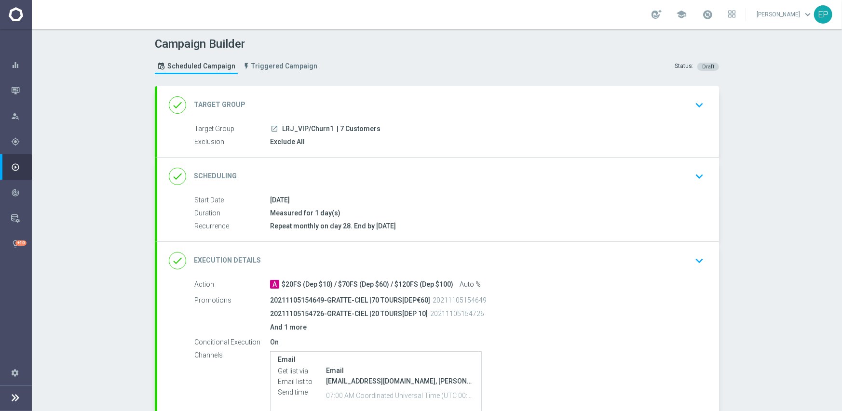
drag, startPoint x: 287, startPoint y: 128, endPoint x: 313, endPoint y: 130, distance: 25.6
click at [313, 130] on span "LRJ_VIP/Churn1" at bounding box center [308, 129] width 52 height 9
copy span "J_VIP/Ch"
click at [371, 103] on div "done Target Group keyboard_arrow_down" at bounding box center [438, 105] width 539 height 18
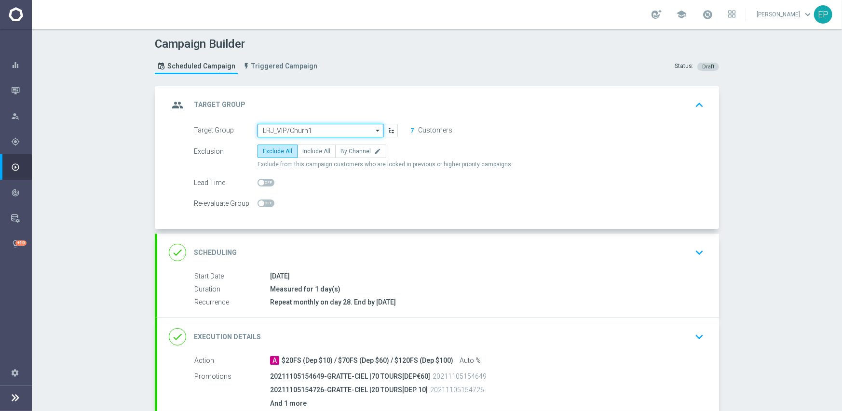
click at [318, 129] on input "LRJ_VIP/Churn1" at bounding box center [321, 131] width 126 height 14
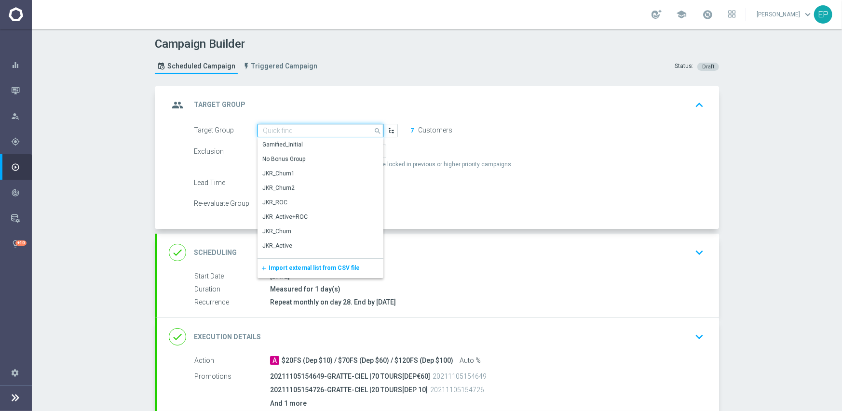
paste input "J_VIP/Ch"
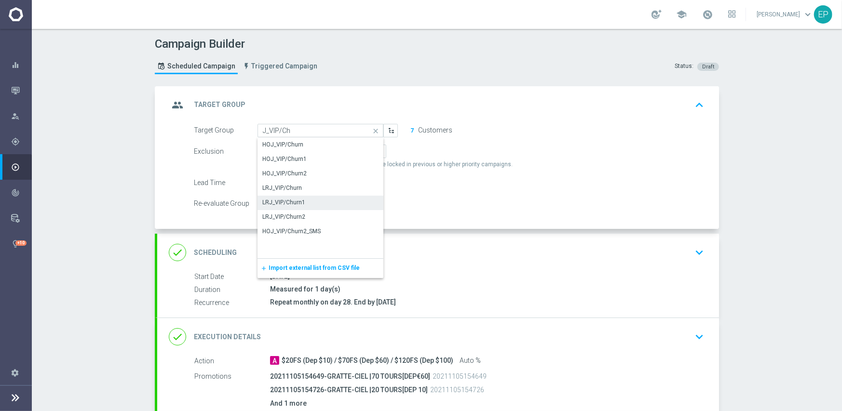
click at [438, 251] on div "done Scheduling keyboard_arrow_down" at bounding box center [438, 253] width 539 height 18
type input "LRJ_VIP/Churn1"
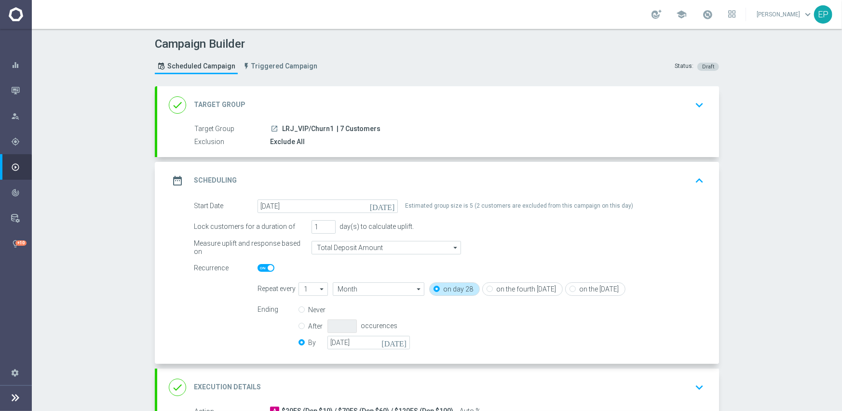
drag, startPoint x: 278, startPoint y: 127, endPoint x: 318, endPoint y: 129, distance: 40.1
click at [318, 129] on span "LRJ_VIP/Churn1" at bounding box center [308, 129] width 52 height 9
copy span "LRJ_VIP/Chu"
click at [337, 96] on div "done Target Group keyboard_arrow_down" at bounding box center [438, 105] width 539 height 18
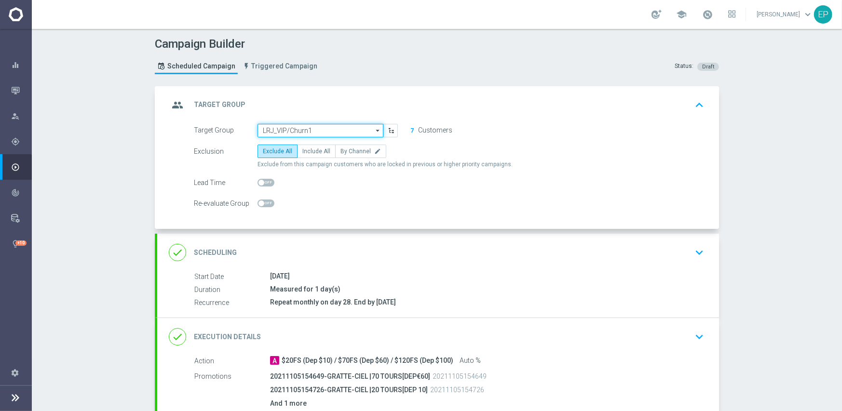
click at [307, 133] on input "LRJ_VIP/Churn1" at bounding box center [321, 131] width 126 height 14
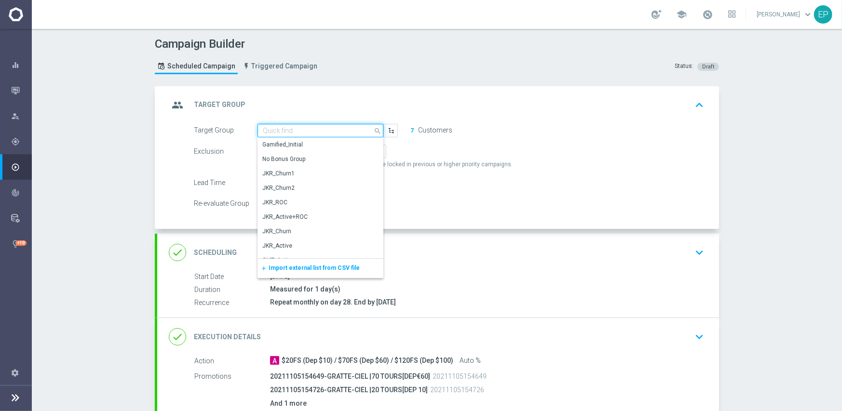
paste input "LRJ_VIP/Chu"
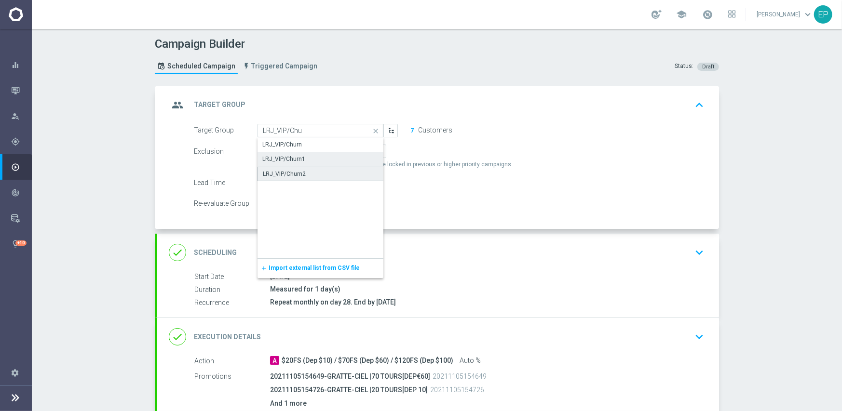
click at [292, 173] on div "LRJ_VIP/Churn2" at bounding box center [284, 174] width 43 height 9
type input "LRJ_VIP/Churn2"
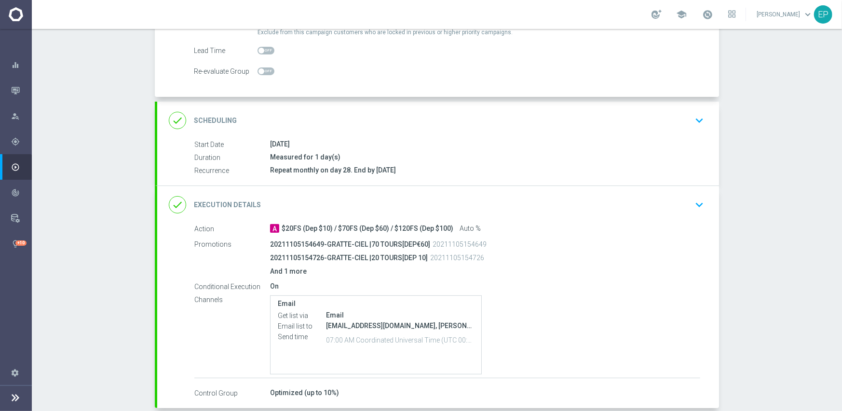
scroll to position [36, 0]
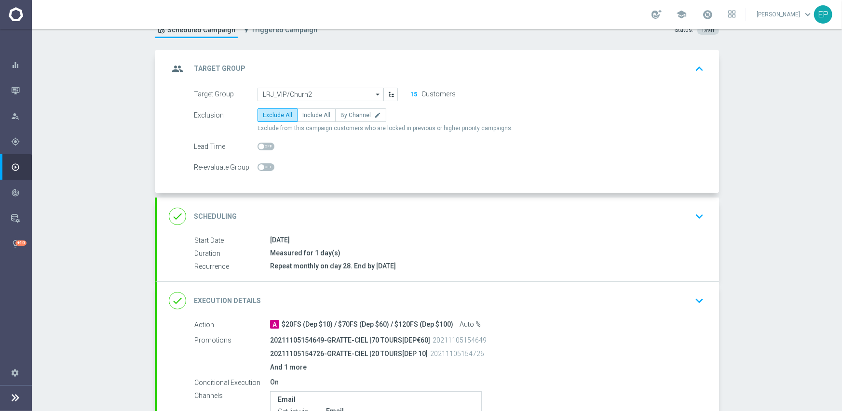
click at [408, 214] on div "done Scheduling keyboard_arrow_down" at bounding box center [438, 216] width 539 height 18
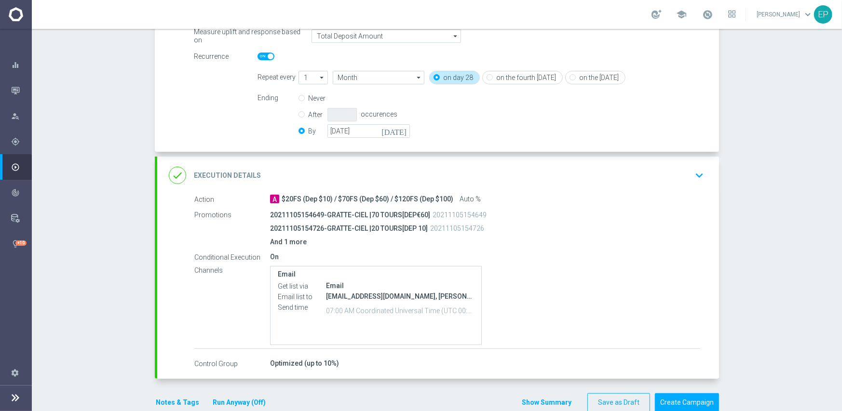
scroll to position [229, 0]
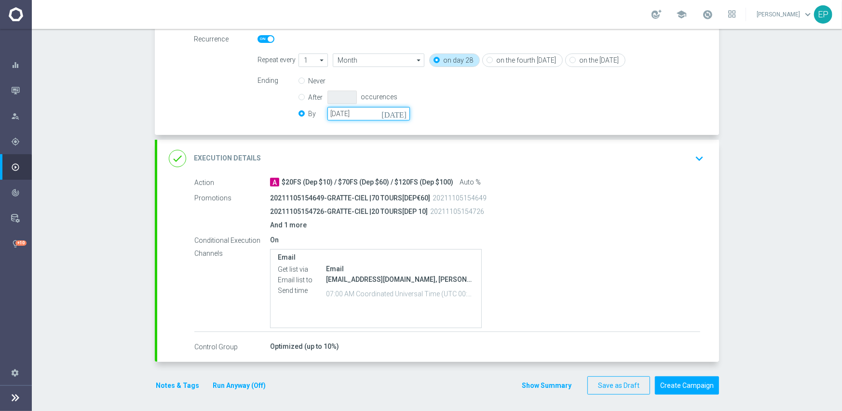
click at [361, 107] on input "[DATE]" at bounding box center [368, 114] width 82 height 14
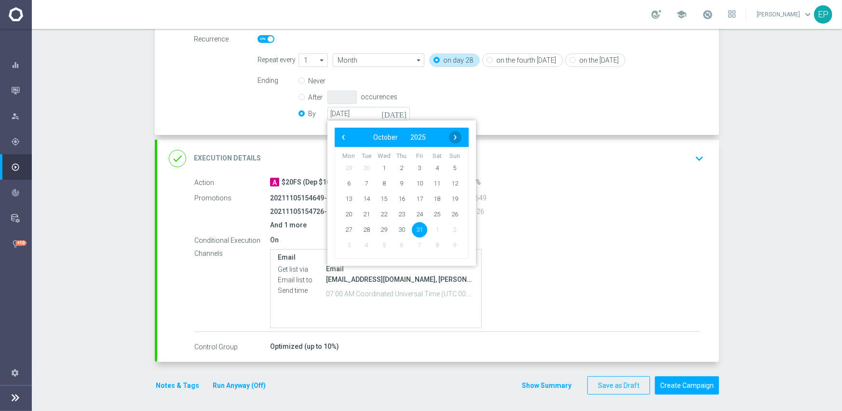
click at [449, 135] on span "›" at bounding box center [455, 137] width 13 height 13
click at [449, 225] on span "30" at bounding box center [454, 229] width 15 height 15
type input "[DATE]"
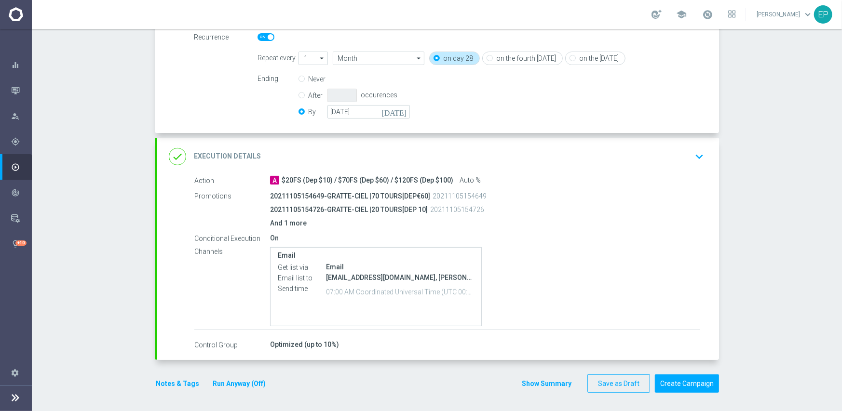
scroll to position [232, 0]
click at [686, 384] on button "Create Campaign" at bounding box center [687, 383] width 64 height 19
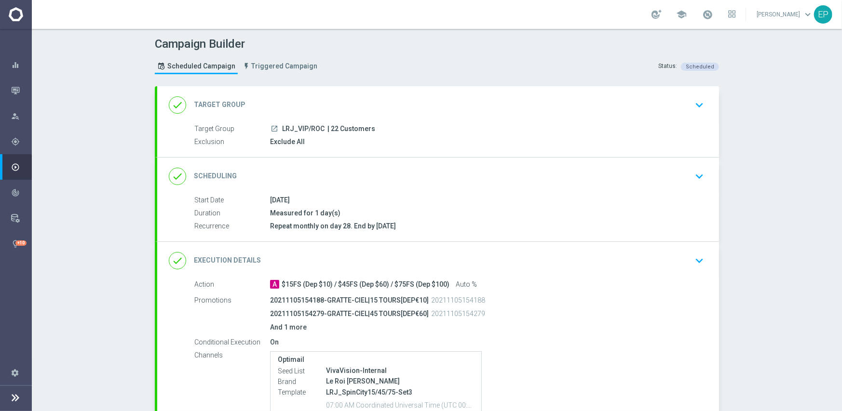
click at [401, 166] on div "done Scheduling keyboard_arrow_down" at bounding box center [438, 177] width 562 height 38
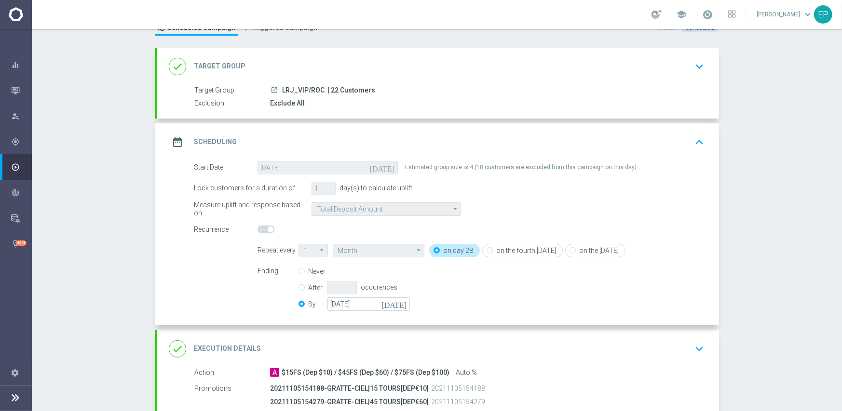
scroll to position [96, 0]
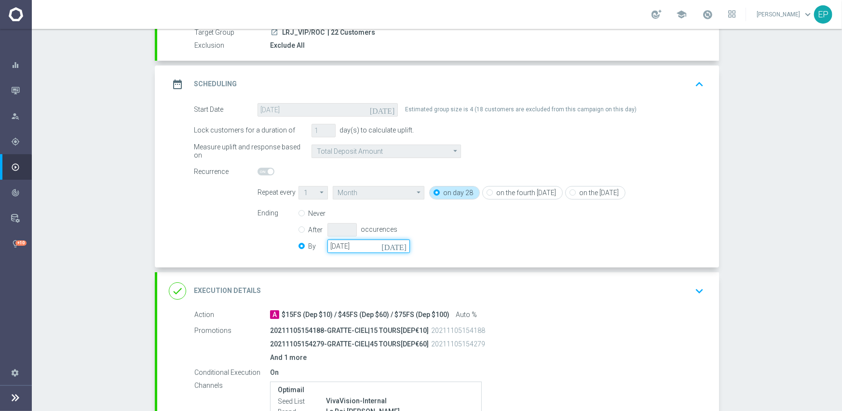
click at [352, 240] on input "[DATE]" at bounding box center [368, 247] width 82 height 14
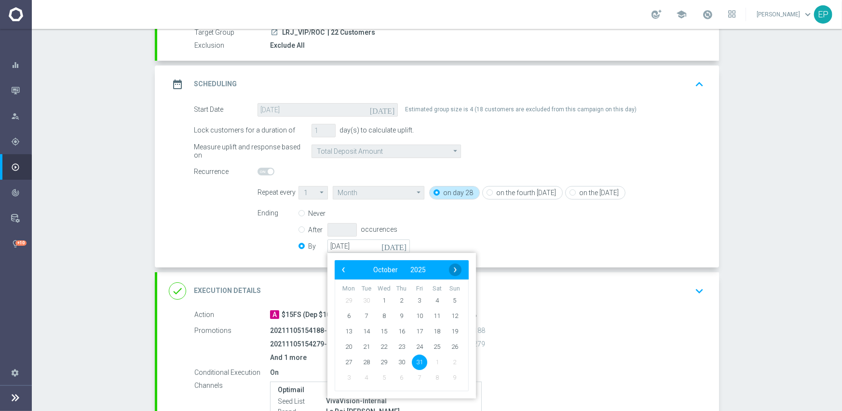
click at [450, 272] on span "›" at bounding box center [455, 270] width 13 height 13
click at [450, 363] on span "30" at bounding box center [454, 361] width 15 height 15
type input "[DATE]"
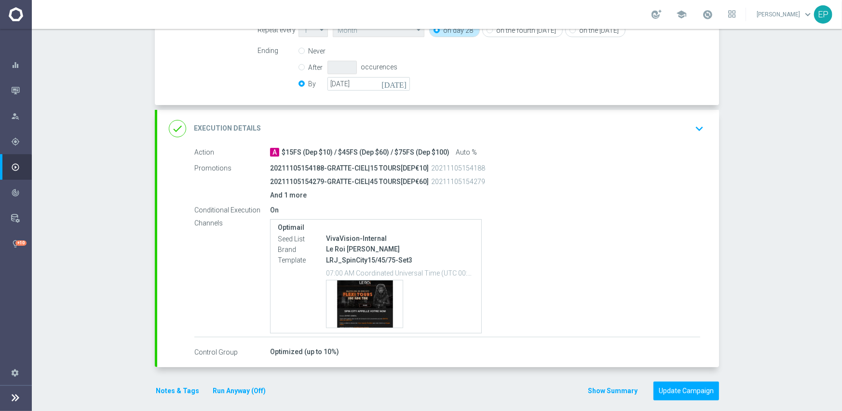
scroll to position [267, 0]
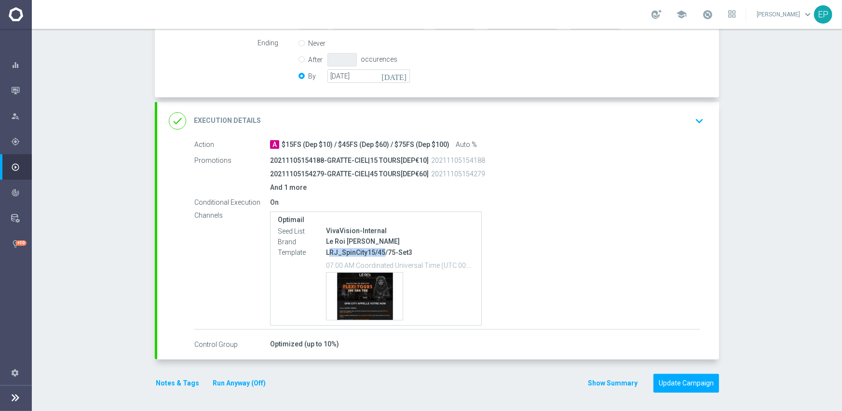
drag, startPoint x: 325, startPoint y: 251, endPoint x: 378, endPoint y: 253, distance: 53.1
click at [379, 253] on p "LRJ_SpinCity15/45/75-Set3" at bounding box center [400, 252] width 148 height 9
copy p "RJ_SpinCity15/45"
click at [468, 122] on div "done Execution Details keyboard_arrow_down" at bounding box center [438, 121] width 539 height 18
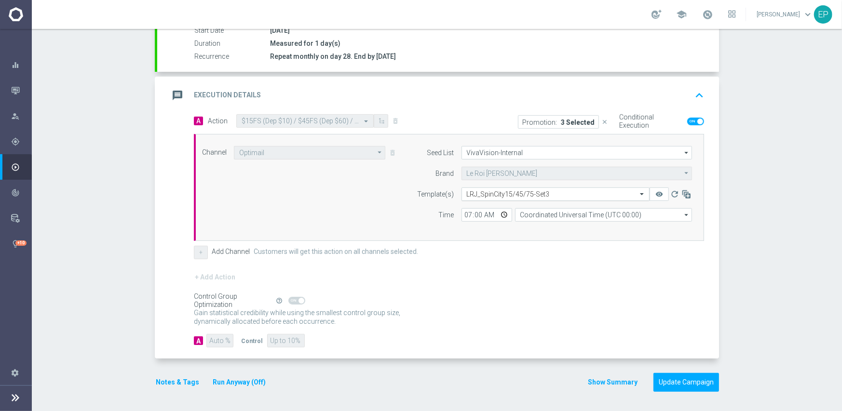
scroll to position [169, 0]
click at [500, 189] on div "Select template LRJ_SpinCity15/45/75-Set3" at bounding box center [556, 196] width 188 height 14
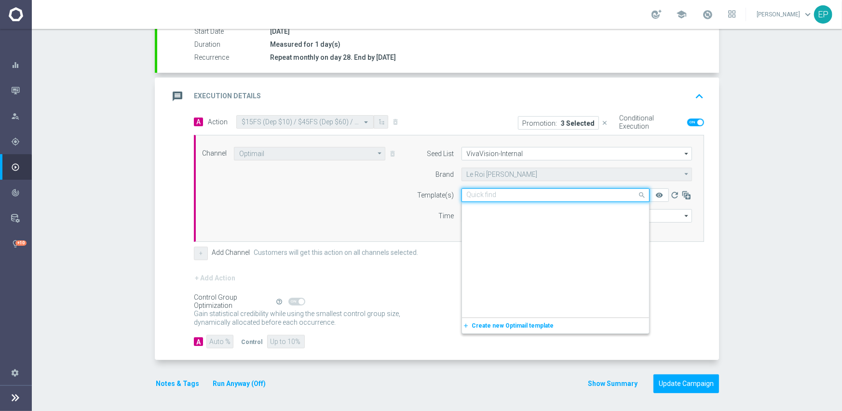
scroll to position [2037, 0]
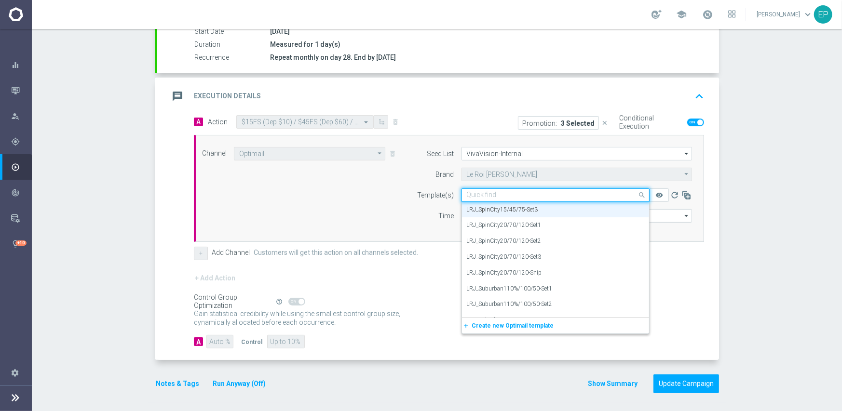
paste input "RJ_SpinCity15/45"
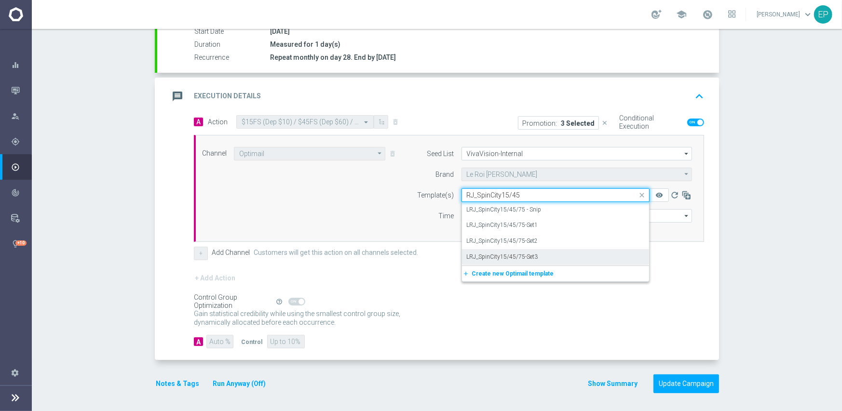
scroll to position [0, 0]
click at [526, 208] on label "LRJ_SpinCity15/45/75 - Snip" at bounding box center [504, 210] width 75 height 8
type input "RJ_SpinCity15/45"
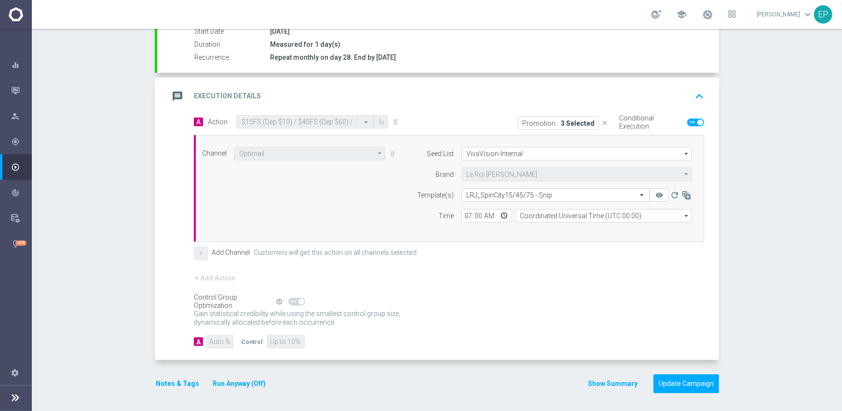
click at [520, 286] on div "+ Add Action" at bounding box center [449, 284] width 510 height 24
click at [669, 382] on button "Update Campaign" at bounding box center [687, 384] width 66 height 19
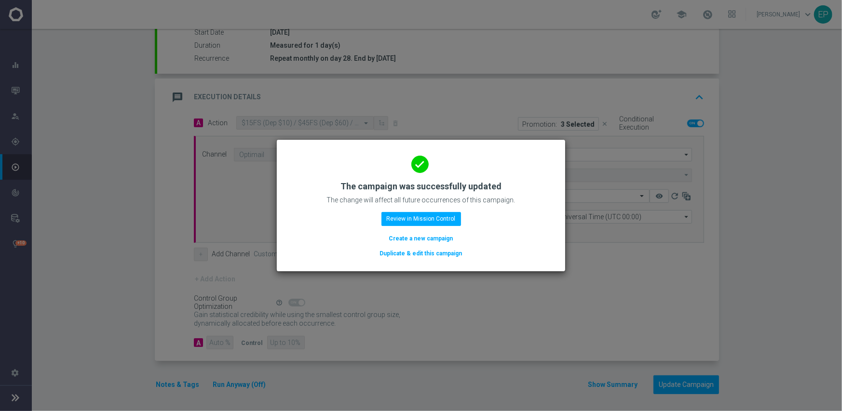
scroll to position [169, 0]
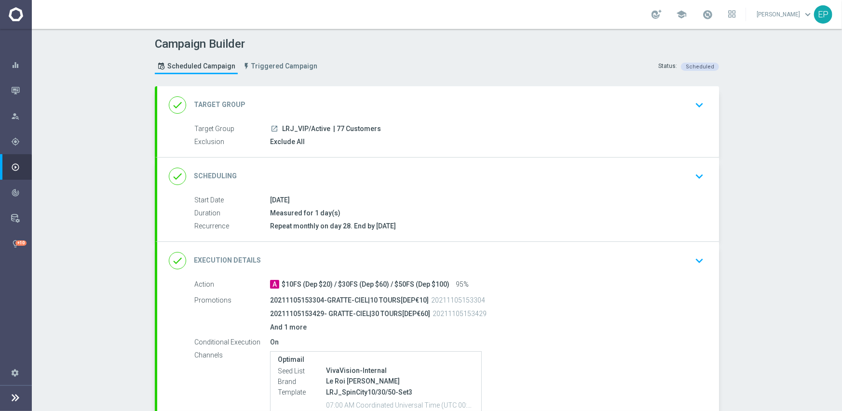
click at [392, 180] on div "done Scheduling keyboard_arrow_down" at bounding box center [438, 176] width 539 height 18
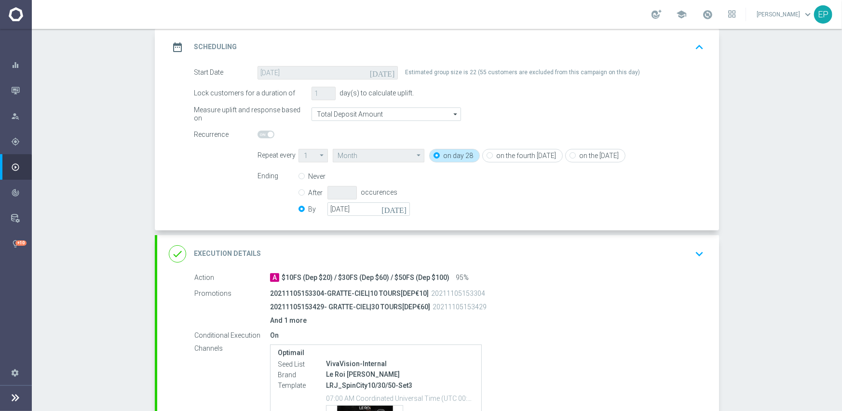
scroll to position [145, 0]
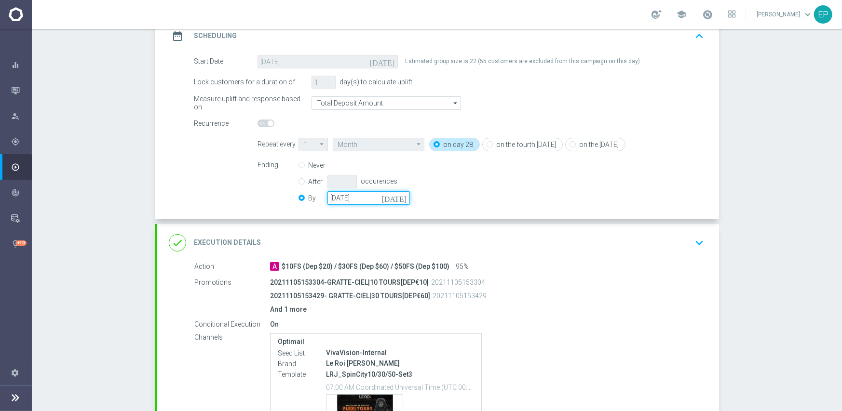
click at [341, 199] on input "31 Oct 2025" at bounding box center [368, 198] width 82 height 14
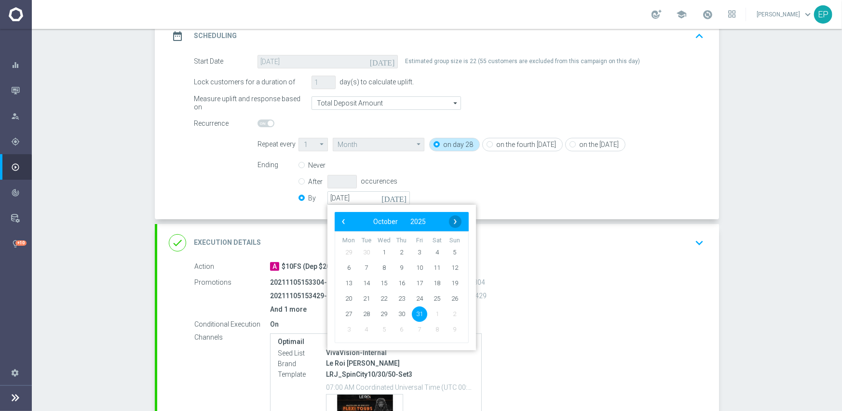
click at [452, 223] on span "›" at bounding box center [455, 222] width 13 height 13
click at [453, 315] on span "30" at bounding box center [454, 313] width 15 height 15
type input "[DATE]"
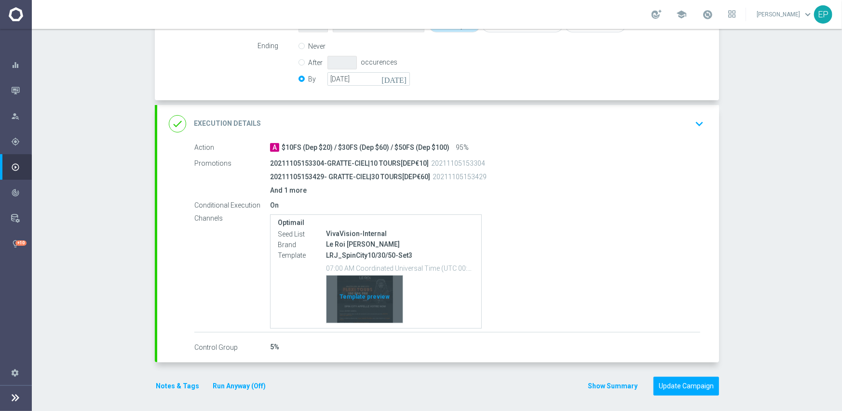
scroll to position [267, 0]
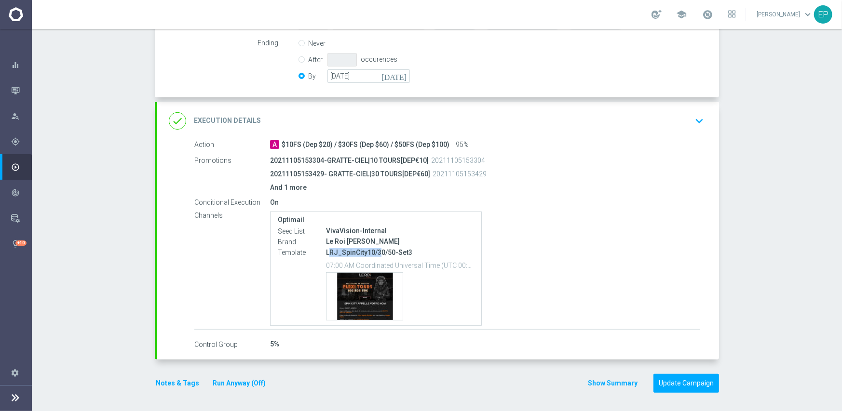
drag, startPoint x: 330, startPoint y: 254, endPoint x: 375, endPoint y: 255, distance: 44.4
click at [375, 255] on p "LRJ_SpinCity10/30/50-Set3" at bounding box center [400, 252] width 148 height 9
copy p "RJ_SpinCity10/3"
click at [463, 113] on div "done Execution Details keyboard_arrow_down" at bounding box center [438, 121] width 539 height 18
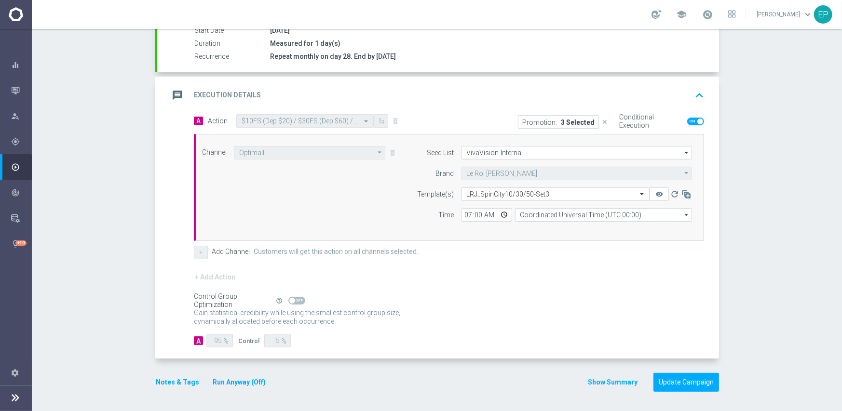
scroll to position [169, 0]
click at [536, 191] on input "text" at bounding box center [546, 195] width 158 height 8
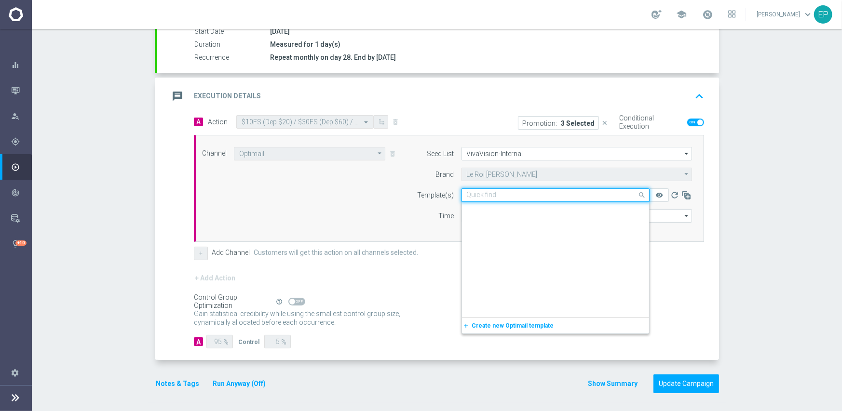
paste input "RJ_SpinCity10/3"
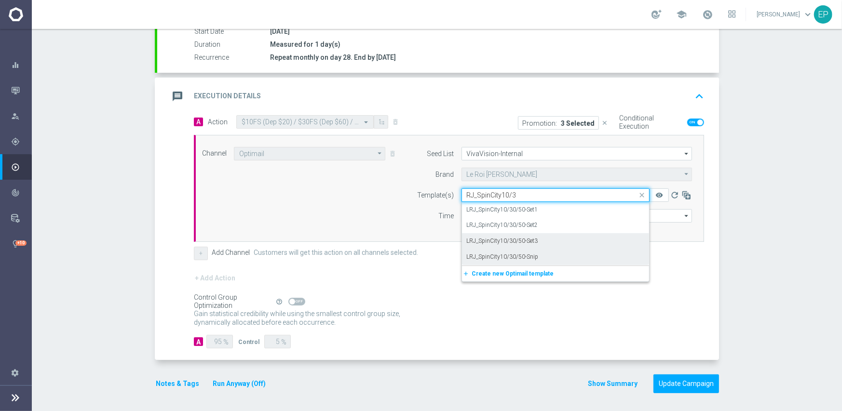
click at [523, 256] on label "LRJ_SpinCity10/30/50-Snip" at bounding box center [503, 257] width 72 height 8
type input "RJ_SpinCity10/3"
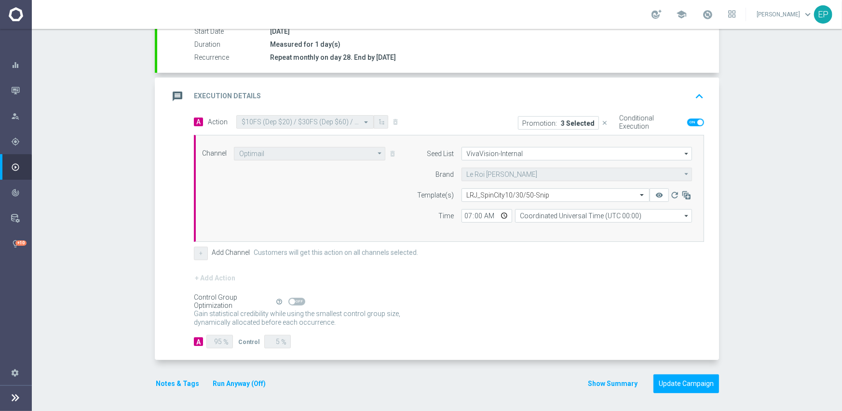
click at [521, 276] on div "+ Add Action" at bounding box center [449, 284] width 510 height 24
click at [687, 379] on button "Update Campaign" at bounding box center [687, 384] width 66 height 19
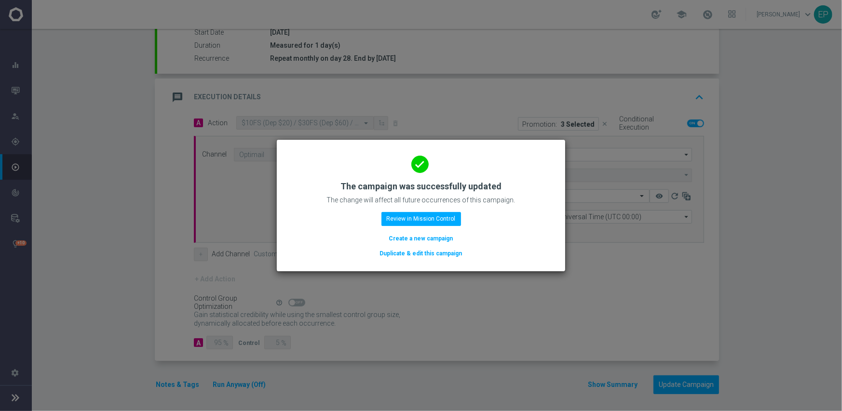
scroll to position [169, 0]
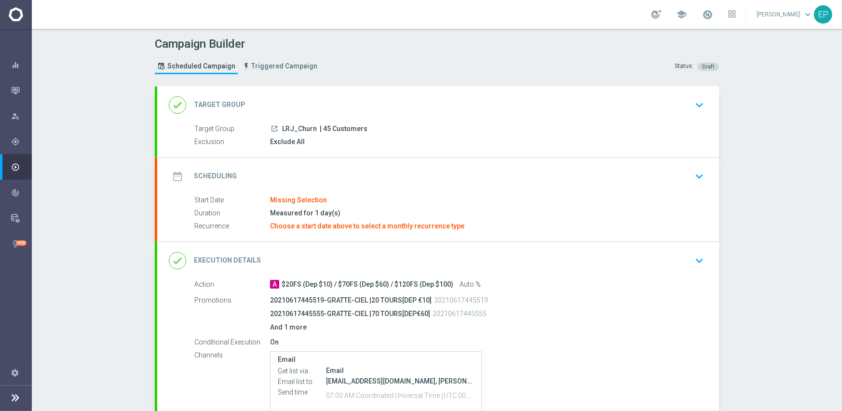
drag, startPoint x: 280, startPoint y: 127, endPoint x: 299, endPoint y: 127, distance: 18.8
click at [299, 127] on span "LRJ_Churn" at bounding box center [299, 129] width 35 height 9
copy span "RJ_Ch"
click at [318, 102] on div "done Target Group keyboard_arrow_down" at bounding box center [438, 105] width 539 height 18
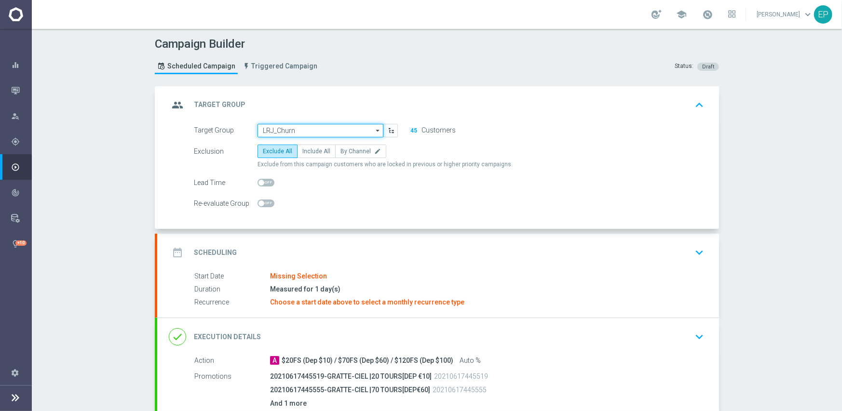
click at [309, 128] on input "LRJ_Churn" at bounding box center [321, 131] width 126 height 14
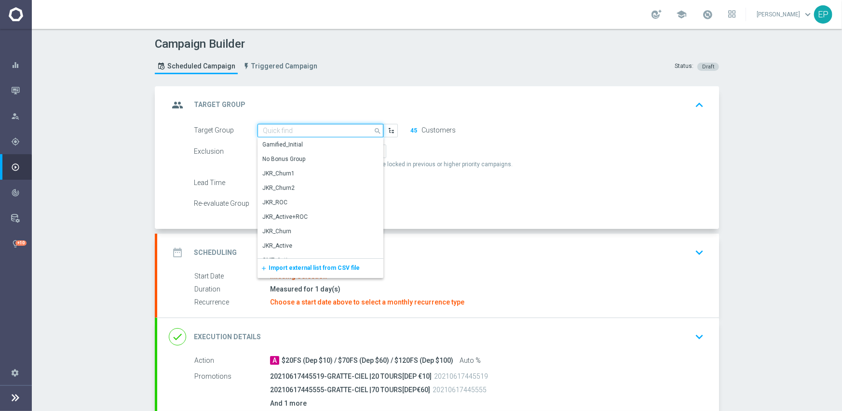
paste input "RJ_Ch"
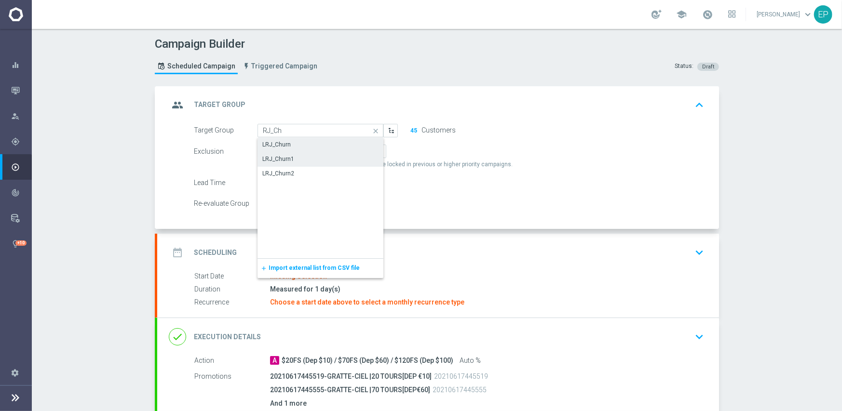
click at [287, 158] on div "LRJ_Churn1" at bounding box center [278, 159] width 32 height 9
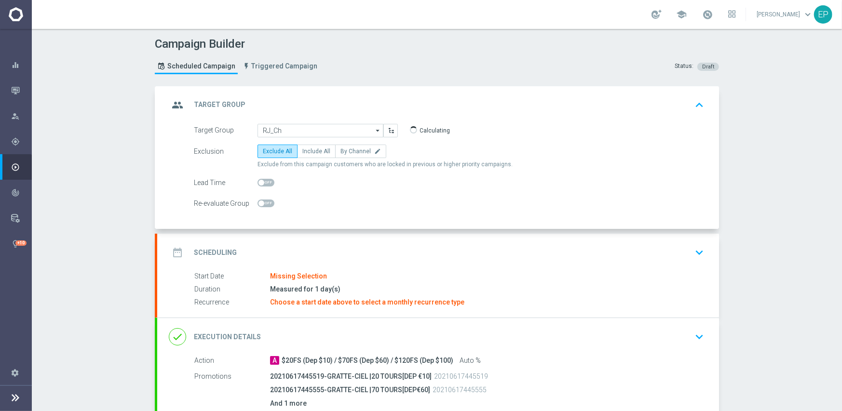
type input "LRJ_Churn1"
click at [394, 242] on div "date_range Scheduling keyboard_arrow_down" at bounding box center [438, 253] width 562 height 38
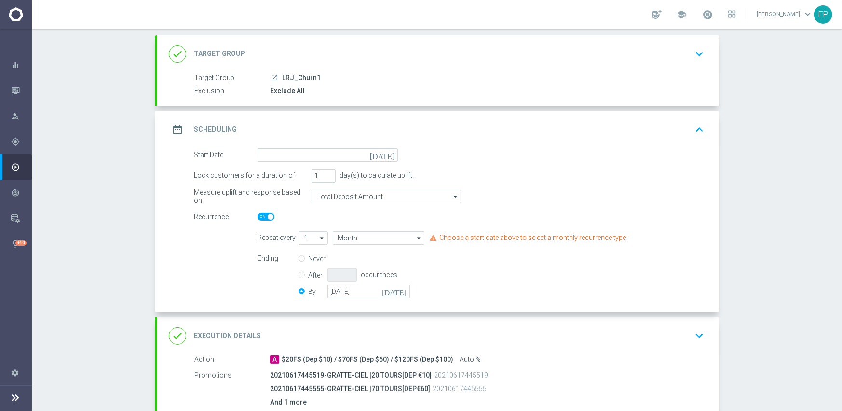
scroll to position [96, 0]
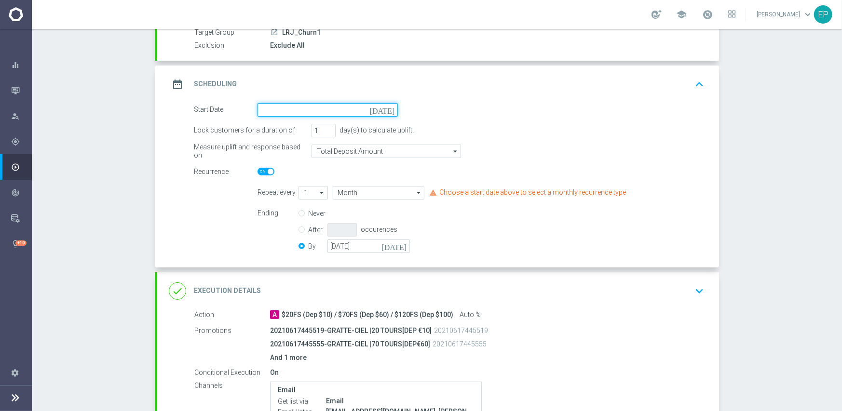
click at [343, 108] on input at bounding box center [328, 110] width 140 height 14
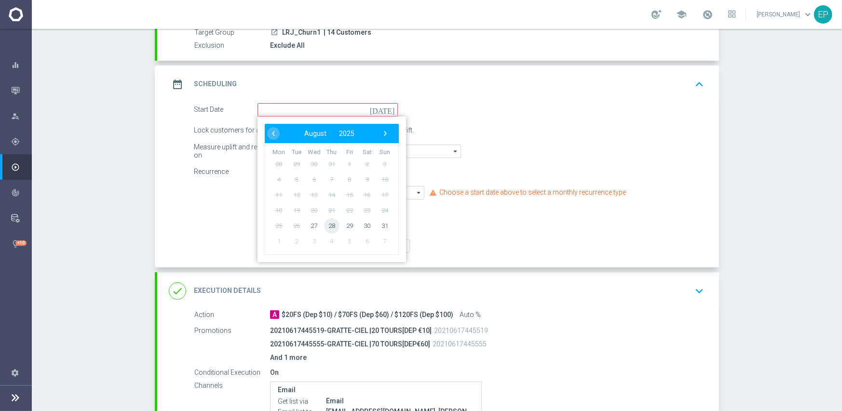
click at [327, 229] on span "28" at bounding box center [331, 225] width 15 height 15
type input "28 Aug 2025"
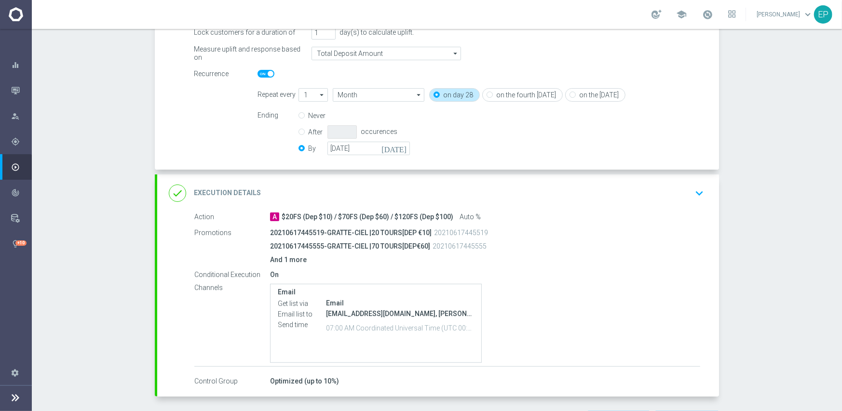
scroll to position [232, 0]
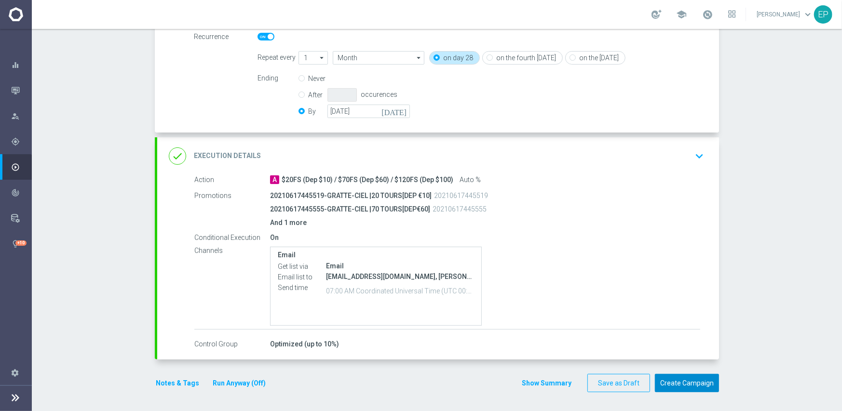
click at [676, 385] on button "Create Campaign" at bounding box center [687, 383] width 64 height 19
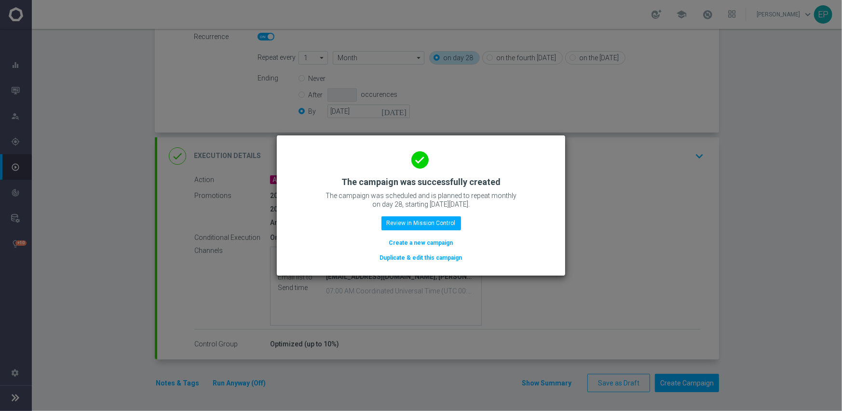
click at [421, 258] on button "Duplicate & edit this campaign" at bounding box center [421, 258] width 84 height 11
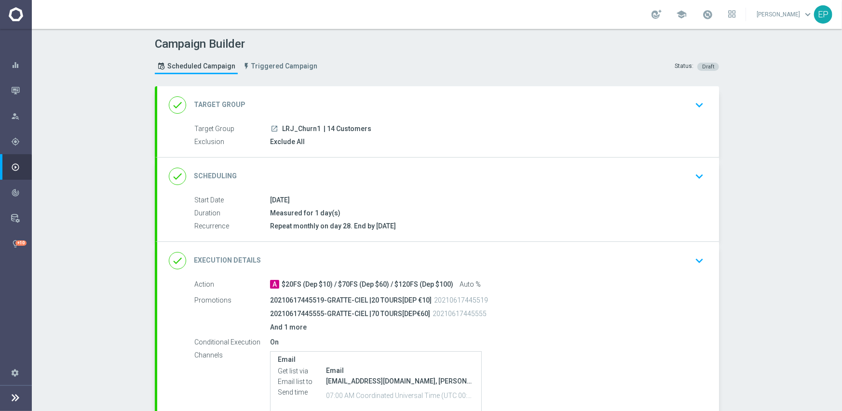
drag, startPoint x: 281, startPoint y: 128, endPoint x: 309, endPoint y: 129, distance: 28.0
click at [309, 129] on span "LRJ_Churn1" at bounding box center [301, 129] width 39 height 9
copy span "LRJ_Chur"
drag, startPoint x: 386, startPoint y: 105, endPoint x: 368, endPoint y: 114, distance: 19.9
click at [386, 105] on div "done Target Group keyboard_arrow_down" at bounding box center [438, 105] width 539 height 18
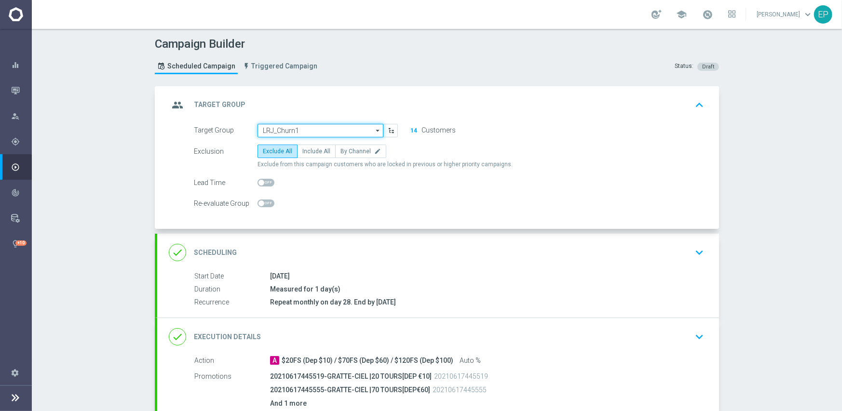
click at [325, 131] on input "LRJ_Churn1" at bounding box center [321, 131] width 126 height 14
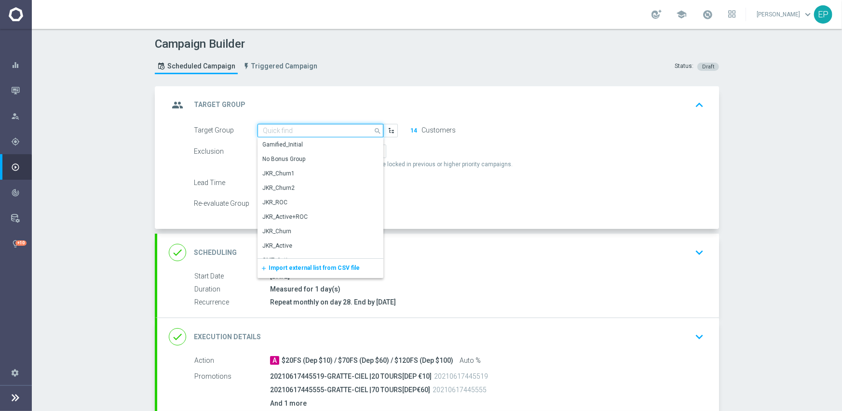
paste input "LRJ_Chur"
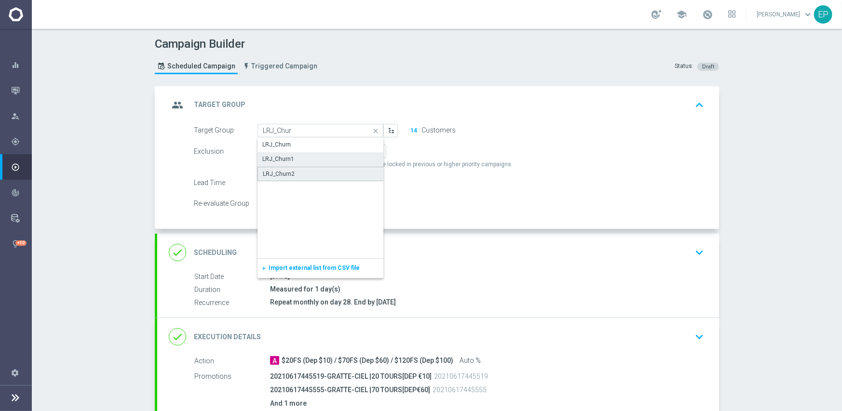
click at [298, 170] on div "LRJ_Churn2" at bounding box center [321, 174] width 126 height 14
type input "LRJ_Churn2"
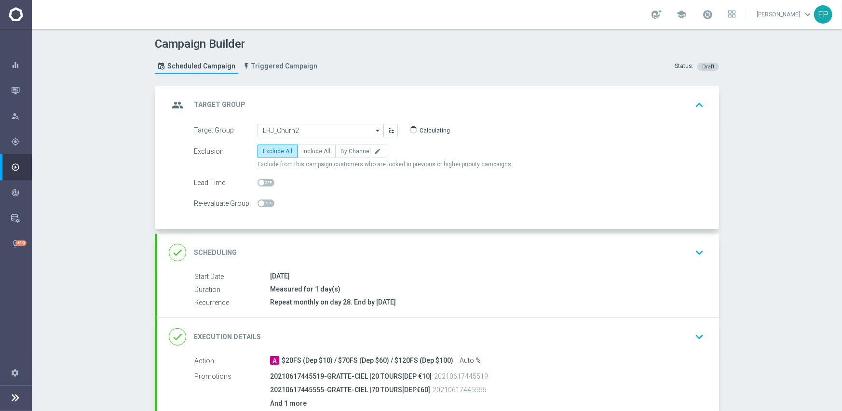
click at [406, 252] on div "done Scheduling keyboard_arrow_down" at bounding box center [438, 253] width 539 height 18
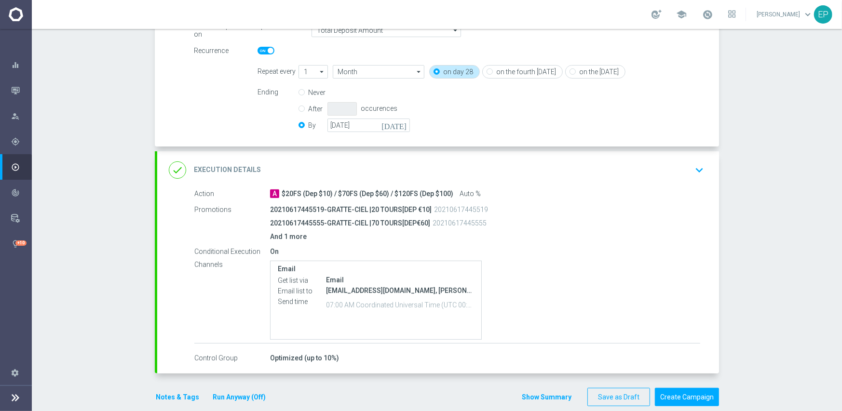
scroll to position [232, 0]
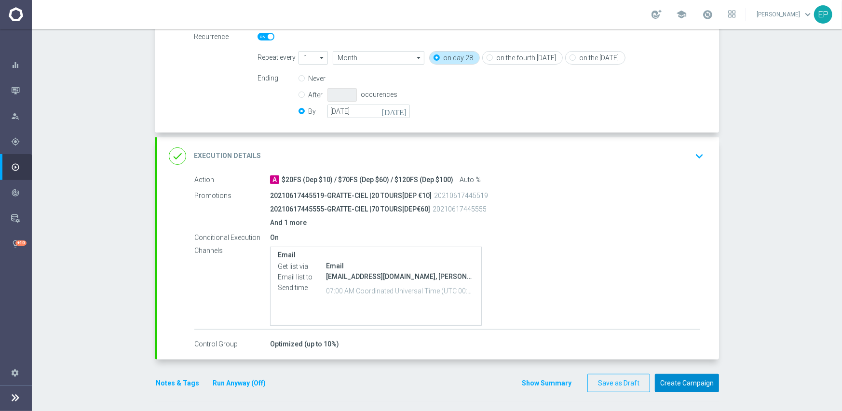
click at [666, 382] on button "Create Campaign" at bounding box center [687, 383] width 64 height 19
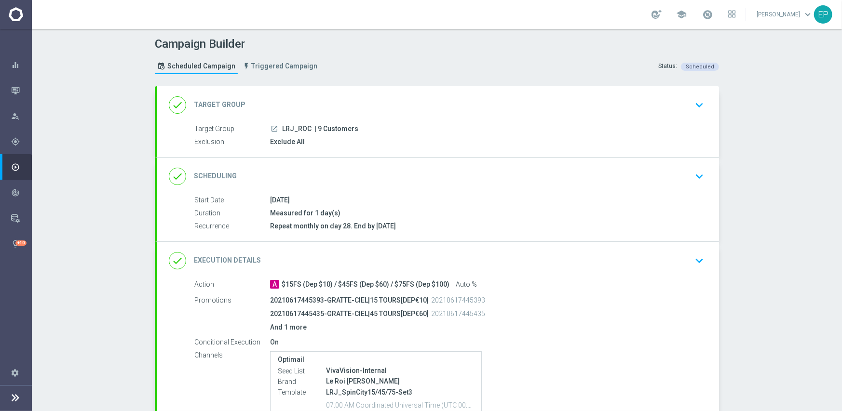
click at [393, 184] on div "done Scheduling keyboard_arrow_down" at bounding box center [438, 176] width 539 height 18
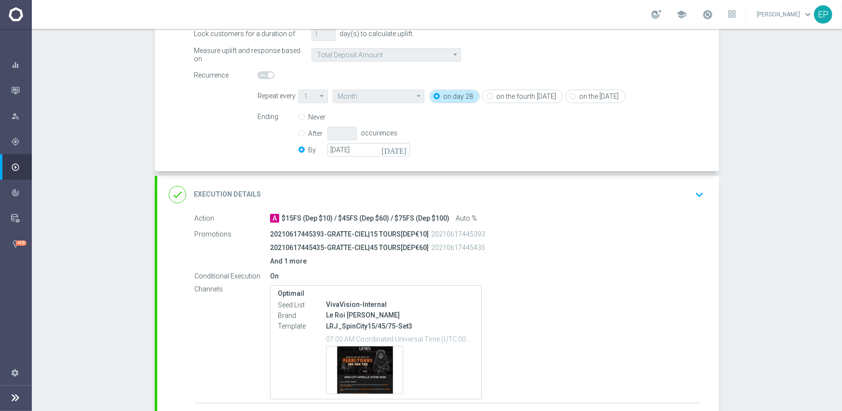
click at [391, 186] on div "done Execution Details keyboard_arrow_down" at bounding box center [438, 195] width 539 height 18
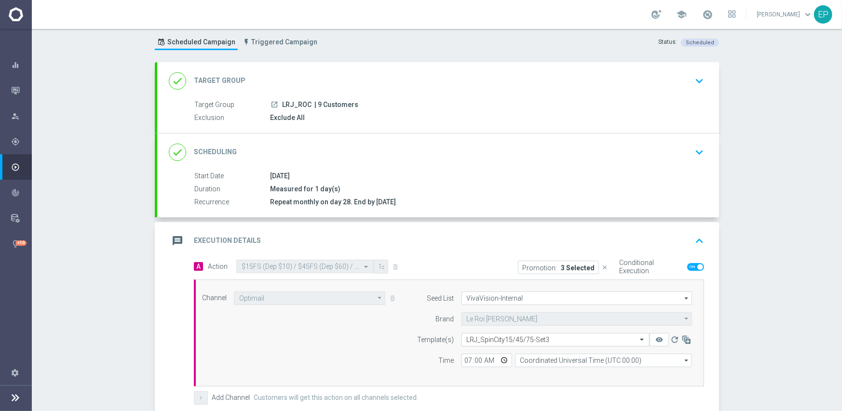
click at [399, 138] on div "done Scheduling keyboard_arrow_down" at bounding box center [438, 153] width 562 height 38
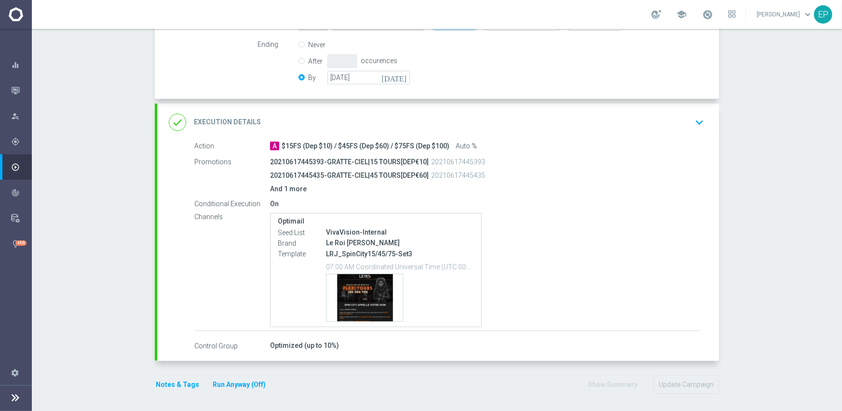
scroll to position [267, 0]
drag, startPoint x: 324, startPoint y: 251, endPoint x: 381, endPoint y: 256, distance: 56.6
click at [381, 256] on p "LRJ_SpinCity15/45/75-Set3" at bounding box center [400, 252] width 148 height 9
copy p "RJ_SpinCity15/45"
drag, startPoint x: 442, startPoint y: 128, endPoint x: 469, endPoint y: 131, distance: 27.6
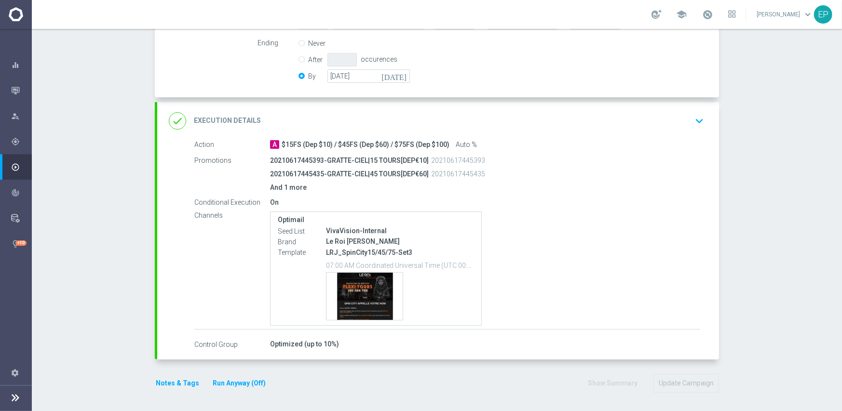
click at [443, 127] on div "done Execution Details keyboard_arrow_down" at bounding box center [438, 121] width 539 height 18
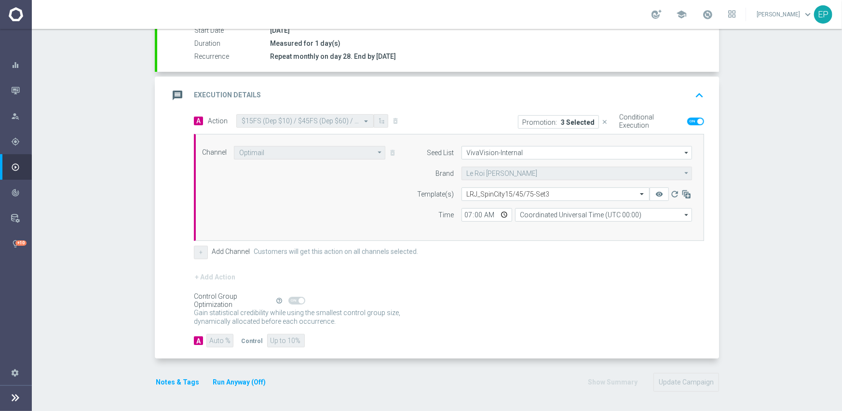
scroll to position [169, 0]
click at [481, 196] on input "text" at bounding box center [546, 195] width 158 height 8
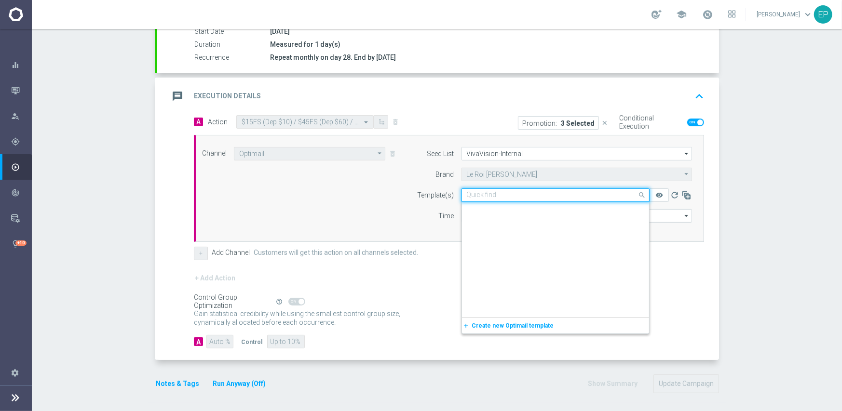
paste input "RJ_SpinCity15/45"
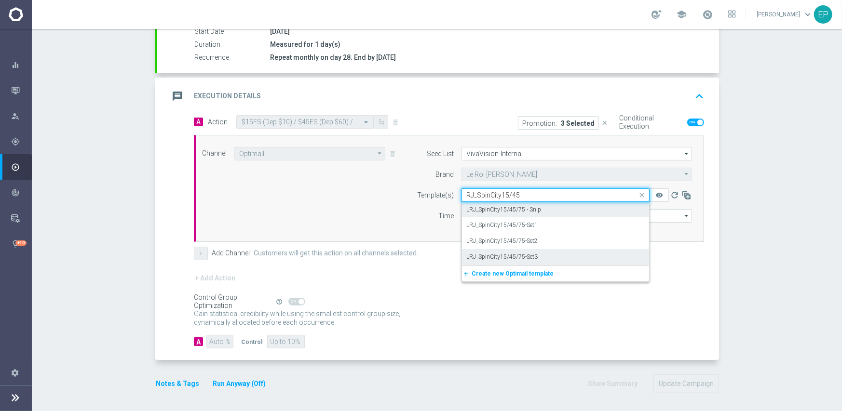
click at [517, 209] on label "LRJ_SpinCity15/45/75 - Snip" at bounding box center [504, 210] width 75 height 8
type input "RJ_SpinCity15/45"
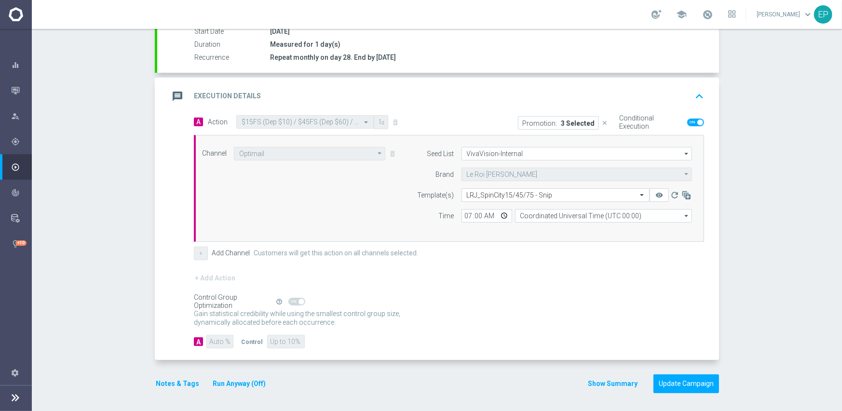
click at [502, 276] on div "+ Add Action" at bounding box center [449, 284] width 510 height 24
click at [684, 383] on button "Update Campaign" at bounding box center [687, 384] width 66 height 19
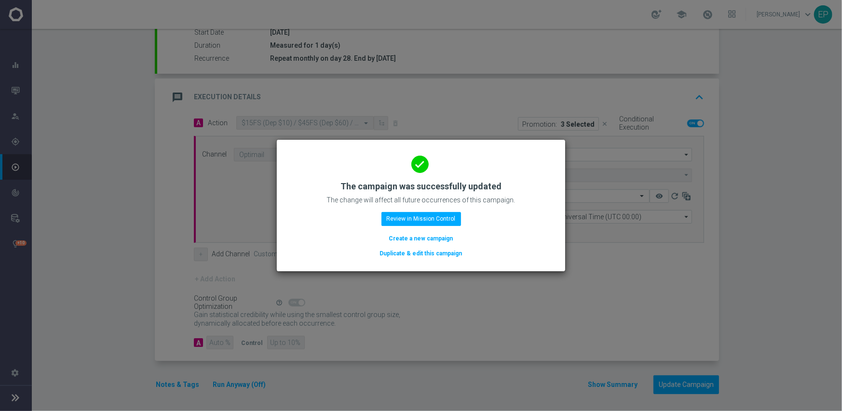
scroll to position [169, 0]
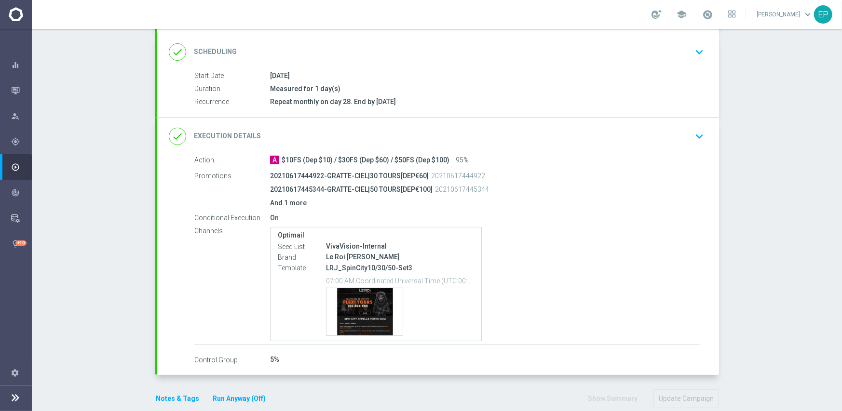
scroll to position [140, 0]
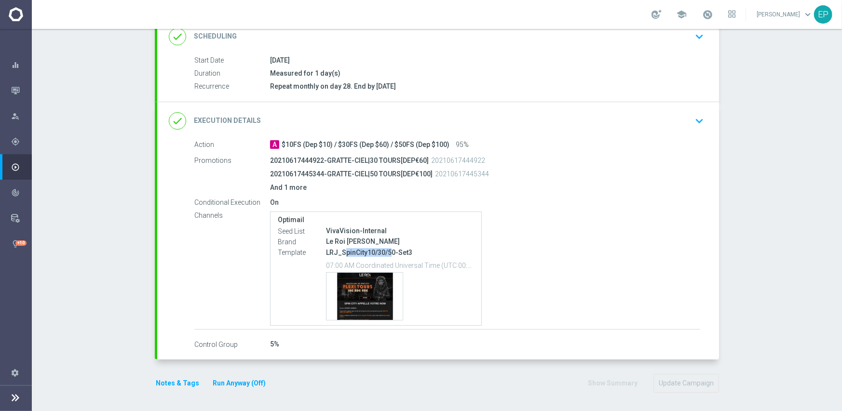
drag, startPoint x: 342, startPoint y: 251, endPoint x: 387, endPoint y: 254, distance: 44.9
click at [387, 254] on p "LRJ_SpinCity10/30/50-Set3" at bounding box center [400, 252] width 148 height 9
click at [464, 118] on div "done Execution Details keyboard_arrow_down" at bounding box center [438, 121] width 539 height 18
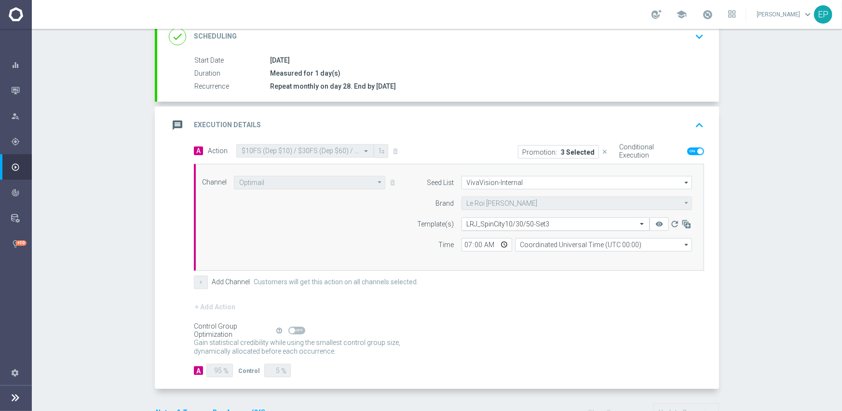
click at [556, 224] on input "text" at bounding box center [546, 224] width 158 height 8
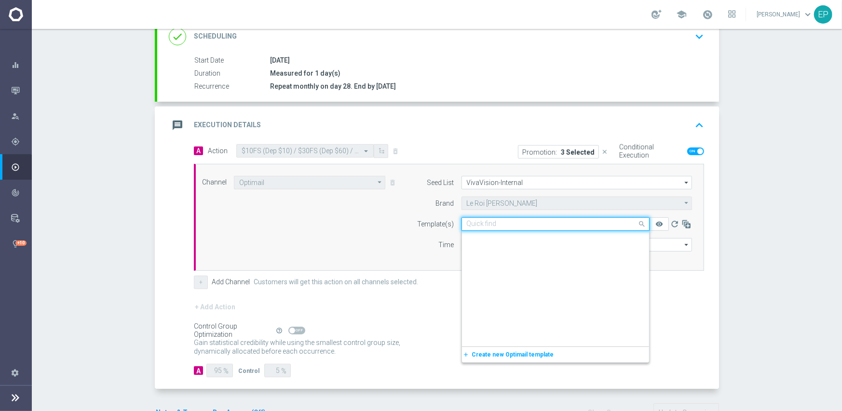
scroll to position [1958, 0]
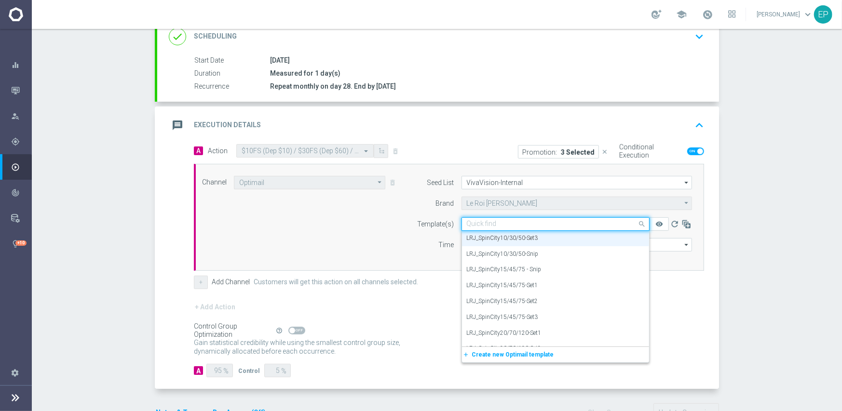
paste input "pinCity10/30/5"
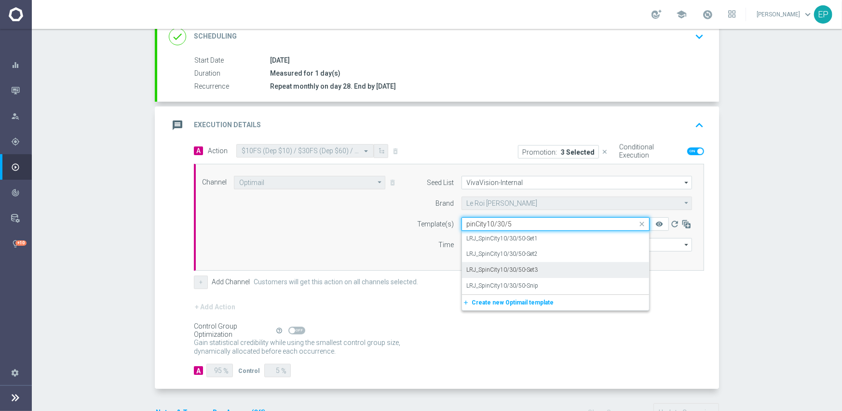
scroll to position [0, 0]
click at [525, 286] on label "LRJ_SpinCity10/30/50-Snip" at bounding box center [503, 286] width 72 height 8
type input "pinCity10/30/5"
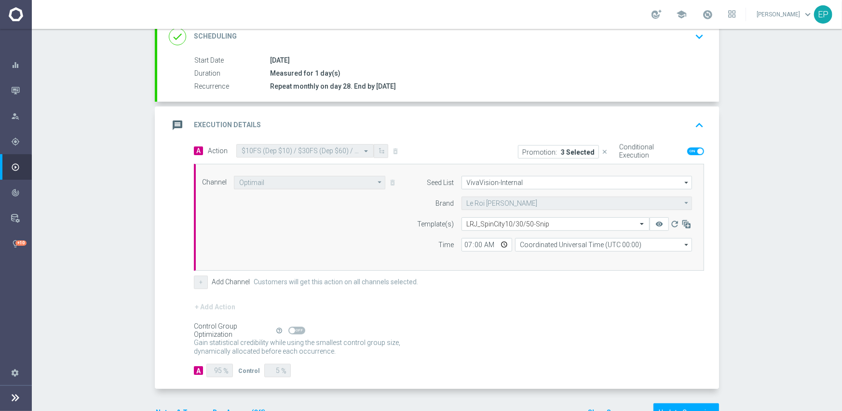
click at [529, 301] on div "+ Add Action" at bounding box center [449, 313] width 510 height 24
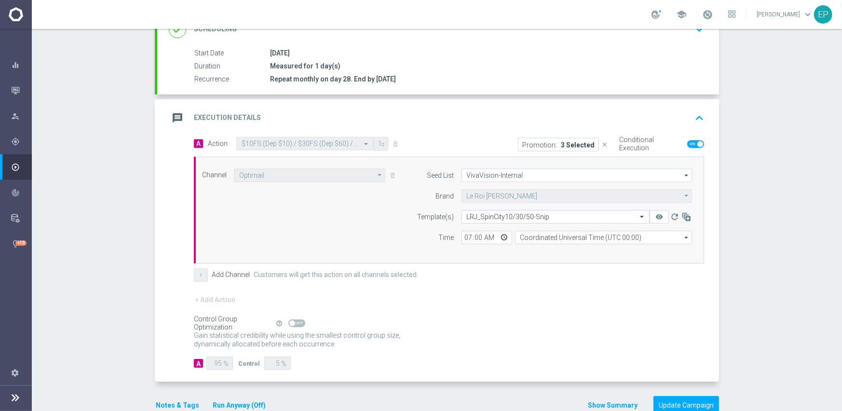
scroll to position [169, 0]
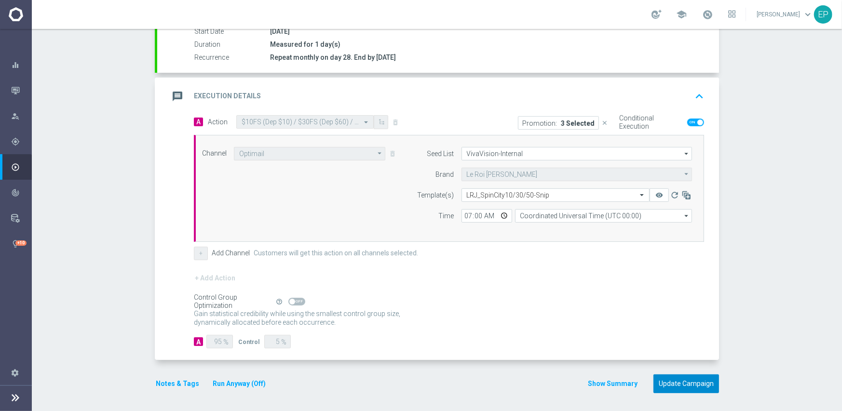
click at [673, 383] on button "Update Campaign" at bounding box center [687, 384] width 66 height 19
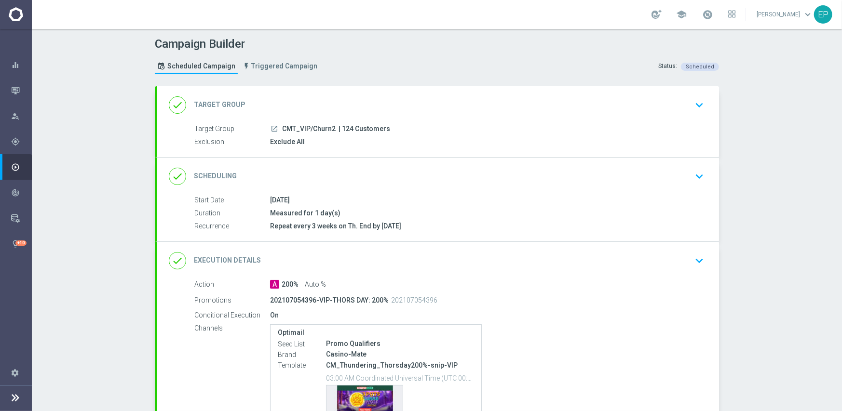
click at [440, 189] on div "done Scheduling keyboard_arrow_down" at bounding box center [438, 177] width 562 height 38
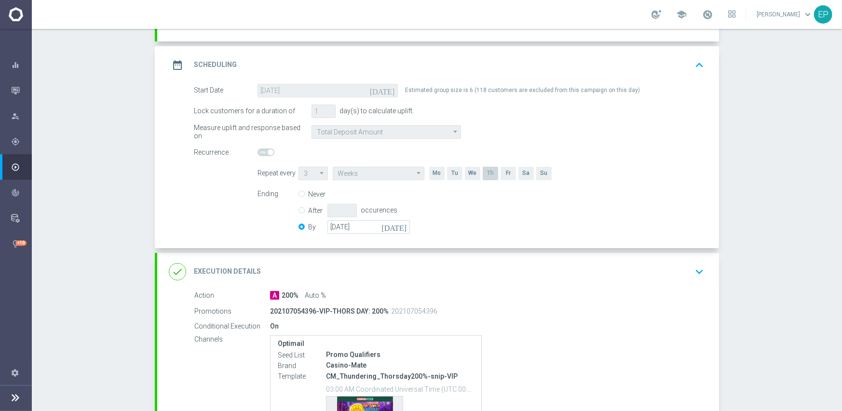
scroll to position [145, 0]
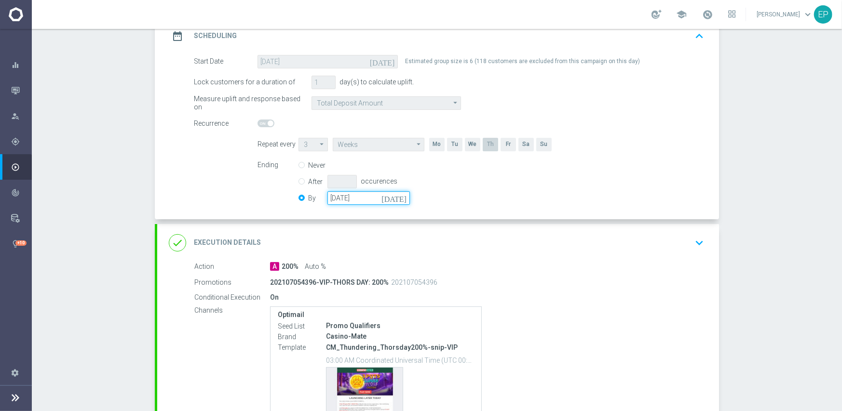
drag, startPoint x: 364, startPoint y: 201, endPoint x: 364, endPoint y: 190, distance: 10.6
click at [364, 201] on input "[DATE]" at bounding box center [368, 198] width 82 height 14
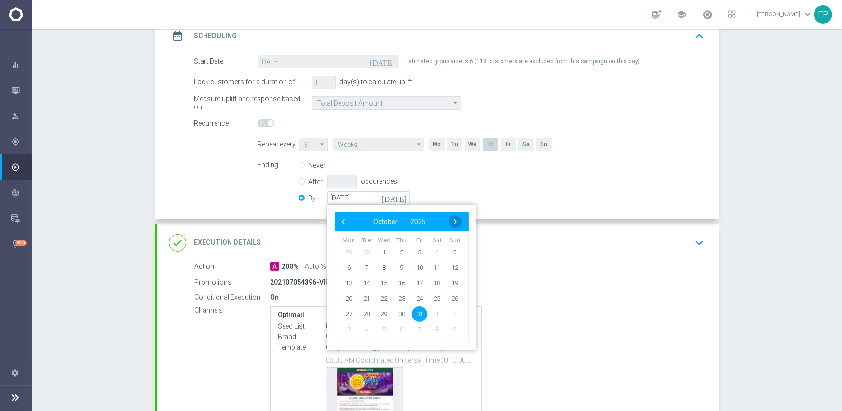
click at [451, 220] on span "›" at bounding box center [455, 222] width 13 height 13
click at [448, 316] on span "30" at bounding box center [454, 313] width 15 height 15
type input "[DATE]"
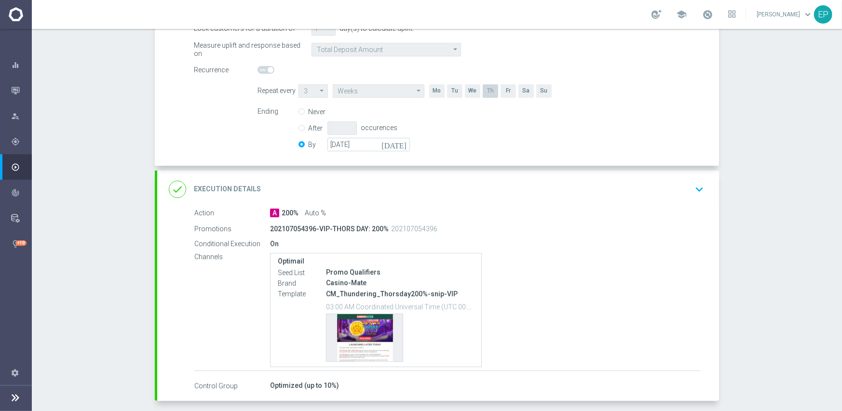
scroll to position [240, 0]
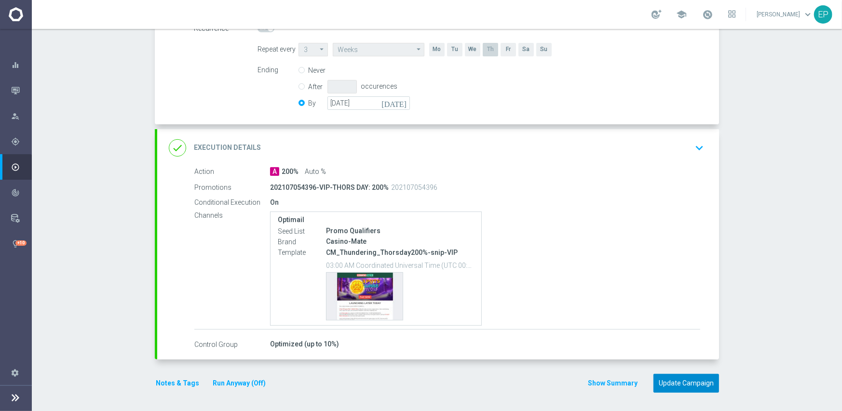
click at [670, 379] on button "Update Campaign" at bounding box center [687, 383] width 66 height 19
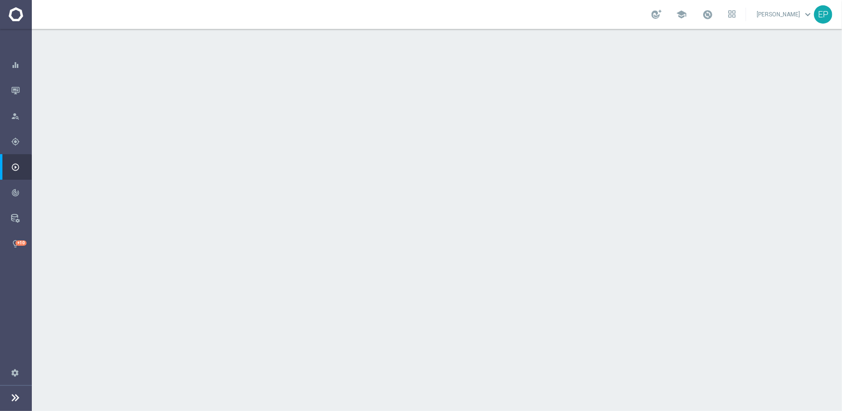
click at [467, 182] on div "done Scheduling keyboard_arrow_down" at bounding box center [438, 176] width 539 height 18
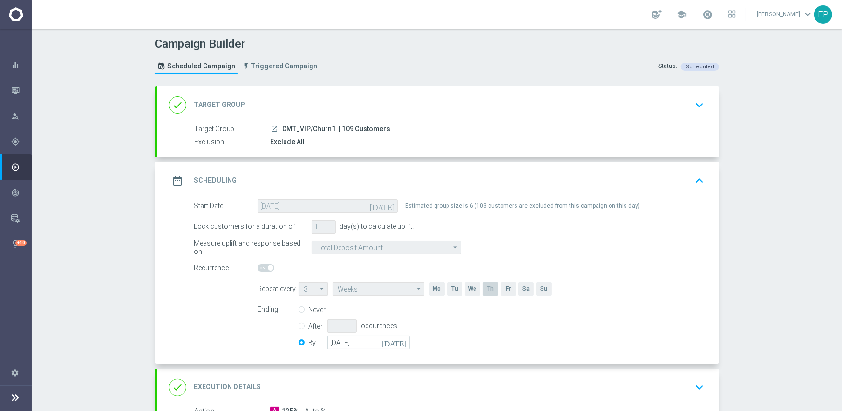
scroll to position [145, 0]
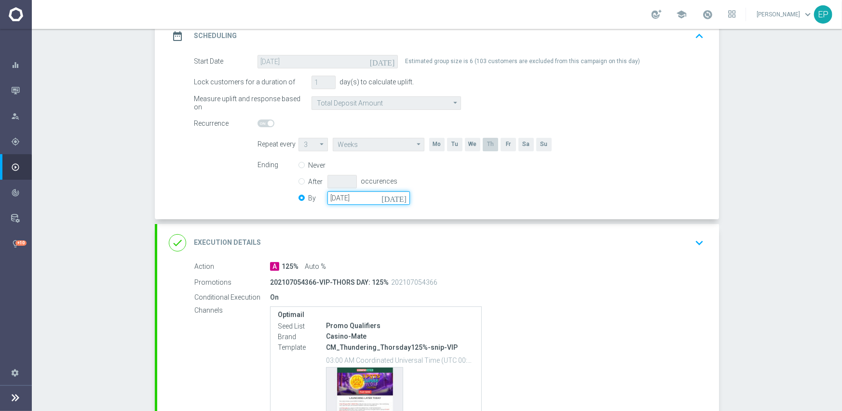
drag, startPoint x: 370, startPoint y: 195, endPoint x: 418, endPoint y: 199, distance: 47.9
click at [370, 197] on input "[DATE]" at bounding box center [368, 198] width 82 height 14
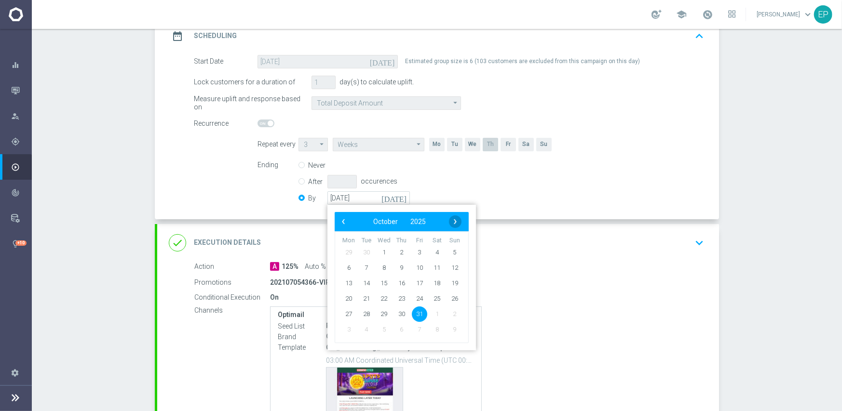
click at [449, 218] on span "›" at bounding box center [455, 222] width 13 height 13
click at [453, 313] on span "30" at bounding box center [454, 313] width 15 height 15
type input "[DATE]"
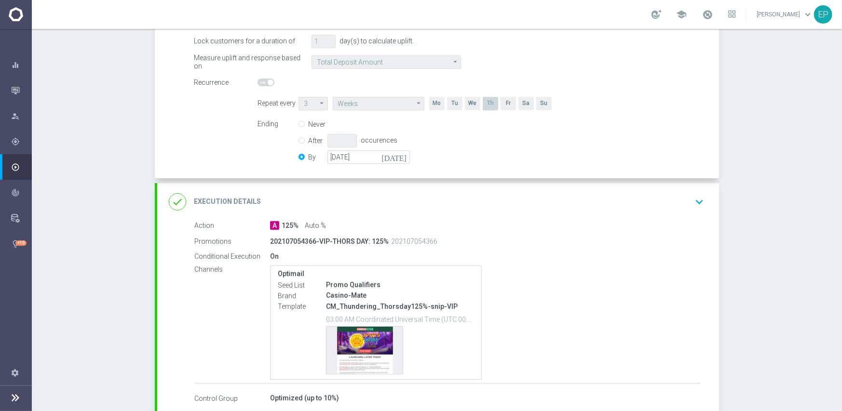
scroll to position [240, 0]
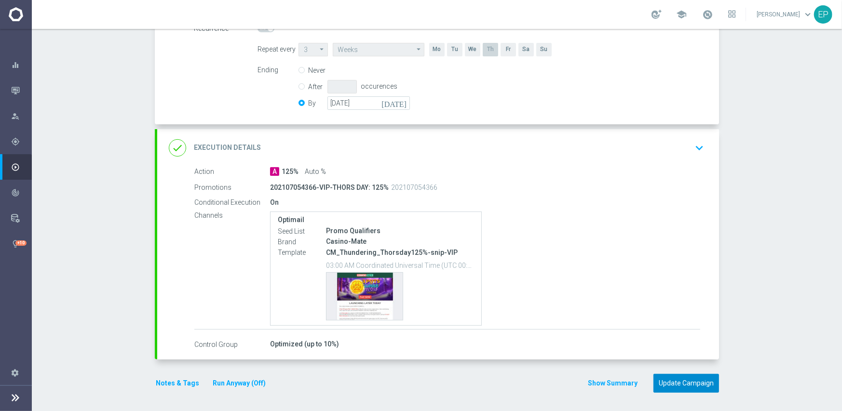
click at [668, 381] on button "Update Campaign" at bounding box center [687, 383] width 66 height 19
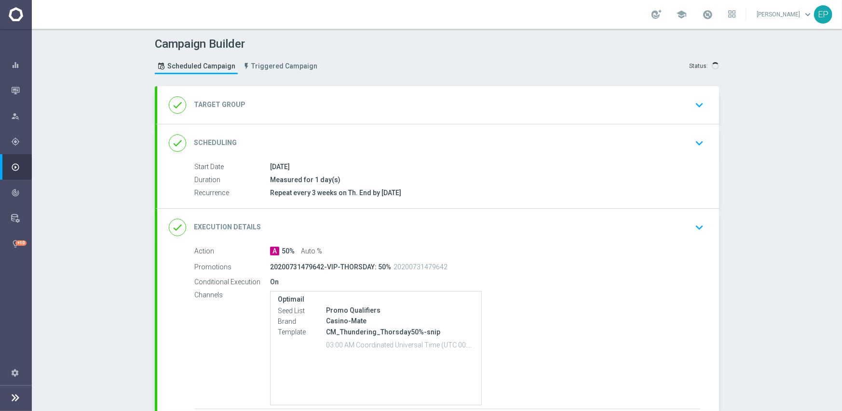
type input "CMT_VIP/ROC"
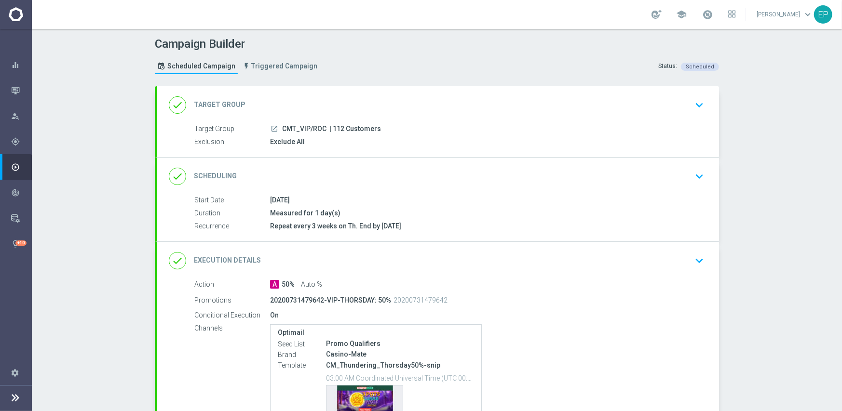
click at [416, 177] on div "done Scheduling keyboard_arrow_down" at bounding box center [438, 176] width 539 height 18
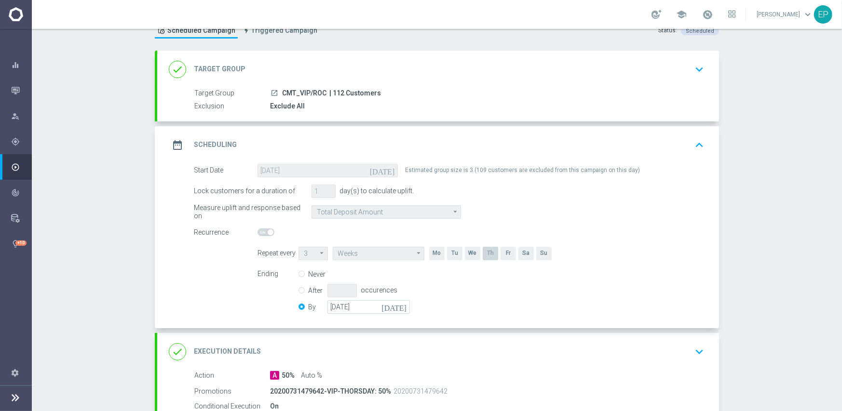
scroll to position [145, 0]
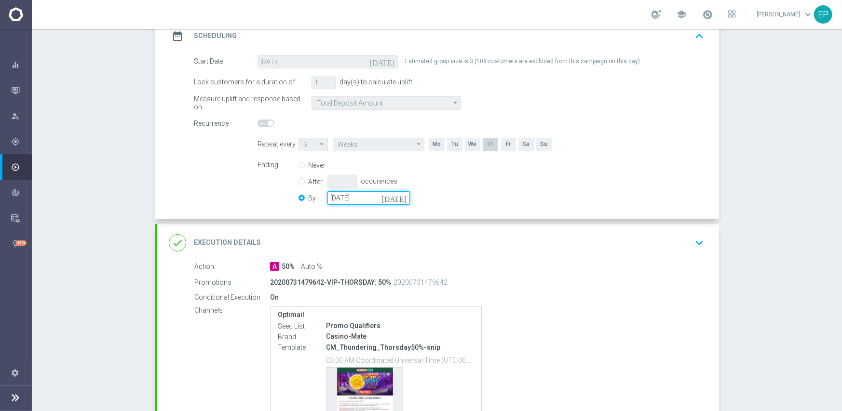
click at [345, 200] on input "[DATE]" at bounding box center [368, 198] width 82 height 14
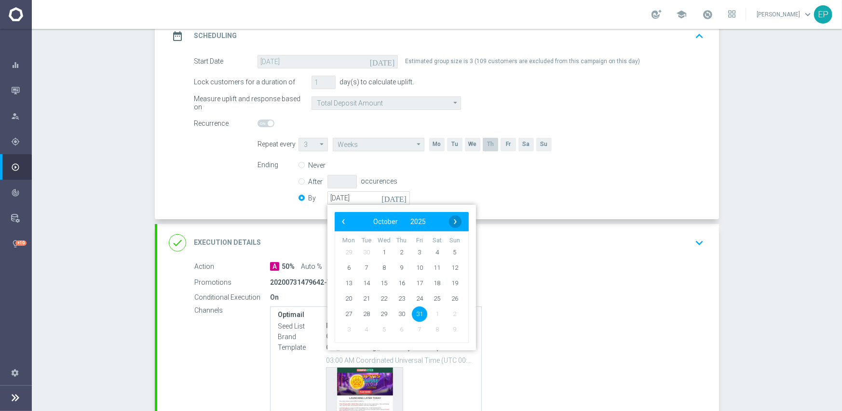
click at [453, 219] on span "›" at bounding box center [455, 222] width 13 height 13
click at [449, 313] on span "30" at bounding box center [454, 313] width 15 height 15
type input "[DATE]"
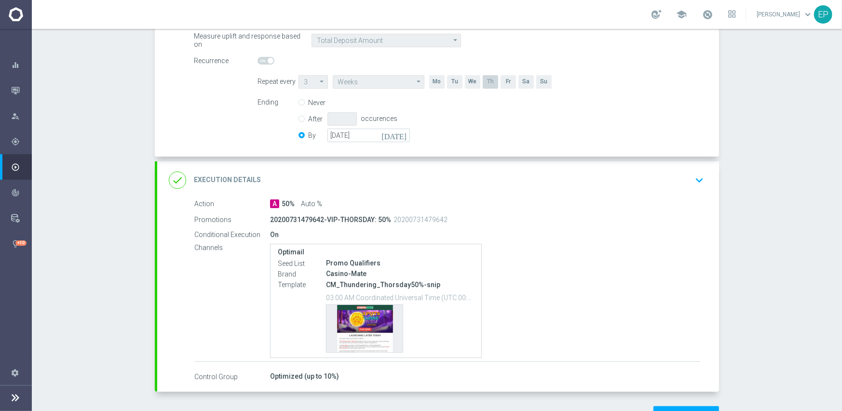
scroll to position [240, 0]
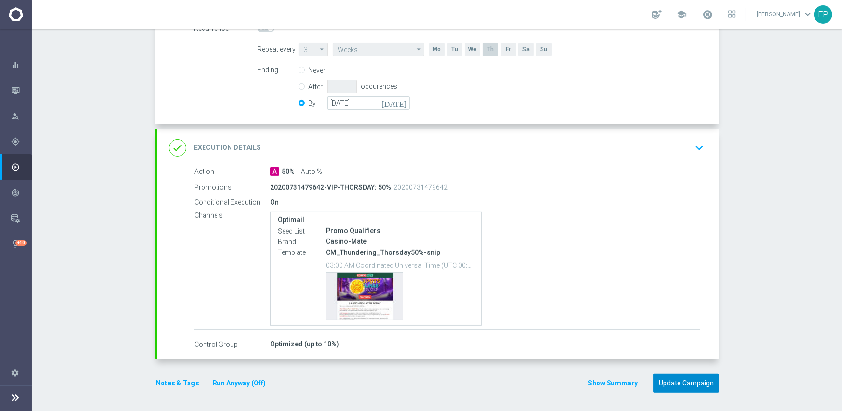
click at [679, 379] on button "Update Campaign" at bounding box center [687, 383] width 66 height 19
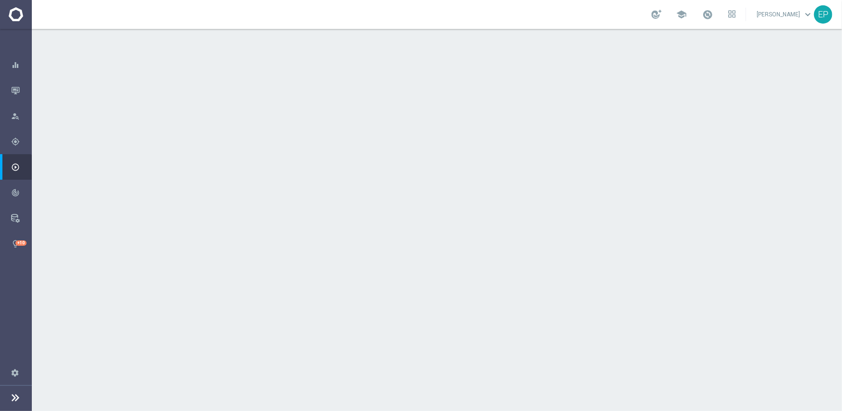
click at [442, 173] on div "done Scheduling keyboard_arrow_down" at bounding box center [438, 176] width 539 height 18
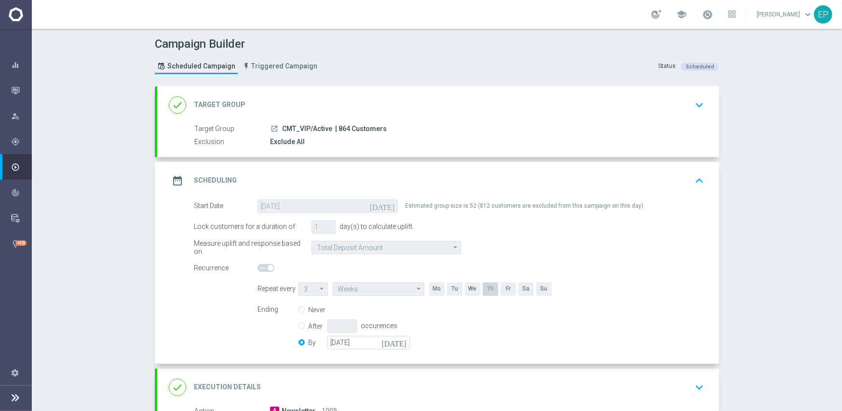
scroll to position [145, 0]
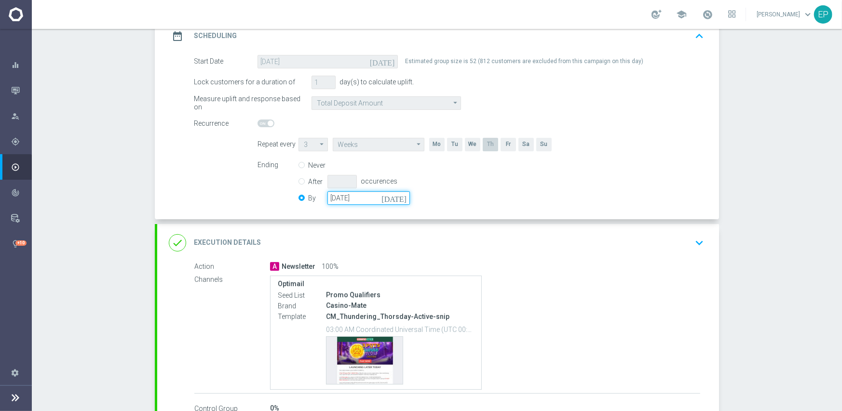
click at [374, 203] on input "[DATE]" at bounding box center [368, 198] width 82 height 14
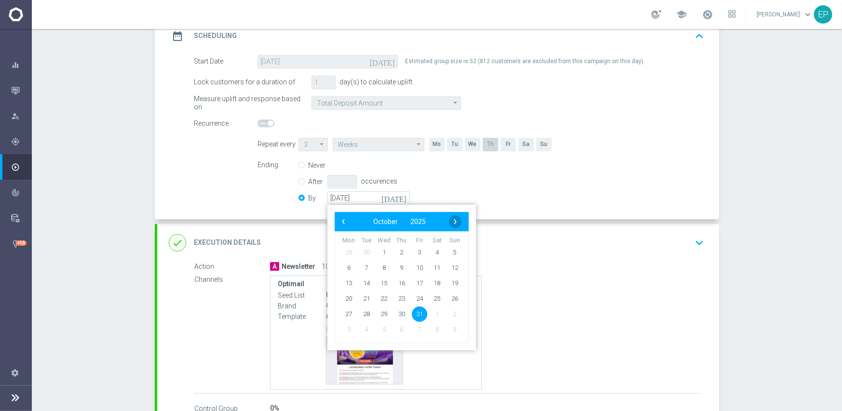
click at [454, 219] on span "›" at bounding box center [455, 222] width 13 height 13
click at [447, 313] on span "30" at bounding box center [454, 313] width 15 height 15
type input "[DATE]"
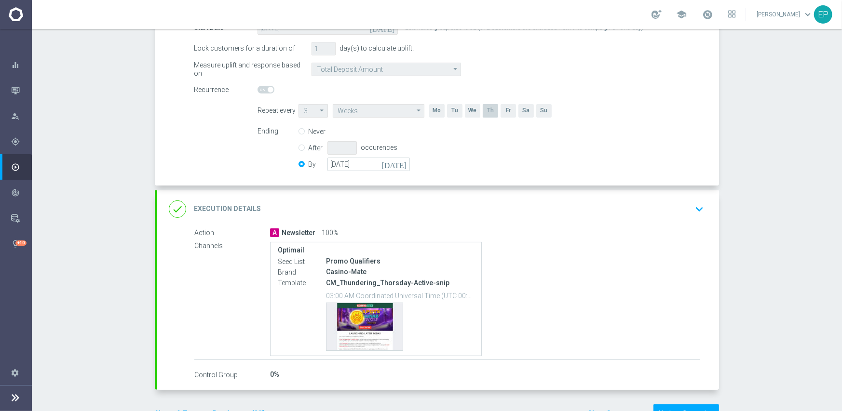
scroll to position [209, 0]
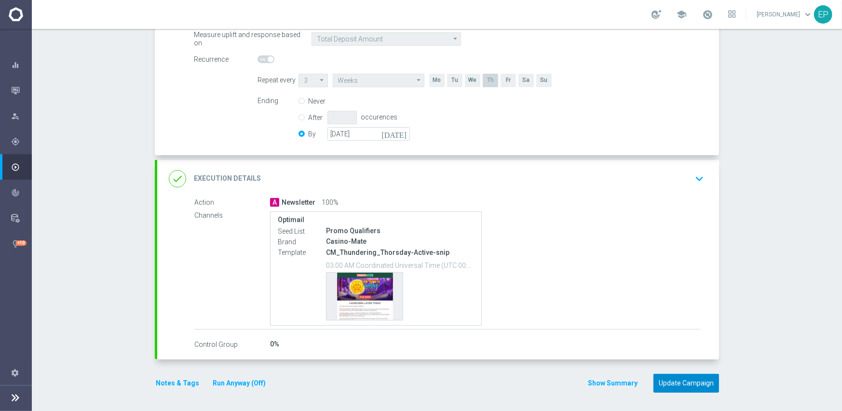
click at [684, 378] on button "Update Campaign" at bounding box center [687, 383] width 66 height 19
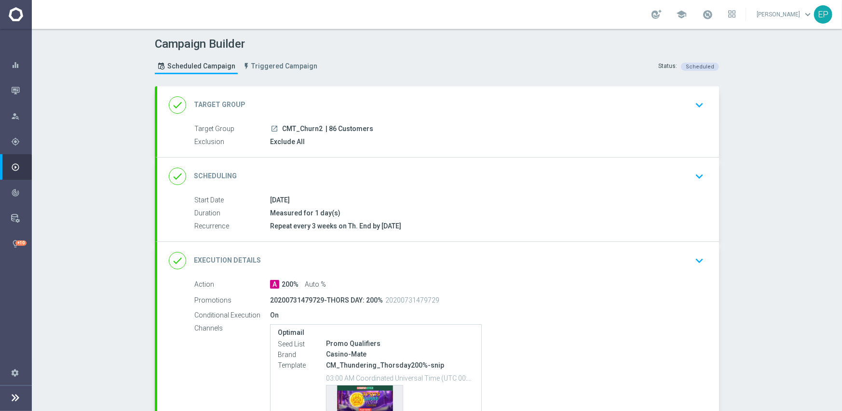
click at [404, 179] on div "done Scheduling keyboard_arrow_down" at bounding box center [438, 176] width 539 height 18
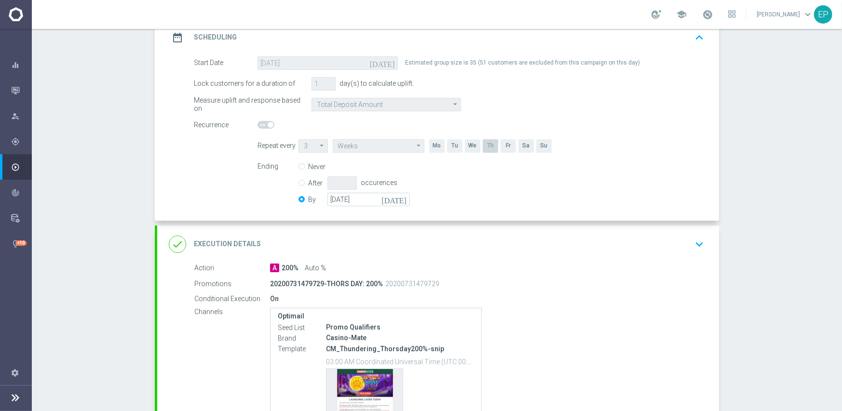
scroll to position [145, 0]
click at [369, 201] on input "[DATE]" at bounding box center [368, 198] width 82 height 14
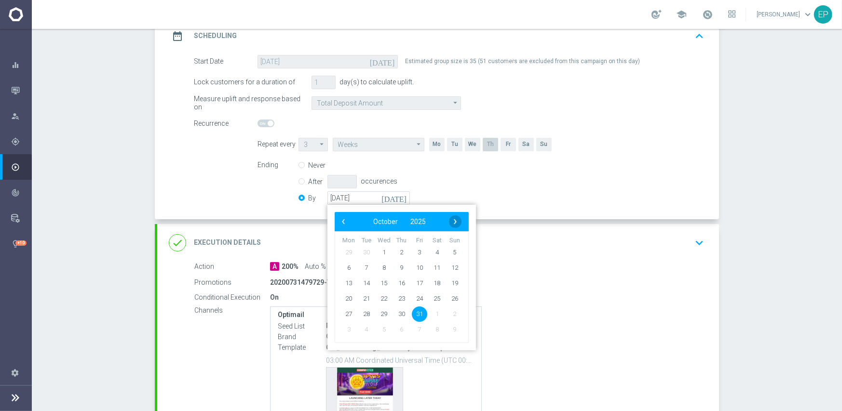
click at [449, 218] on span "›" at bounding box center [455, 222] width 13 height 13
type input "[DATE]"
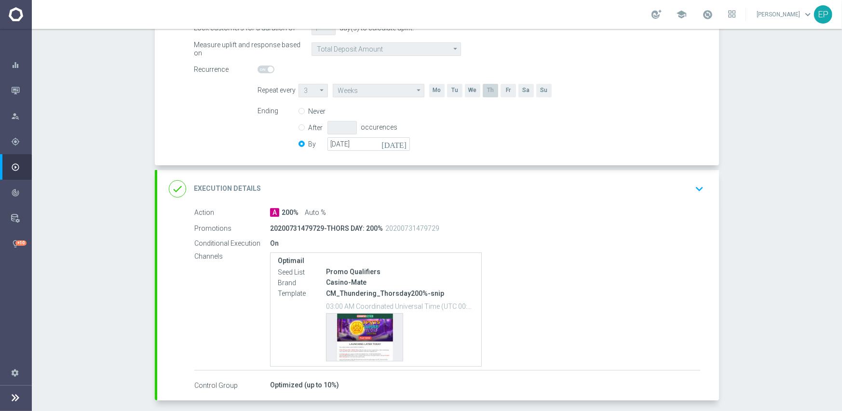
scroll to position [240, 0]
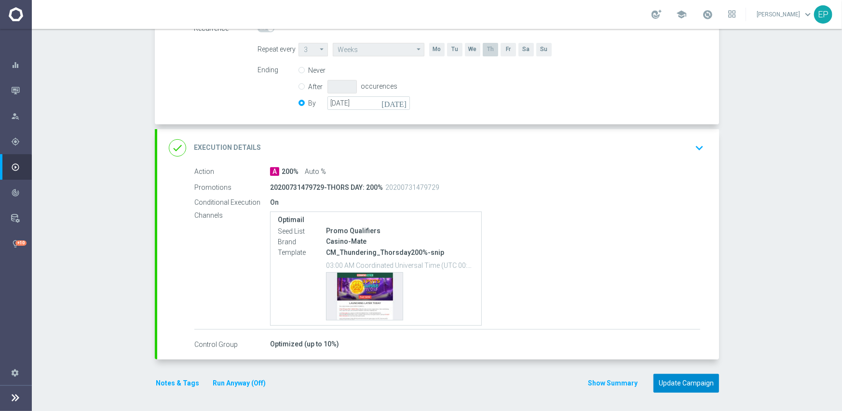
click at [685, 380] on button "Update Campaign" at bounding box center [687, 383] width 66 height 19
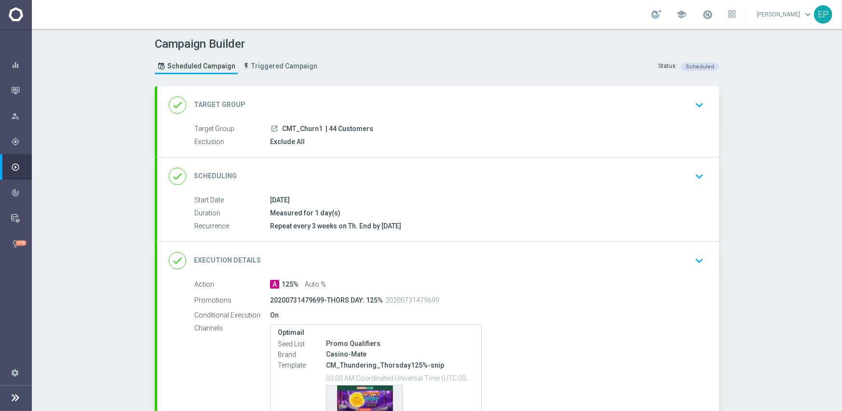
click at [375, 179] on div "done Scheduling keyboard_arrow_down" at bounding box center [438, 176] width 539 height 18
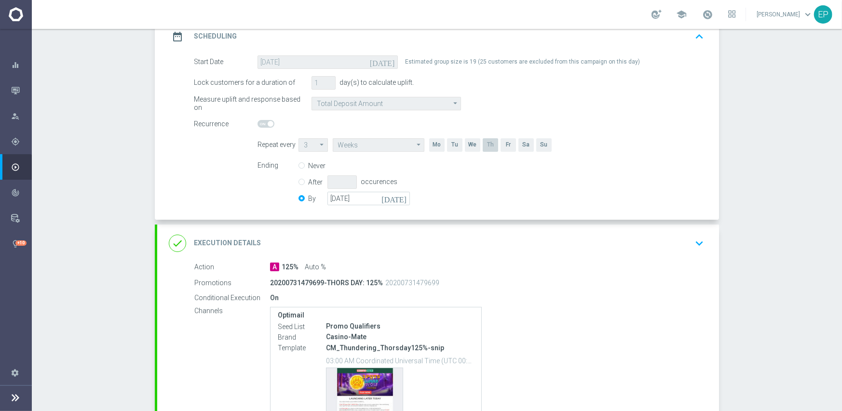
scroll to position [145, 0]
drag, startPoint x: 367, startPoint y: 200, endPoint x: 422, endPoint y: 203, distance: 56.0
click at [368, 199] on input "[DATE]" at bounding box center [368, 198] width 82 height 14
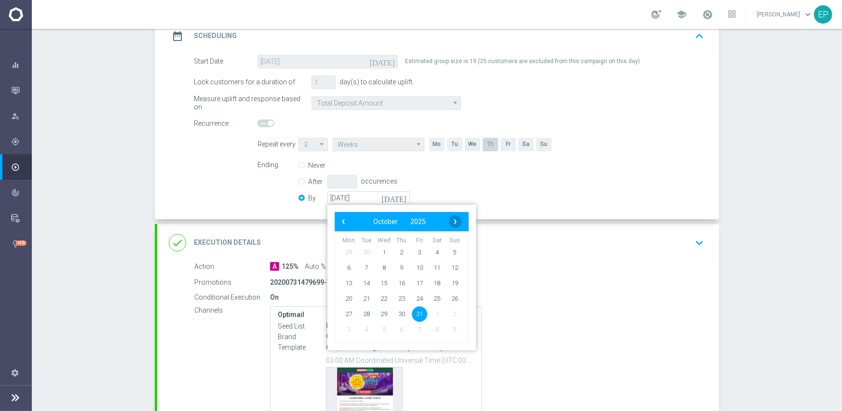
click at [449, 221] on span "›" at bounding box center [455, 222] width 13 height 13
click at [447, 315] on span "30" at bounding box center [454, 313] width 15 height 15
type input "[DATE]"
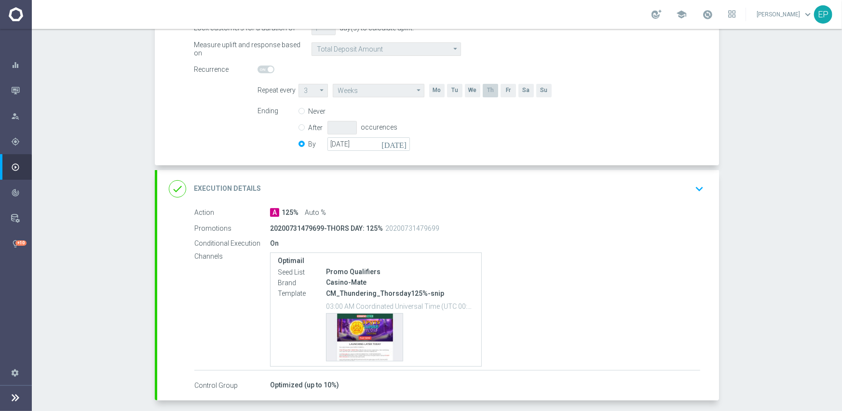
scroll to position [240, 0]
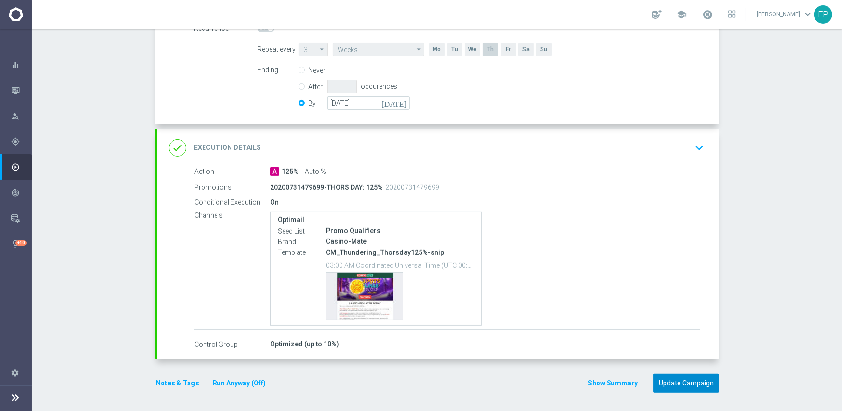
click at [670, 387] on button "Update Campaign" at bounding box center [687, 383] width 66 height 19
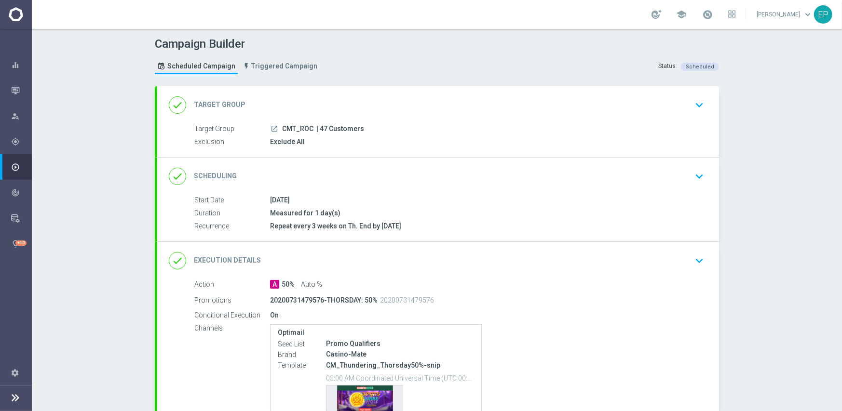
click at [405, 184] on div "done Scheduling keyboard_arrow_down" at bounding box center [438, 176] width 539 height 18
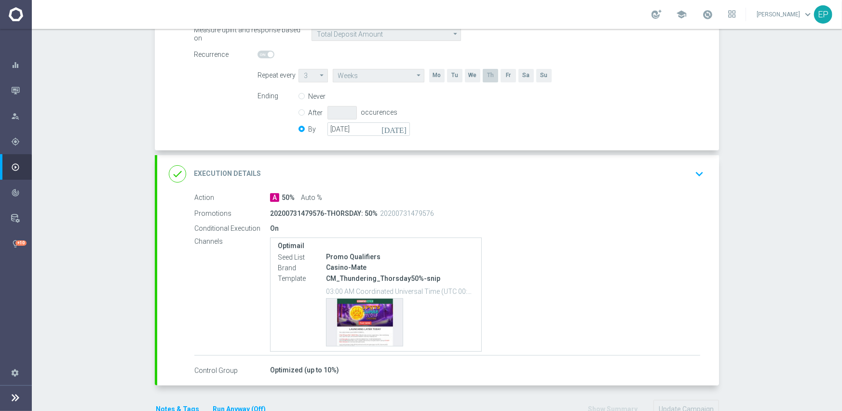
scroll to position [240, 0]
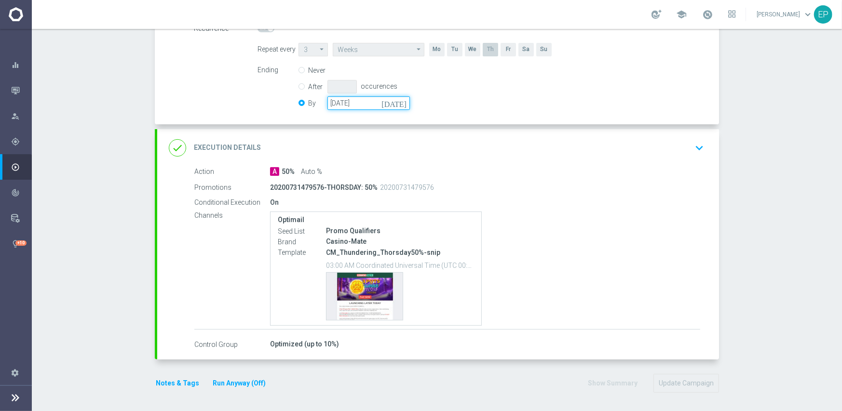
click at [381, 100] on input "[DATE]" at bounding box center [368, 103] width 82 height 14
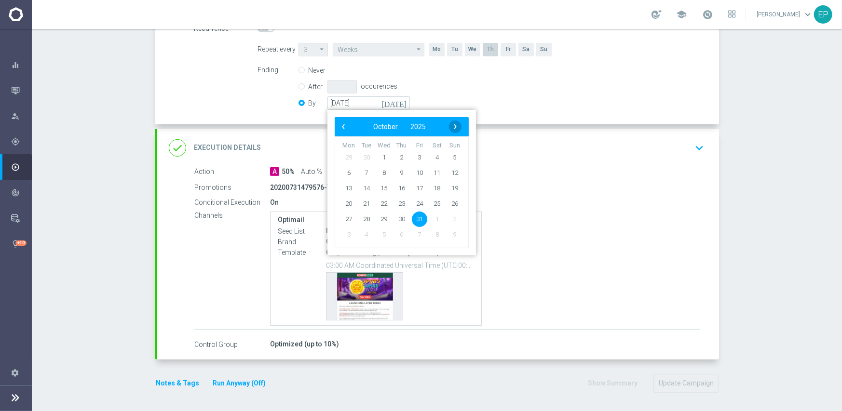
click at [453, 123] on span "›" at bounding box center [455, 127] width 13 height 13
drag, startPoint x: 451, startPoint y: 226, endPoint x: 465, endPoint y: 221, distance: 14.3
click at [451, 220] on span "30" at bounding box center [454, 218] width 15 height 15
type input "[DATE]"
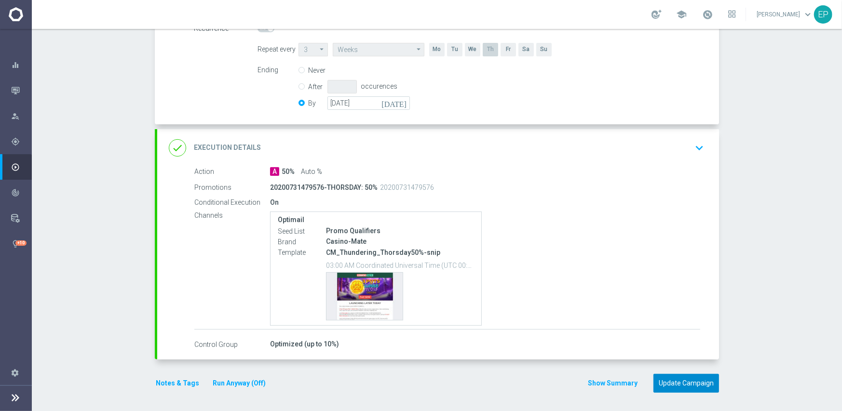
click at [693, 382] on button "Update Campaign" at bounding box center [687, 383] width 66 height 19
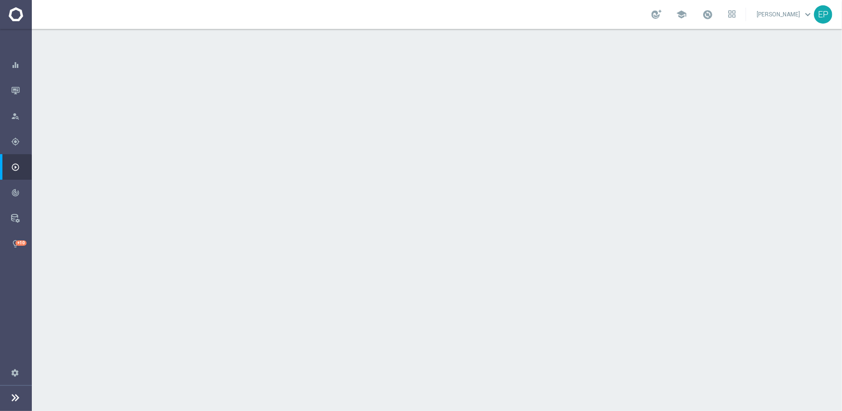
click at [564, 311] on div "Optimail Seed List Promo Qualifiers Brand Casino-Mate Template CM_Thundering_Th…" at bounding box center [485, 351] width 430 height 115
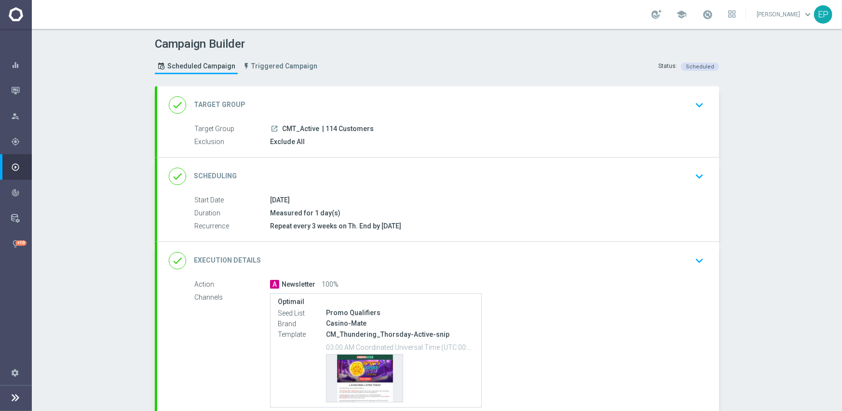
click at [427, 172] on div "done Scheduling keyboard_arrow_down" at bounding box center [438, 176] width 539 height 18
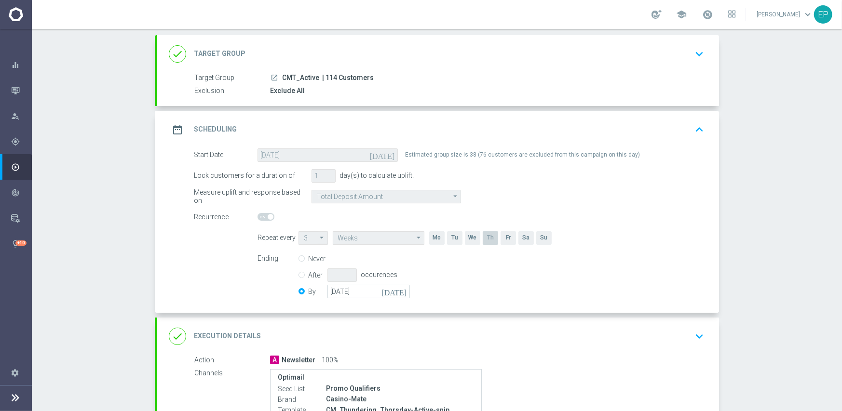
scroll to position [145, 0]
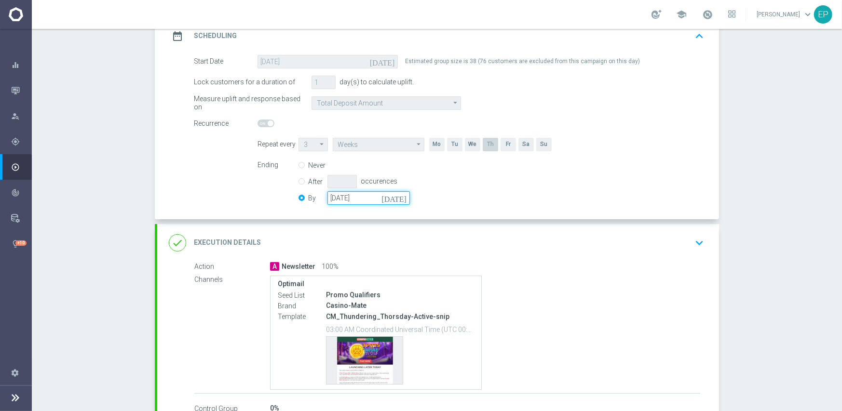
drag, startPoint x: 378, startPoint y: 203, endPoint x: 395, endPoint y: 203, distance: 17.4
click at [379, 203] on input "[DATE]" at bounding box center [368, 198] width 82 height 14
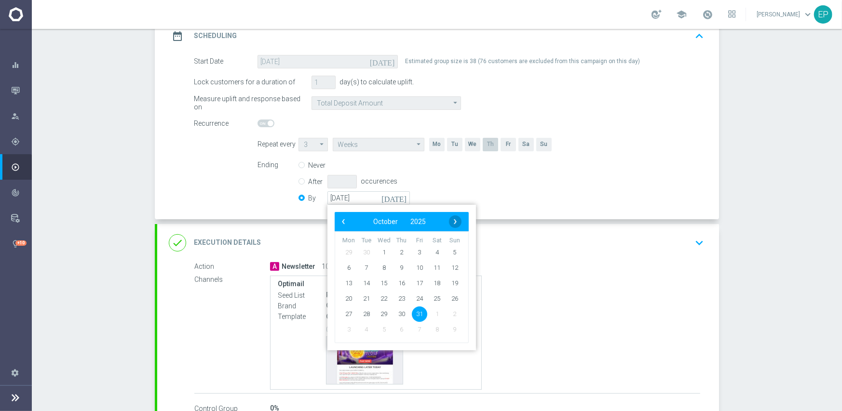
click at [453, 222] on span "›" at bounding box center [455, 222] width 13 height 13
click at [452, 318] on span "30" at bounding box center [454, 313] width 15 height 15
type input "[DATE]"
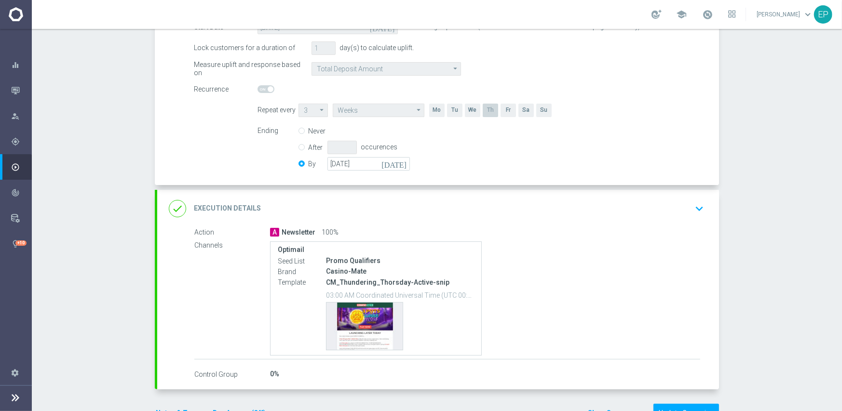
scroll to position [209, 0]
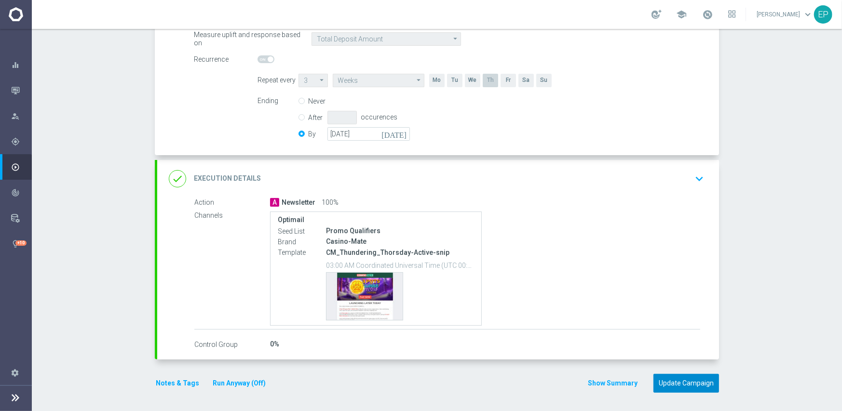
click at [673, 383] on button "Update Campaign" at bounding box center [687, 383] width 66 height 19
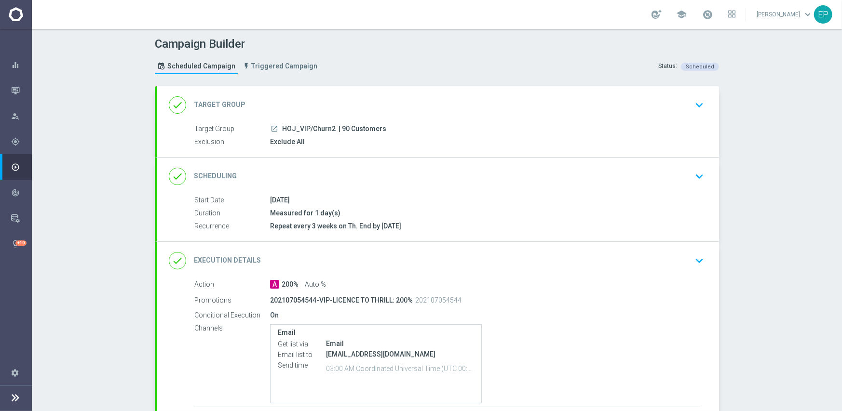
click at [448, 167] on div "done Scheduling keyboard_arrow_down" at bounding box center [438, 177] width 562 height 38
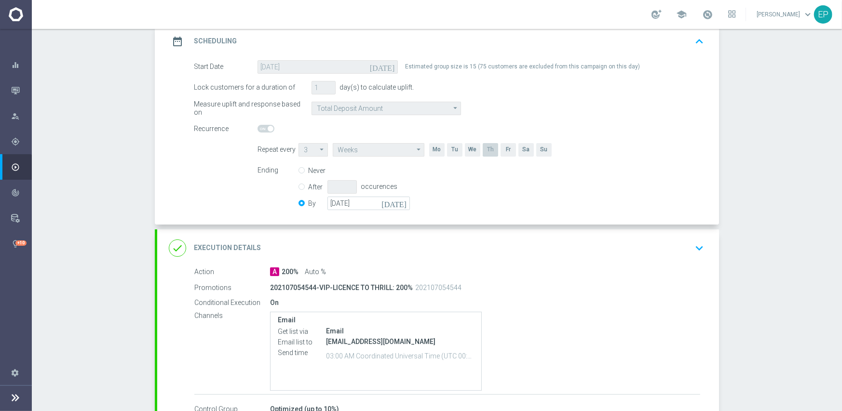
scroll to position [145, 0]
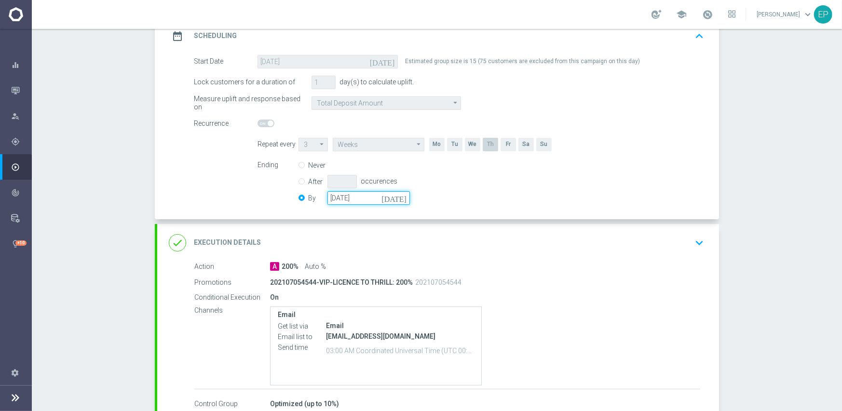
drag, startPoint x: 354, startPoint y: 194, endPoint x: 360, endPoint y: 195, distance: 6.0
click at [355, 194] on input "[DATE]" at bounding box center [368, 198] width 82 height 14
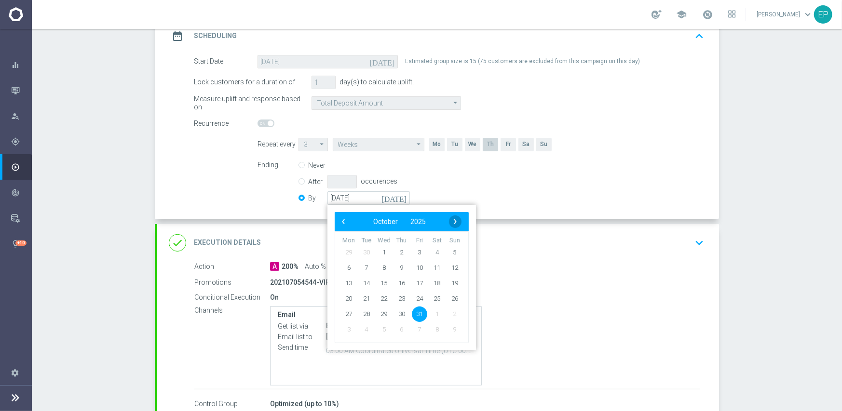
click at [450, 221] on span "›" at bounding box center [455, 222] width 13 height 13
click at [449, 312] on span "30" at bounding box center [454, 313] width 15 height 15
type input "[DATE]"
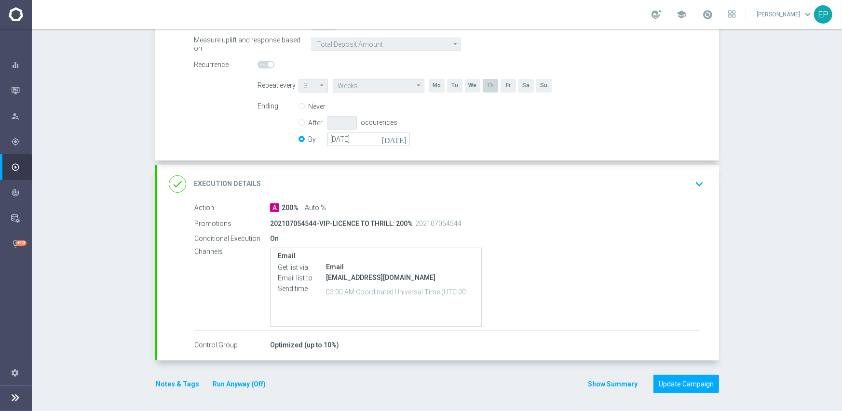
scroll to position [204, 0]
click at [680, 382] on button "Update Campaign" at bounding box center [687, 384] width 66 height 19
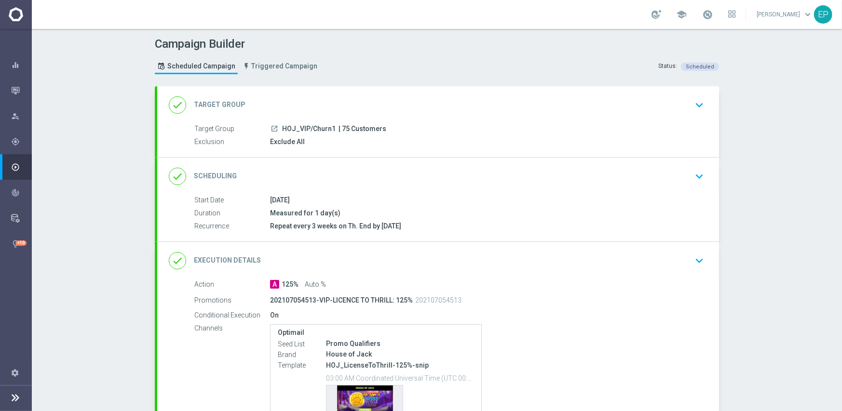
drag, startPoint x: 362, startPoint y: 173, endPoint x: 394, endPoint y: 172, distance: 32.3
click at [362, 174] on div "done Scheduling keyboard_arrow_down" at bounding box center [438, 176] width 539 height 18
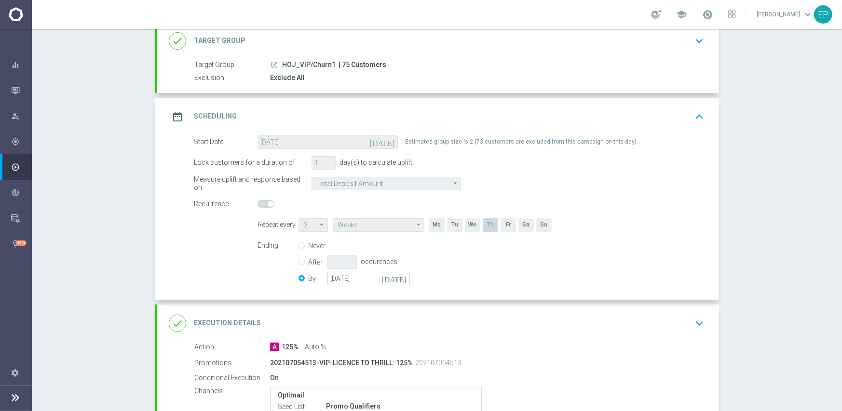
scroll to position [145, 0]
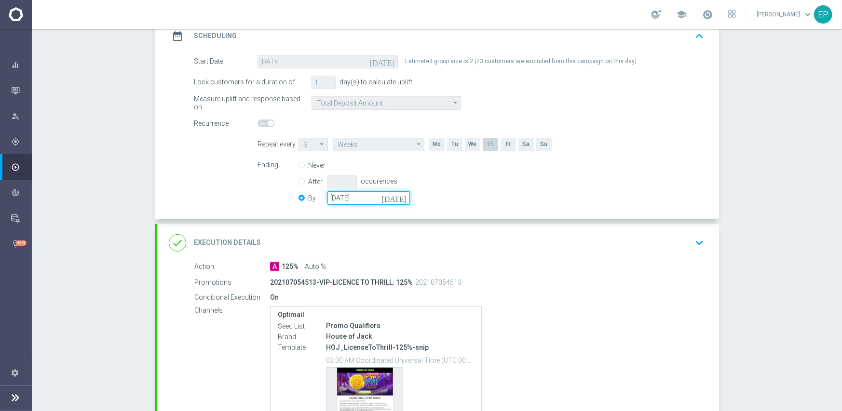
click at [345, 199] on input "[DATE]" at bounding box center [368, 198] width 82 height 14
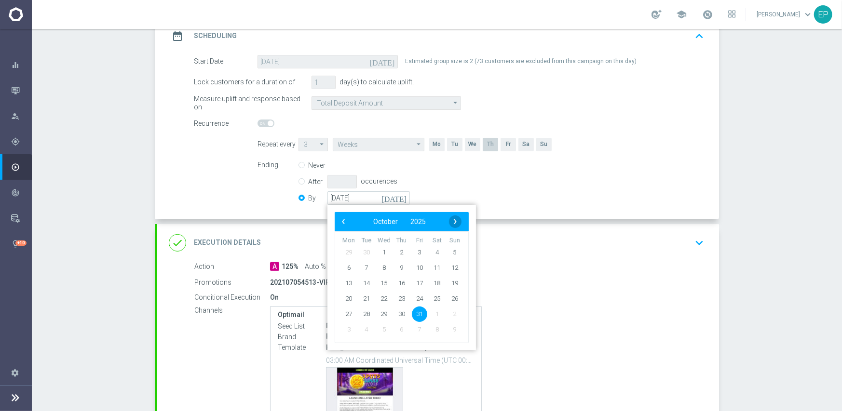
click at [453, 220] on span "›" at bounding box center [455, 222] width 13 height 13
click at [451, 312] on span "30" at bounding box center [454, 313] width 15 height 15
type input "[DATE]"
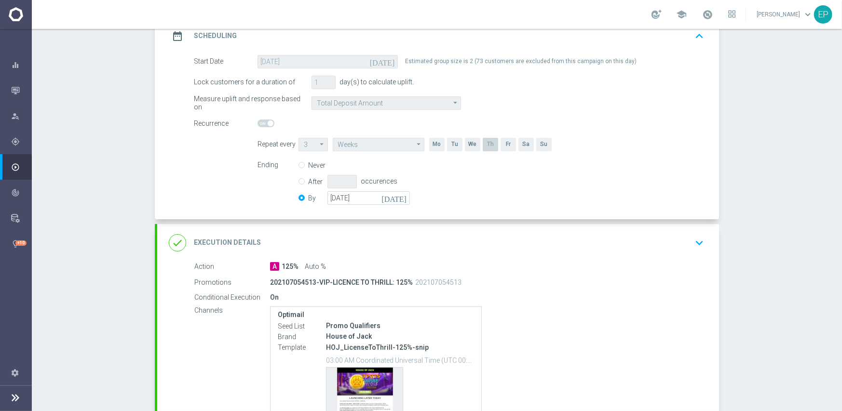
scroll to position [240, 0]
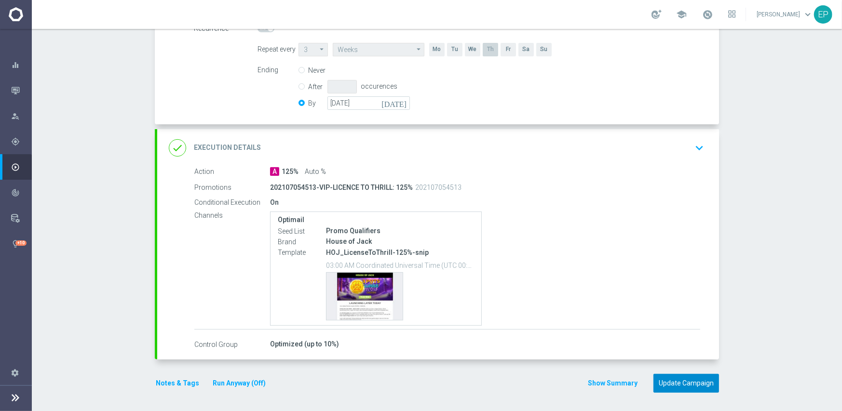
drag, startPoint x: 690, startPoint y: 381, endPoint x: 693, endPoint y: 376, distance: 5.8
click at [691, 381] on button "Update Campaign" at bounding box center [687, 383] width 66 height 19
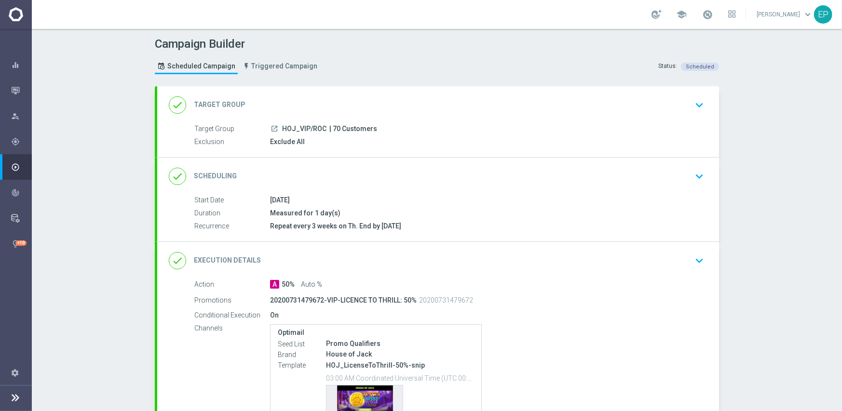
click at [421, 179] on div "done Scheduling keyboard_arrow_down" at bounding box center [438, 176] width 539 height 18
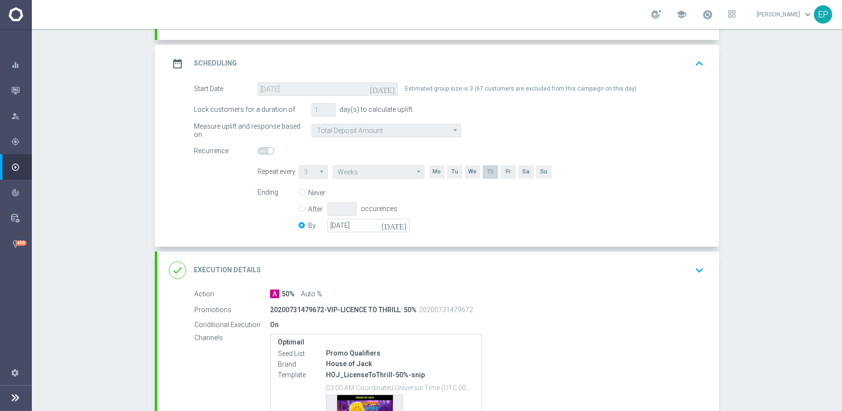
scroll to position [145, 0]
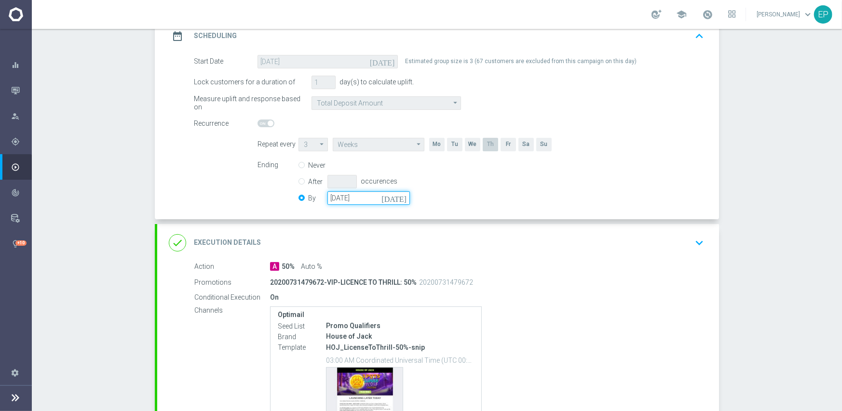
drag, startPoint x: 348, startPoint y: 198, endPoint x: 372, endPoint y: 199, distance: 24.1
click at [350, 198] on input "[DATE]" at bounding box center [368, 198] width 82 height 14
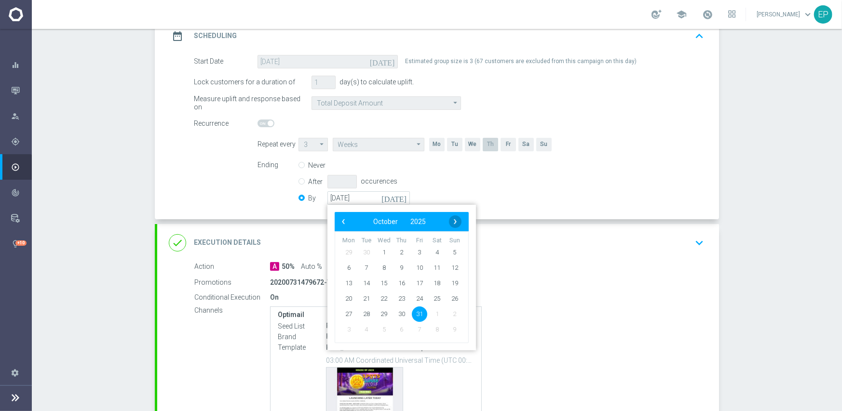
click at [451, 221] on span "›" at bounding box center [455, 222] width 13 height 13
click at [451, 316] on span "30" at bounding box center [454, 313] width 15 height 15
type input "[DATE]"
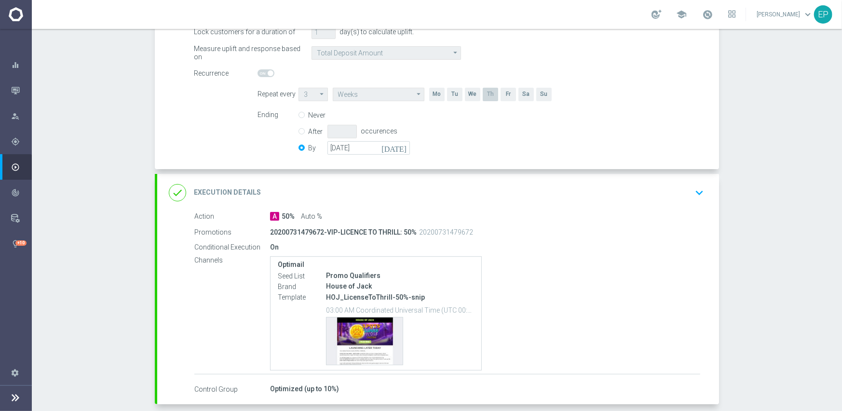
scroll to position [240, 0]
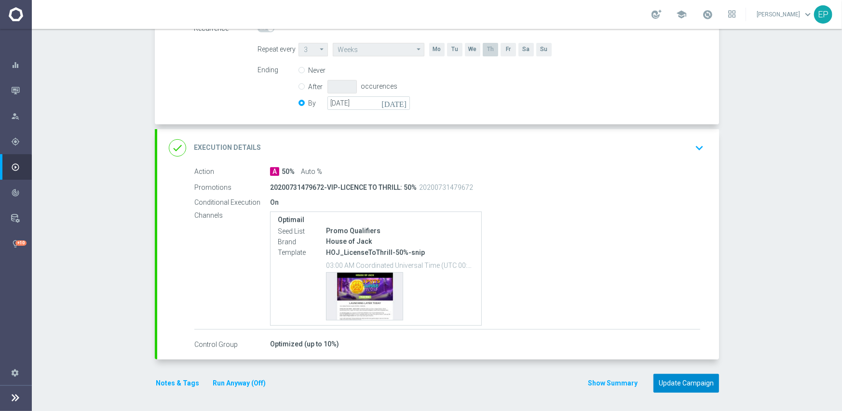
click at [663, 377] on button "Update Campaign" at bounding box center [687, 383] width 66 height 19
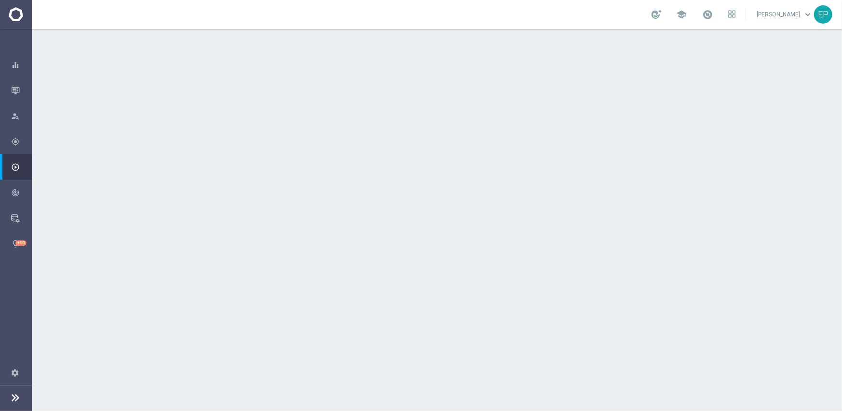
click at [370, 164] on div "done Scheduling keyboard_arrow_down" at bounding box center [438, 177] width 562 height 38
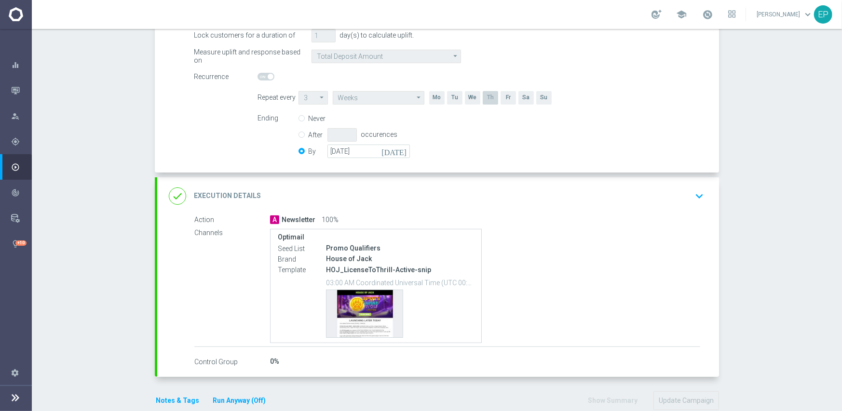
scroll to position [193, 0]
drag, startPoint x: 377, startPoint y: 151, endPoint x: 372, endPoint y: 136, distance: 16.2
click at [377, 151] on input "[DATE]" at bounding box center [368, 150] width 82 height 14
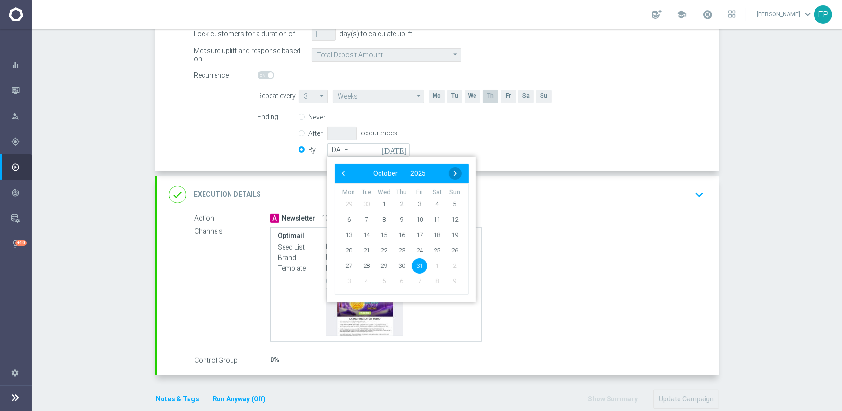
click at [449, 172] on span "›" at bounding box center [455, 173] width 13 height 13
click at [452, 266] on span "30" at bounding box center [454, 265] width 15 height 15
type input "[DATE]"
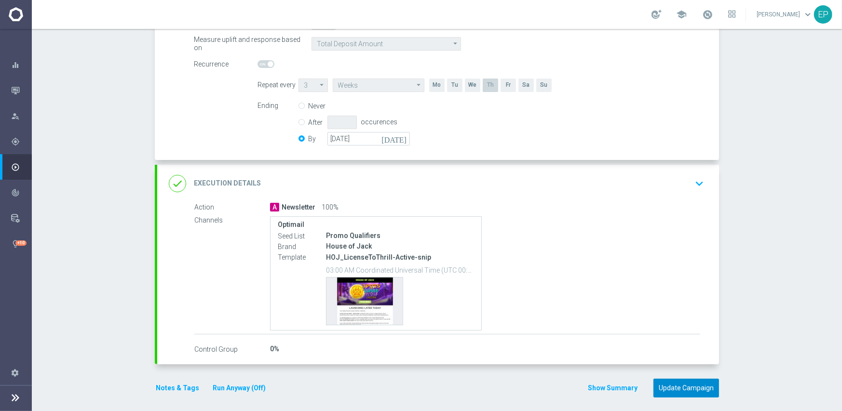
scroll to position [209, 0]
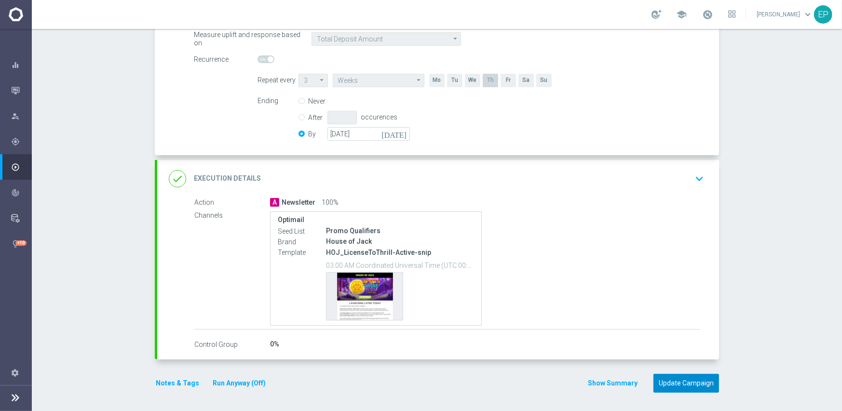
click at [673, 381] on button "Update Campaign" at bounding box center [687, 383] width 66 height 19
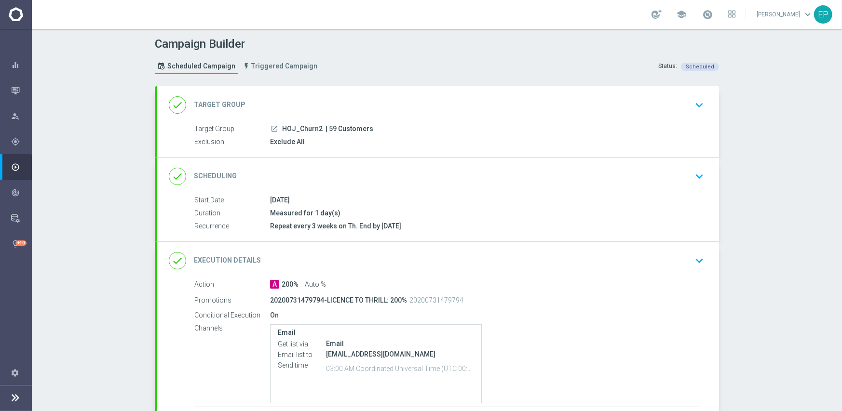
click at [418, 174] on div "done Scheduling keyboard_arrow_down" at bounding box center [438, 176] width 539 height 18
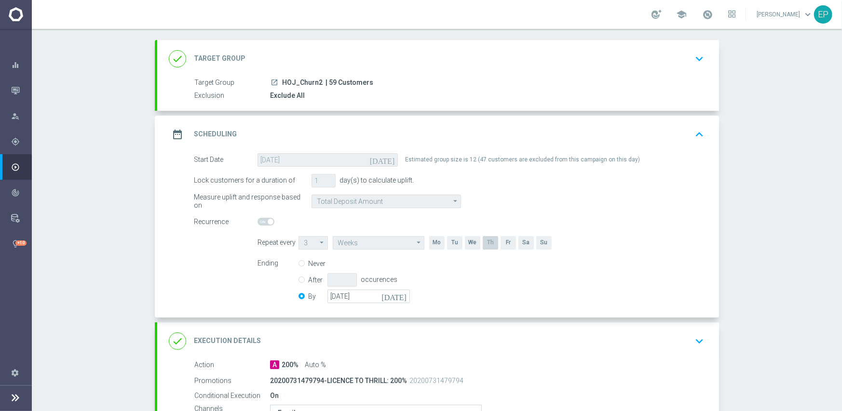
scroll to position [193, 0]
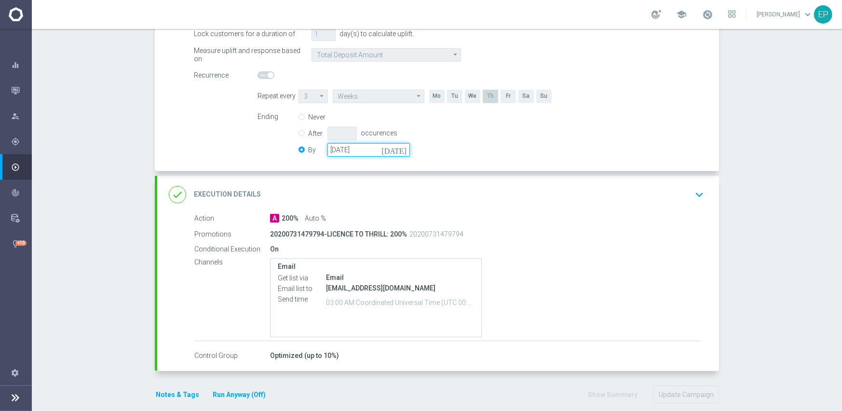
click at [365, 149] on input "[DATE]" at bounding box center [368, 150] width 82 height 14
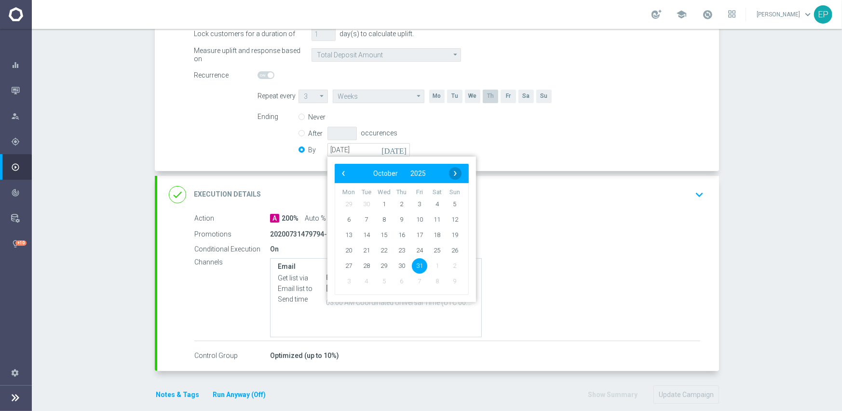
click at [453, 175] on span "›" at bounding box center [455, 173] width 13 height 13
click at [452, 267] on span "30" at bounding box center [454, 265] width 15 height 15
type input "[DATE]"
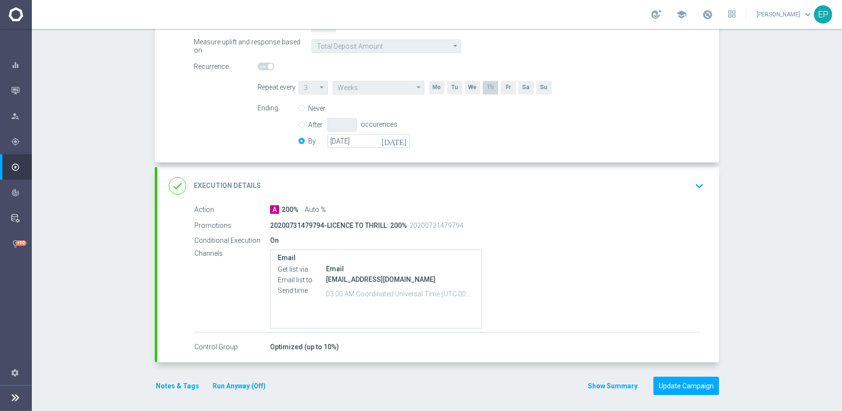
scroll to position [204, 0]
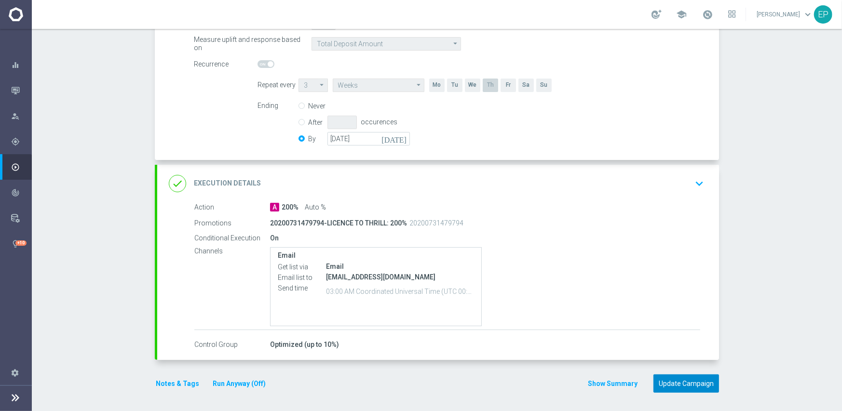
click at [693, 387] on button "Update Campaign" at bounding box center [687, 384] width 66 height 19
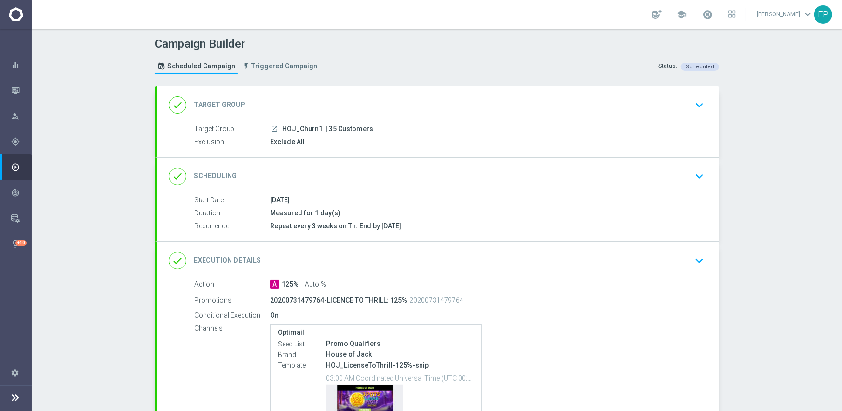
click at [414, 172] on div "done Scheduling keyboard_arrow_down" at bounding box center [438, 176] width 539 height 18
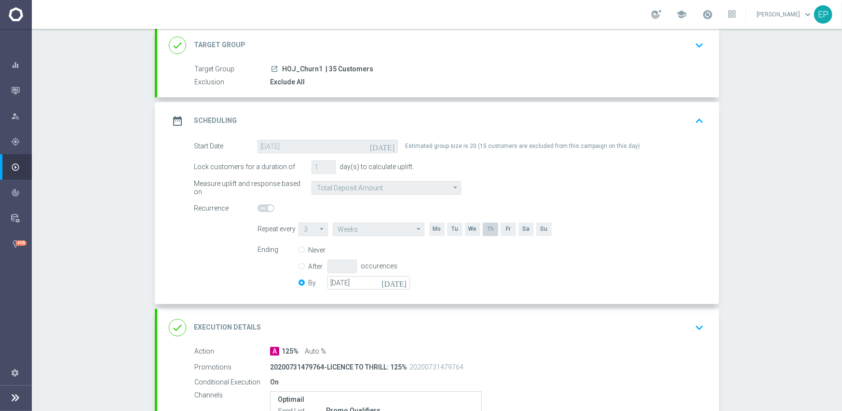
scroll to position [145, 0]
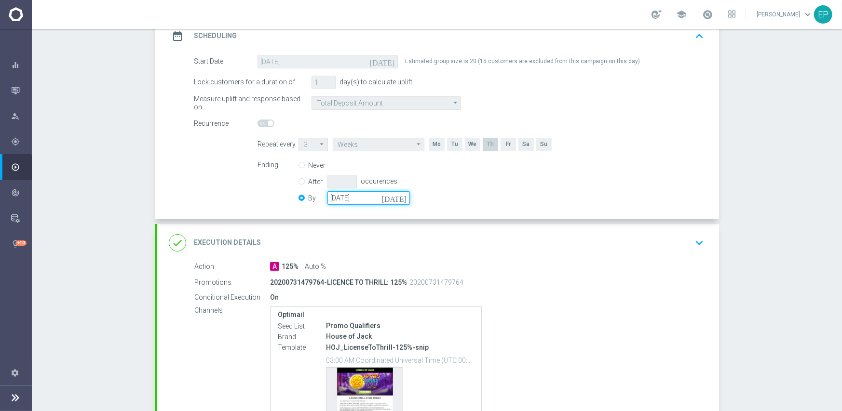
click at [366, 196] on input "[DATE]" at bounding box center [368, 198] width 82 height 14
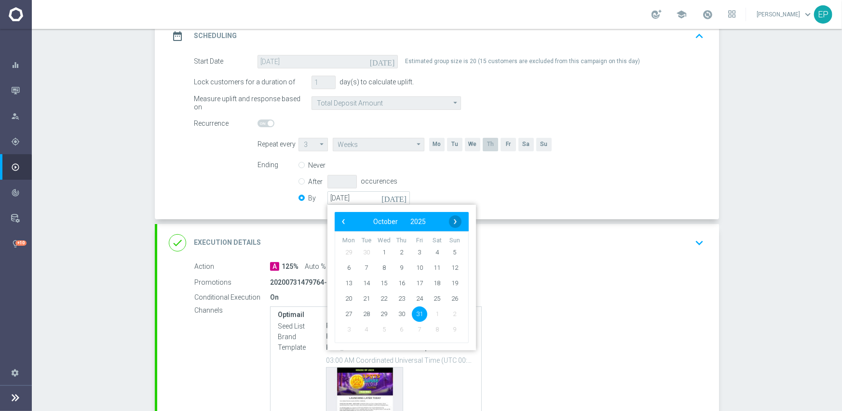
click at [449, 223] on span "›" at bounding box center [455, 222] width 13 height 13
click at [448, 315] on span "30" at bounding box center [454, 313] width 15 height 15
type input "[DATE]"
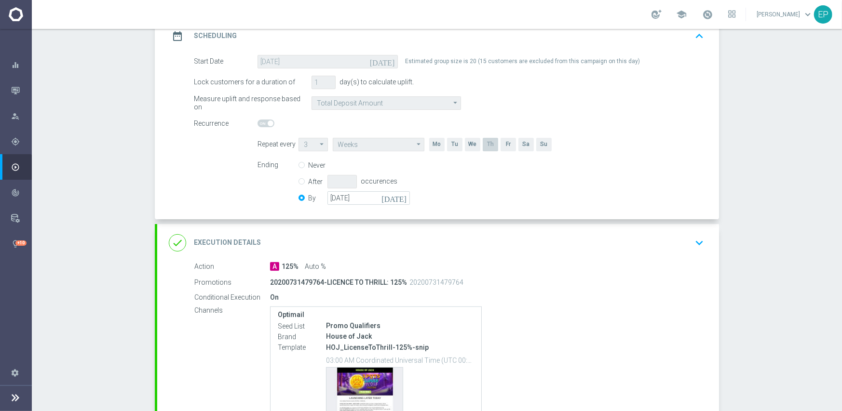
scroll to position [240, 0]
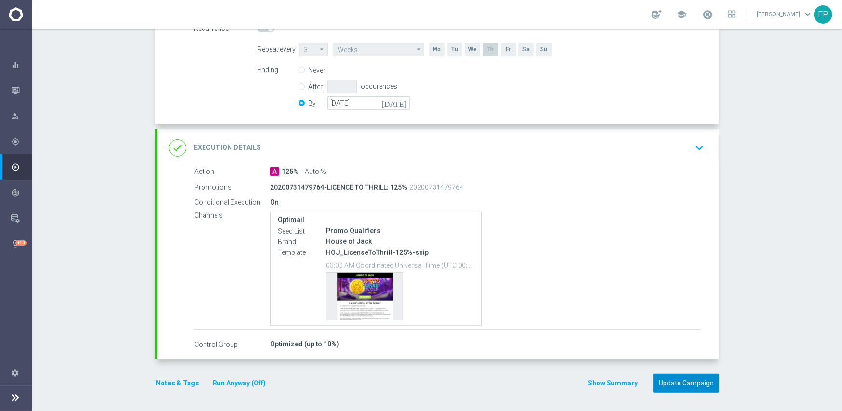
click at [700, 380] on button "Update Campaign" at bounding box center [687, 383] width 66 height 19
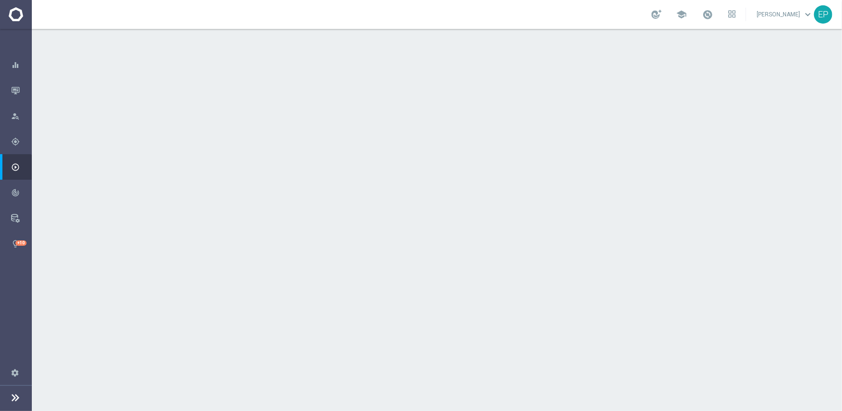
click at [435, 178] on div "done Scheduling keyboard_arrow_down" at bounding box center [438, 176] width 539 height 18
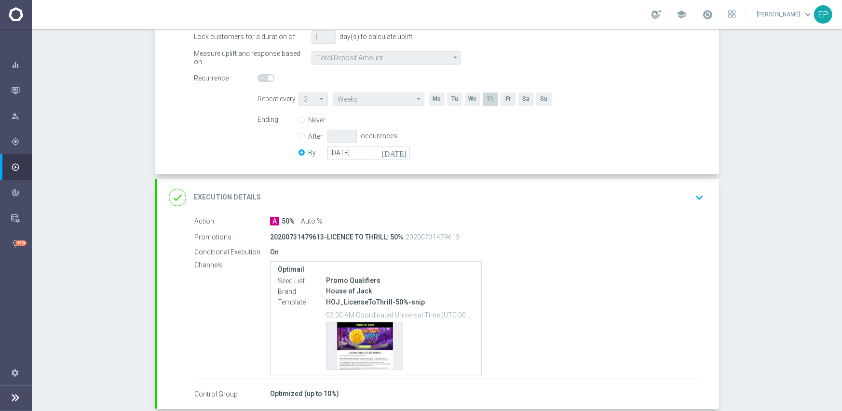
scroll to position [193, 0]
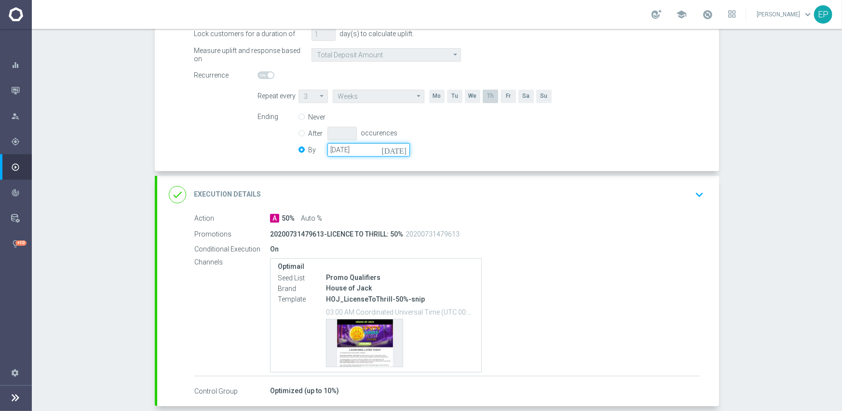
click at [363, 146] on input "[DATE]" at bounding box center [368, 150] width 82 height 14
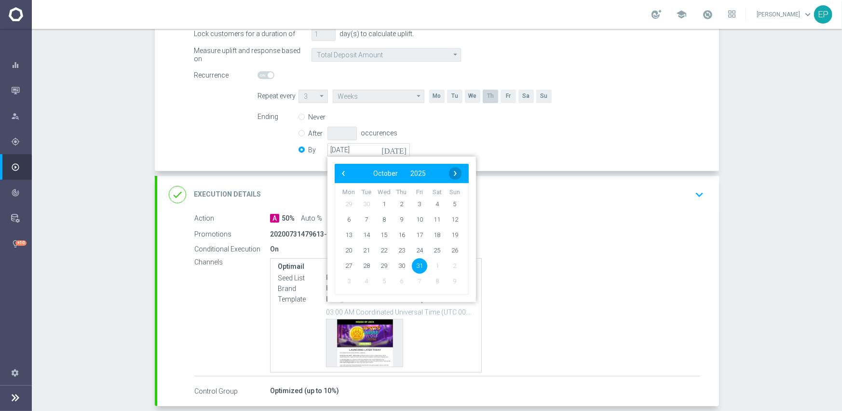
click at [449, 171] on span "›" at bounding box center [455, 173] width 13 height 13
click at [451, 267] on span "30" at bounding box center [454, 265] width 15 height 15
type input "[DATE]"
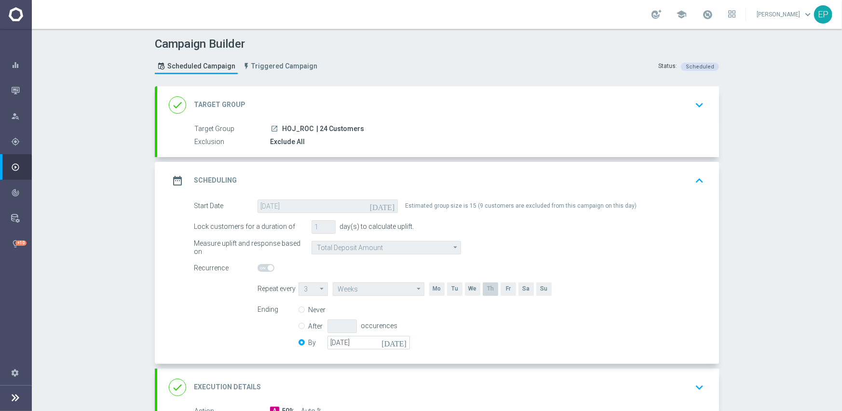
scroll to position [240, 0]
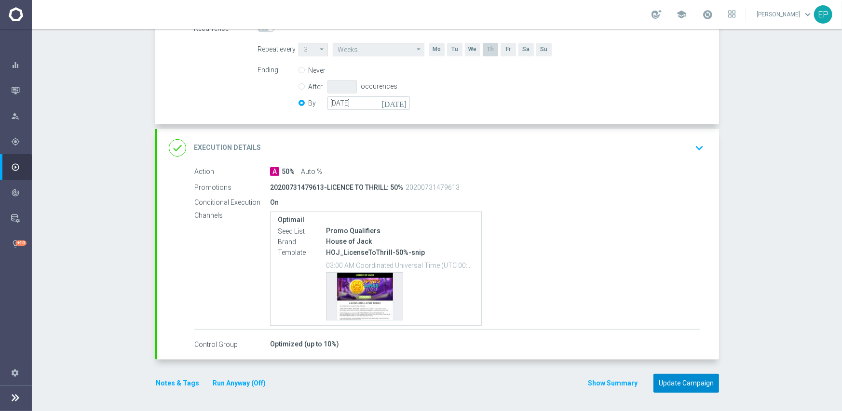
click at [689, 386] on button "Update Campaign" at bounding box center [687, 383] width 66 height 19
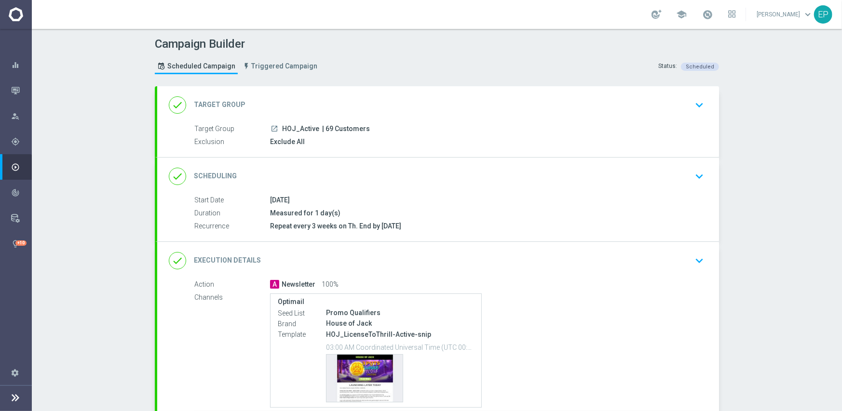
click at [408, 171] on div "done Scheduling keyboard_arrow_down" at bounding box center [438, 176] width 539 height 18
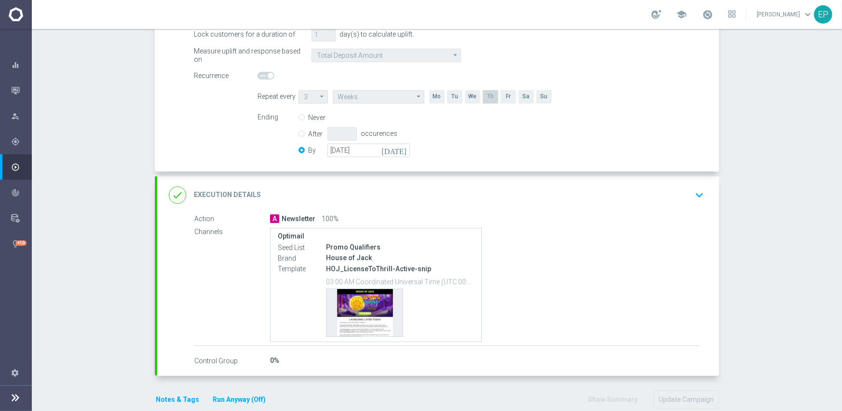
scroll to position [193, 0]
drag, startPoint x: 354, startPoint y: 144, endPoint x: 412, endPoint y: 155, distance: 58.9
click at [357, 146] on input "[DATE]" at bounding box center [368, 150] width 82 height 14
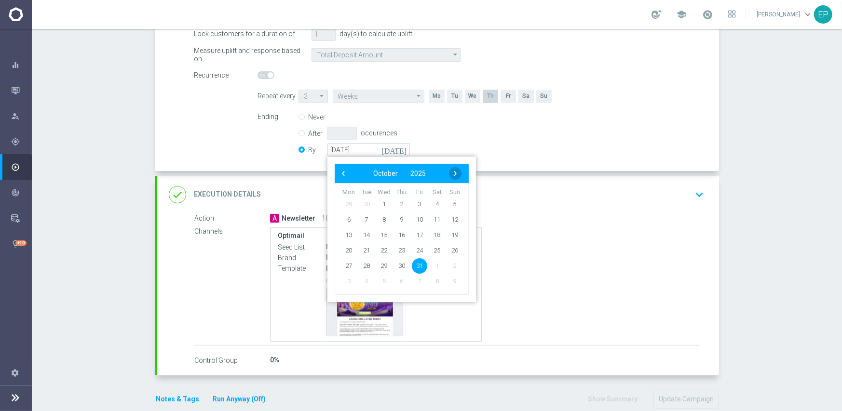
click at [449, 171] on span "›" at bounding box center [455, 173] width 13 height 13
click at [449, 266] on span "30" at bounding box center [454, 265] width 15 height 15
type input "[DATE]"
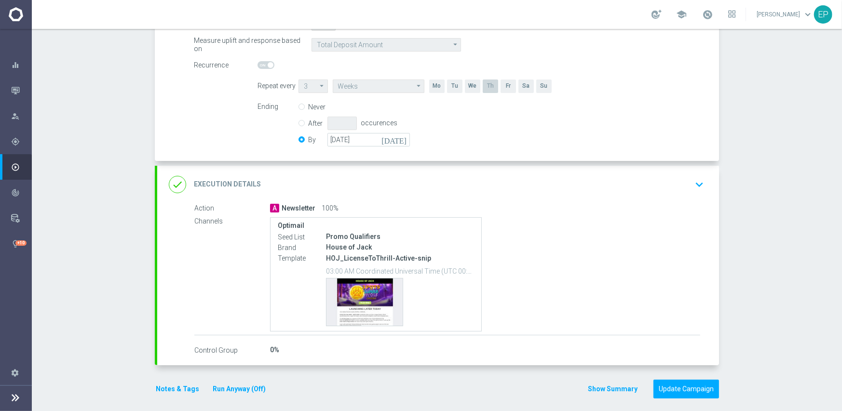
scroll to position [209, 0]
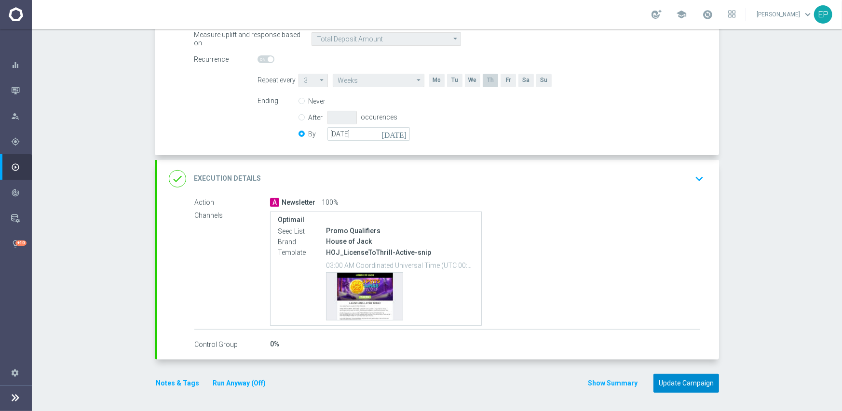
click at [676, 384] on button "Update Campaign" at bounding box center [687, 383] width 66 height 19
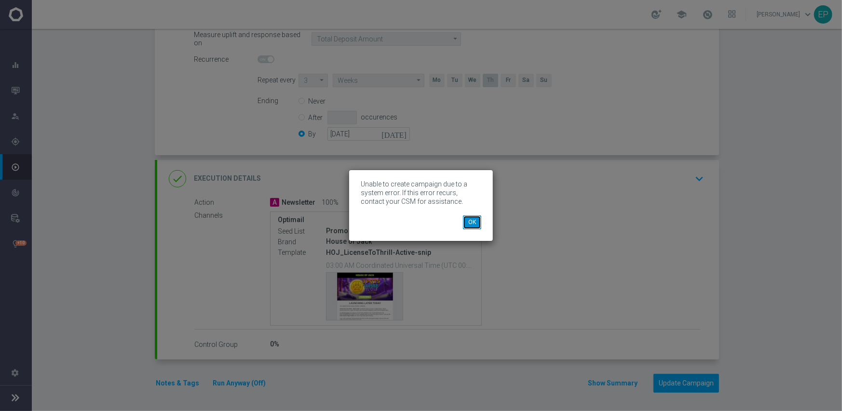
click at [471, 219] on button "OK" at bounding box center [472, 223] width 18 height 14
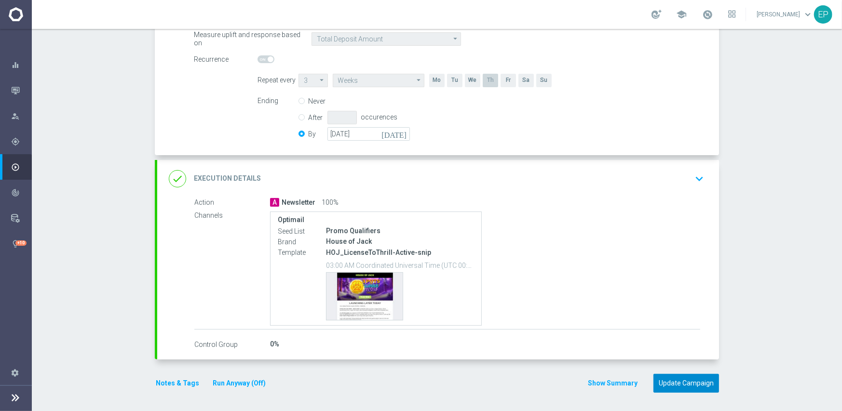
click at [679, 384] on button "Update Campaign" at bounding box center [687, 383] width 66 height 19
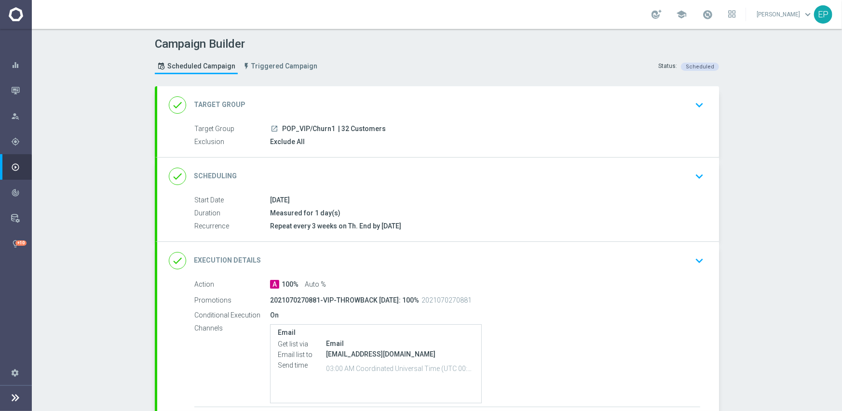
click at [469, 177] on div "done Scheduling keyboard_arrow_down" at bounding box center [438, 176] width 539 height 18
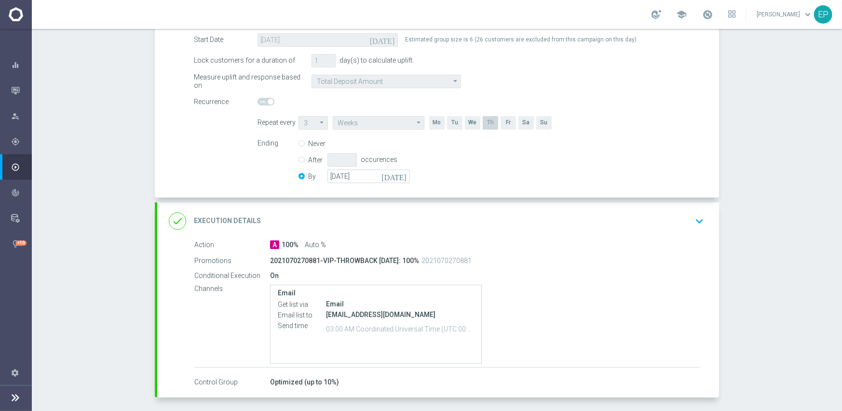
scroll to position [193, 0]
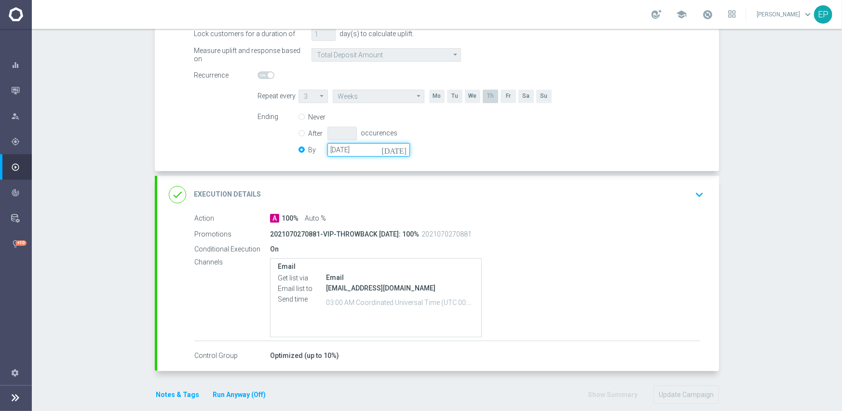
click at [375, 153] on input "[DATE]" at bounding box center [368, 150] width 82 height 14
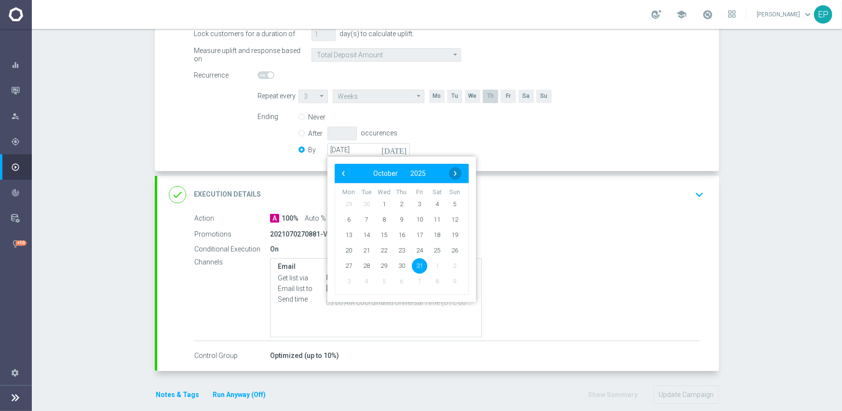
click at [450, 173] on span "›" at bounding box center [455, 173] width 13 height 13
click at [452, 267] on span "30" at bounding box center [454, 265] width 15 height 15
type input "[DATE]"
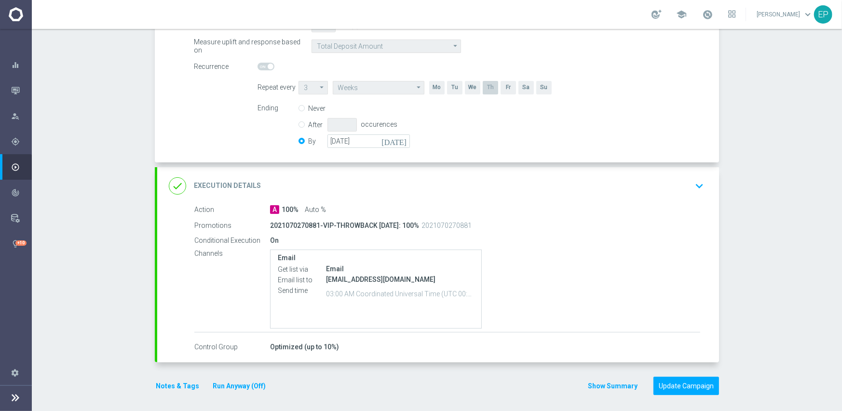
scroll to position [204, 0]
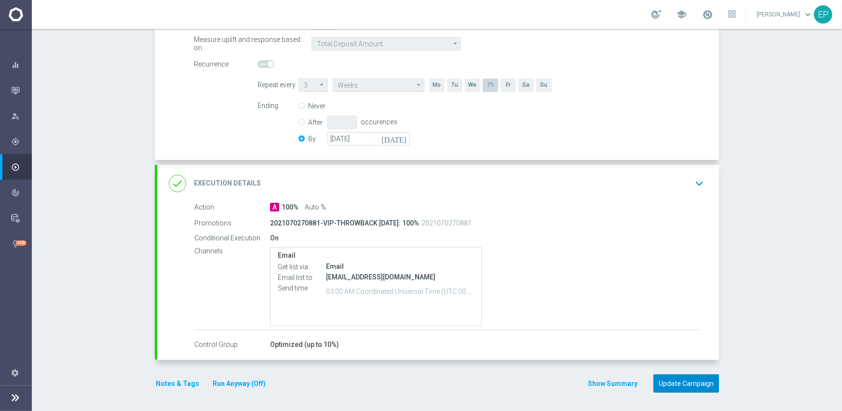
click at [692, 383] on button "Update Campaign" at bounding box center [687, 384] width 66 height 19
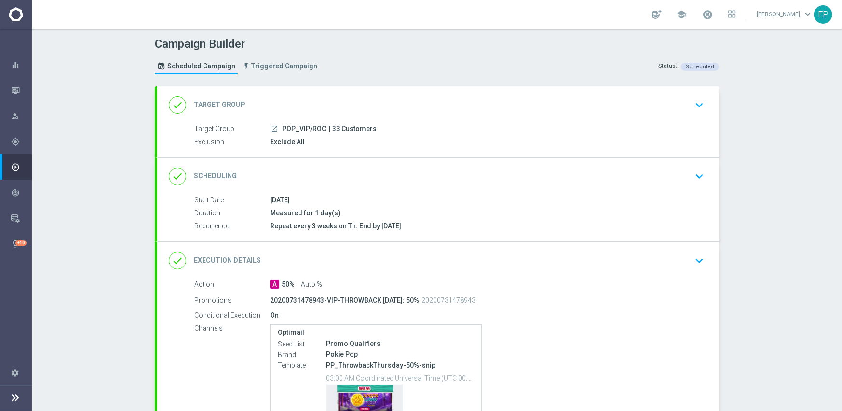
click at [430, 176] on div "done Scheduling keyboard_arrow_down" at bounding box center [438, 176] width 539 height 18
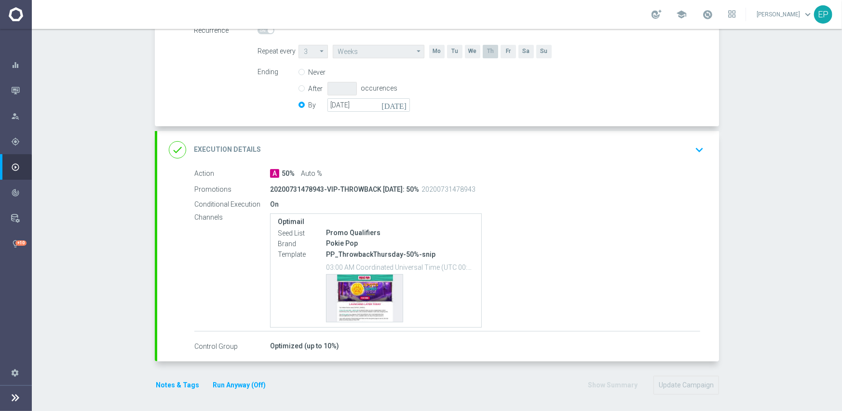
scroll to position [240, 0]
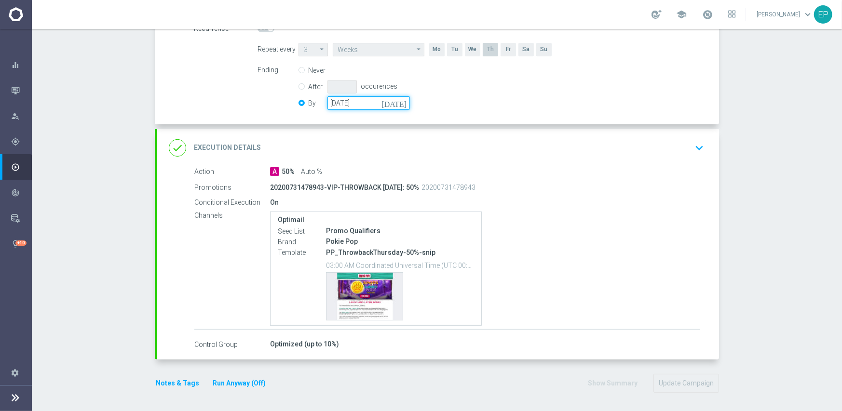
drag, startPoint x: 365, startPoint y: 104, endPoint x: 402, endPoint y: 108, distance: 37.3
click at [366, 104] on input "[DATE]" at bounding box center [368, 103] width 82 height 14
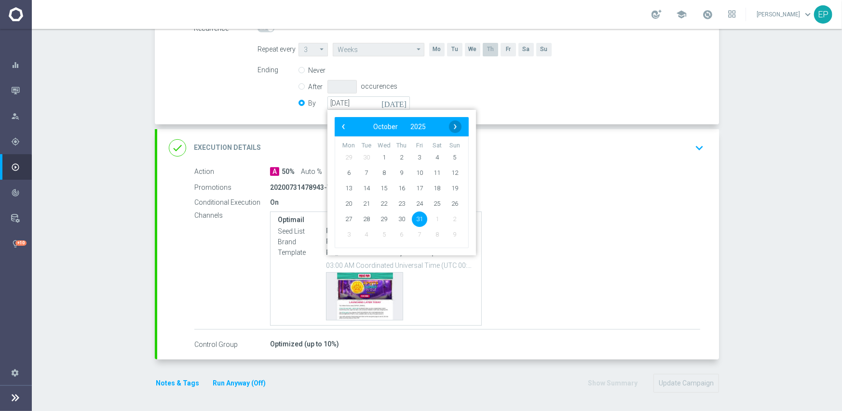
click at [450, 124] on span "›" at bounding box center [455, 127] width 13 height 13
click at [449, 216] on span "30" at bounding box center [454, 218] width 15 height 15
type input "[DATE]"
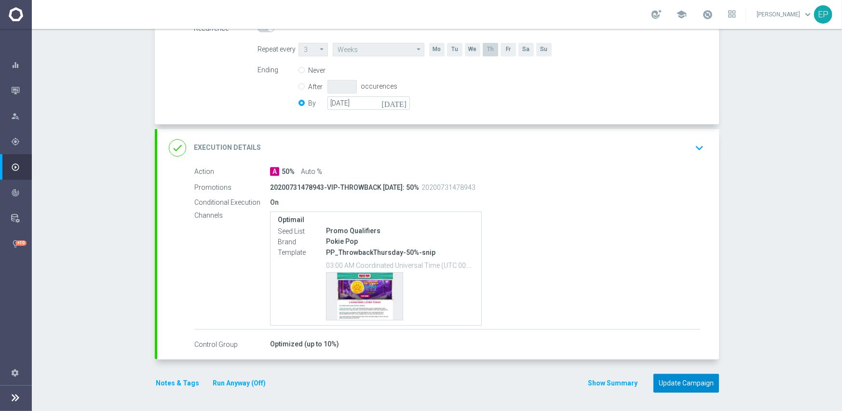
click at [678, 386] on button "Update Campaign" at bounding box center [687, 383] width 66 height 19
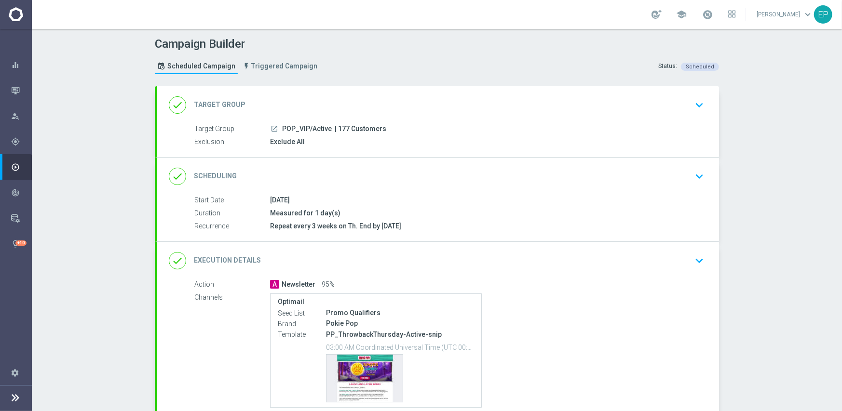
scroll to position [48, 0]
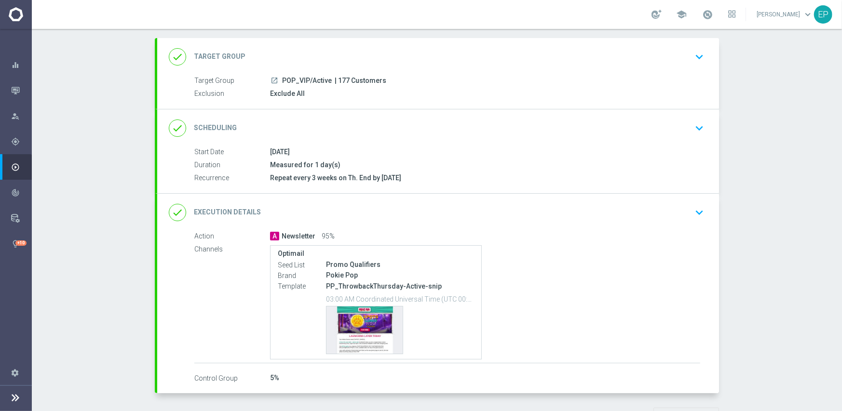
click at [386, 125] on div "done Scheduling keyboard_arrow_down" at bounding box center [438, 128] width 539 height 18
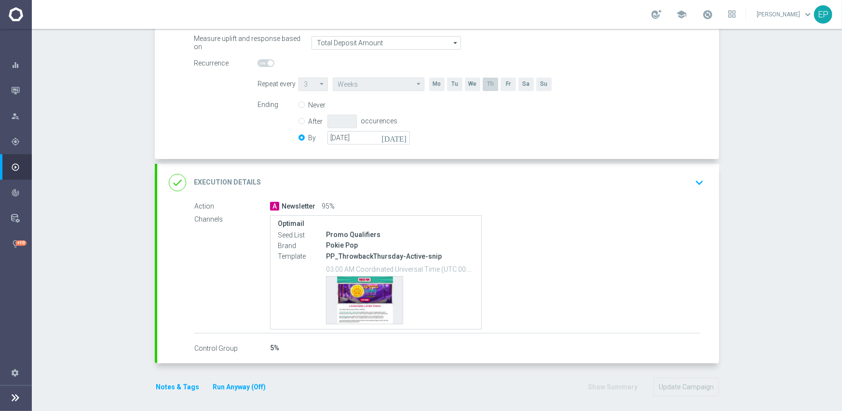
scroll to position [209, 0]
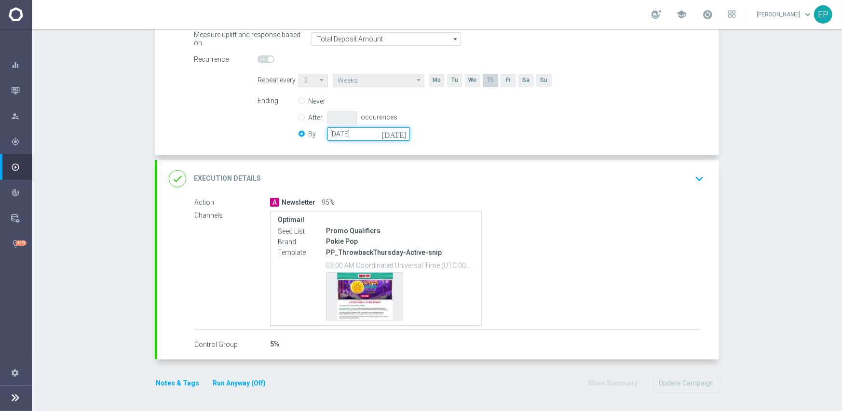
click at [364, 139] on input "[DATE]" at bounding box center [368, 134] width 82 height 14
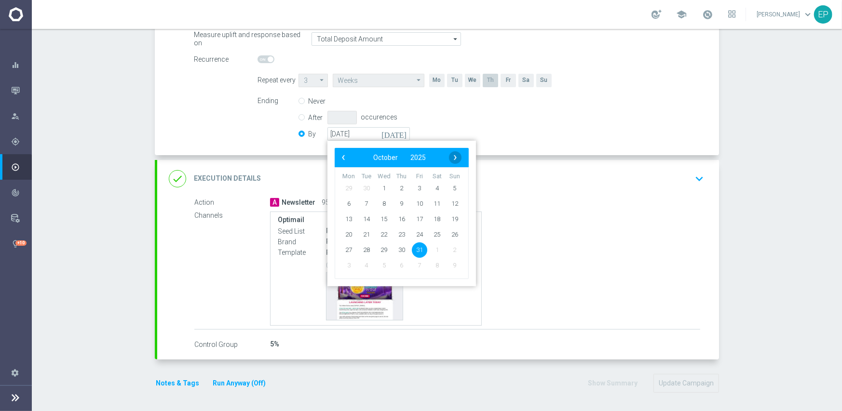
click at [449, 156] on span "›" at bounding box center [455, 157] width 13 height 13
click at [451, 246] on span "30" at bounding box center [454, 249] width 15 height 15
type input "[DATE]"
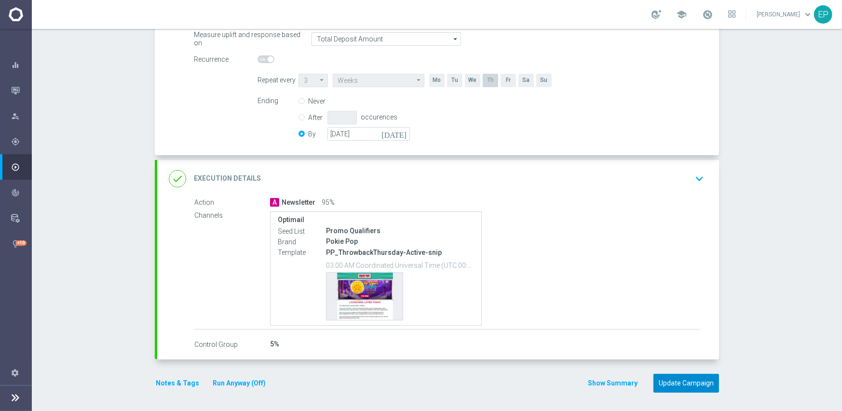
click at [669, 378] on button "Update Campaign" at bounding box center [687, 383] width 66 height 19
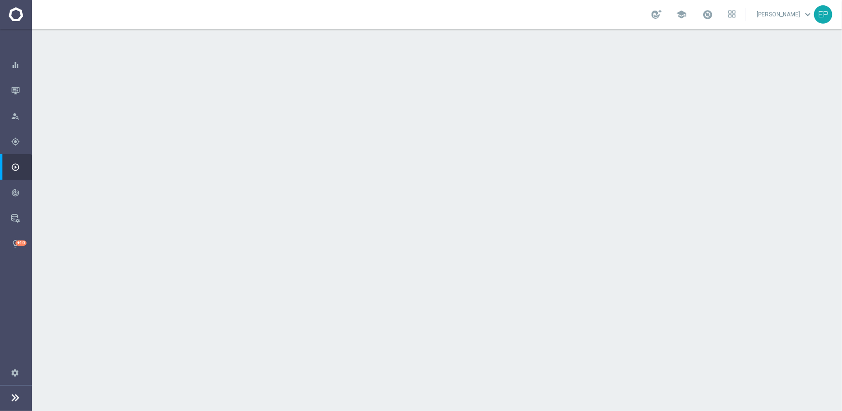
scroll to position [48, 0]
click at [381, 200] on div "done Execution Details keyboard_arrow_down" at bounding box center [438, 213] width 562 height 38
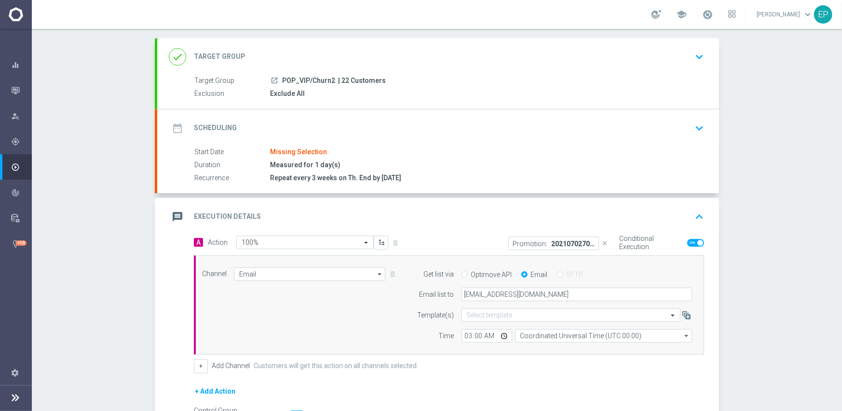
click at [341, 123] on div "date_range Scheduling keyboard_arrow_down" at bounding box center [438, 128] width 539 height 18
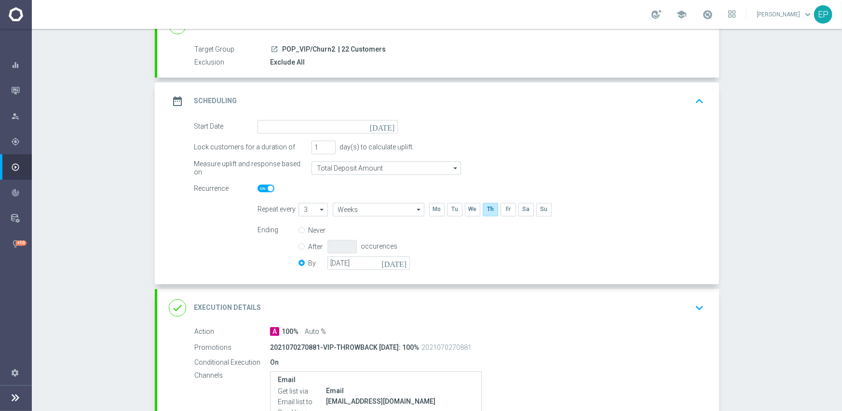
scroll to position [96, 0]
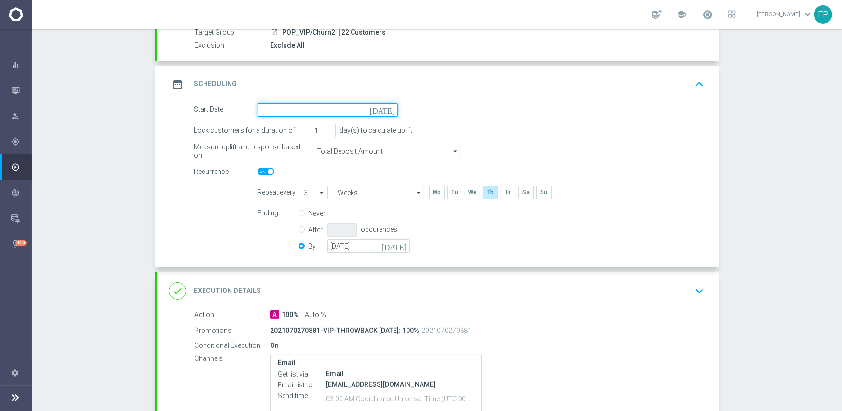
click at [305, 108] on input at bounding box center [328, 110] width 140 height 14
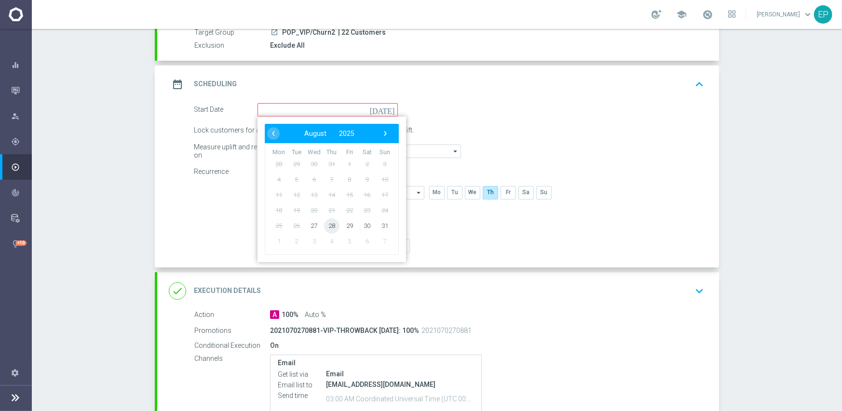
click at [325, 226] on span "28" at bounding box center [331, 225] width 15 height 15
type input "28 Aug 2025"
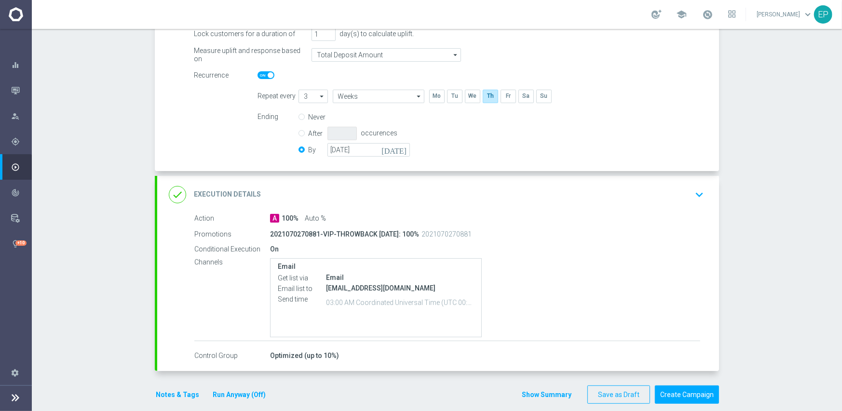
click at [323, 180] on div "done Execution Details keyboard_arrow_down" at bounding box center [438, 195] width 562 height 38
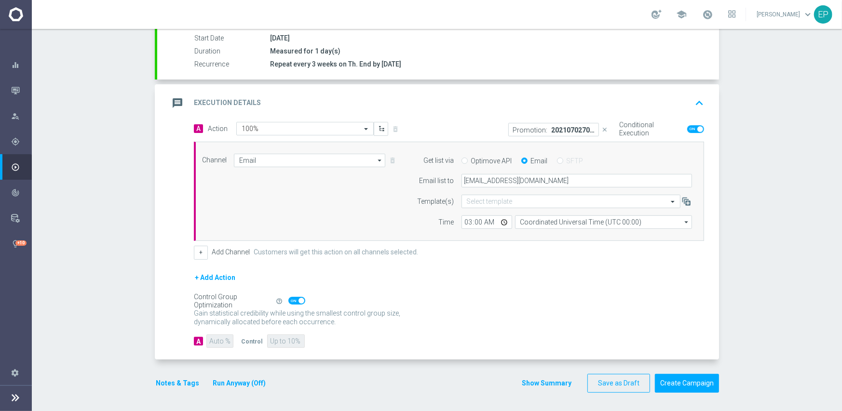
scroll to position [162, 0]
click at [307, 164] on input "Email" at bounding box center [309, 161] width 151 height 14
click at [281, 189] on div "Optimail" at bounding box center [306, 190] width 144 height 14
type input "Optimail"
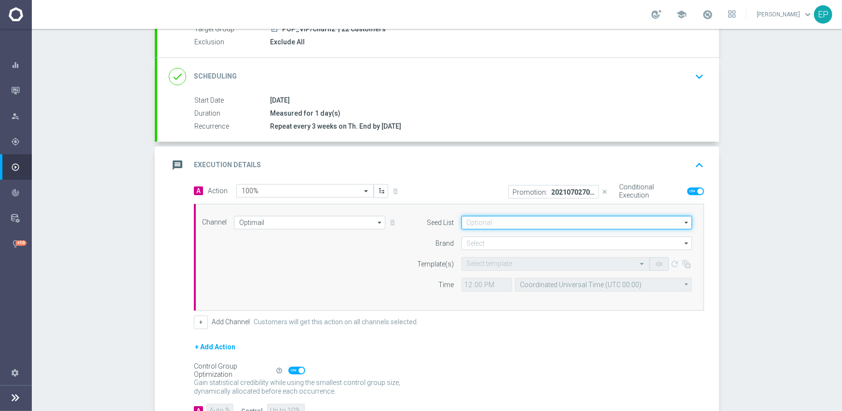
click at [481, 225] on input at bounding box center [577, 223] width 231 height 14
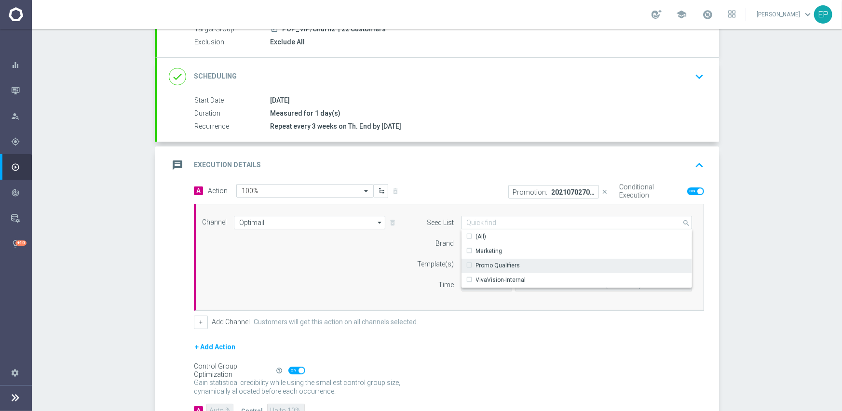
click at [492, 264] on div "Promo Qualifiers" at bounding box center [498, 265] width 44 height 9
click at [422, 241] on div "Brand" at bounding box center [429, 244] width 49 height 14
type input "Promo Qualifiers"
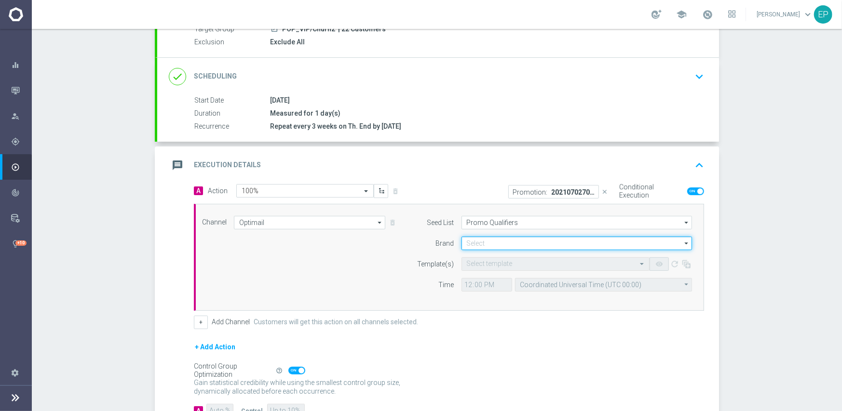
click at [478, 242] on input at bounding box center [577, 244] width 231 height 14
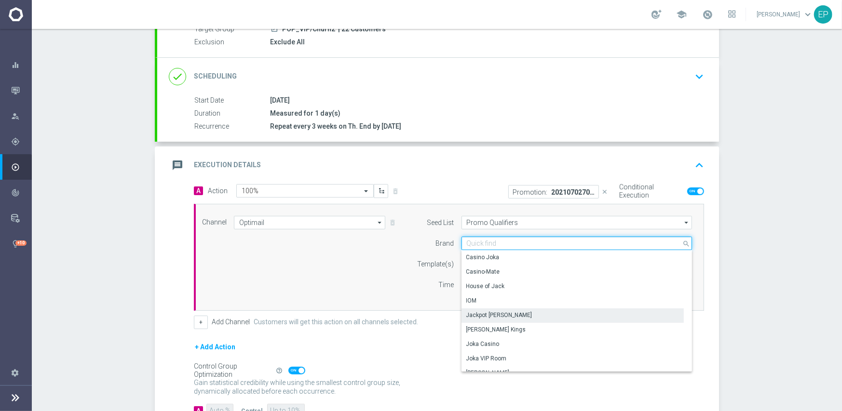
scroll to position [67, 0]
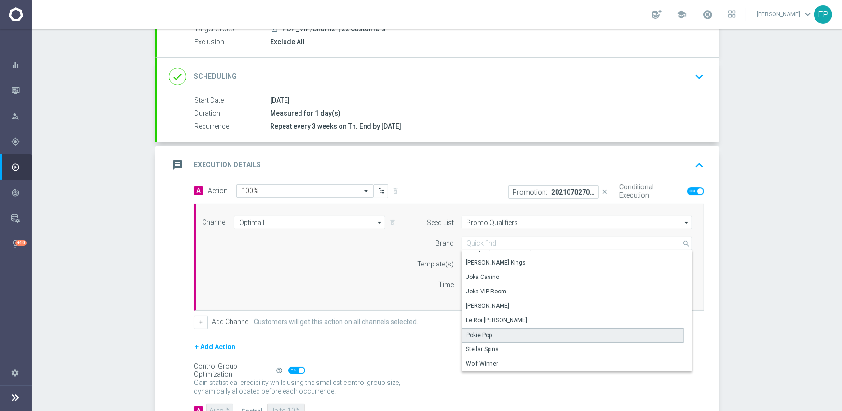
click at [489, 335] on div "Pokie Pop" at bounding box center [573, 335] width 223 height 14
type input "Pokie Pop"
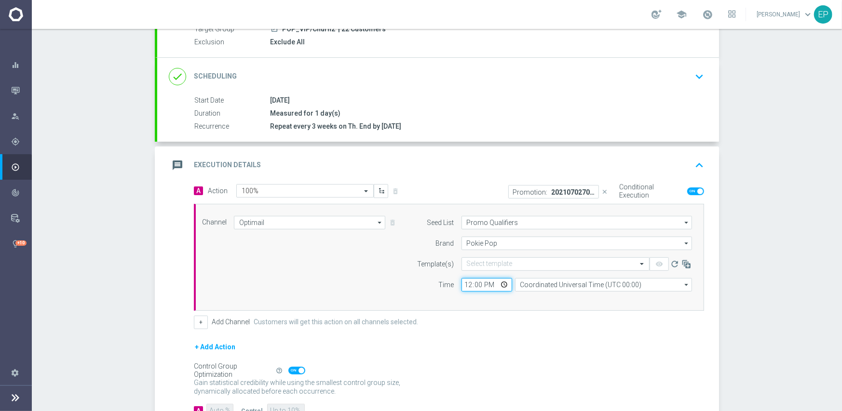
click at [464, 283] on input "12:00" at bounding box center [487, 285] width 51 height 14
type input "03:00"
click at [334, 271] on div "Channel Optimail Optimail arrow_drop_down Show Selected 1 of 21 Facebook Custom…" at bounding box center [447, 257] width 504 height 83
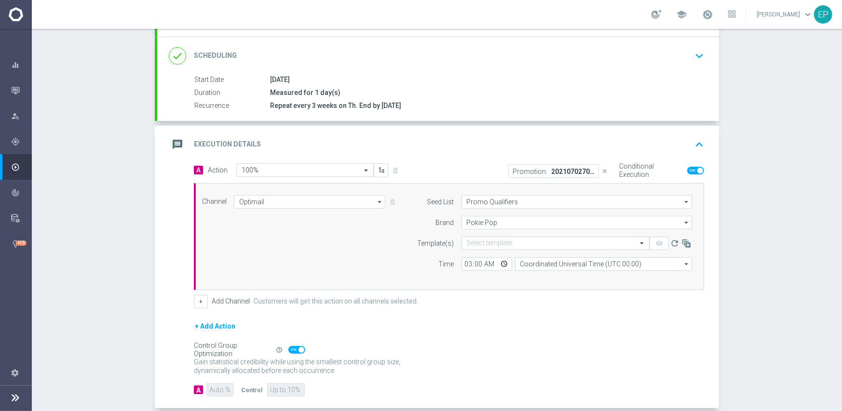
scroll to position [145, 0]
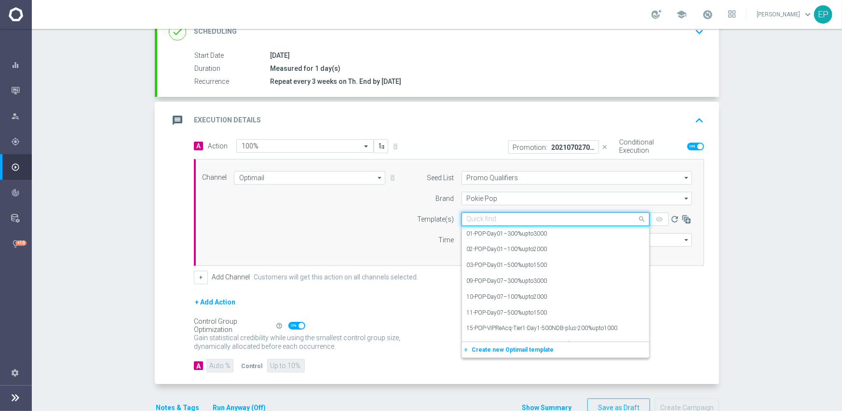
click at [502, 219] on input "text" at bounding box center [546, 220] width 158 height 8
paste input "PP_ThrowbackThursday-100%-snip"
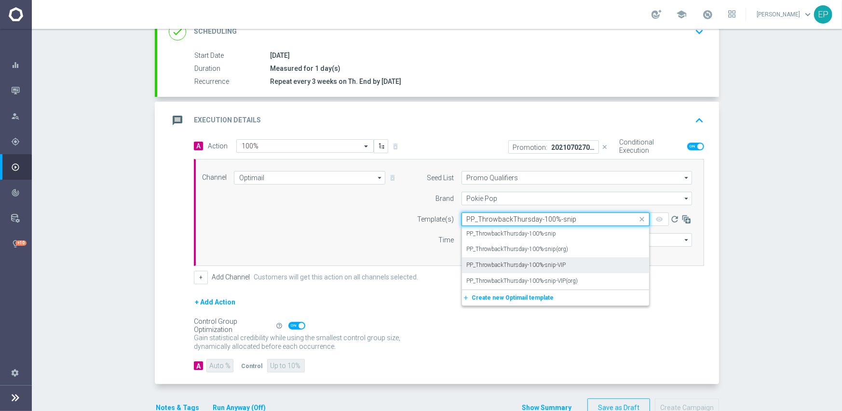
click at [571, 266] on div "PP_ThrowbackThursday-100%-snip-VIP" at bounding box center [555, 266] width 177 height 16
type input "PP_ThrowbackThursday-100%-snip"
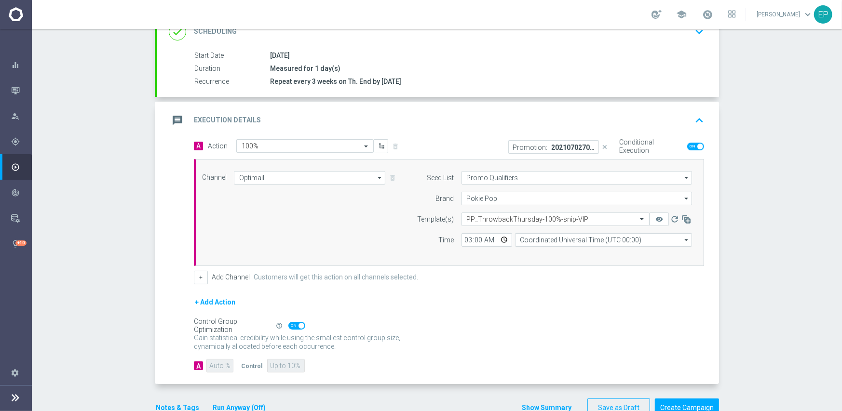
click at [538, 271] on div "+ Add Channel Customers will get this action on all channels selected." at bounding box center [449, 278] width 510 height 14
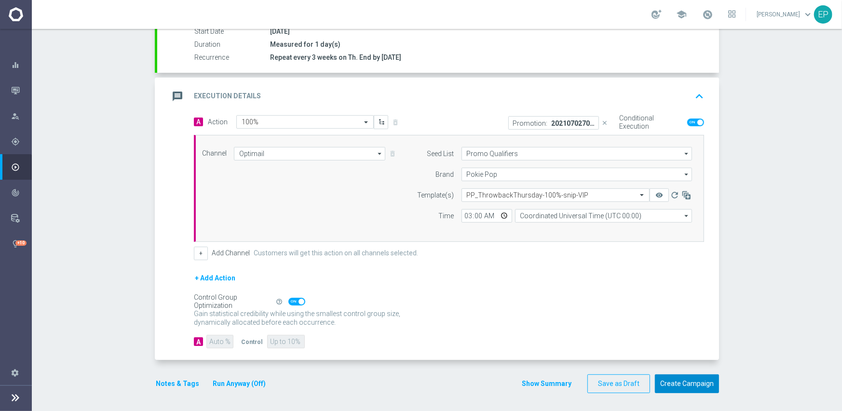
click at [681, 380] on button "Create Campaign" at bounding box center [687, 384] width 64 height 19
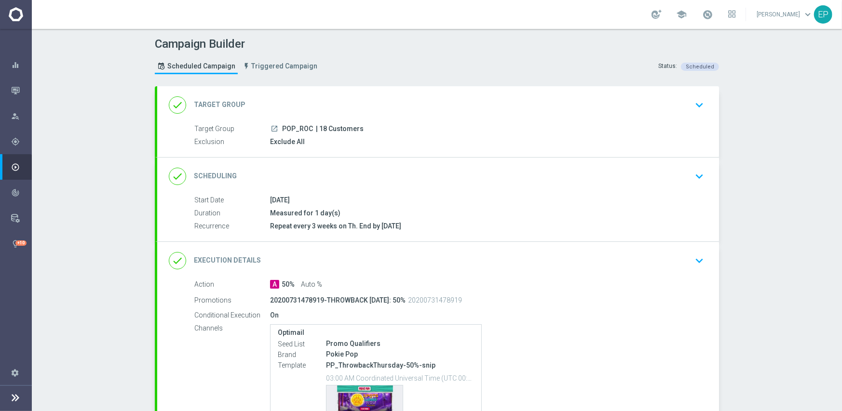
click at [457, 173] on div "done Scheduling keyboard_arrow_down" at bounding box center [438, 176] width 539 height 18
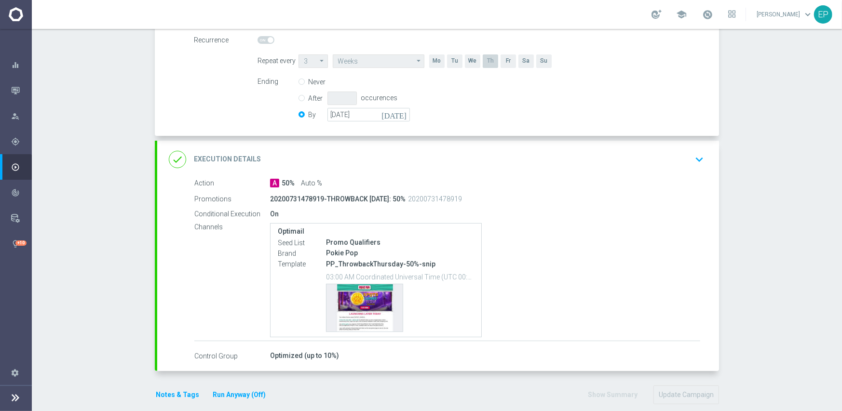
scroll to position [240, 0]
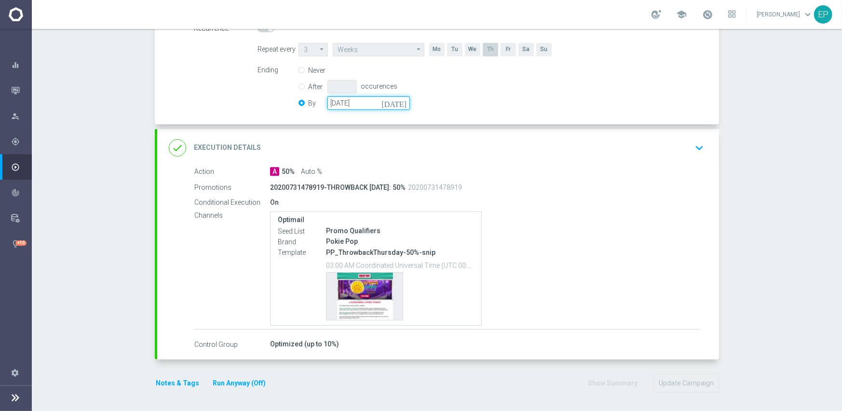
drag, startPoint x: 371, startPoint y: 102, endPoint x: 386, endPoint y: 108, distance: 15.9
click at [372, 102] on input "[DATE]" at bounding box center [368, 103] width 82 height 14
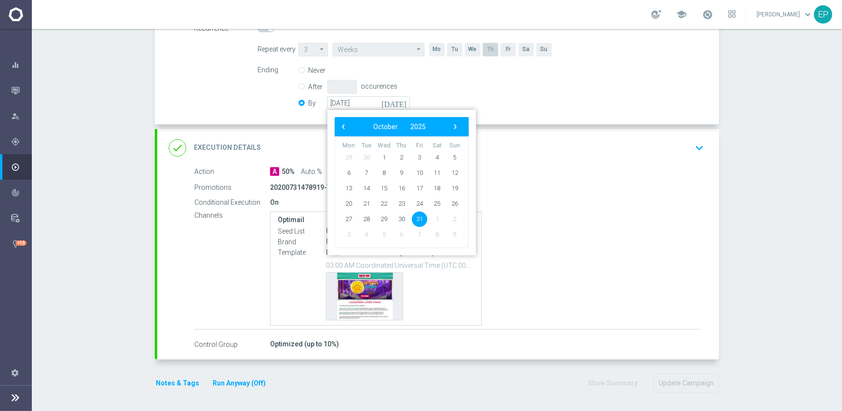
click at [445, 122] on bs-datepicker-navigation-view "‹ ​ October ​ 2025 ​ ›" at bounding box center [399, 127] width 124 height 13
click at [453, 130] on span "›" at bounding box center [455, 127] width 13 height 13
click at [450, 219] on span "30" at bounding box center [454, 218] width 15 height 15
type input "[DATE]"
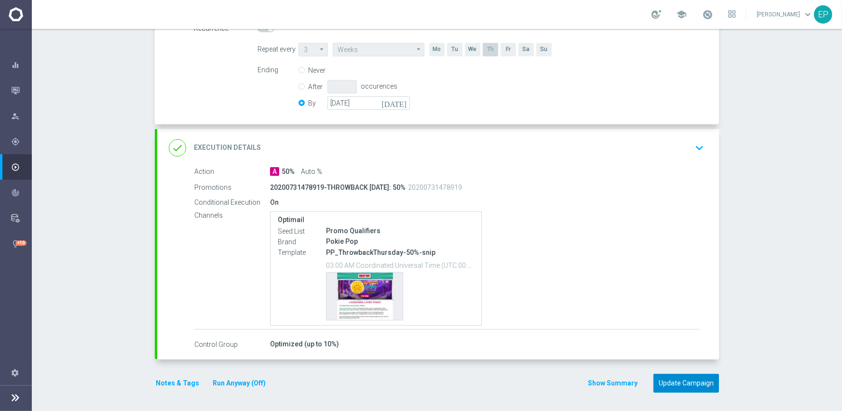
click at [681, 379] on button "Update Campaign" at bounding box center [687, 383] width 66 height 19
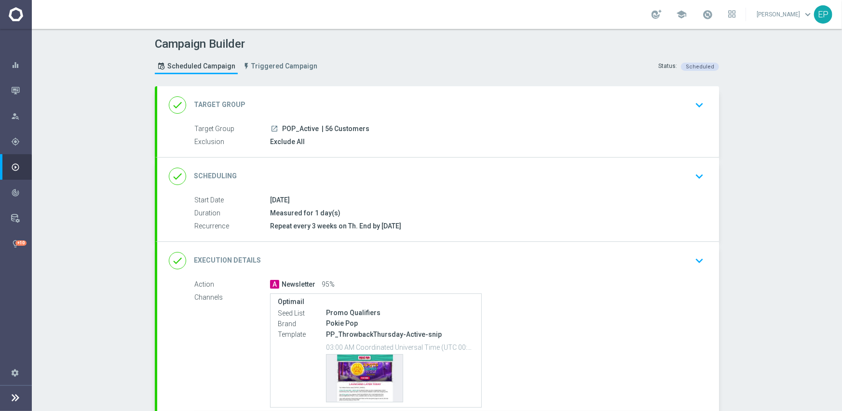
click at [420, 172] on div "done Scheduling keyboard_arrow_down" at bounding box center [438, 176] width 539 height 18
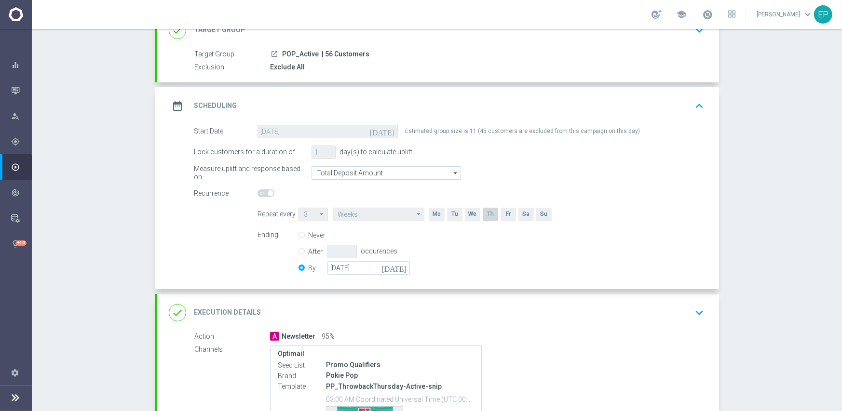
scroll to position [96, 0]
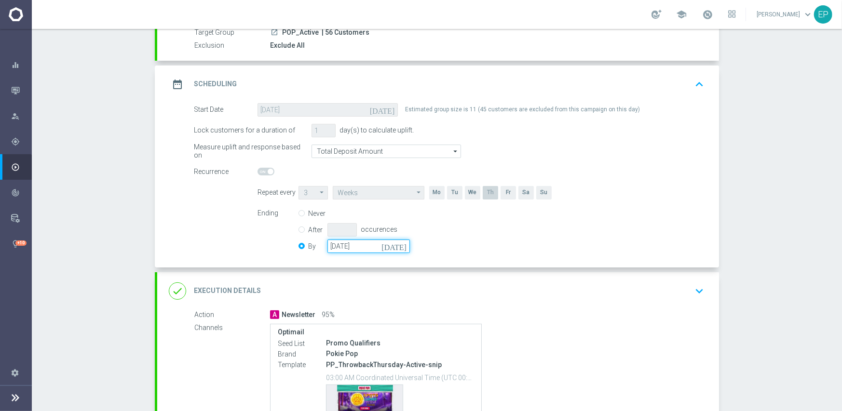
click at [370, 247] on input "[DATE]" at bounding box center [368, 247] width 82 height 14
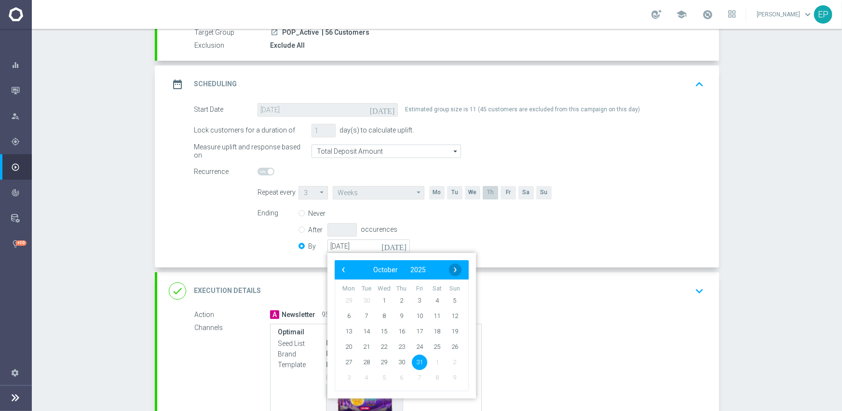
click at [451, 272] on span "›" at bounding box center [455, 270] width 13 height 13
click at [448, 361] on span "30" at bounding box center [454, 361] width 15 height 15
type input "[DATE]"
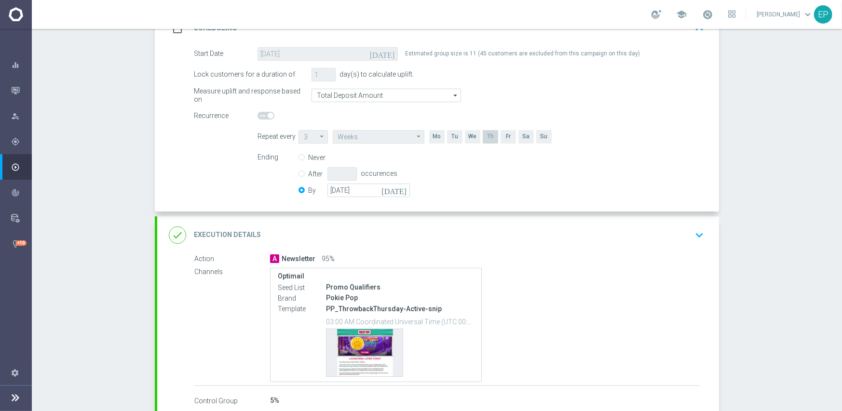
scroll to position [209, 0]
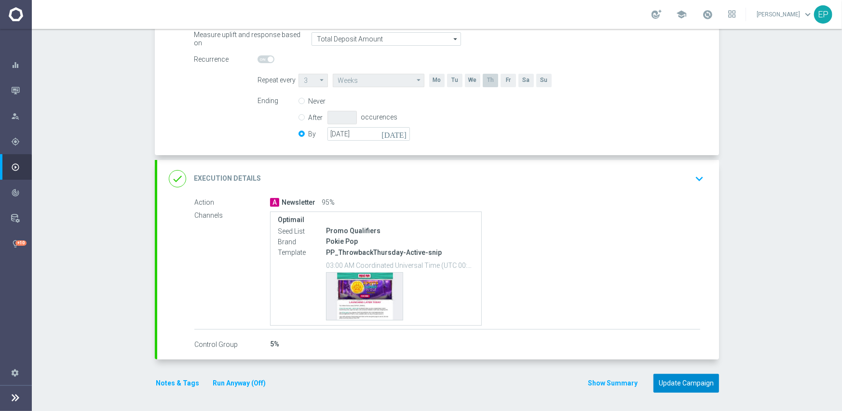
click at [680, 387] on button "Update Campaign" at bounding box center [687, 383] width 66 height 19
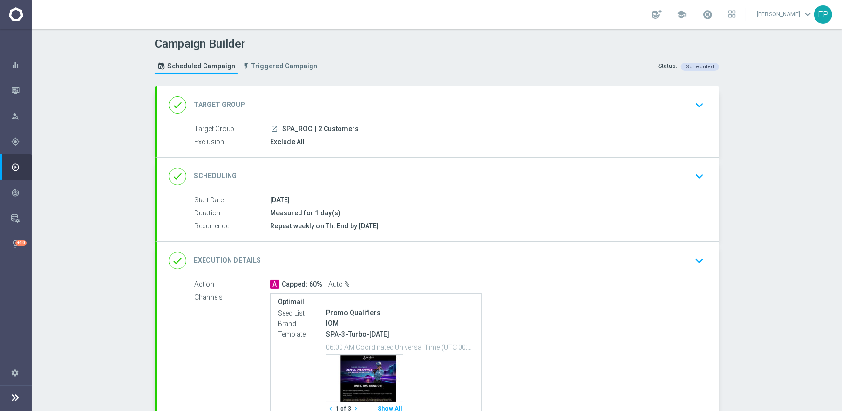
click at [443, 182] on div "done Scheduling keyboard_arrow_down" at bounding box center [438, 176] width 539 height 18
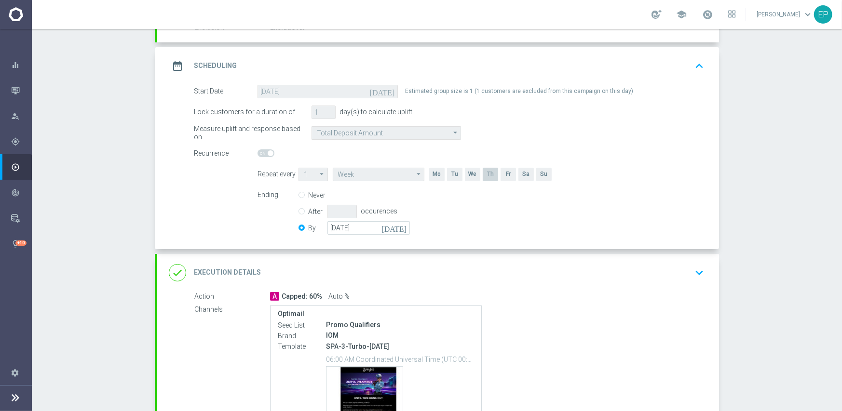
scroll to position [145, 0]
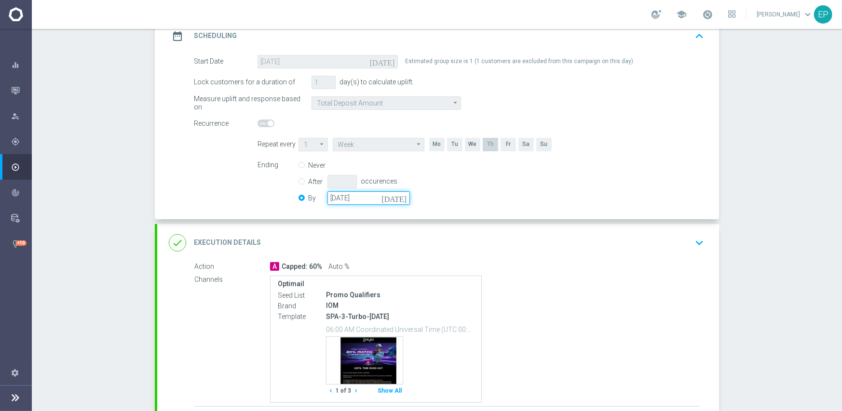
click at [362, 199] on input "[DATE]" at bounding box center [368, 198] width 82 height 14
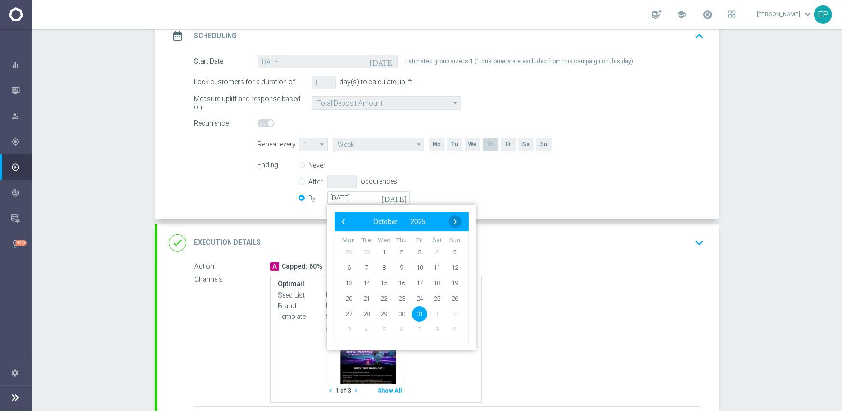
click at [449, 219] on span "›" at bounding box center [455, 222] width 13 height 13
click at [455, 313] on span "30" at bounding box center [454, 313] width 15 height 15
type input "[DATE]"
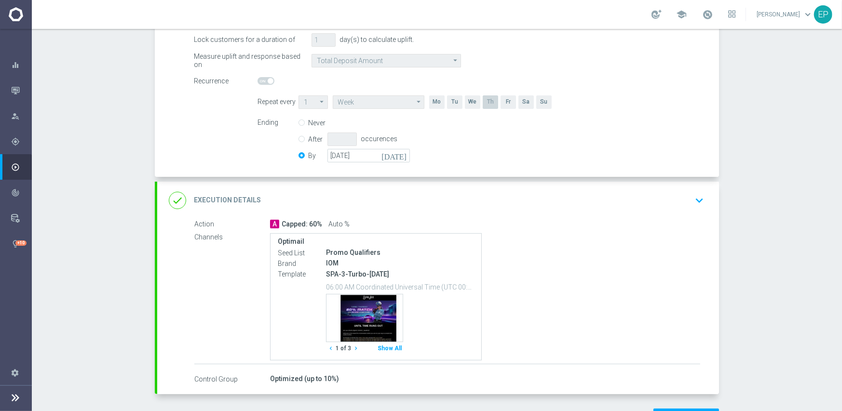
scroll to position [222, 0]
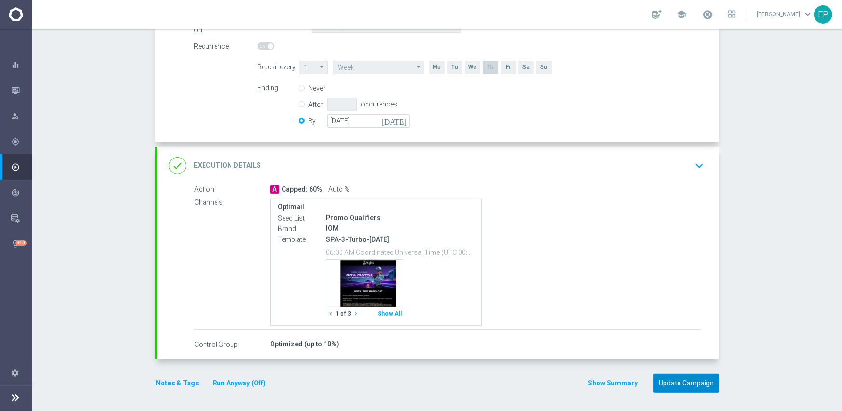
click at [670, 380] on button "Update Campaign" at bounding box center [687, 383] width 66 height 19
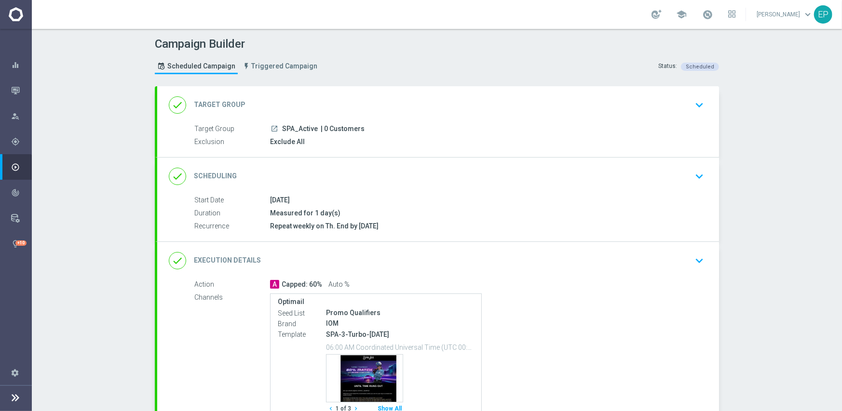
click at [462, 179] on div "done Scheduling keyboard_arrow_down" at bounding box center [438, 176] width 539 height 18
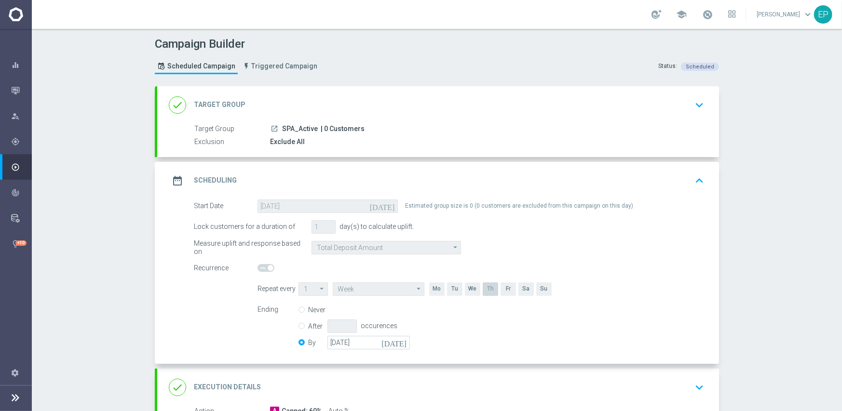
scroll to position [193, 0]
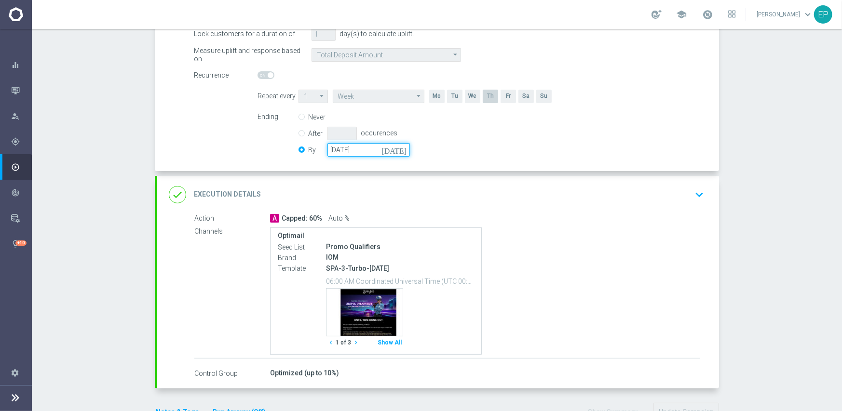
click at [368, 151] on input "31 Oct 2025" at bounding box center [368, 150] width 82 height 14
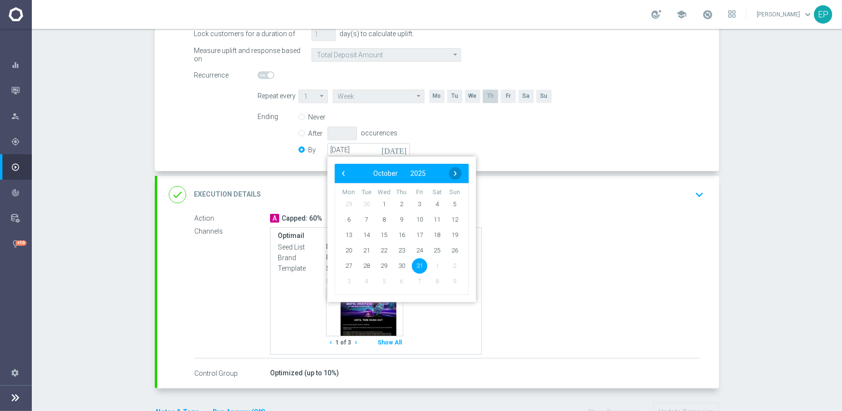
click at [451, 173] on span "›" at bounding box center [455, 173] width 13 height 13
click at [447, 267] on span "30" at bounding box center [454, 265] width 15 height 15
type input "[DATE]"
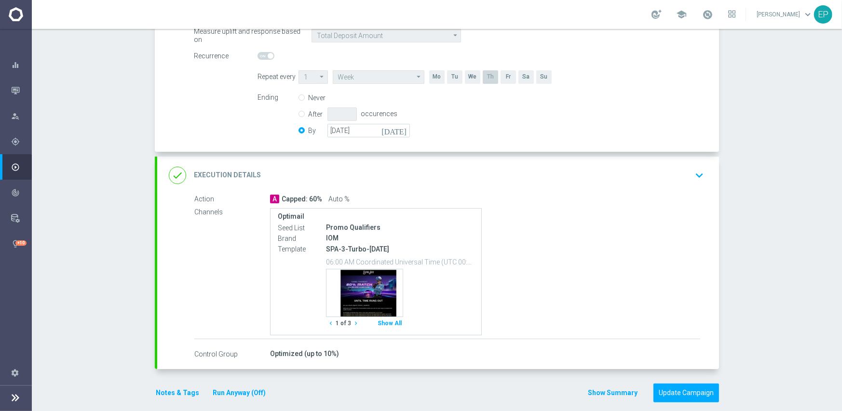
scroll to position [222, 0]
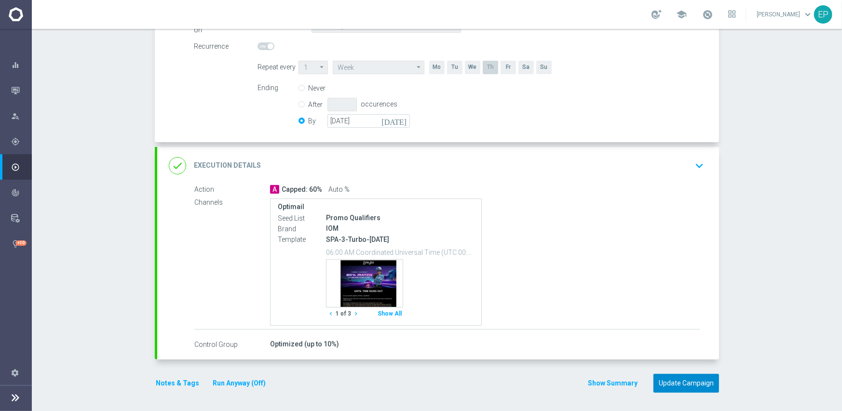
click at [694, 390] on button "Update Campaign" at bounding box center [687, 383] width 66 height 19
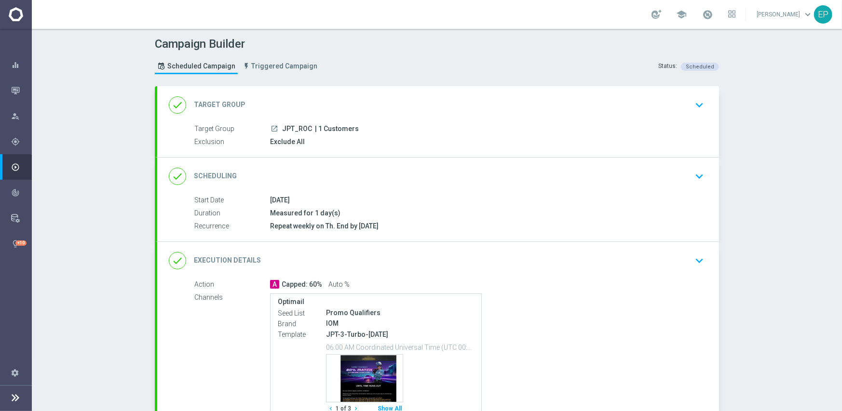
click at [410, 179] on div "done Scheduling keyboard_arrow_down" at bounding box center [438, 176] width 539 height 18
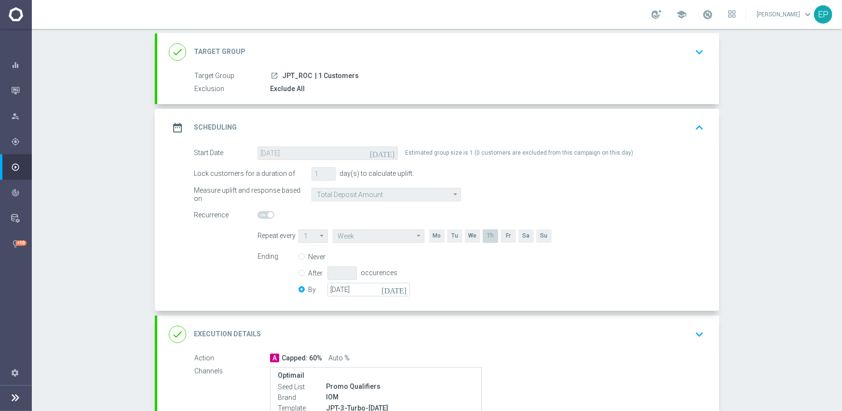
scroll to position [145, 0]
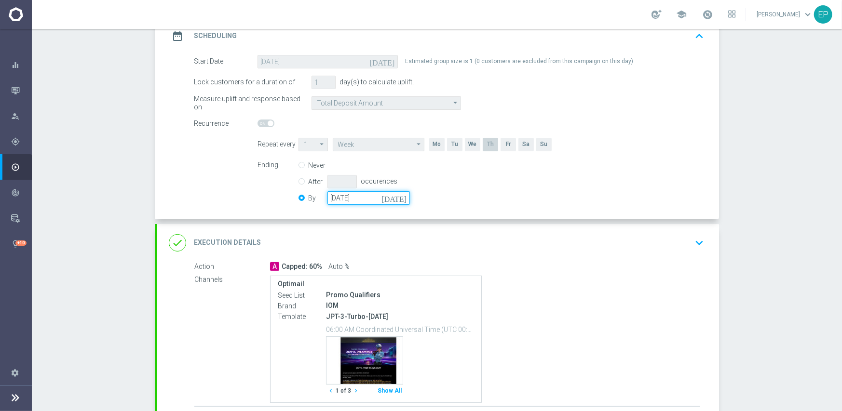
click at [348, 198] on input "[DATE]" at bounding box center [368, 198] width 82 height 14
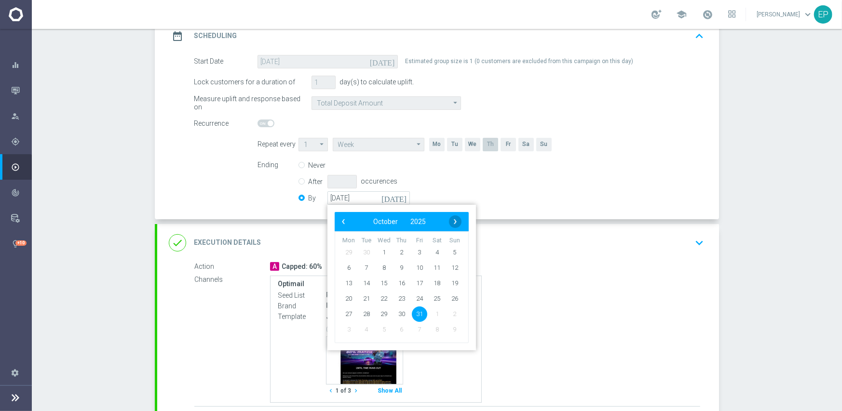
click at [456, 223] on span "›" at bounding box center [455, 222] width 13 height 13
click at [455, 311] on span "30" at bounding box center [454, 313] width 15 height 15
type input "[DATE]"
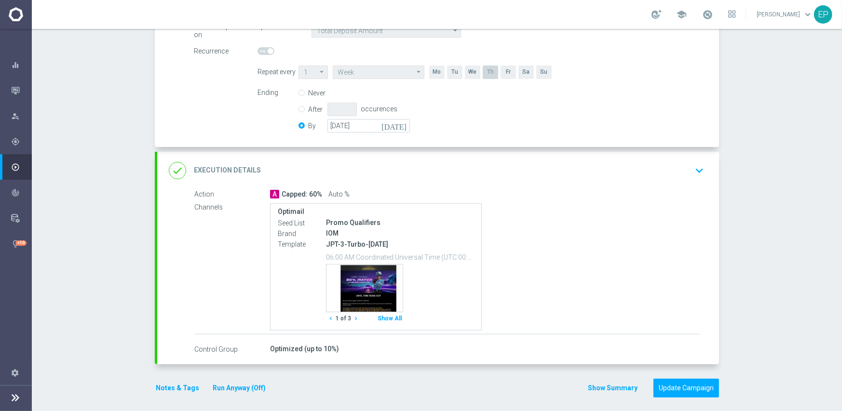
scroll to position [222, 0]
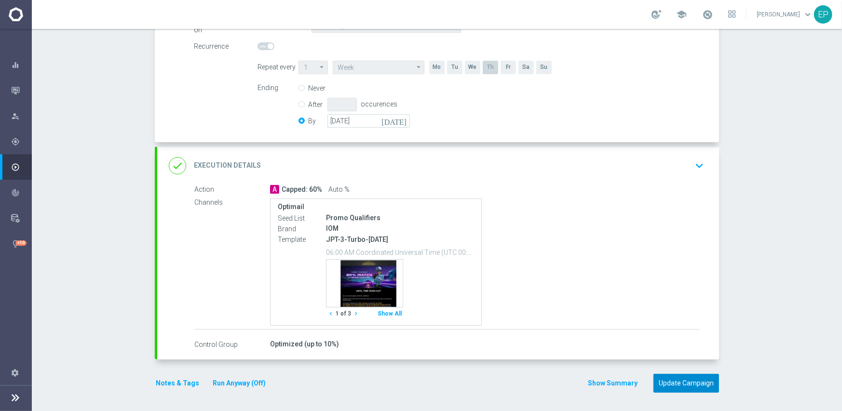
click at [688, 384] on button "Update Campaign" at bounding box center [687, 383] width 66 height 19
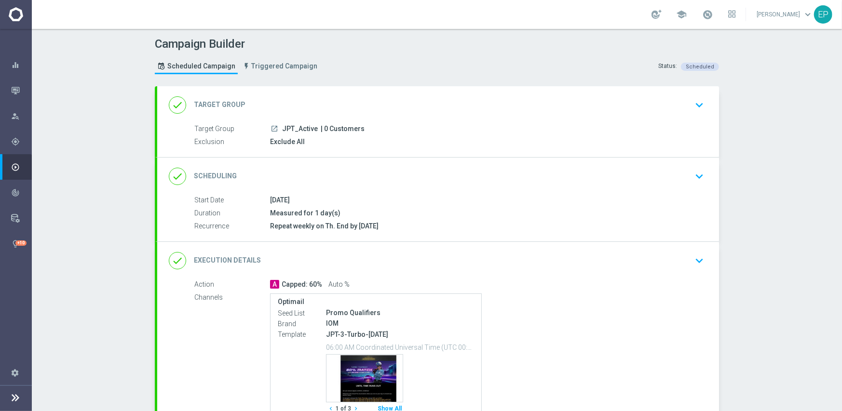
click at [420, 188] on div "done Scheduling keyboard_arrow_down" at bounding box center [438, 177] width 562 height 38
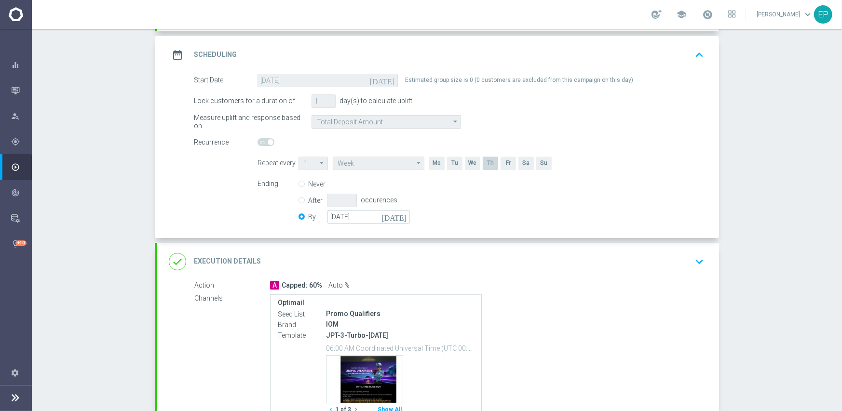
scroll to position [145, 0]
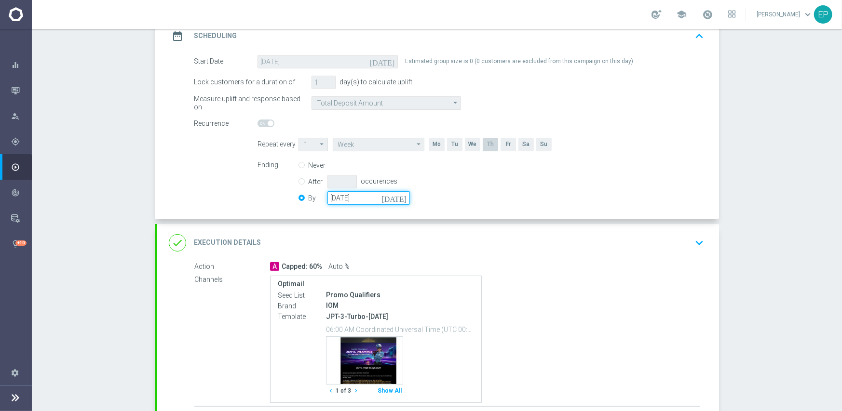
click at [364, 194] on input "[DATE]" at bounding box center [368, 198] width 82 height 14
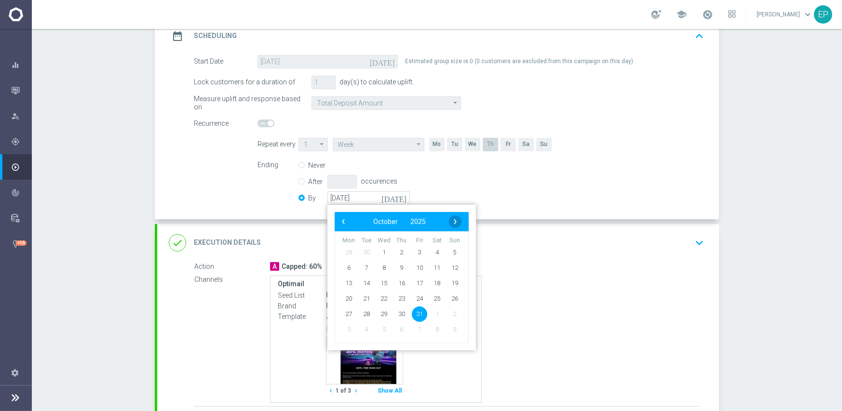
click at [450, 220] on span "›" at bounding box center [455, 222] width 13 height 13
click at [449, 317] on span "30" at bounding box center [454, 313] width 15 height 15
type input "[DATE]"
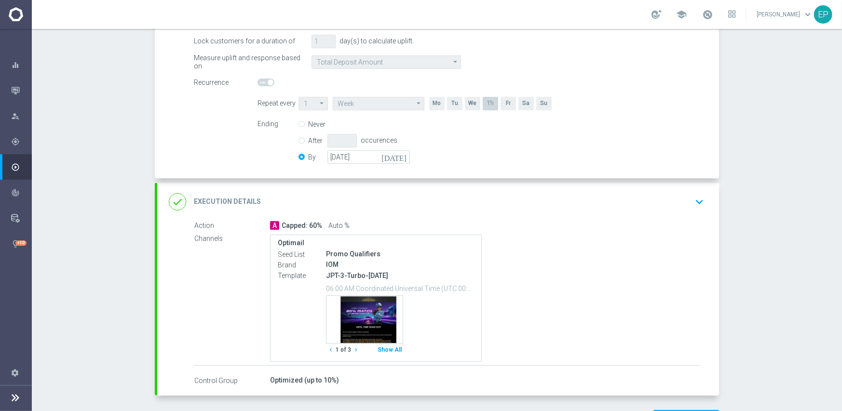
scroll to position [222, 0]
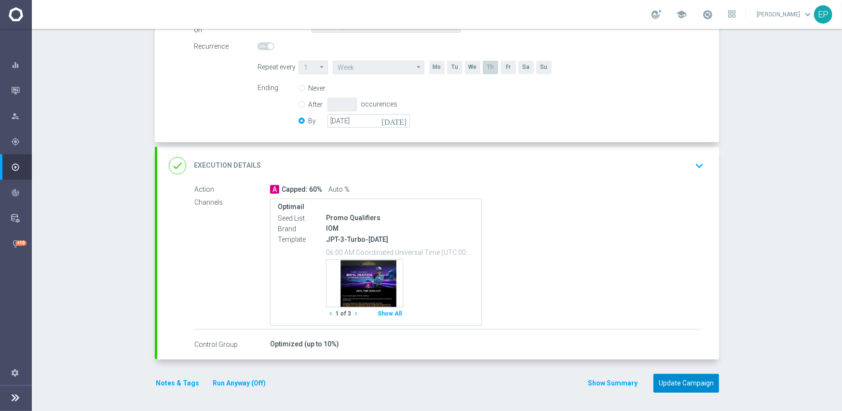
click at [686, 381] on button "Update Campaign" at bounding box center [687, 383] width 66 height 19
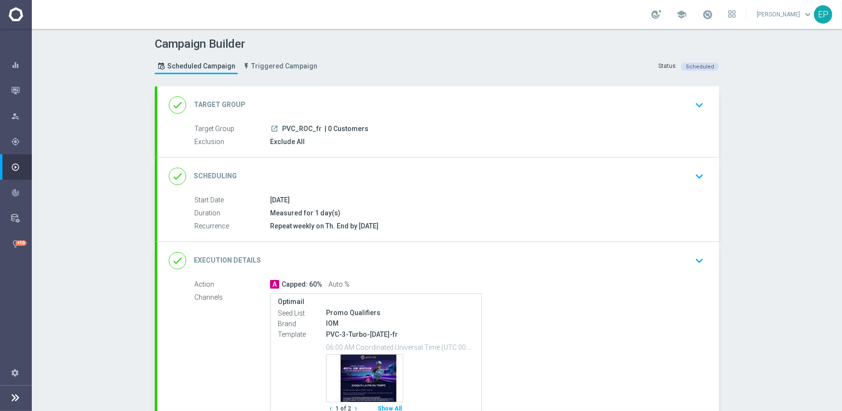
click at [432, 177] on div "done Scheduling keyboard_arrow_down" at bounding box center [438, 176] width 539 height 18
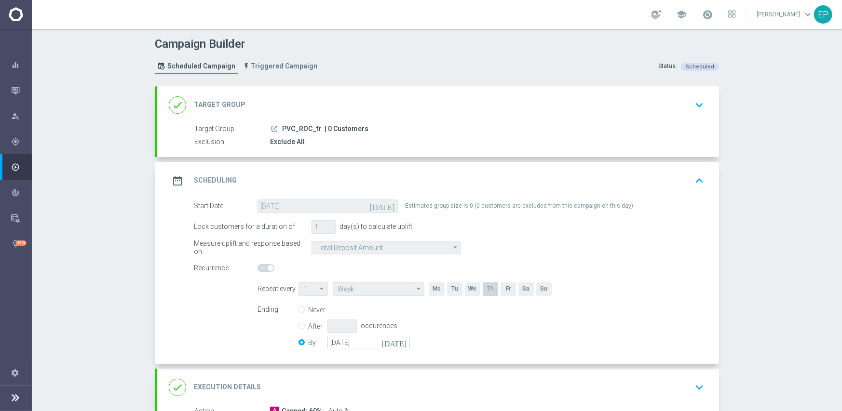
scroll to position [145, 0]
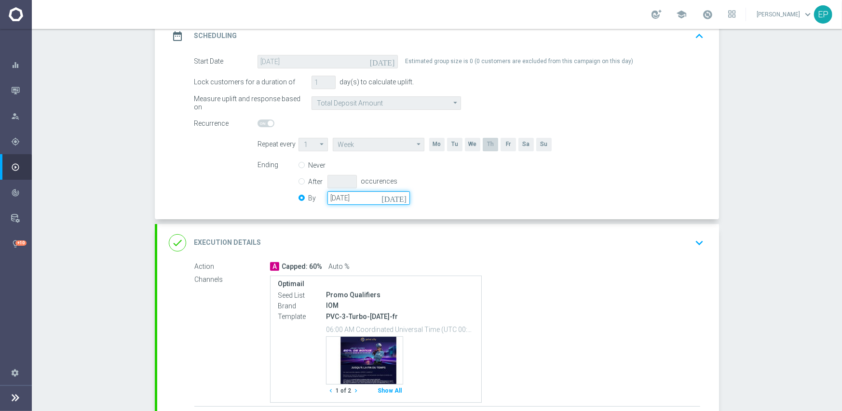
click at [372, 198] on input "[DATE]" at bounding box center [368, 198] width 82 height 14
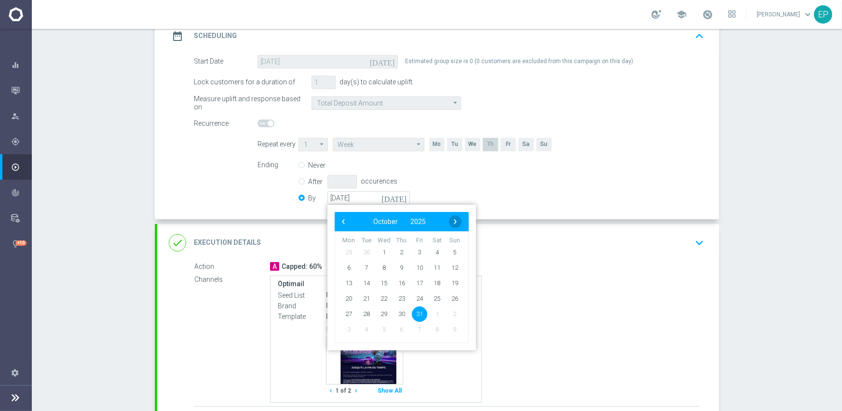
click at [453, 223] on span "›" at bounding box center [455, 222] width 13 height 13
click at [452, 314] on span "30" at bounding box center [454, 313] width 15 height 15
type input "30 Nov 2025"
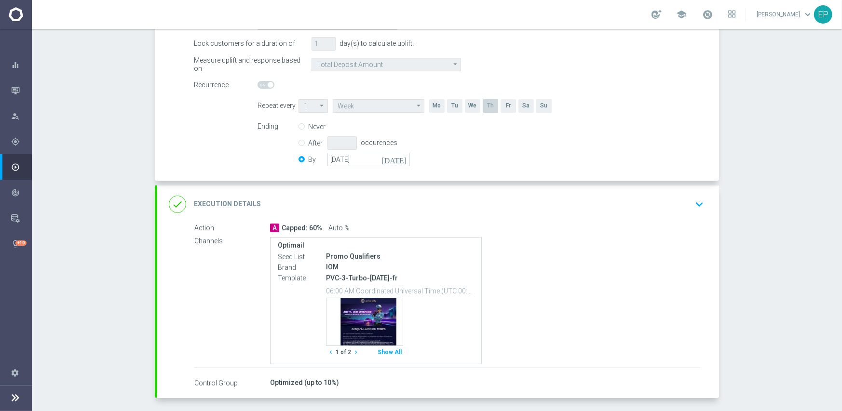
scroll to position [222, 0]
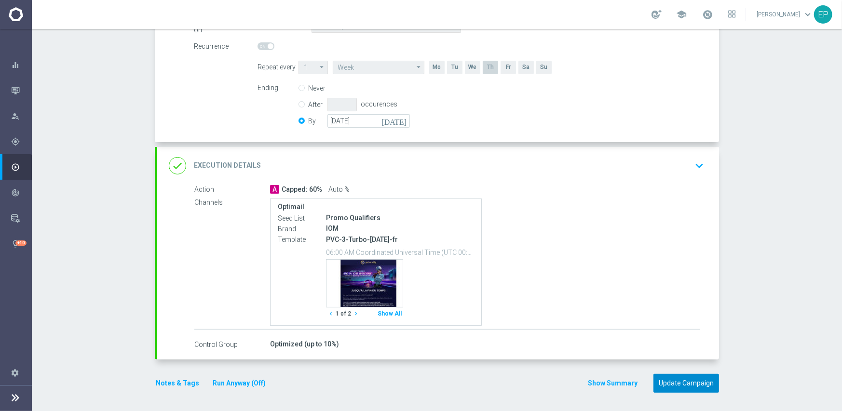
drag, startPoint x: 681, startPoint y: 381, endPoint x: 681, endPoint y: 374, distance: 7.3
click at [681, 381] on button "Update Campaign" at bounding box center [687, 383] width 66 height 19
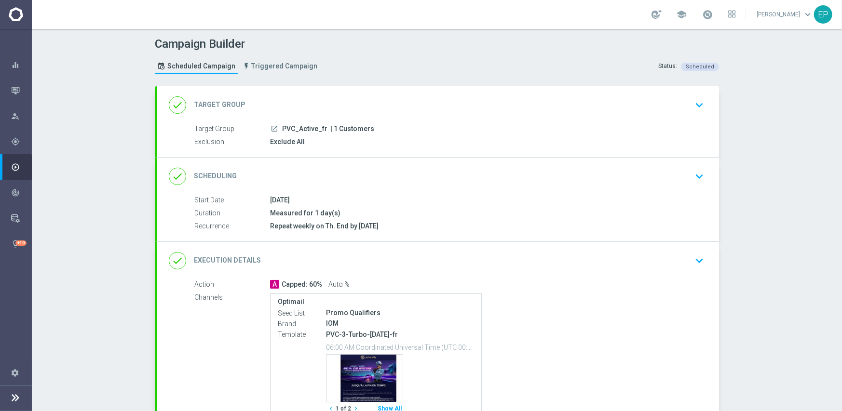
click at [450, 177] on div "done Scheduling keyboard_arrow_down" at bounding box center [438, 176] width 539 height 18
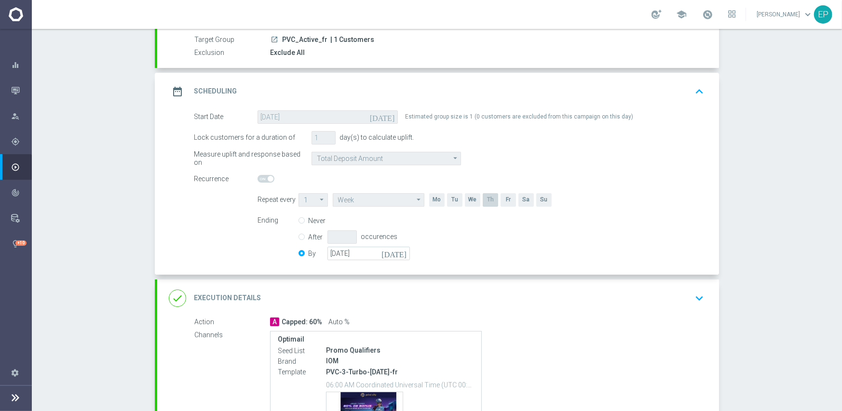
scroll to position [193, 0]
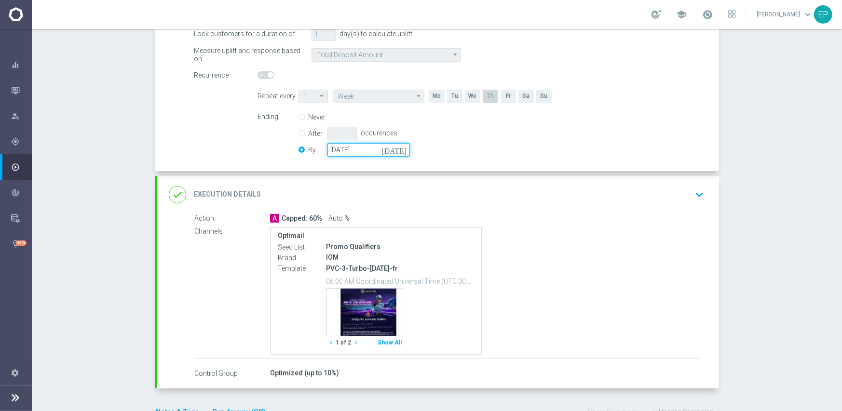
click at [361, 155] on input "[DATE]" at bounding box center [368, 150] width 82 height 14
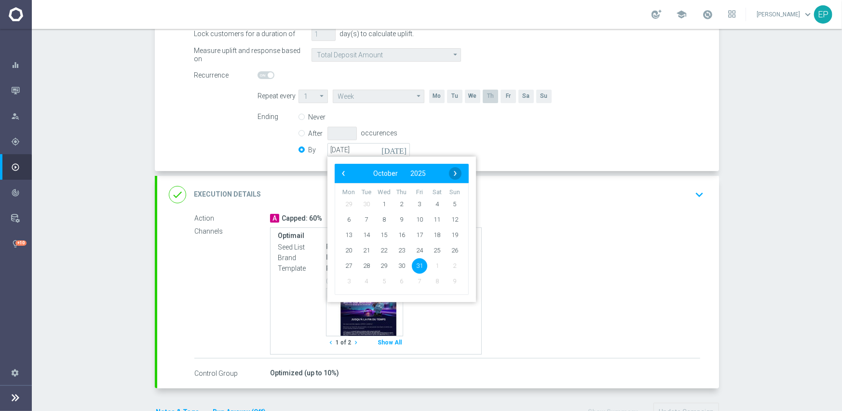
click at [449, 170] on span "›" at bounding box center [455, 173] width 13 height 13
click at [450, 261] on span "30" at bounding box center [454, 265] width 15 height 15
type input "[DATE]"
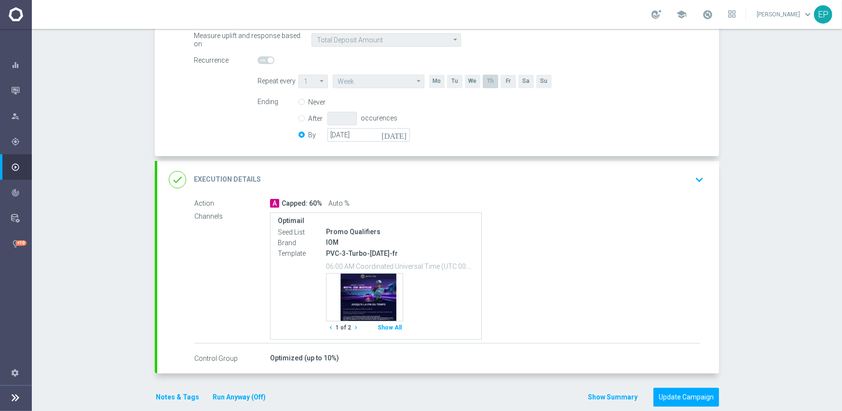
scroll to position [222, 0]
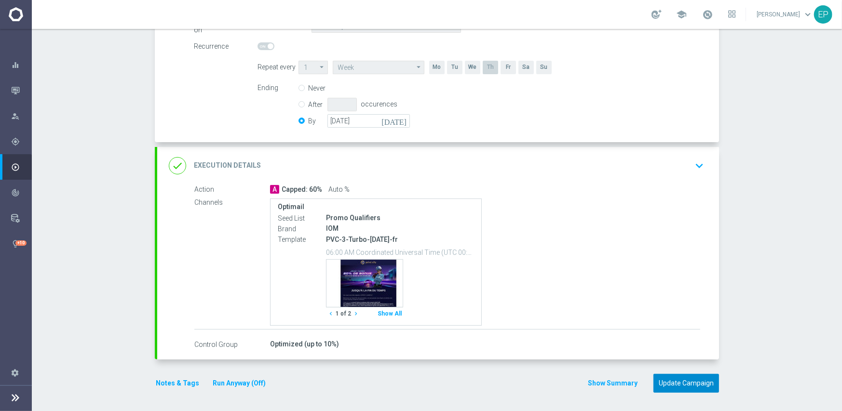
click at [677, 381] on button "Update Campaign" at bounding box center [687, 383] width 66 height 19
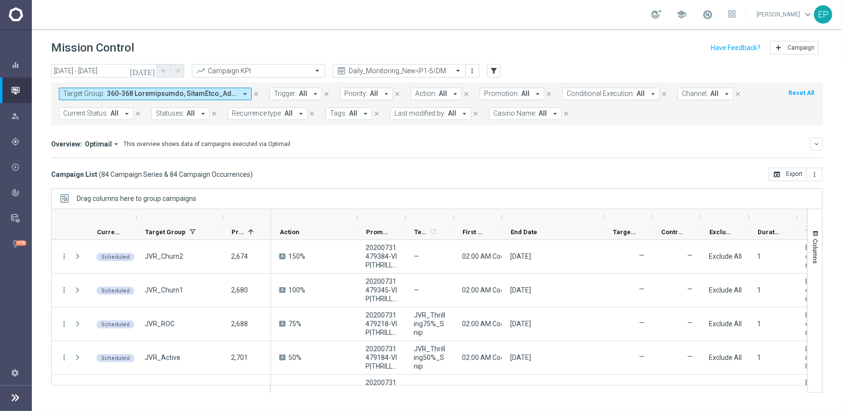
drag, startPoint x: 548, startPoint y: 217, endPoint x: 602, endPoint y: 220, distance: 54.2
click at [602, 220] on div at bounding box center [604, 216] width 4 height 15
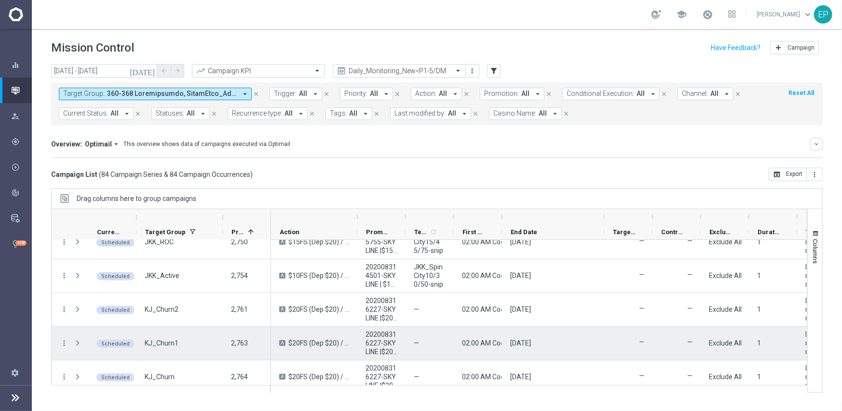
scroll to position [434, 0]
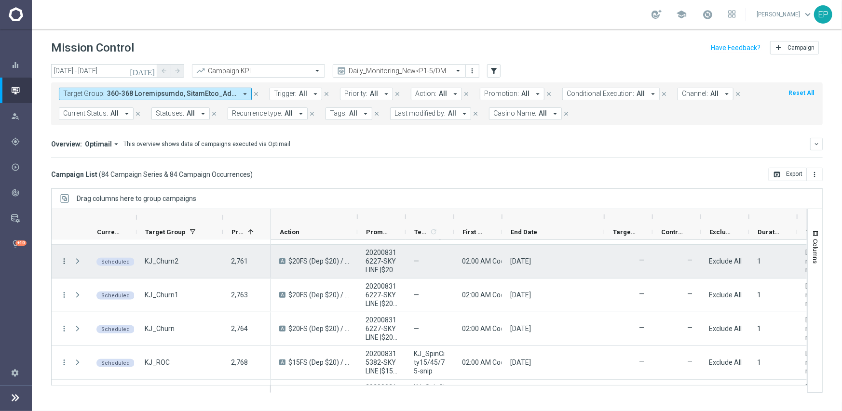
click at [63, 261] on icon "more_vert" at bounding box center [64, 261] width 9 height 9
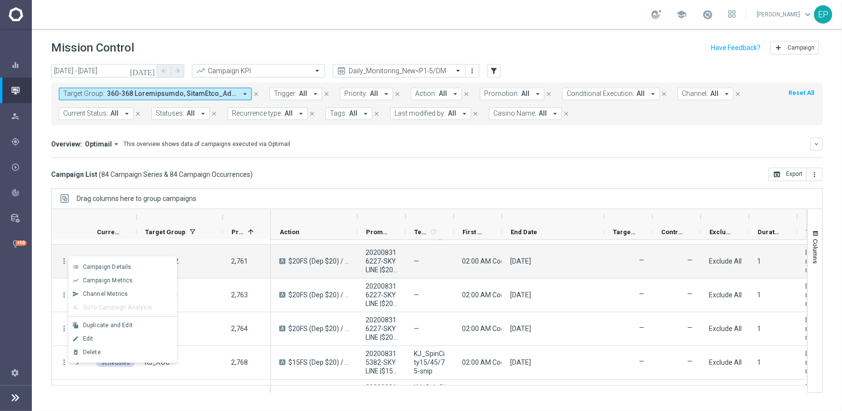
click at [92, 340] on span "Edit" at bounding box center [88, 339] width 11 height 7
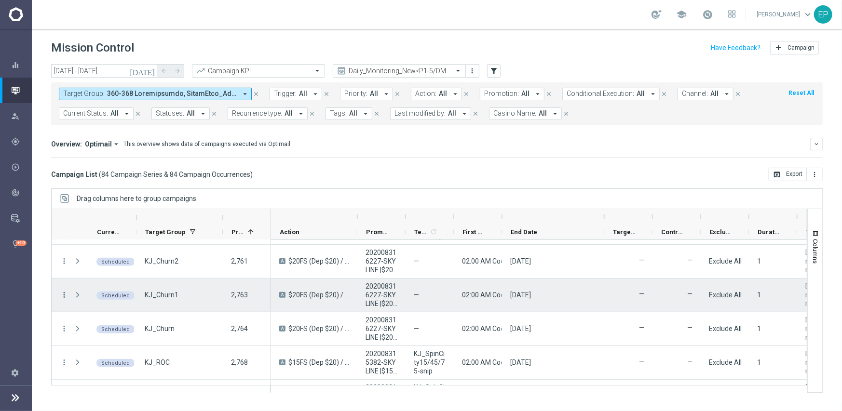
click at [63, 296] on icon "more_vert" at bounding box center [64, 295] width 9 height 9
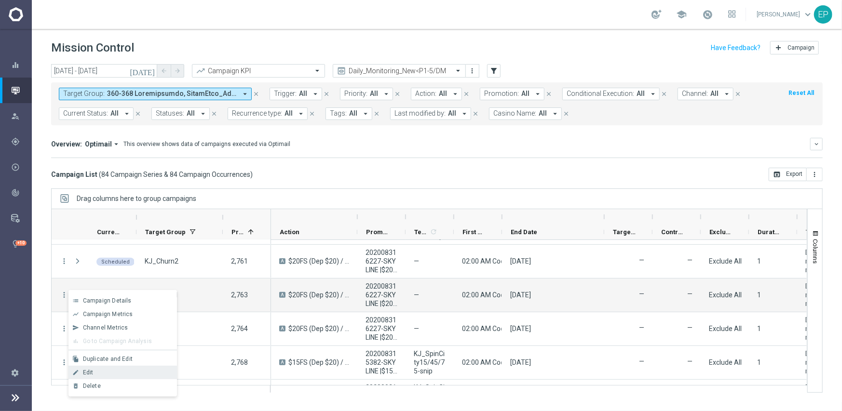
click at [97, 372] on div "Edit" at bounding box center [128, 372] width 90 height 7
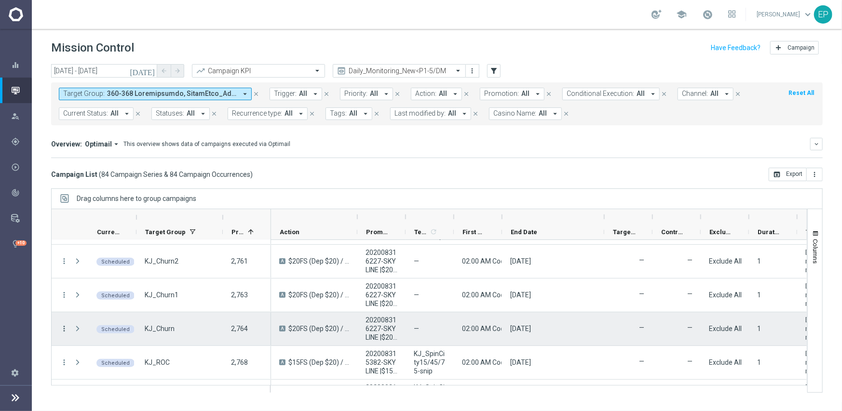
click at [61, 329] on icon "more_vert" at bounding box center [64, 329] width 9 height 9
click at [101, 307] on div "delete_forever Delete" at bounding box center [122, 314] width 109 height 14
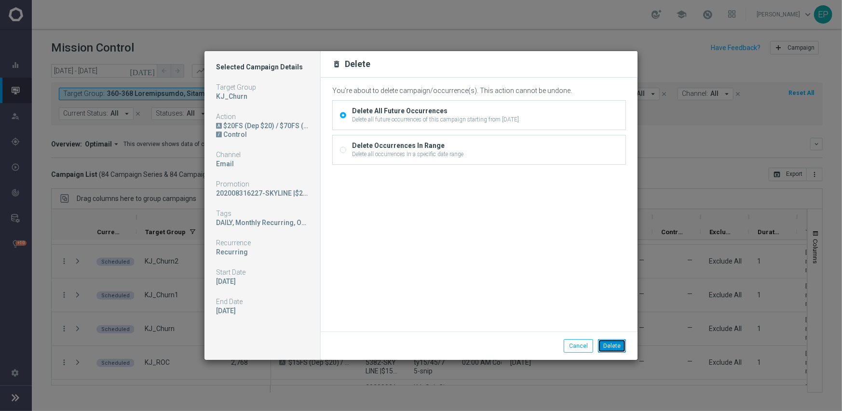
click at [613, 346] on button "Delete" at bounding box center [612, 347] width 28 height 14
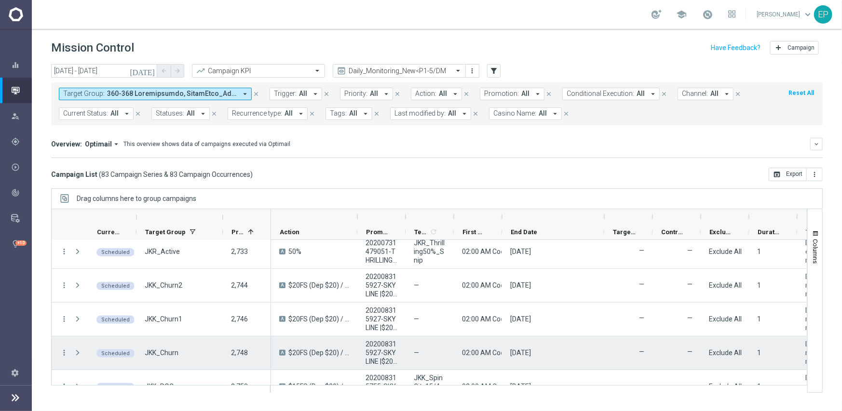
scroll to position [289, 0]
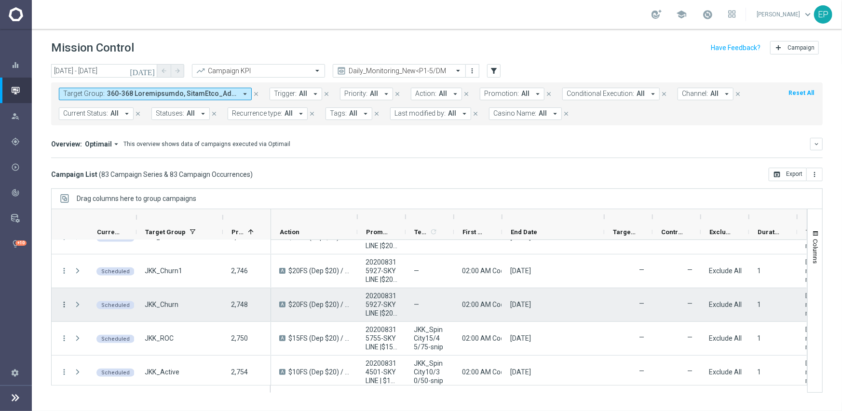
click at [67, 303] on icon "more_vert" at bounding box center [64, 304] width 9 height 9
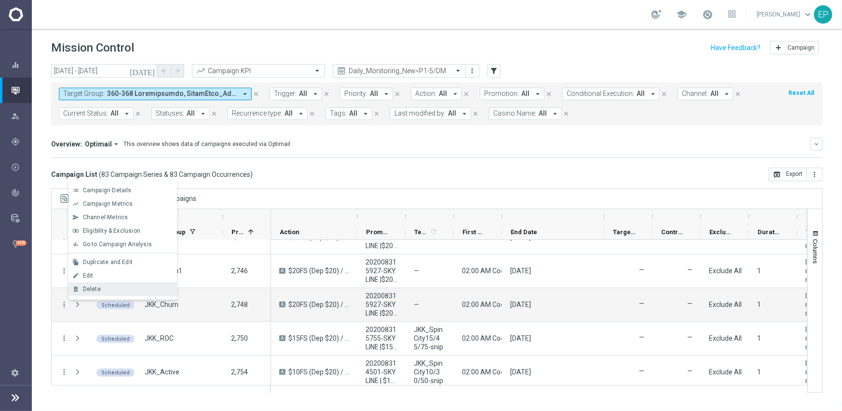
click at [104, 287] on div "Delete" at bounding box center [128, 289] width 90 height 7
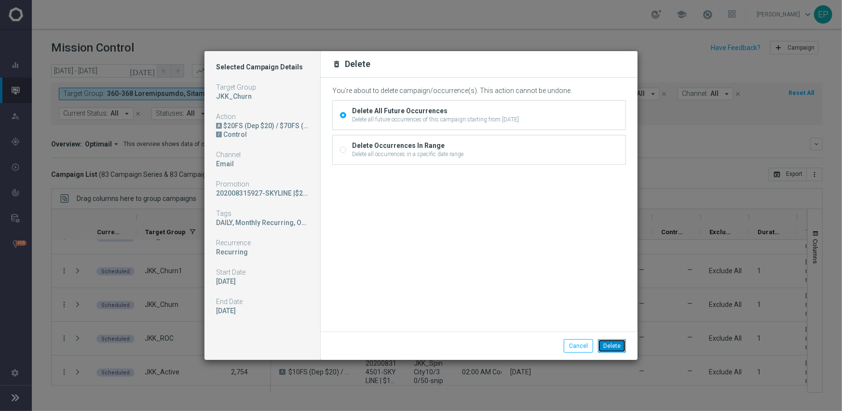
click at [615, 345] on button "Delete" at bounding box center [612, 347] width 28 height 14
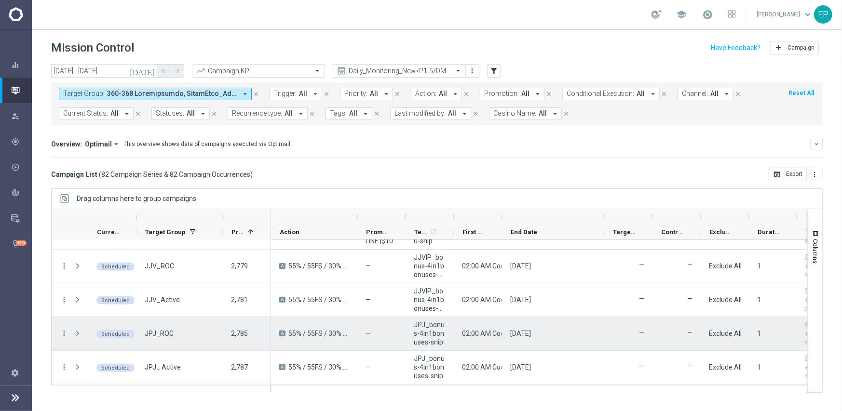
scroll to position [579, 0]
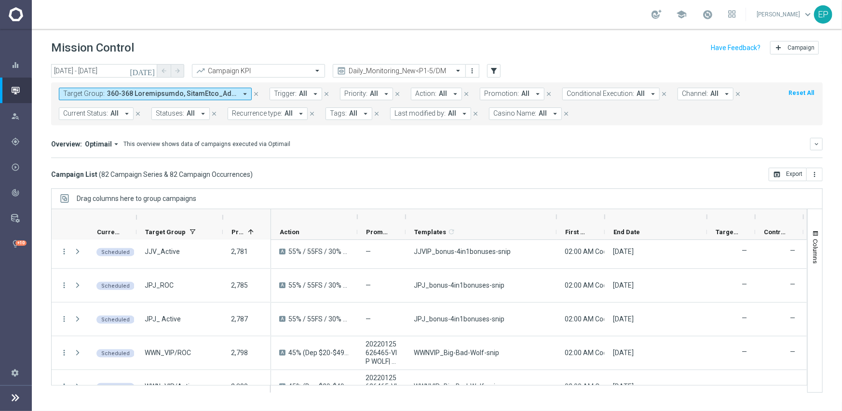
drag, startPoint x: 453, startPoint y: 213, endPoint x: 556, endPoint y: 216, distance: 102.8
click at [556, 216] on div at bounding box center [557, 216] width 4 height 15
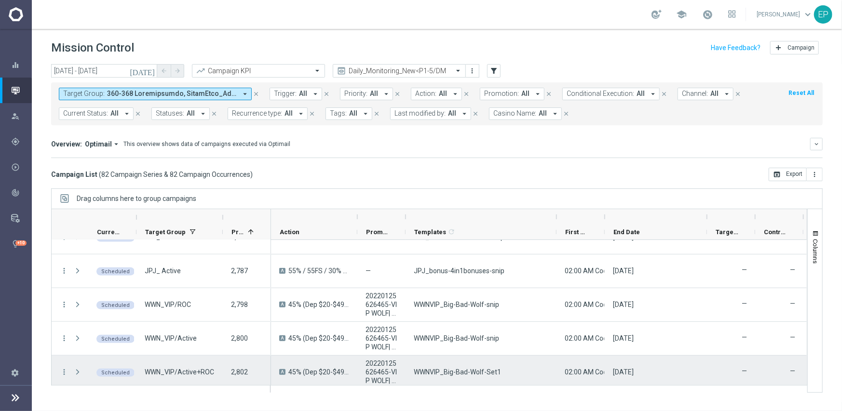
scroll to position [675, 0]
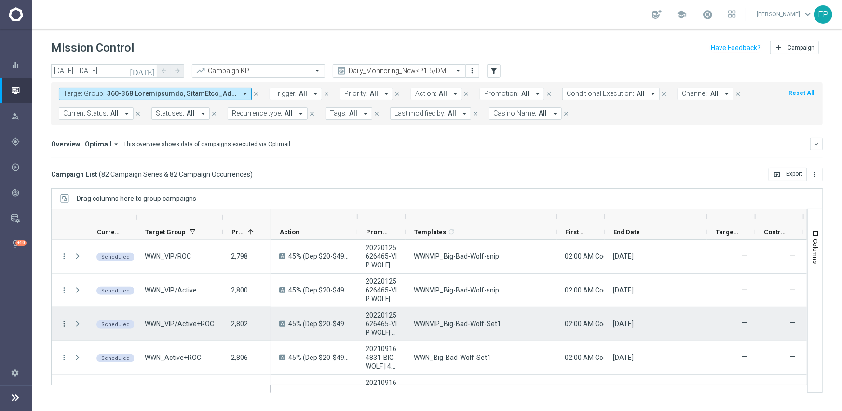
click at [66, 325] on icon "more_vert" at bounding box center [64, 324] width 9 height 9
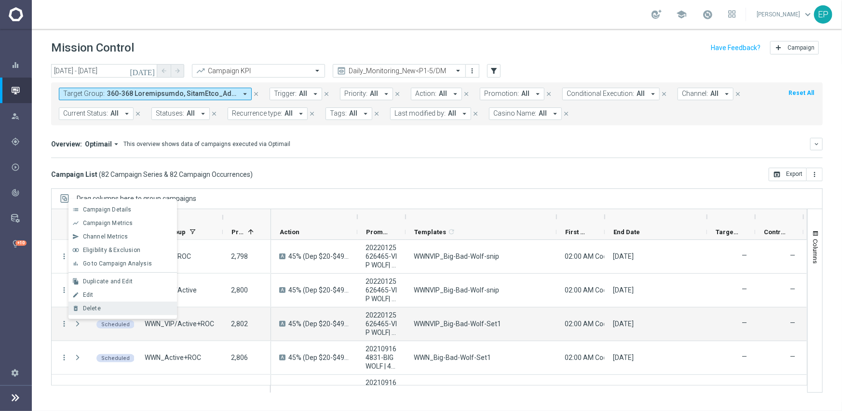
click at [92, 305] on span "Delete" at bounding box center [92, 308] width 18 height 7
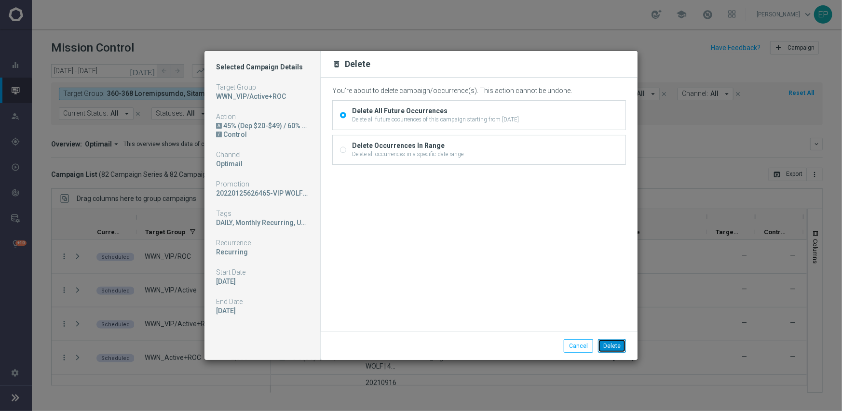
click at [613, 344] on button "Delete" at bounding box center [612, 347] width 28 height 14
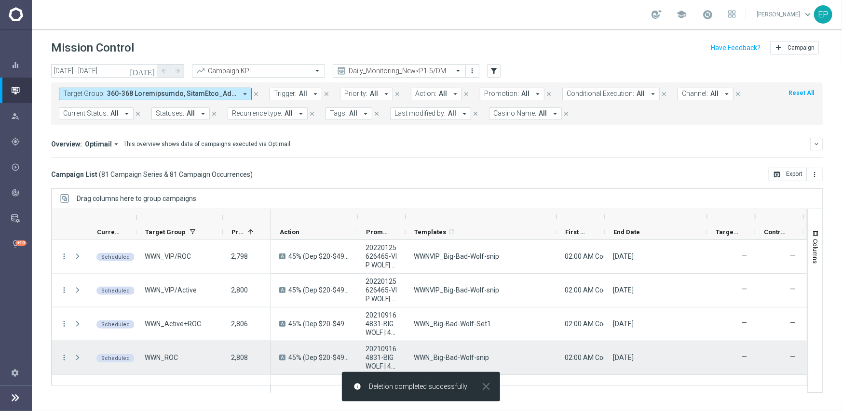
scroll to position [723, 0]
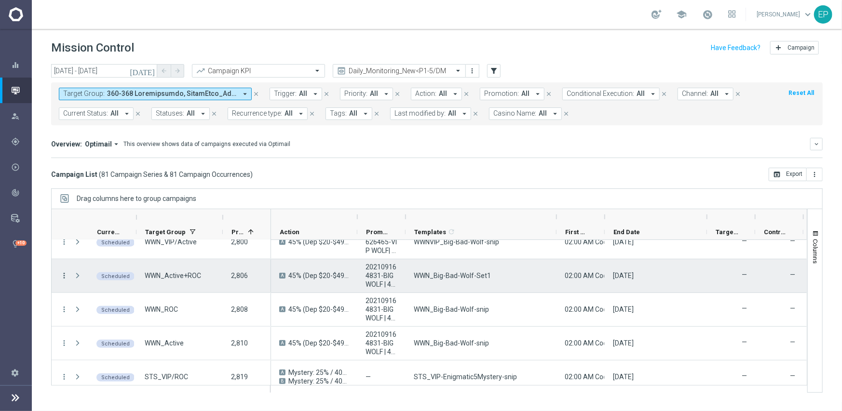
click at [65, 274] on icon "more_vert" at bounding box center [64, 276] width 9 height 9
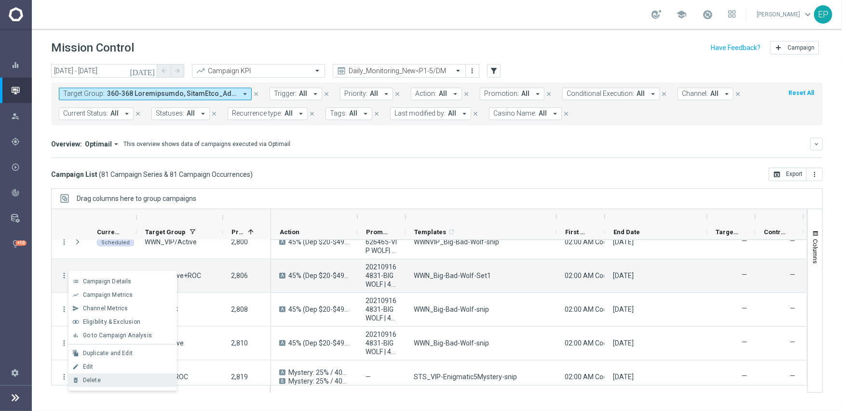
click at [123, 377] on div "Delete" at bounding box center [128, 380] width 90 height 7
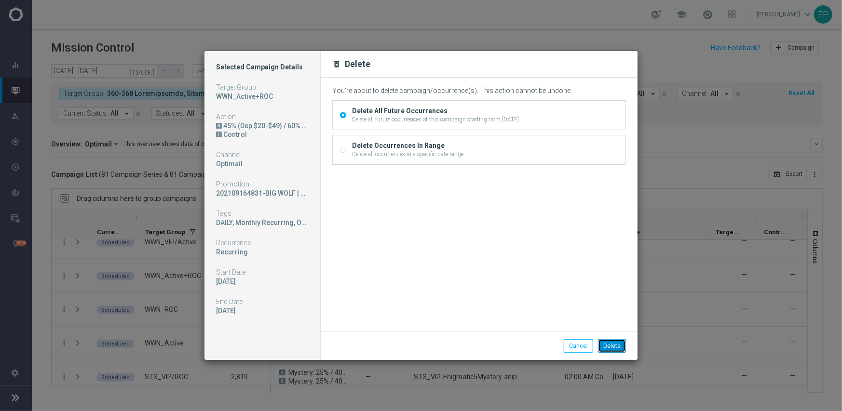
click at [617, 345] on button "Delete" at bounding box center [612, 347] width 28 height 14
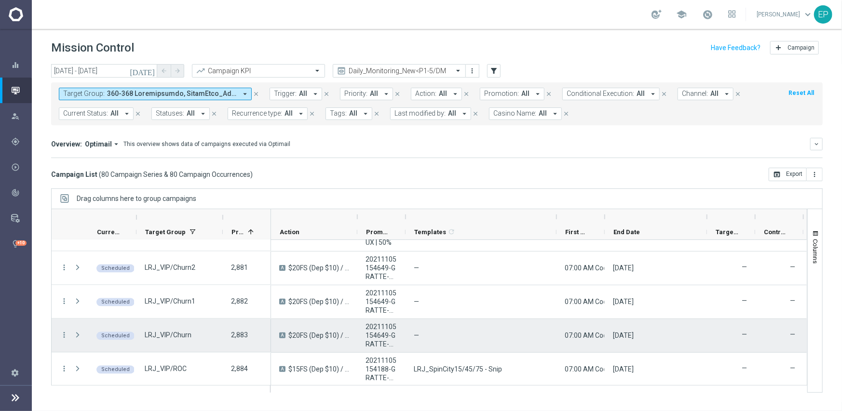
scroll to position [1206, 0]
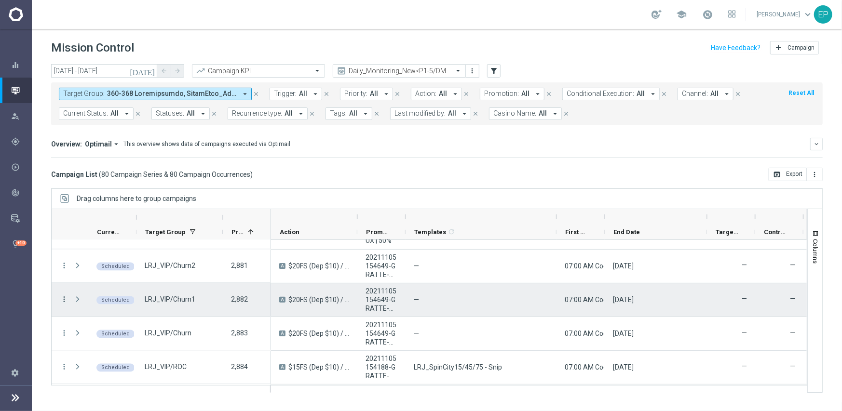
click at [64, 299] on icon "more_vert" at bounding box center [64, 300] width 9 height 9
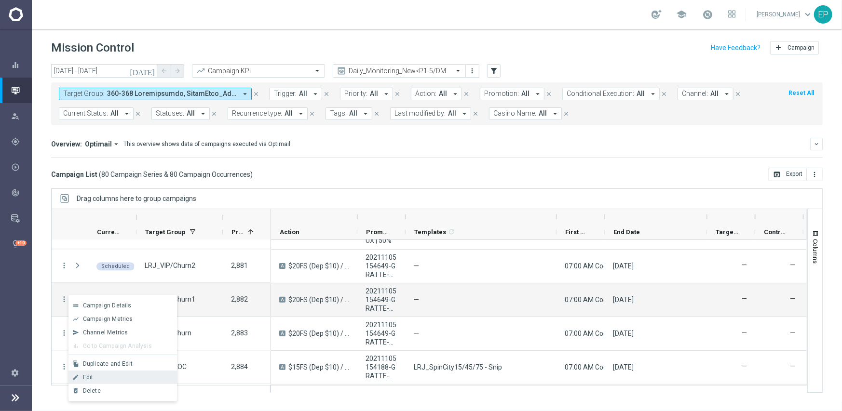
click at [90, 377] on span "Edit" at bounding box center [88, 377] width 11 height 7
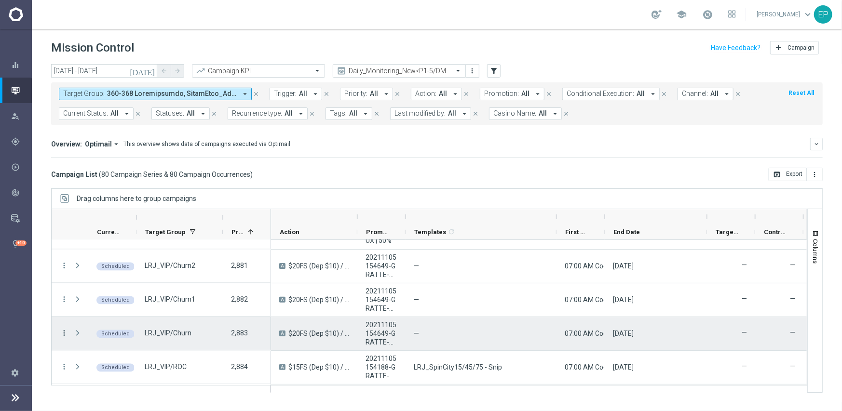
click at [63, 334] on icon "more_vert" at bounding box center [64, 333] width 9 height 9
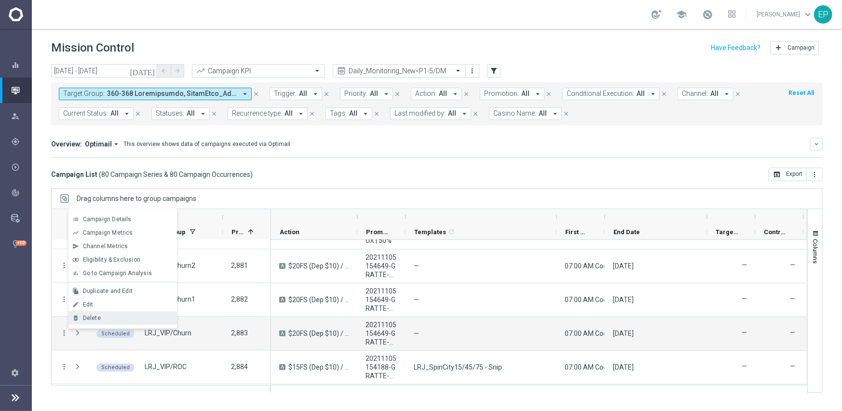
click at [105, 313] on div "delete_forever Delete" at bounding box center [122, 319] width 109 height 14
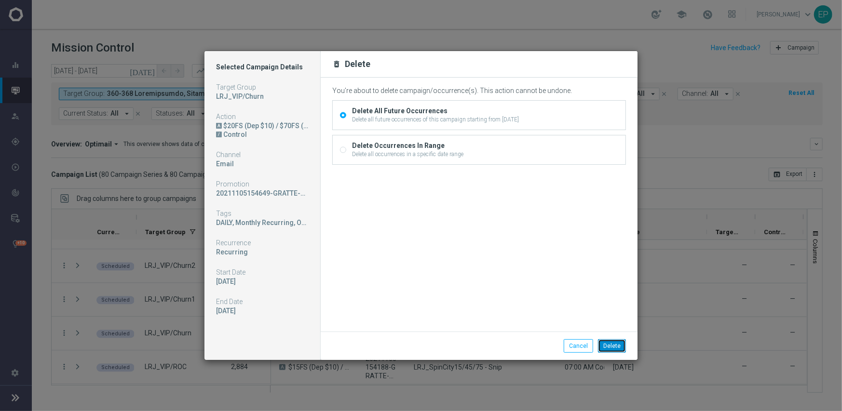
click at [612, 344] on button "Delete" at bounding box center [612, 347] width 28 height 14
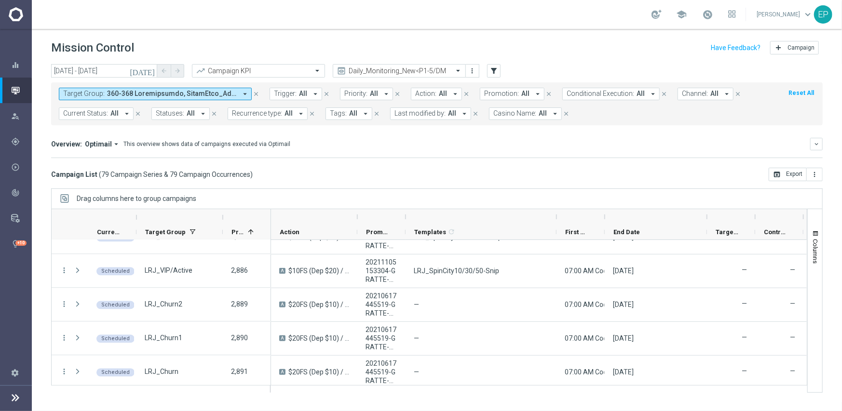
scroll to position [1350, 0]
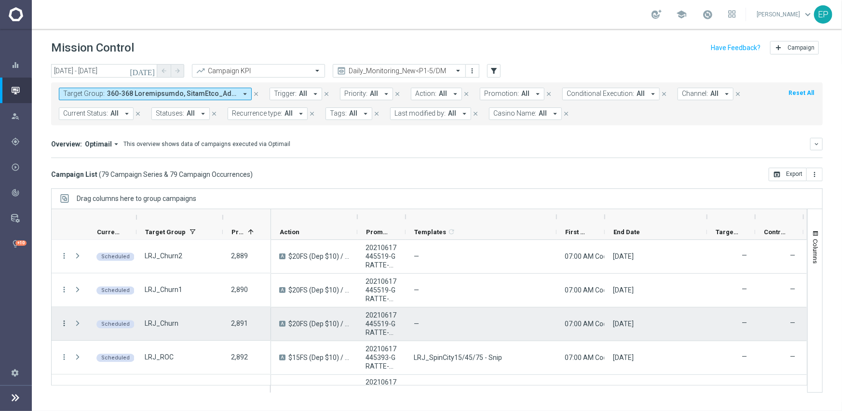
click at [63, 322] on icon "more_vert" at bounding box center [64, 324] width 9 height 9
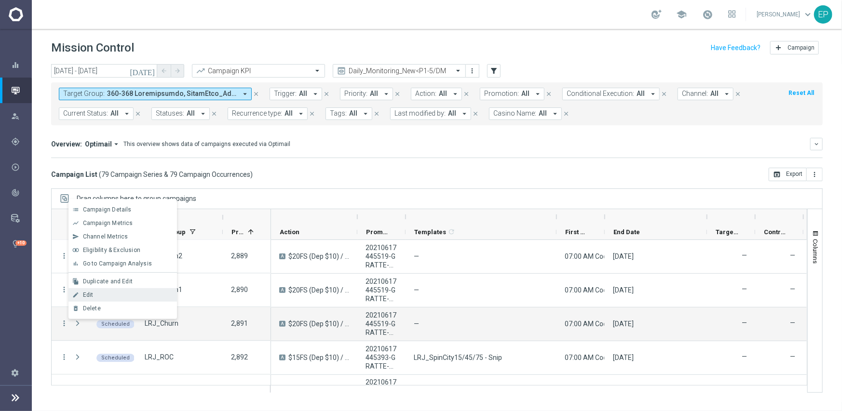
click at [96, 298] on div "Edit" at bounding box center [128, 295] width 90 height 7
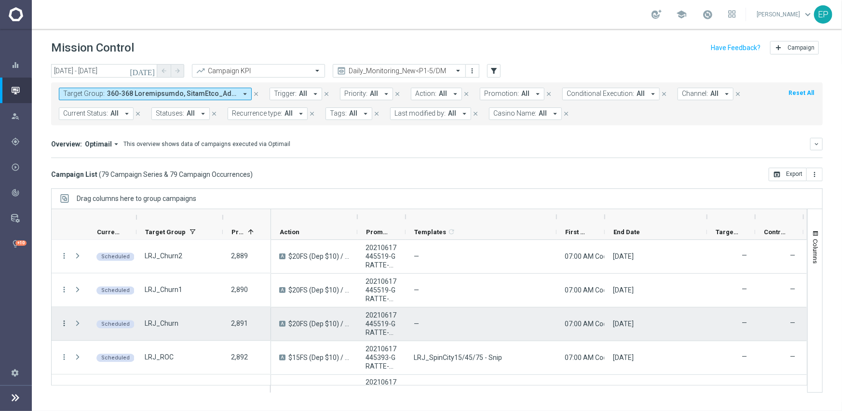
click at [64, 321] on icon "more_vert" at bounding box center [64, 324] width 9 height 9
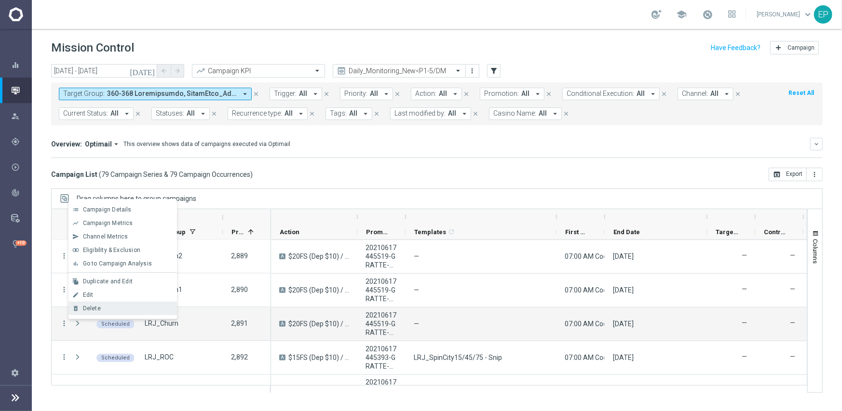
click at [92, 305] on span "Delete" at bounding box center [92, 308] width 18 height 7
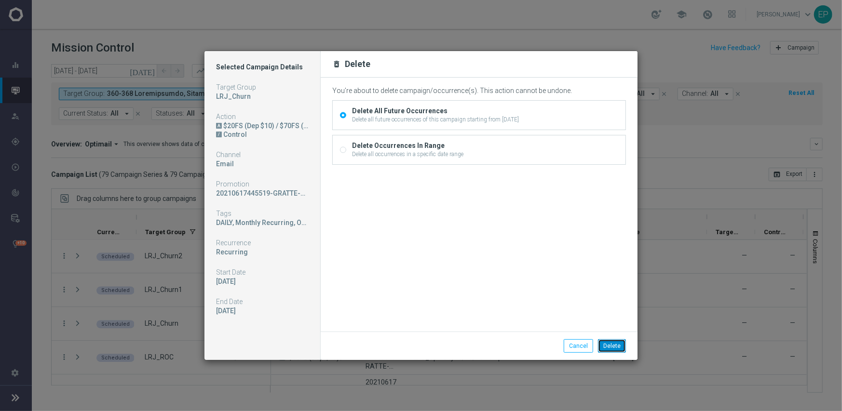
click at [605, 340] on button "Delete" at bounding box center [612, 347] width 28 height 14
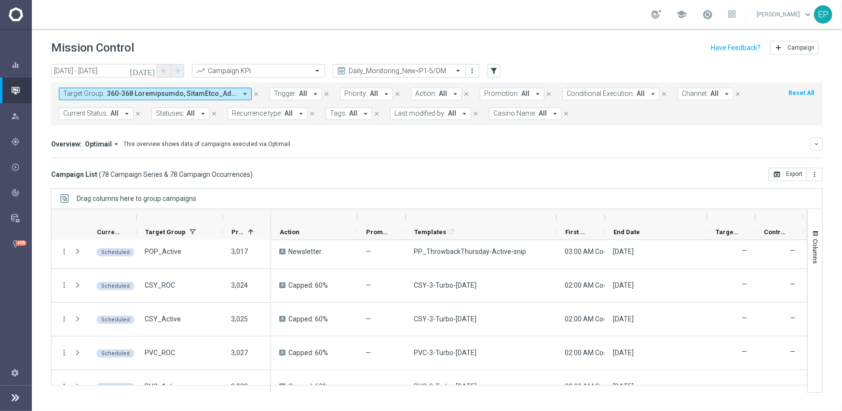
scroll to position [2488, 0]
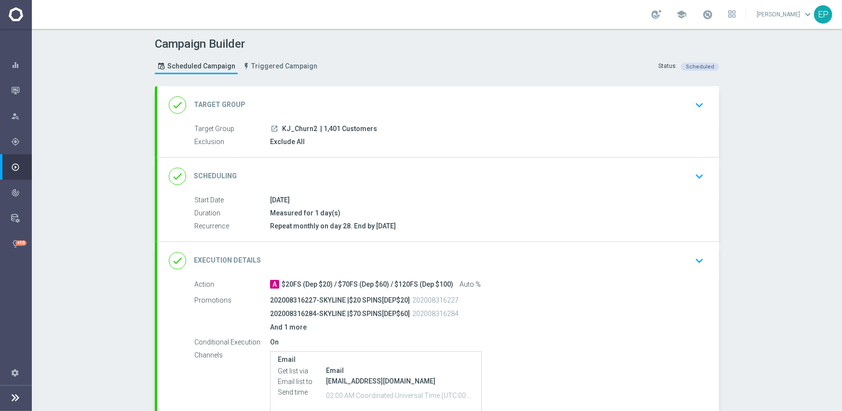
click at [485, 188] on div "done Scheduling keyboard_arrow_down" at bounding box center [438, 177] width 562 height 38
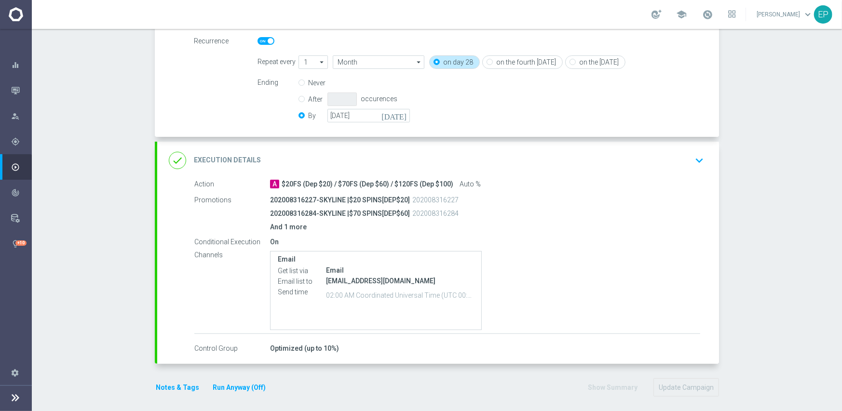
scroll to position [232, 0]
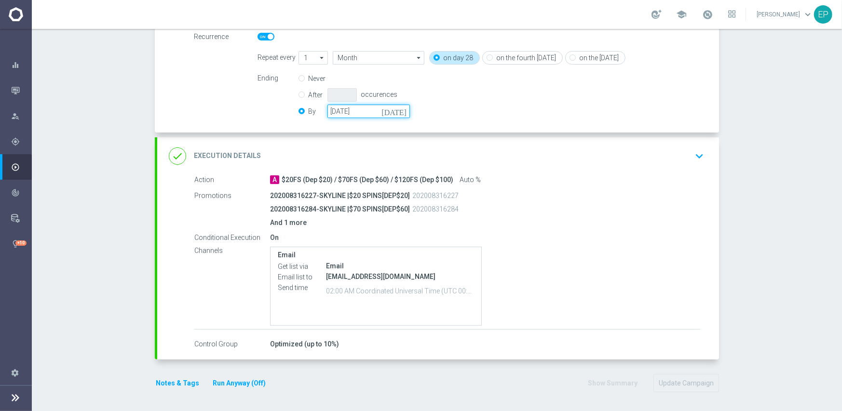
click at [363, 108] on input "[DATE]" at bounding box center [368, 112] width 82 height 14
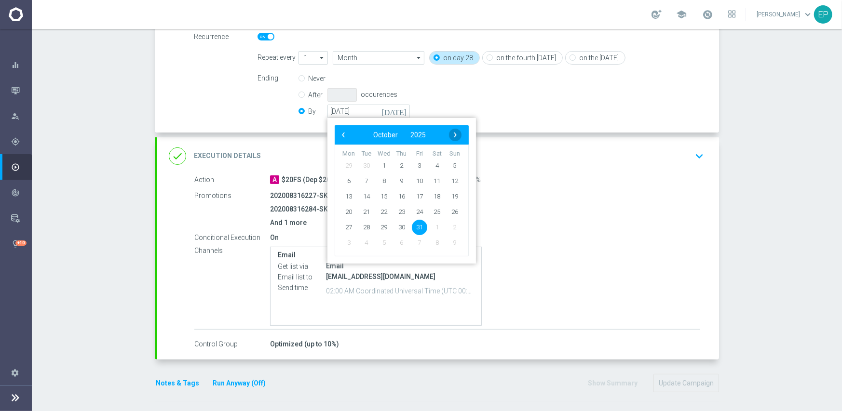
click at [452, 135] on span "›" at bounding box center [455, 135] width 13 height 13
click at [453, 224] on span "30" at bounding box center [454, 226] width 15 height 15
type input "[DATE]"
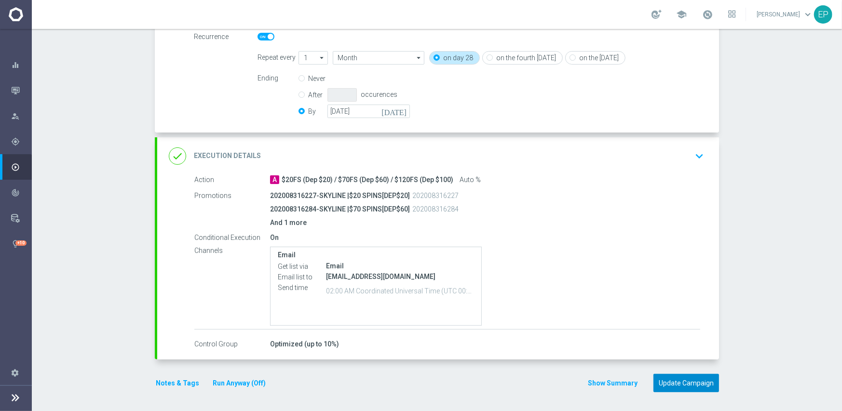
click at [694, 381] on button "Update Campaign" at bounding box center [687, 383] width 66 height 19
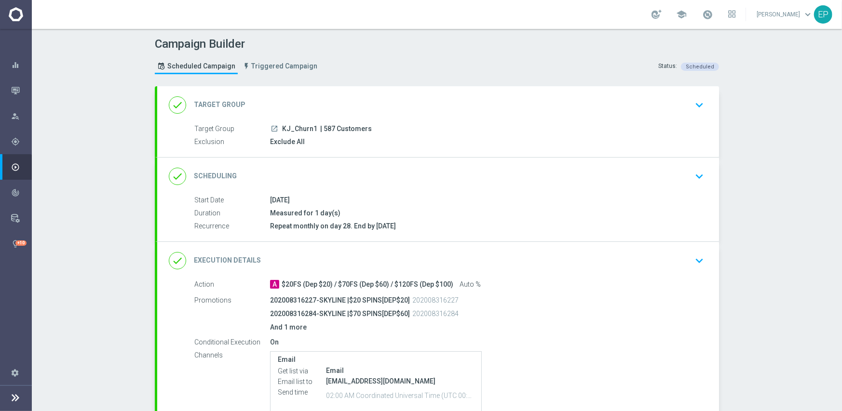
click at [436, 178] on div "done Scheduling keyboard_arrow_down" at bounding box center [438, 176] width 539 height 18
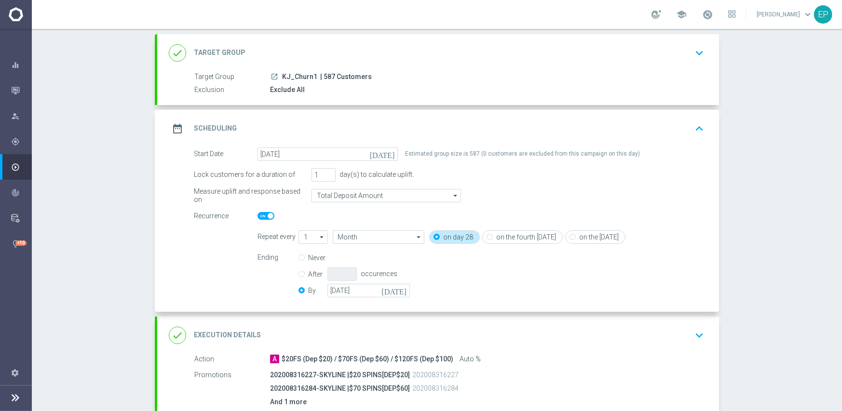
scroll to position [145, 0]
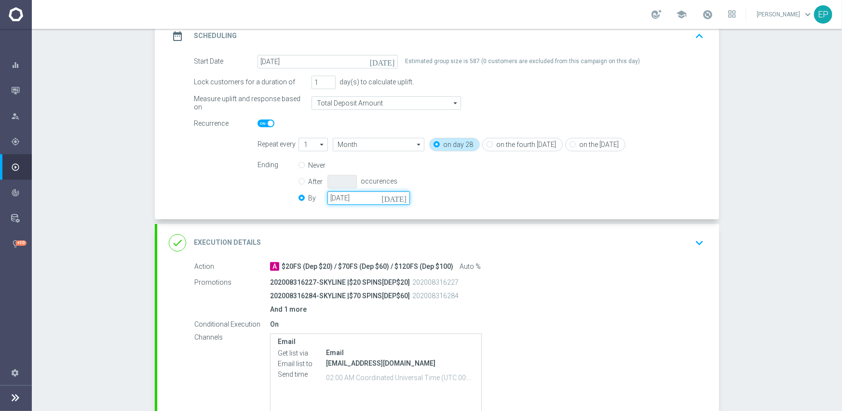
drag, startPoint x: 358, startPoint y: 194, endPoint x: 395, endPoint y: 199, distance: 37.5
click at [359, 195] on input "[DATE]" at bounding box center [368, 198] width 82 height 14
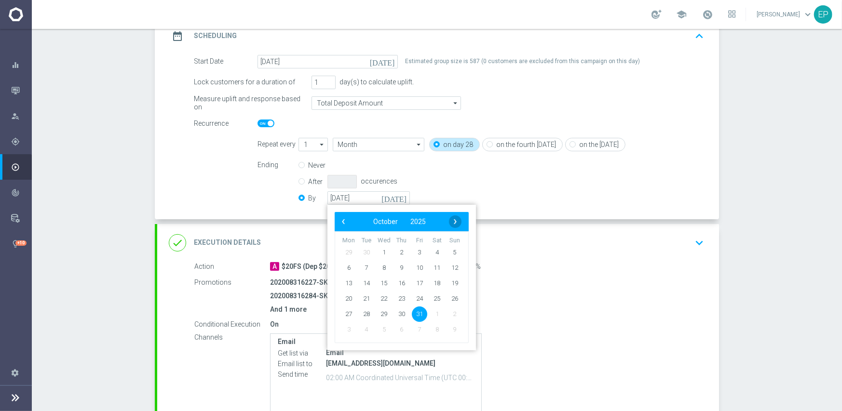
click at [449, 220] on span "›" at bounding box center [455, 222] width 13 height 13
click at [452, 315] on span "30" at bounding box center [454, 313] width 15 height 15
type input "[DATE]"
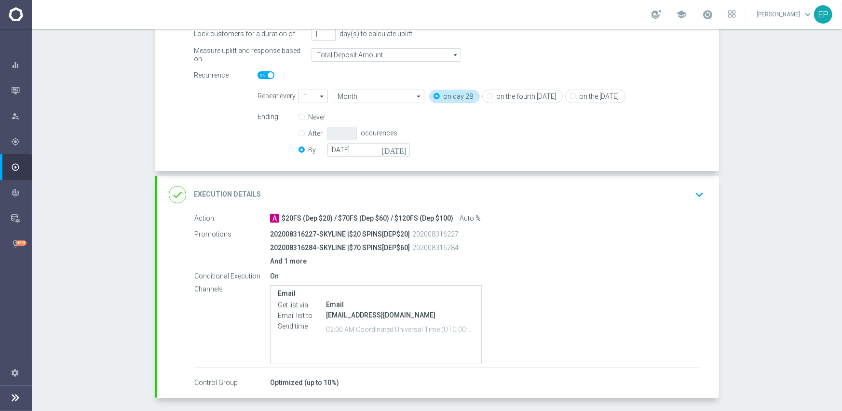
scroll to position [232, 0]
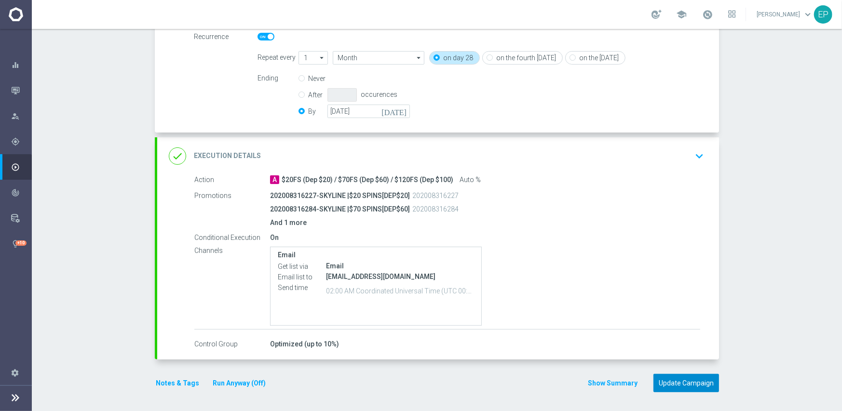
click at [680, 382] on button "Update Campaign" at bounding box center [687, 383] width 66 height 19
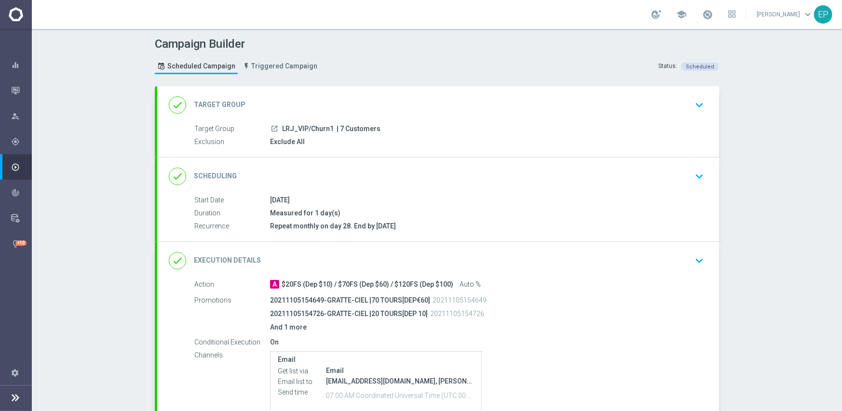
click at [419, 191] on div "done Scheduling keyboard_arrow_down" at bounding box center [438, 177] width 562 height 38
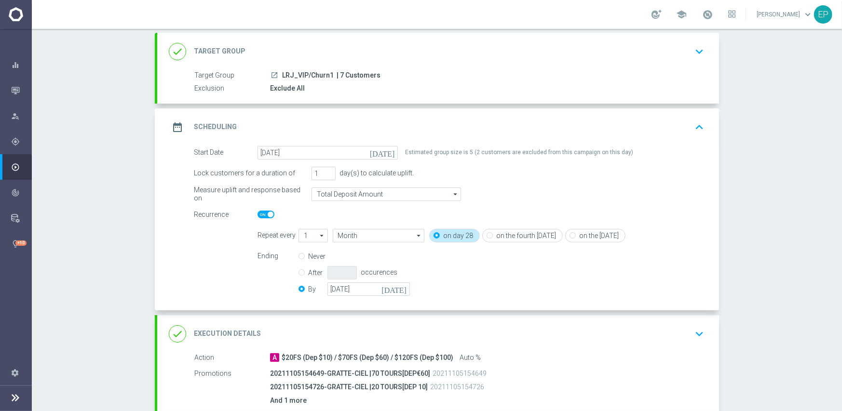
scroll to position [145, 0]
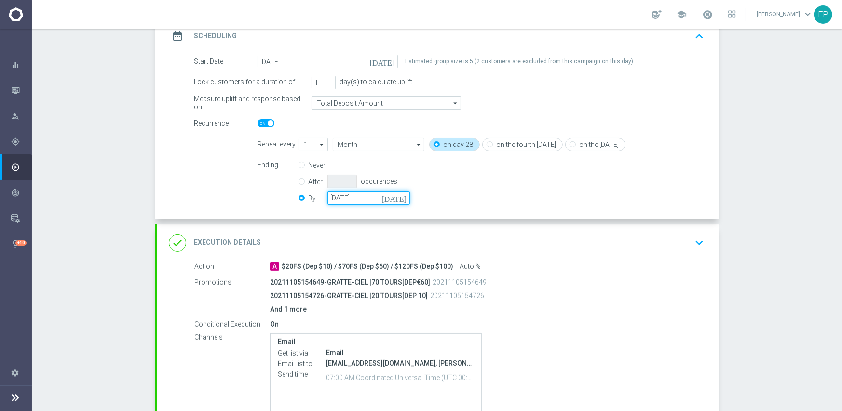
click at [358, 197] on input "[DATE]" at bounding box center [368, 198] width 82 height 14
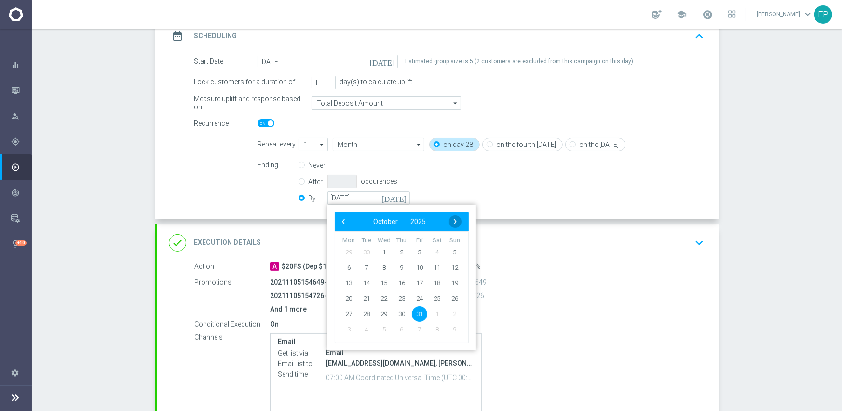
click at [453, 220] on span "›" at bounding box center [455, 222] width 13 height 13
click at [452, 314] on span "30" at bounding box center [454, 313] width 15 height 15
type input "[DATE]"
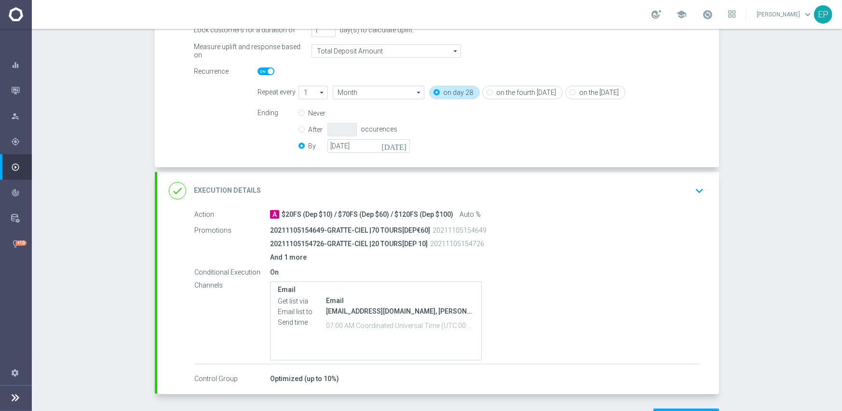
scroll to position [232, 0]
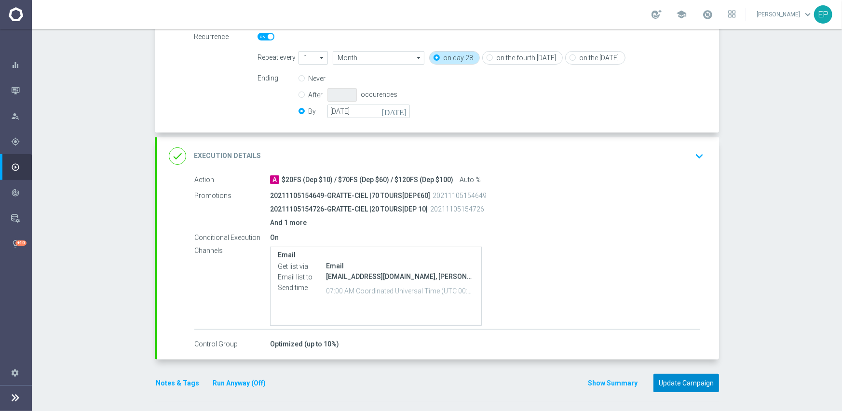
click at [672, 385] on button "Update Campaign" at bounding box center [687, 383] width 66 height 19
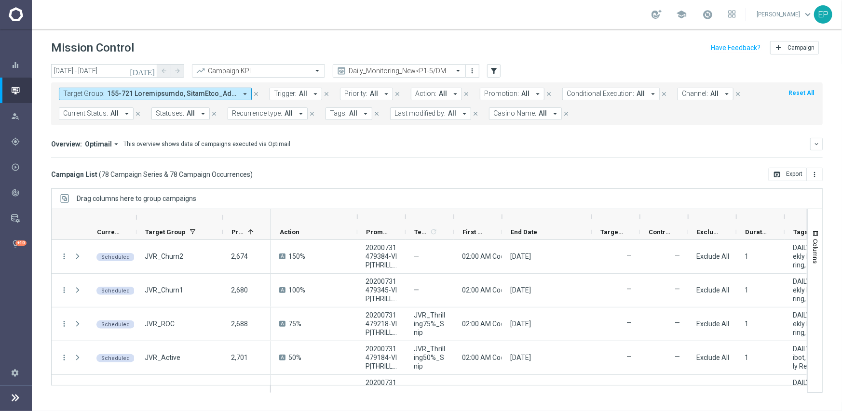
drag, startPoint x: 551, startPoint y: 215, endPoint x: 592, endPoint y: 215, distance: 41.5
click at [592, 215] on div at bounding box center [592, 216] width 4 height 15
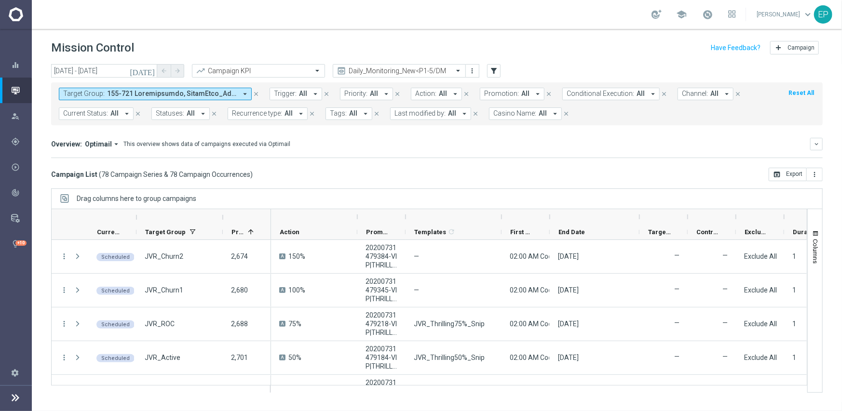
drag, startPoint x: 454, startPoint y: 217, endPoint x: 502, endPoint y: 217, distance: 47.7
click at [502, 217] on div at bounding box center [502, 216] width 4 height 15
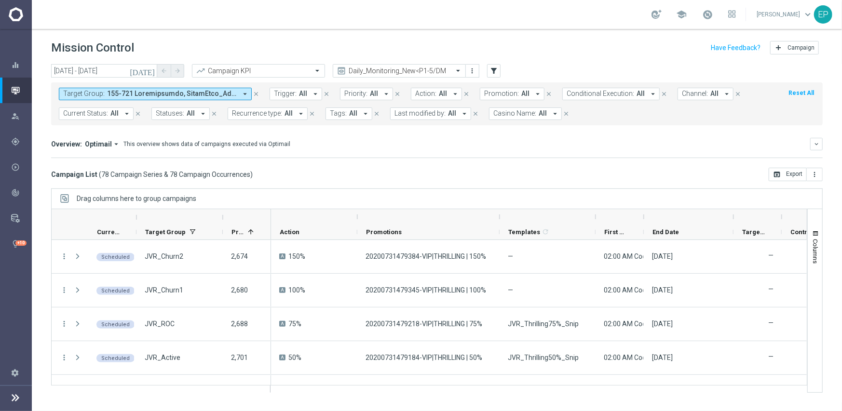
drag, startPoint x: 404, startPoint y: 214, endPoint x: 498, endPoint y: 218, distance: 94.2
click at [498, 218] on div at bounding box center [500, 216] width 4 height 15
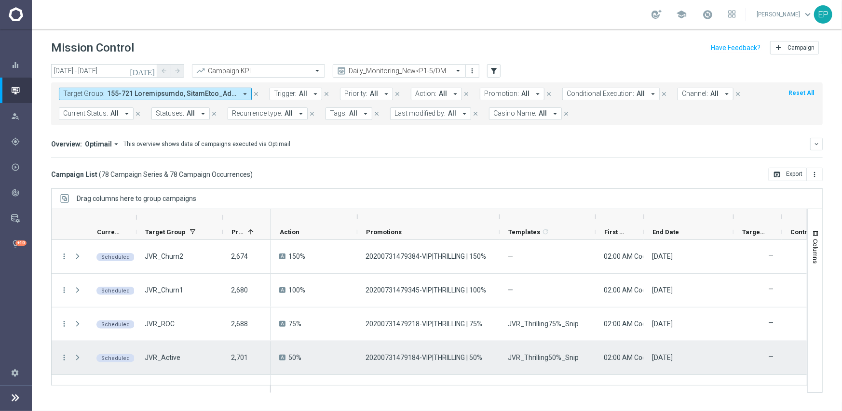
click at [551, 354] on span "JVR_Thrilling50%_Snip" at bounding box center [543, 358] width 71 height 9
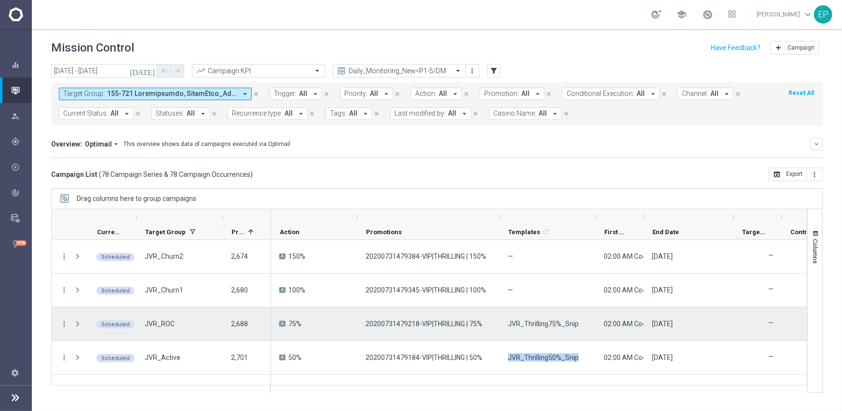
click at [562, 324] on span "JVR_Thrilling75%_Snip" at bounding box center [543, 324] width 71 height 9
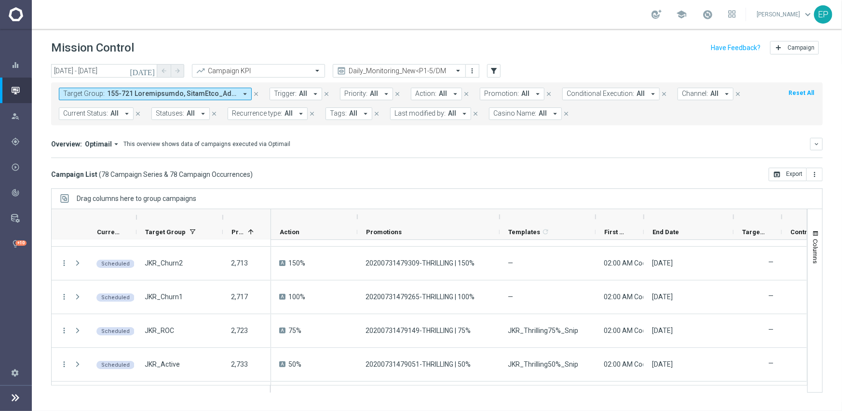
scroll to position [135, 0]
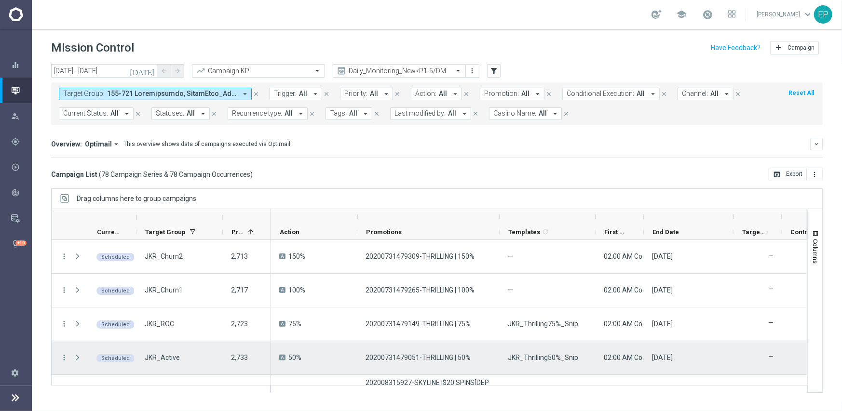
click at [551, 352] on div "JKR_Thrilling50%_Snip" at bounding box center [548, 357] width 96 height 33
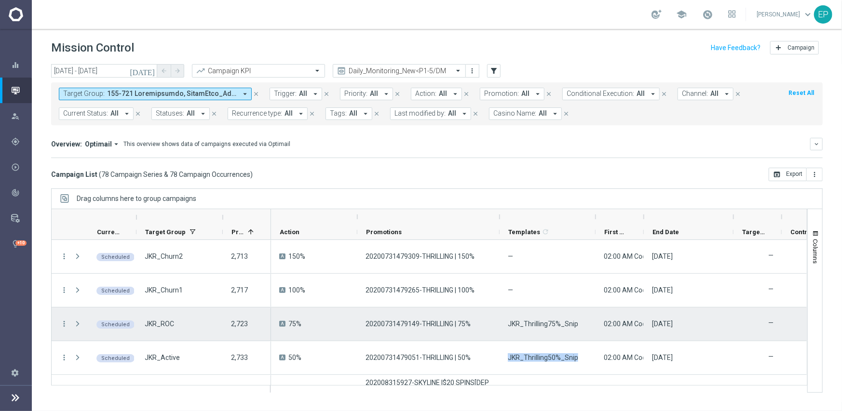
click at [522, 329] on div "JKR_Thrilling75%_Snip" at bounding box center [548, 324] width 96 height 33
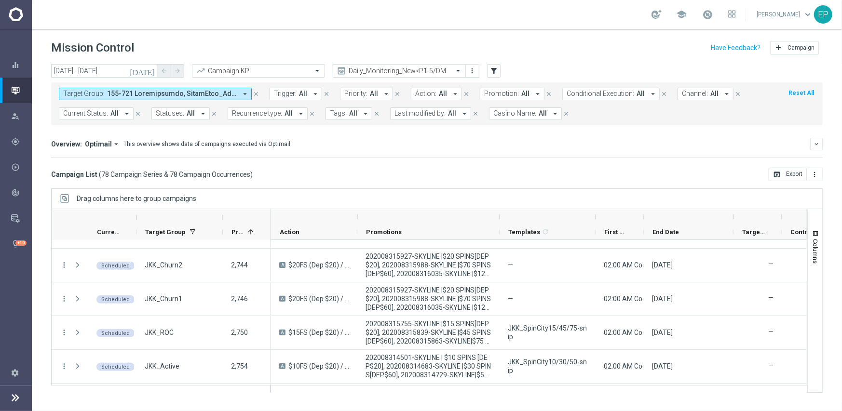
scroll to position [270, 0]
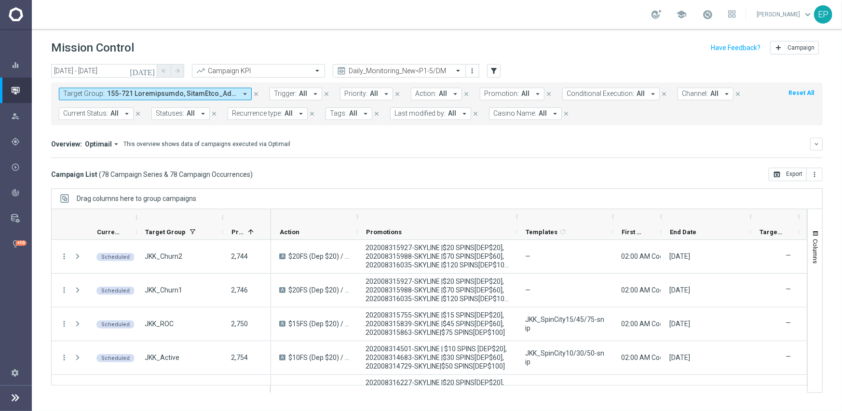
drag, startPoint x: 498, startPoint y: 217, endPoint x: 515, endPoint y: 219, distance: 17.6
click at [515, 219] on div at bounding box center [517, 216] width 4 height 15
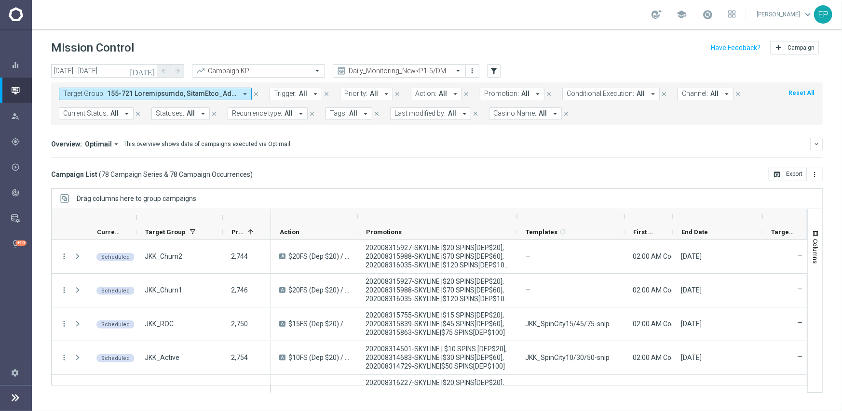
drag, startPoint x: 614, startPoint y: 217, endPoint x: 626, endPoint y: 217, distance: 11.6
click at [626, 217] on div at bounding box center [625, 216] width 4 height 15
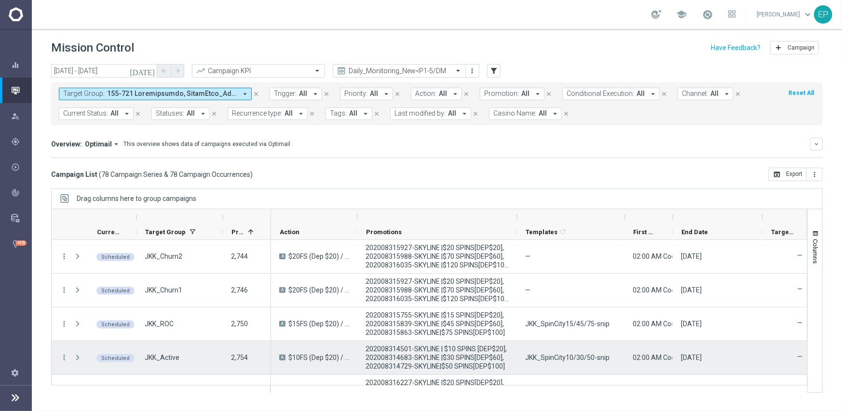
click at [574, 358] on span "JKK_SpinCity10/30/50-snip" at bounding box center [567, 358] width 84 height 9
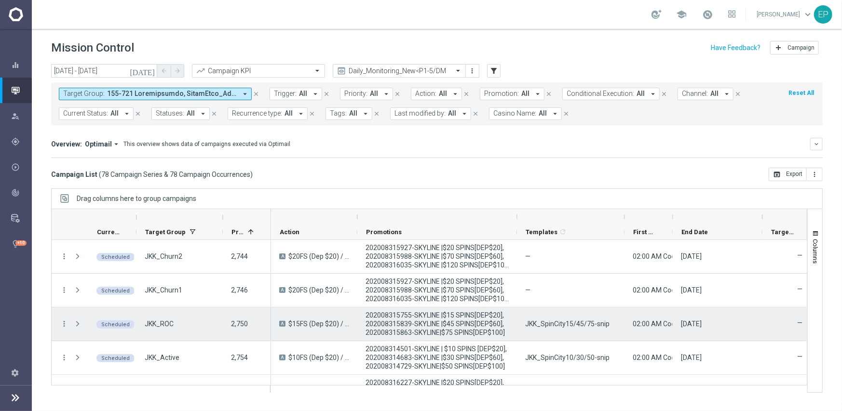
click at [571, 323] on span "JKK_SpinCity15/45/75-snip" at bounding box center [567, 324] width 84 height 9
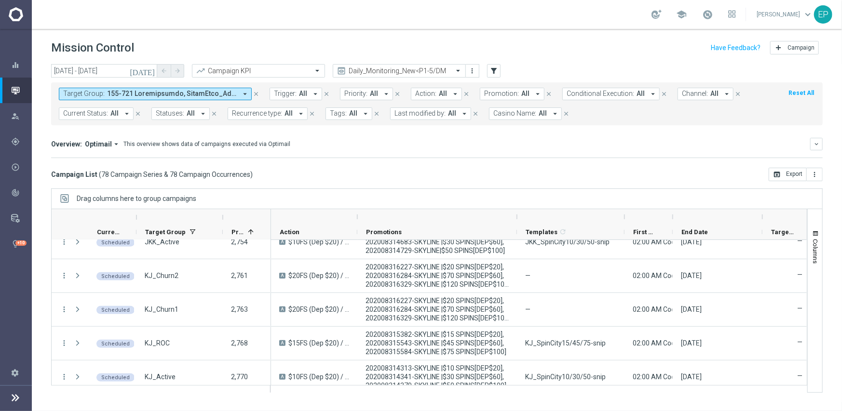
scroll to position [405, 0]
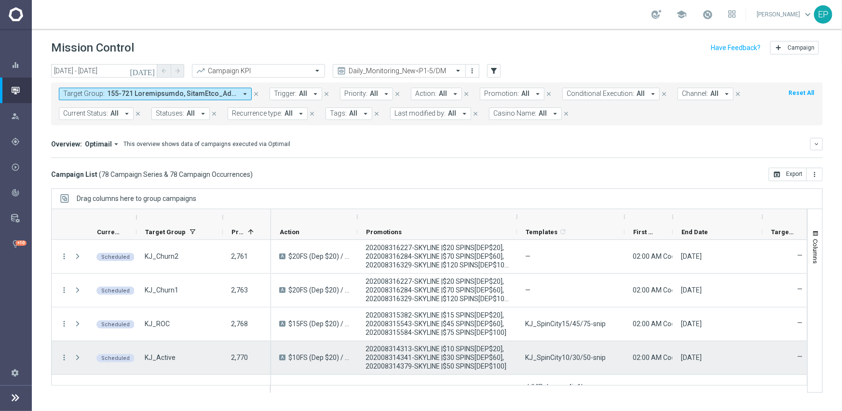
click at [581, 361] on span "KJ_SpinCity10/30/50-snip" at bounding box center [565, 358] width 81 height 9
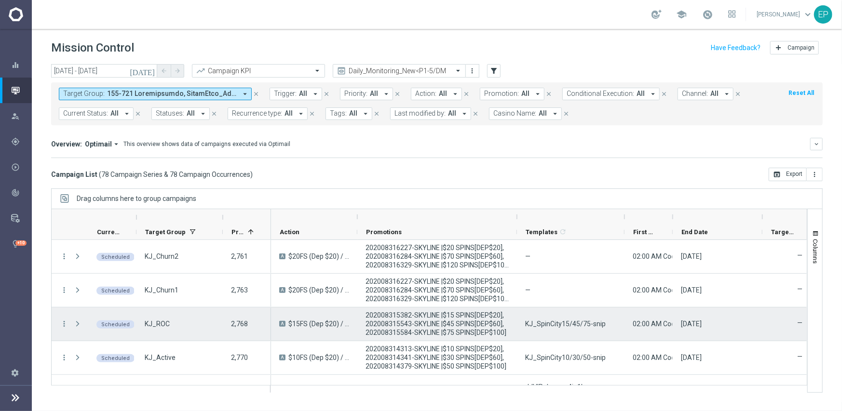
click at [542, 322] on span "KJ_SpinCity15/45/75-snip" at bounding box center [565, 324] width 81 height 9
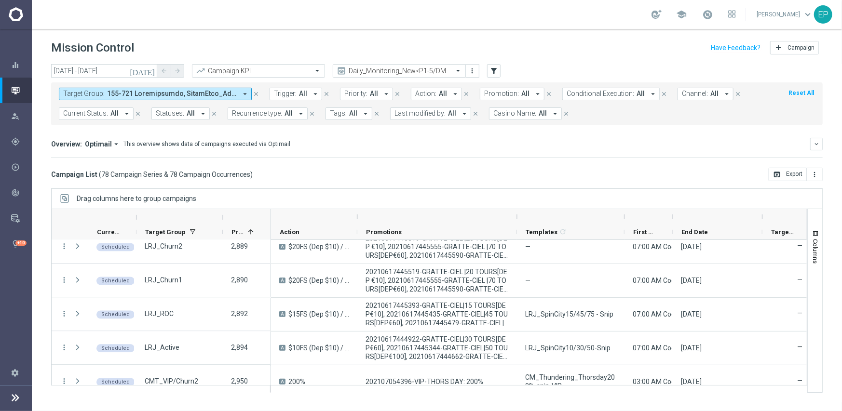
scroll to position [1341, 0]
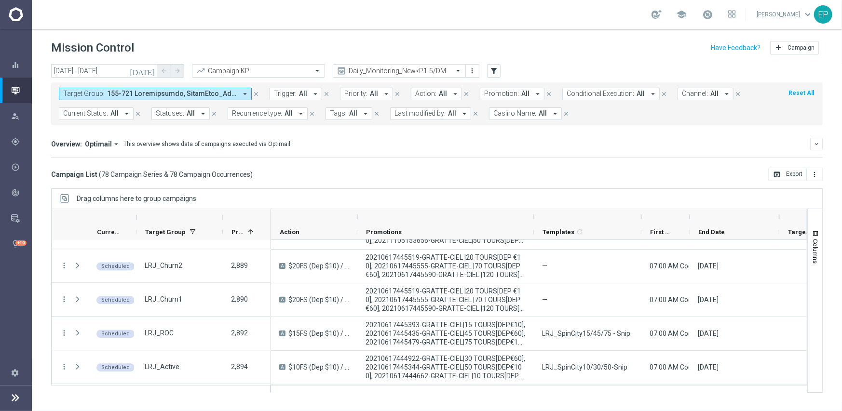
drag, startPoint x: 517, startPoint y: 217, endPoint x: 534, endPoint y: 218, distance: 17.0
click at [534, 218] on div at bounding box center [534, 216] width 4 height 15
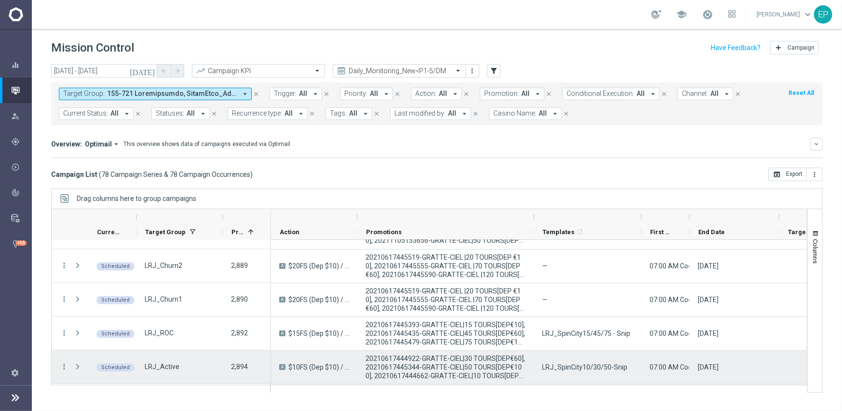
click at [612, 373] on div "LRJ_SpinCity10/30/50-Snip" at bounding box center [588, 367] width 108 height 33
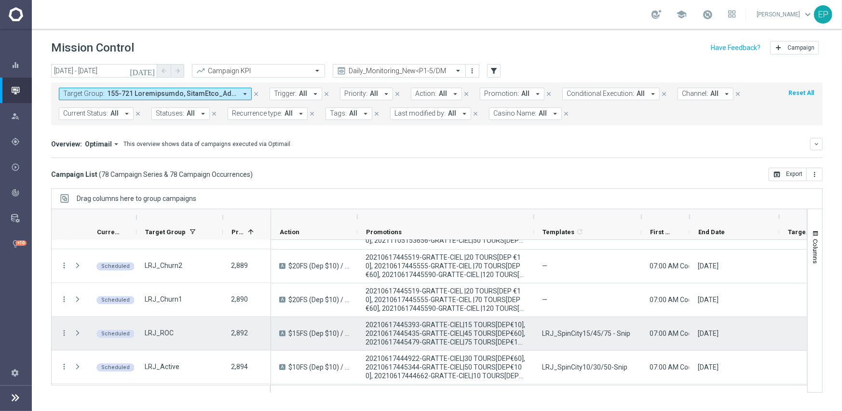
click at [609, 338] on div "LRJ_SpinCity15/45/75 - Snip" at bounding box center [588, 333] width 108 height 33
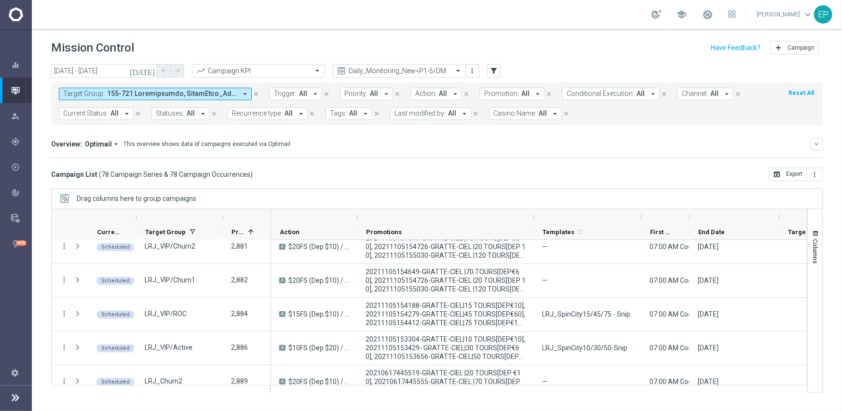
scroll to position [1206, 0]
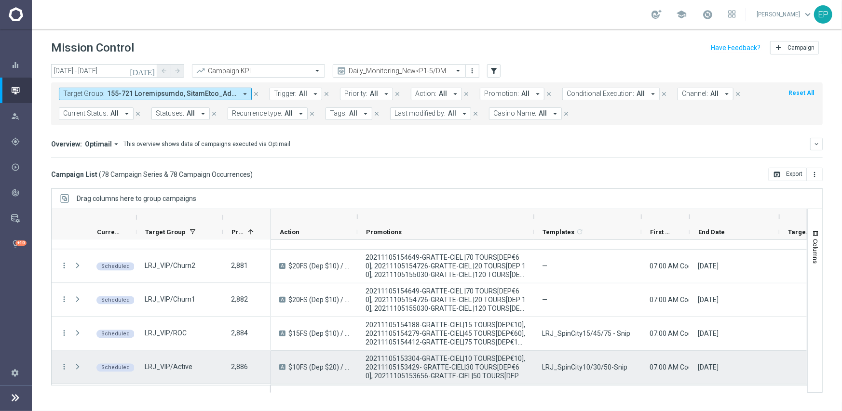
click at [588, 367] on span "LRJ_SpinCity10/30/50-Snip" at bounding box center [584, 367] width 85 height 9
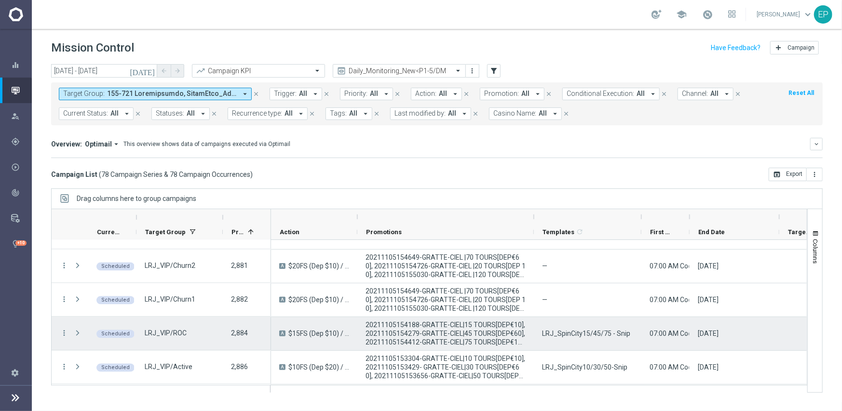
click at [586, 335] on span "LRJ_SpinCity15/45/75 - Snip" at bounding box center [586, 333] width 88 height 9
click at [586, 336] on span "LRJ_SpinCity15/45/75 - Snip" at bounding box center [586, 333] width 88 height 9
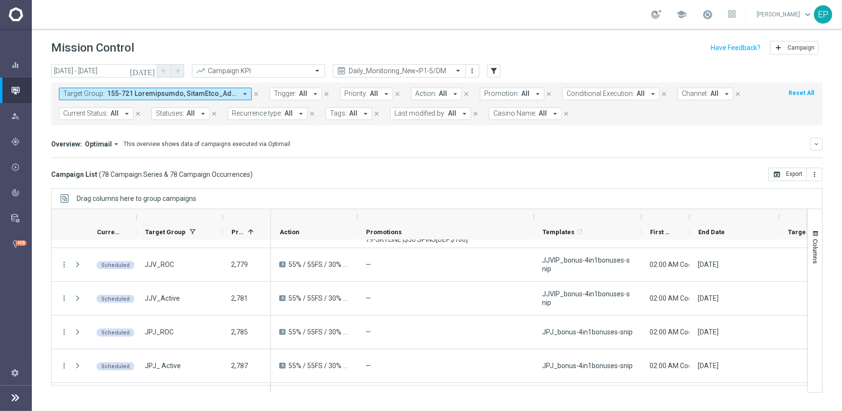
scroll to position [531, 0]
click at [645, 217] on div at bounding box center [645, 216] width 4 height 15
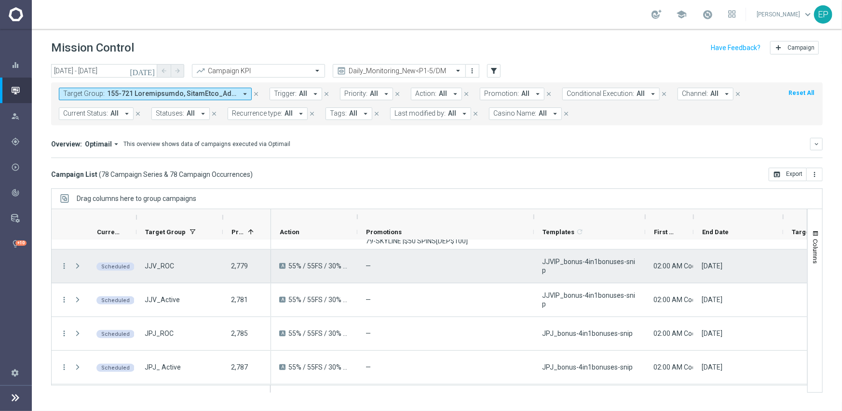
click at [599, 268] on span "JJVIP_bonus-4in1bonuses-snip" at bounding box center [589, 266] width 95 height 17
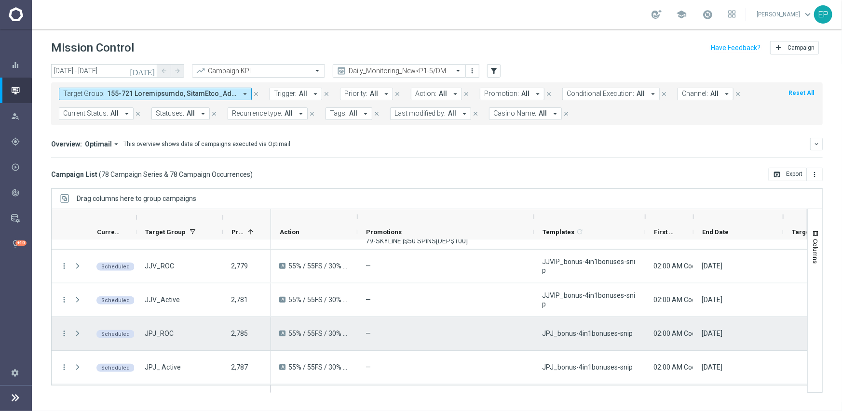
click at [576, 332] on span "JPJ_bonus-4in1bonuses-snip" at bounding box center [587, 333] width 91 height 9
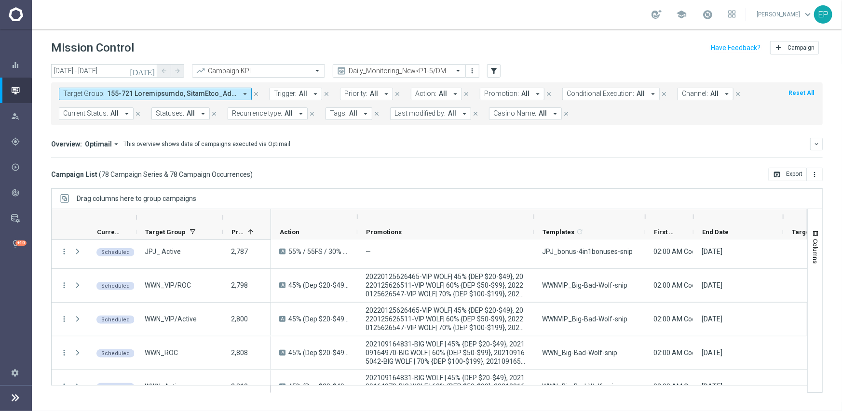
scroll to position [666, 0]
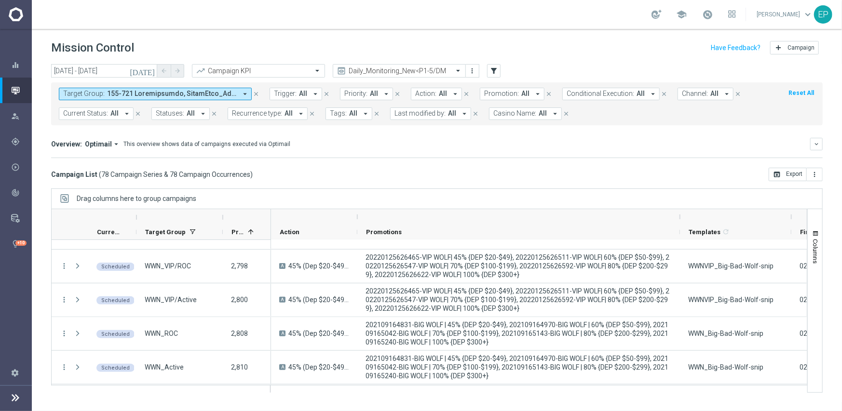
drag, startPoint x: 534, startPoint y: 215, endPoint x: 680, endPoint y: 222, distance: 146.3
click at [680, 222] on div at bounding box center [680, 216] width 4 height 15
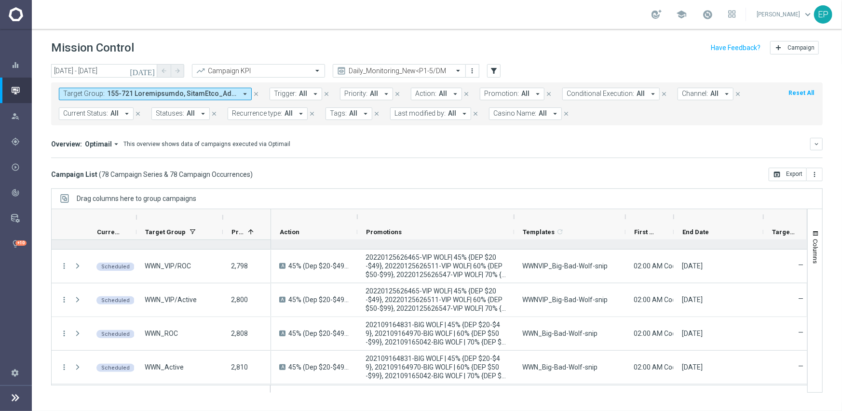
drag, startPoint x: 680, startPoint y: 216, endPoint x: 514, endPoint y: 240, distance: 167.7
click at [514, 240] on div at bounding box center [429, 301] width 756 height 184
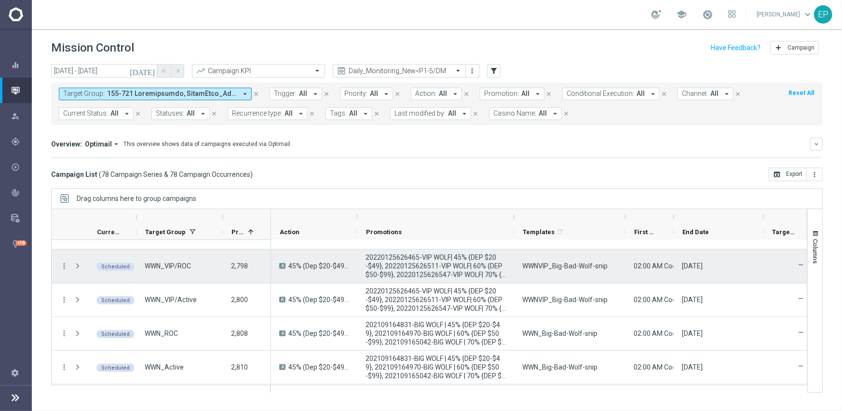
click at [553, 265] on span "WWNVIP_Big-Bad-Wolf-snip" at bounding box center [564, 266] width 85 height 9
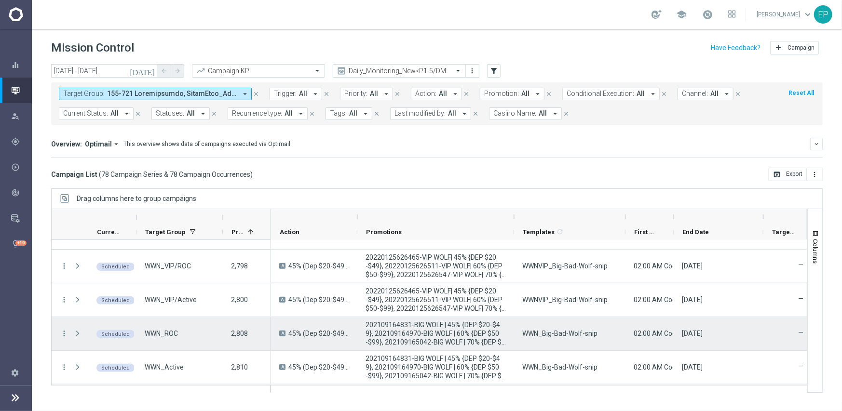
click at [526, 335] on span "WWN_Big-Bad-Wolf-snip" at bounding box center [559, 333] width 75 height 9
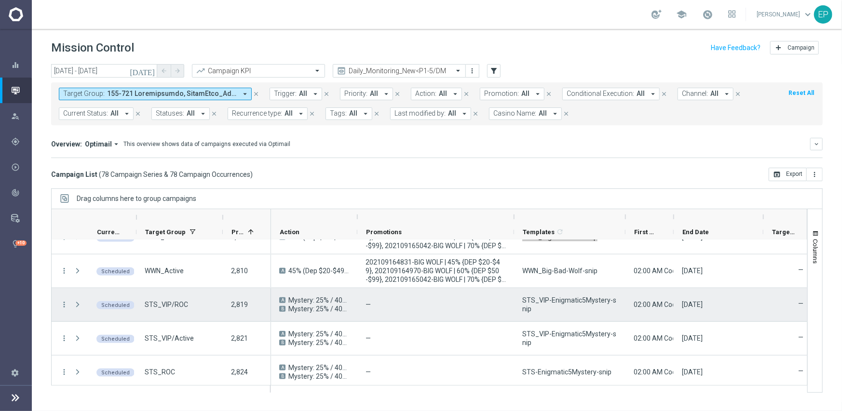
scroll to position [810, 0]
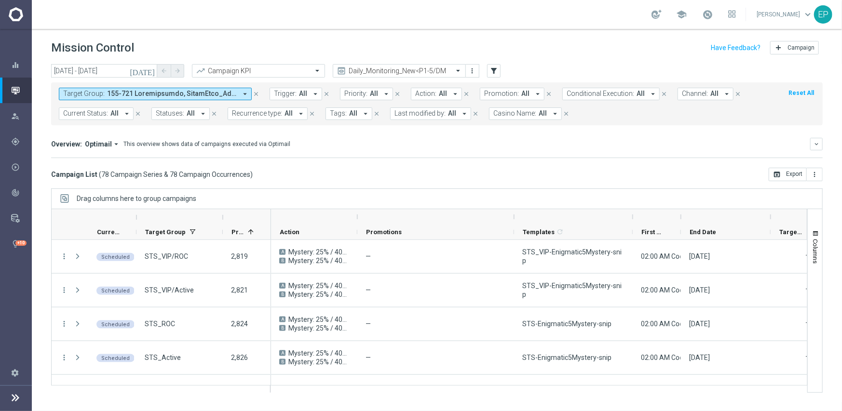
drag, startPoint x: 625, startPoint y: 218, endPoint x: 632, endPoint y: 217, distance: 7.3
click at [632, 217] on div at bounding box center [633, 216] width 4 height 15
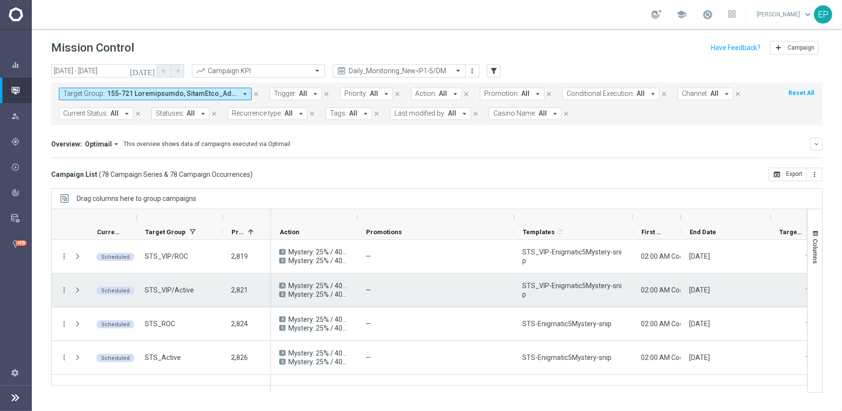
click at [615, 294] on span "STS_VIP-Enigmatic5Mystery-snip" at bounding box center [573, 290] width 102 height 17
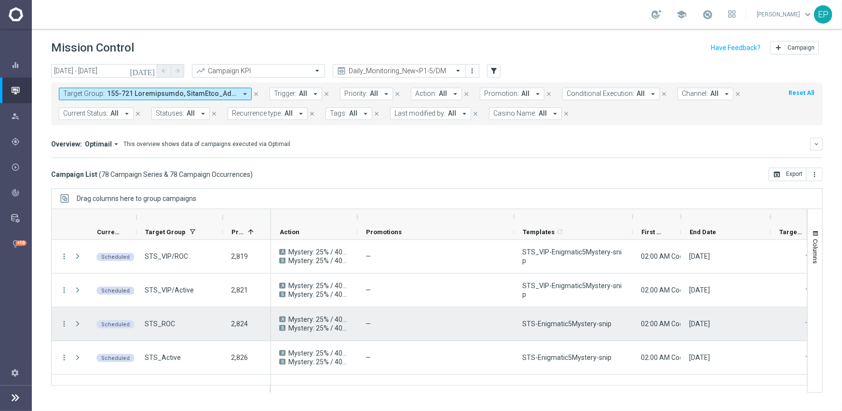
click at [556, 325] on span "STS-Enigmatic5Mystery-snip" at bounding box center [566, 324] width 89 height 9
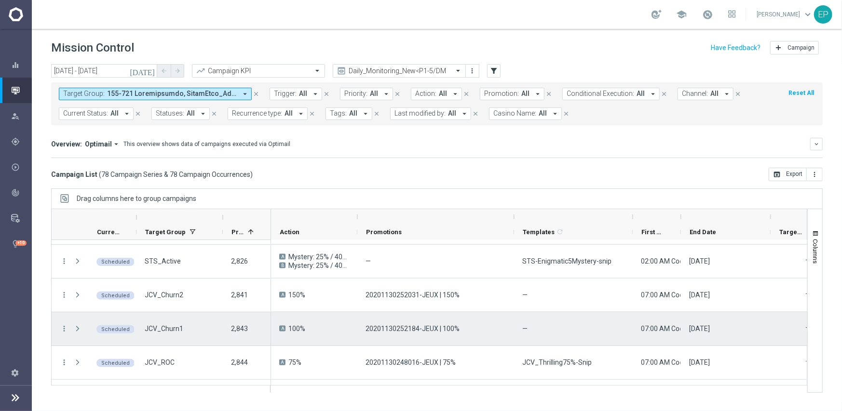
scroll to position [955, 0]
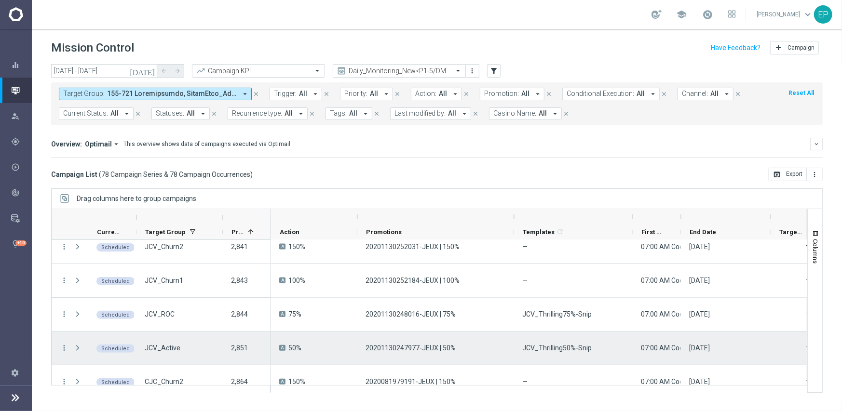
click at [565, 349] on span "JCV_Thrilling50%-Snip" at bounding box center [556, 348] width 69 height 9
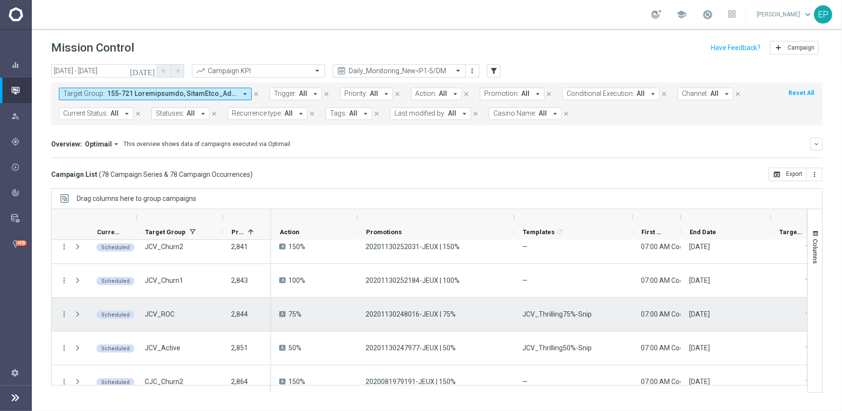
click at [552, 319] on div "JCV_Thrilling75%-Snip" at bounding box center [573, 314] width 119 height 33
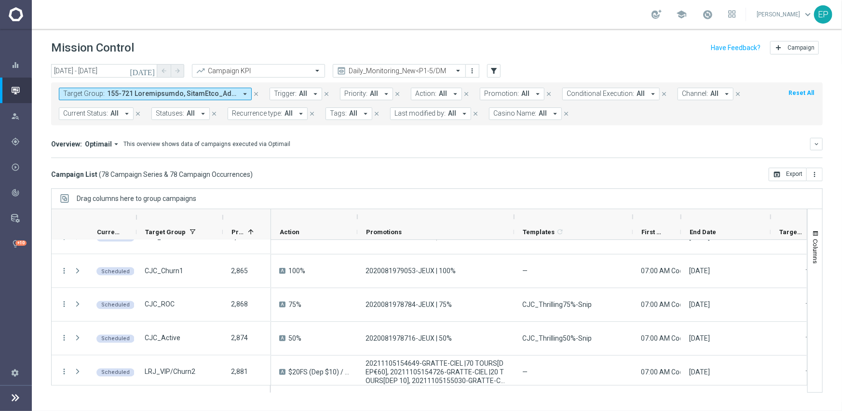
scroll to position [1080, 0]
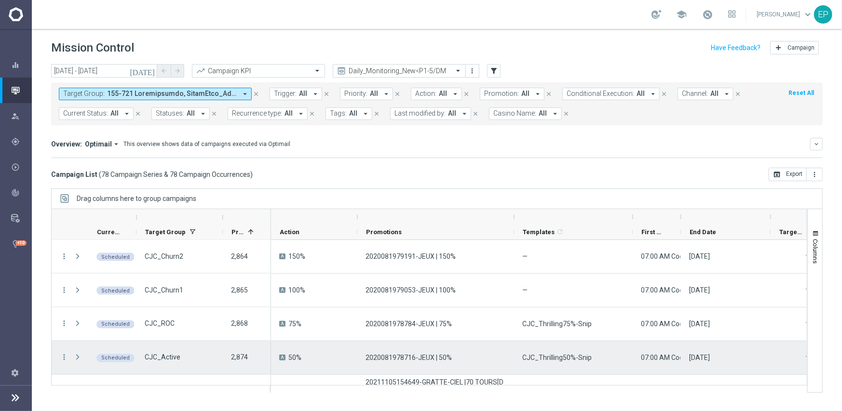
click at [576, 361] on span "CJC_Thrilling50%-Snip" at bounding box center [556, 358] width 69 height 9
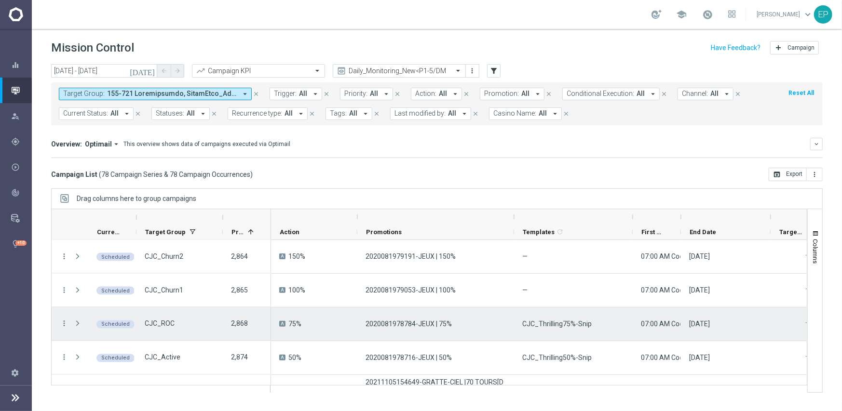
click at [549, 324] on span "CJC_Thrilling75%-Snip" at bounding box center [556, 324] width 69 height 9
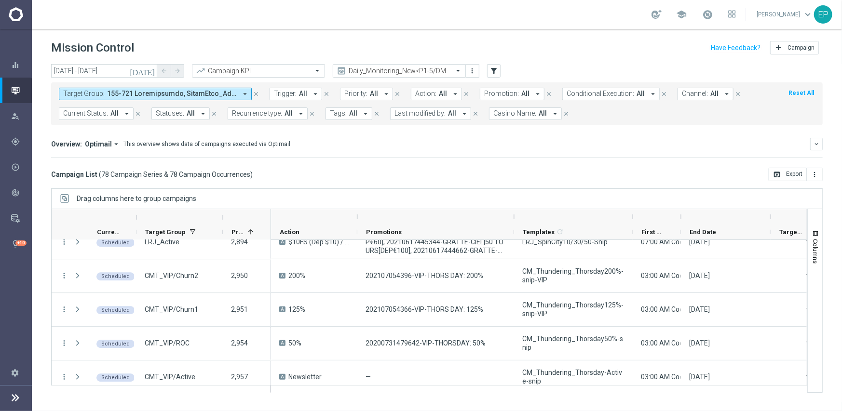
scroll to position [1485, 0]
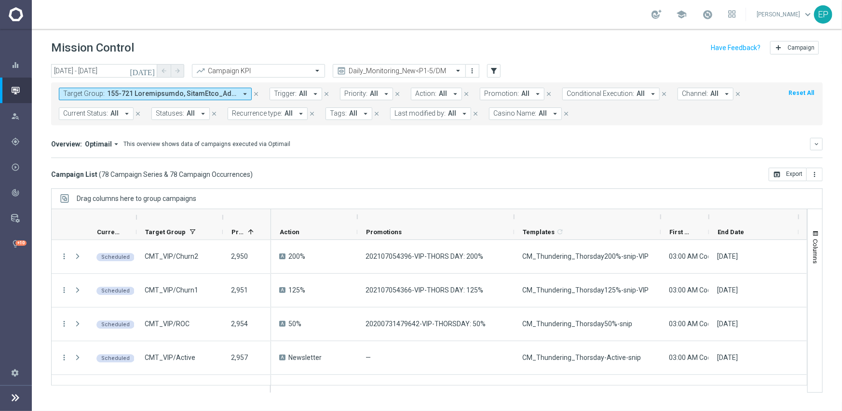
drag, startPoint x: 634, startPoint y: 214, endPoint x: 662, endPoint y: 215, distance: 28.0
click at [662, 215] on div at bounding box center [661, 216] width 4 height 15
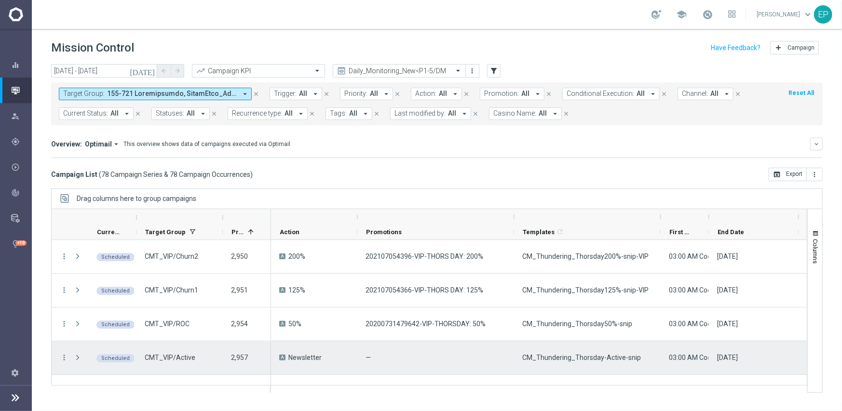
click at [585, 355] on span "CM_Thundering_Thorsday-Active-snip" at bounding box center [581, 358] width 119 height 9
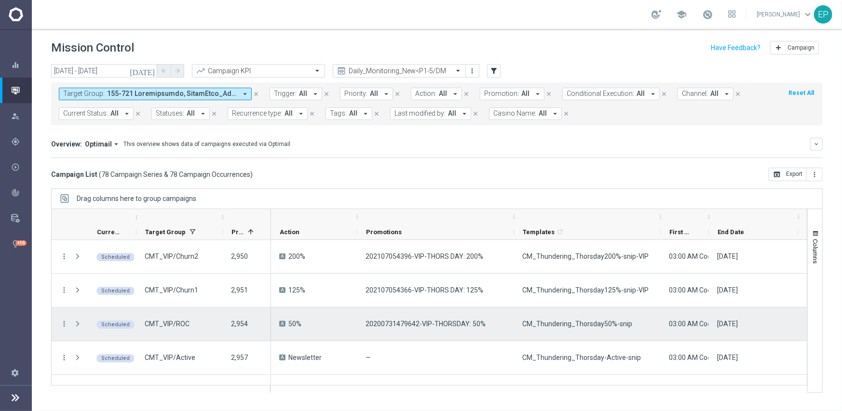
click at [603, 329] on div "CM_Thundering_Thorsday50%-snip" at bounding box center [587, 324] width 147 height 33
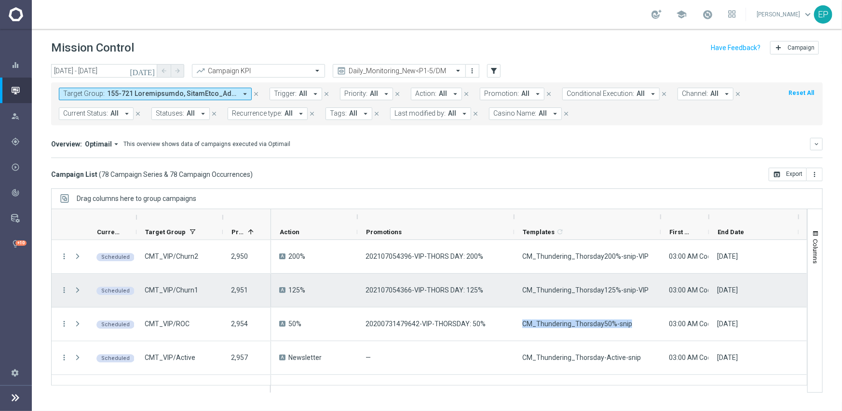
click at [551, 286] on span "CM_Thundering_Thorsday125%-snip-VIP" at bounding box center [585, 290] width 126 height 9
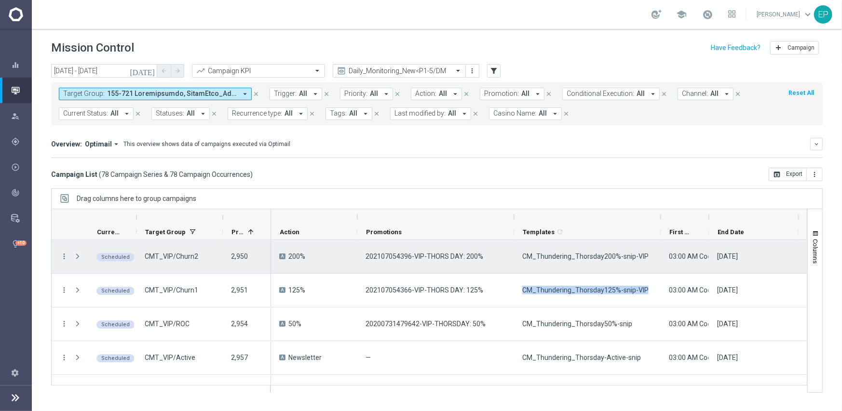
click at [551, 256] on span "CM_Thundering_Thorsday200%-snip-VIP" at bounding box center [585, 256] width 126 height 9
click at [552, 256] on span "CM_Thundering_Thorsday200%-snip-VIP" at bounding box center [585, 256] width 126 height 9
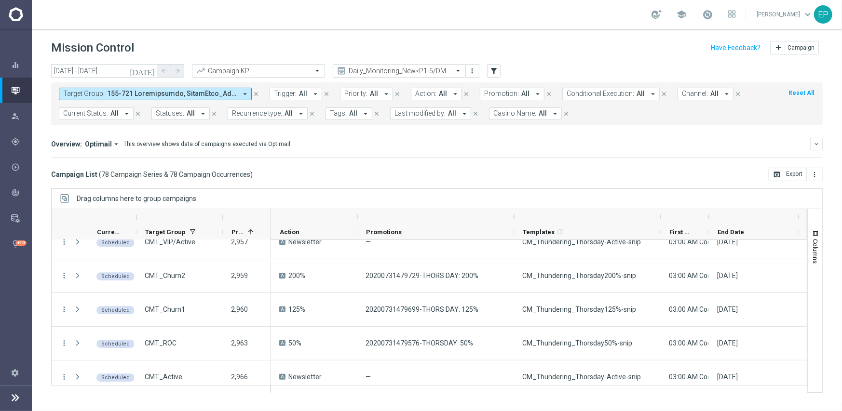
scroll to position [1621, 0]
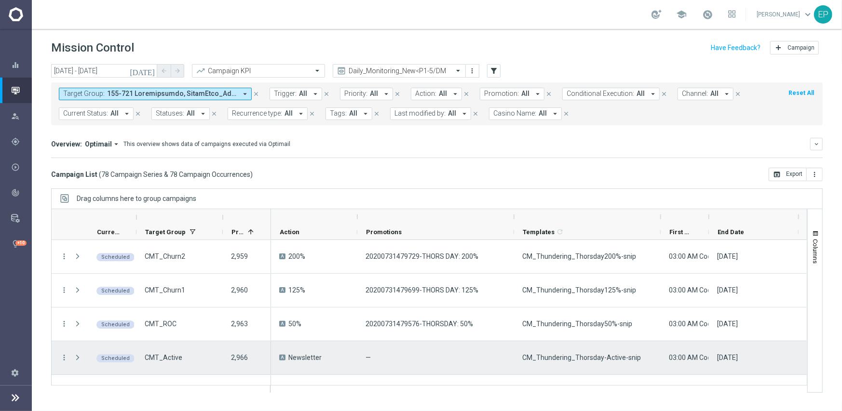
click at [567, 354] on span "CM_Thundering_Thorsday-Active-snip" at bounding box center [581, 358] width 119 height 9
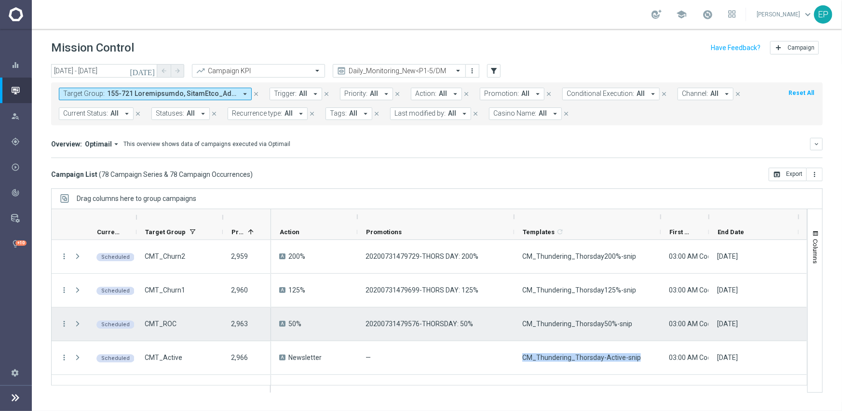
click at [590, 327] on span "CM_Thundering_Thorsday50%-snip" at bounding box center [577, 324] width 110 height 9
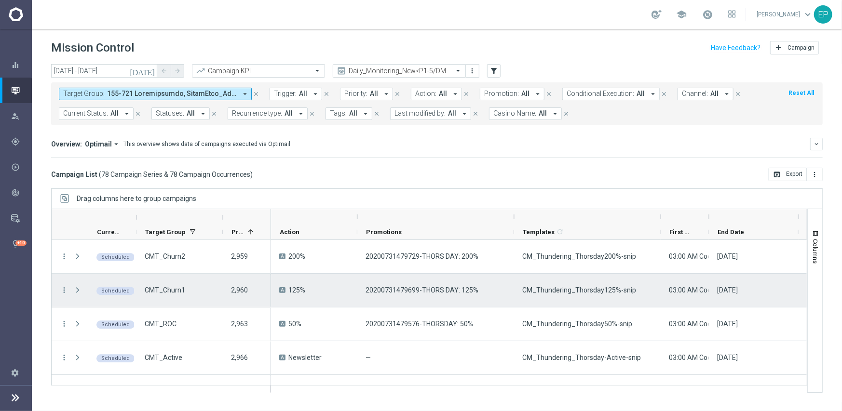
click at [591, 294] on span "CM_Thundering_Thorsday125%-snip" at bounding box center [579, 290] width 114 height 9
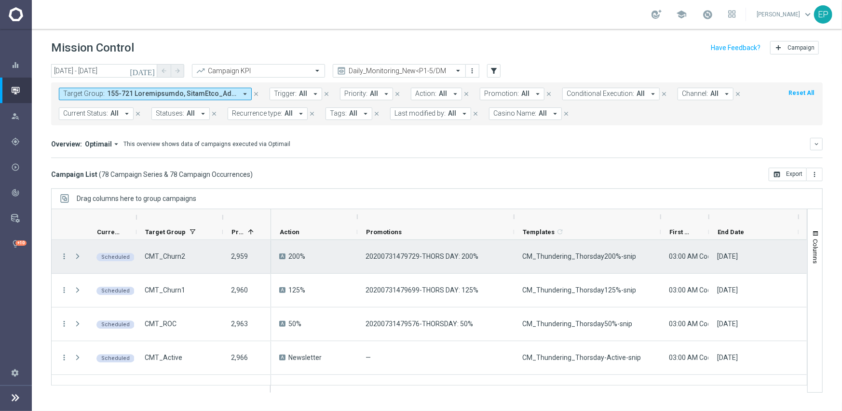
click at [566, 257] on span "CM_Thundering_Thorsday200%-snip" at bounding box center [579, 256] width 114 height 9
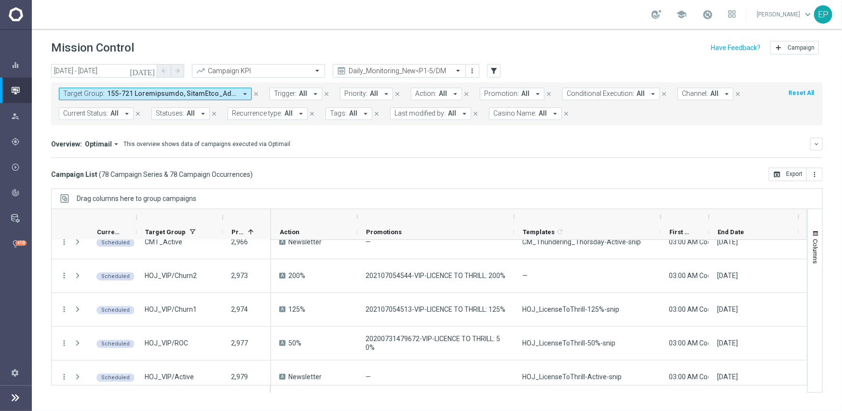
scroll to position [1756, 0]
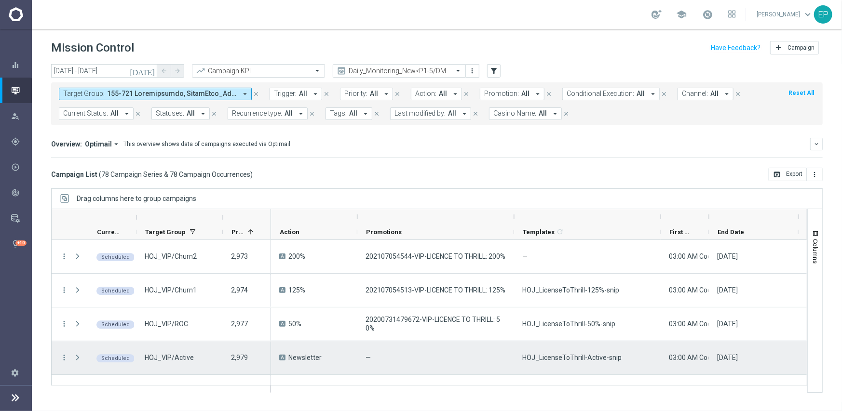
click at [593, 357] on span "HOJ_LicenseToThrill-Active-snip" at bounding box center [571, 358] width 99 height 9
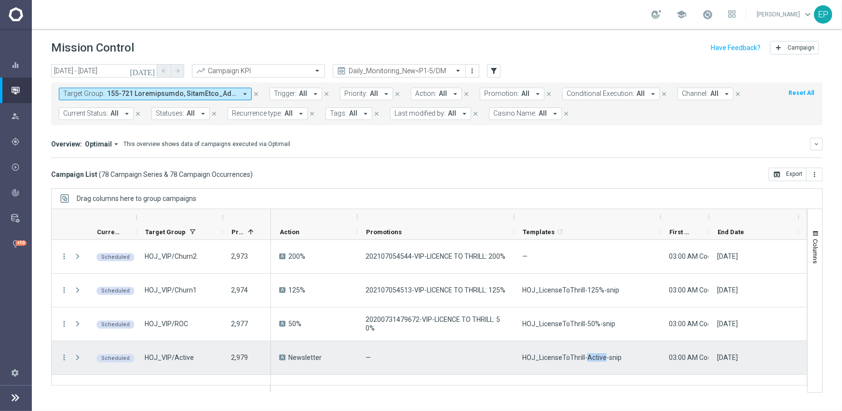
click at [593, 357] on span "HOJ_LicenseToThrill-Active-snip" at bounding box center [571, 358] width 99 height 9
click at [558, 358] on span "HOJ_LicenseToThrill-Active-snip" at bounding box center [571, 358] width 99 height 9
click at [558, 359] on span "HOJ_LicenseToThrill-Active-snip" at bounding box center [571, 358] width 99 height 9
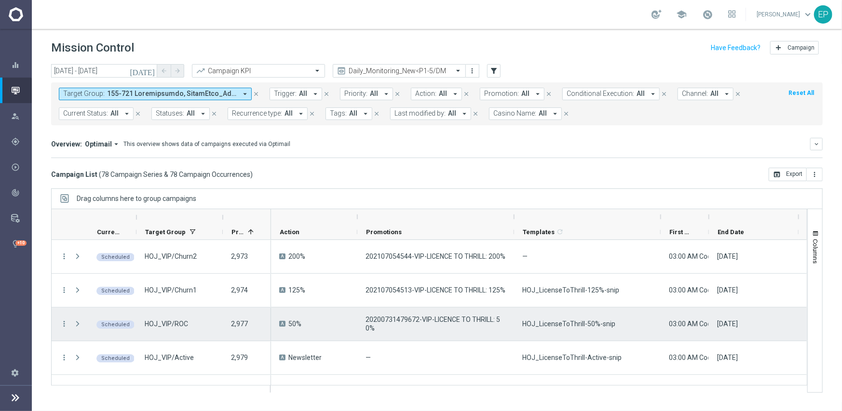
click at [558, 324] on span "HOJ_LicenseToThrill-50%-snip" at bounding box center [568, 324] width 93 height 9
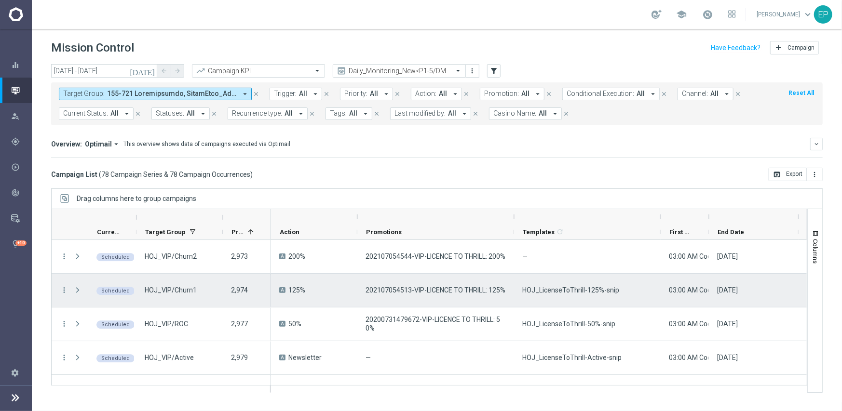
click at [542, 297] on div "HOJ_LicenseToThrill-125%-snip" at bounding box center [587, 290] width 147 height 33
click at [543, 297] on div "HOJ_LicenseToThrill-125%-snip" at bounding box center [587, 290] width 147 height 33
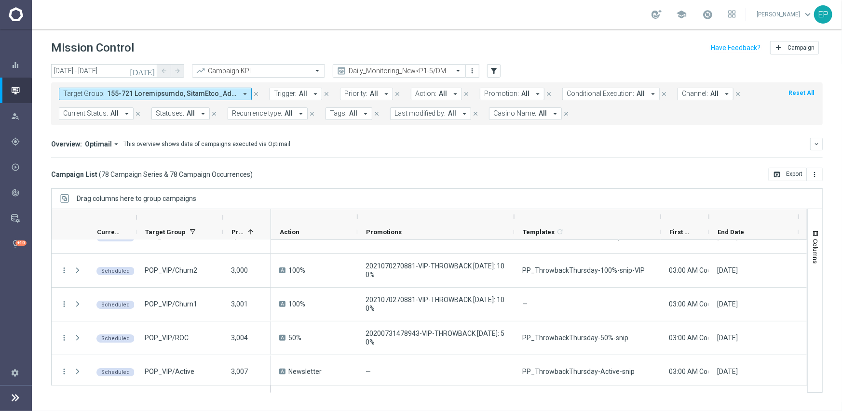
scroll to position [2016, 0]
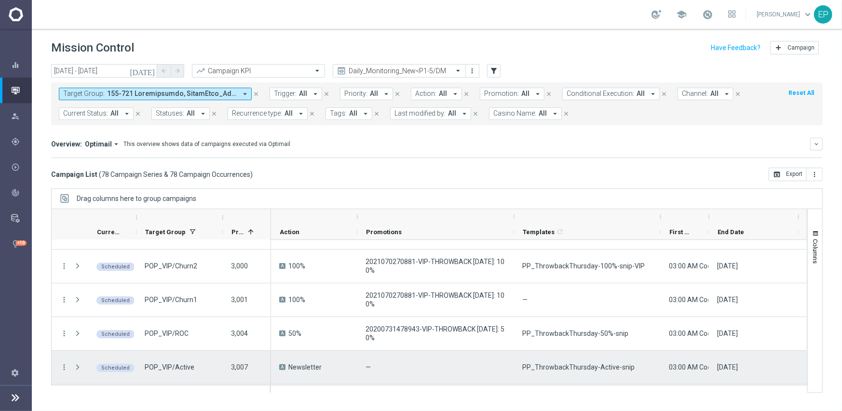
click at [575, 367] on span "PP_ThrowbackThursday-Active-snip" at bounding box center [578, 367] width 112 height 9
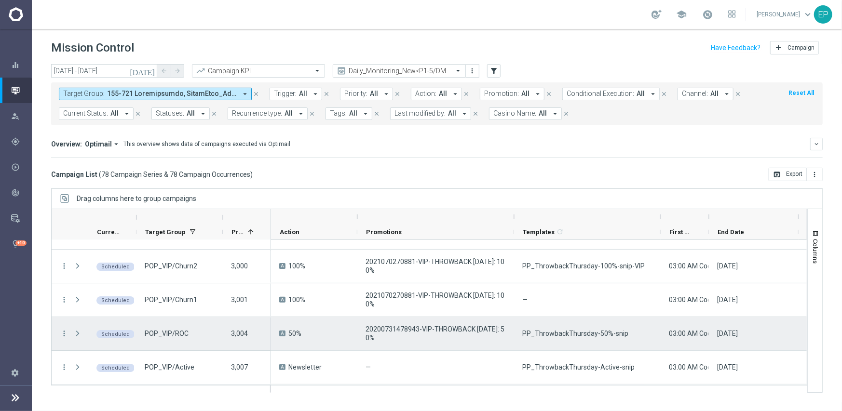
click at [571, 331] on span "PP_ThrowbackThursday-50%-snip" at bounding box center [575, 333] width 106 height 9
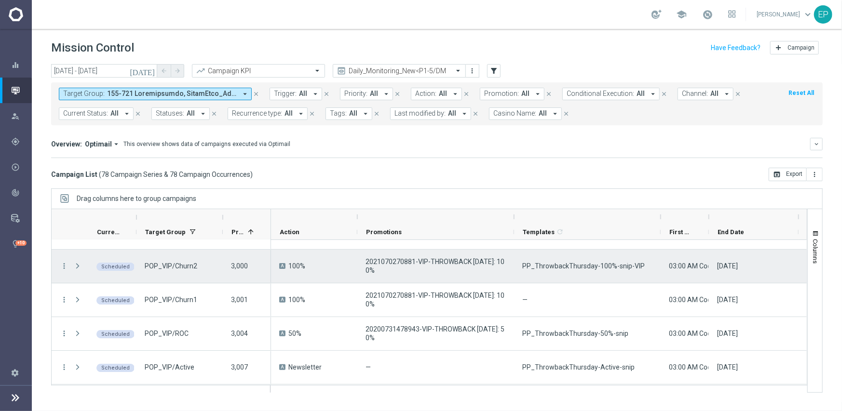
click at [588, 268] on span "PP_ThrowbackThursday-100%-snip-VIP" at bounding box center [583, 266] width 123 height 9
click at [589, 268] on span "PP_ThrowbackThursday-100%-snip-VIP" at bounding box center [583, 266] width 123 height 9
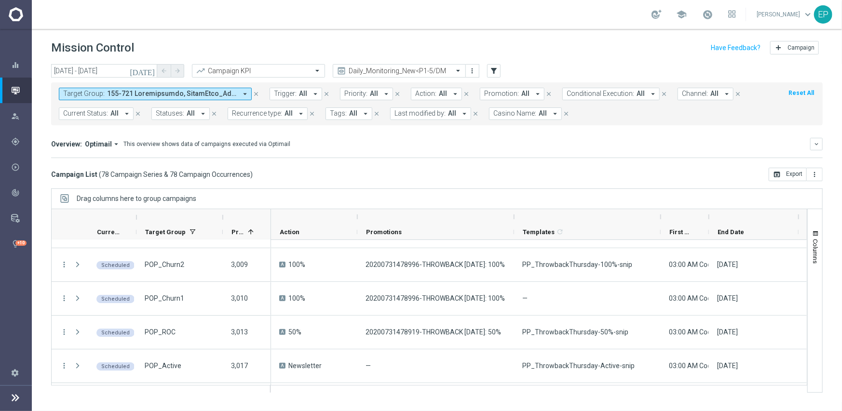
scroll to position [2161, 0]
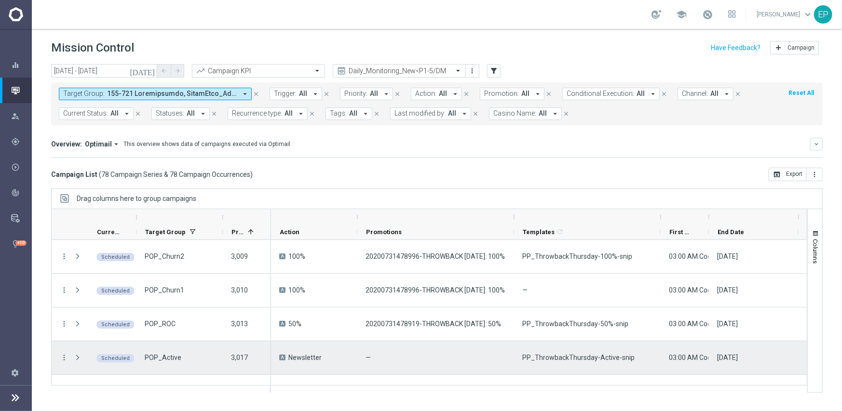
click at [594, 359] on span "PP_ThrowbackThursday-Active-snip" at bounding box center [578, 358] width 112 height 9
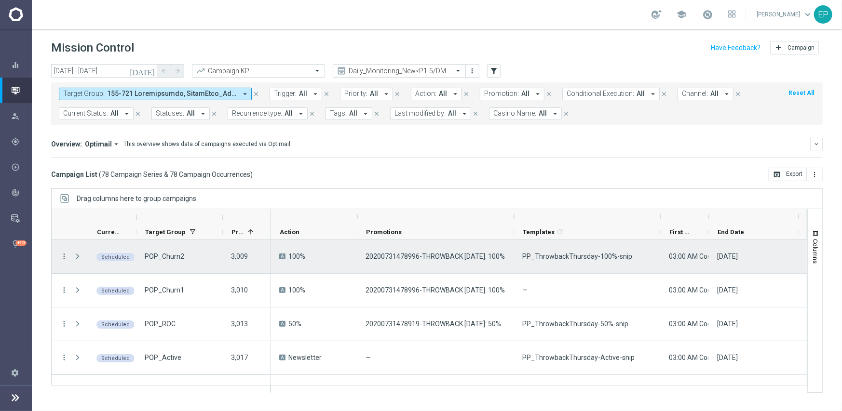
click at [579, 262] on div "PP_ThrowbackThursday-100%-snip" at bounding box center [587, 256] width 147 height 33
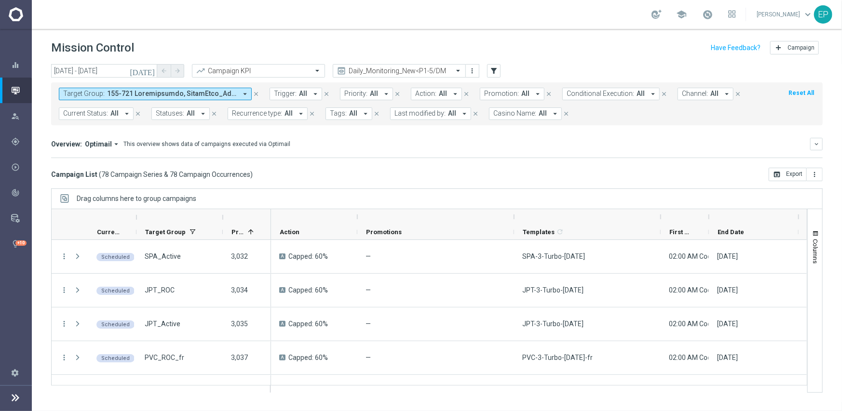
scroll to position [2488, 0]
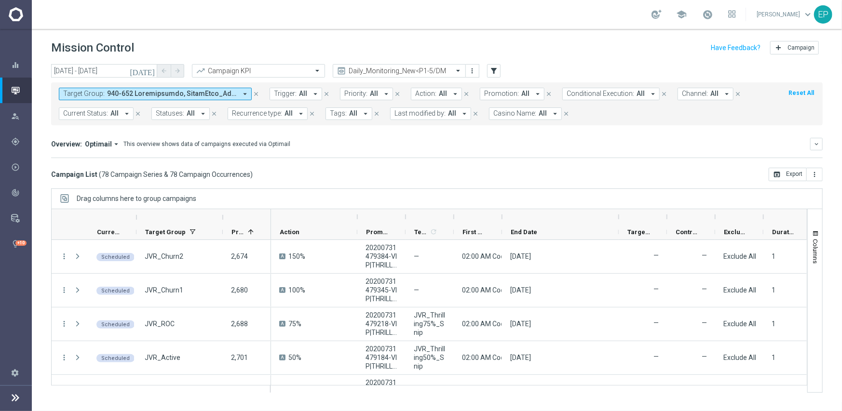
drag, startPoint x: 549, startPoint y: 216, endPoint x: 621, endPoint y: 251, distance: 80.0
click at [619, 217] on div at bounding box center [619, 216] width 4 height 15
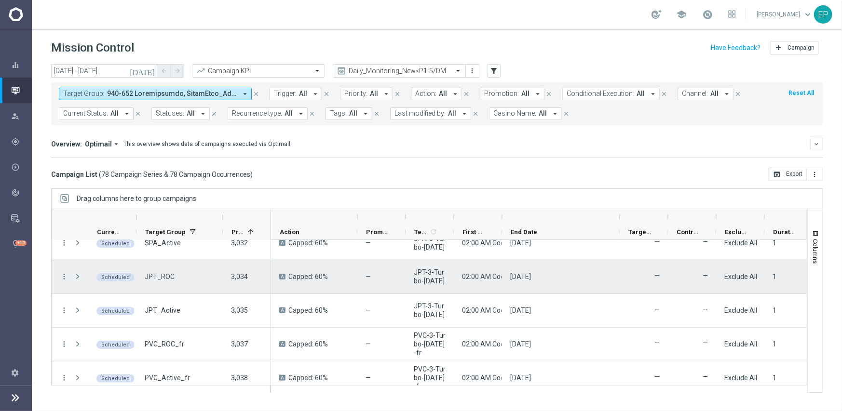
scroll to position [2488, 0]
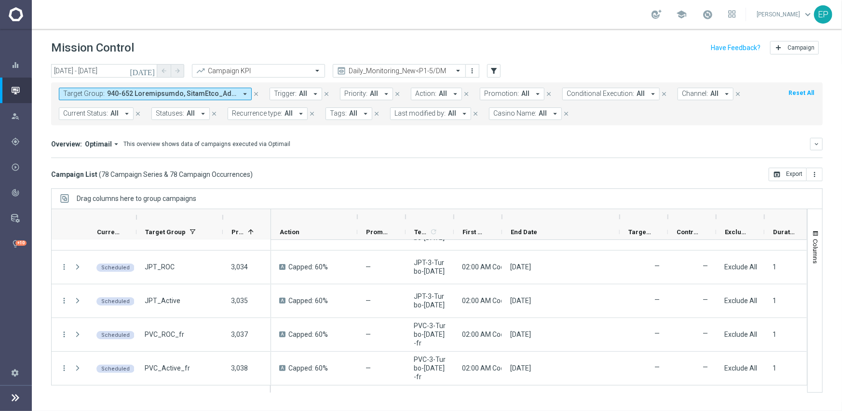
click at [541, 180] on div "Campaign List ( 78 Campaign Series & 78 Campaign Occurrences ) open_in_browser …" at bounding box center [437, 175] width 772 height 14
click at [87, 68] on input "[DATE] - [DATE]" at bounding box center [104, 71] width 106 height 14
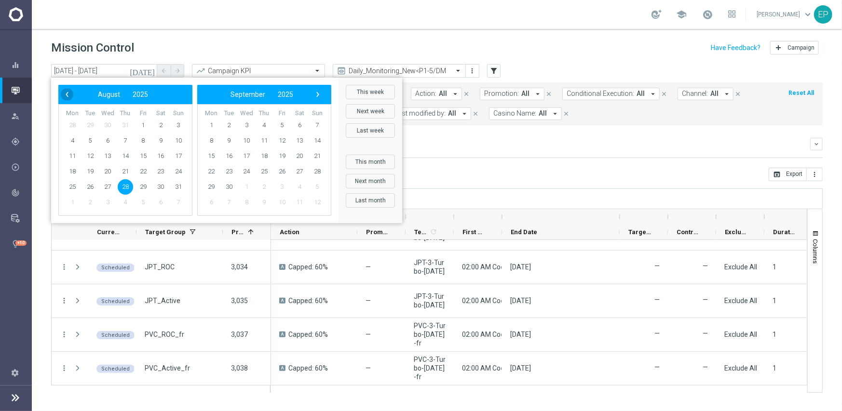
click at [68, 92] on span "‹" at bounding box center [67, 94] width 13 height 13
click at [92, 125] on span "1" at bounding box center [89, 125] width 15 height 15
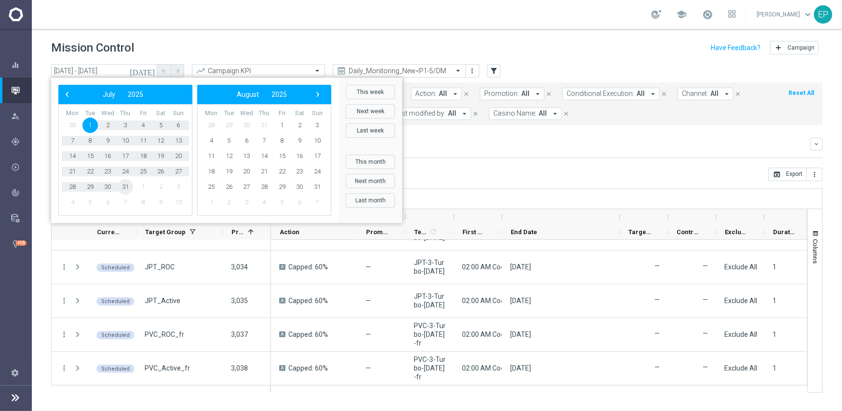
click at [125, 188] on span "31" at bounding box center [125, 186] width 15 height 15
type input "01 Jul 2025 - 31 Jul 2025"
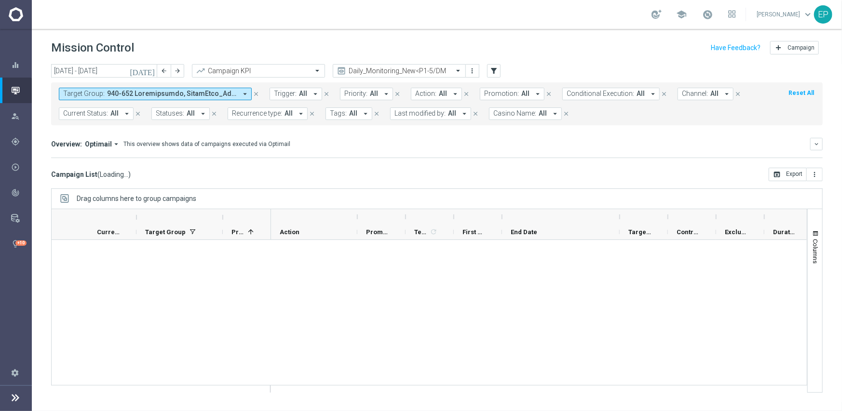
click at [341, 114] on span "Tags:" at bounding box center [338, 113] width 17 height 8
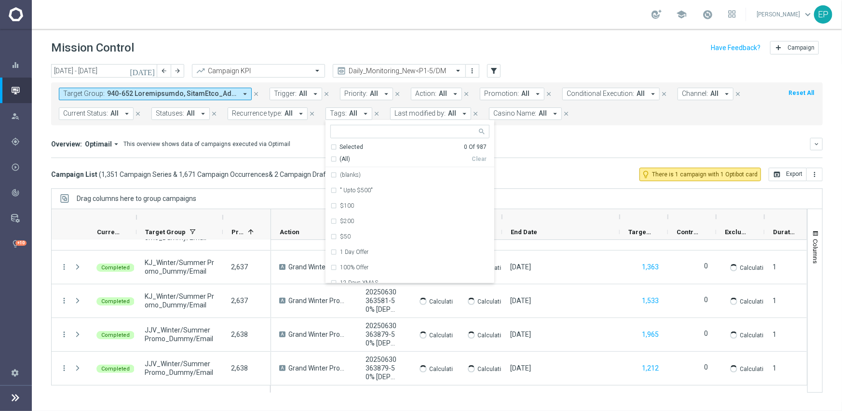
click at [558, 136] on mini-dashboard "Overview: Optimail arrow_drop_down This overview shows data of campaigns execut…" at bounding box center [437, 146] width 772 height 42
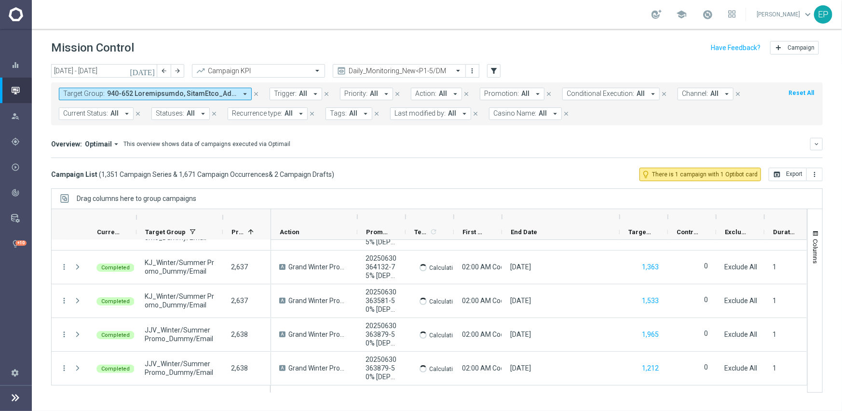
click at [697, 100] on form "Target Group: arrow_drop_down close Trigger: All arrow_drop_down close Priority…" at bounding box center [415, 104] width 713 height 32
click at [697, 95] on span "Channel:" at bounding box center [695, 94] width 26 height 8
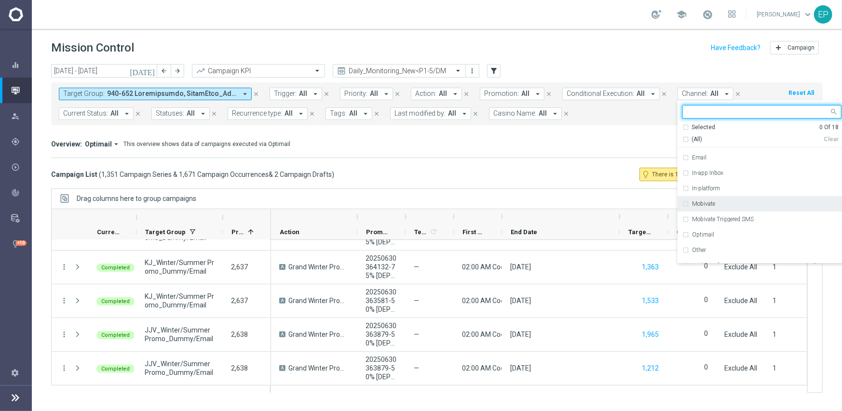
scroll to position [96, 0]
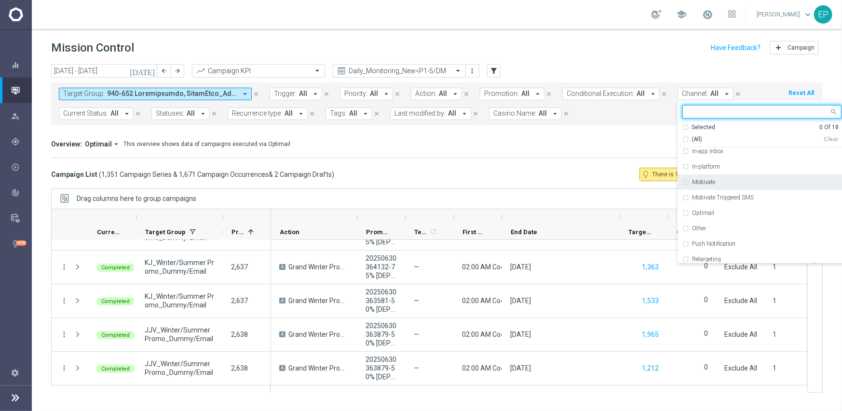
click at [692, 184] on label "Mobivate" at bounding box center [703, 182] width 23 height 6
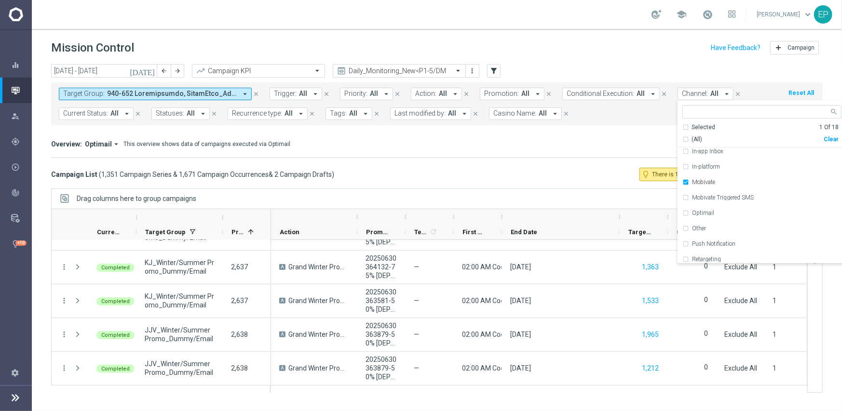
click at [486, 156] on div "Overview: Optimail arrow_drop_down This overview shows data of campaigns execut…" at bounding box center [437, 148] width 772 height 20
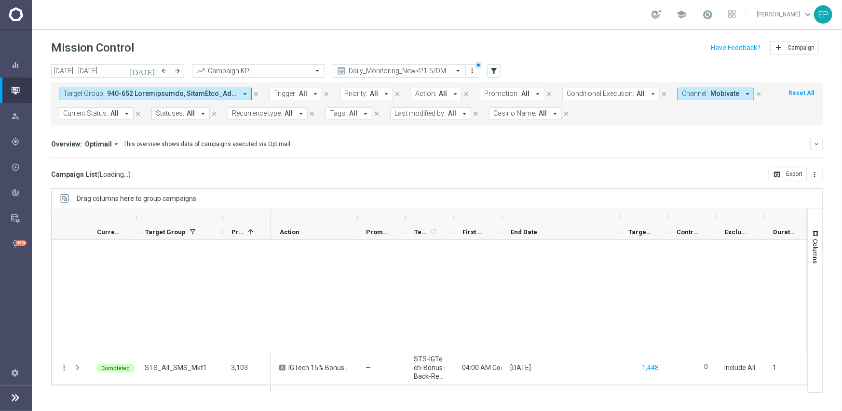
scroll to position [1407, 0]
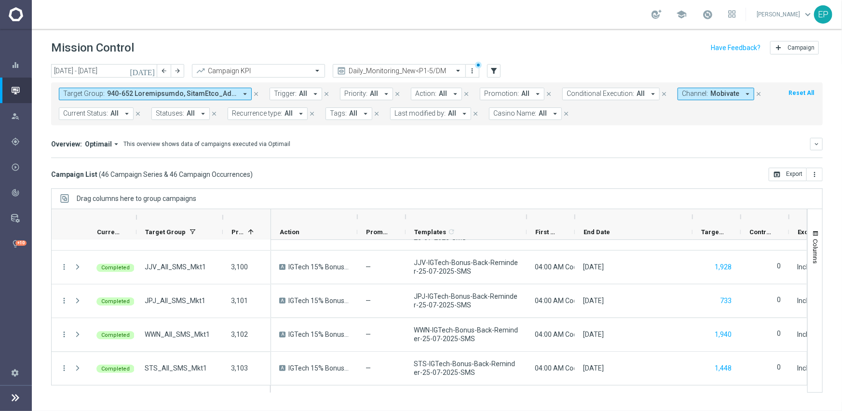
drag, startPoint x: 453, startPoint y: 216, endPoint x: 526, endPoint y: 214, distance: 72.9
click at [526, 214] on div at bounding box center [527, 216] width 4 height 15
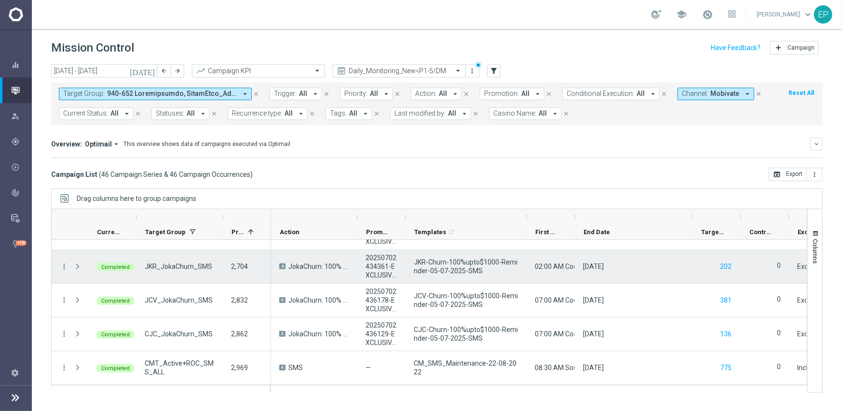
scroll to position [1118, 0]
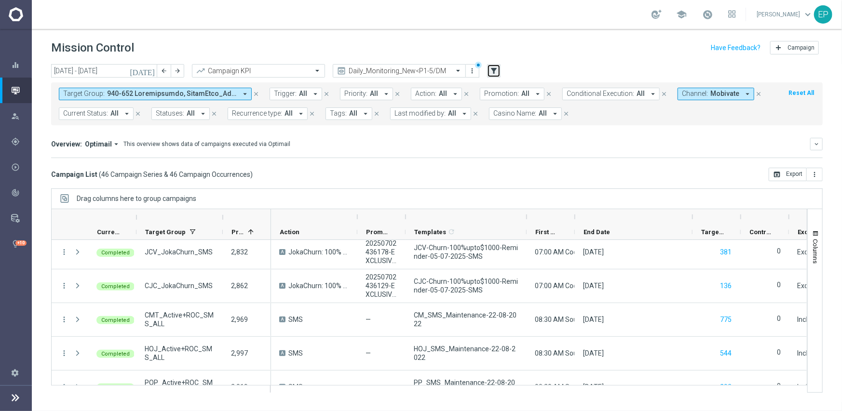
click at [494, 68] on icon "filter_alt" at bounding box center [494, 71] width 9 height 9
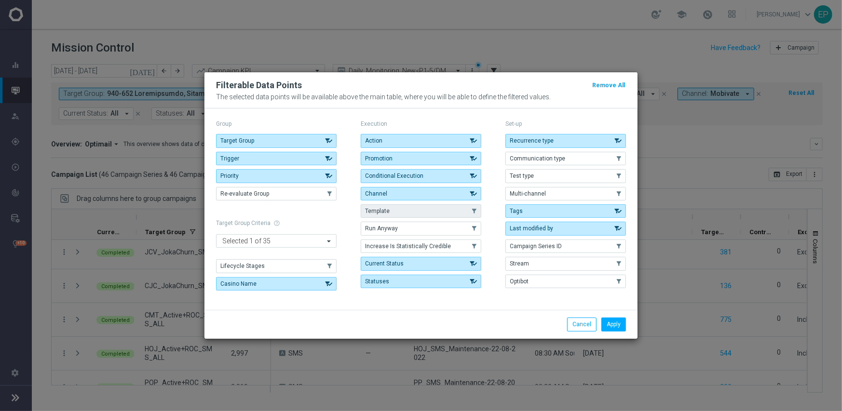
click at [436, 212] on button "Template" at bounding box center [421, 211] width 121 height 14
click at [611, 323] on button "Apply" at bounding box center [613, 325] width 25 height 14
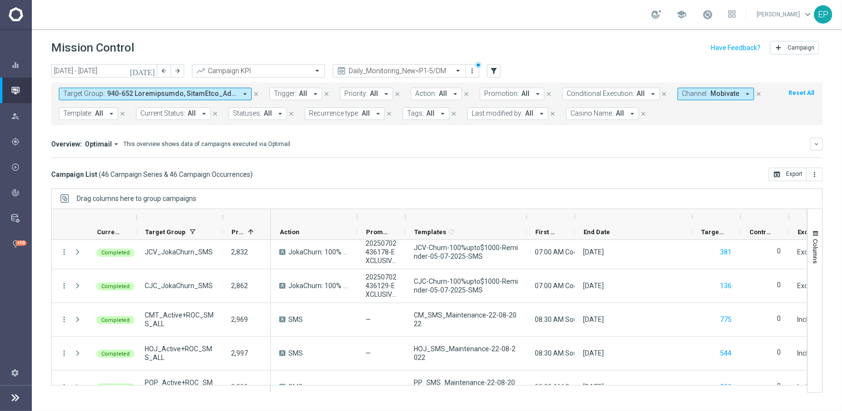
click at [89, 114] on span "Template:" at bounding box center [77, 113] width 29 height 8
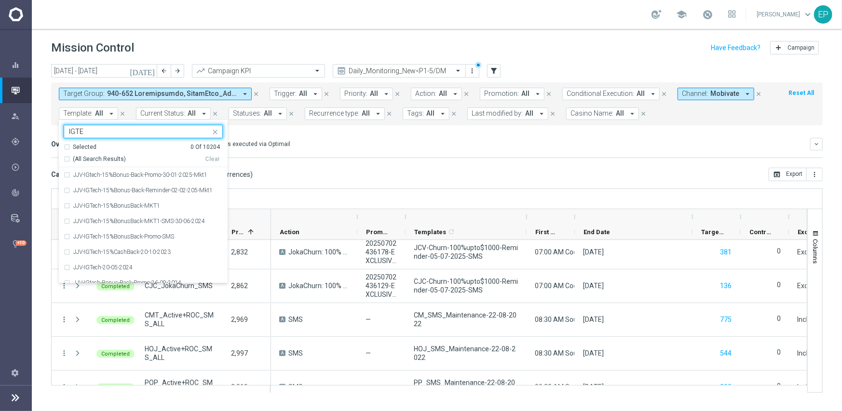
click at [66, 156] on div "(All Search Results)" at bounding box center [134, 159] width 141 height 8
type input "IGTE"
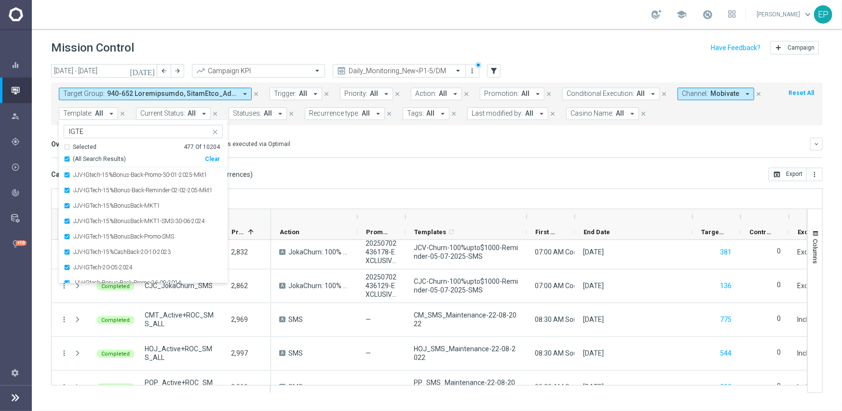
click at [360, 148] on div "Overview: Optimail arrow_drop_down This overview shows data of campaigns execut…" at bounding box center [437, 144] width 772 height 13
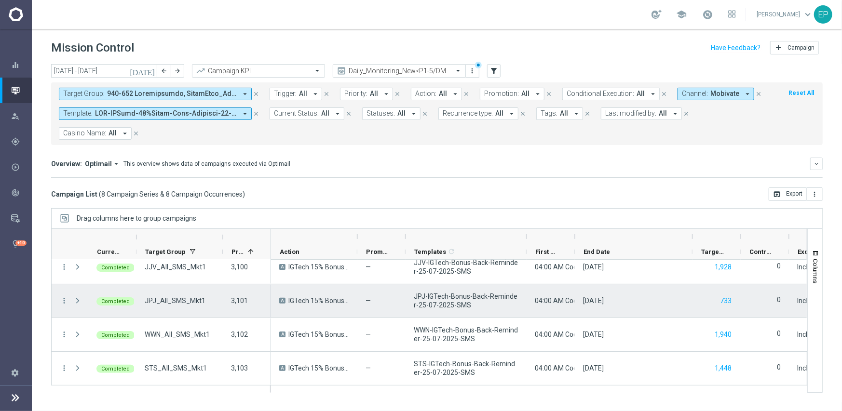
scroll to position [0, 0]
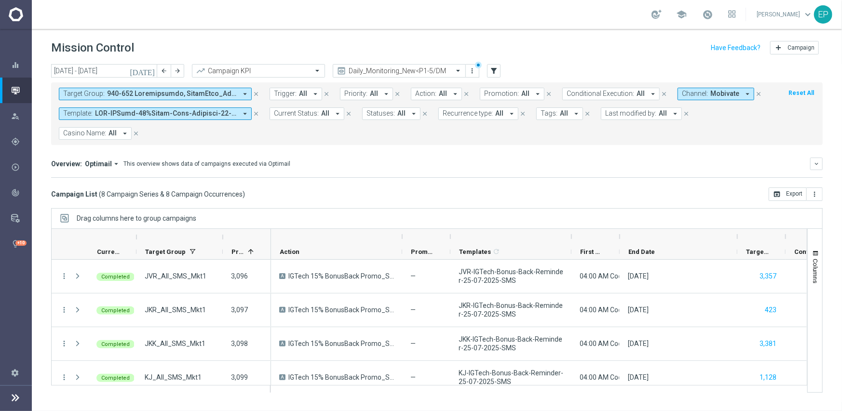
drag, startPoint x: 357, startPoint y: 236, endPoint x: 402, endPoint y: 232, distance: 45.0
click at [402, 232] on div at bounding box center [402, 236] width 4 height 15
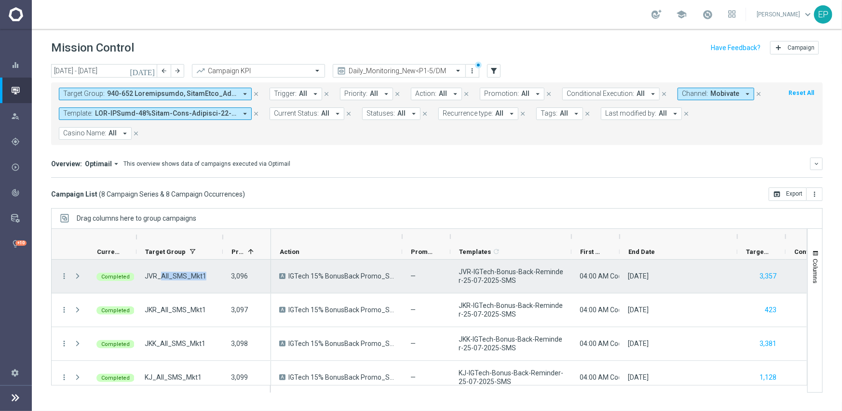
drag, startPoint x: 160, startPoint y: 276, endPoint x: 204, endPoint y: 280, distance: 44.1
click at [204, 280] on div "JVR_All_SMS_Mkt1" at bounding box center [179, 276] width 86 height 33
copy span "All_SMS_Mkt1"
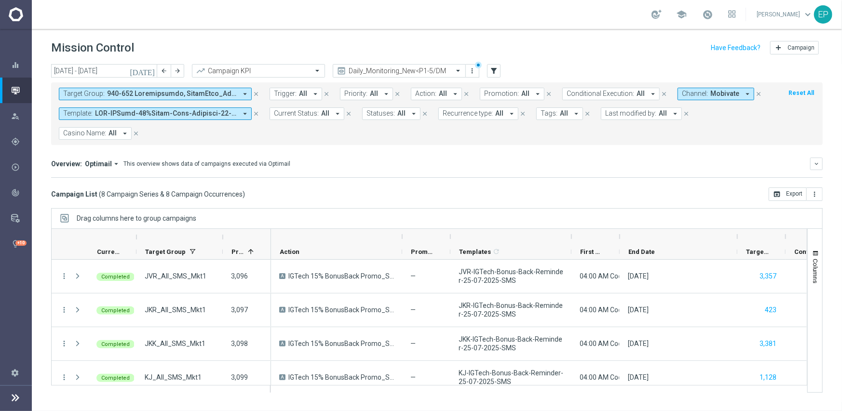
click at [404, 178] on mini-dashboard "Overview: Optimail arrow_drop_down This overview shows data of campaigns execut…" at bounding box center [437, 166] width 772 height 42
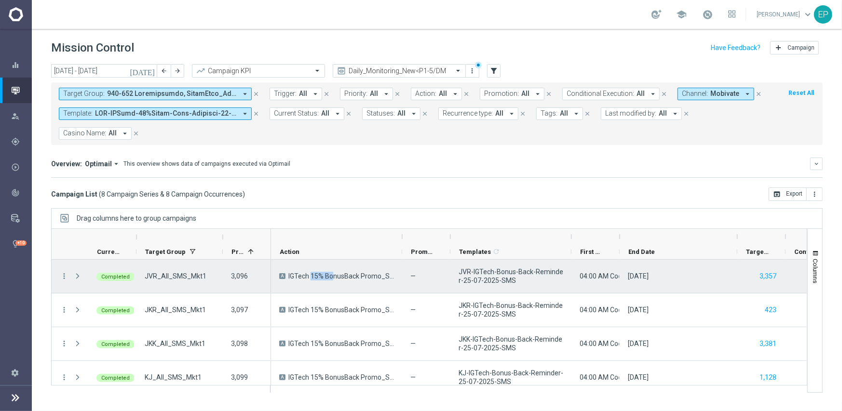
drag, startPoint x: 287, startPoint y: 278, endPoint x: 310, endPoint y: 281, distance: 22.9
click at [310, 281] on div "A IGTech 15% BonusBack Promo_SMS Reminder" at bounding box center [336, 276] width 131 height 33
click at [65, 274] on icon "more_vert" at bounding box center [64, 276] width 9 height 9
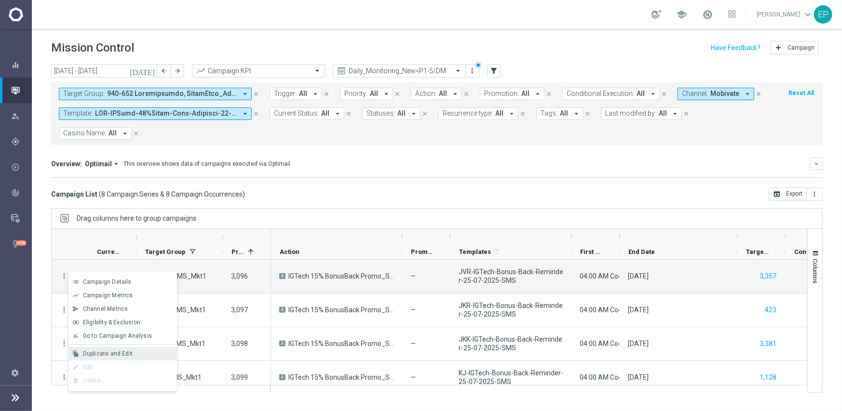
click at [99, 354] on span "Duplicate and Edit" at bounding box center [108, 354] width 50 height 7
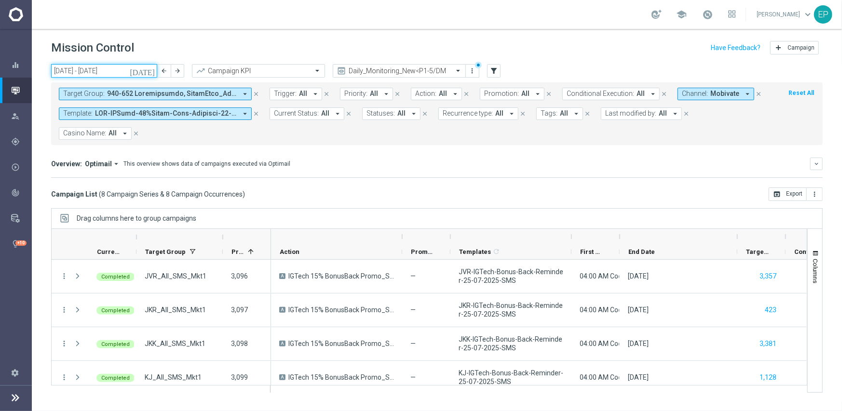
click at [94, 68] on input "01 Jul 2025 - 31 Jul 2025" at bounding box center [104, 71] width 106 height 14
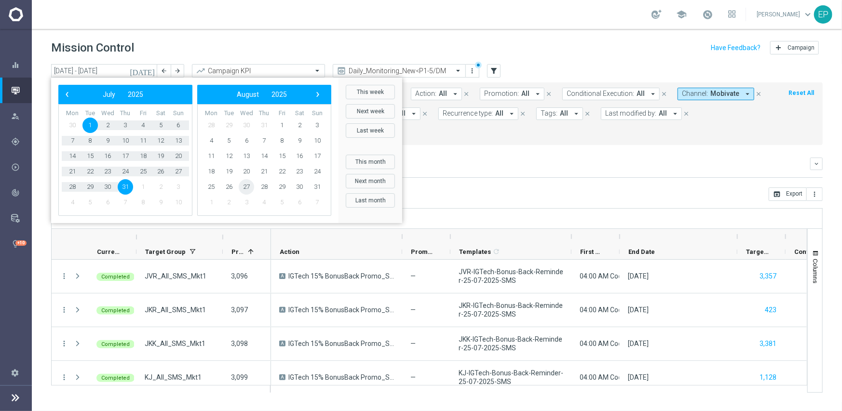
click at [243, 186] on span "27" at bounding box center [246, 186] width 15 height 15
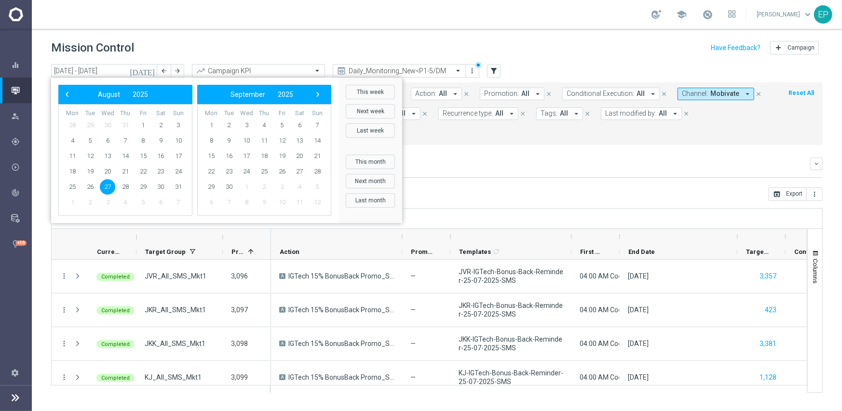
click at [105, 185] on span "27" at bounding box center [107, 186] width 15 height 15
type input "27 Aug 2025 - 27 Aug 2025"
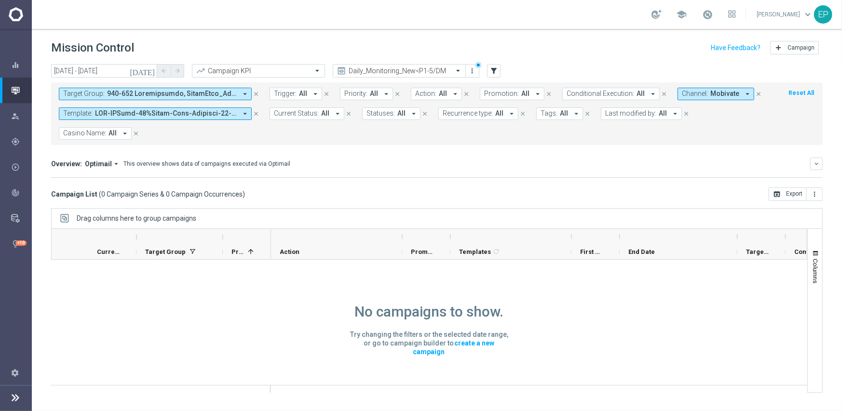
click at [374, 194] on div "Campaign List ( 0 Campaign Series & 0 Campaign Occurrences ) open_in_browser Ex…" at bounding box center [437, 195] width 772 height 14
